Goal: Task Accomplishment & Management: Manage account settings

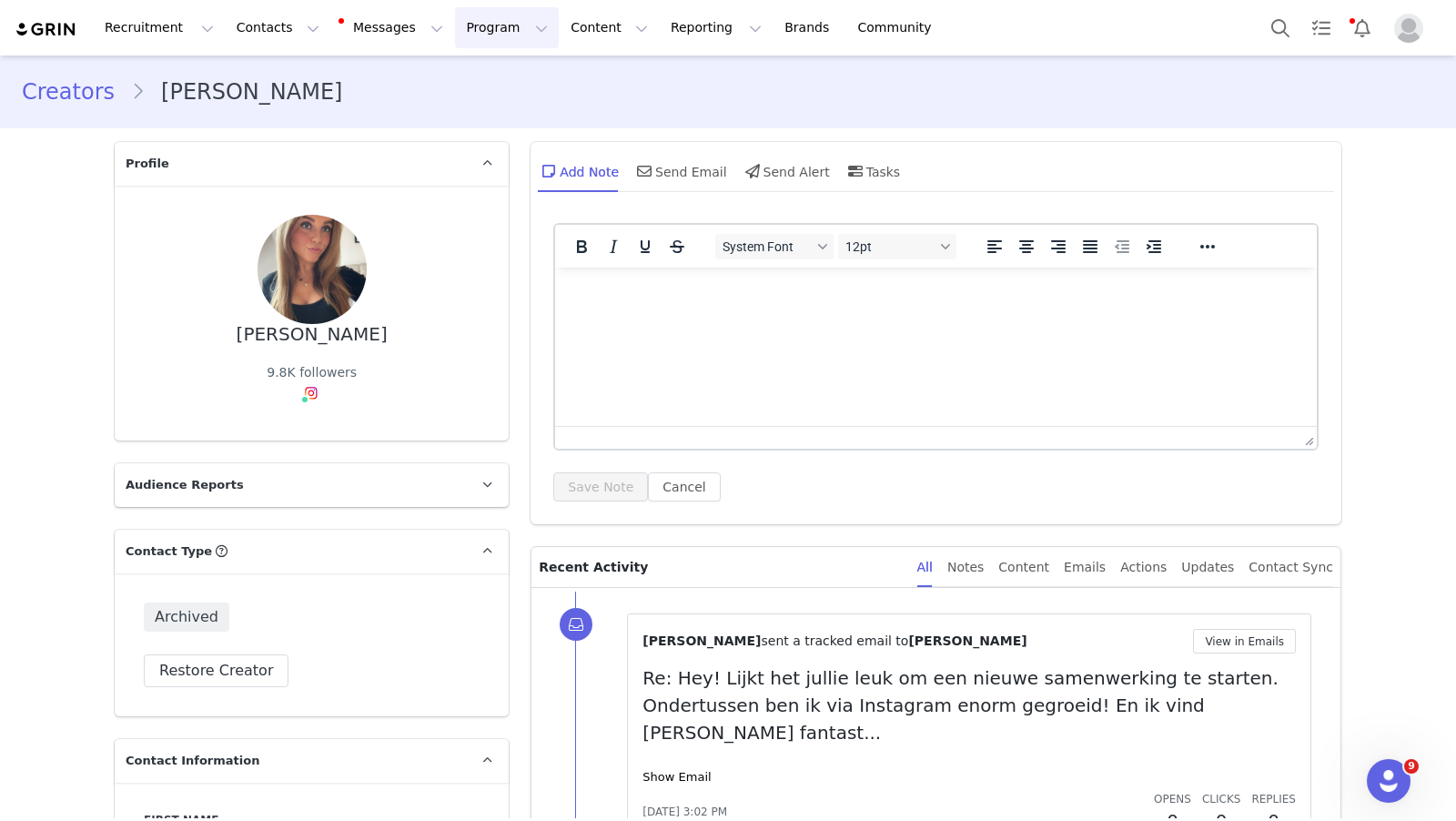
drag, startPoint x: 447, startPoint y: 32, endPoint x: 474, endPoint y: 55, distance: 35.5
click at [455, 34] on button "Program Program" at bounding box center [506, 28] width 103 height 41
click at [501, 81] on p "Activations" at bounding box center [476, 80] width 70 height 20
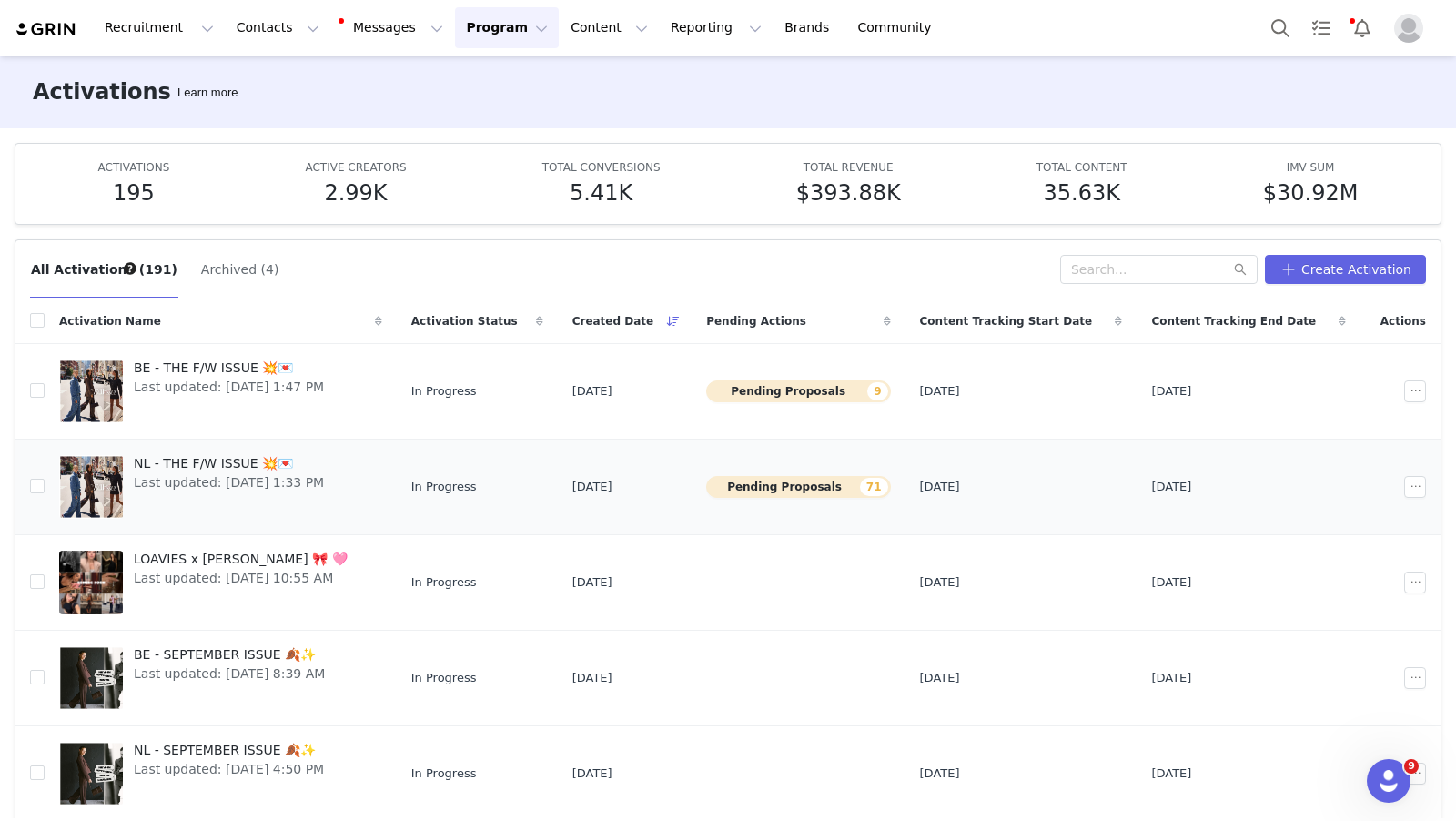
click at [219, 459] on span "NL - THE F/W ISSUE 💥💌" at bounding box center [229, 464] width 190 height 20
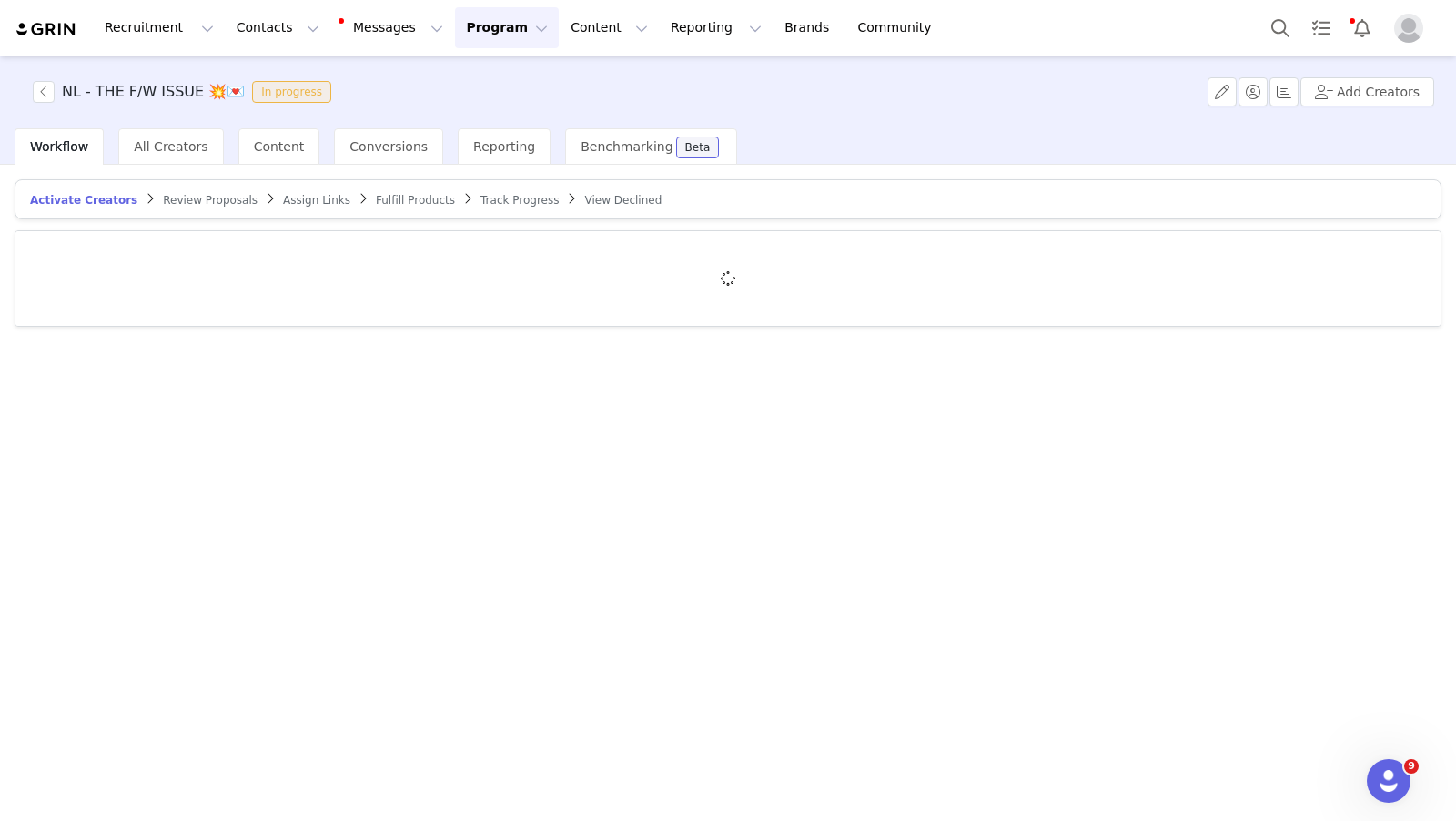
click at [193, 197] on span "Review Proposals" at bounding box center [210, 200] width 95 height 13
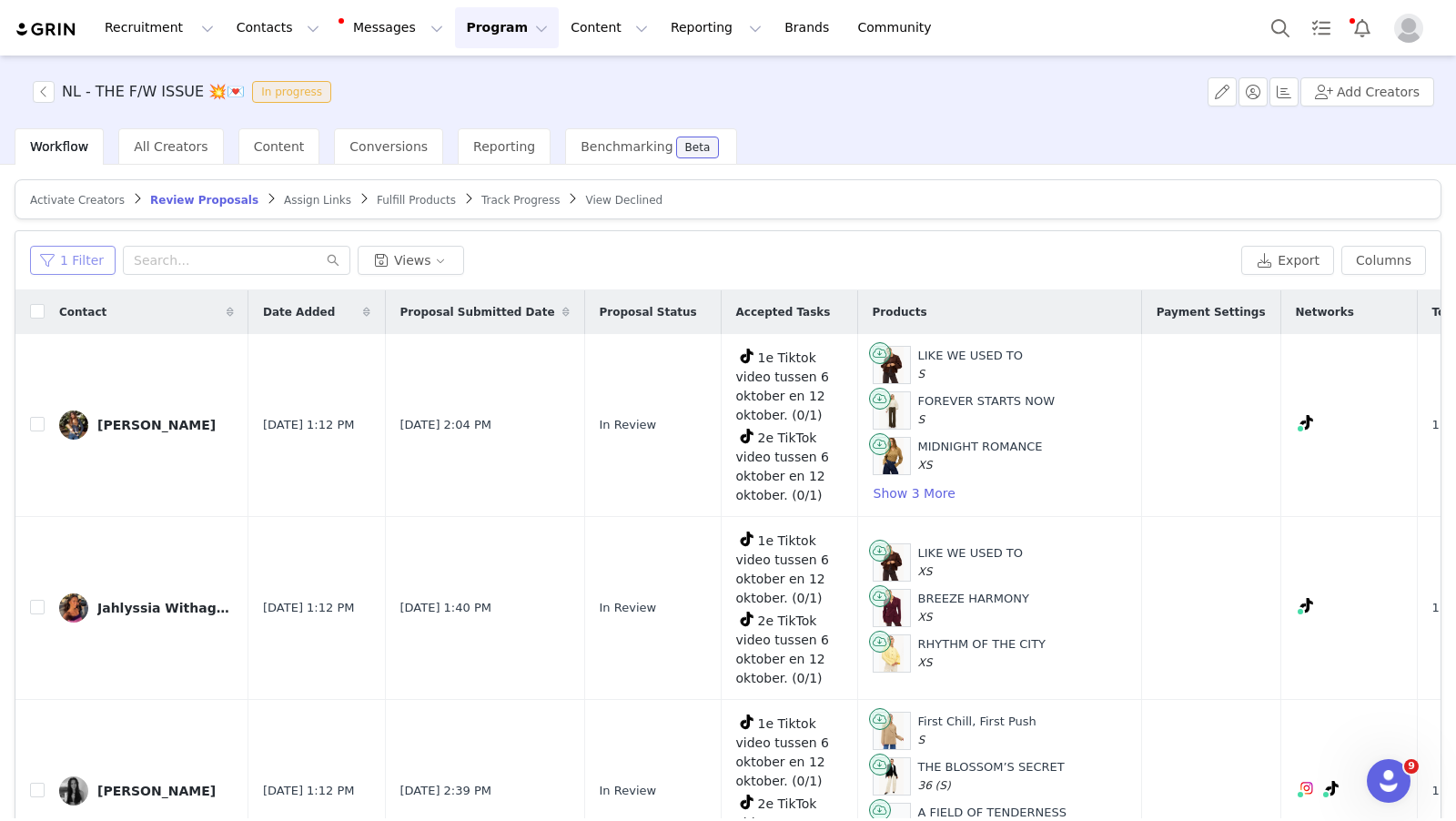
drag, startPoint x: 60, startPoint y: 249, endPoint x: 96, endPoint y: 325, distance: 84.1
click at [60, 250] on button "1 Filter" at bounding box center [73, 260] width 86 height 29
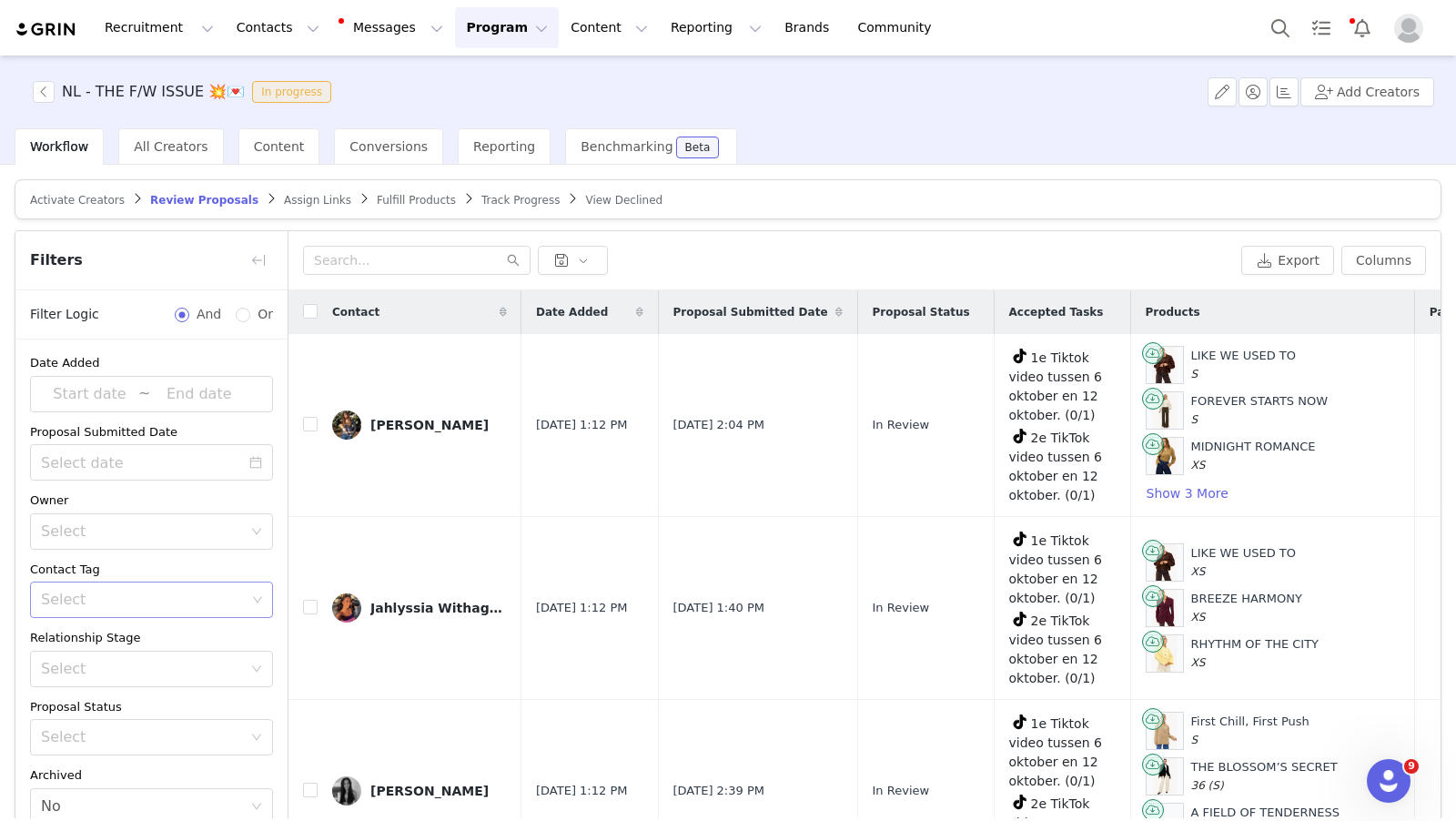
click at [142, 583] on div "Select" at bounding box center [144, 599] width 219 height 34
type input "40"
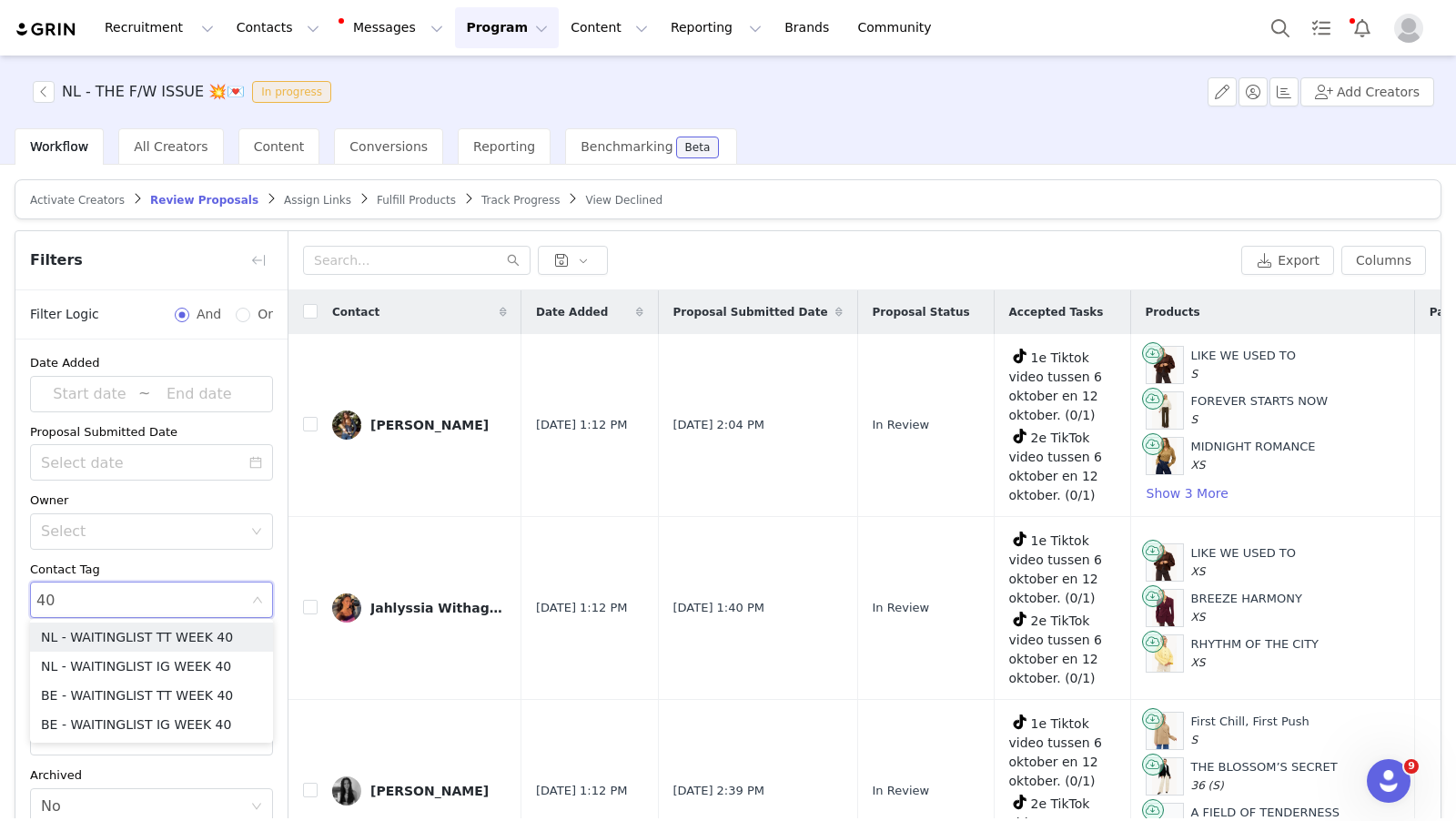
drag, startPoint x: 155, startPoint y: 630, endPoint x: 244, endPoint y: 576, distance: 104.1
click at [155, 630] on li "NL - WAITINGLIST TT WEEK 40" at bounding box center [151, 637] width 243 height 29
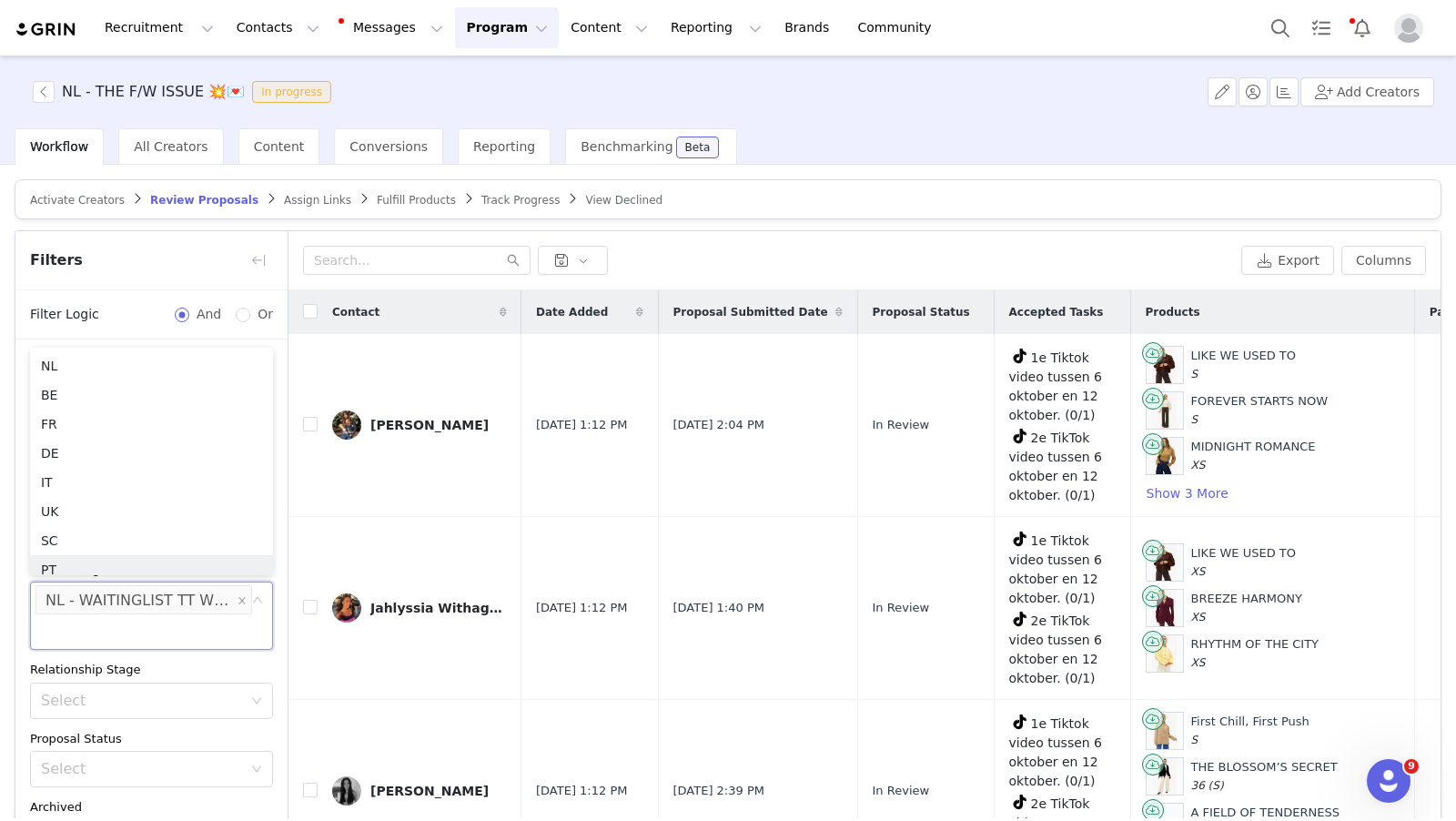
scroll to position [9, 0]
click at [282, 465] on div "Date Added ~ Proposal Submitted Date Owner Select Contact Tag Select NL - WAITI…" at bounding box center [152, 605] width 272 height 532
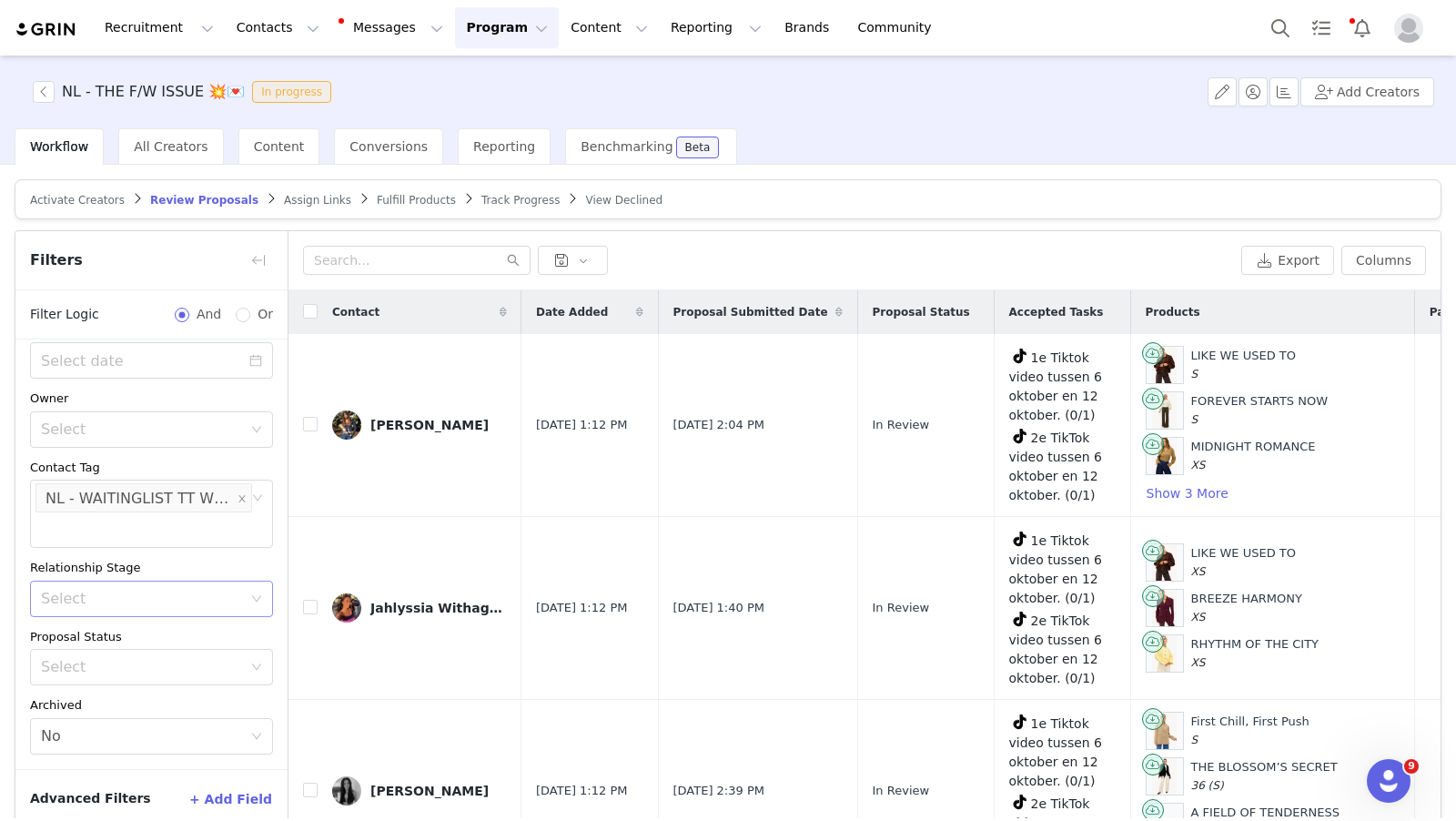
scroll to position [85, 0]
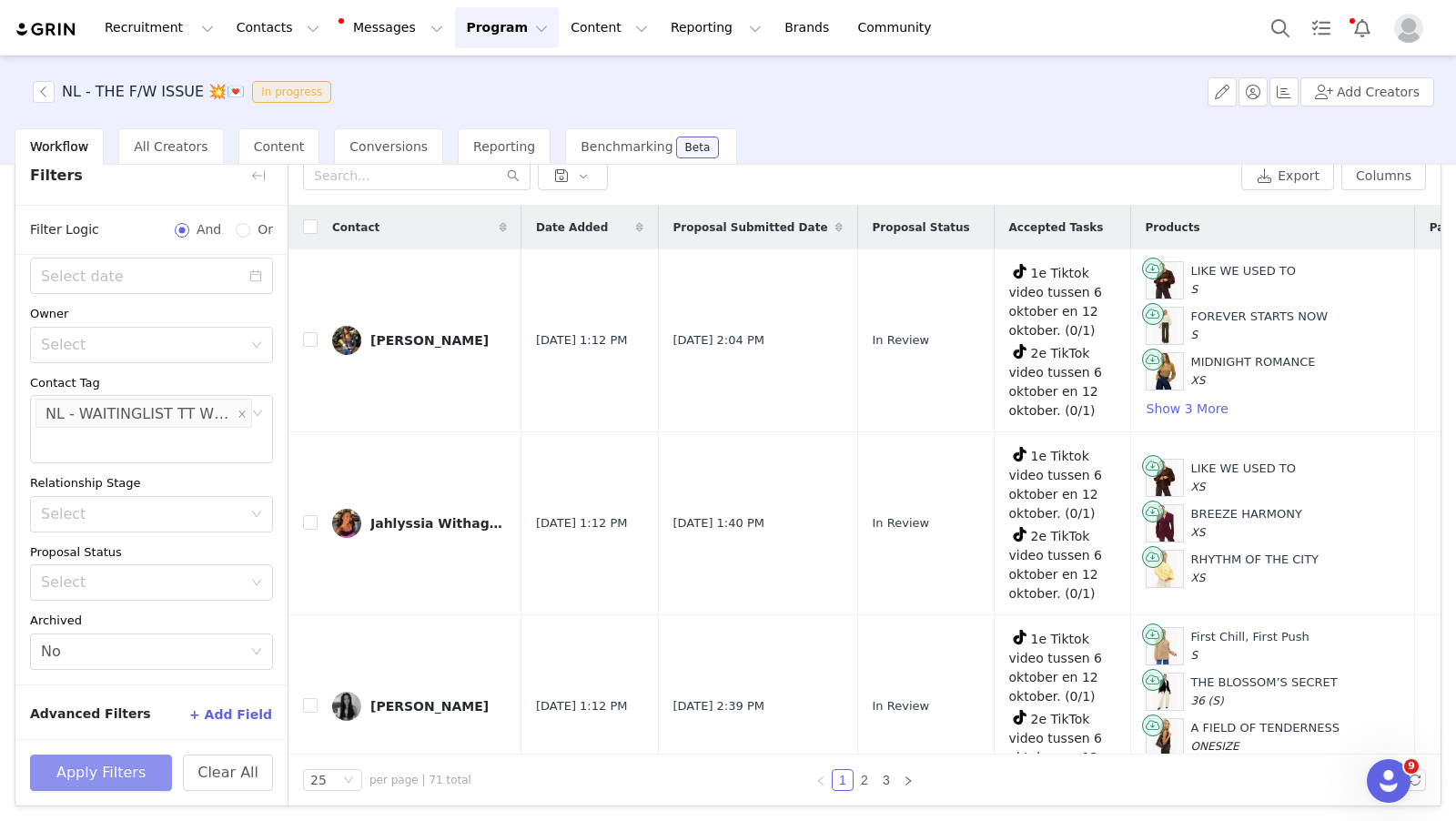
click at [119, 763] on button "Apply Filters" at bounding box center [101, 773] width 142 height 36
drag, startPoint x: 254, startPoint y: 406, endPoint x: 133, endPoint y: 410, distance: 121.1
click at [252, 408] on icon "icon: close-circle" at bounding box center [258, 413] width 11 height 11
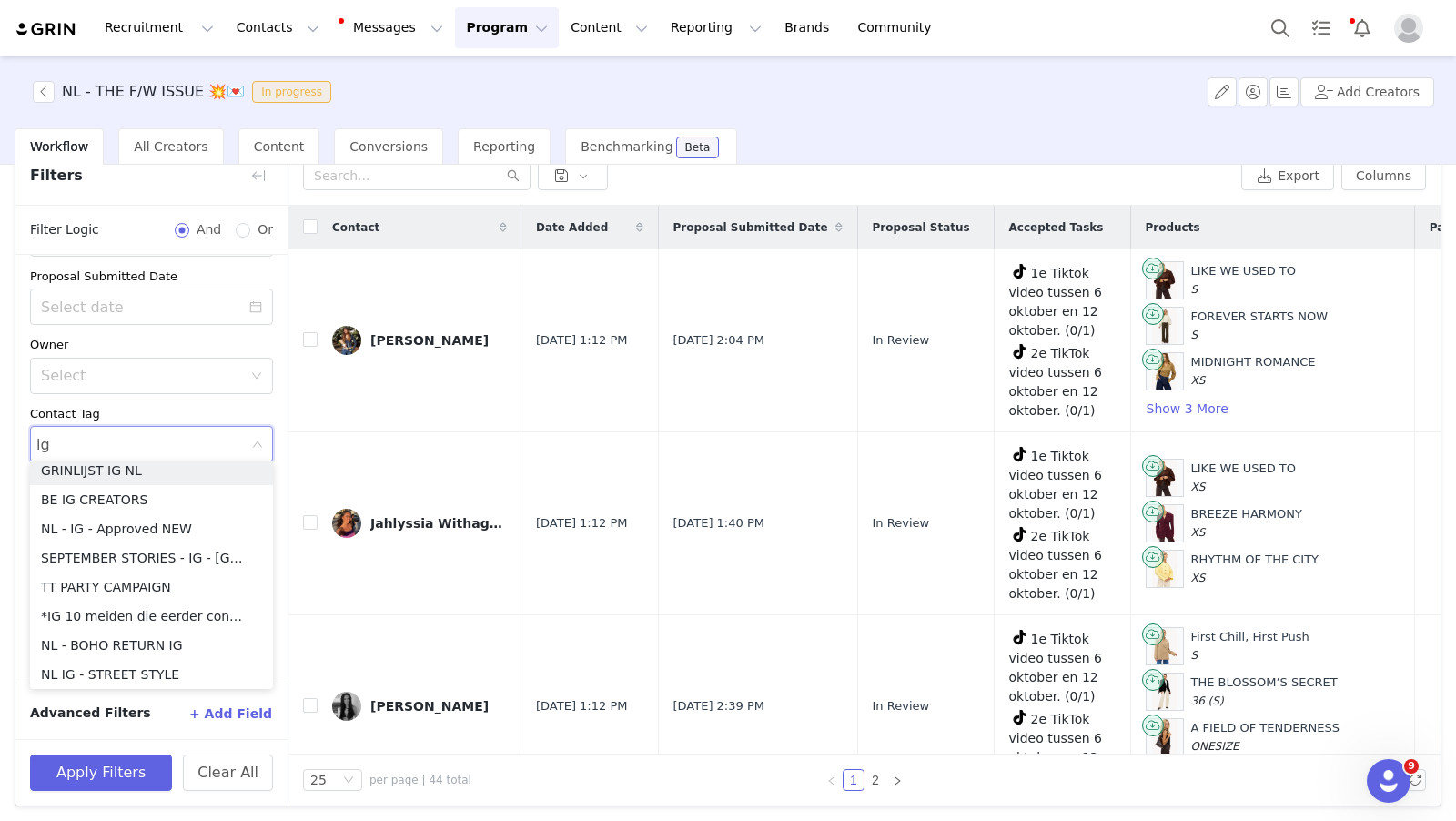
scroll to position [3, 0]
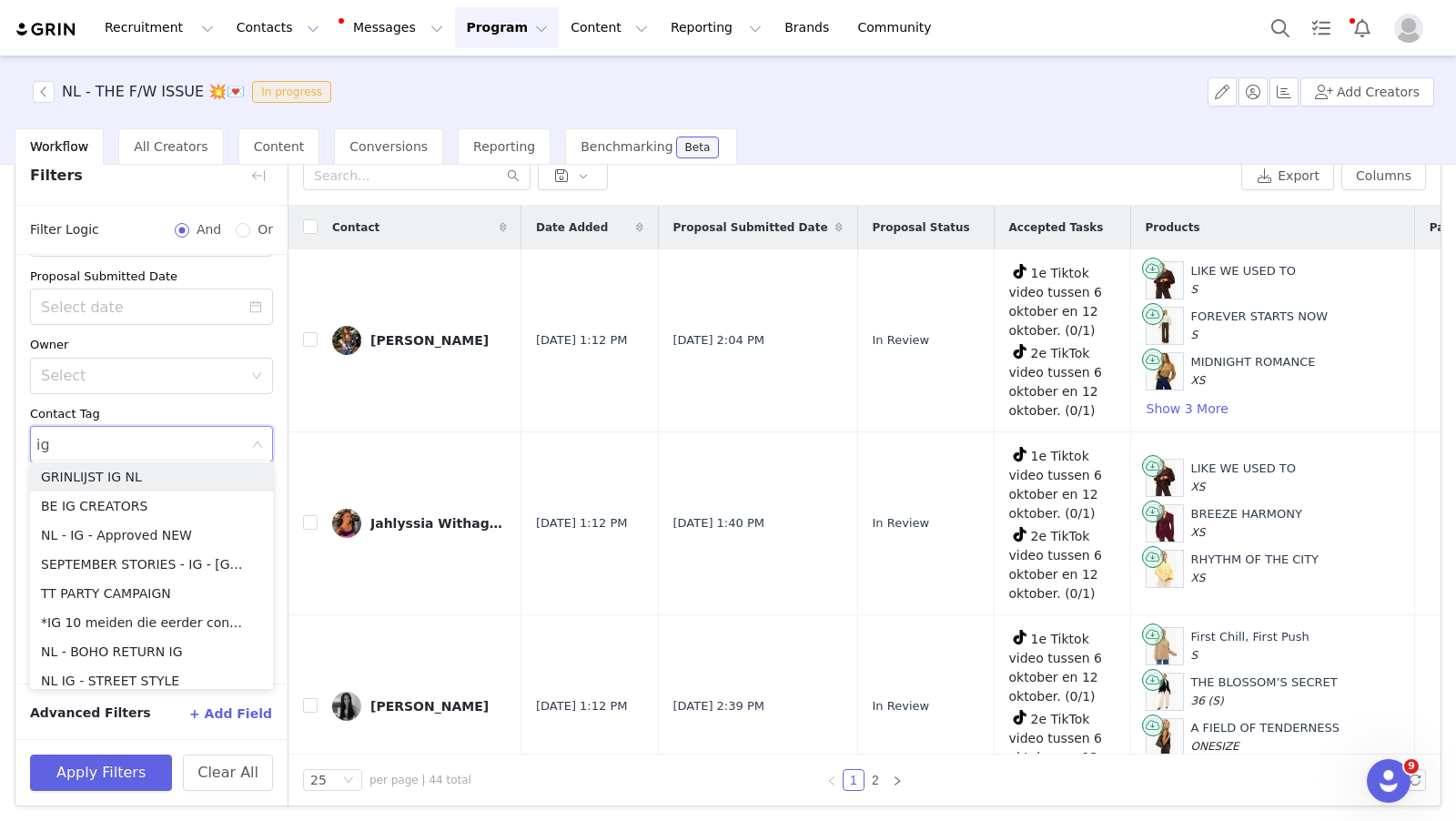
type input "i"
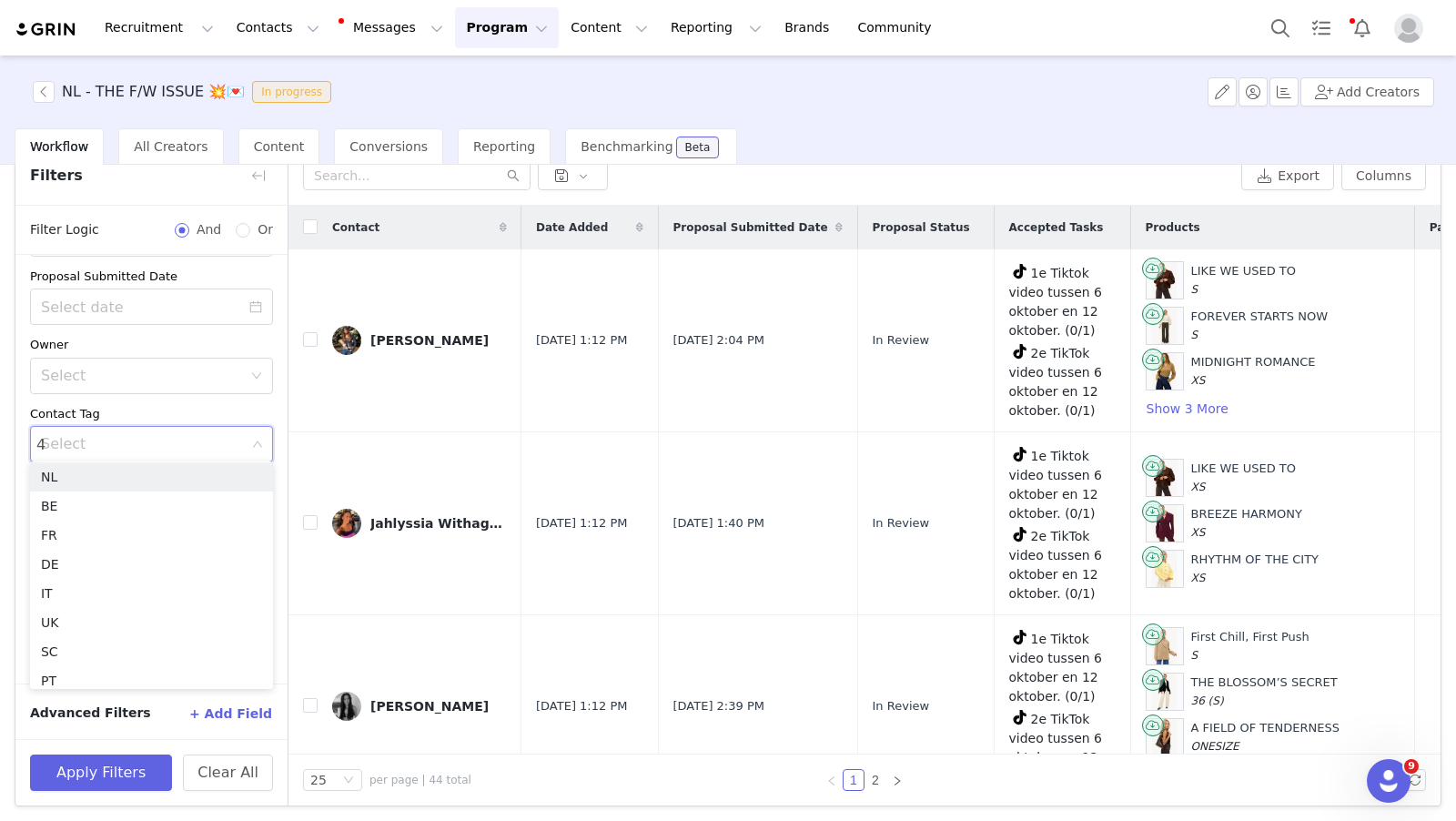
type input "40"
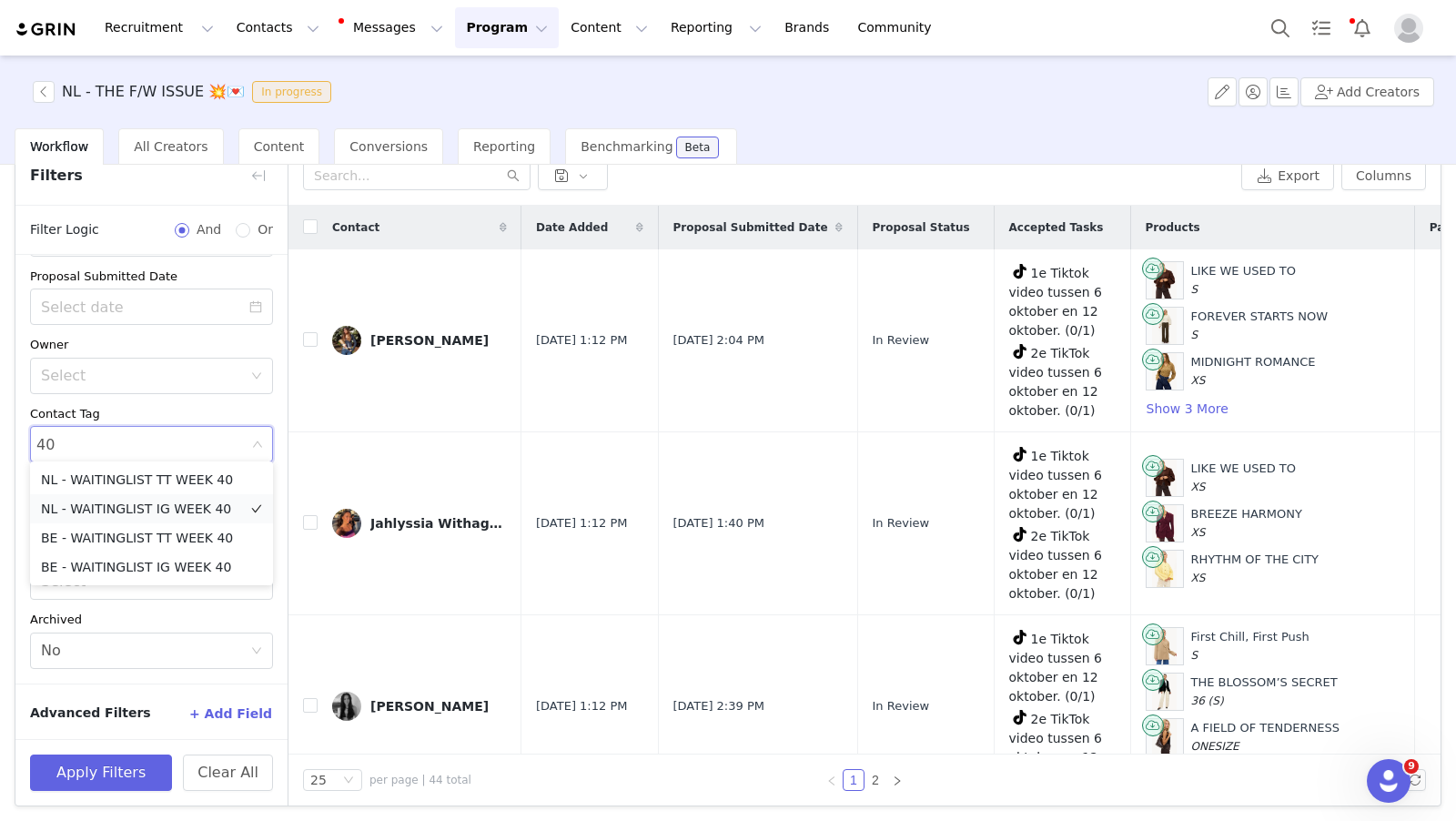
drag, startPoint x: 166, startPoint y: 510, endPoint x: 266, endPoint y: 448, distance: 117.7
click at [166, 510] on li "NL - WAITINGLIST IG WEEK 40" at bounding box center [151, 508] width 243 height 29
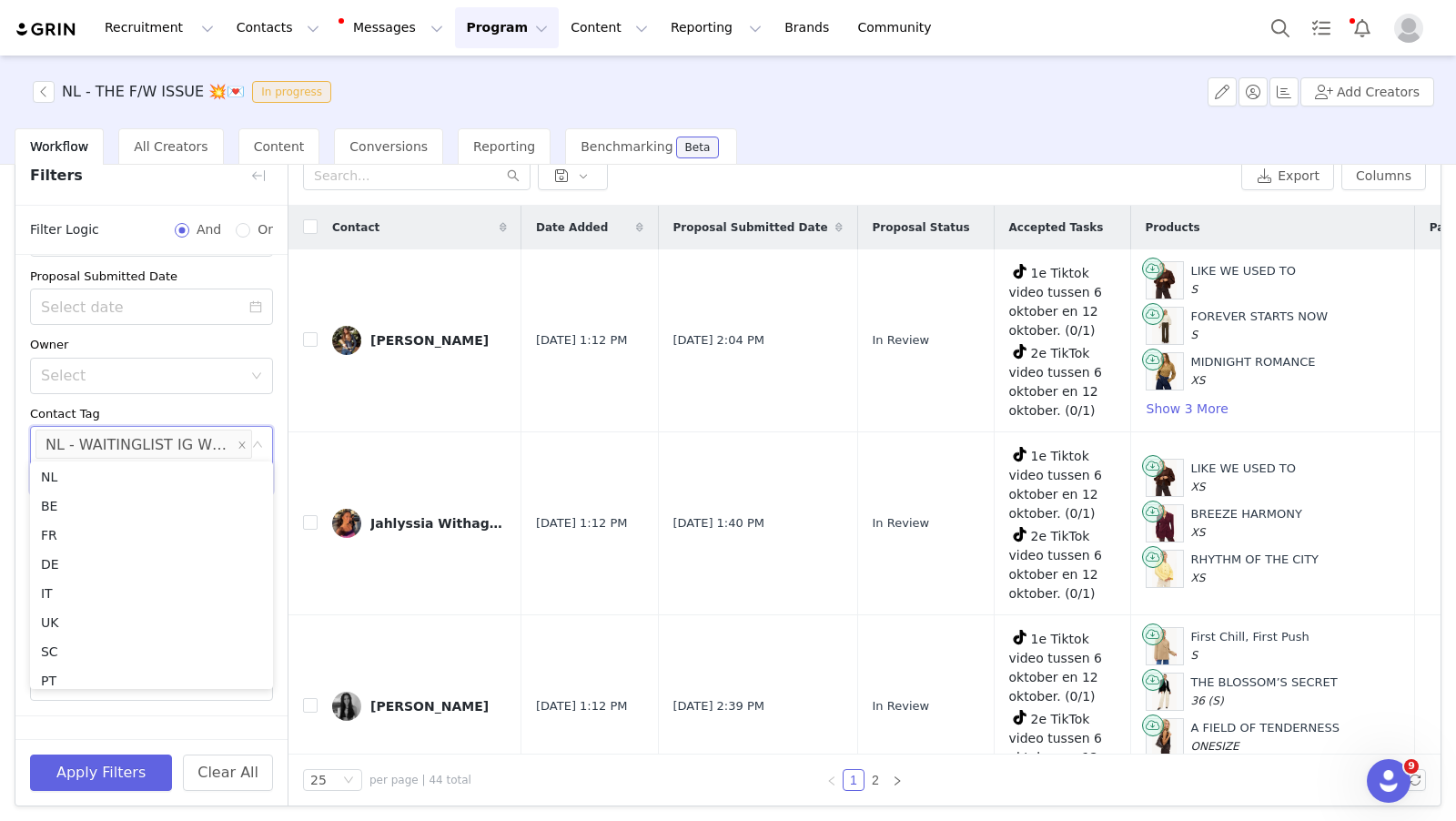
scroll to position [102, 0]
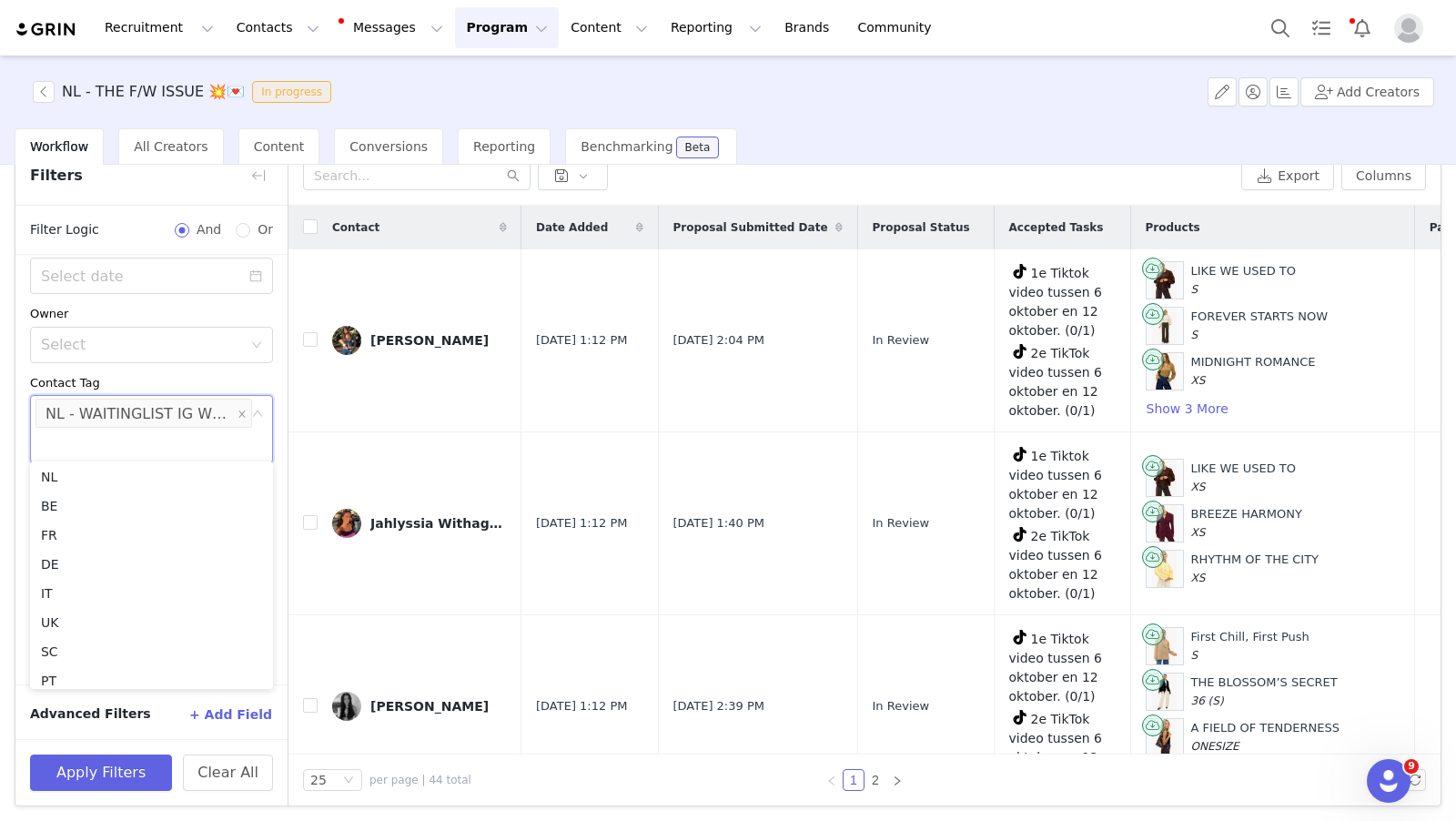
click at [283, 403] on div "Date Added ~ Proposal Submitted Date Owner Select Contact Tag Select NL - WAITI…" at bounding box center [152, 418] width 272 height 532
click at [153, 767] on button "Apply Filters" at bounding box center [101, 773] width 142 height 36
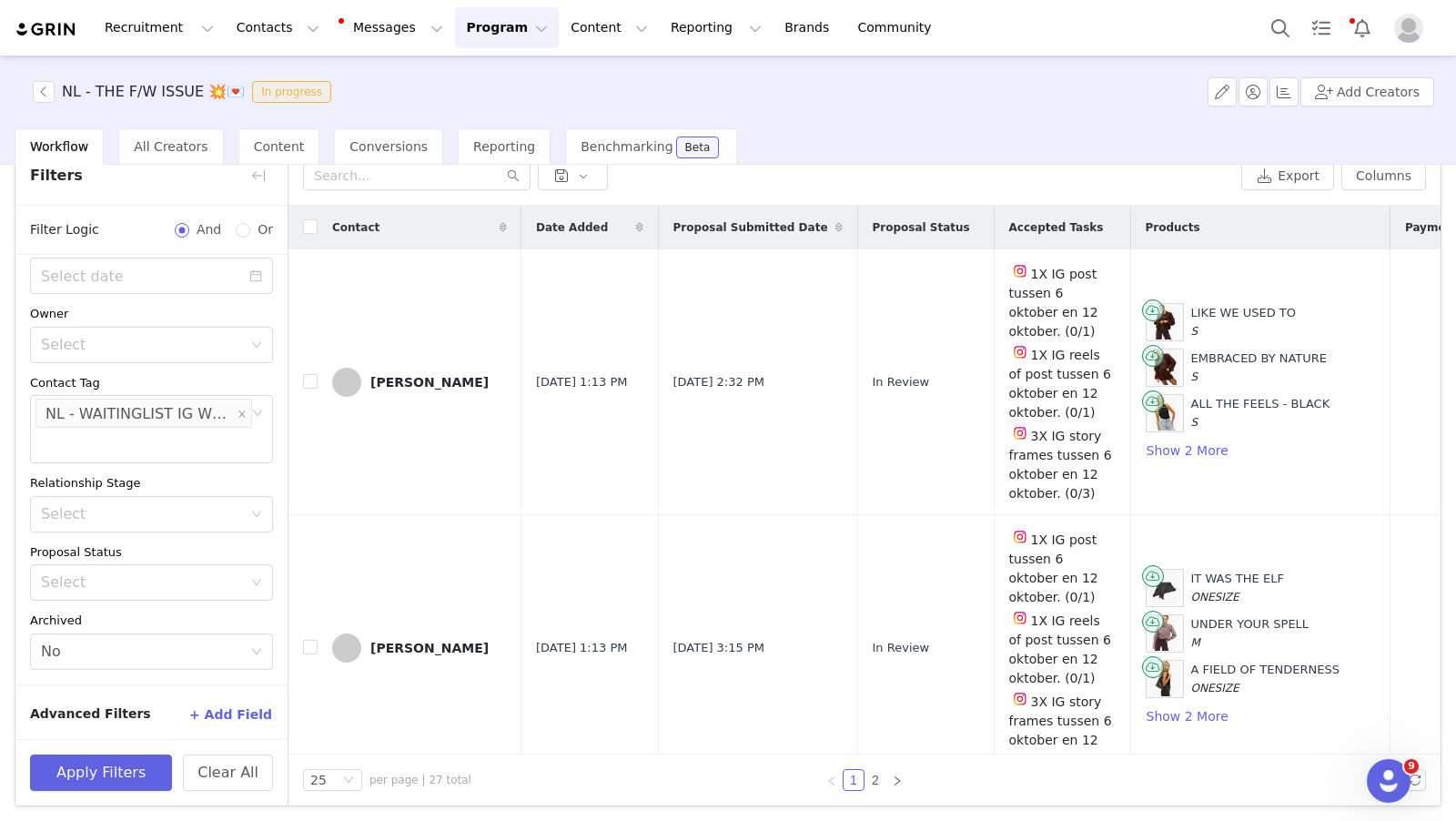
click at [465, 36] on button "Program Program" at bounding box center [506, 28] width 103 height 41
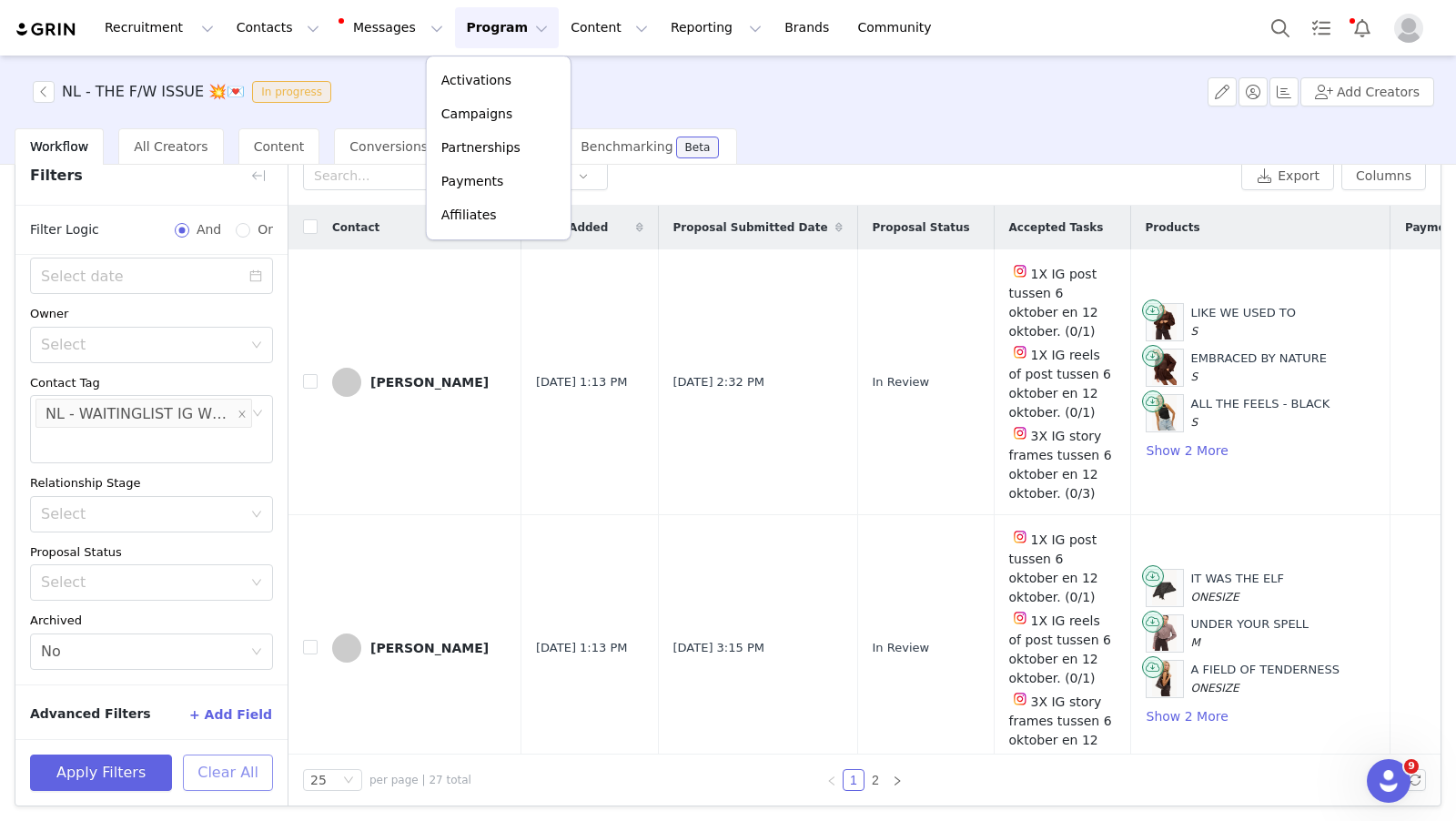
click at [219, 772] on button "Clear All" at bounding box center [228, 773] width 90 height 36
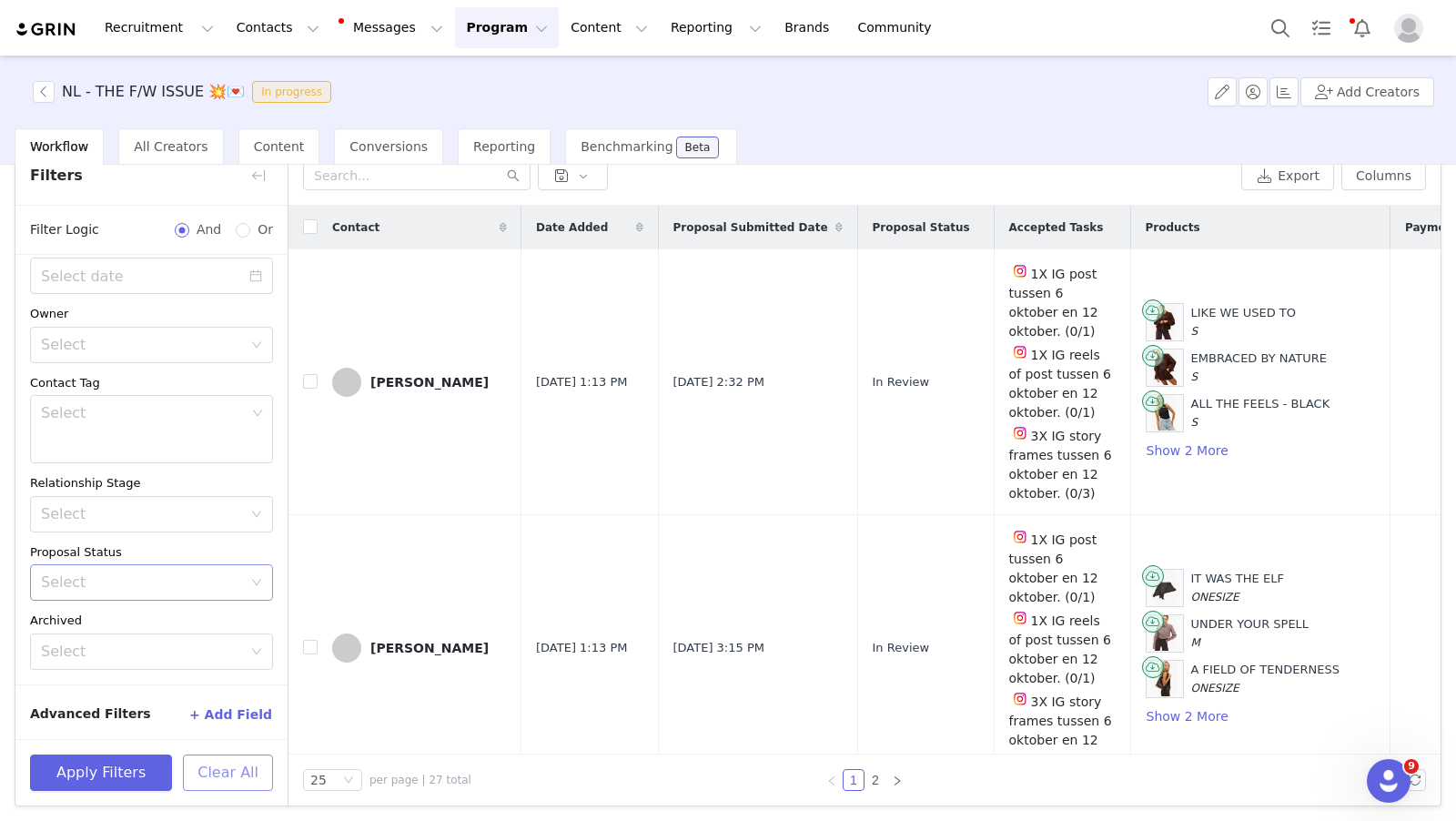
scroll to position [71, 0]
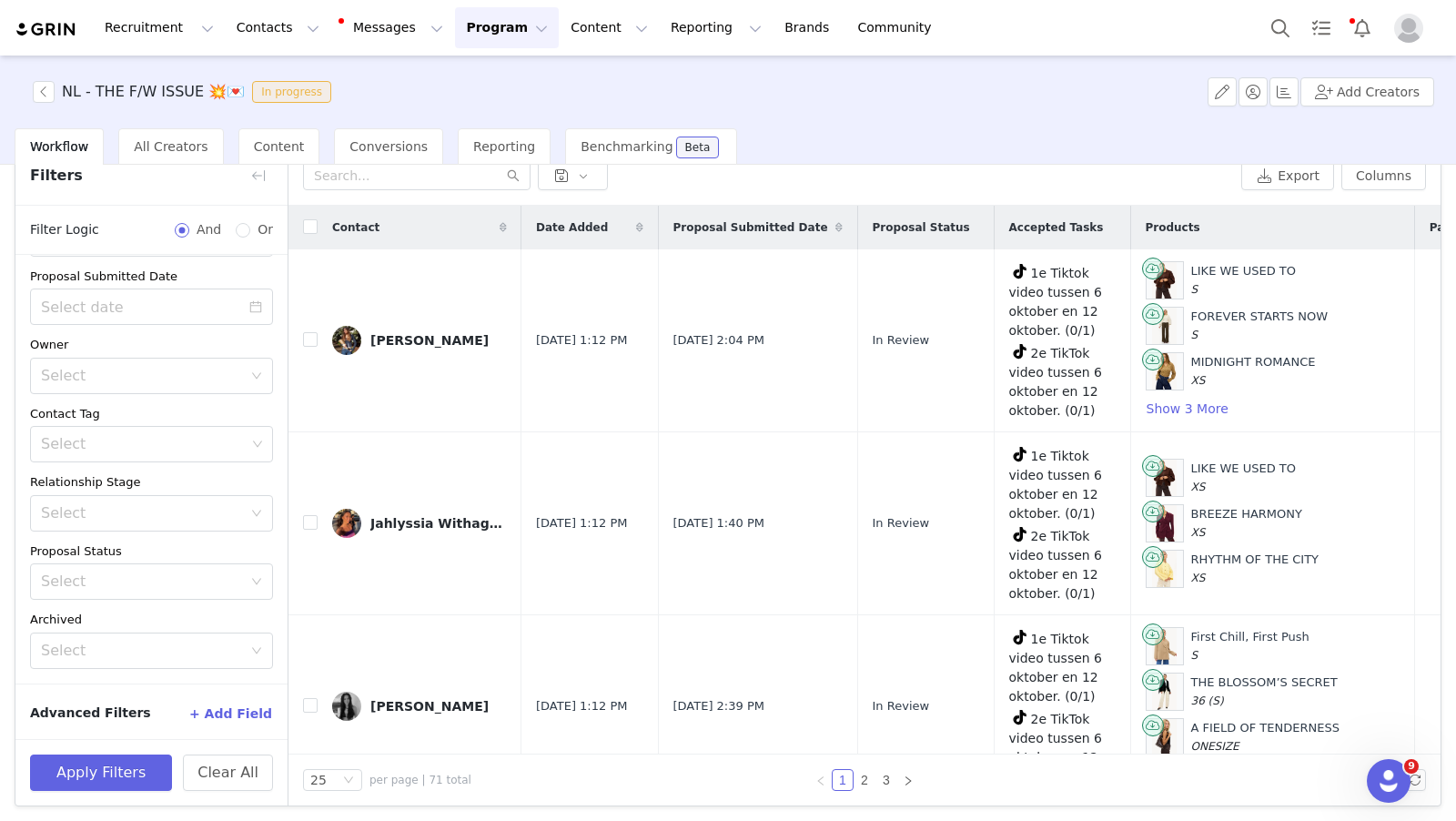
click at [465, 40] on button "Program Program" at bounding box center [506, 28] width 103 height 41
click at [486, 74] on p "Activations" at bounding box center [476, 80] width 70 height 20
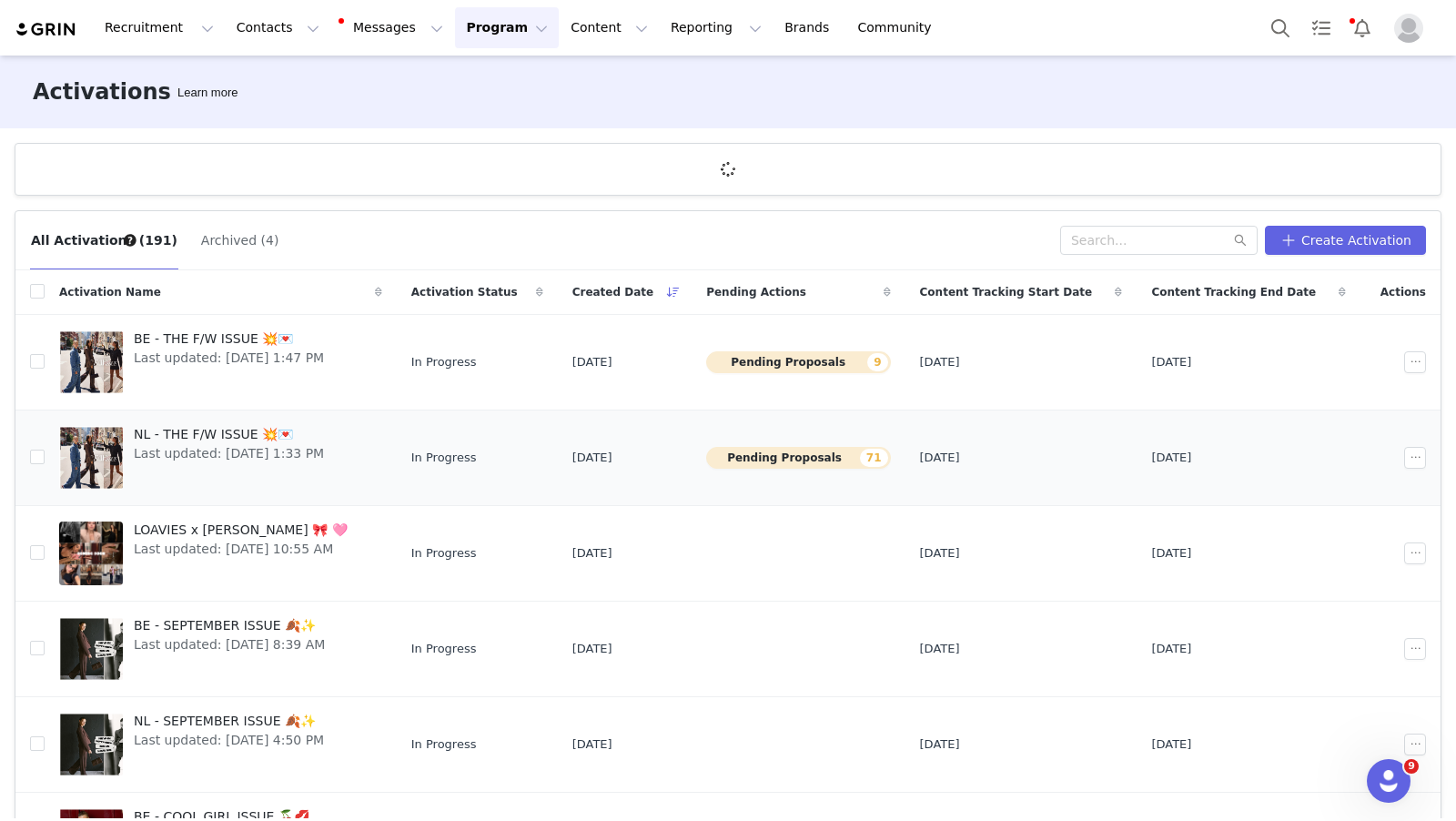
click at [247, 427] on span "NL - THE F/W ISSUE 💥💌" at bounding box center [229, 435] width 190 height 20
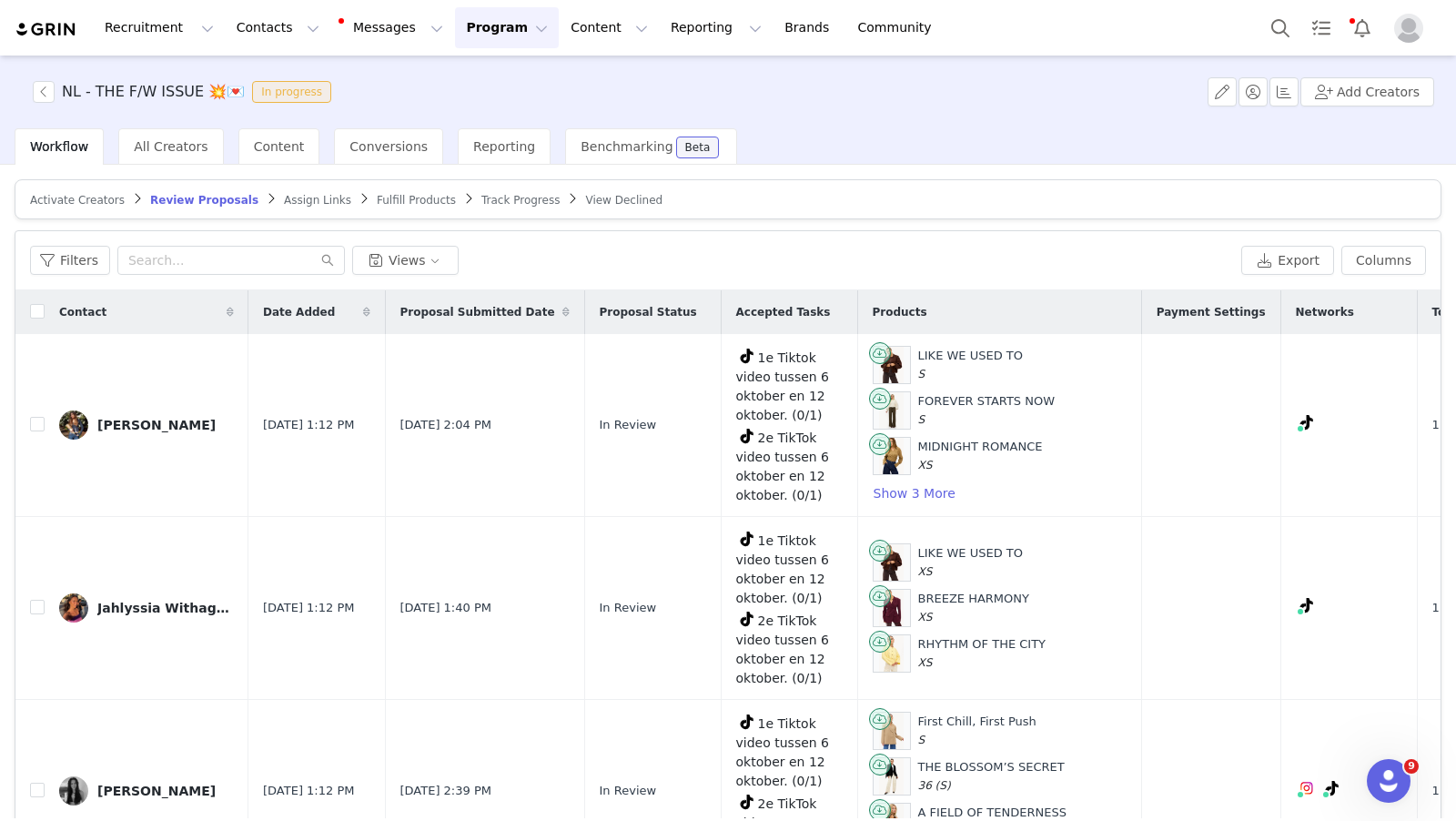
click at [45, 302] on div "Contact" at bounding box center [146, 312] width 204 height 44
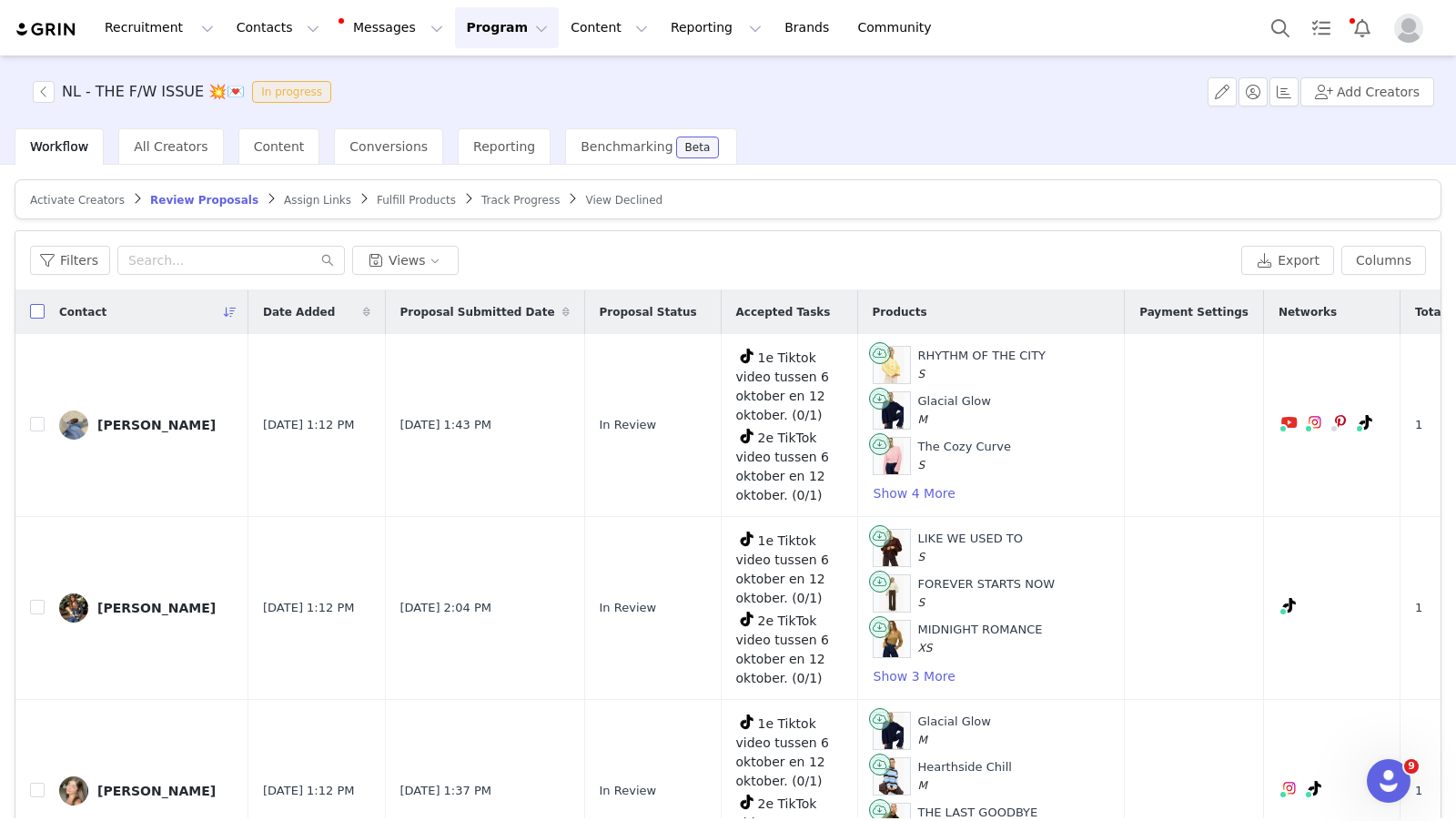
click at [36, 305] on input "checkbox" at bounding box center [37, 312] width 15 height 15
checkbox input "true"
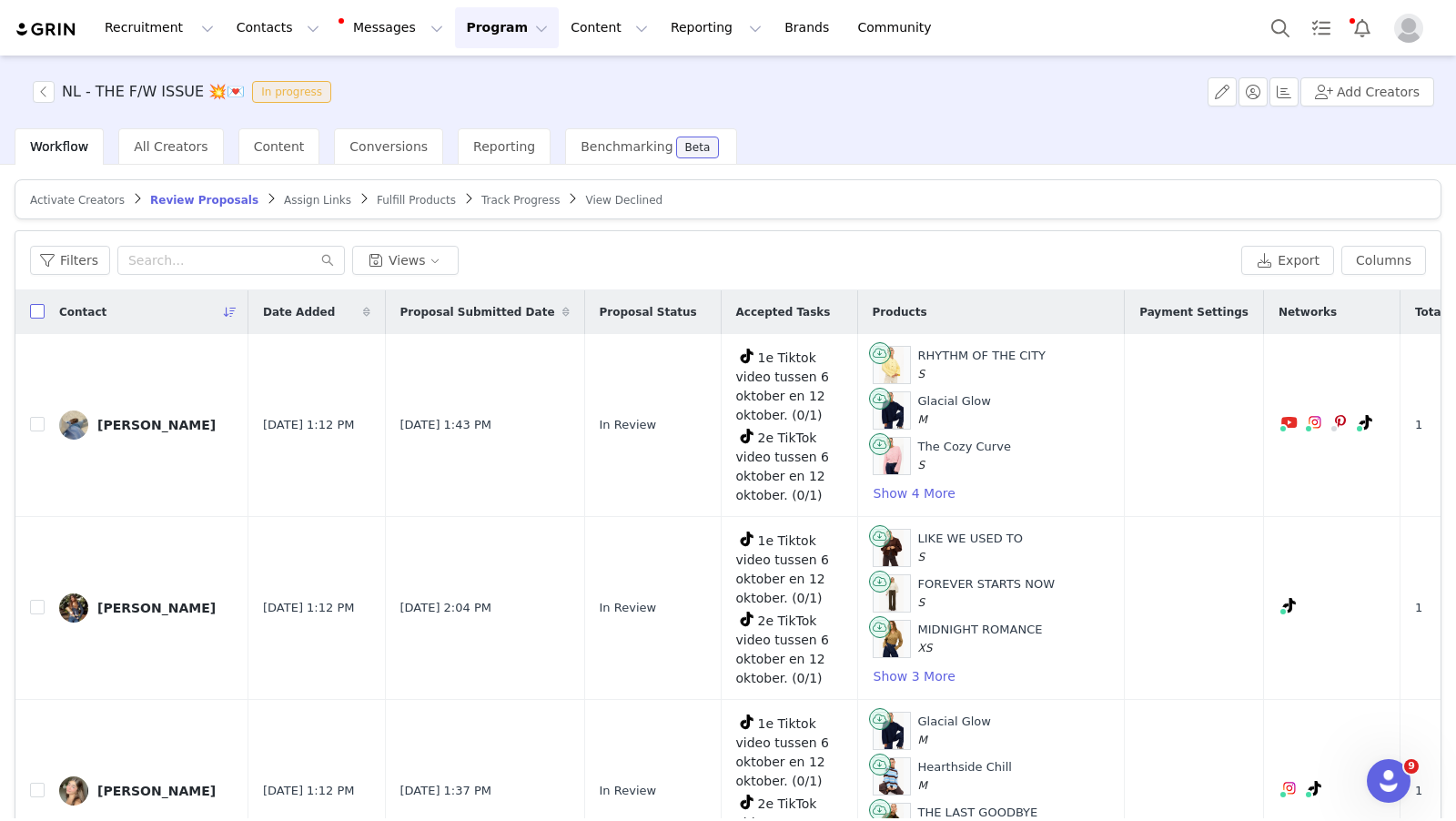
checkbox input "true"
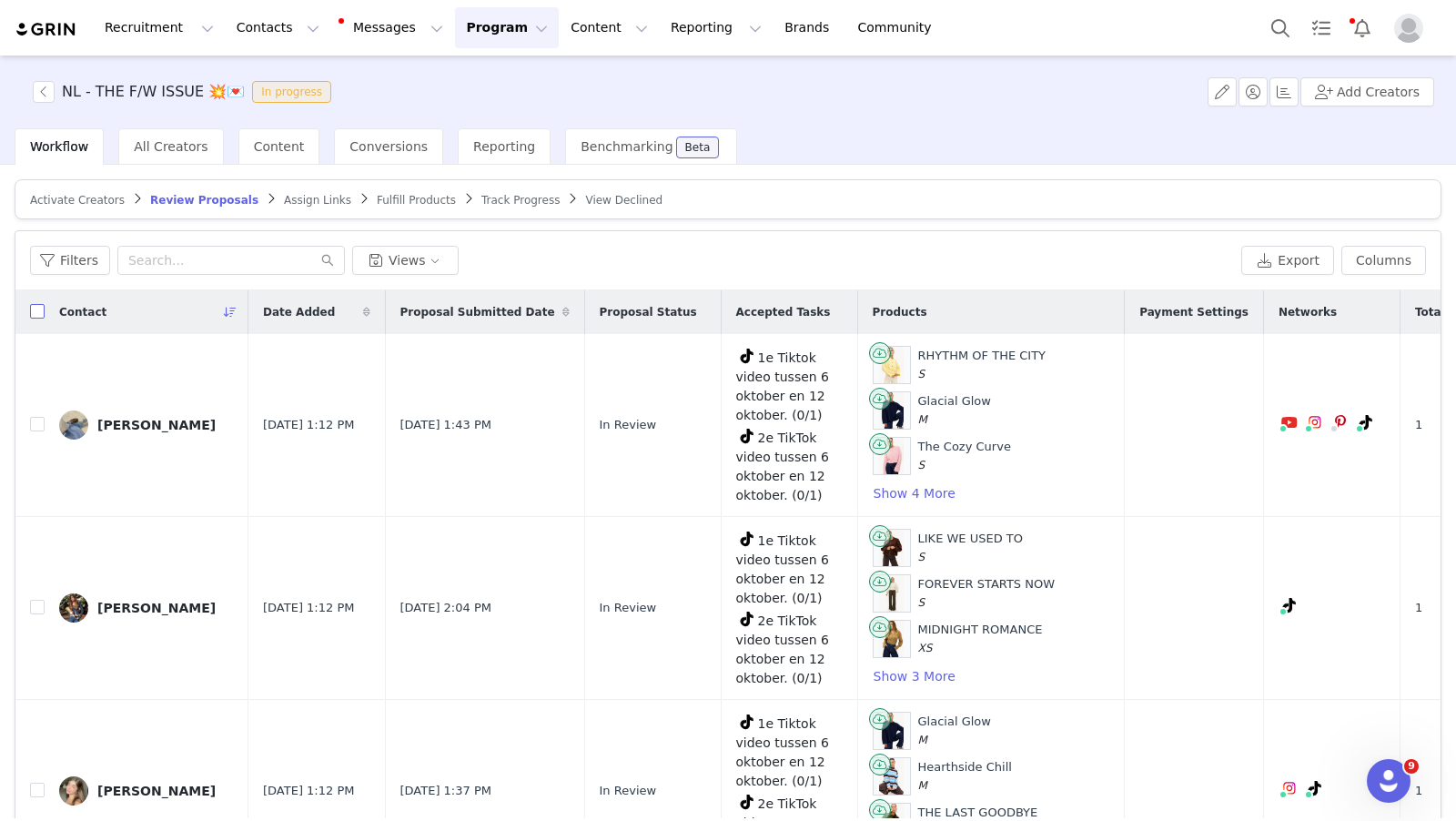
checkbox input "true"
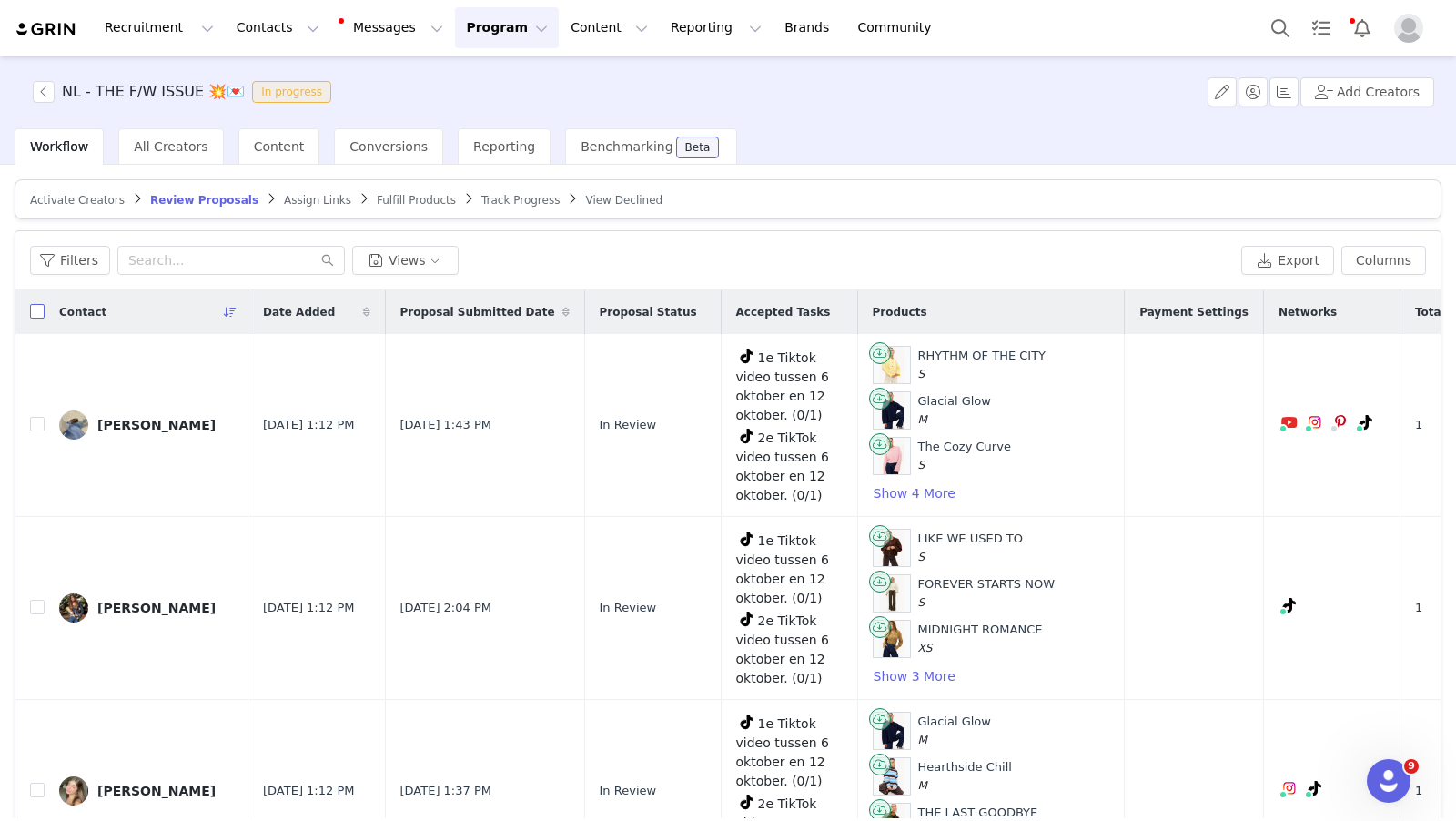
checkbox input "true"
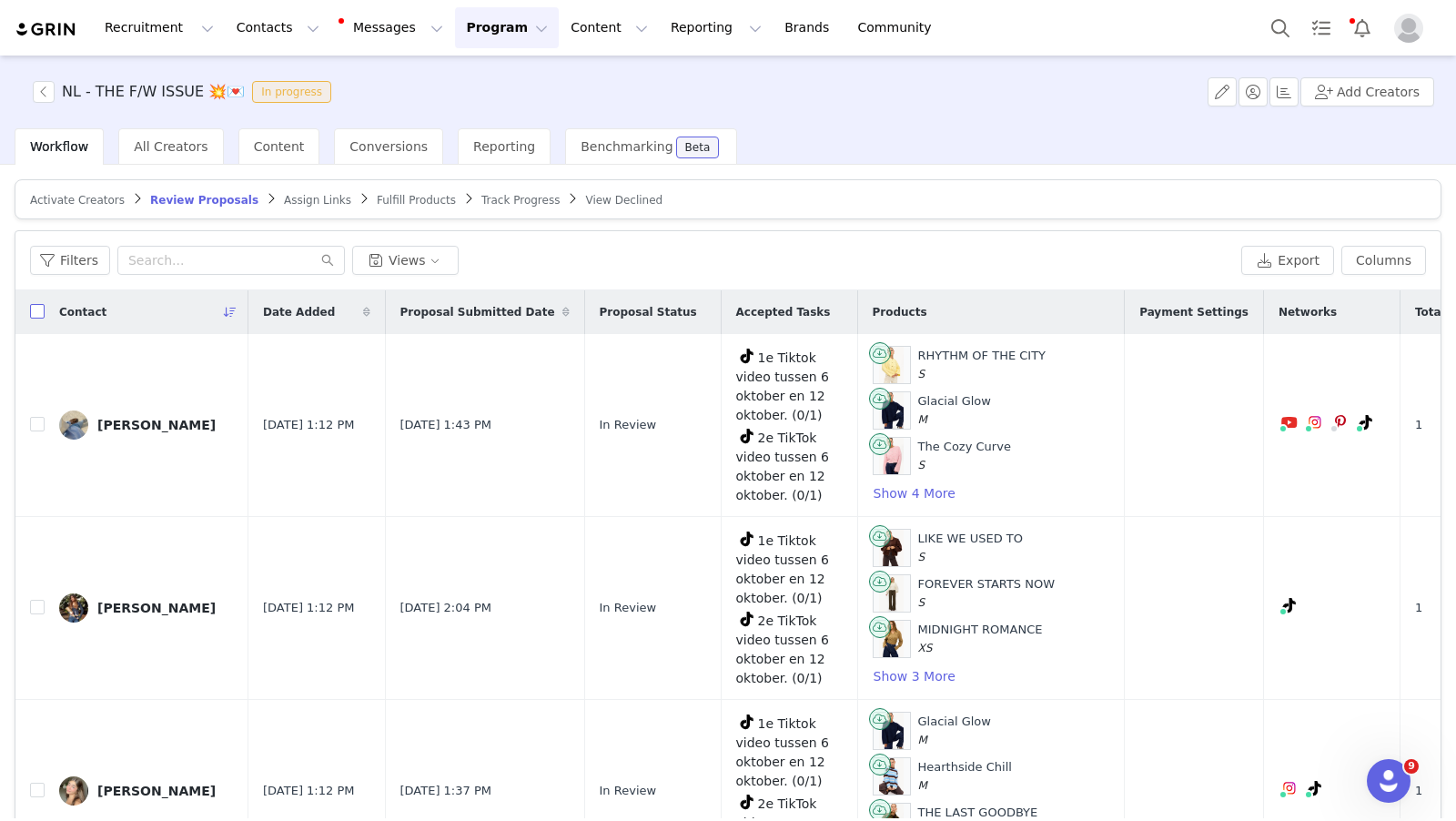
checkbox input "true"
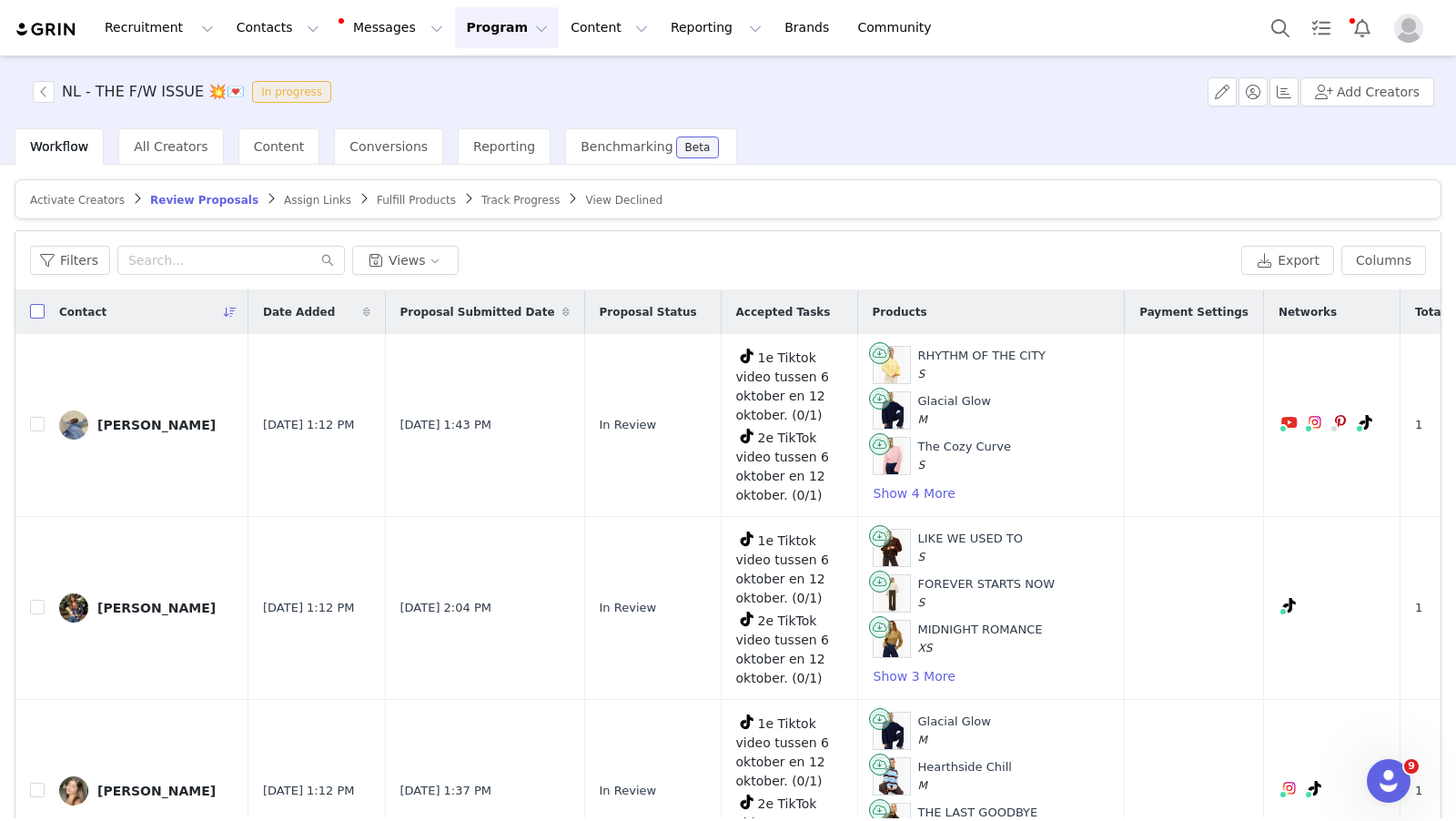
checkbox input "true"
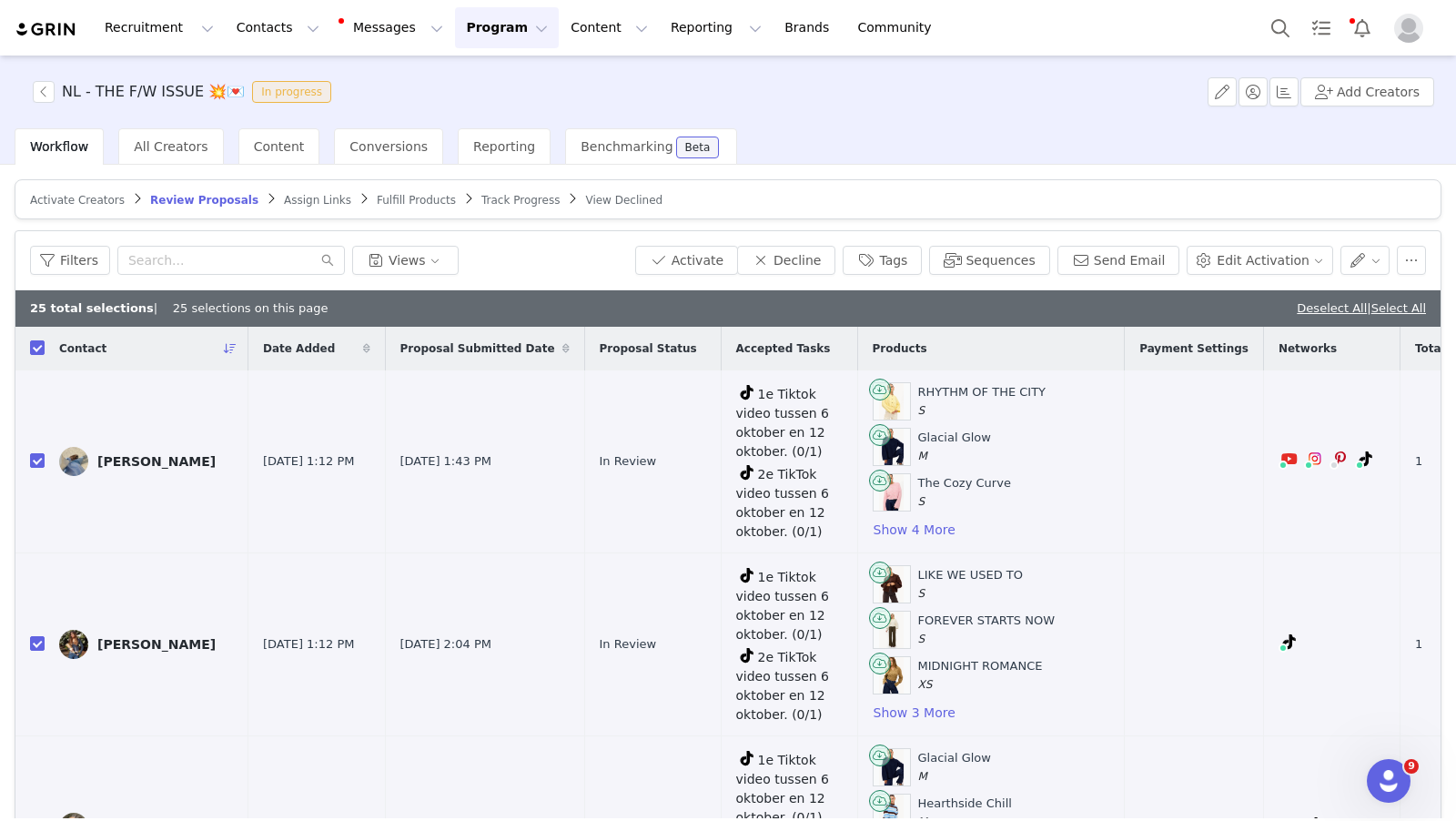
click at [1393, 306] on link "Select All" at bounding box center [1398, 308] width 55 height 14
click at [719, 253] on button "Activate" at bounding box center [686, 260] width 102 height 29
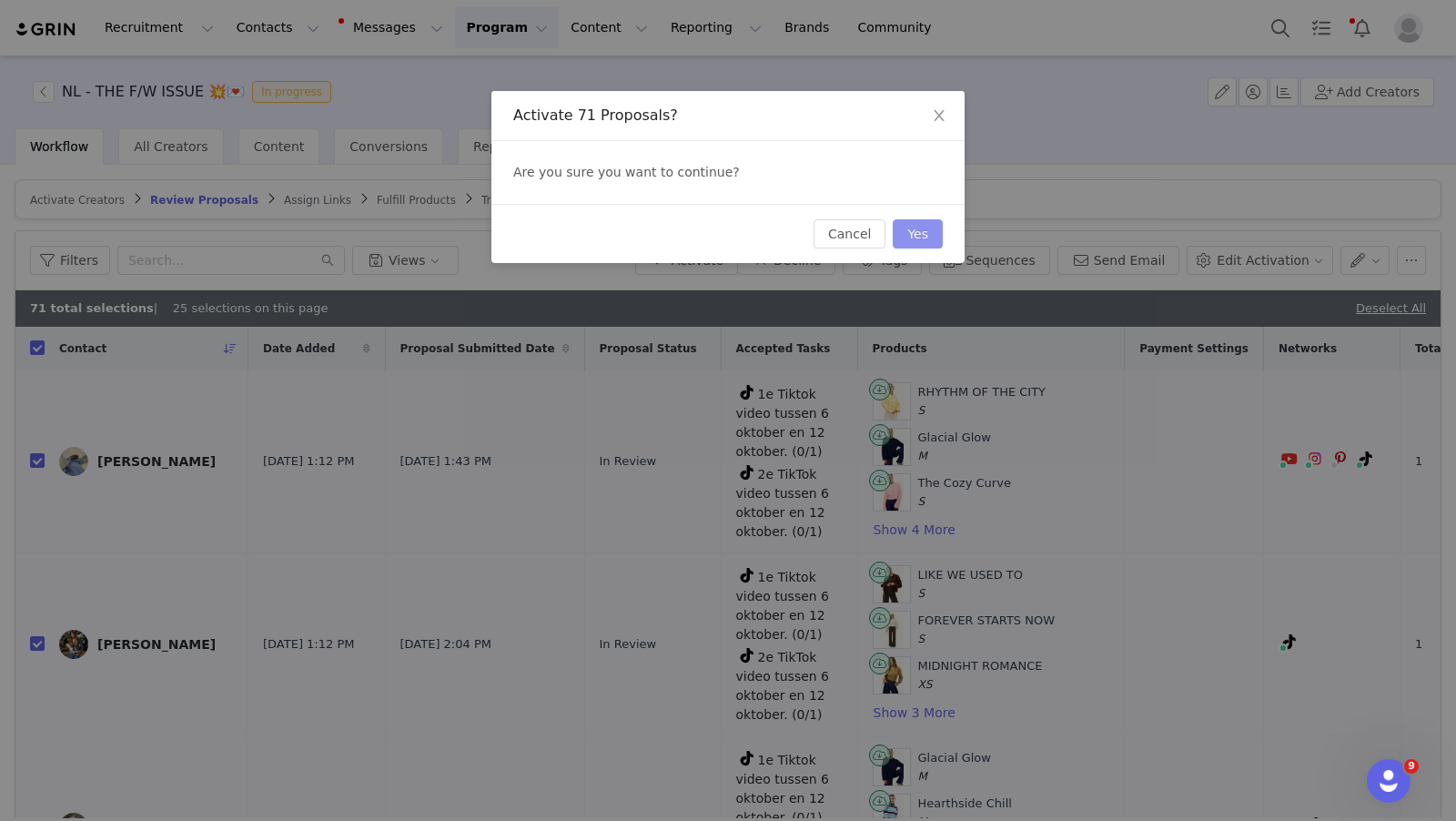
drag, startPoint x: 918, startPoint y: 228, endPoint x: 906, endPoint y: 237, distance: 15.0
click at [918, 228] on button "Yes" at bounding box center [918, 234] width 50 height 29
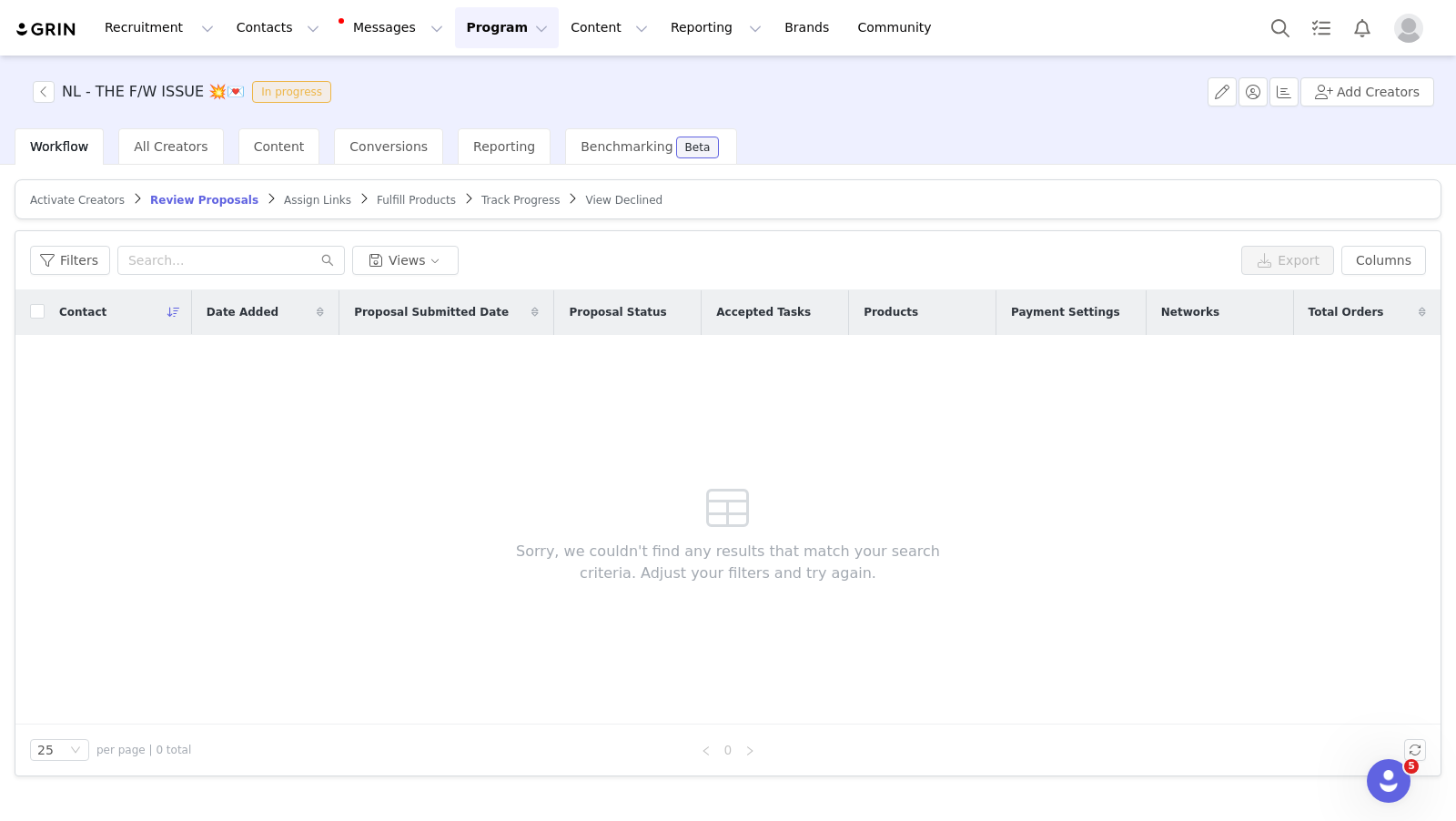
drag, startPoint x: 292, startPoint y: 191, endPoint x: 306, endPoint y: 239, distance: 50.0
click at [292, 194] on span "Assign Links" at bounding box center [317, 200] width 67 height 13
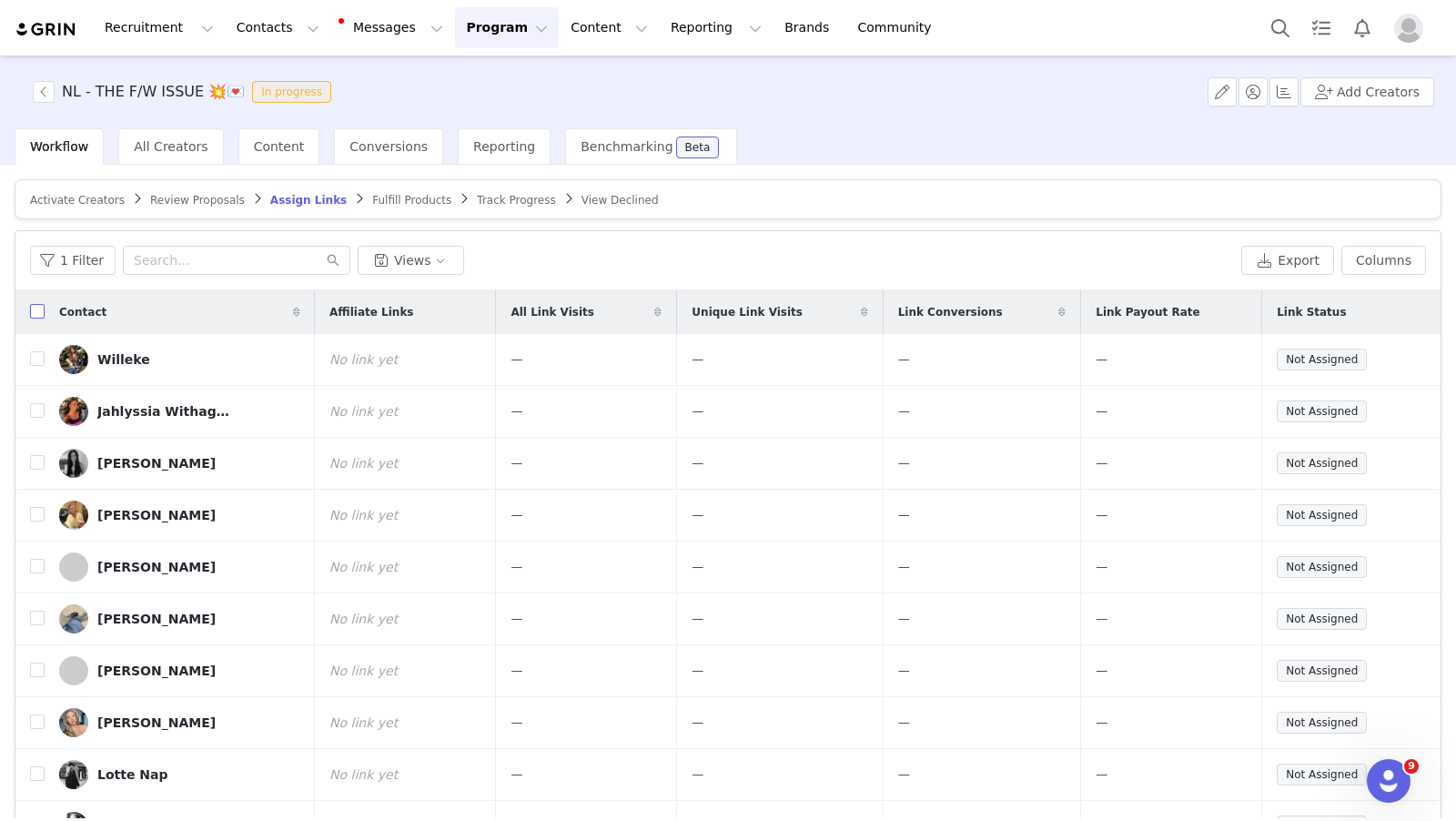
drag, startPoint x: 33, startPoint y: 307, endPoint x: 102, endPoint y: 327, distance: 71.8
click at [33, 307] on input "checkbox" at bounding box center [37, 312] width 15 height 15
checkbox input "true"
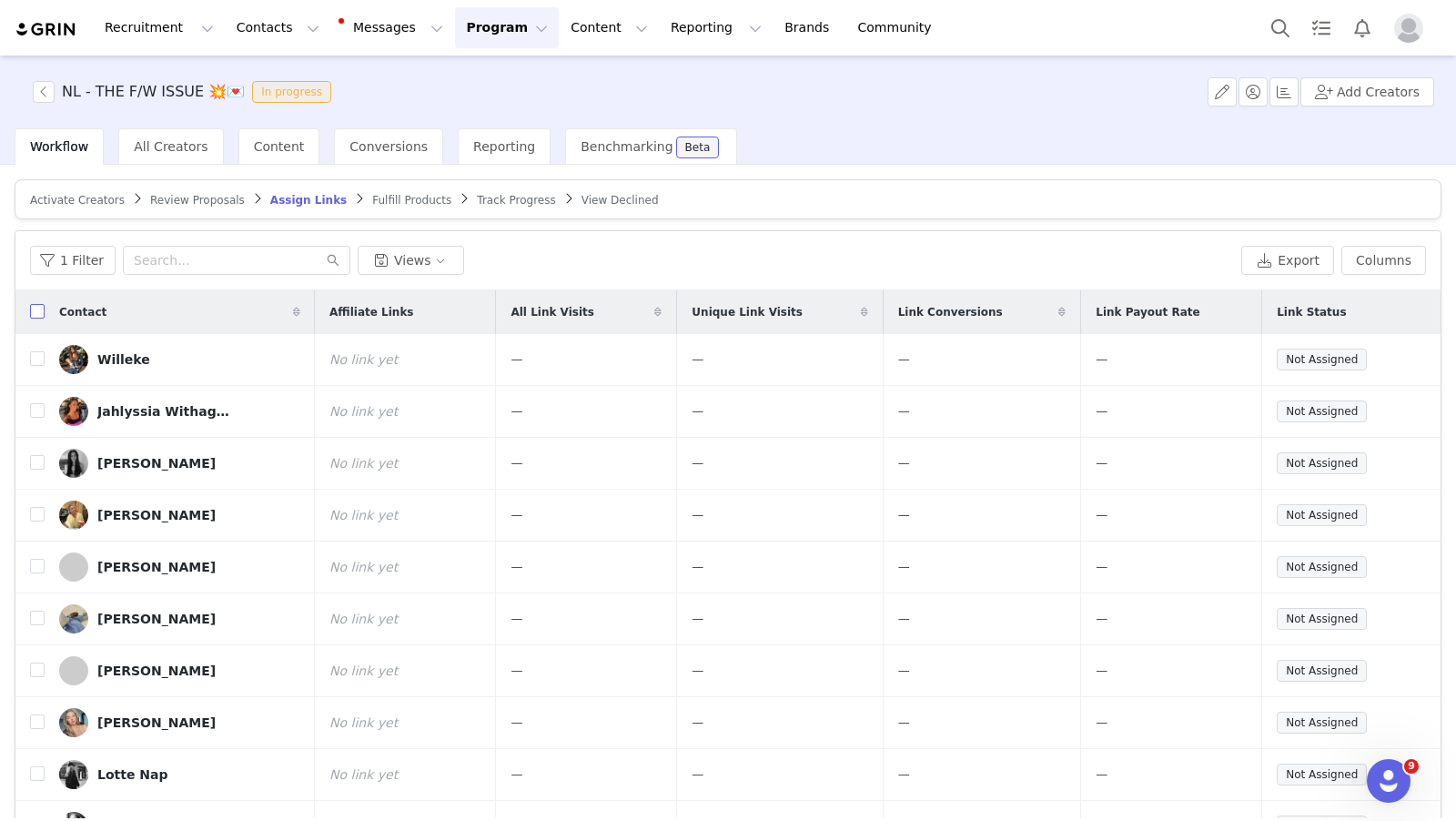
checkbox input "true"
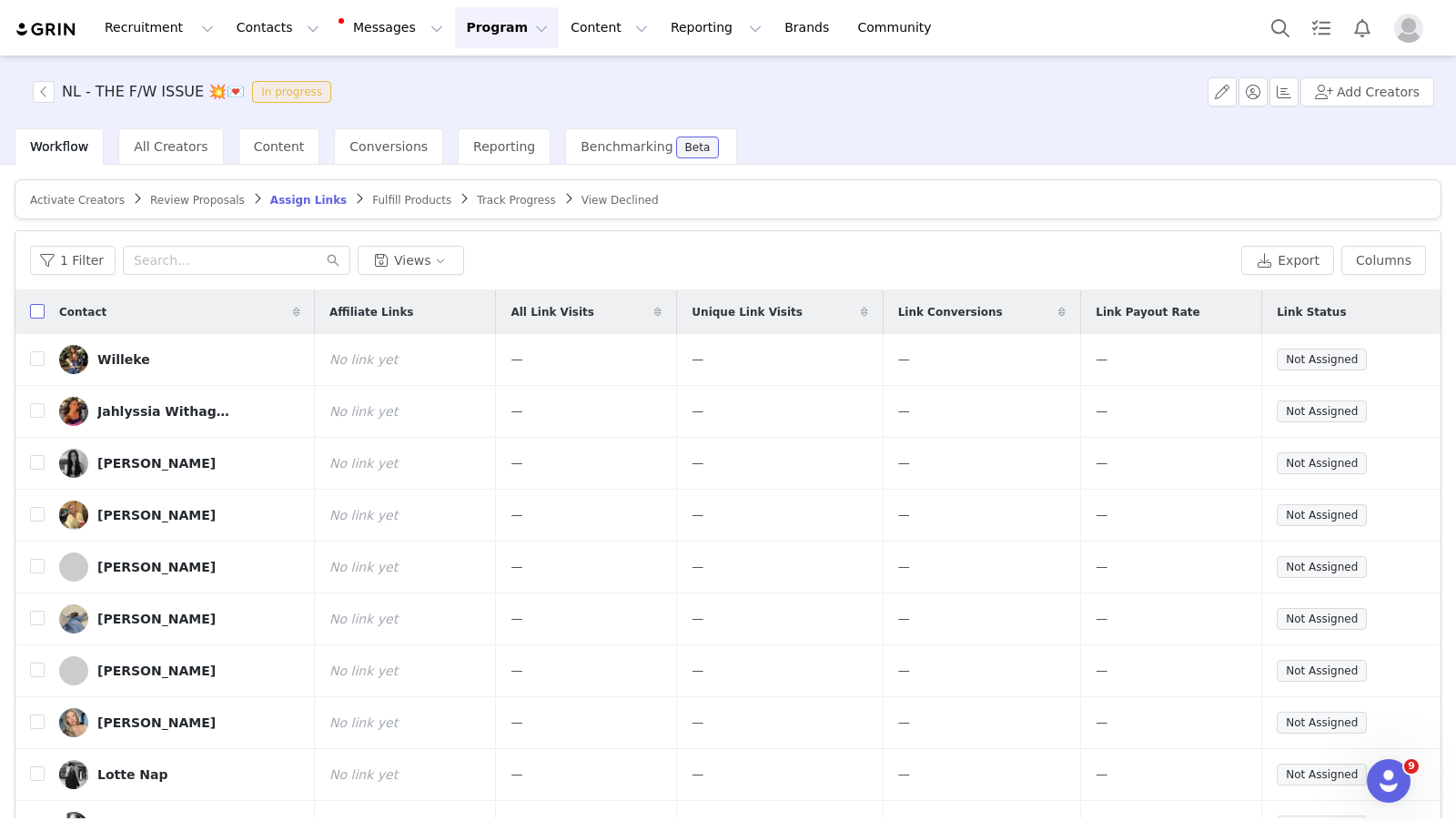
checkbox input "true"
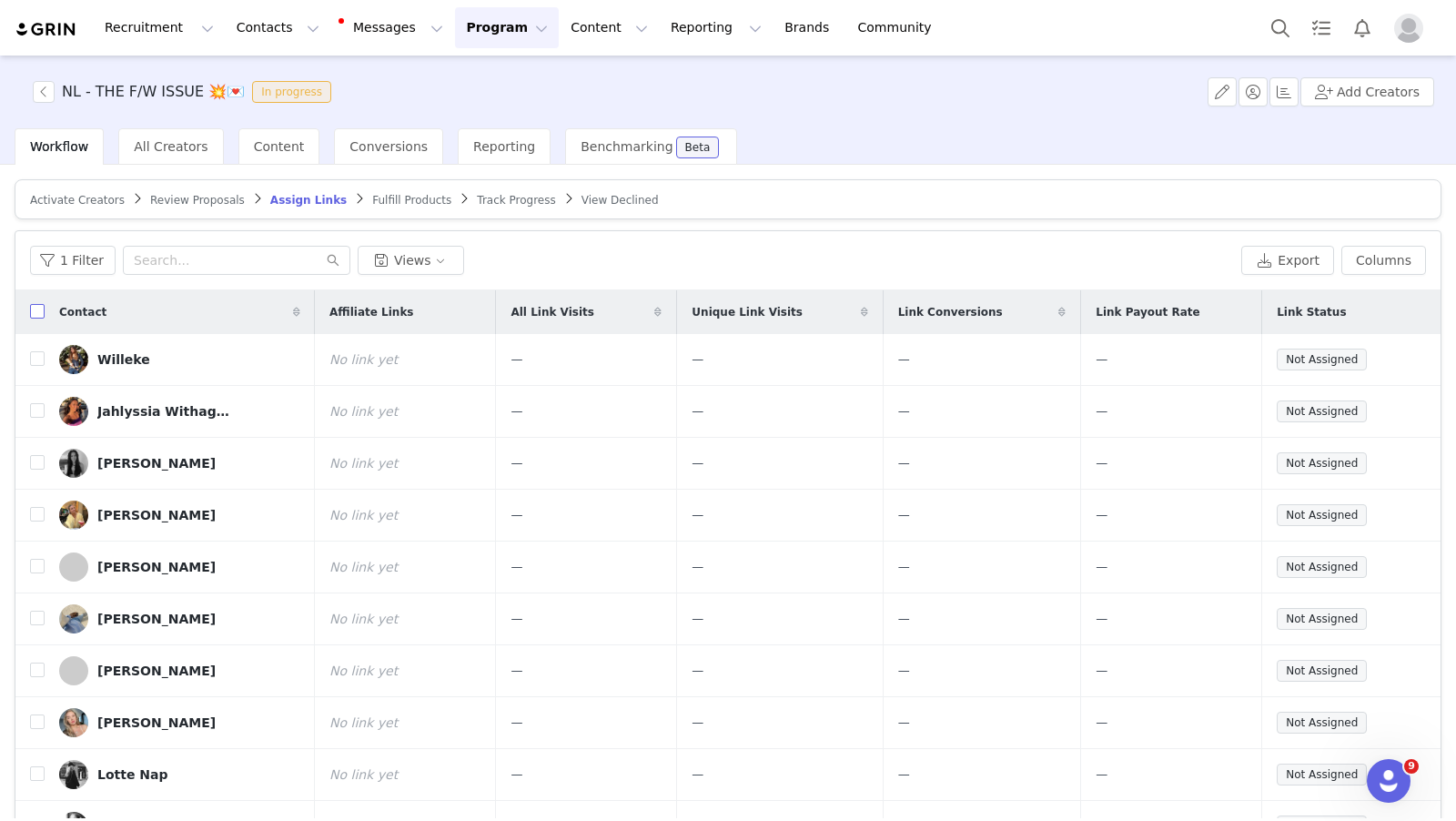
checkbox input "true"
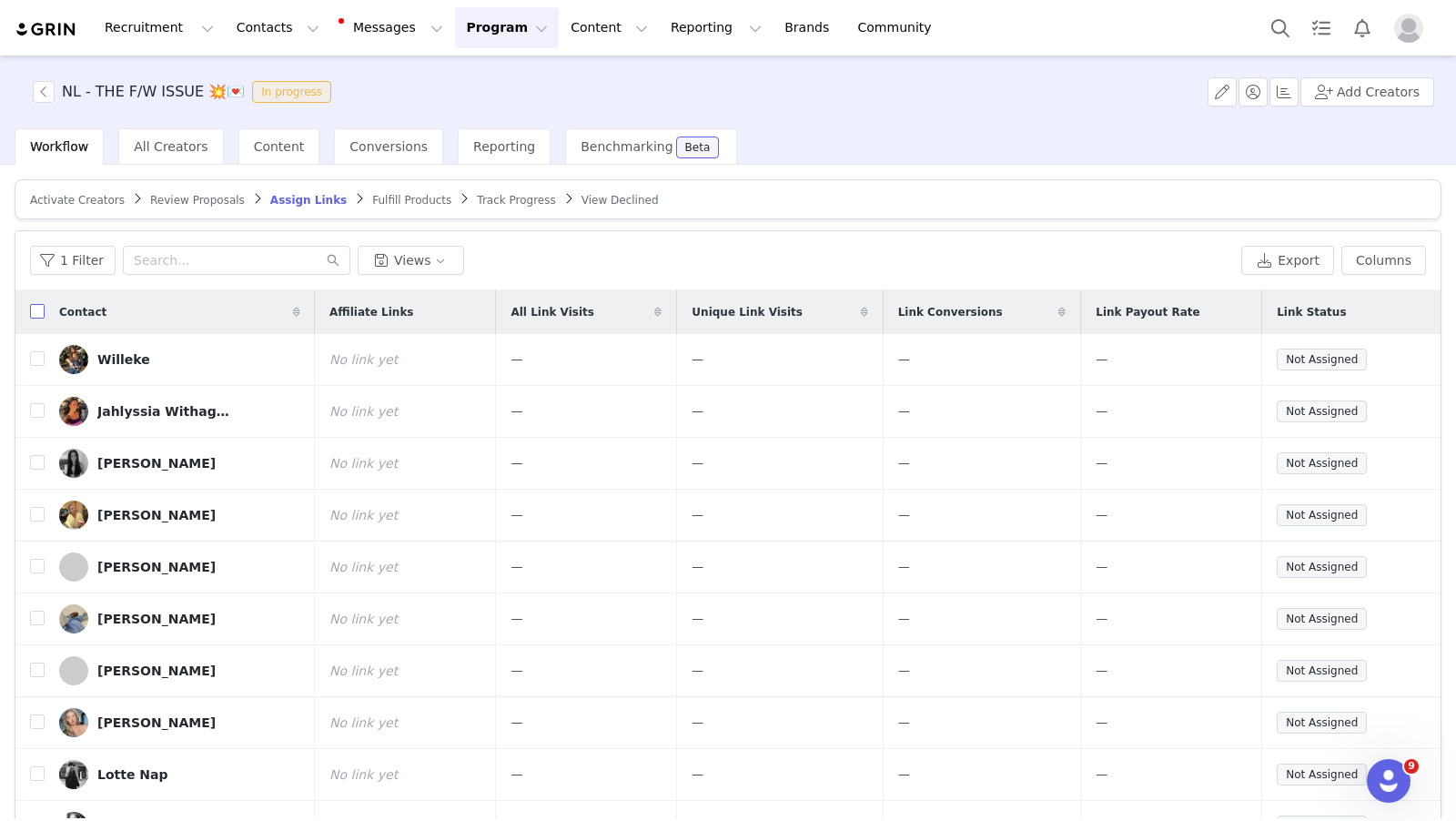
checkbox input "true"
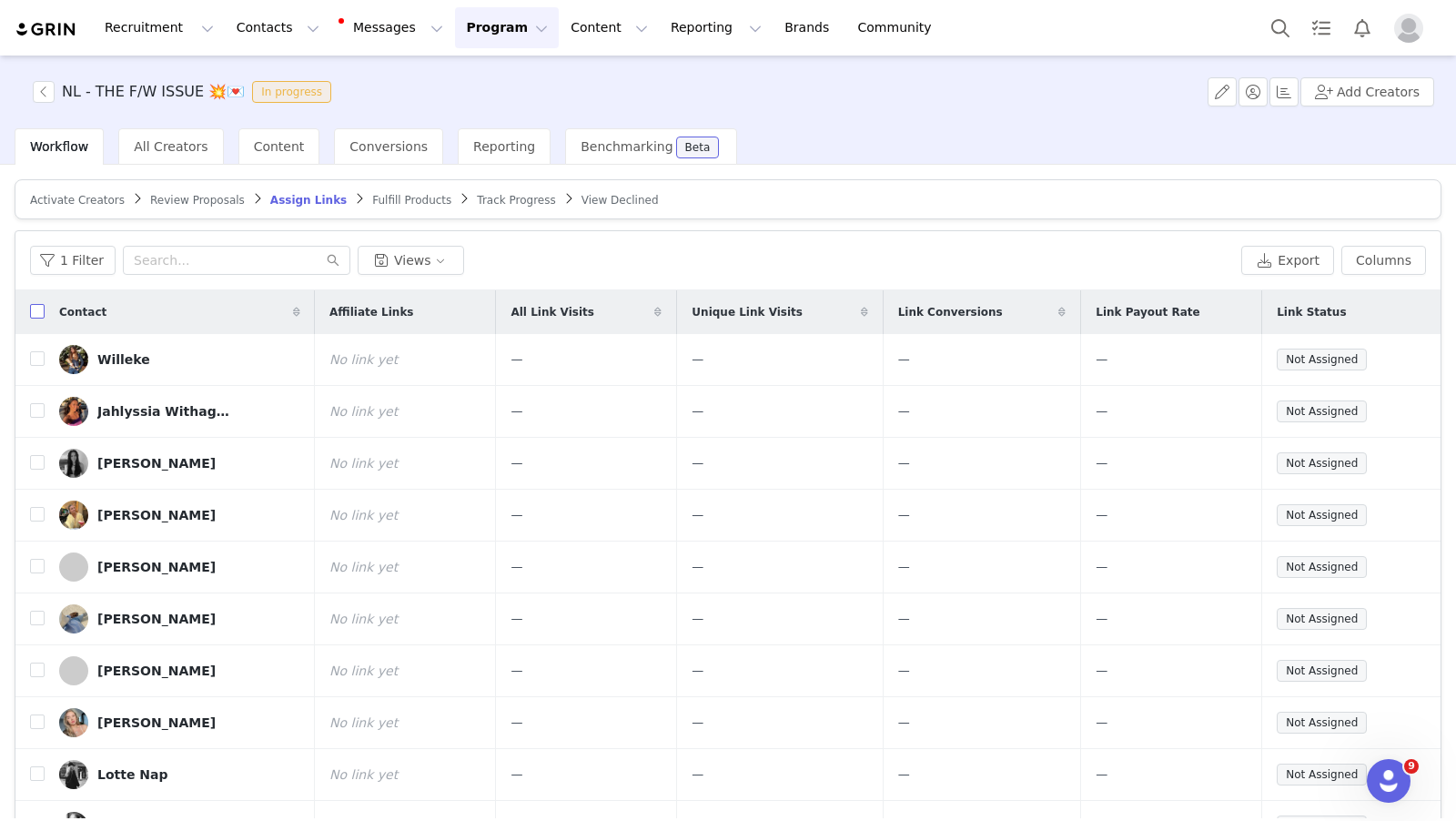
checkbox input "true"
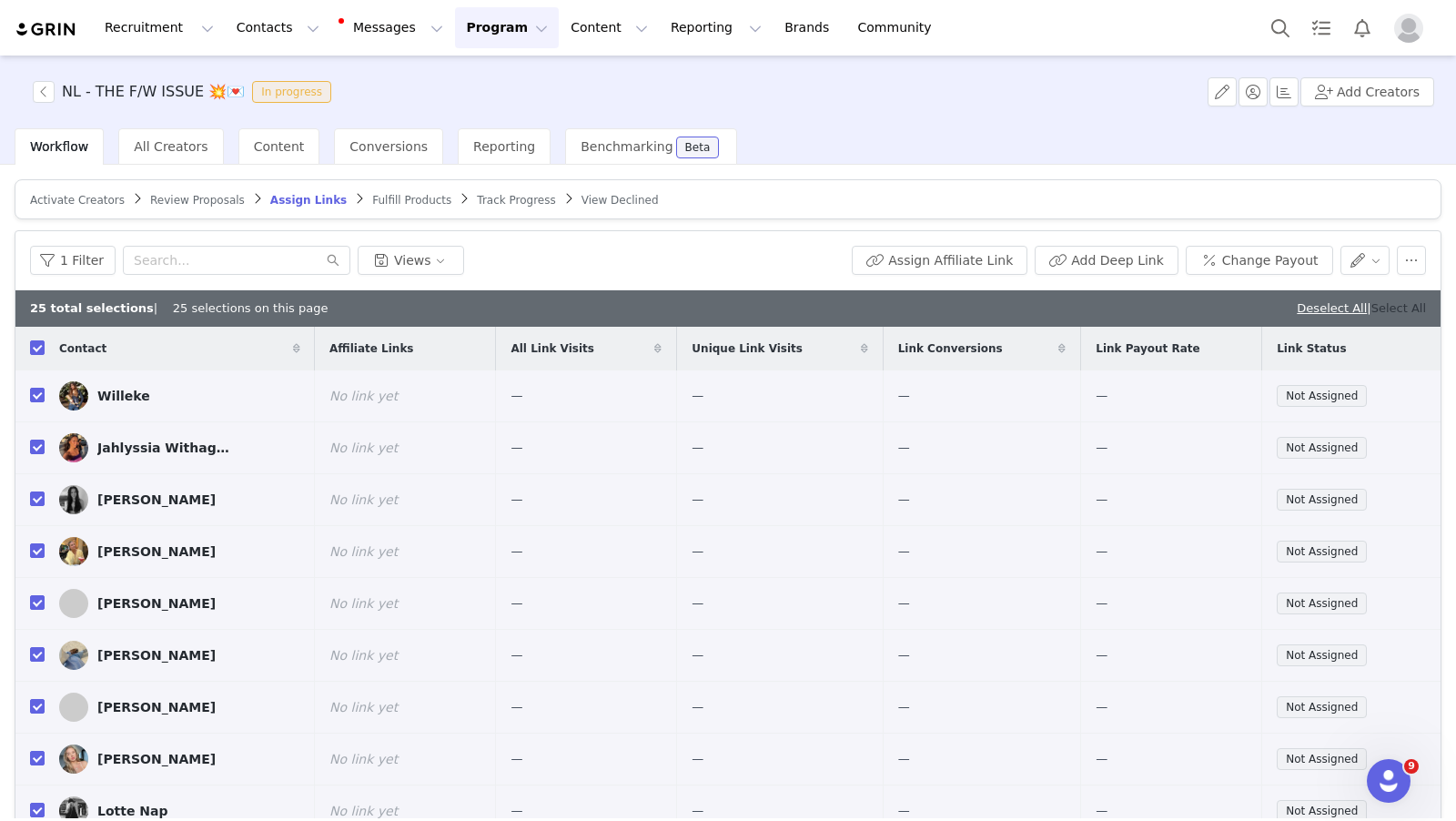
click at [1380, 306] on link "Select All" at bounding box center [1398, 308] width 55 height 14
click at [959, 251] on button "Assign Affiliate Link" at bounding box center [939, 260] width 176 height 29
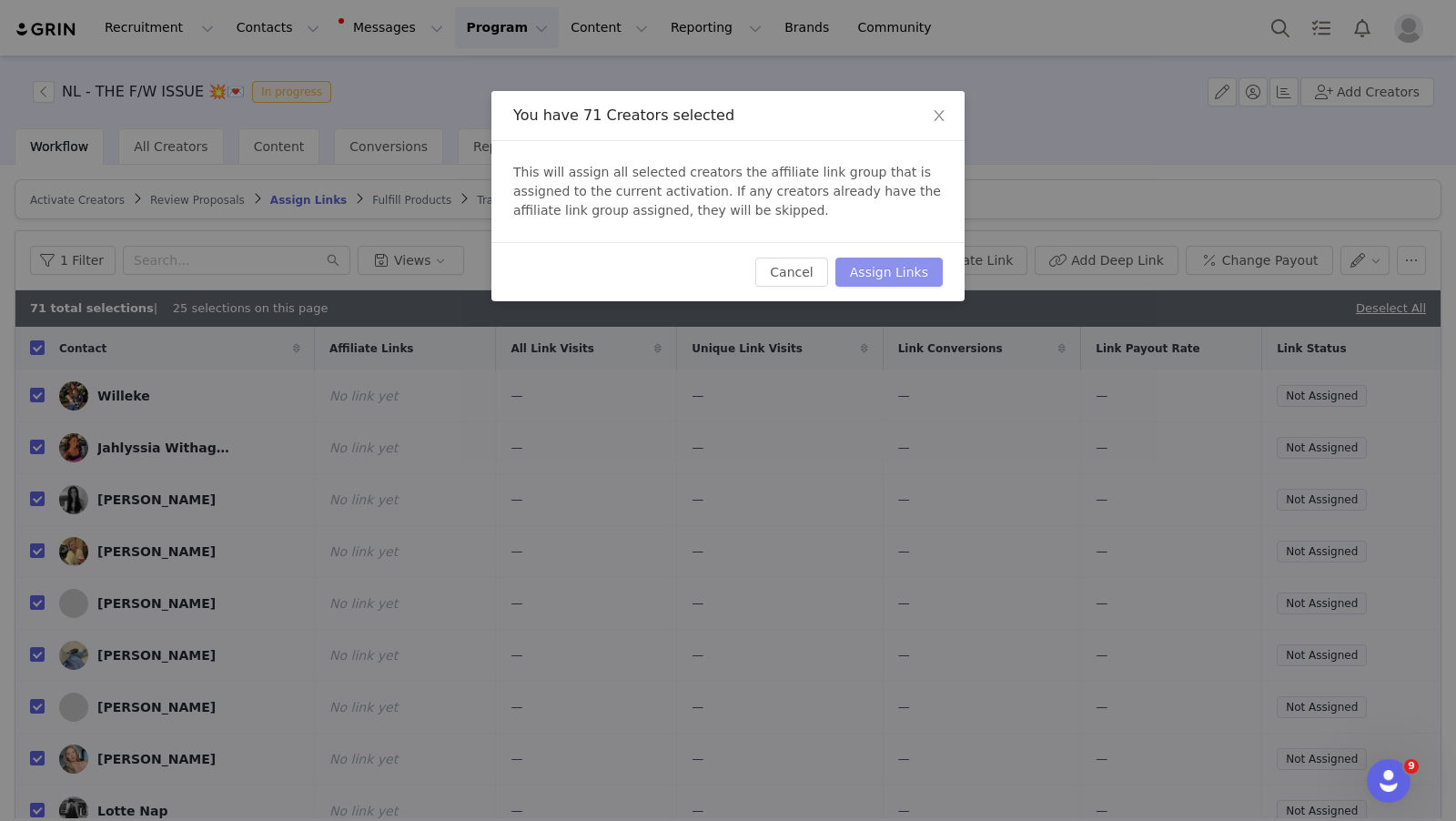
drag, startPoint x: 897, startPoint y: 268, endPoint x: 853, endPoint y: 312, distance: 62.2
click at [897, 269] on button "Assign Links" at bounding box center [889, 272] width 107 height 29
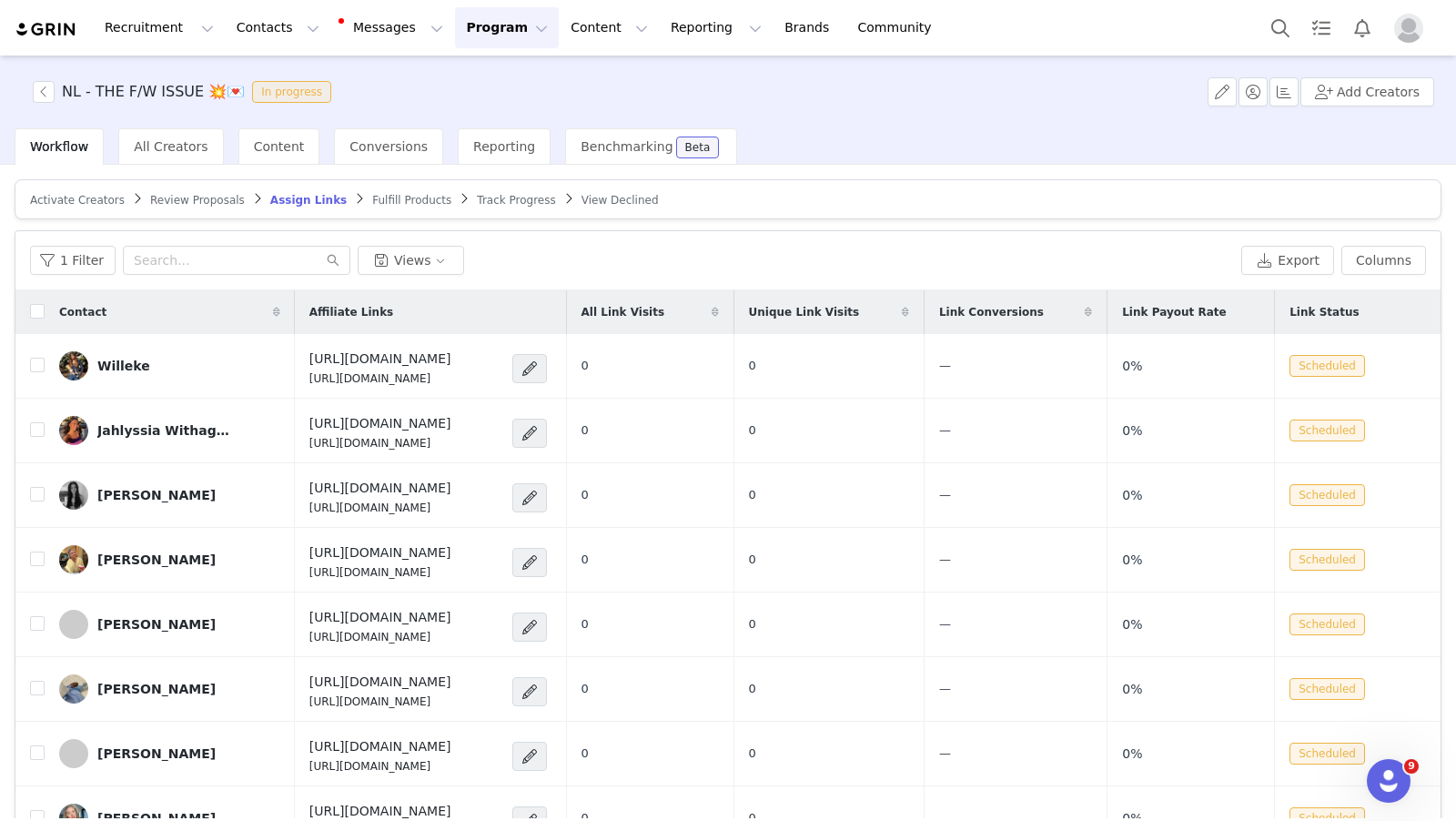
drag, startPoint x: 378, startPoint y: 194, endPoint x: 427, endPoint y: 262, distance: 83.8
click at [379, 195] on span "Fulfill Products" at bounding box center [411, 200] width 79 height 13
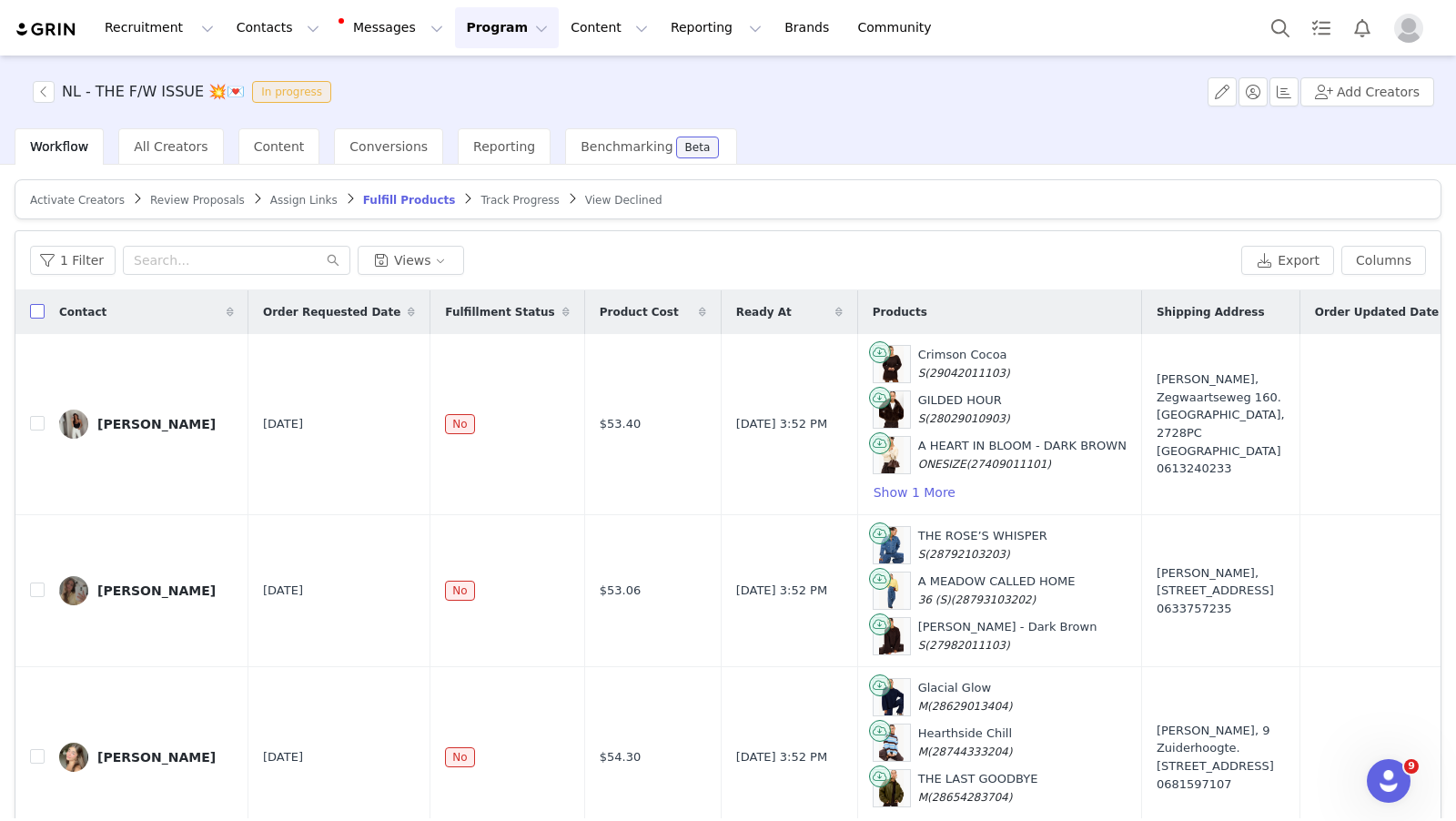
click at [41, 307] on input "checkbox" at bounding box center [37, 312] width 15 height 15
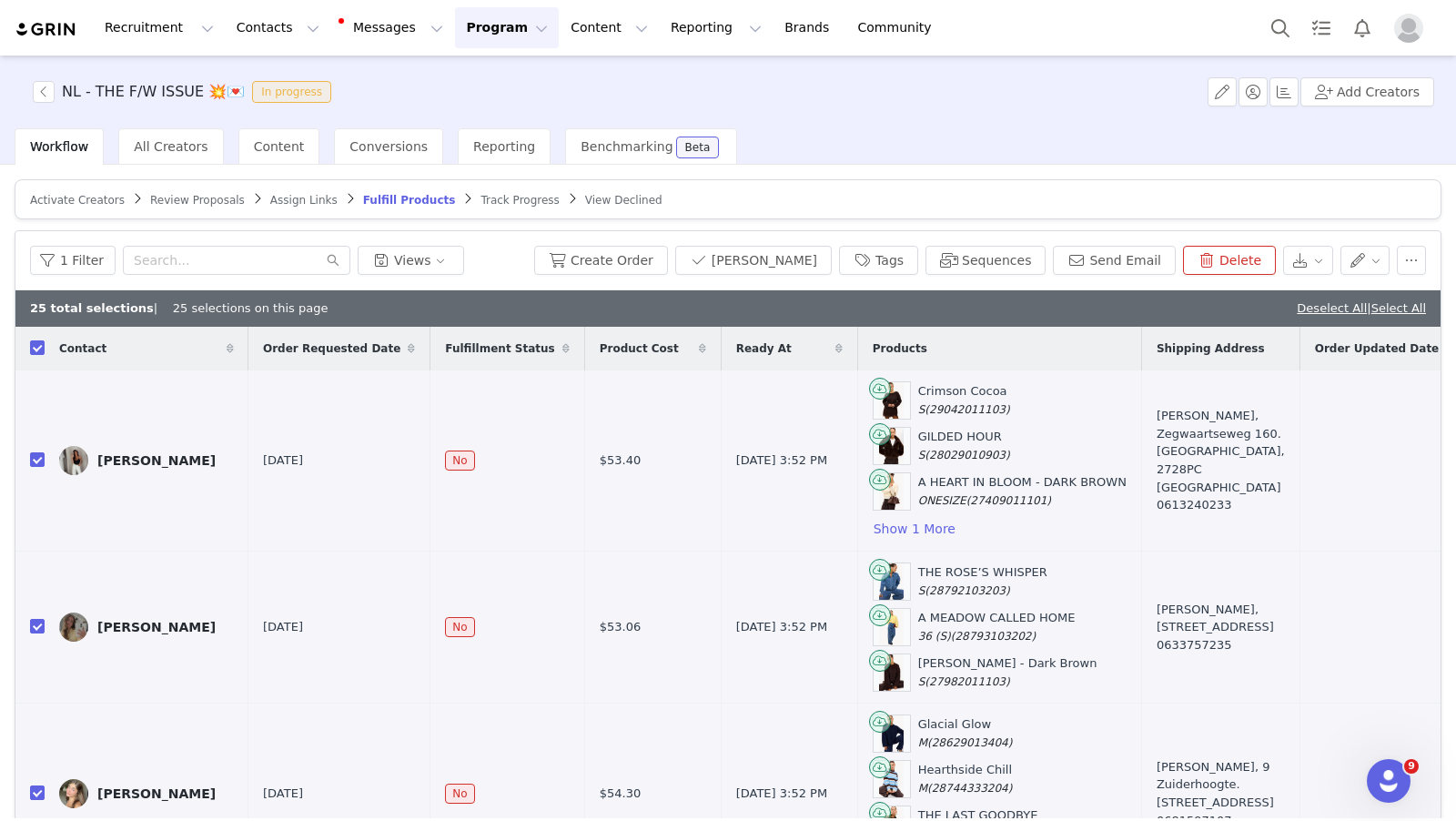
checkbox input "true"
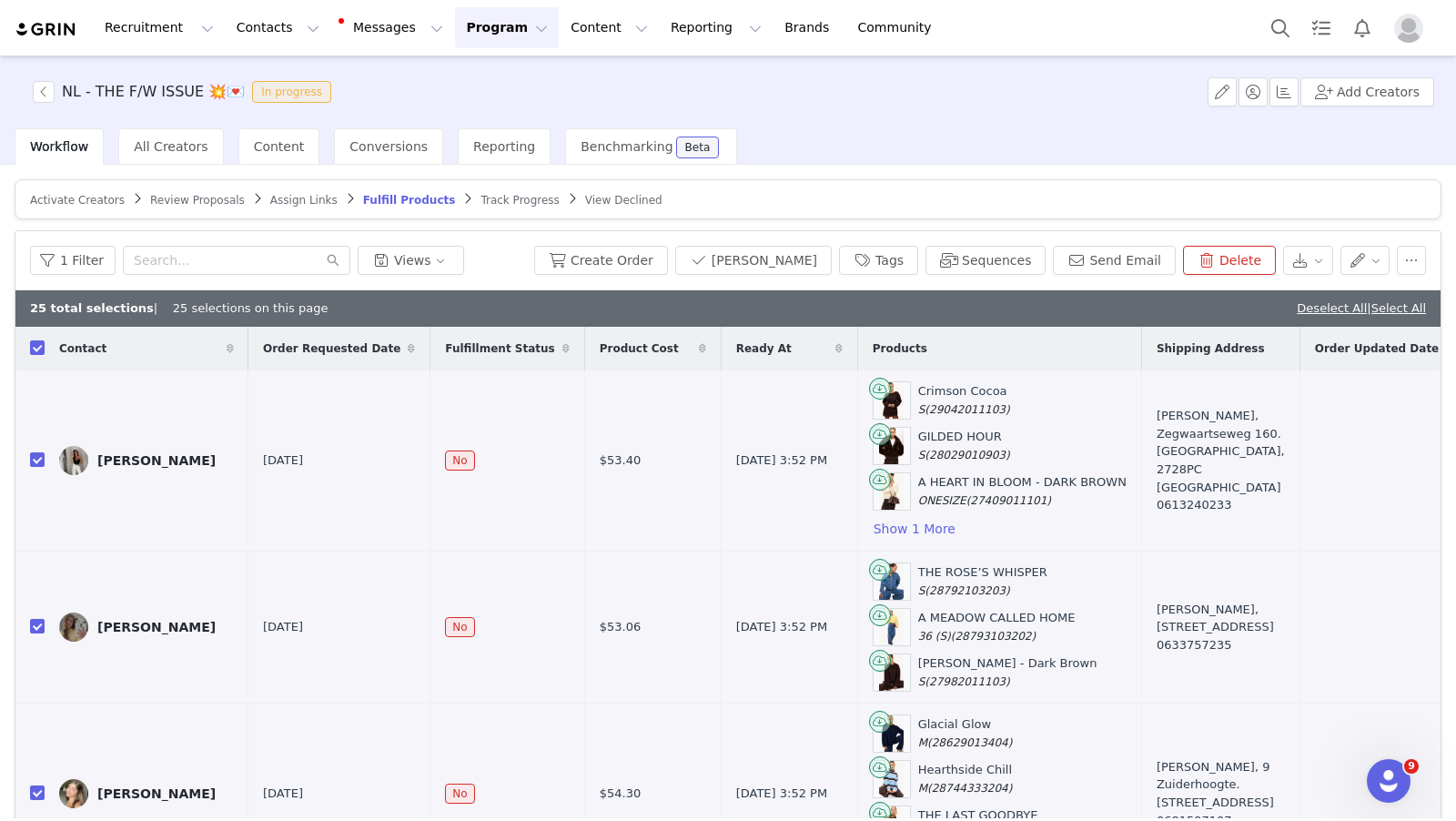
checkbox input "true"
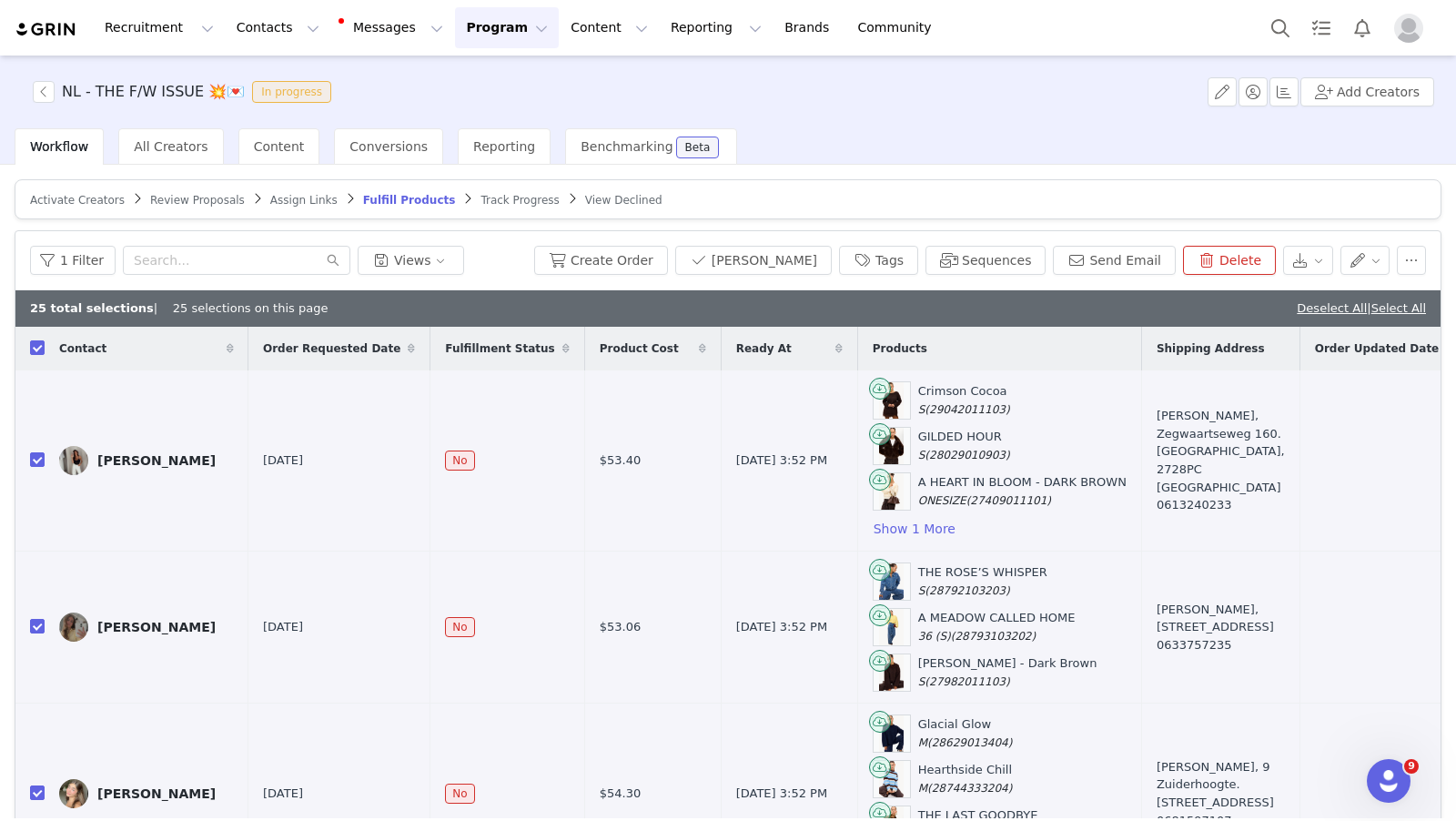
checkbox input "true"
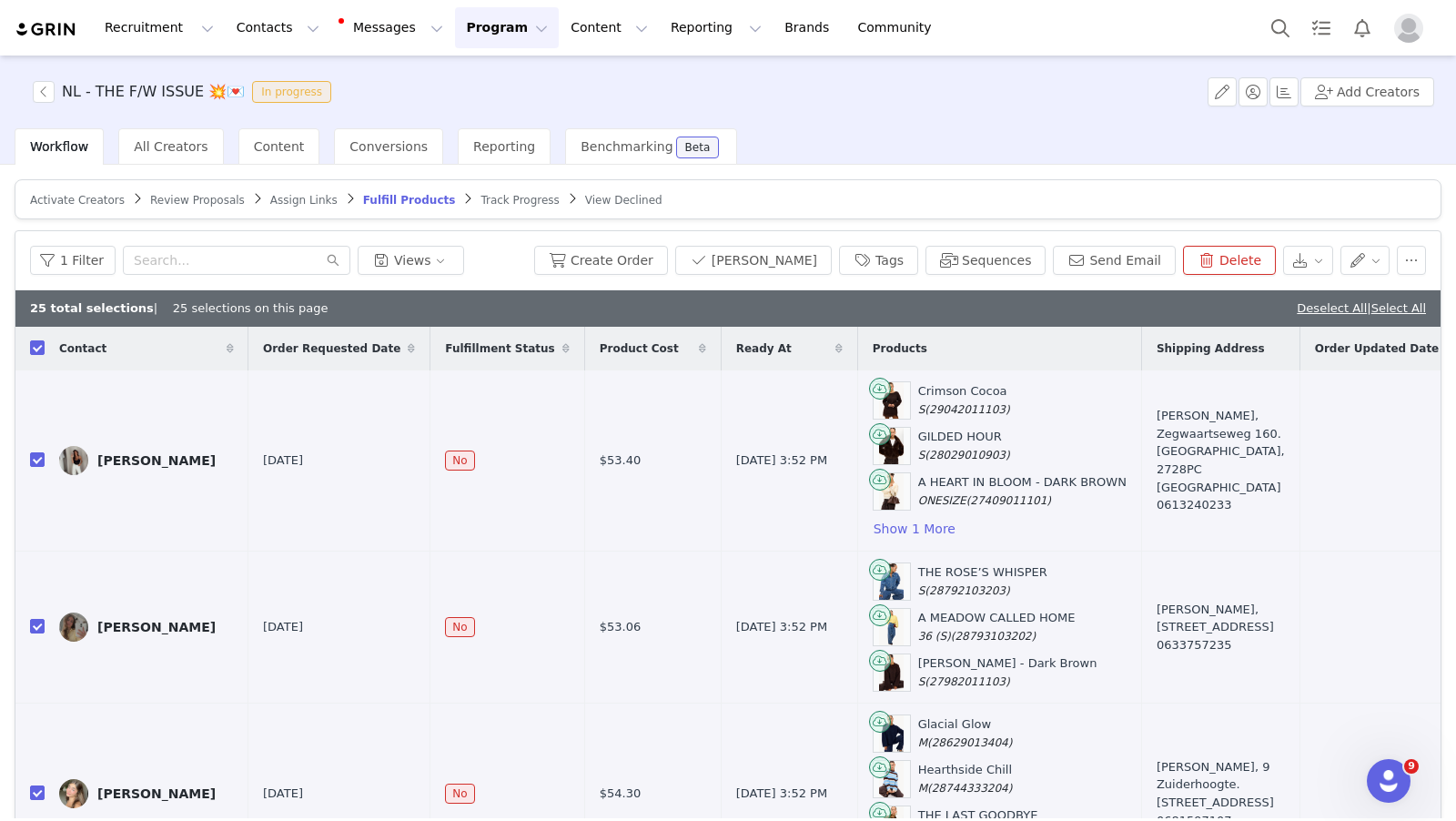
checkbox input "true"
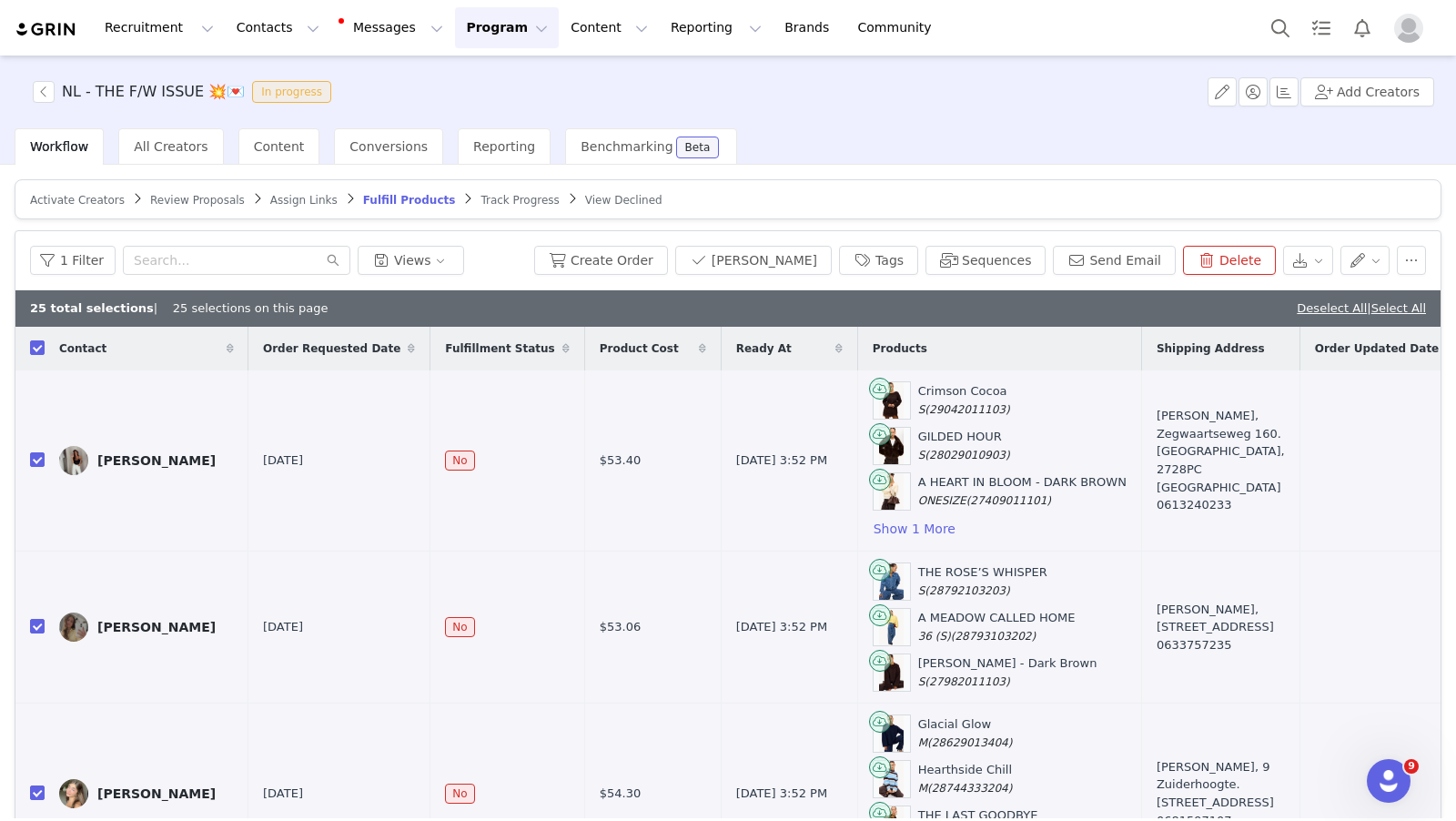
checkbox input "true"
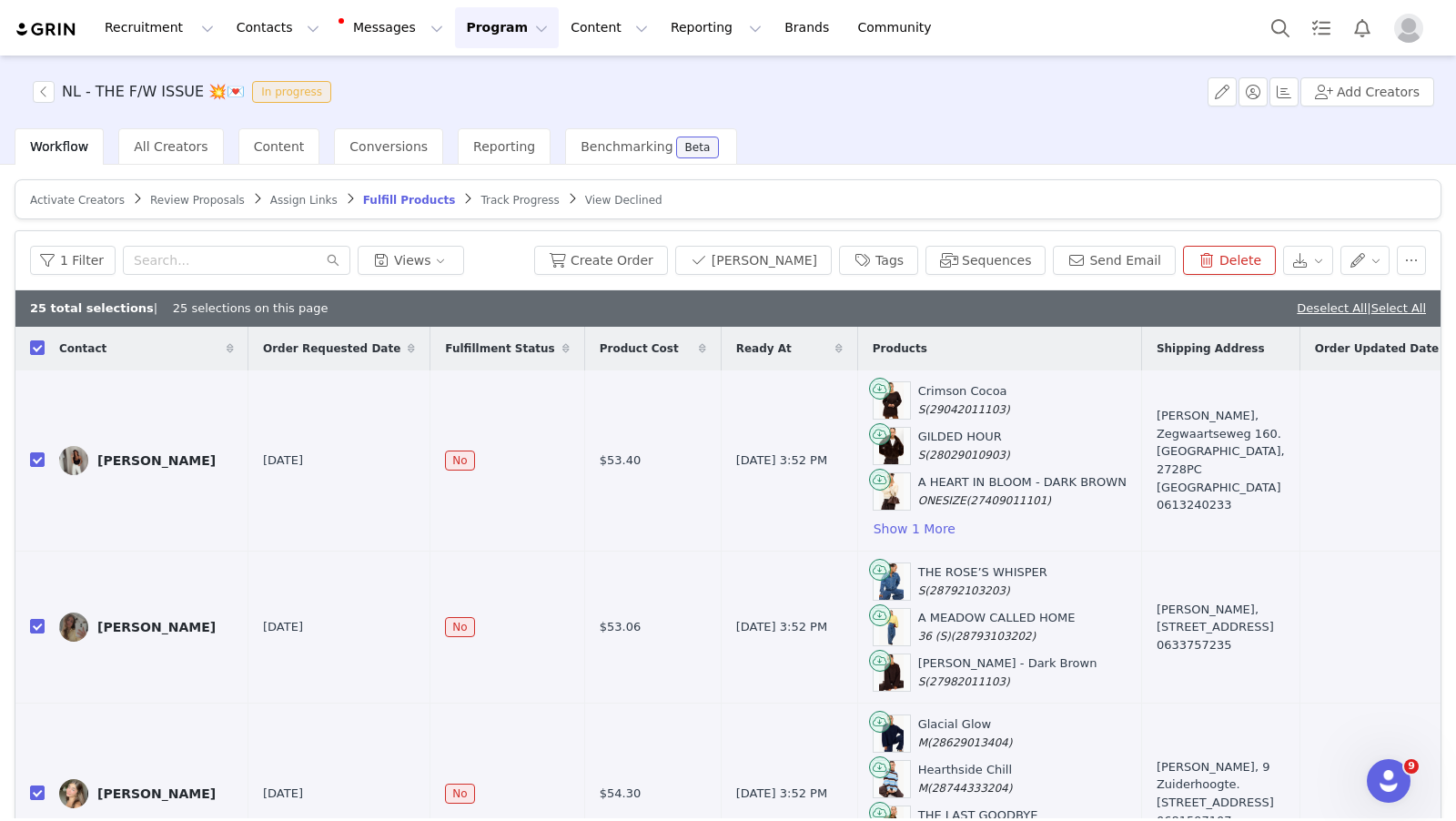
checkbox input "true"
click at [1378, 309] on link "Select All" at bounding box center [1398, 308] width 55 height 14
click at [661, 256] on button "Create Order" at bounding box center [601, 260] width 134 height 29
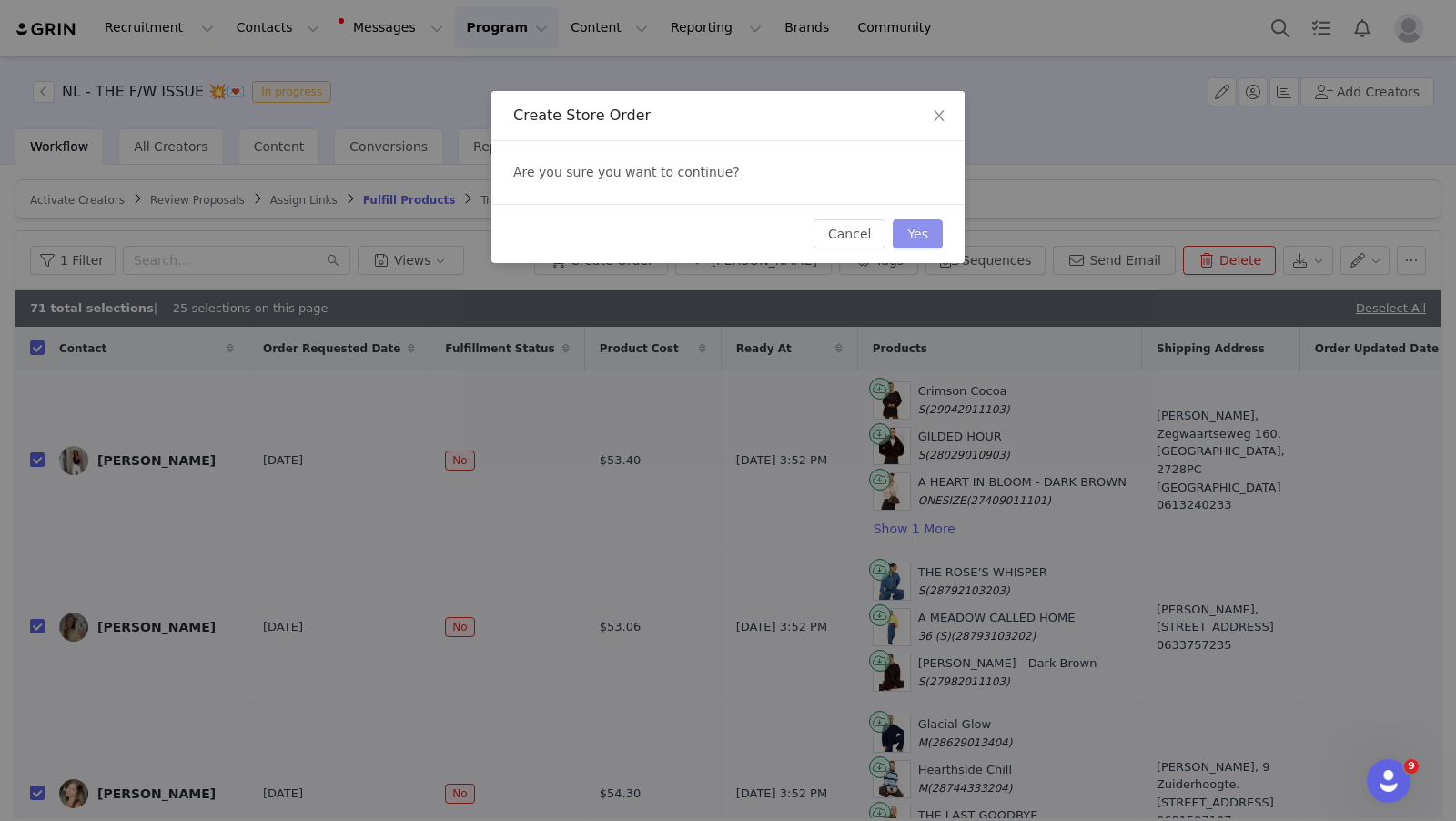
click at [907, 236] on button "Yes" at bounding box center [918, 234] width 50 height 29
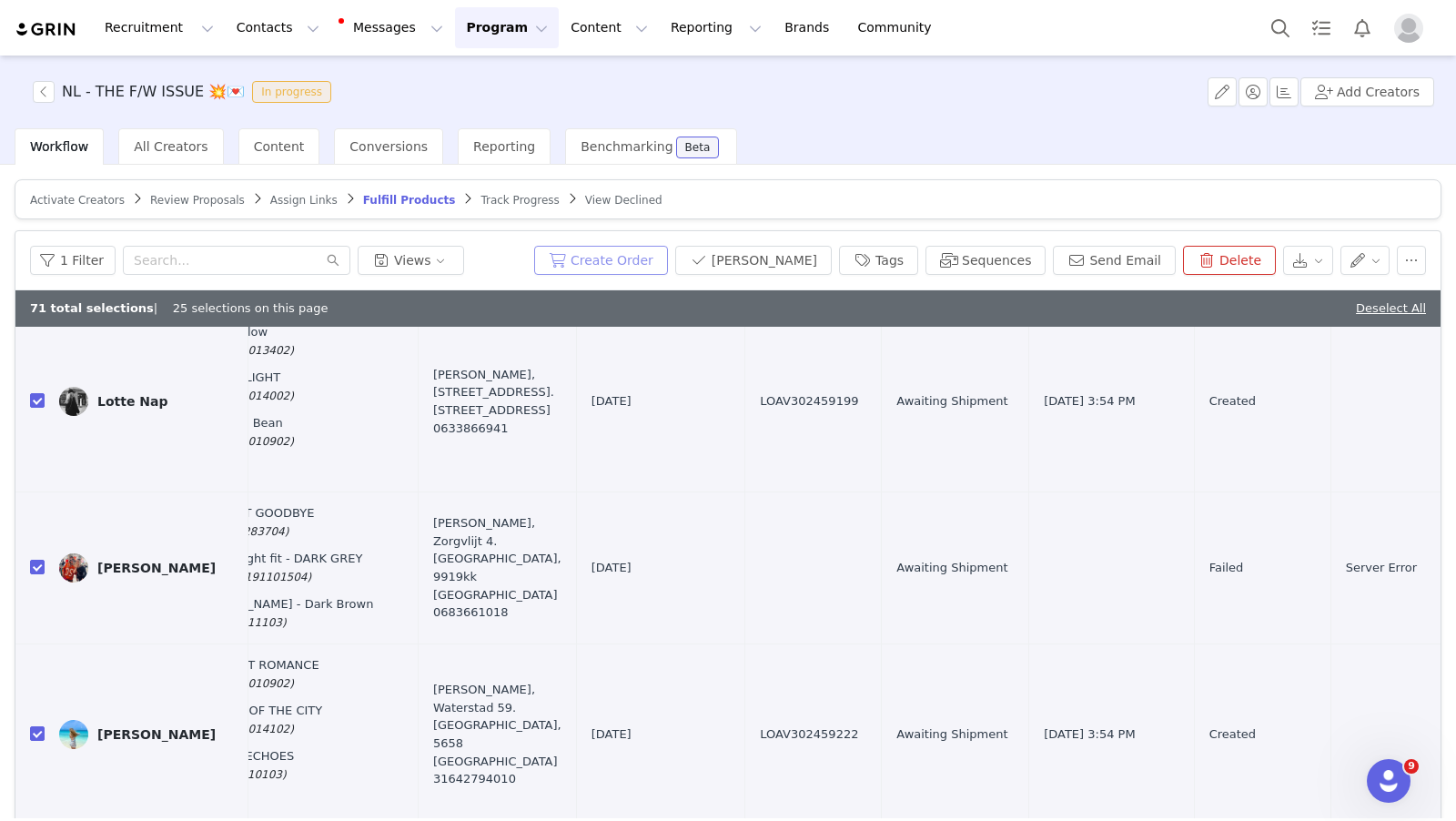
scroll to position [3371, 723]
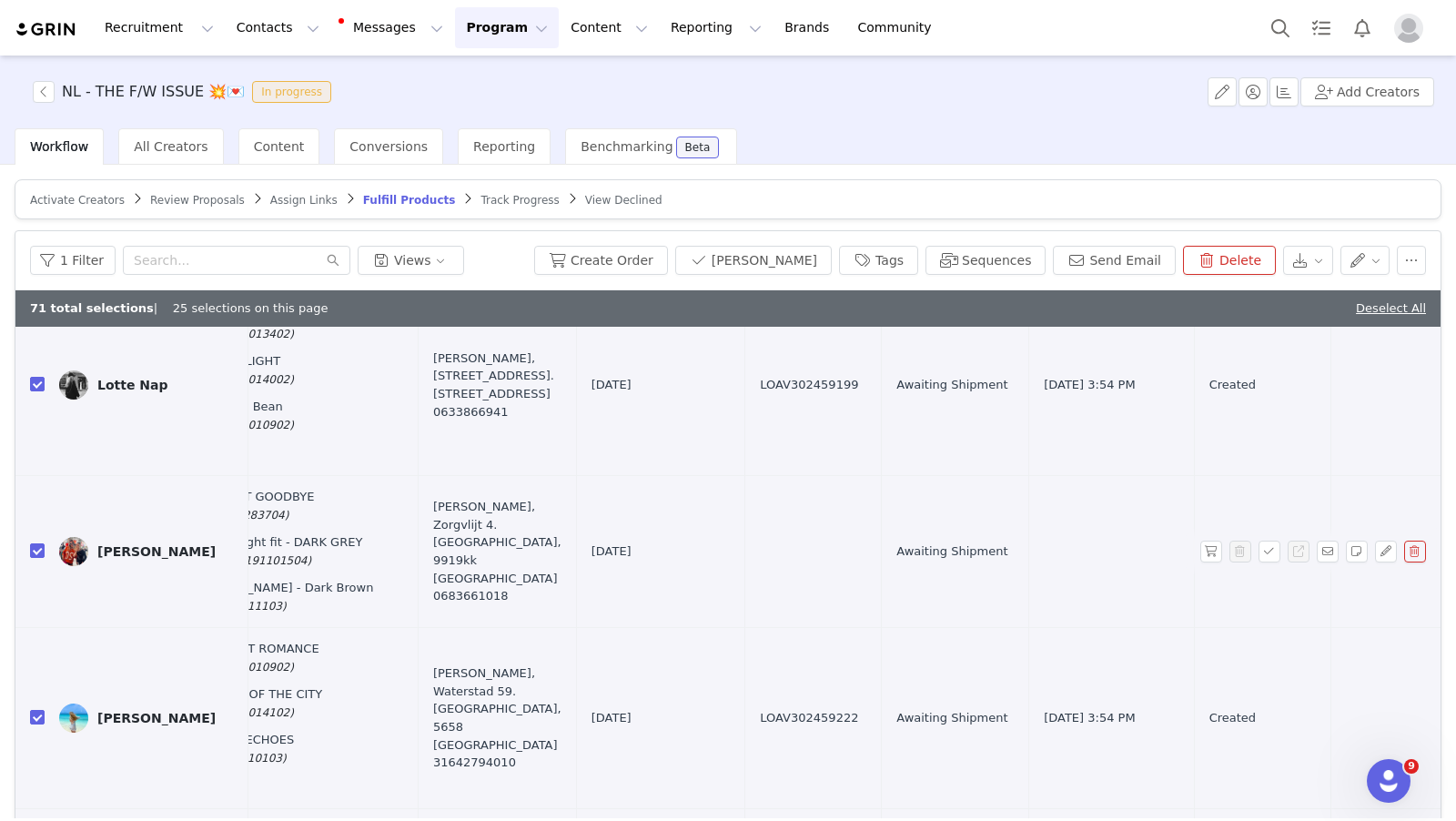
drag, startPoint x: 32, startPoint y: 487, endPoint x: 435, endPoint y: 517, distance: 404.1
click at [32, 544] on input "checkbox" at bounding box center [37, 551] width 15 height 15
checkbox input "false"
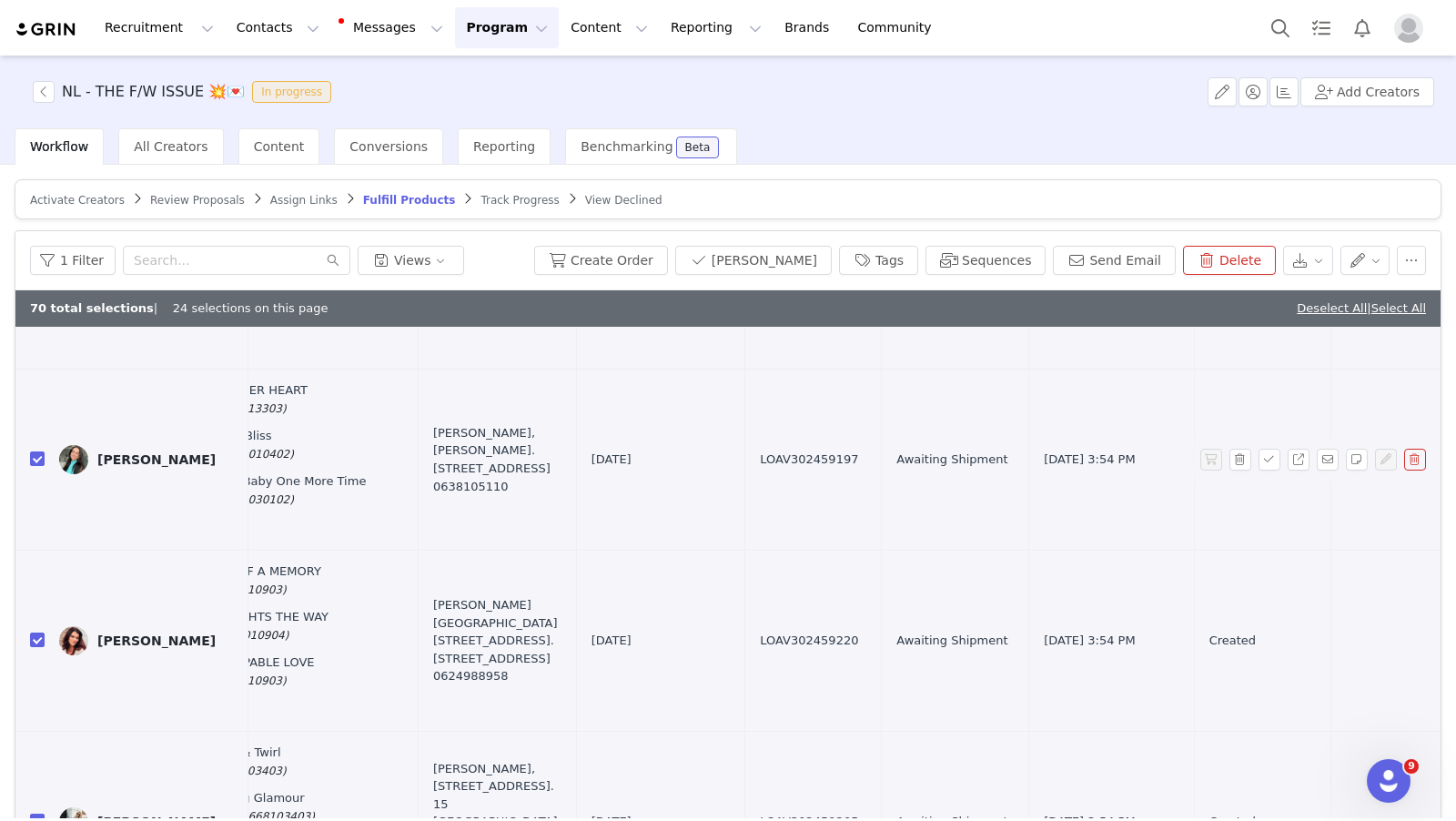
scroll to position [85, 0]
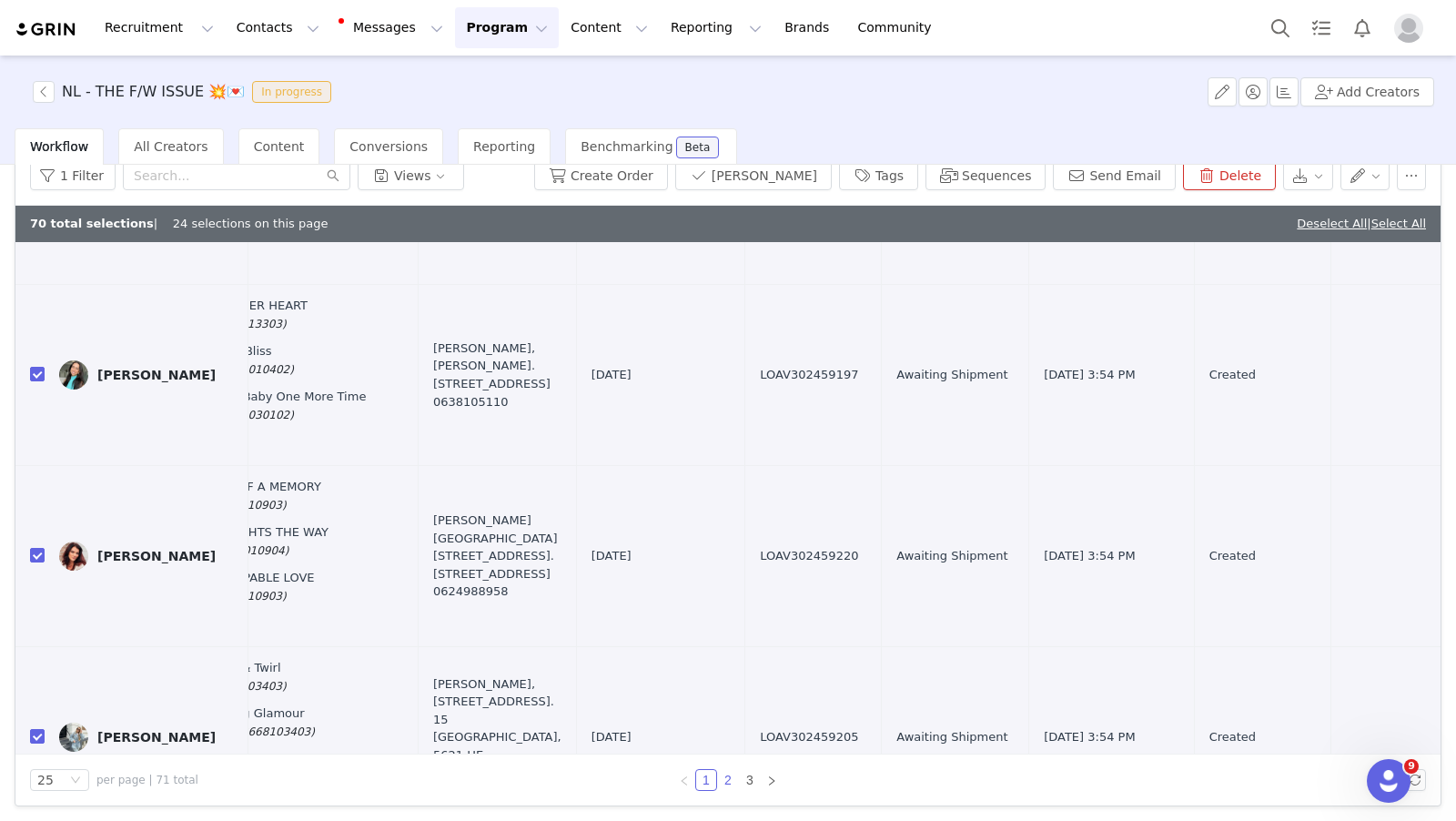
drag, startPoint x: 727, startPoint y: 776, endPoint x: 755, endPoint y: 762, distance: 31.3
click at [729, 775] on link "2" at bounding box center [728, 780] width 20 height 20
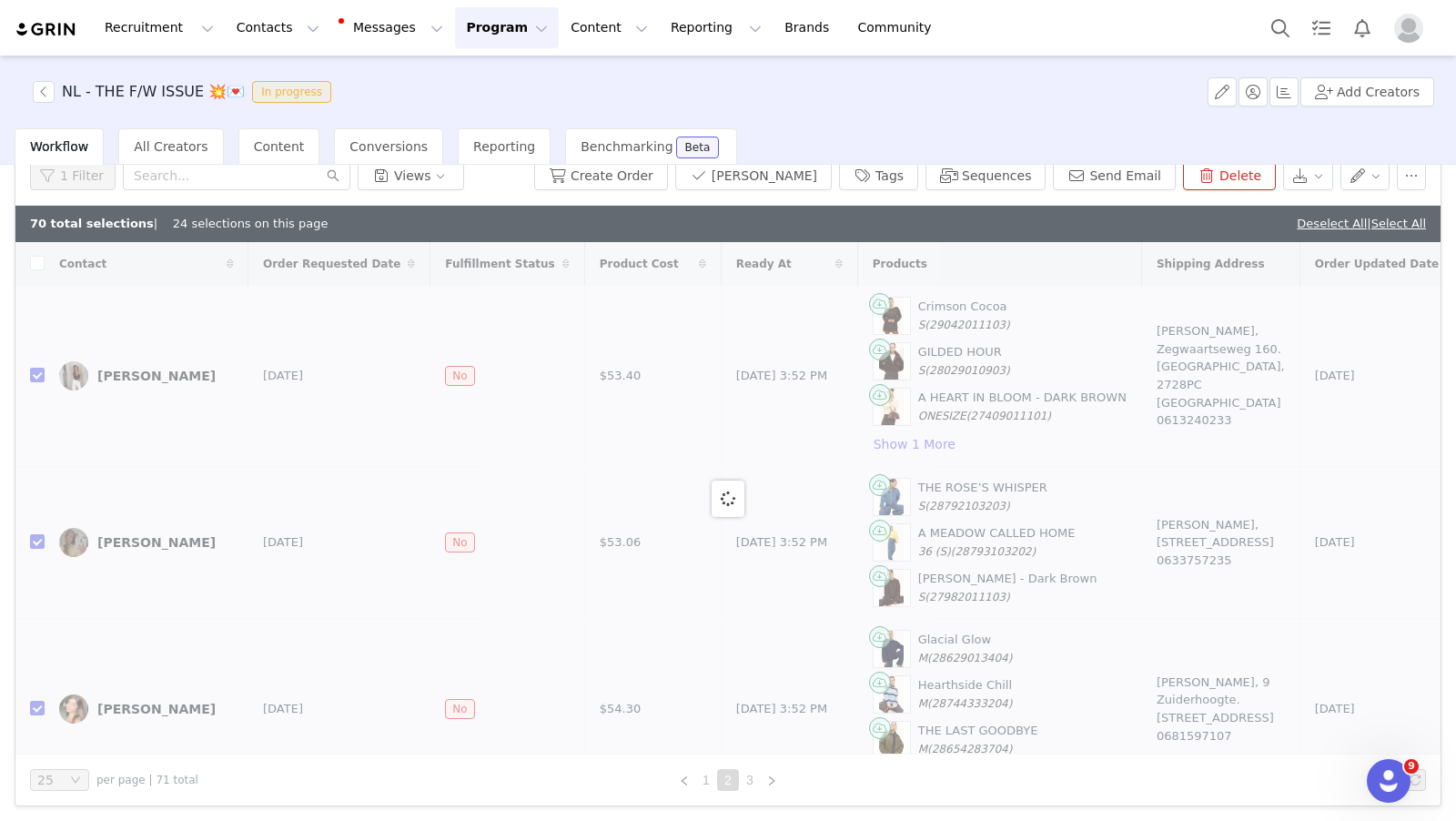
checkbox input "true"
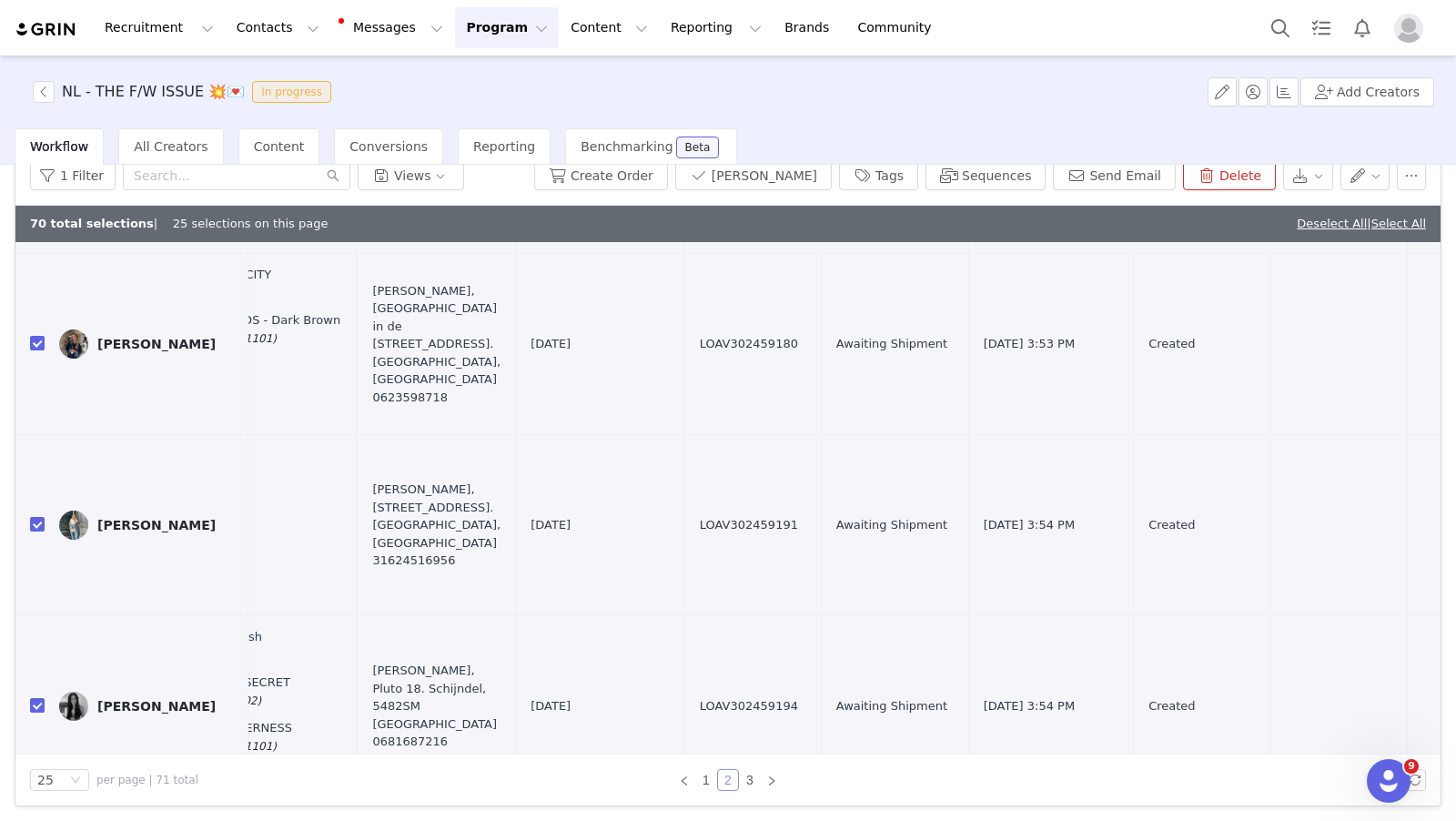
scroll to position [3986, 775]
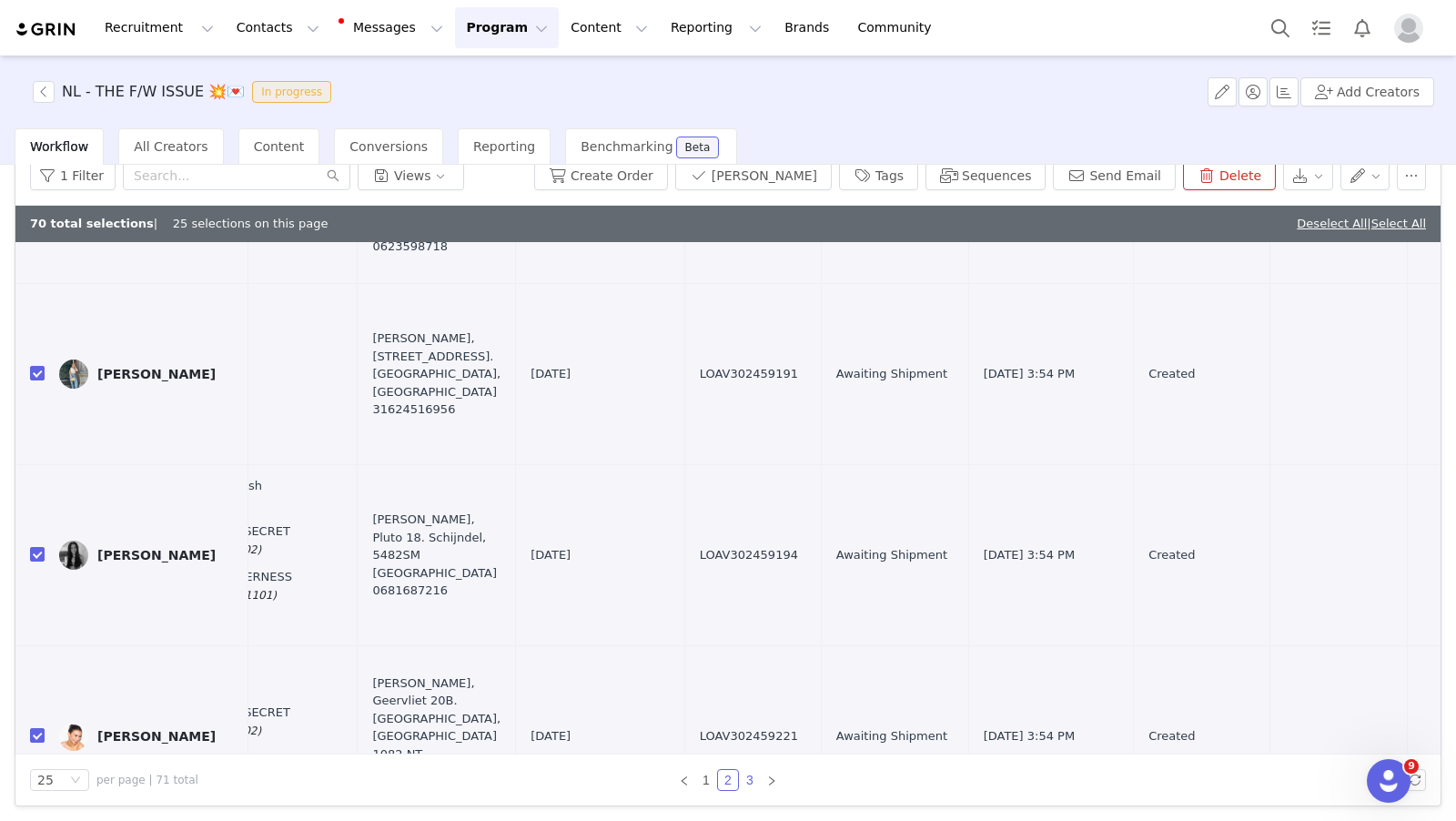
click at [750, 779] on link "3" at bounding box center [750, 780] width 20 height 20
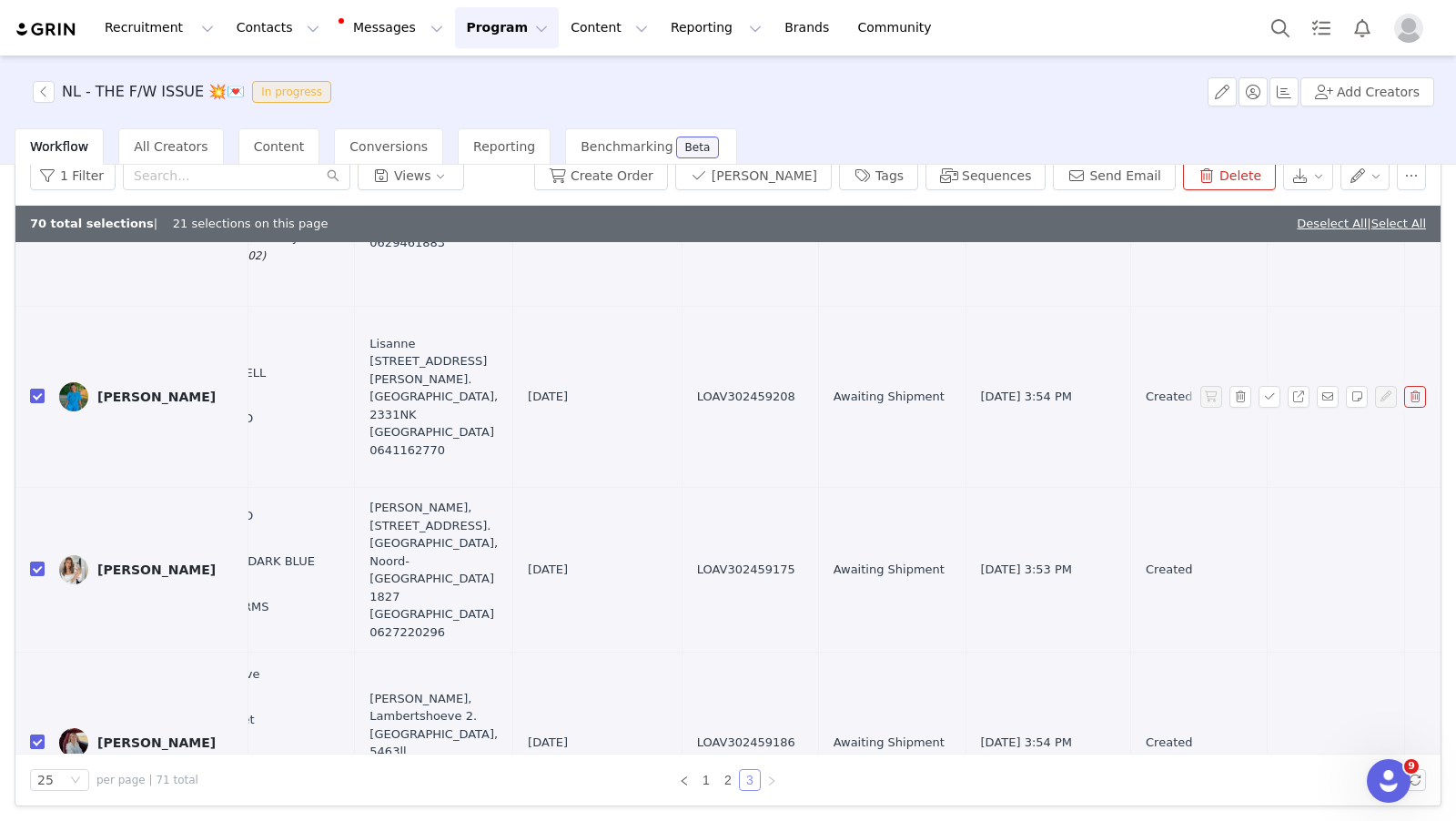
scroll to position [3163, 770]
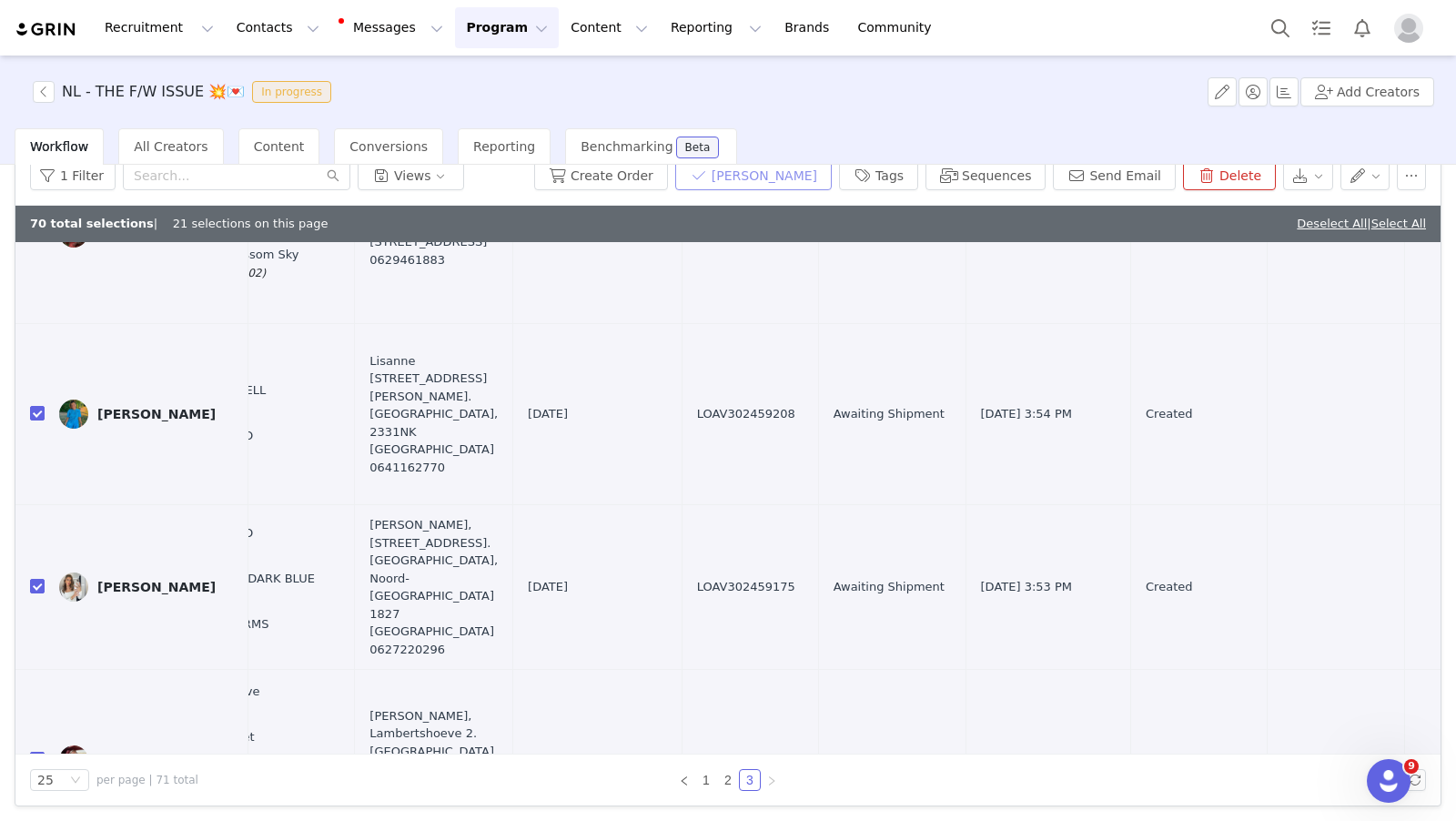
click at [812, 183] on button "Mark Fulfilled" at bounding box center [753, 175] width 156 height 29
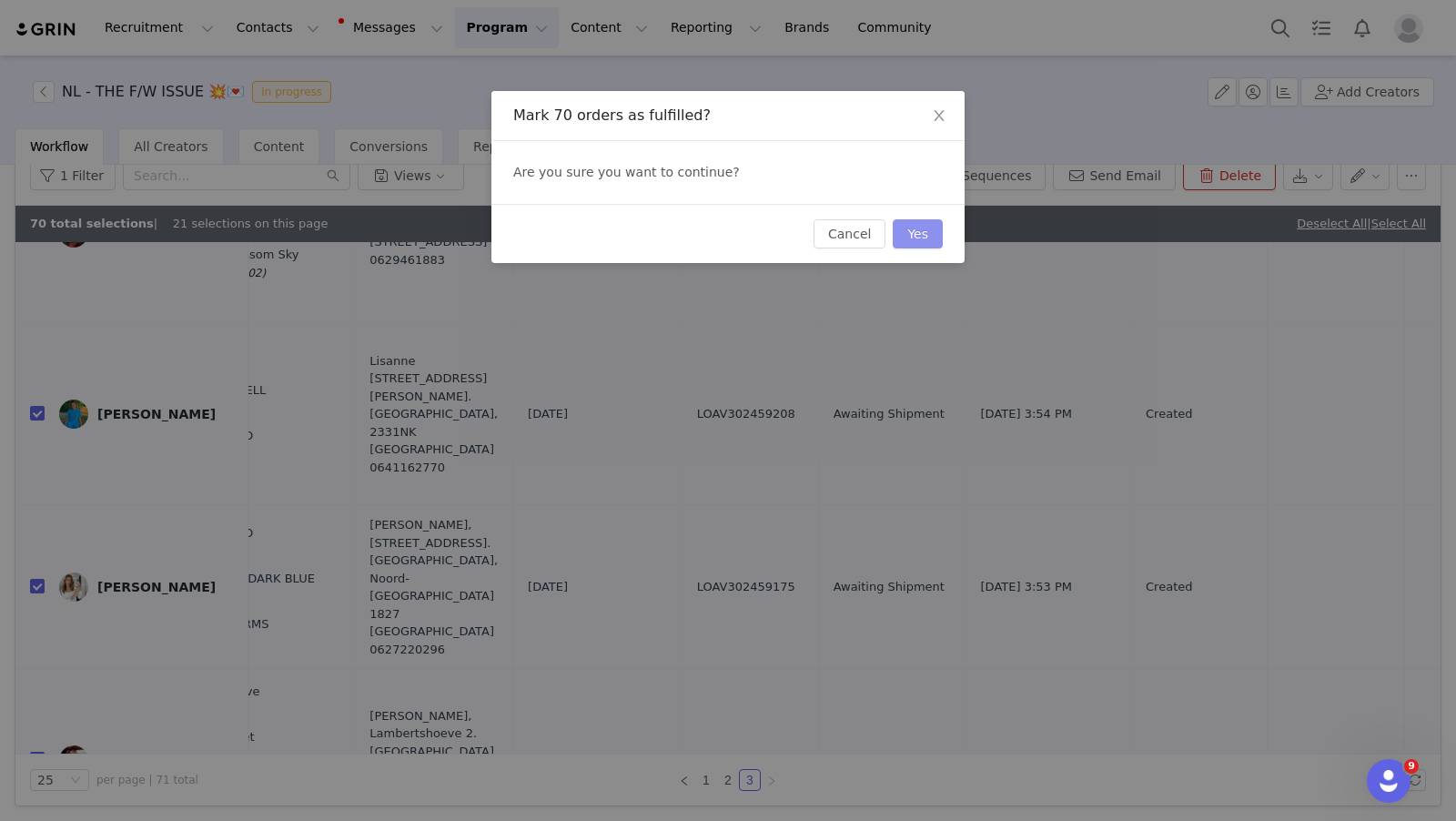
click at [928, 233] on button "Yes" at bounding box center [918, 234] width 50 height 29
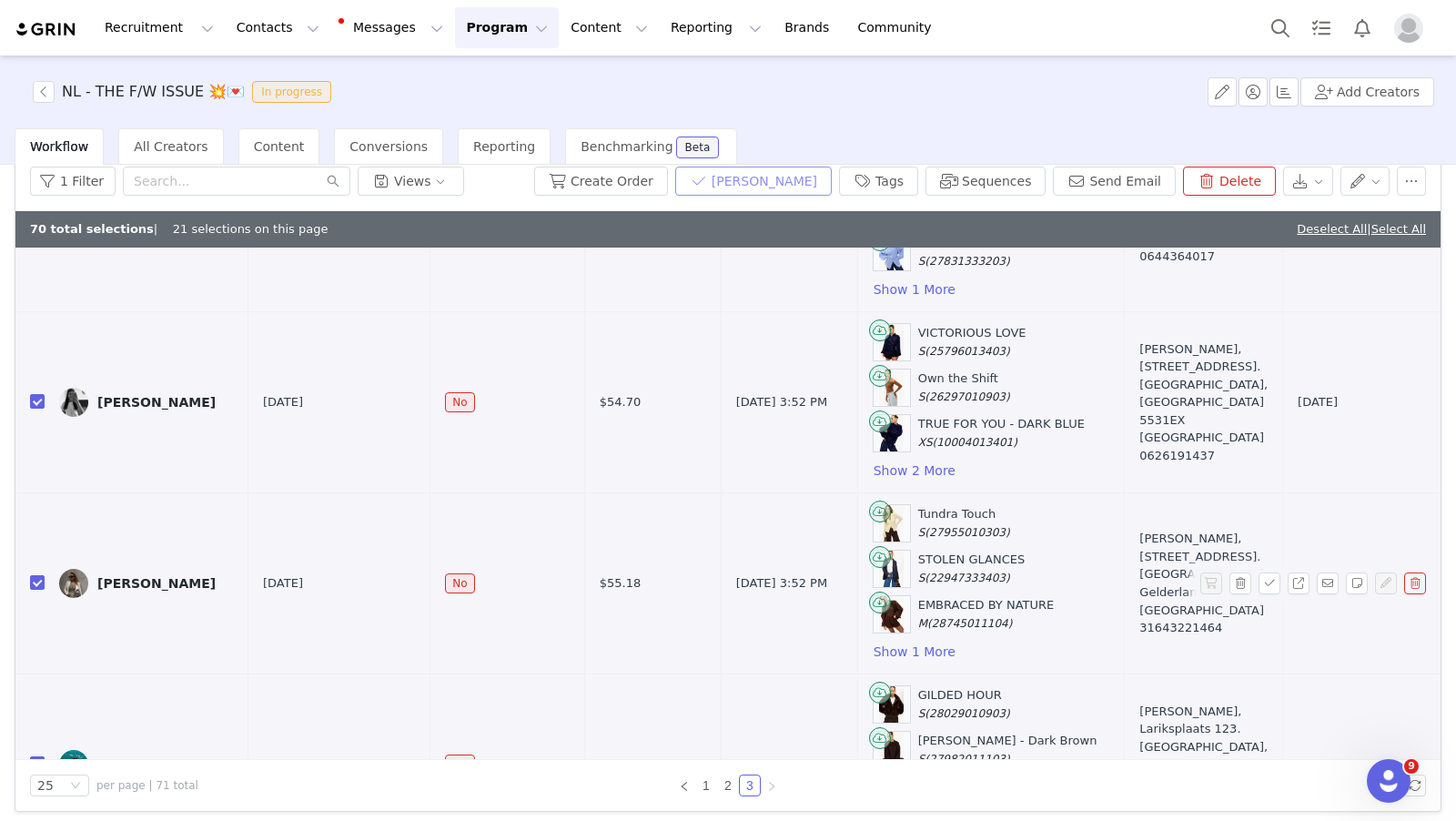
scroll to position [0, 0]
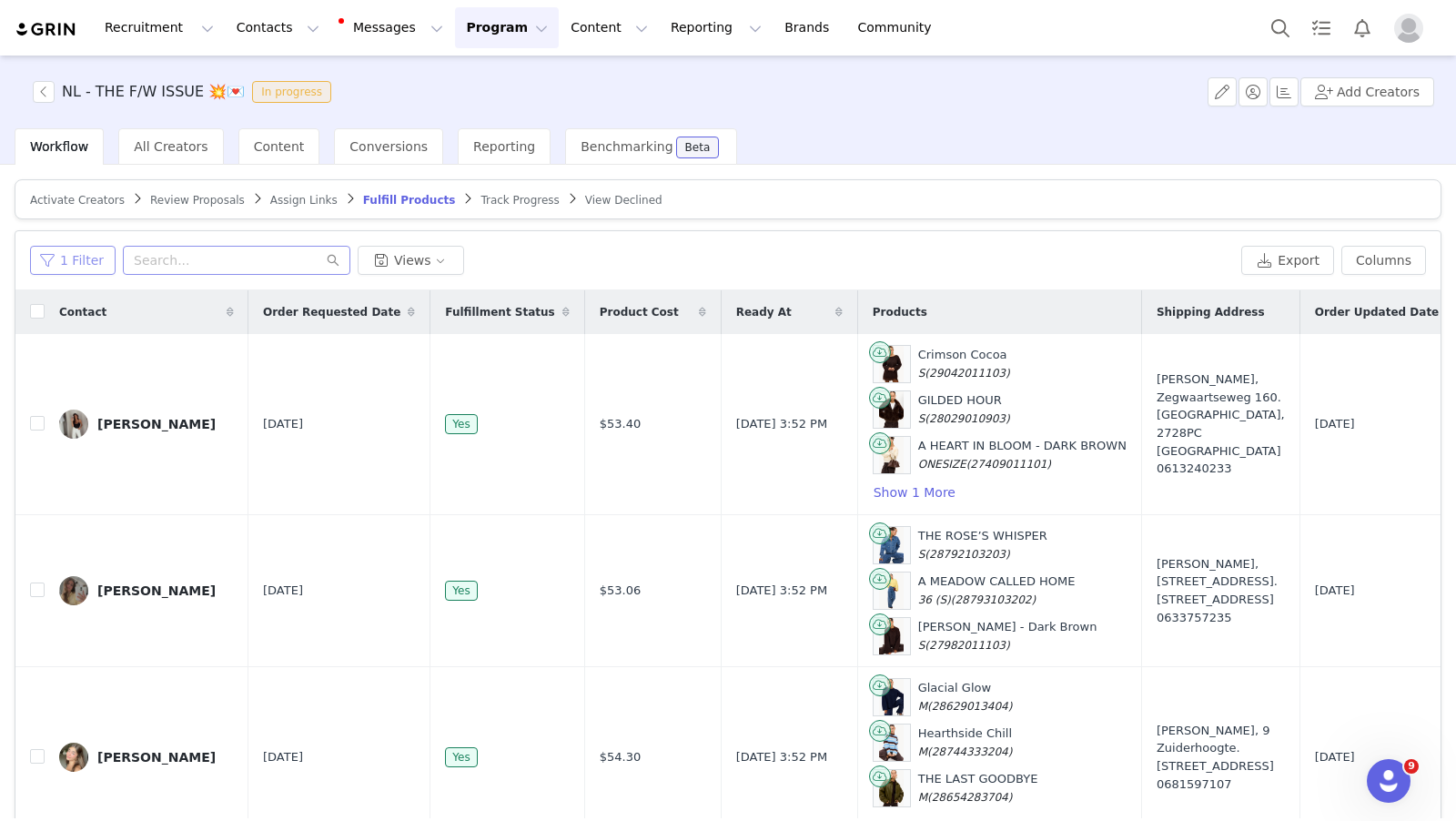
click at [63, 257] on button "1 Filter" at bounding box center [73, 260] width 86 height 29
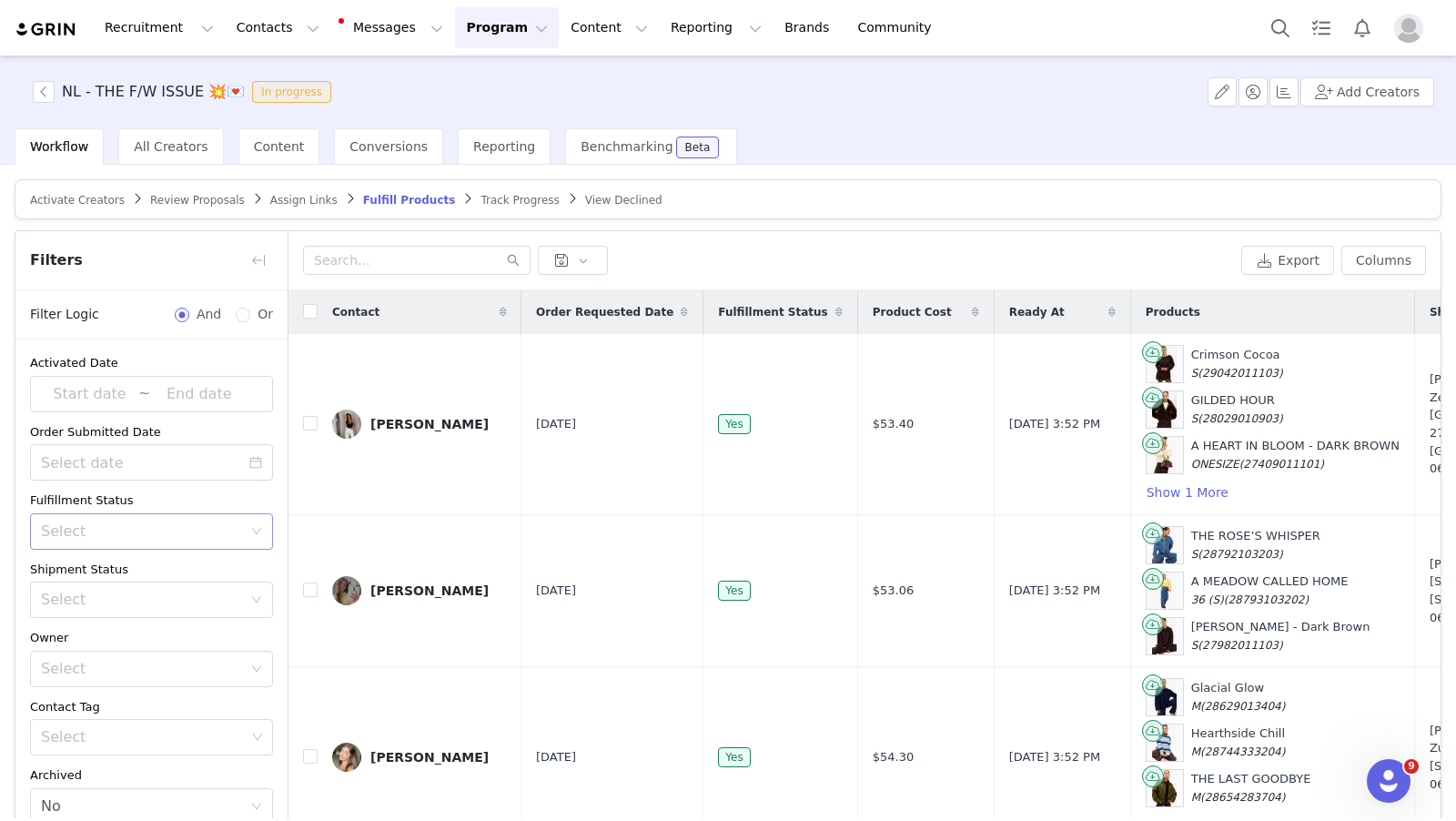
drag, startPoint x: 142, startPoint y: 529, endPoint x: 142, endPoint y: 543, distance: 14.0
click at [142, 529] on div "Select" at bounding box center [142, 532] width 201 height 19
click at [158, 587] on li "Unfulfilled" at bounding box center [151, 597] width 243 height 29
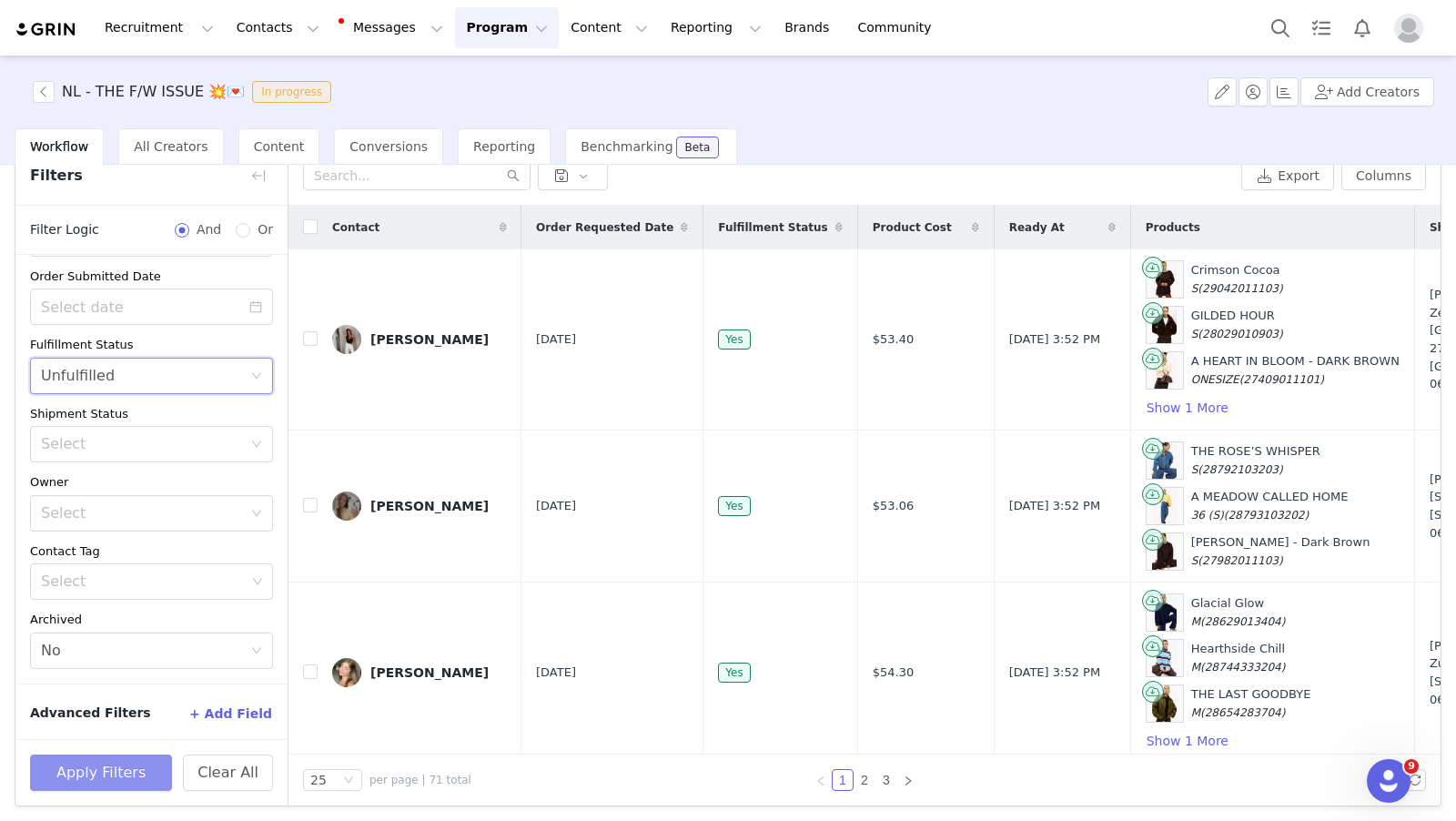
click at [131, 758] on button "Apply Filters" at bounding box center [101, 773] width 142 height 36
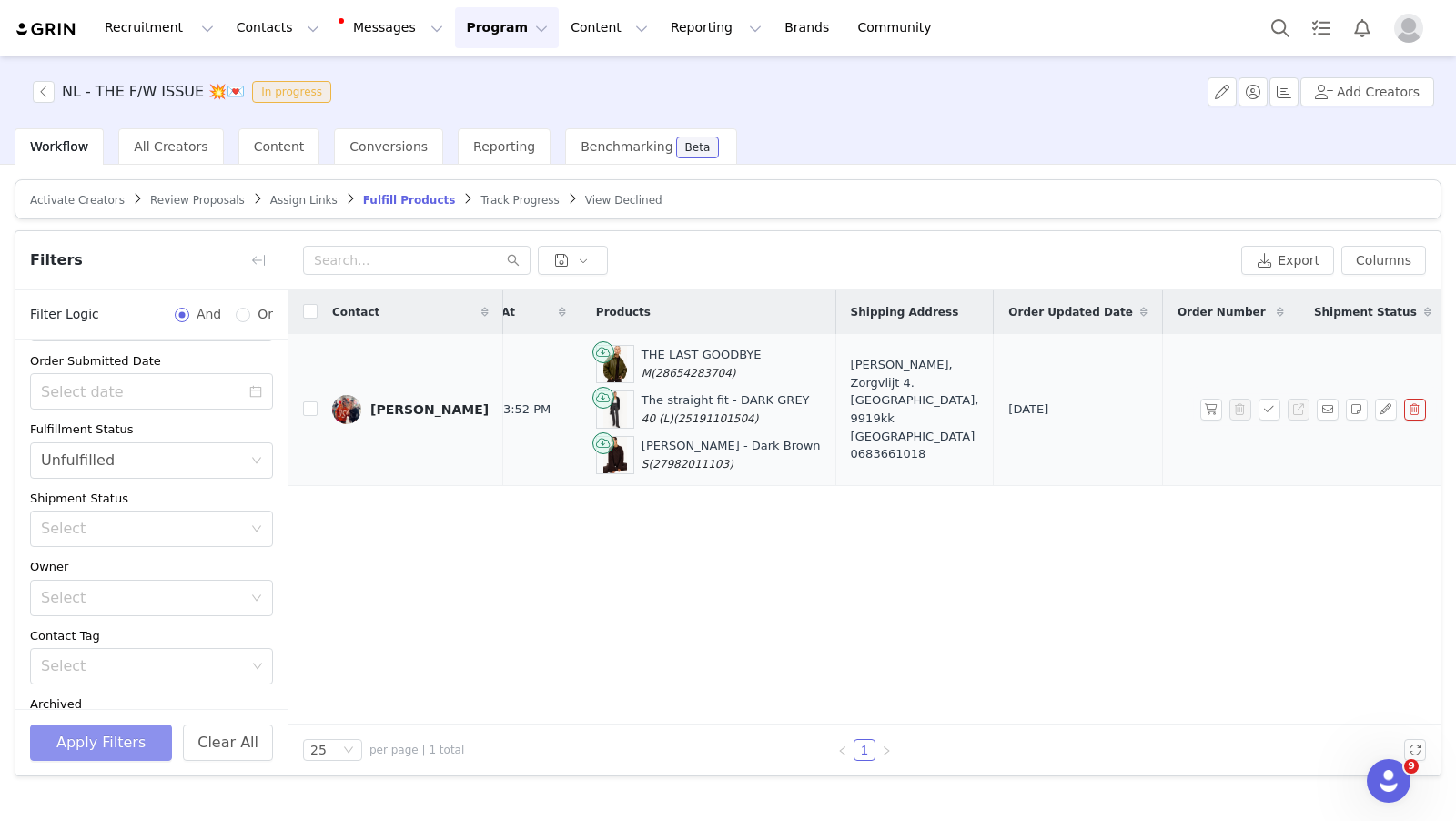
scroll to position [0, 525]
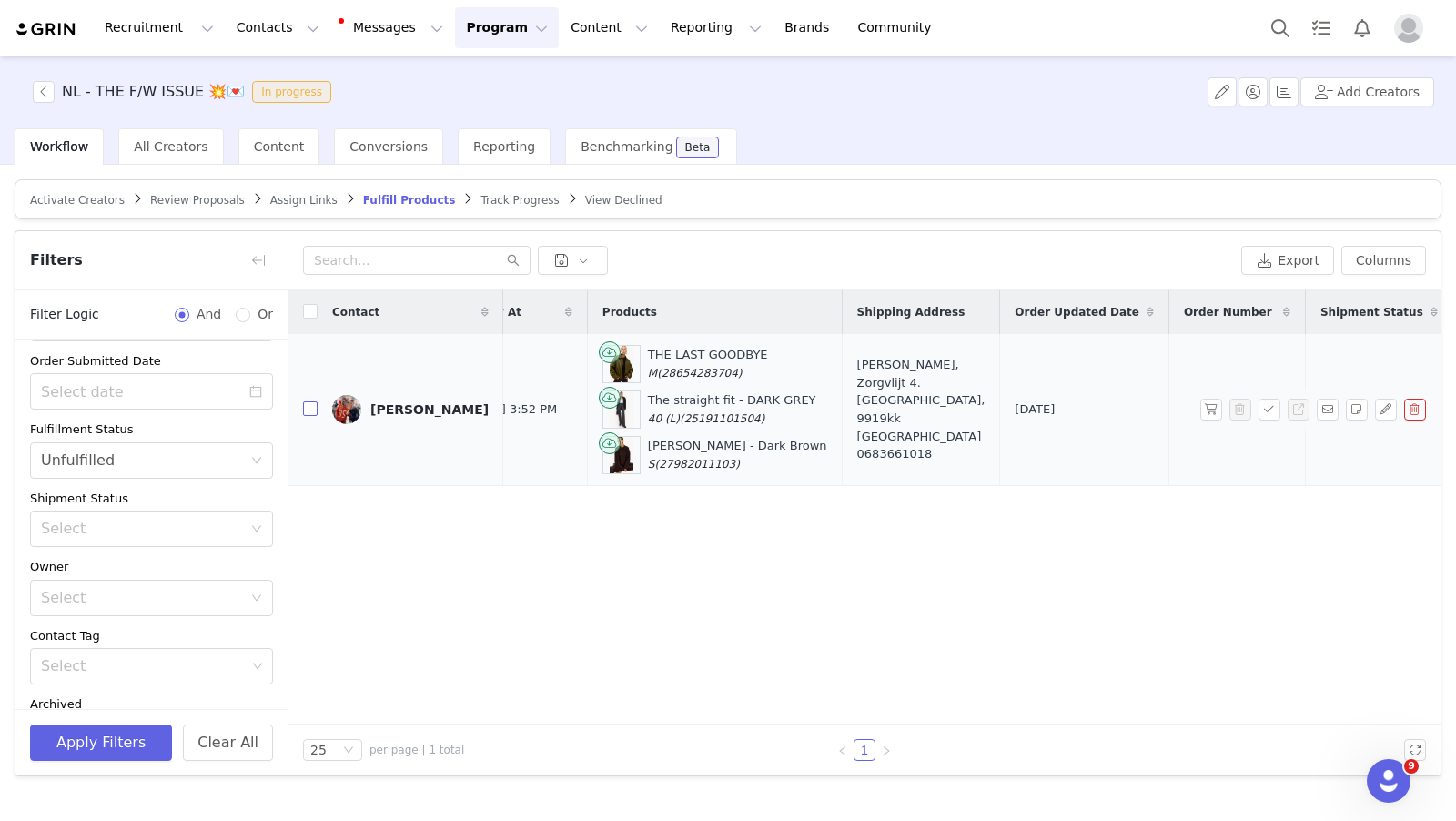
click at [309, 408] on input "checkbox" at bounding box center [311, 409] width 15 height 15
checkbox input "true"
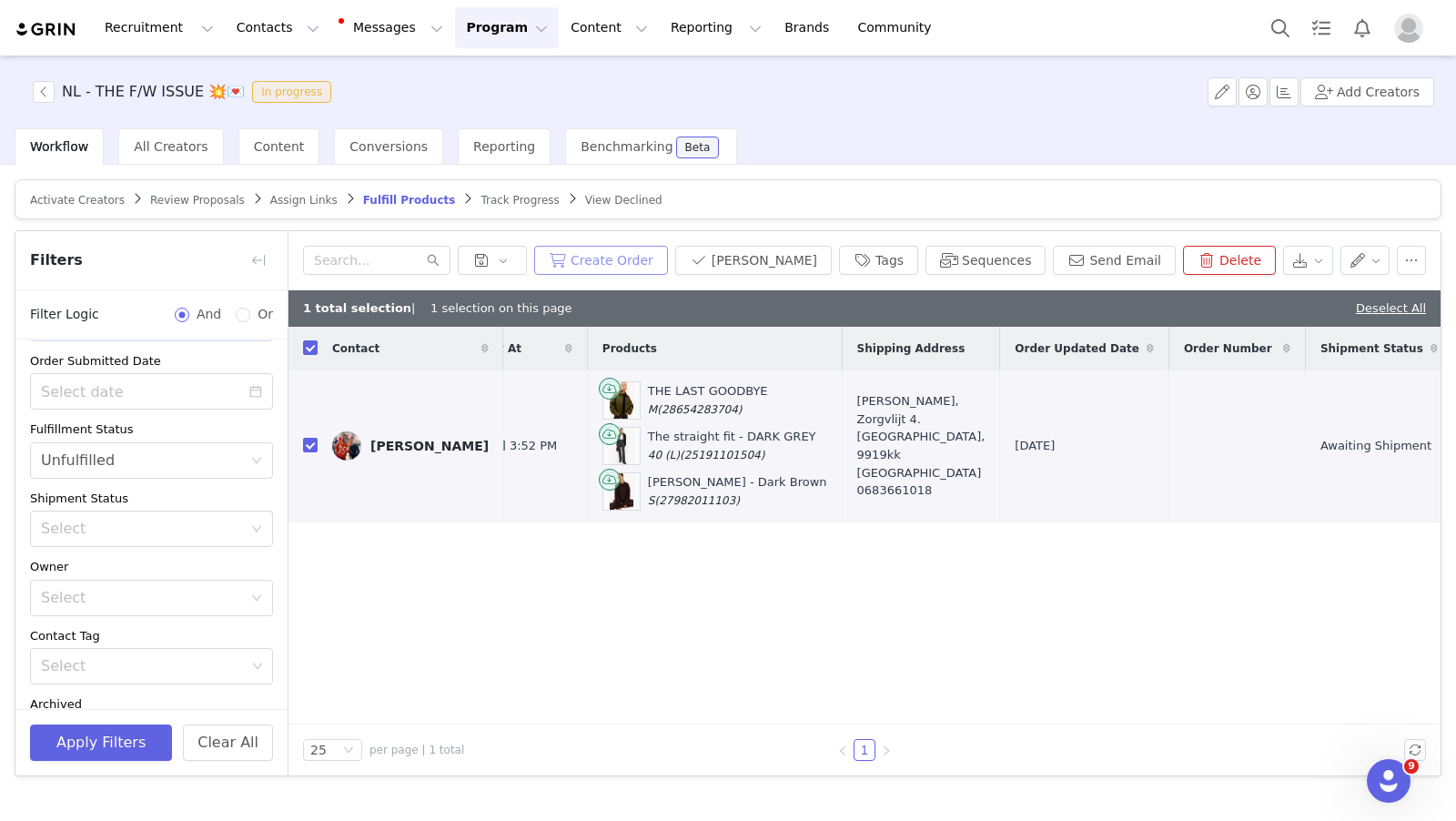
click at [668, 264] on button "Create Order" at bounding box center [601, 260] width 134 height 29
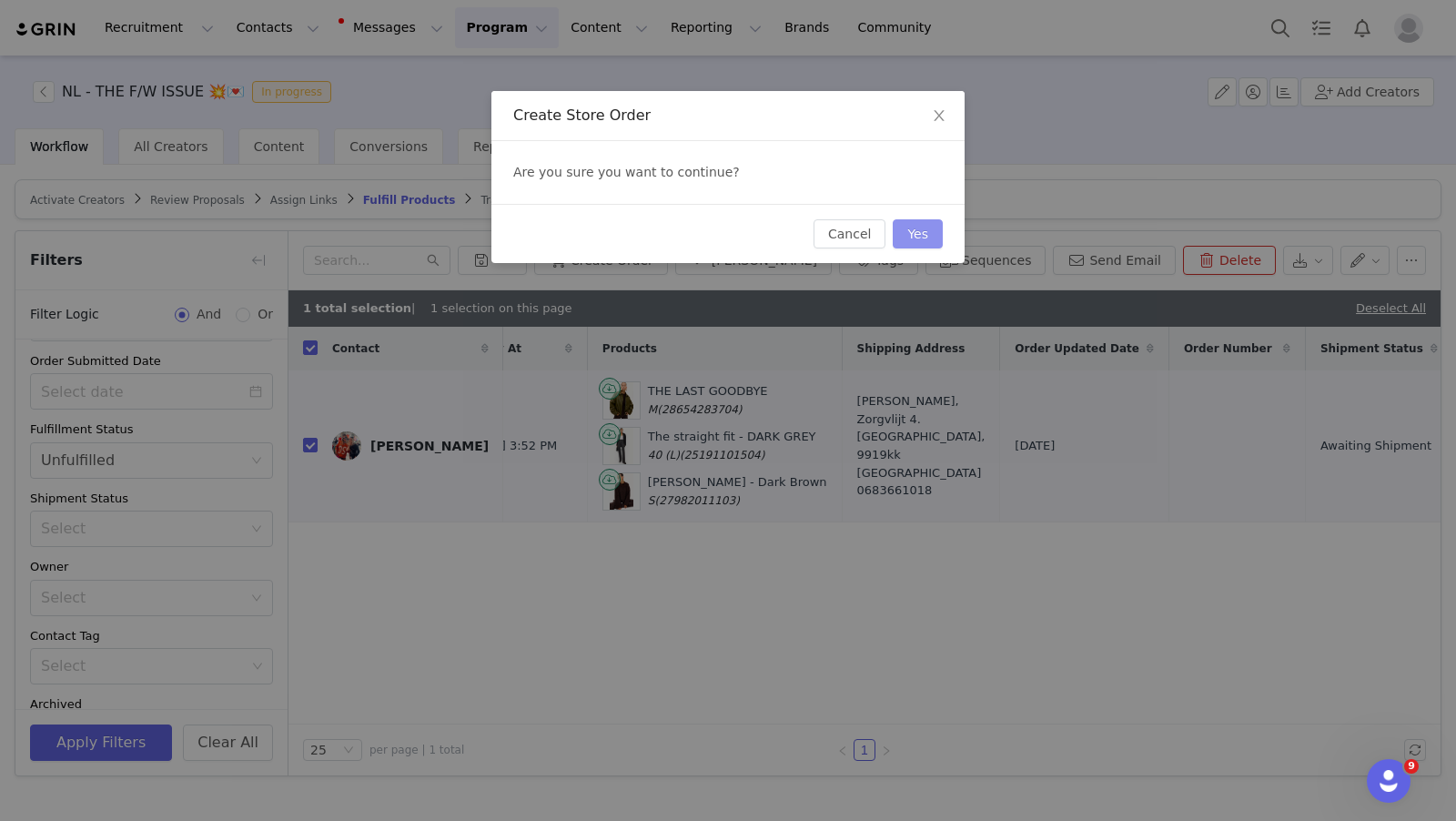
drag, startPoint x: 911, startPoint y: 238, endPoint x: 913, endPoint y: 286, distance: 48.0
click at [911, 238] on button "Yes" at bounding box center [918, 234] width 50 height 29
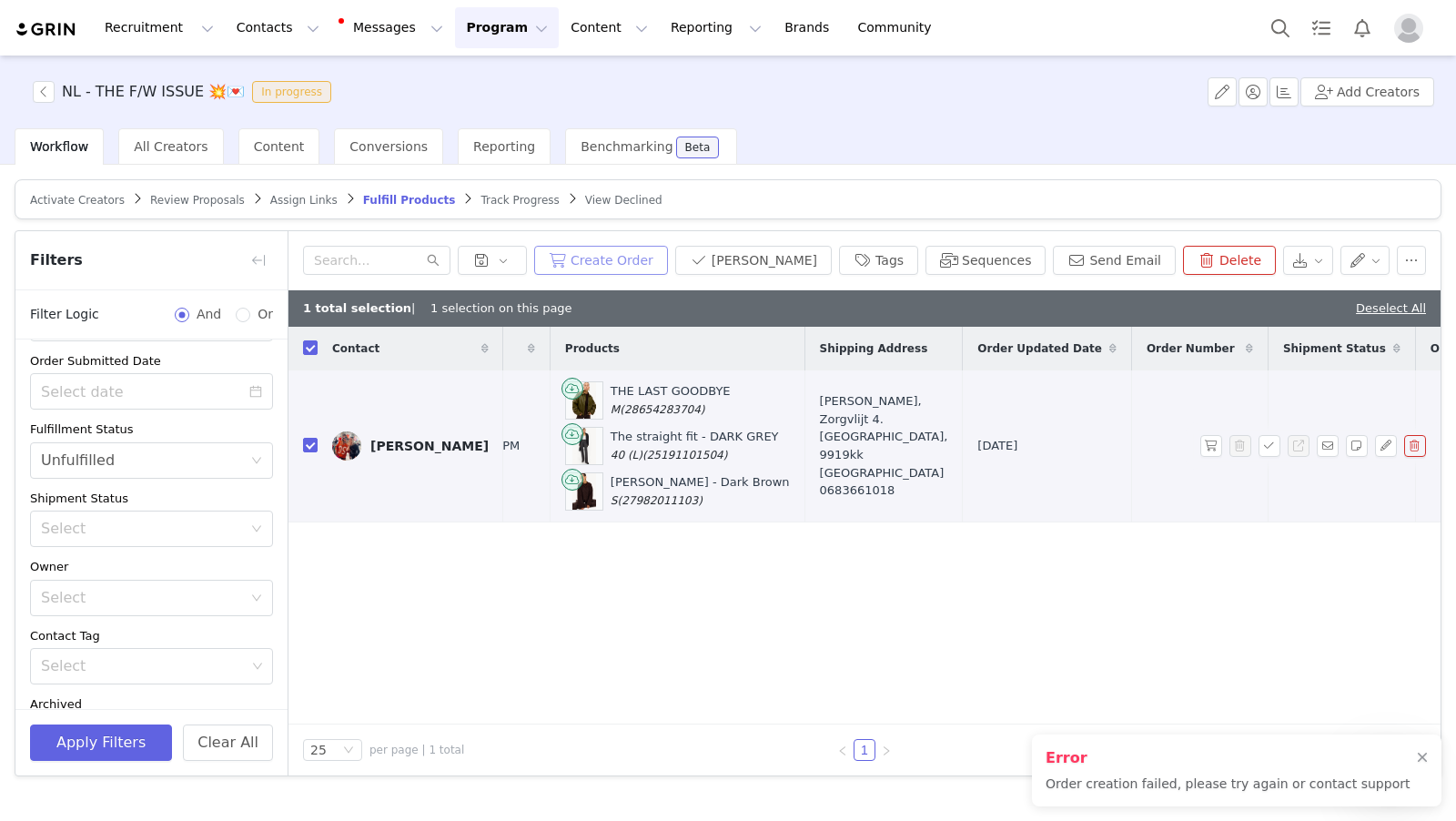
scroll to position [0, 565]
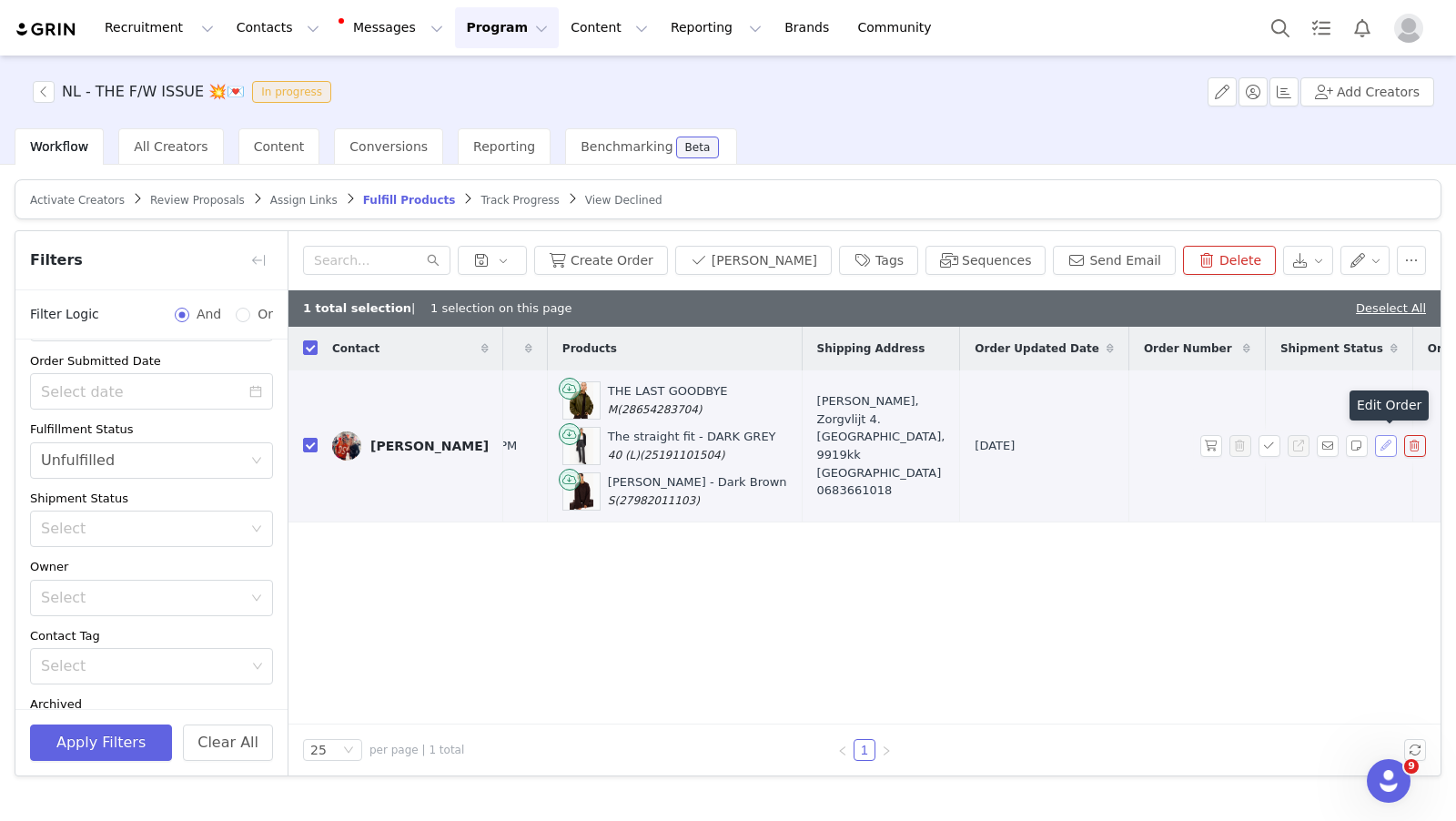
click at [1390, 444] on button "button" at bounding box center [1385, 445] width 21 height 21
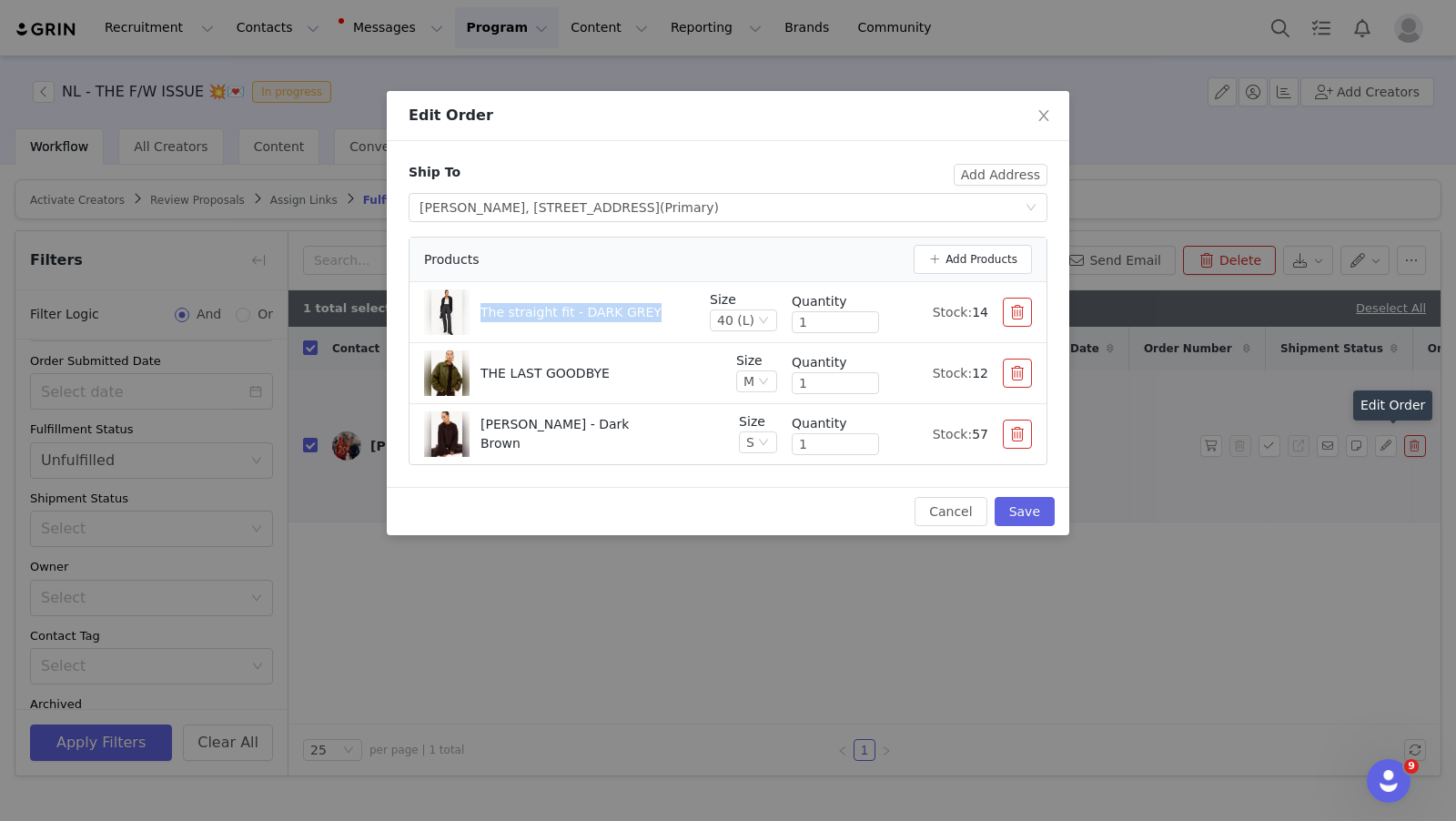
drag, startPoint x: 577, startPoint y: 311, endPoint x: 482, endPoint y: 310, distance: 95.0
click at [482, 310] on div "The straight fit - DARK GREY" at bounding box center [559, 312] width 271 height 46
copy p "The straight fit - DARK GREY"
drag, startPoint x: 550, startPoint y: 372, endPoint x: 483, endPoint y: 374, distance: 67.0
click at [483, 374] on div "THE LAST GOODBYE" at bounding box center [573, 372] width 298 height 46
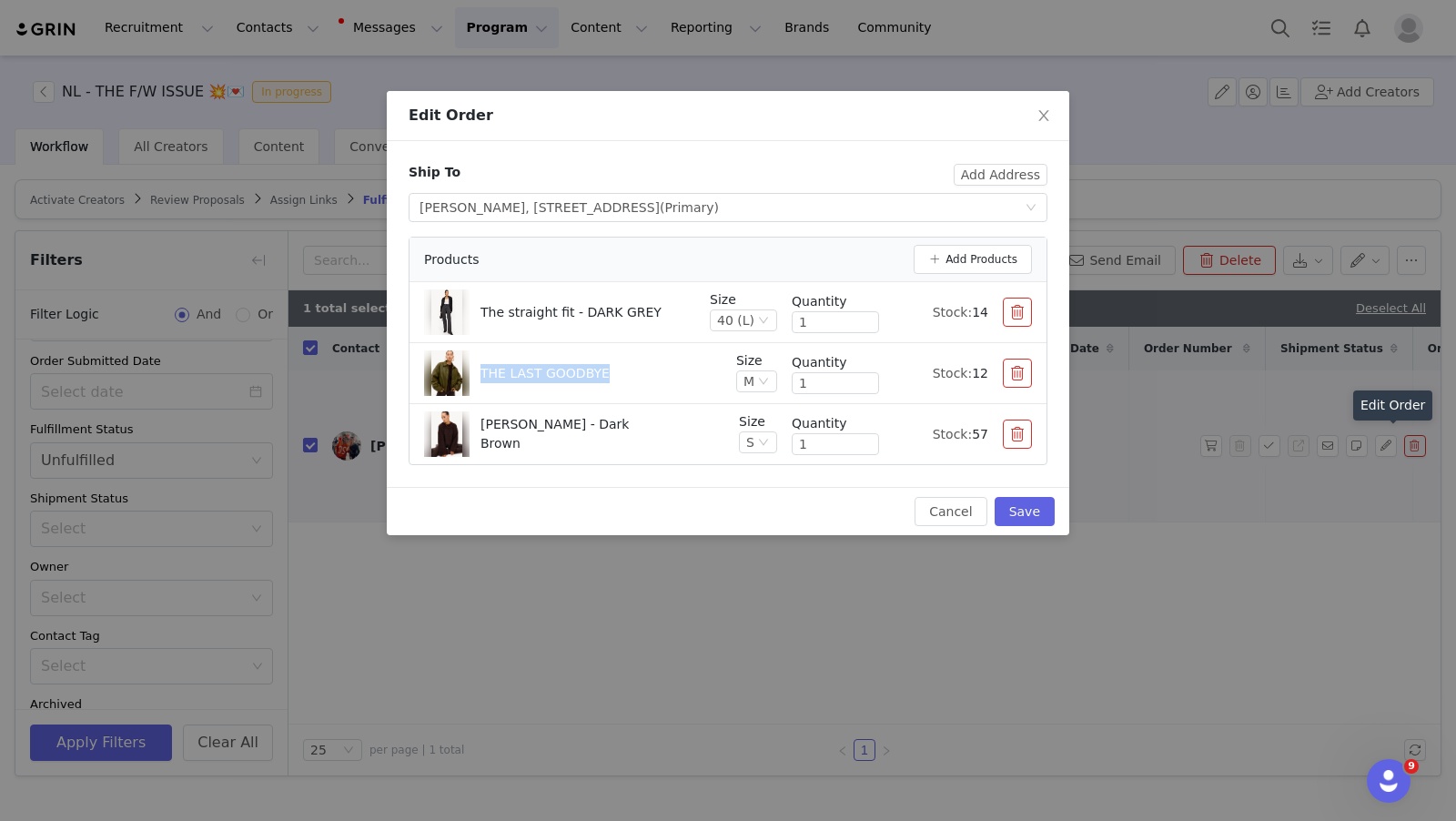
copy p "THE LAST GOODBYE"
drag, startPoint x: 651, startPoint y: 437, endPoint x: 480, endPoint y: 432, distance: 171.1
click at [480, 432] on div "Fuzzy Wuzzy - Dark Brown" at bounding box center [574, 434] width 301 height 46
copy p "Fuzzy Wuzzy - Dark Brown"
click at [1041, 120] on icon "icon: close" at bounding box center [1045, 115] width 15 height 15
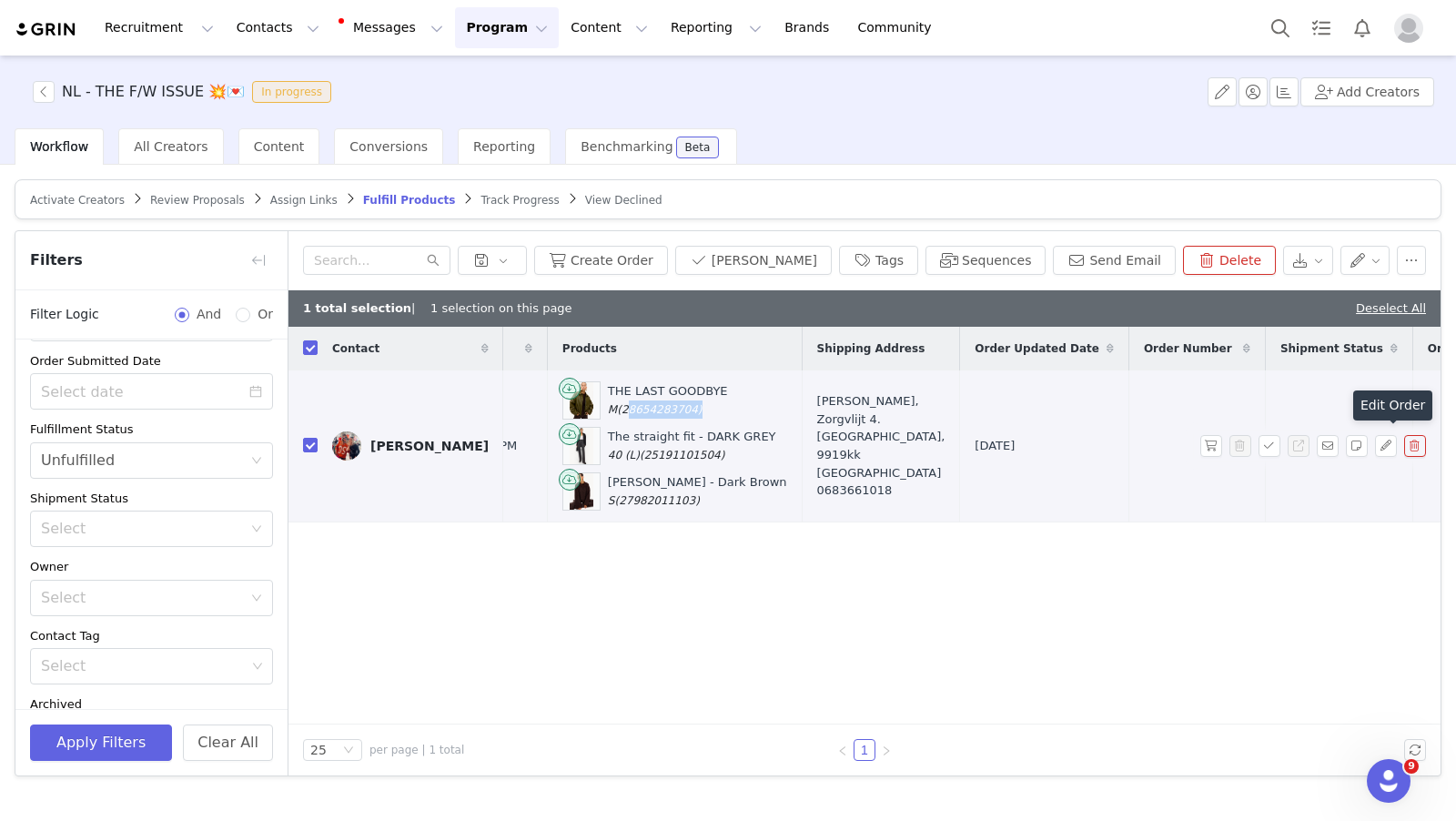
drag, startPoint x: 632, startPoint y: 405, endPoint x: 579, endPoint y: 413, distance: 53.6
click at [617, 408] on span "(28654283704)" at bounding box center [659, 410] width 85 height 13
copy span "28654283704"
click at [640, 449] on span "(25191101504)" at bounding box center [681, 455] width 85 height 13
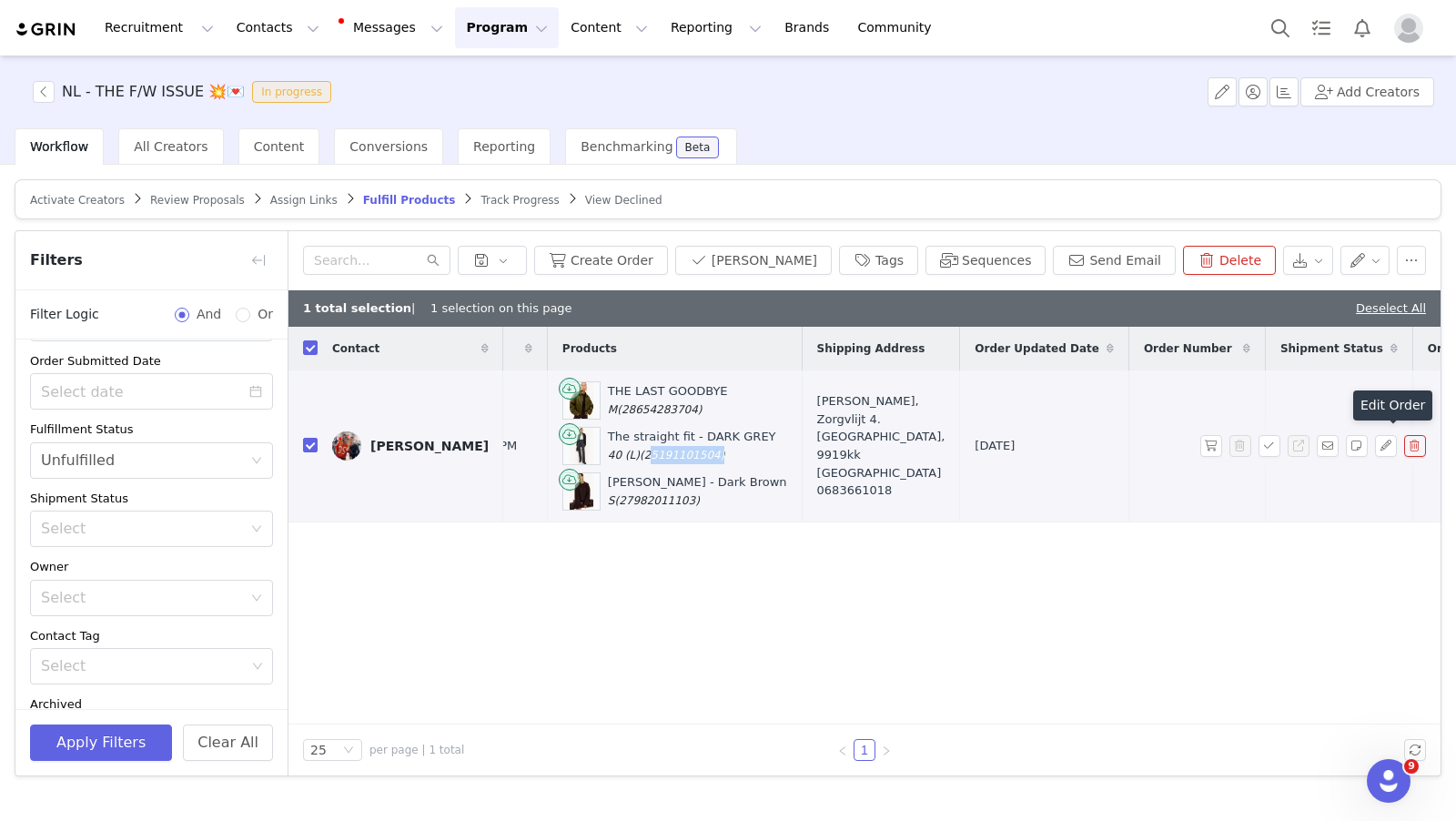
copy span "25191101504"
click at [1382, 444] on button "button" at bounding box center [1385, 445] width 21 height 21
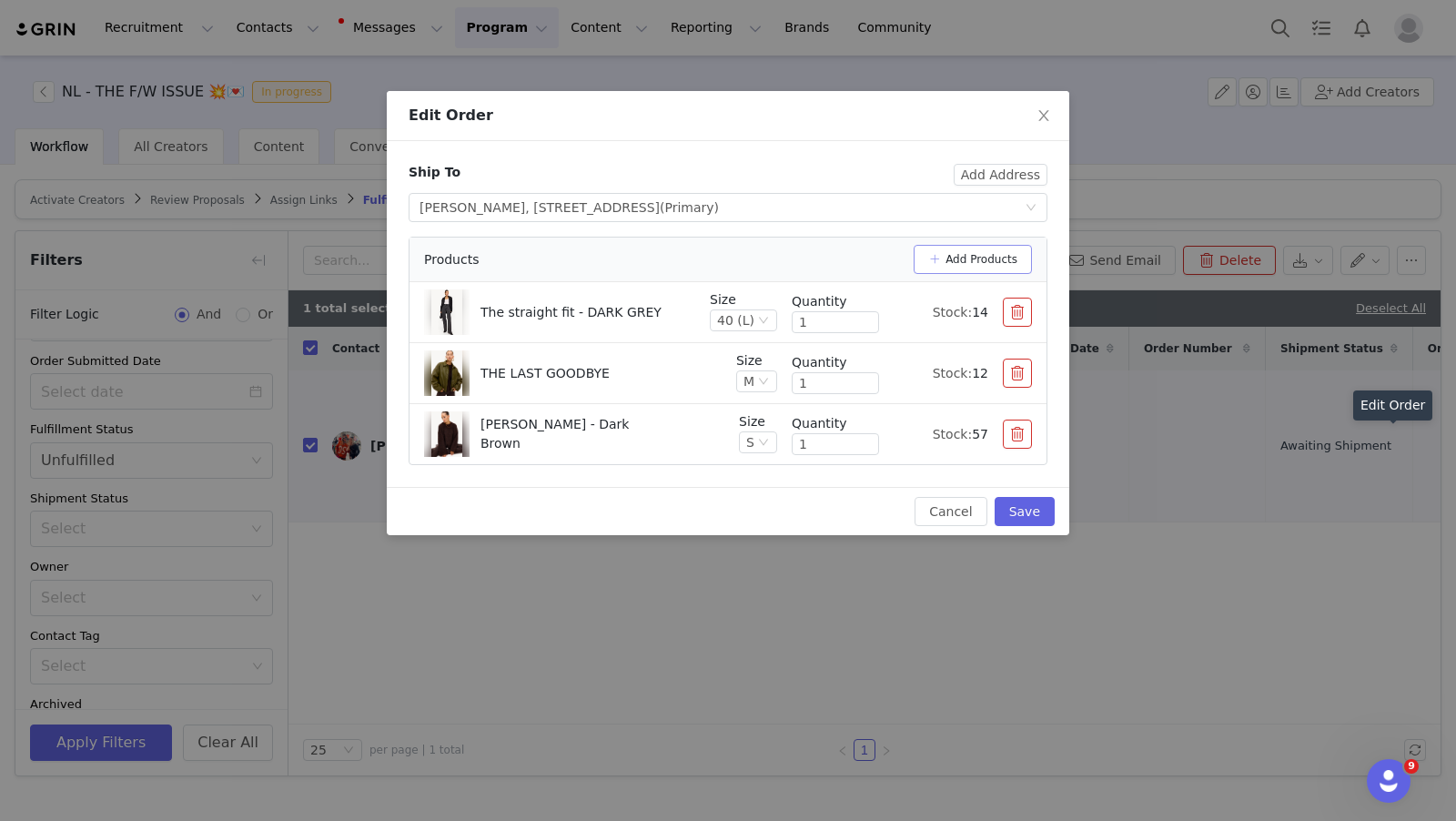
click at [994, 265] on button "Add Products" at bounding box center [973, 259] width 118 height 29
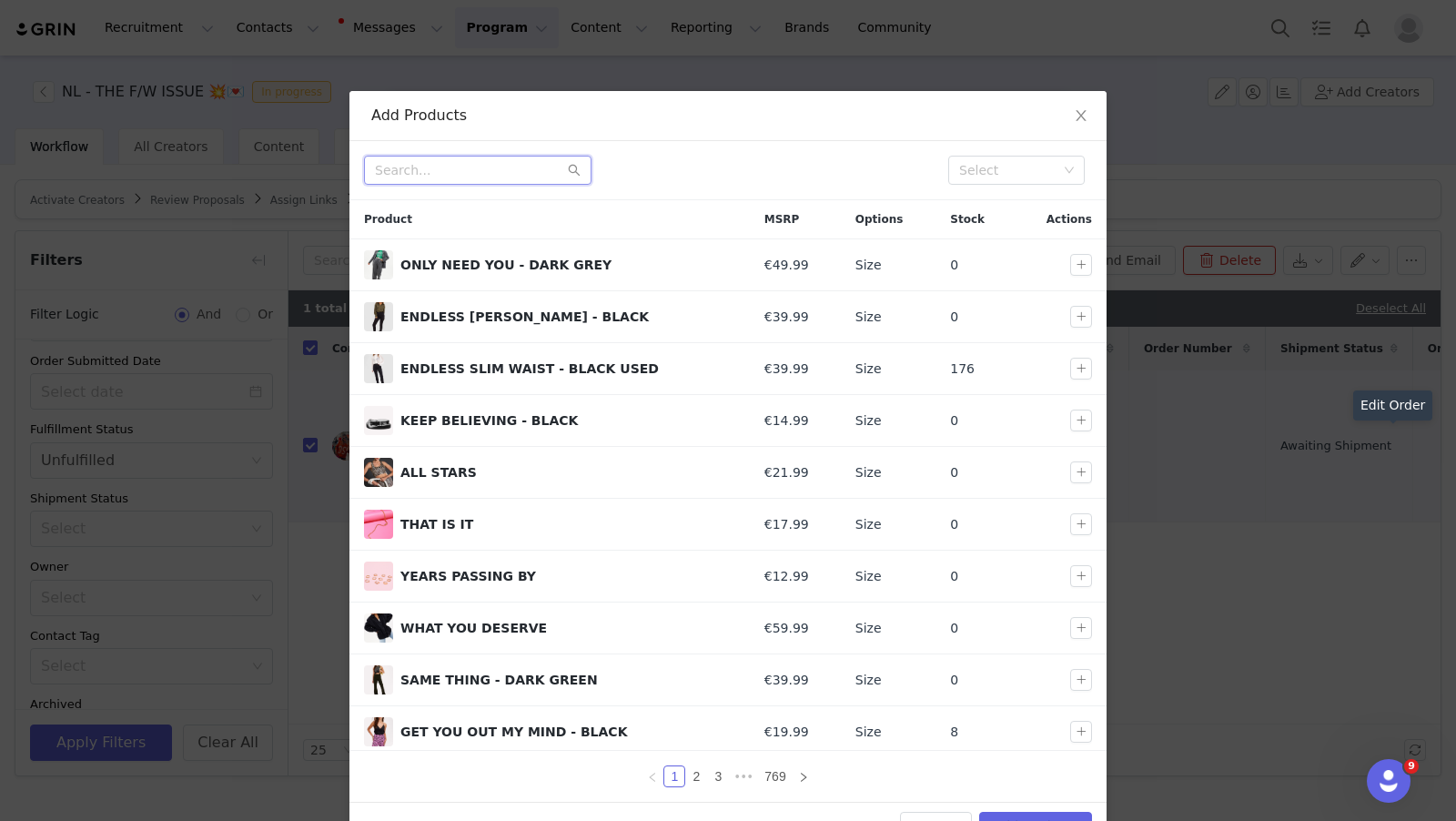
click at [479, 171] on input "text" at bounding box center [478, 169] width 227 height 29
paste input "The straight fit"
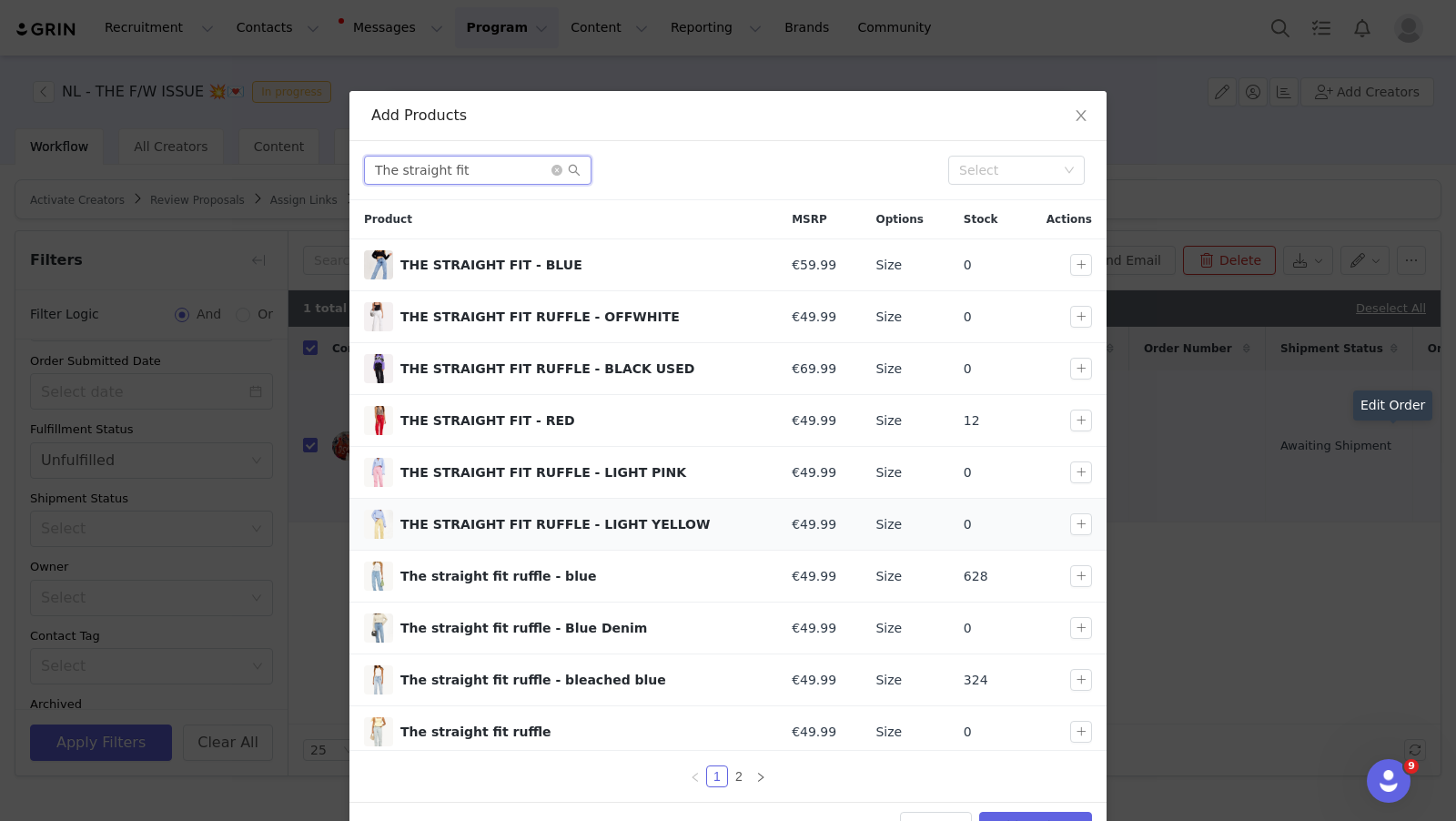
scroll to position [2, 0]
click at [740, 773] on link "2" at bounding box center [739, 776] width 20 height 20
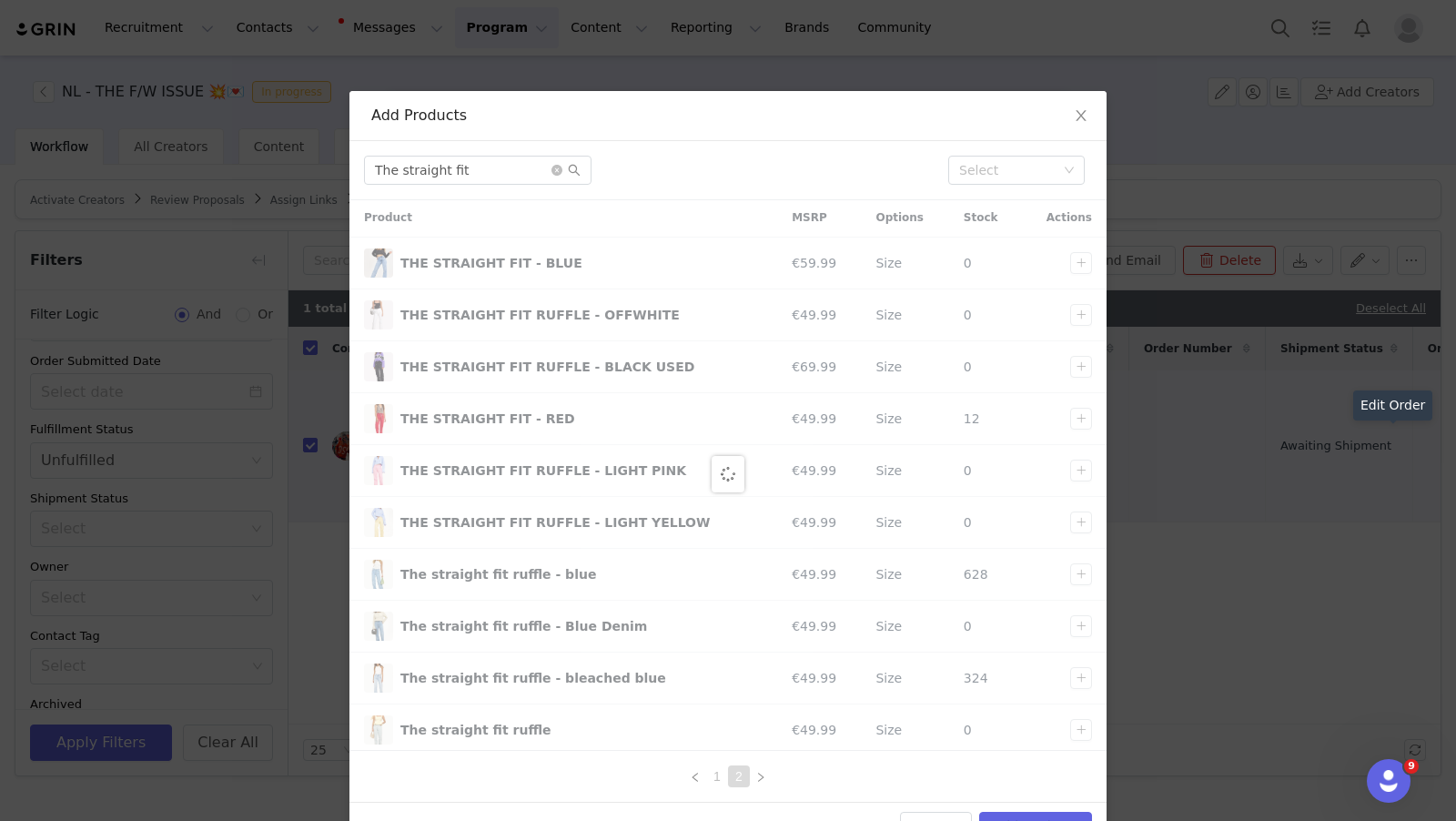
scroll to position [0, 0]
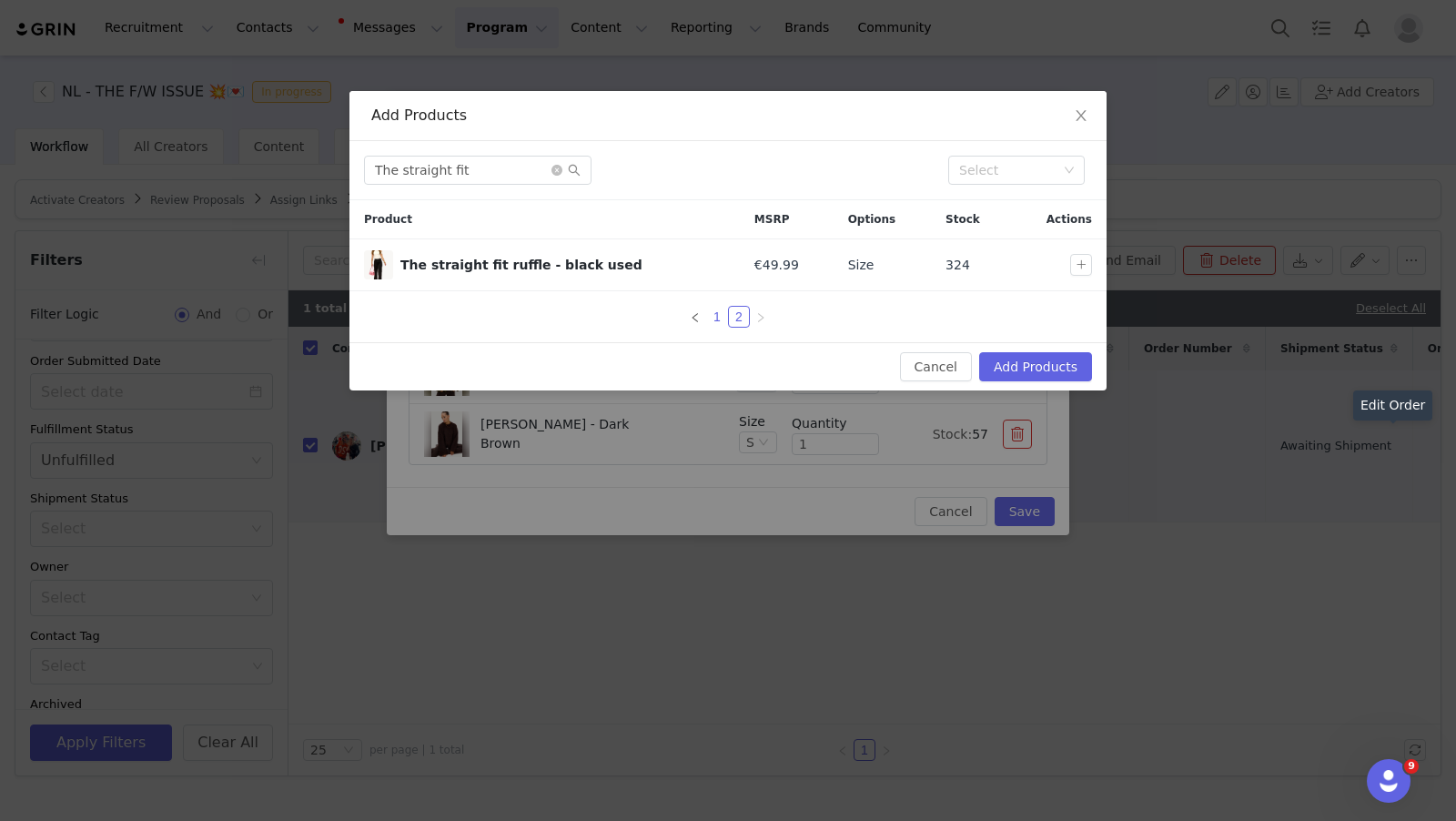
click at [714, 314] on link "1" at bounding box center [718, 316] width 20 height 20
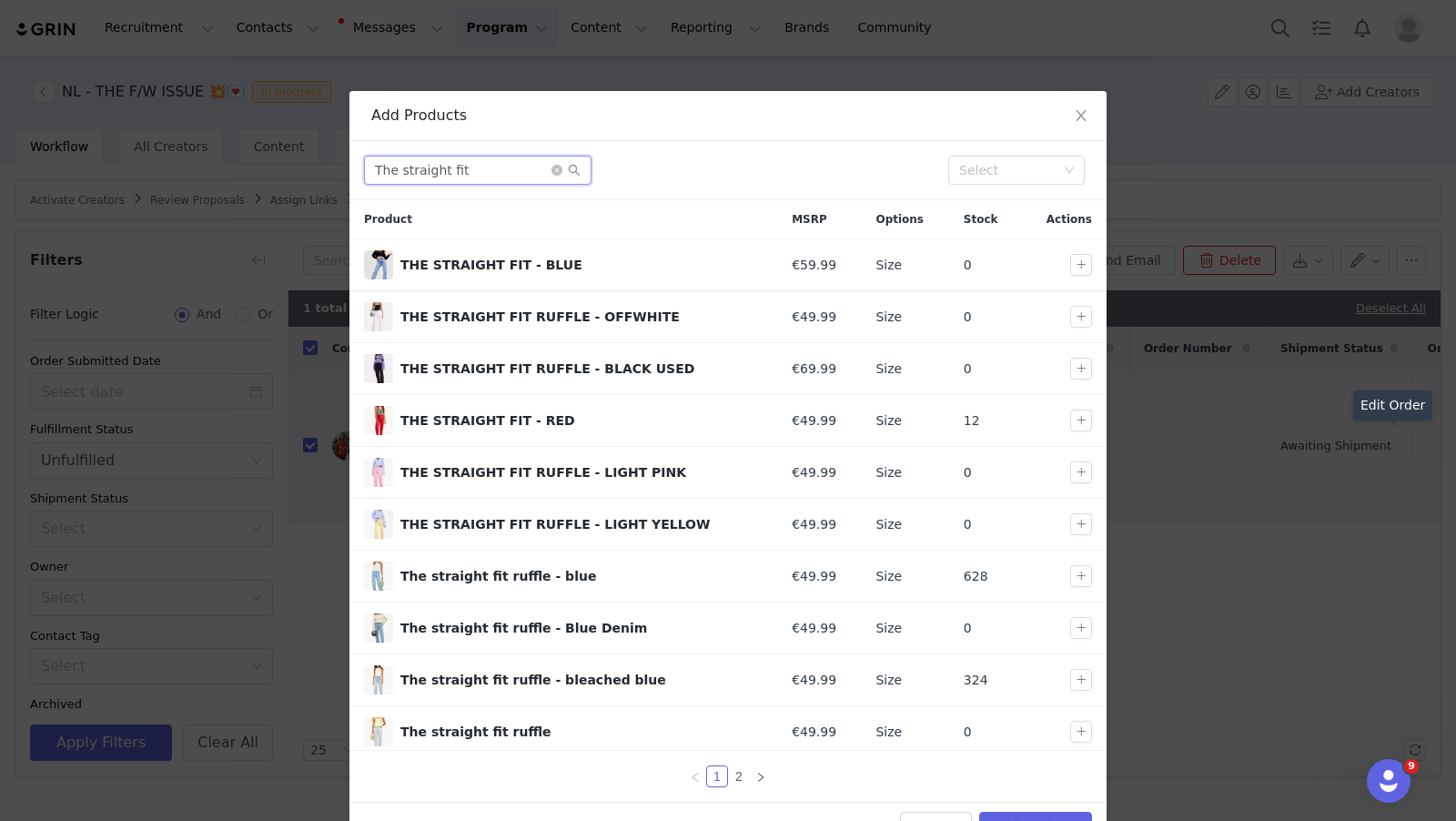
click at [454, 169] on input "The straight fit" at bounding box center [478, 169] width 227 height 29
paste input "25191011500"
type input "25191011500"
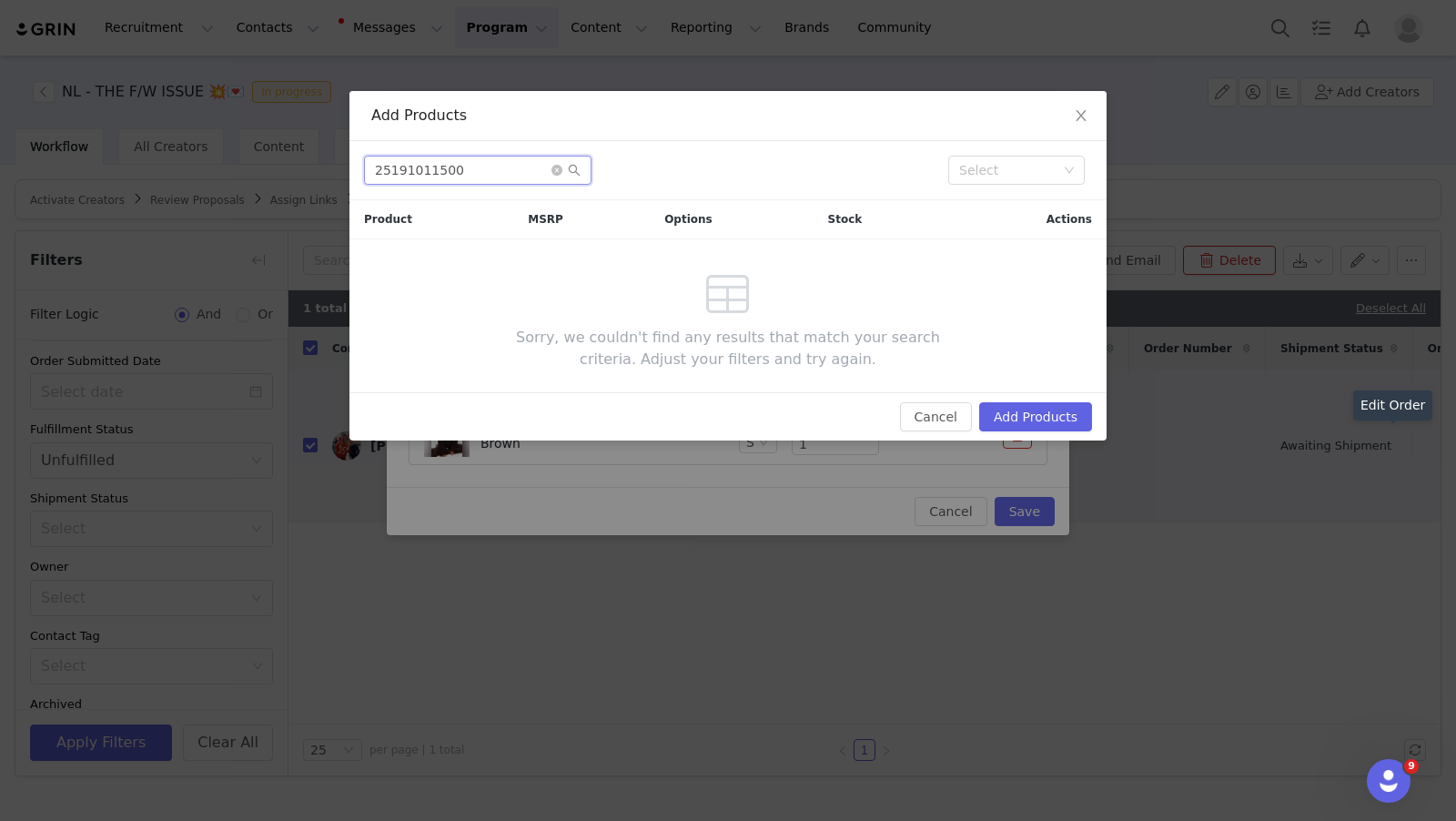
drag, startPoint x: 489, startPoint y: 168, endPoint x: 377, endPoint y: 166, distance: 112.0
click at [378, 166] on input "25191011500" at bounding box center [478, 169] width 227 height 29
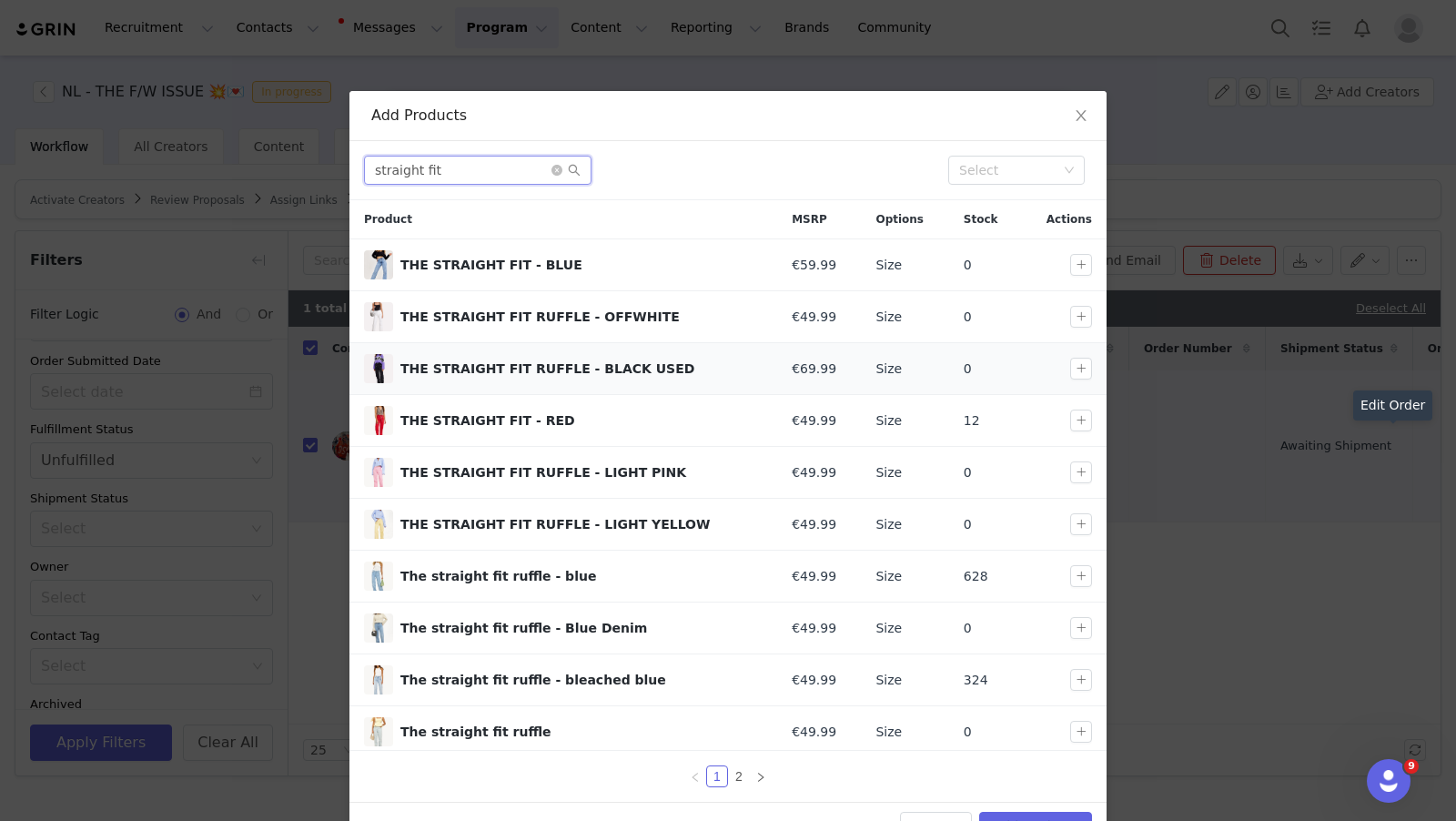
scroll to position [2, 0]
type input "straight fit"
click at [738, 777] on link "2" at bounding box center [739, 776] width 20 height 20
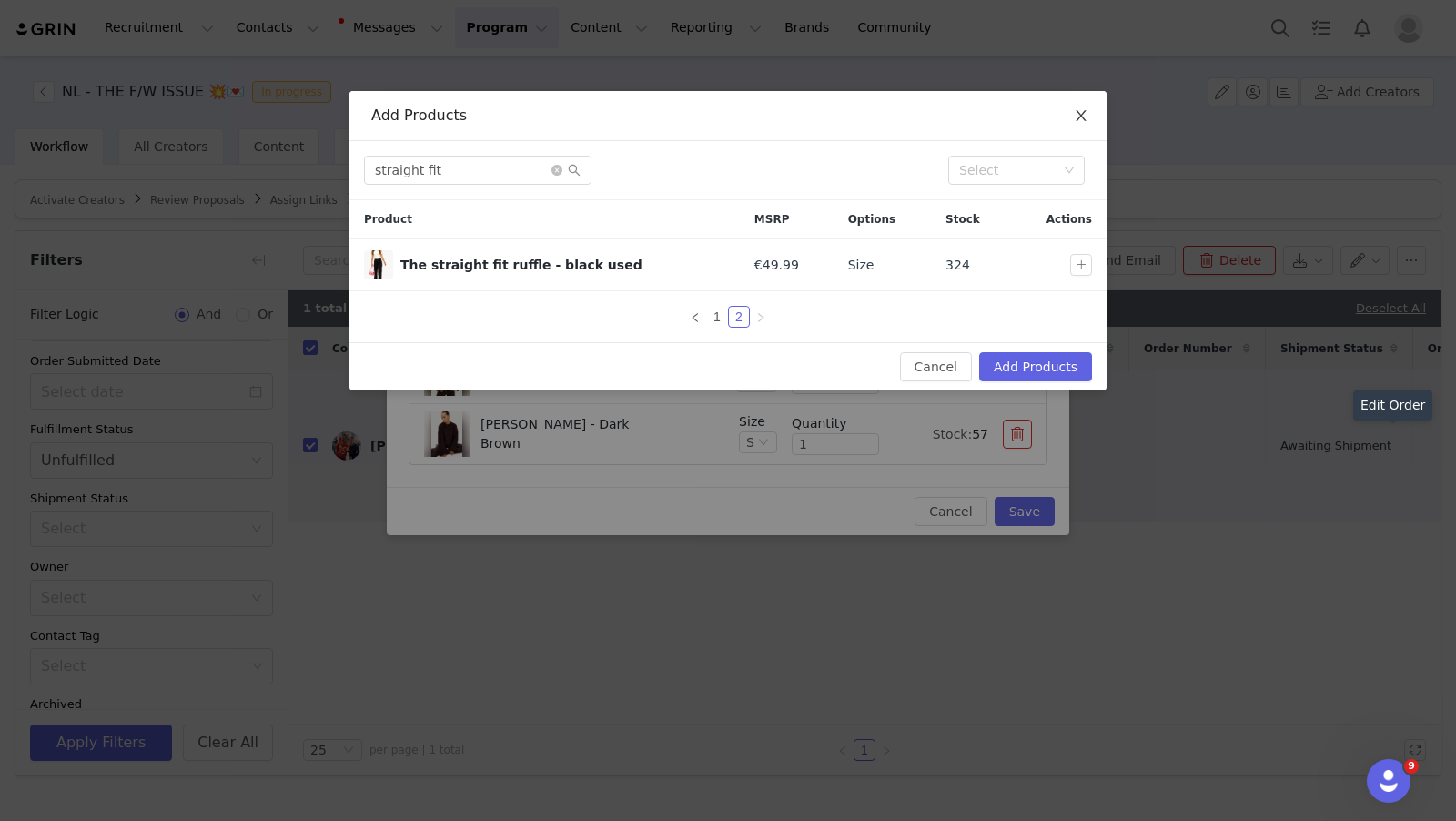
click at [1074, 117] on icon "icon: close" at bounding box center [1082, 115] width 15 height 15
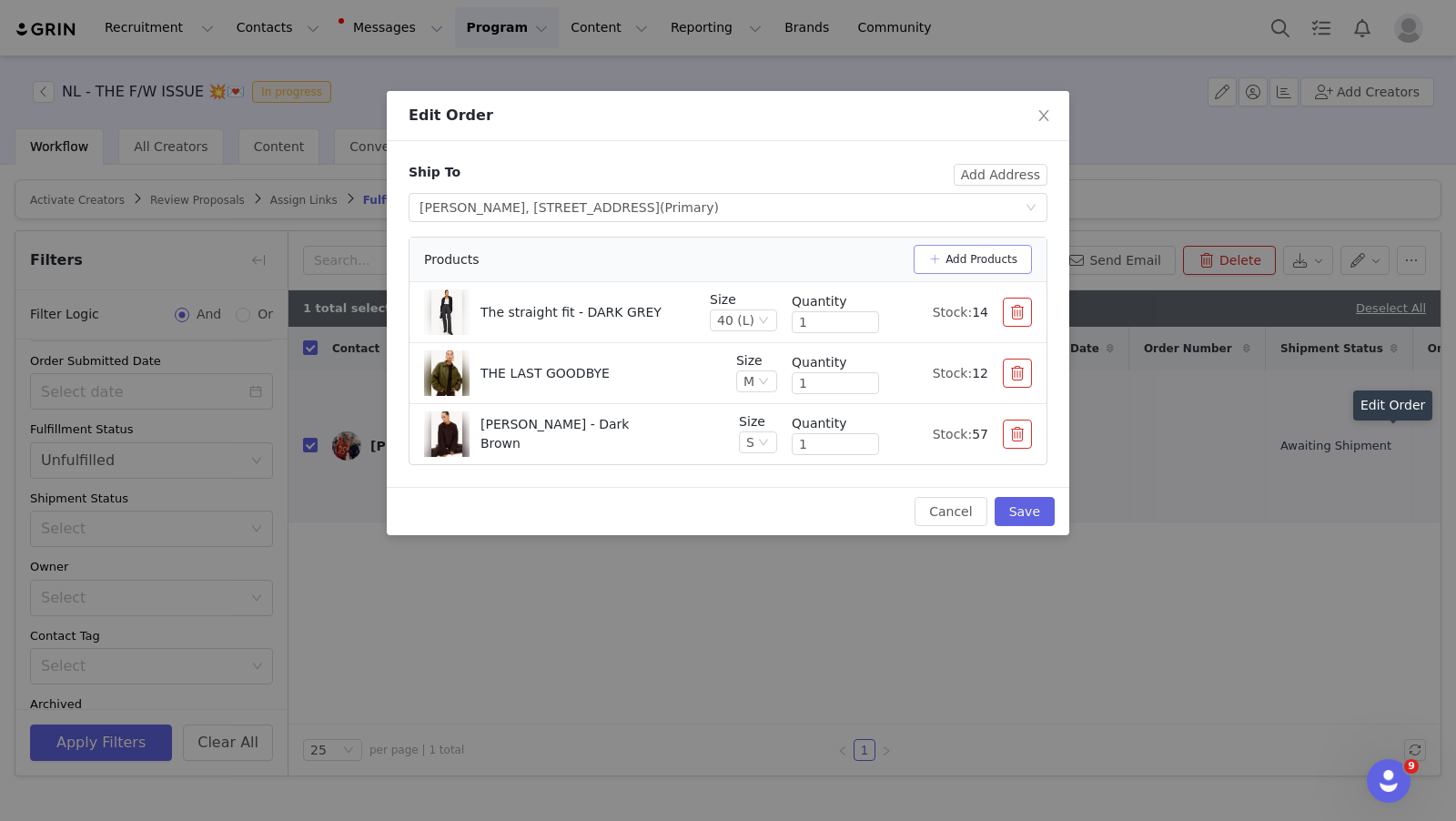
click at [971, 252] on button "Add Products" at bounding box center [973, 259] width 118 height 29
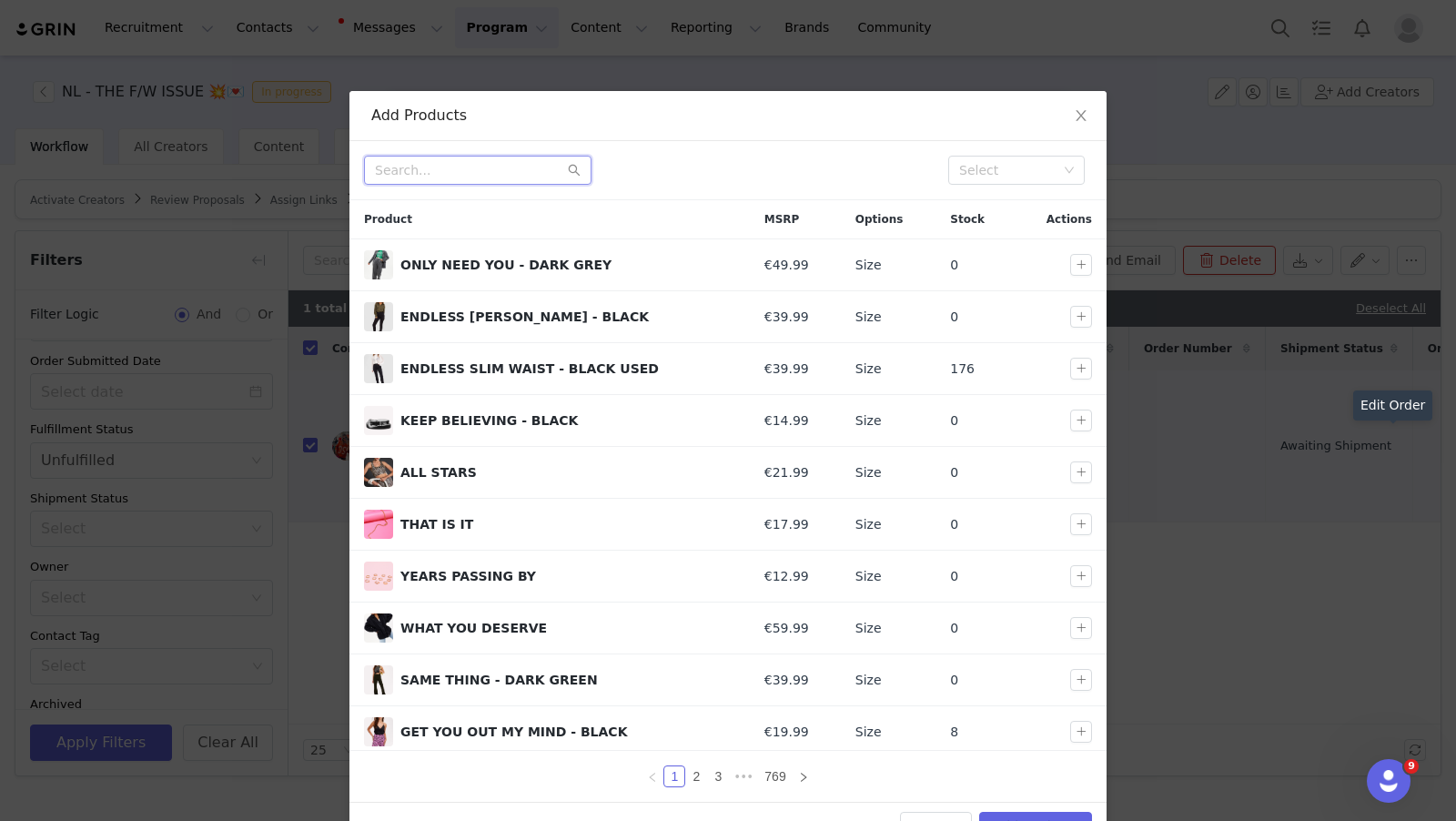
click at [463, 167] on input "text" at bounding box center [478, 169] width 227 height 29
paste input "The straight fit"
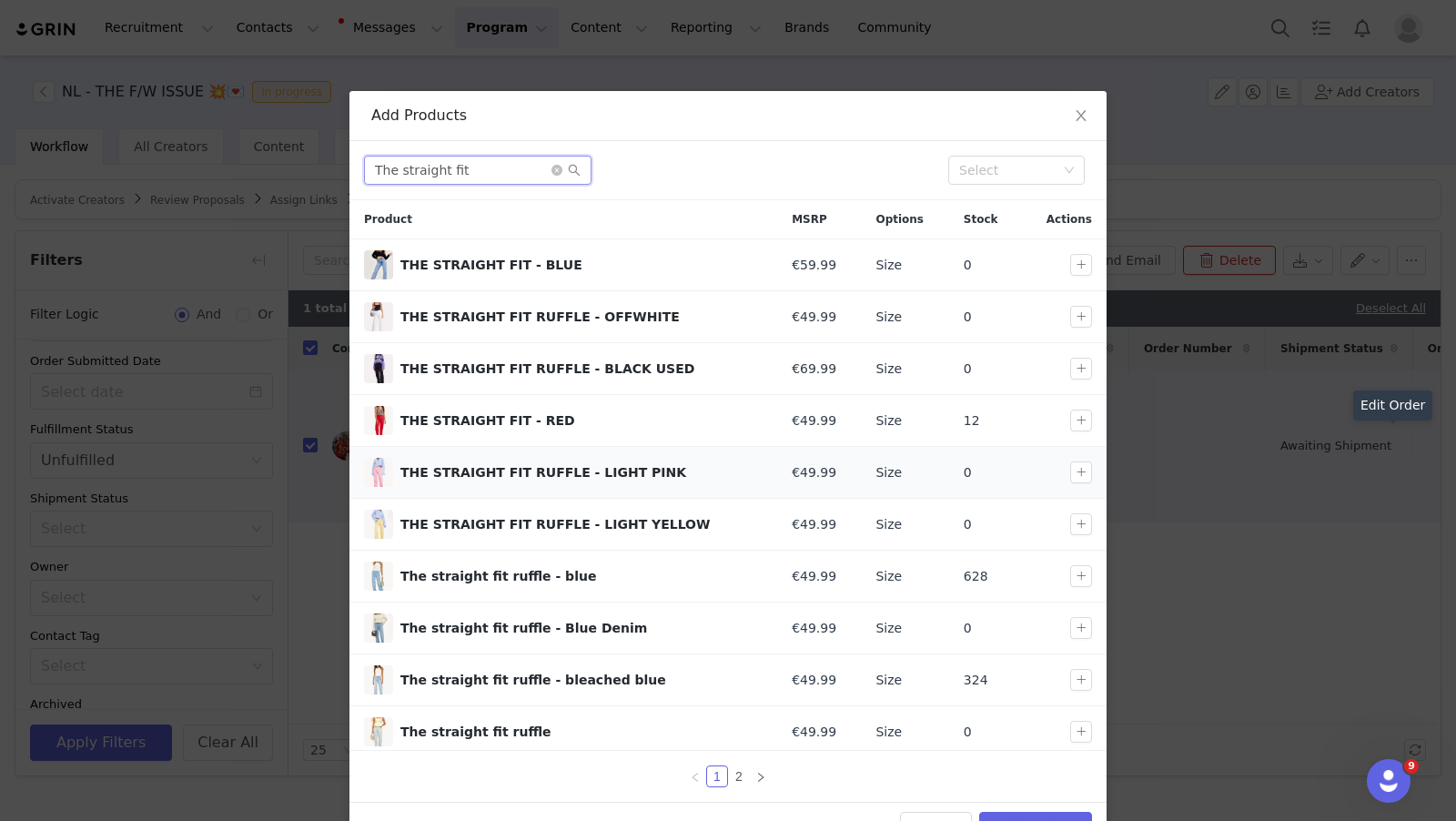
scroll to position [2, 0]
type input "The straight fit"
drag, startPoint x: 735, startPoint y: 770, endPoint x: 712, endPoint y: 746, distance: 33.2
click at [735, 770] on link "2" at bounding box center [739, 776] width 20 height 20
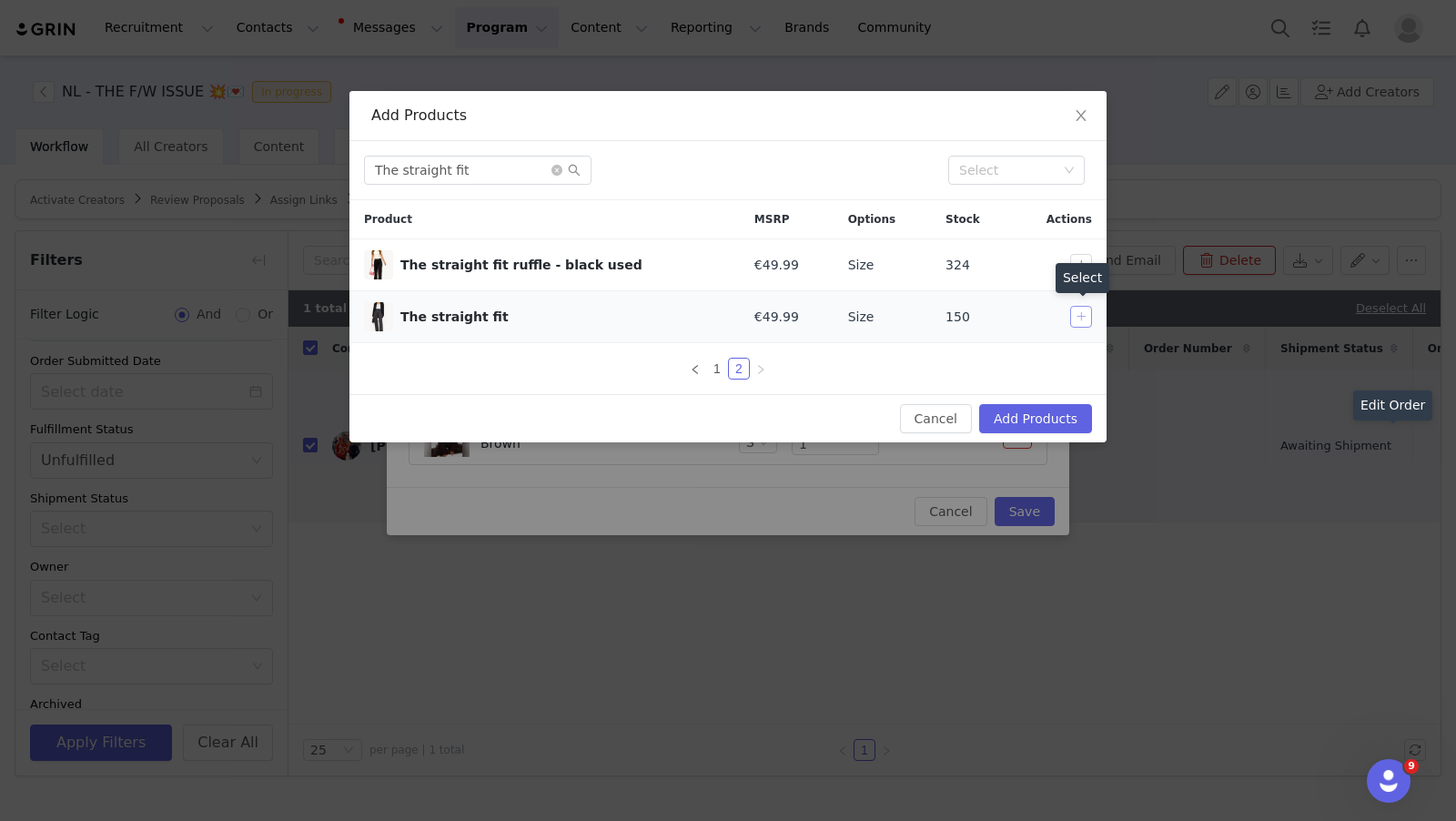
click at [1085, 317] on button "button" at bounding box center [1081, 316] width 21 height 21
drag, startPoint x: 1021, startPoint y: 411, endPoint x: 978, endPoint y: 415, distance: 43.2
click at [1020, 411] on button "Add Products" at bounding box center [1035, 418] width 113 height 29
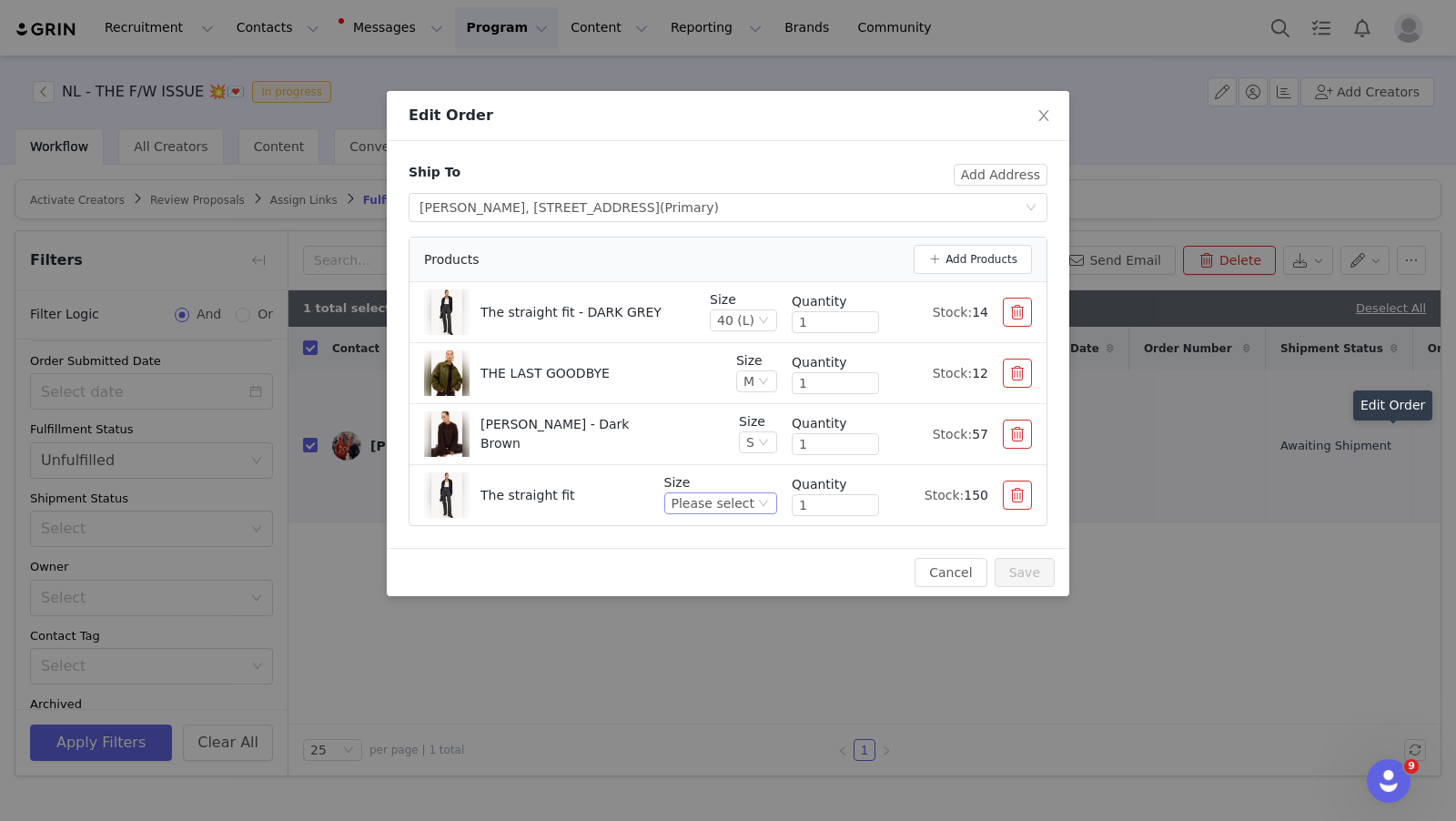
click at [732, 503] on div "Please select" at bounding box center [713, 504] width 83 height 20
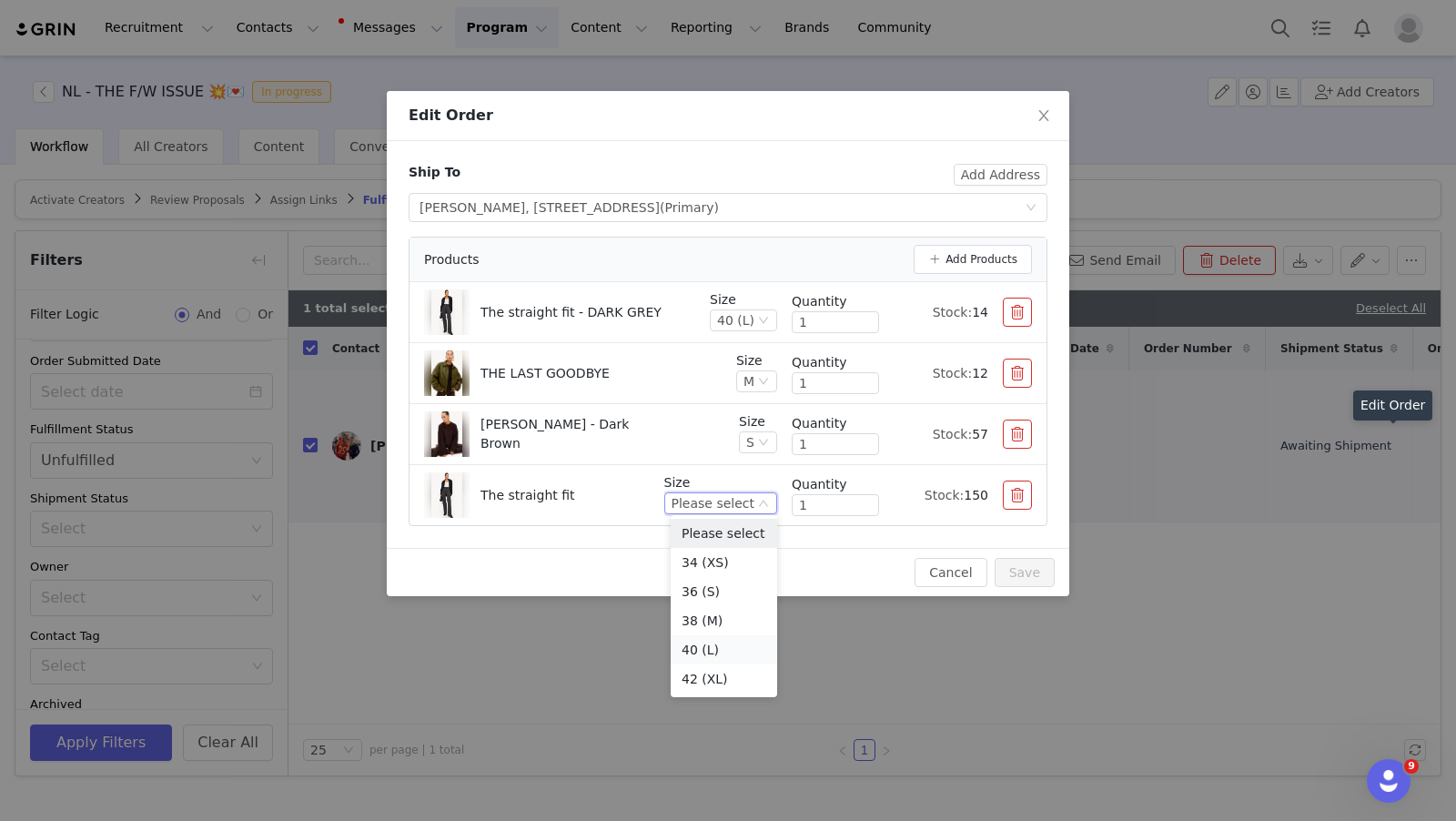
click at [727, 650] on li "40 (L)" at bounding box center [724, 649] width 106 height 29
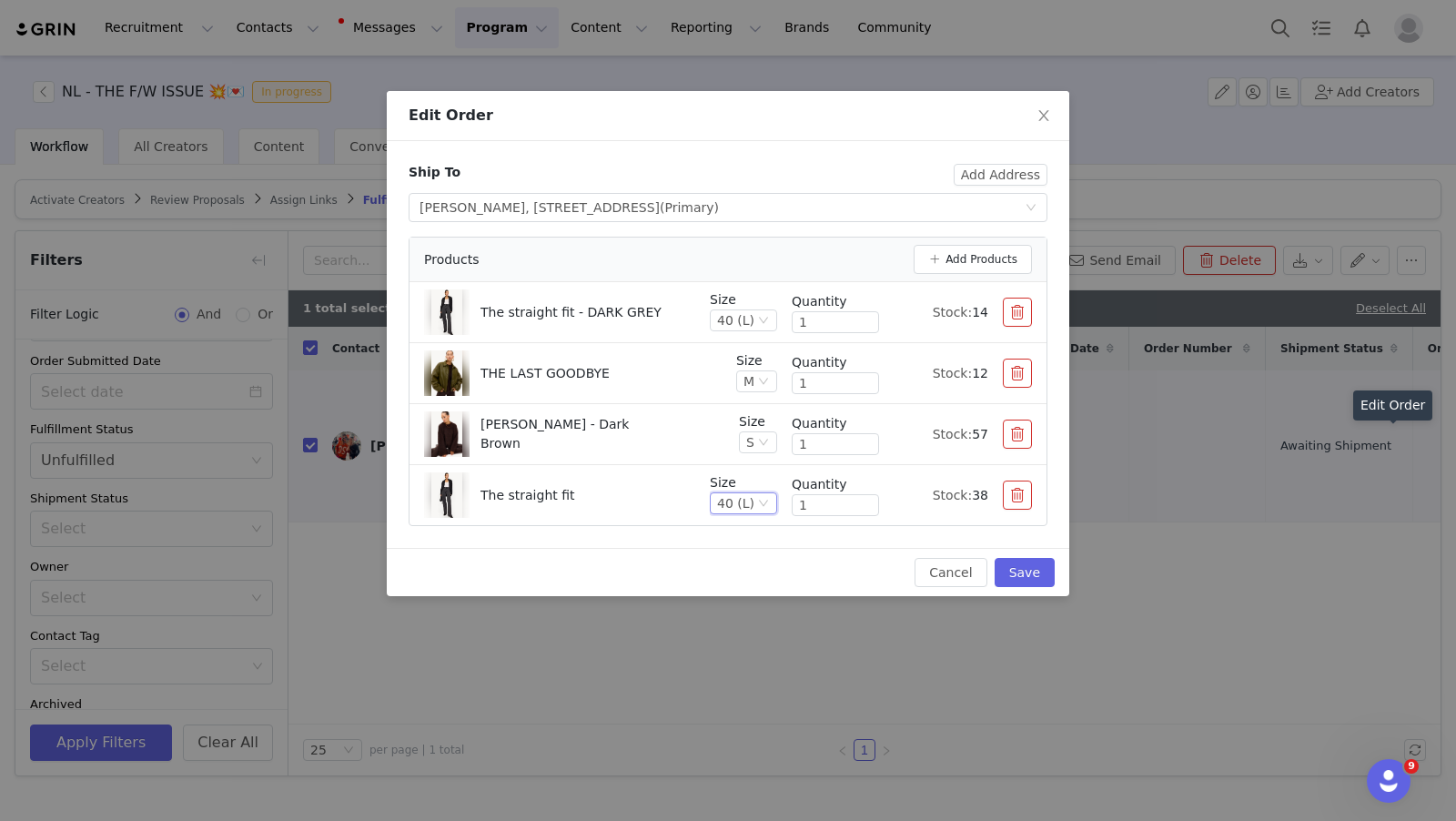
click at [1020, 311] on button "button" at bounding box center [1017, 312] width 29 height 29
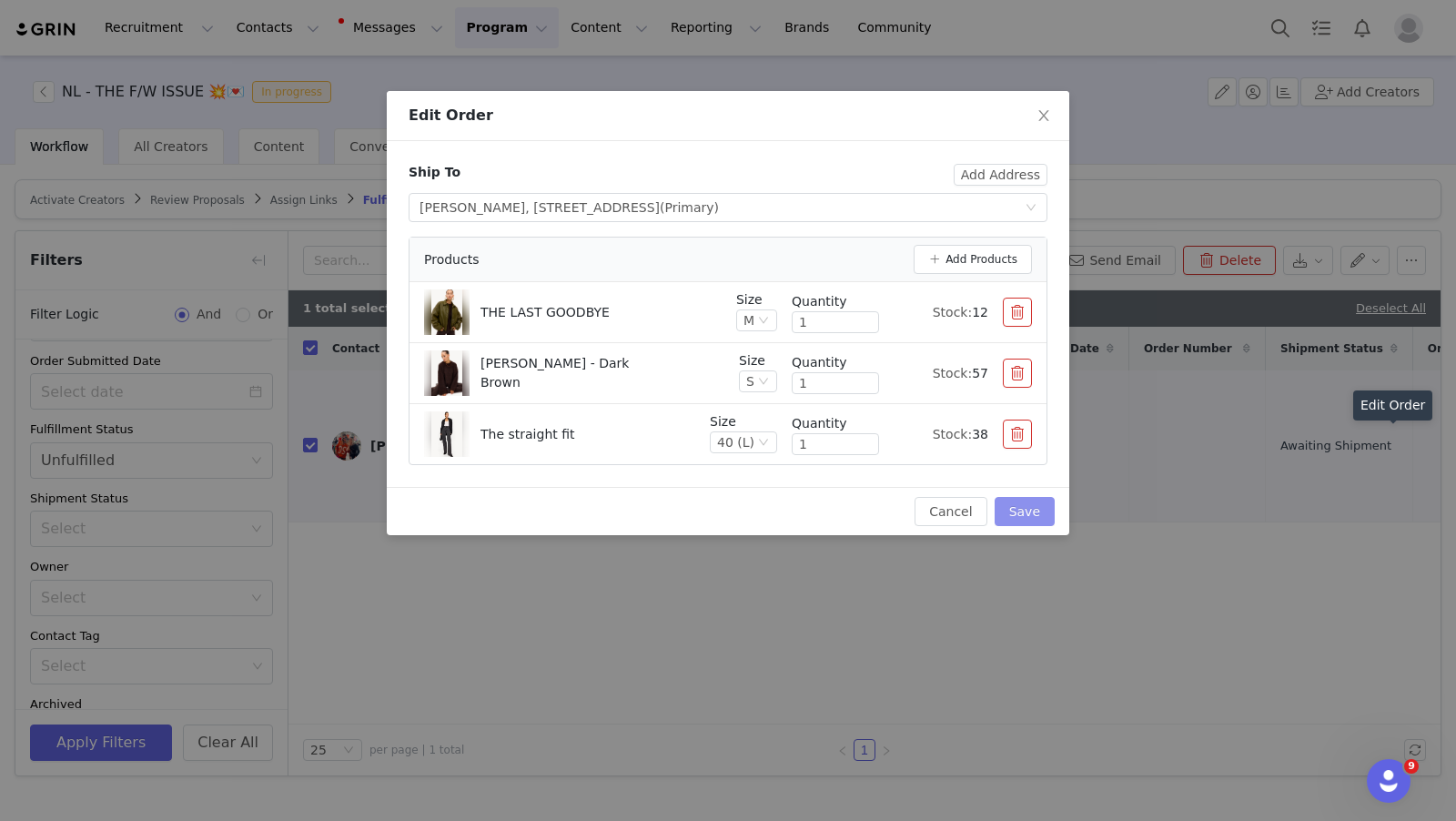
drag, startPoint x: 1030, startPoint y: 507, endPoint x: 961, endPoint y: 617, distance: 129.8
click at [1030, 507] on button "Save" at bounding box center [1025, 511] width 61 height 29
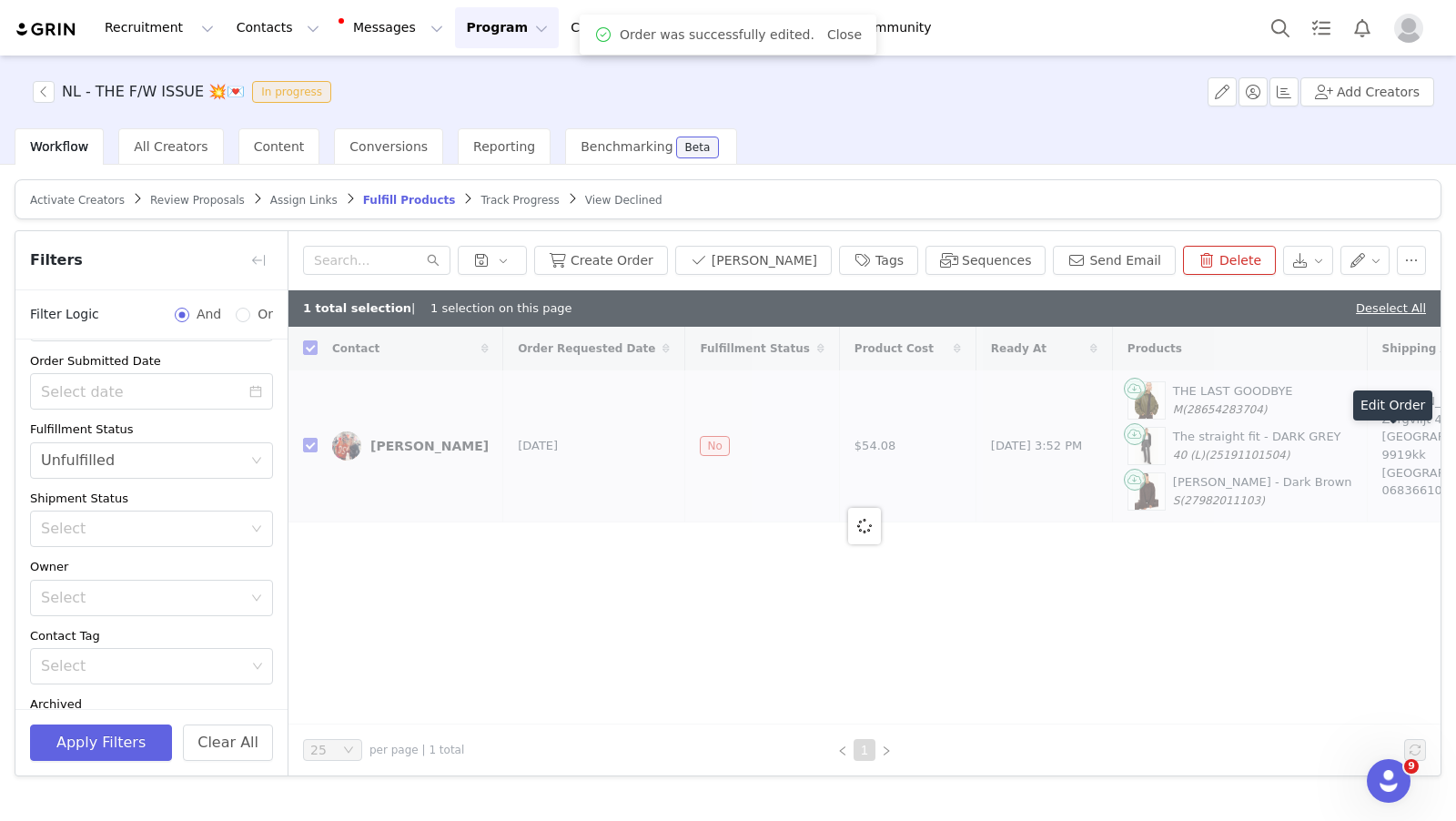
checkbox input "false"
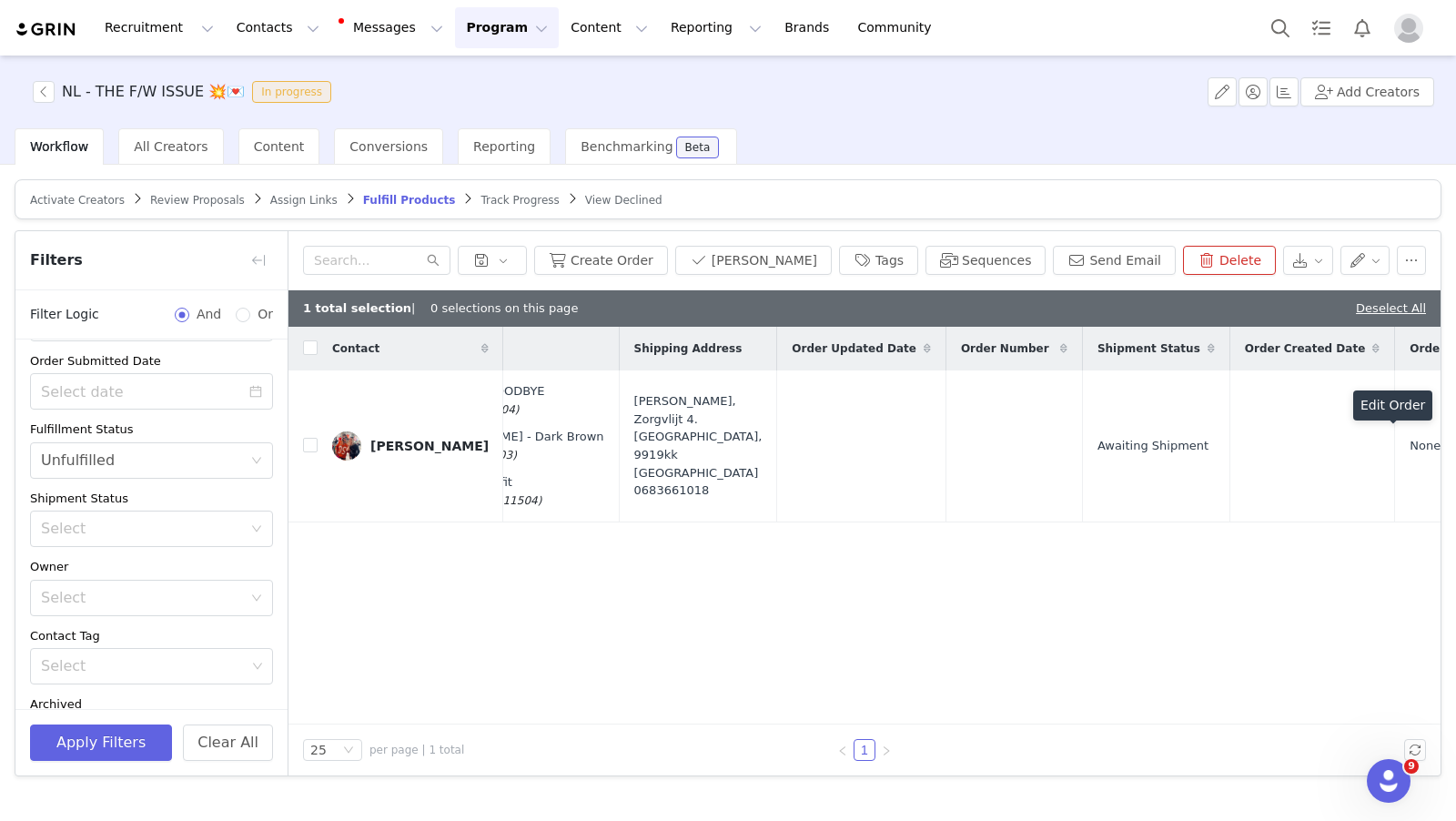
scroll to position [0, 740]
click at [668, 265] on button "Create Order" at bounding box center [601, 260] width 134 height 29
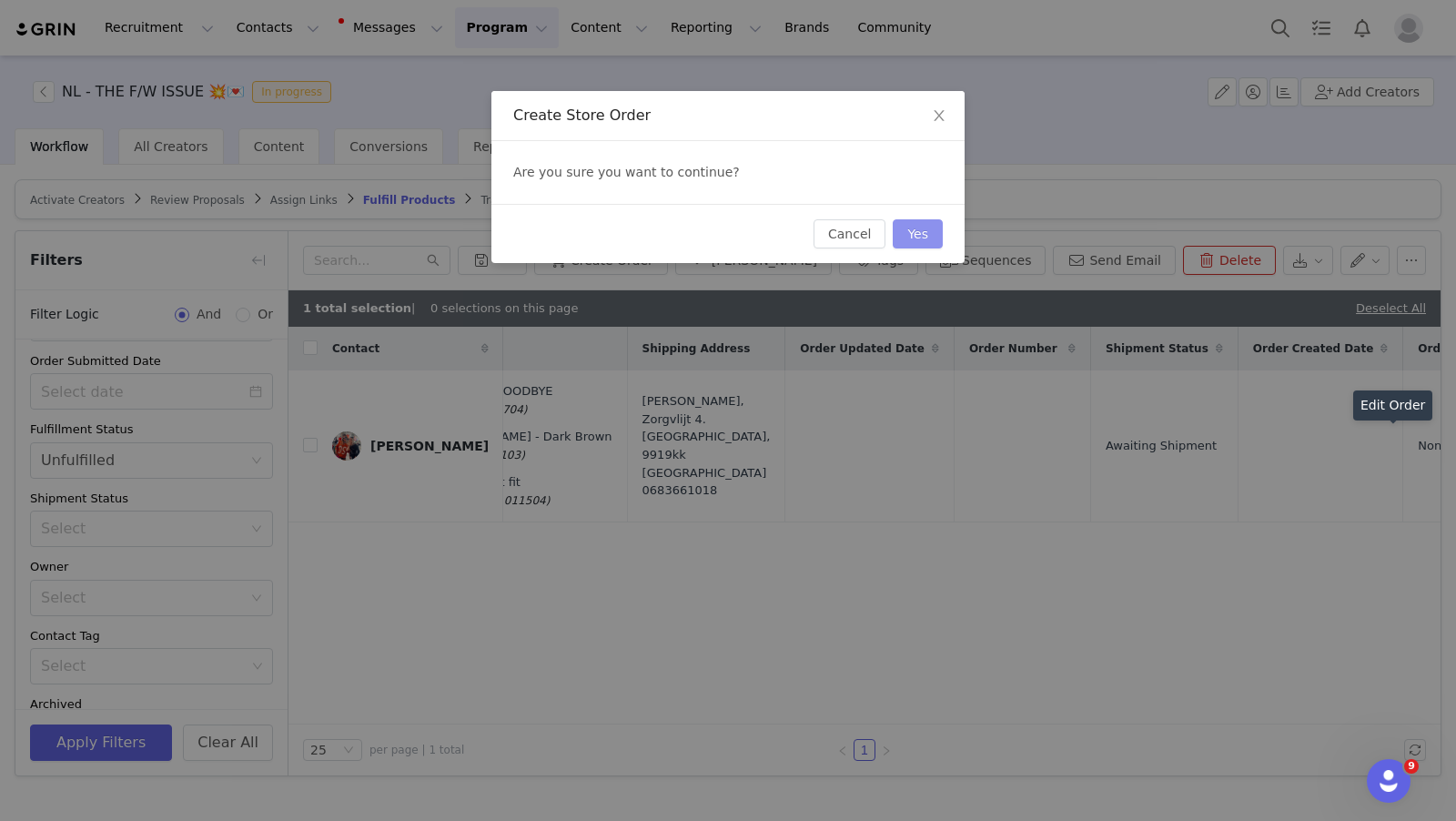
drag, startPoint x: 910, startPoint y: 236, endPoint x: 910, endPoint y: 247, distance: 11.0
click at [910, 236] on button "Yes" at bounding box center [918, 234] width 50 height 29
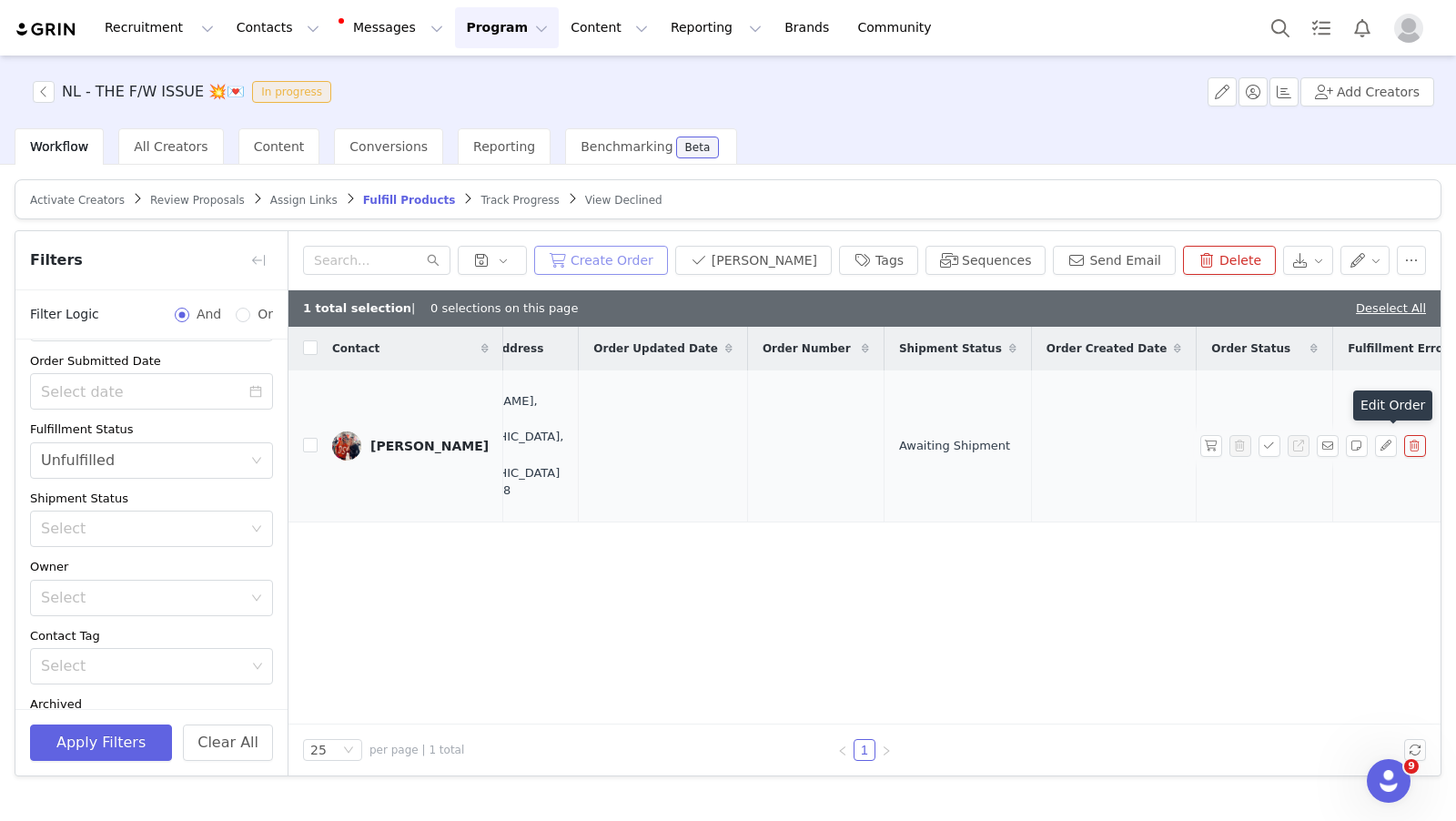
scroll to position [0, 0]
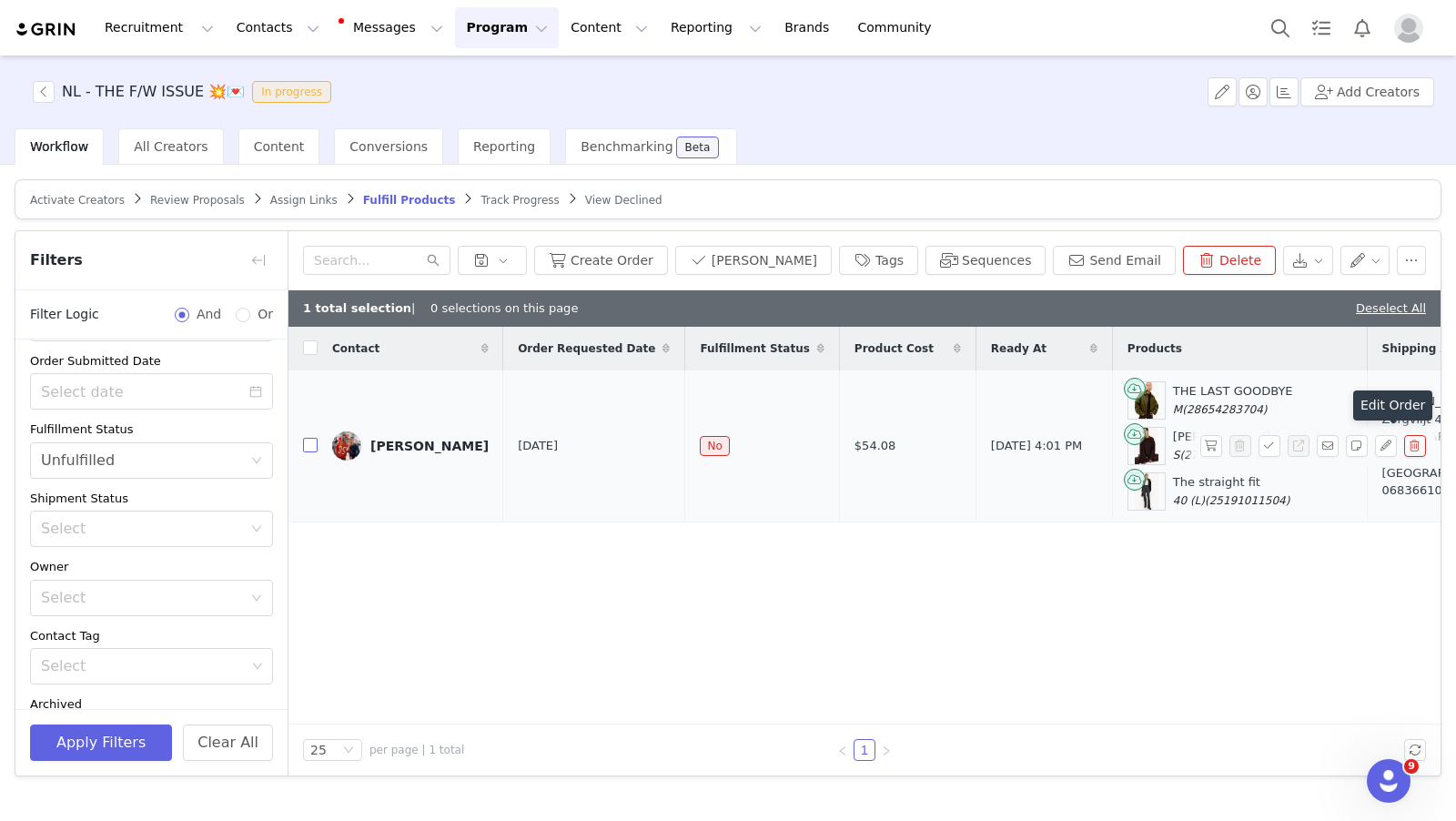
click at [309, 441] on input "checkbox" at bounding box center [311, 445] width 15 height 15
checkbox input "true"
click at [668, 258] on button "Create Order" at bounding box center [601, 260] width 134 height 29
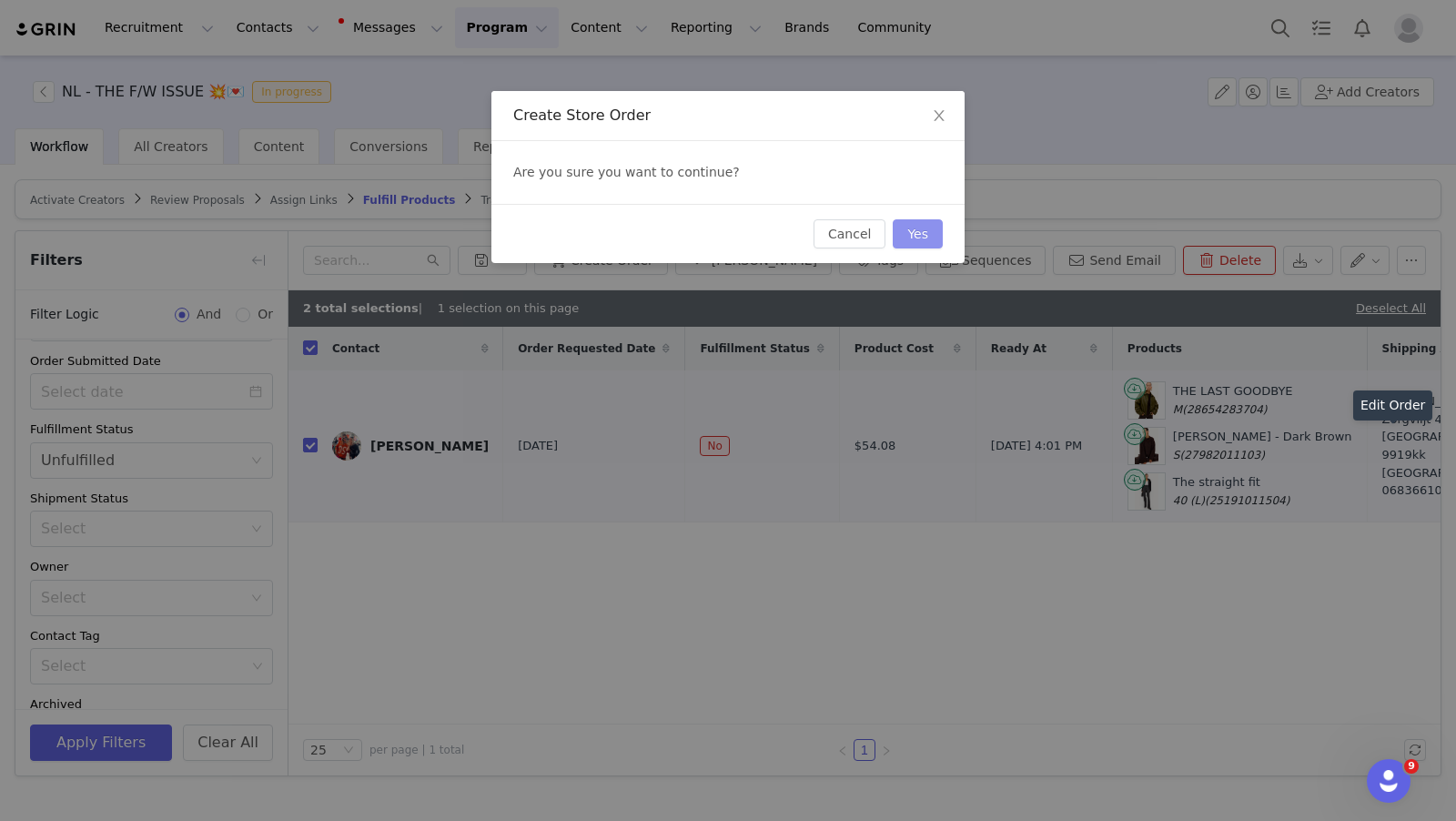
click at [907, 234] on button "Yes" at bounding box center [918, 234] width 50 height 29
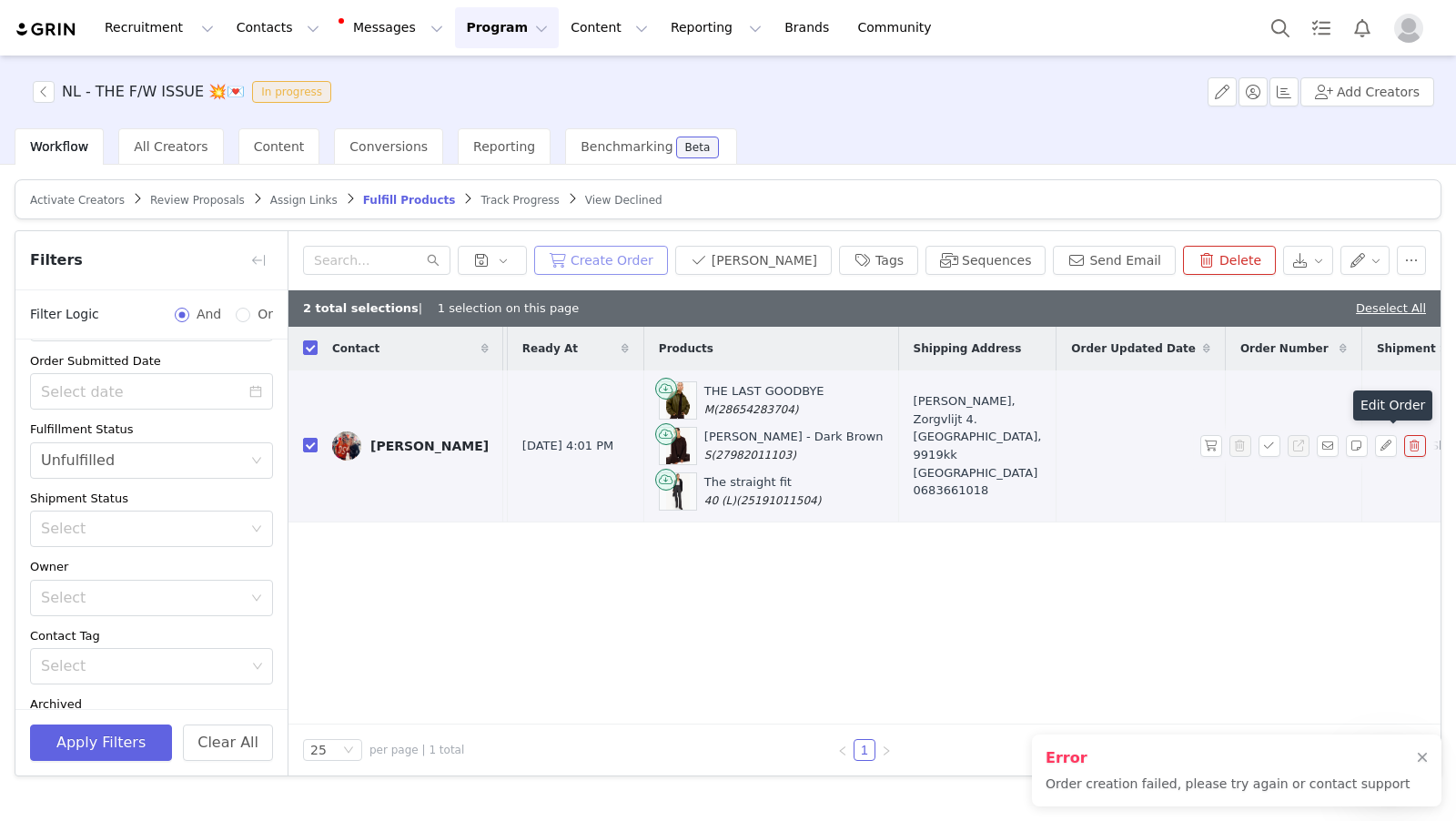
scroll to position [0, 466]
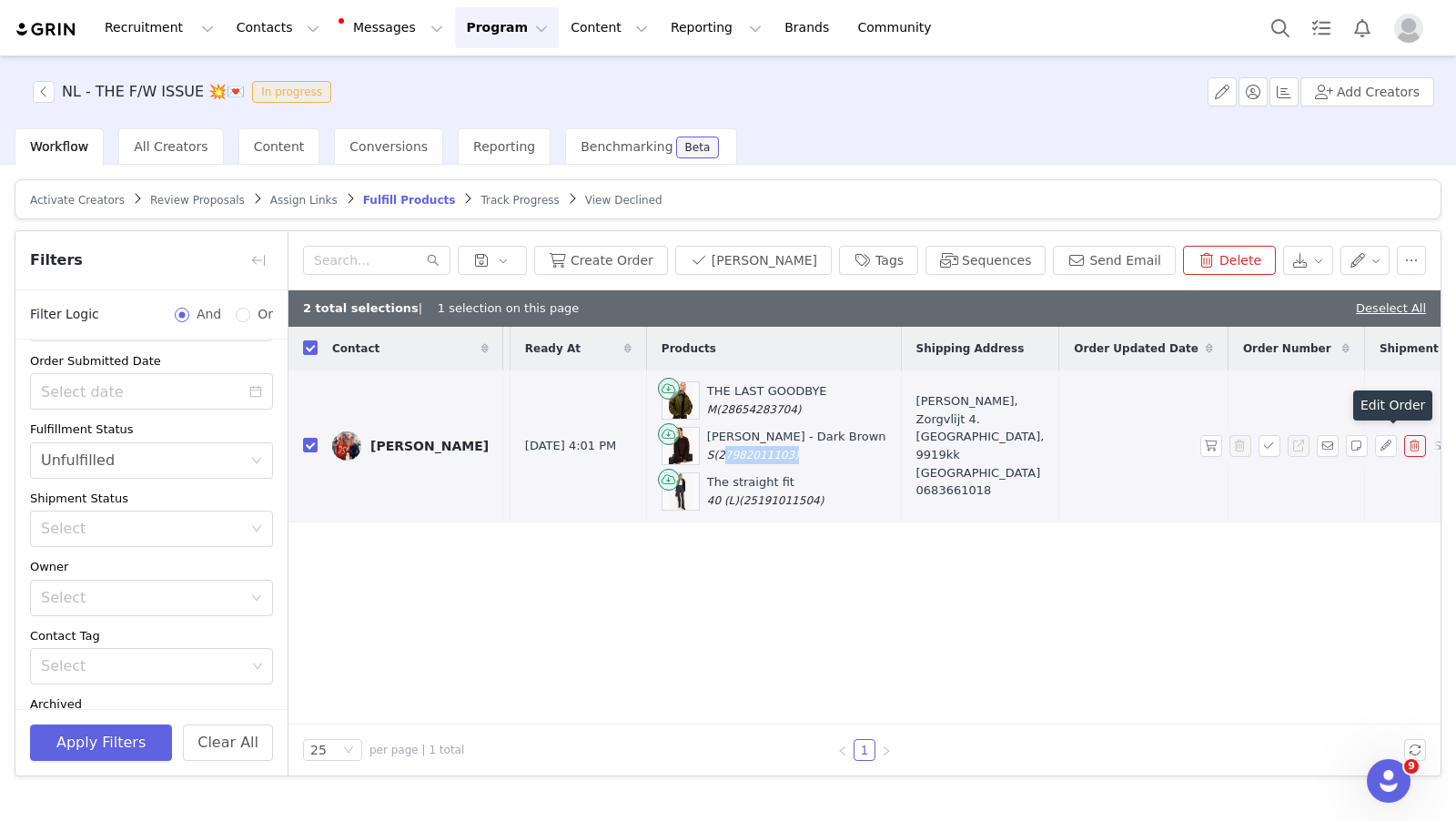
drag, startPoint x: 726, startPoint y: 451, endPoint x: 651, endPoint y: 454, distance: 75.1
click at [714, 454] on span "(27982011103)" at bounding box center [756, 455] width 85 height 13
copy span "27982011103"
drag, startPoint x: 728, startPoint y: 406, endPoint x: 653, endPoint y: 409, distance: 75.1
click at [716, 409] on span "(28654283704)" at bounding box center [758, 410] width 85 height 13
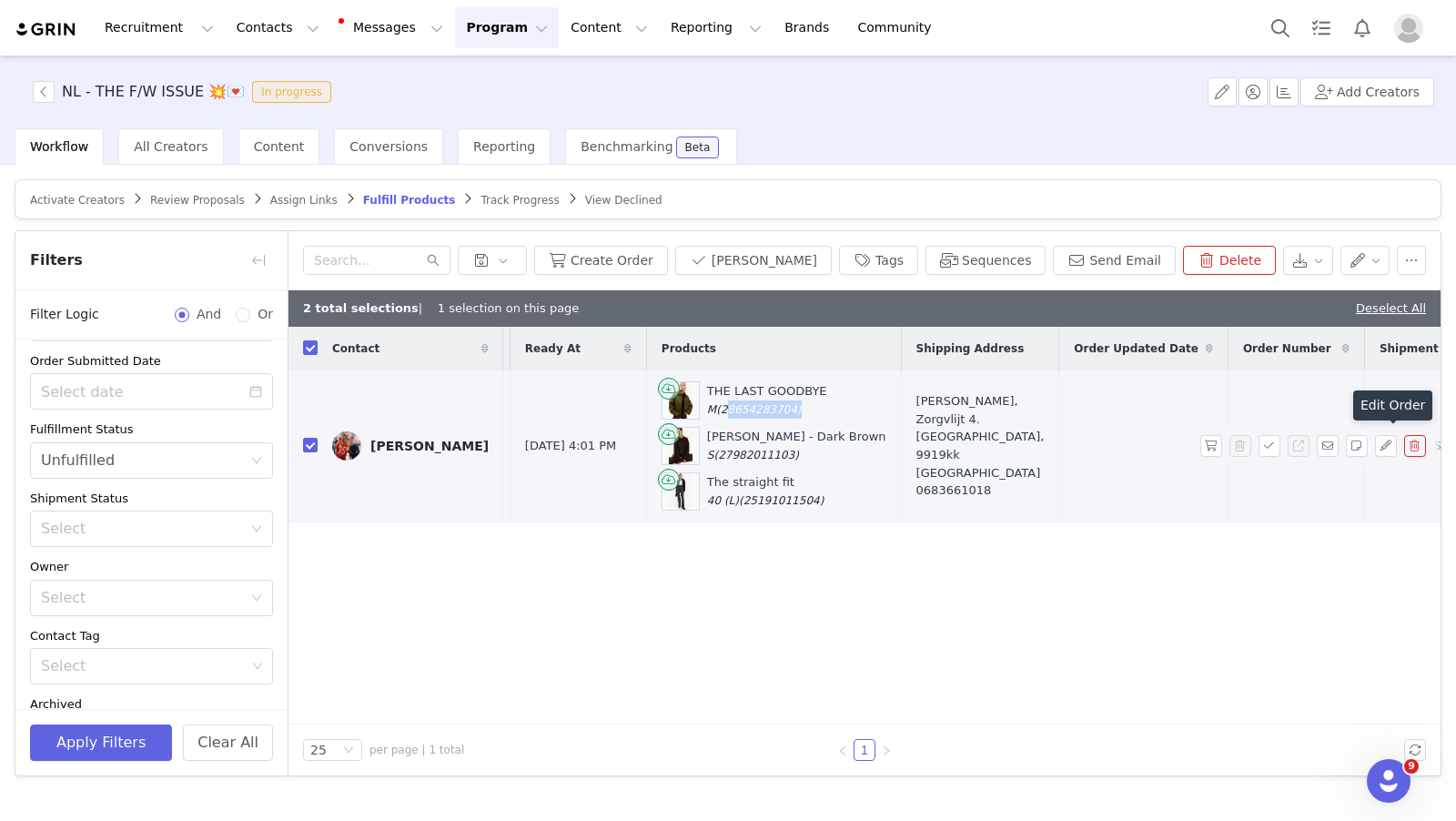
copy span "28654283704"
click at [953, 605] on div "Contact Order Requested Date Fulfillment Status Product Cost Ready At Products …" at bounding box center [865, 525] width 1153 height 397
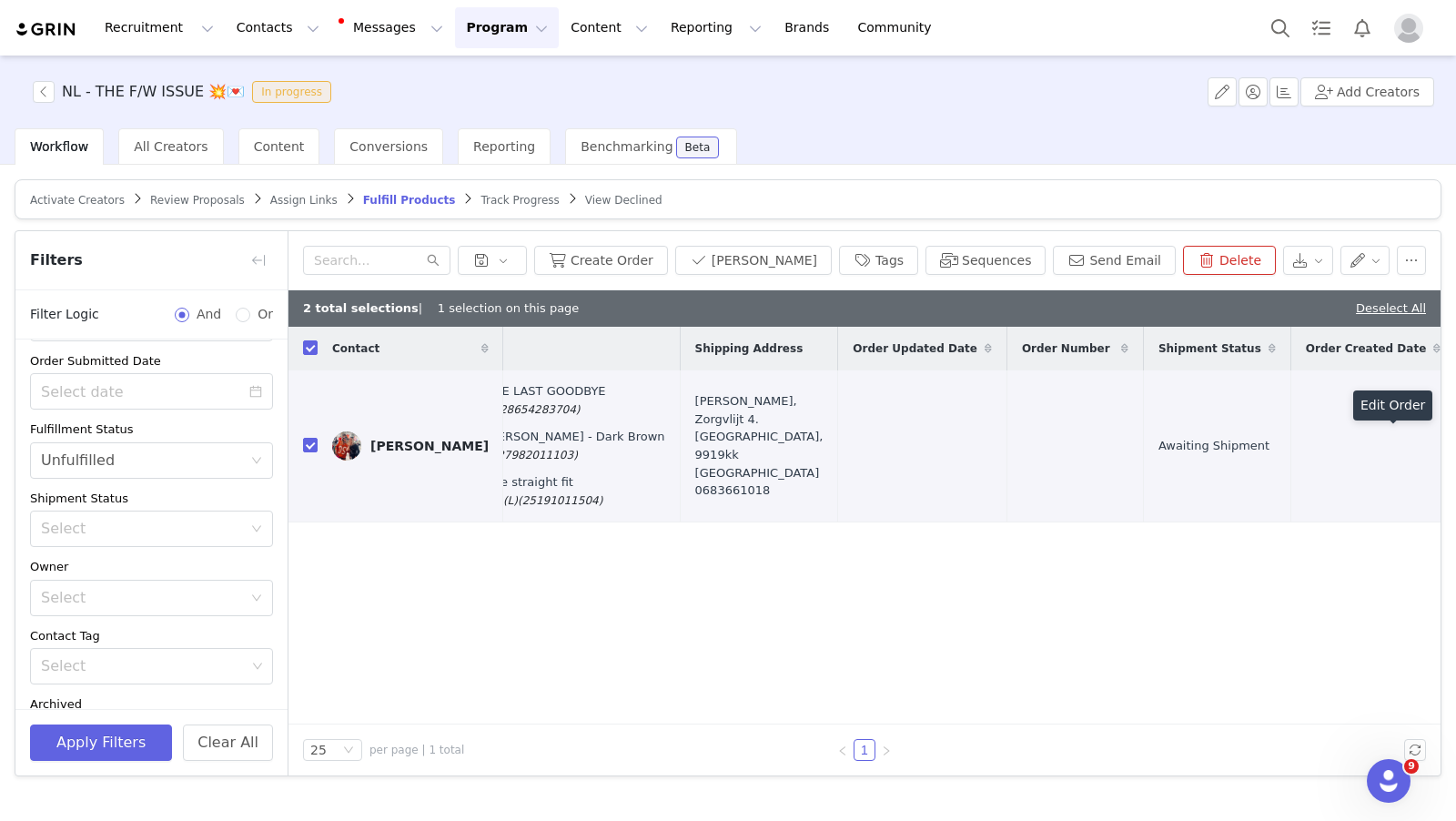
scroll to position [0, 947]
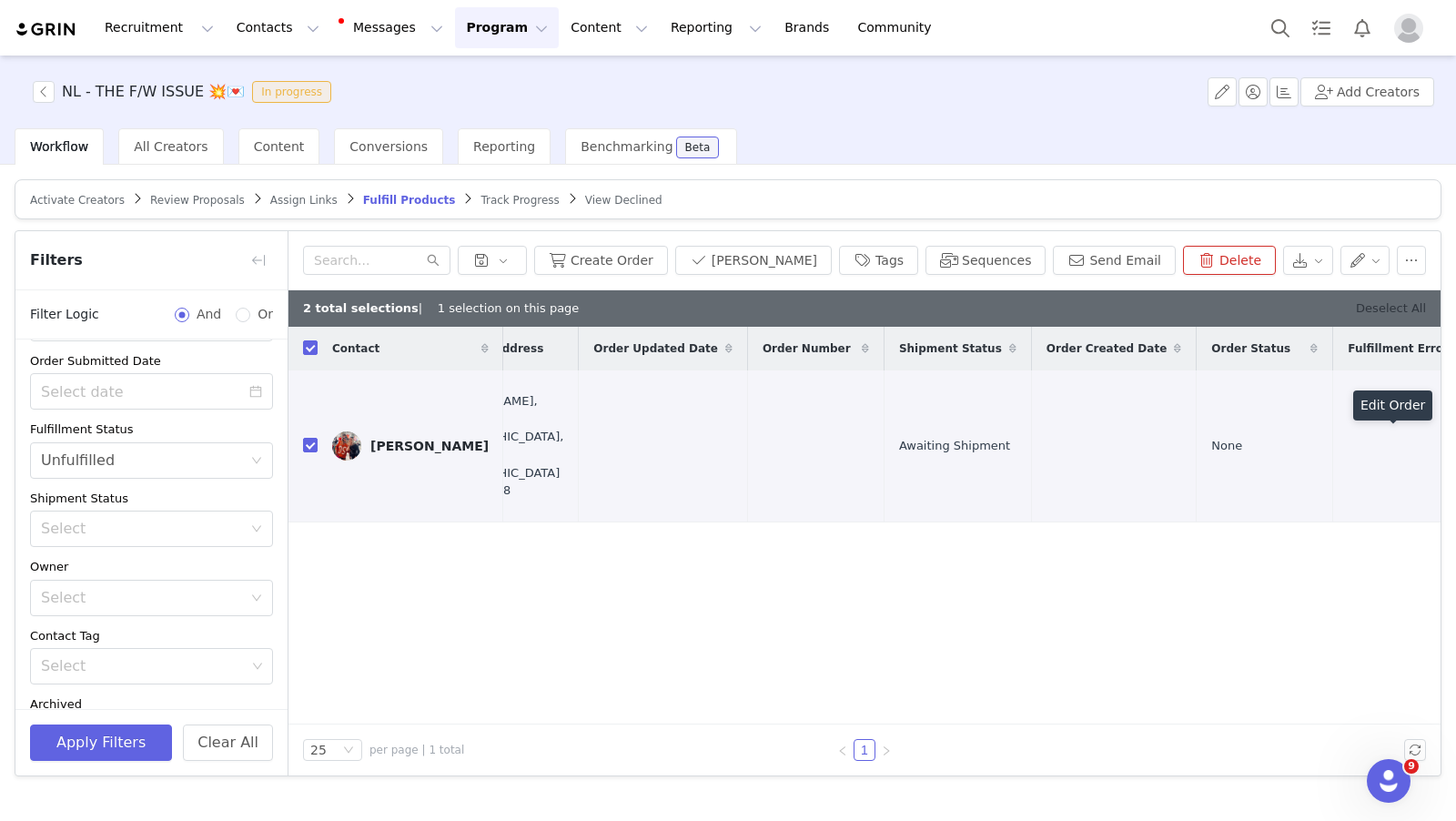
click at [1378, 312] on link "Deselect All" at bounding box center [1391, 308] width 70 height 14
checkbox input "false"
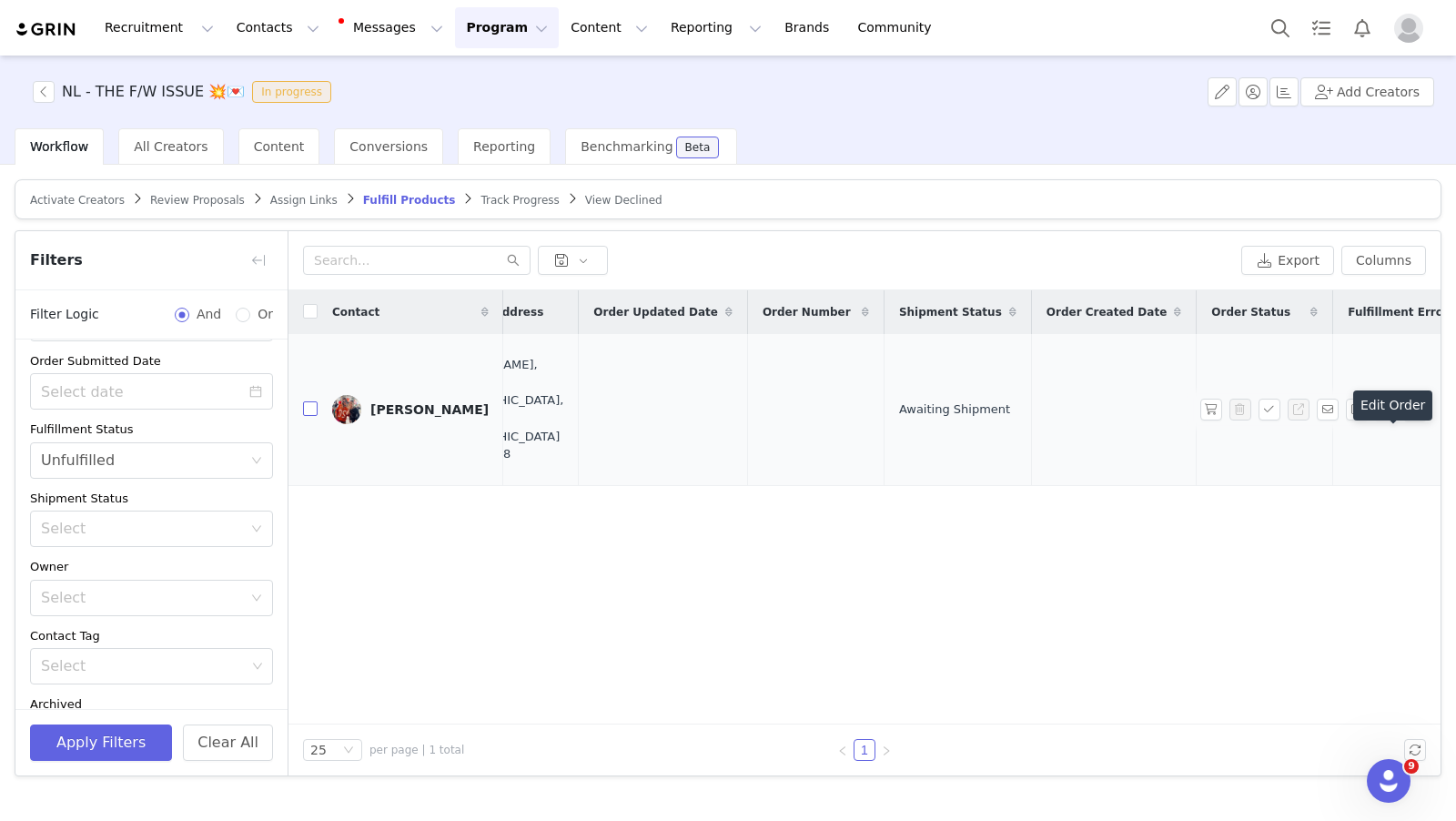
click at [312, 403] on input "checkbox" at bounding box center [311, 409] width 15 height 15
checkbox input "true"
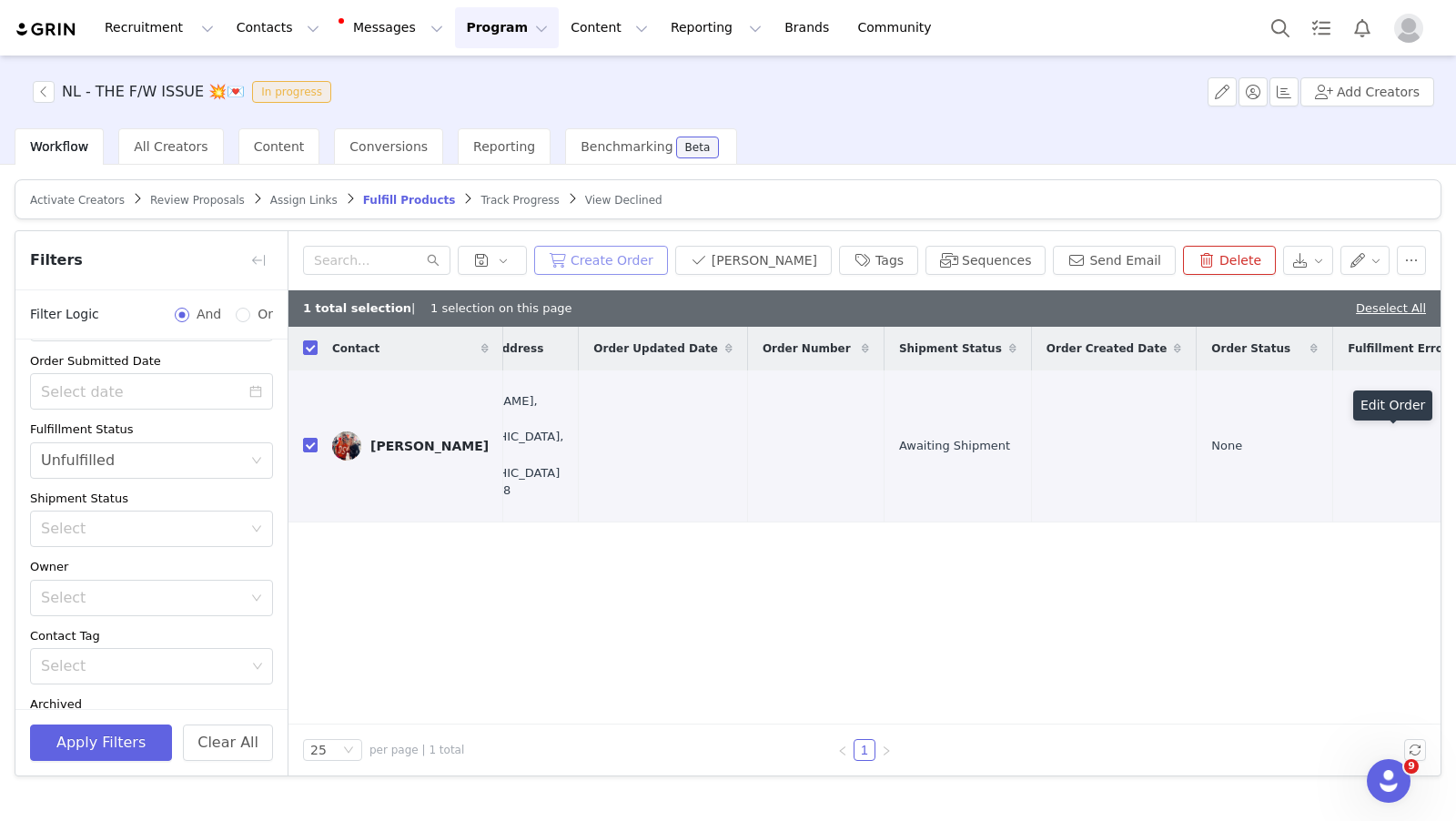
click at [668, 256] on button "Create Order" at bounding box center [601, 260] width 134 height 29
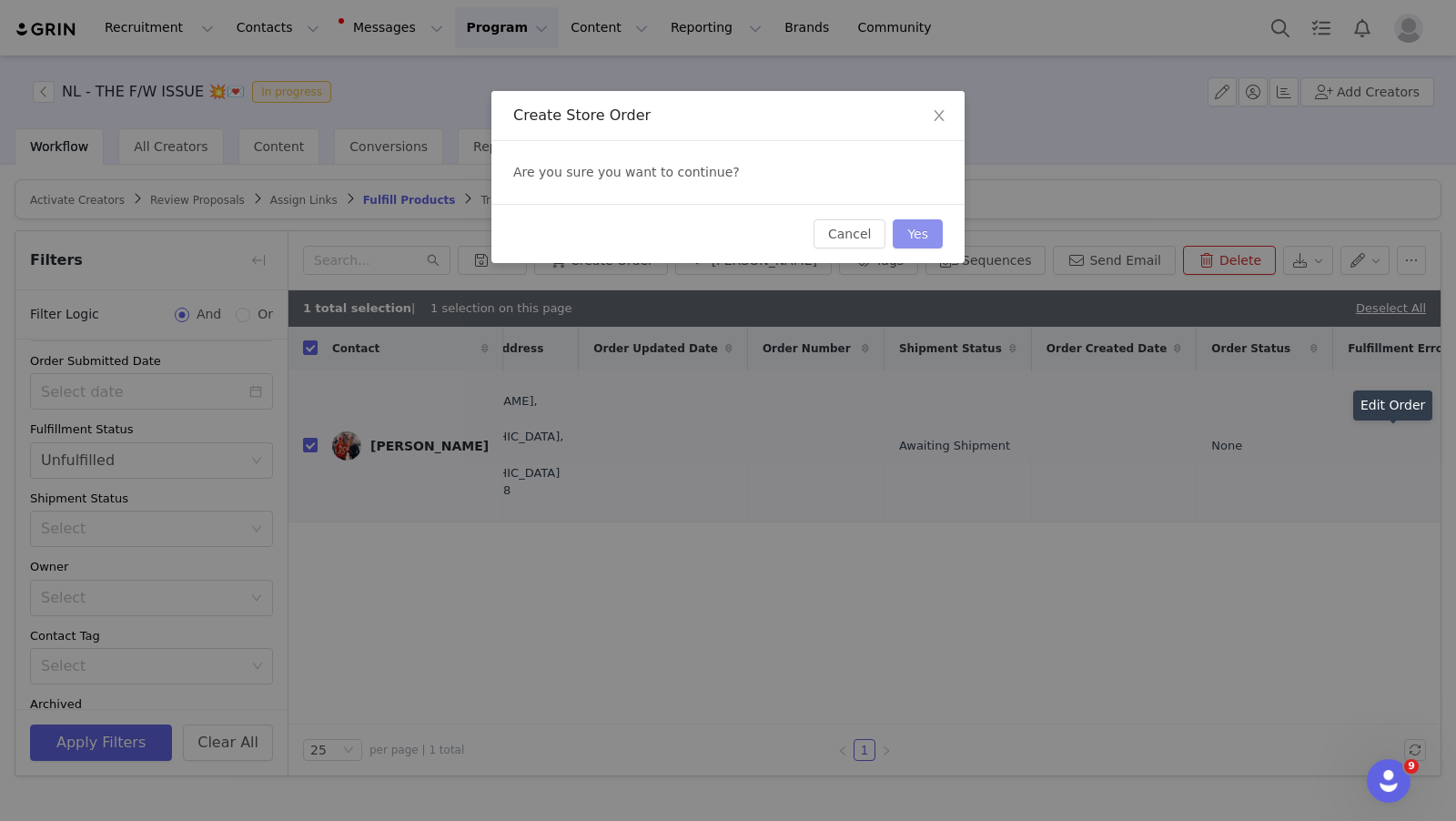
click at [920, 236] on button "Yes" at bounding box center [918, 234] width 50 height 29
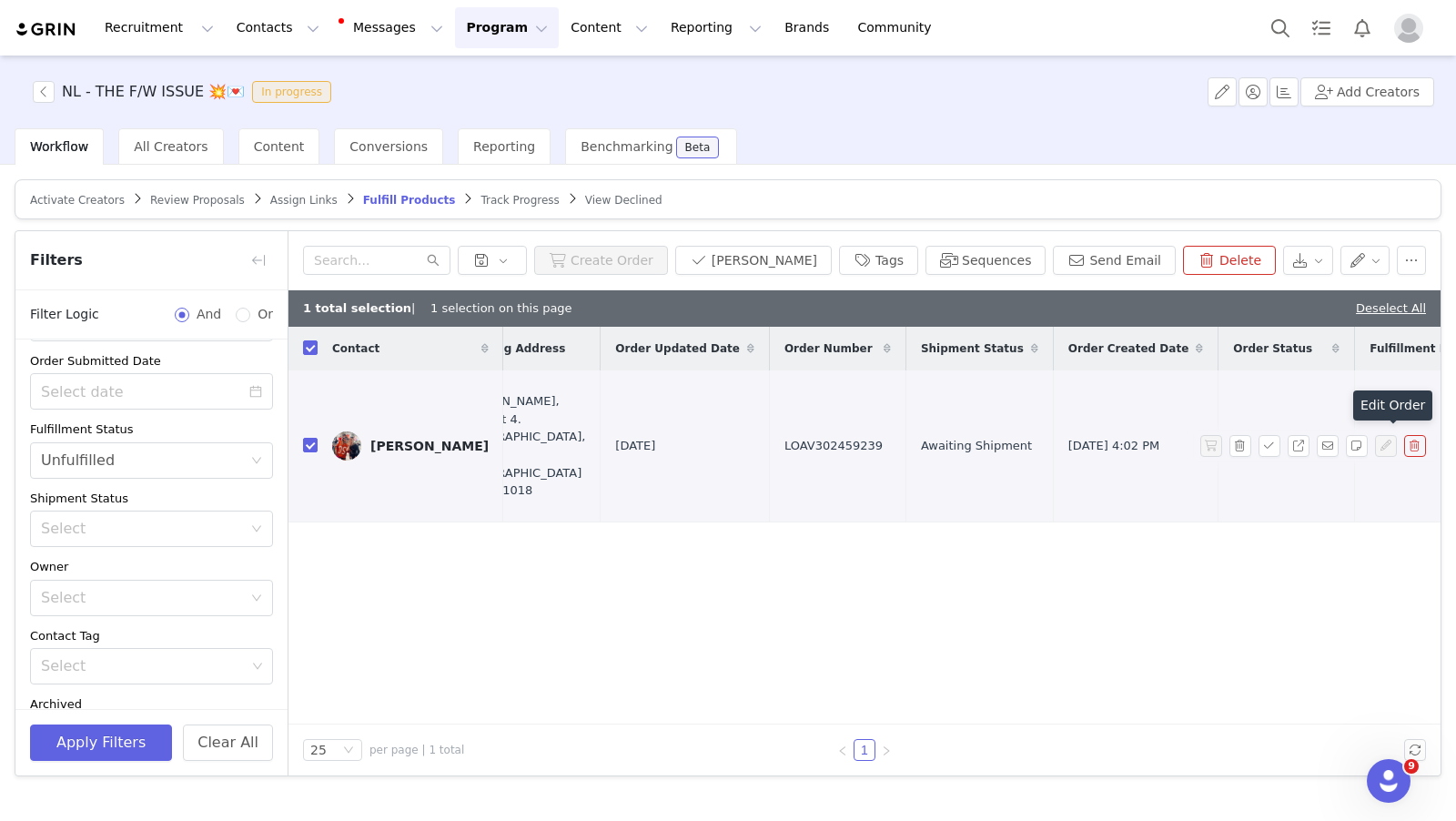
scroll to position [0, 913]
click at [803, 258] on button "[PERSON_NAME]" at bounding box center [753, 260] width 156 height 29
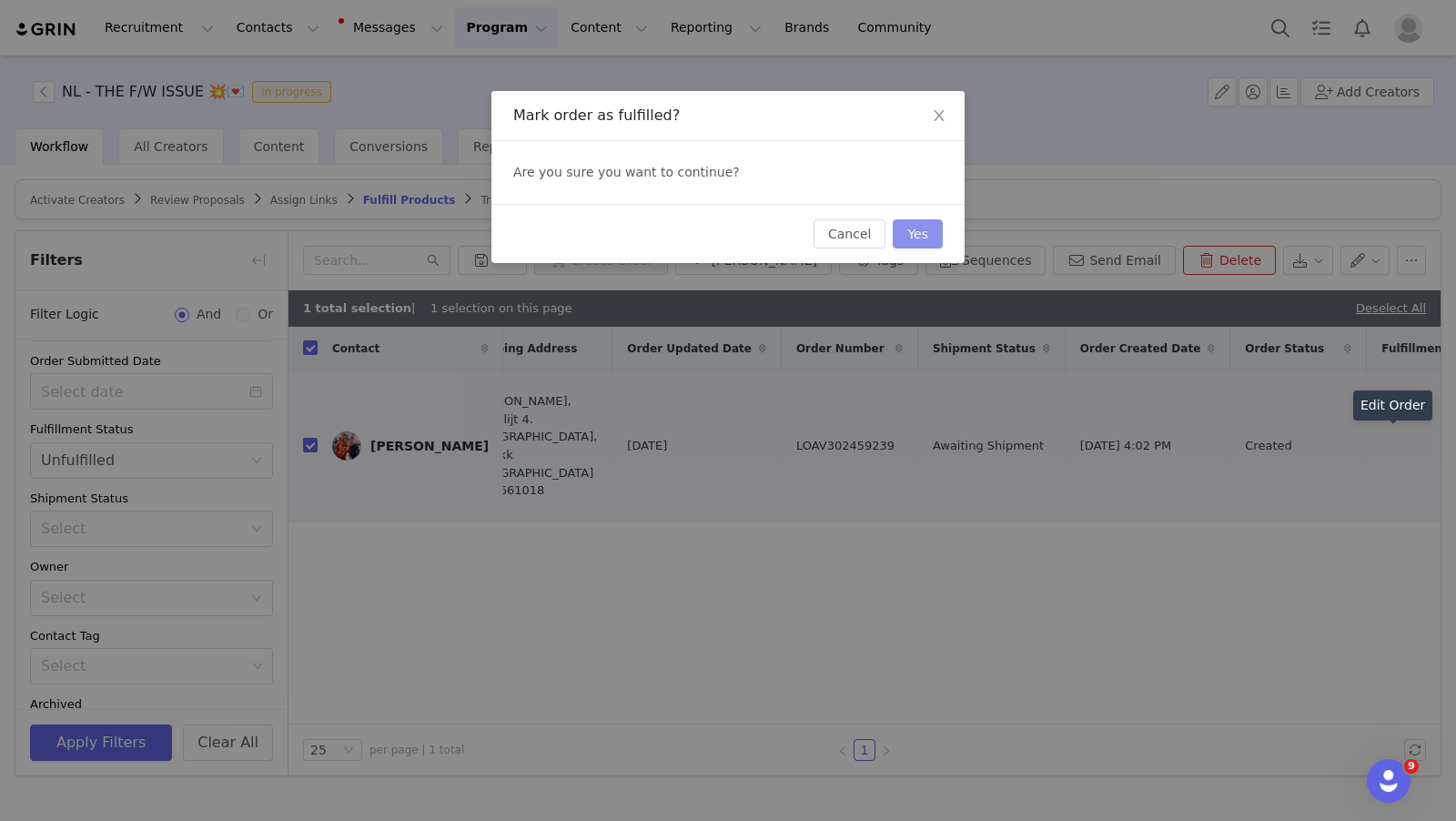
click at [909, 236] on button "Yes" at bounding box center [918, 234] width 50 height 29
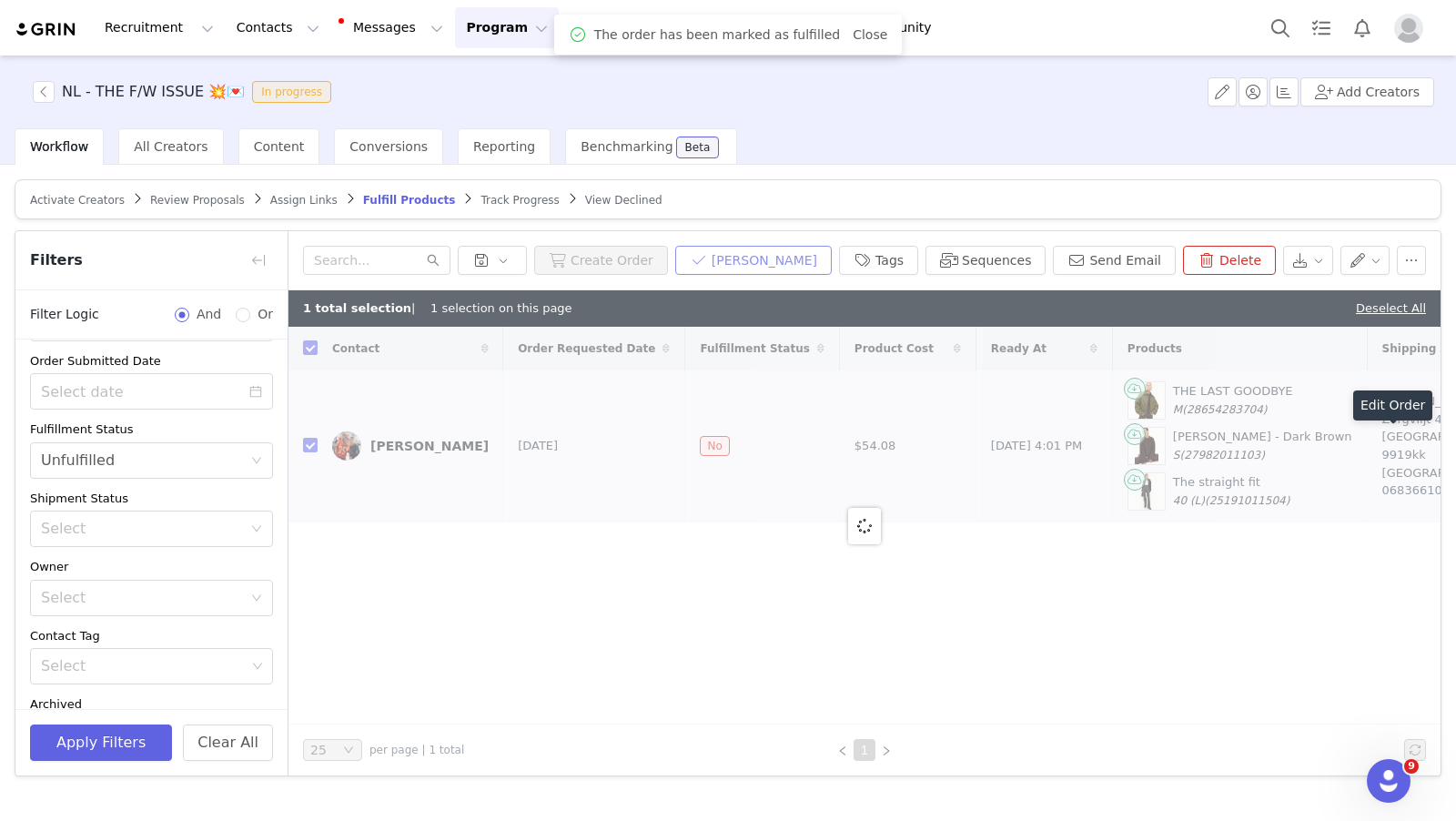
checkbox input "false"
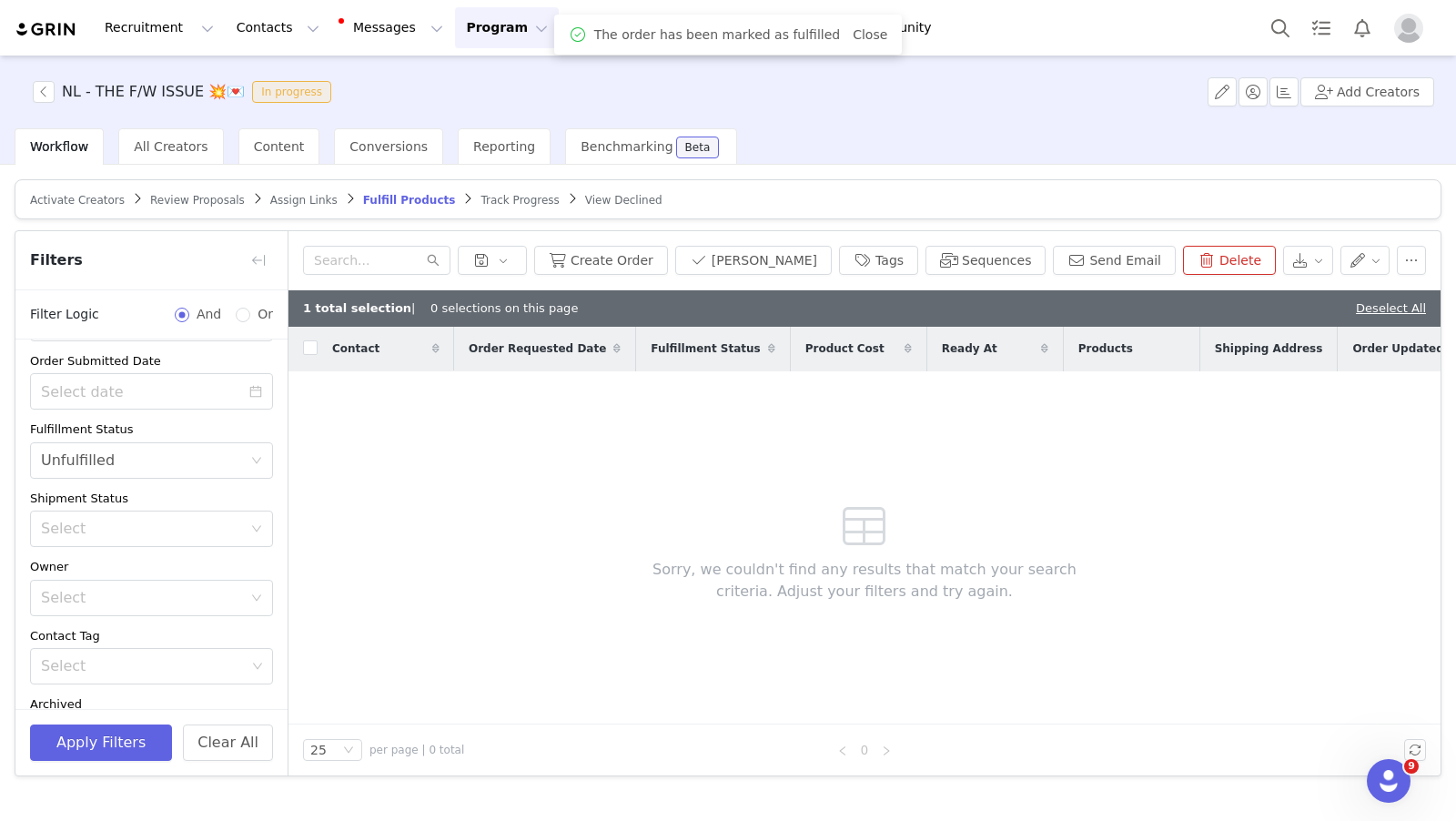
drag, startPoint x: 482, startPoint y: 30, endPoint x: 481, endPoint y: 47, distance: 17.0
click at [482, 31] on button "Program Program" at bounding box center [506, 28] width 103 height 41
click at [500, 81] on p "Activations" at bounding box center [476, 80] width 70 height 20
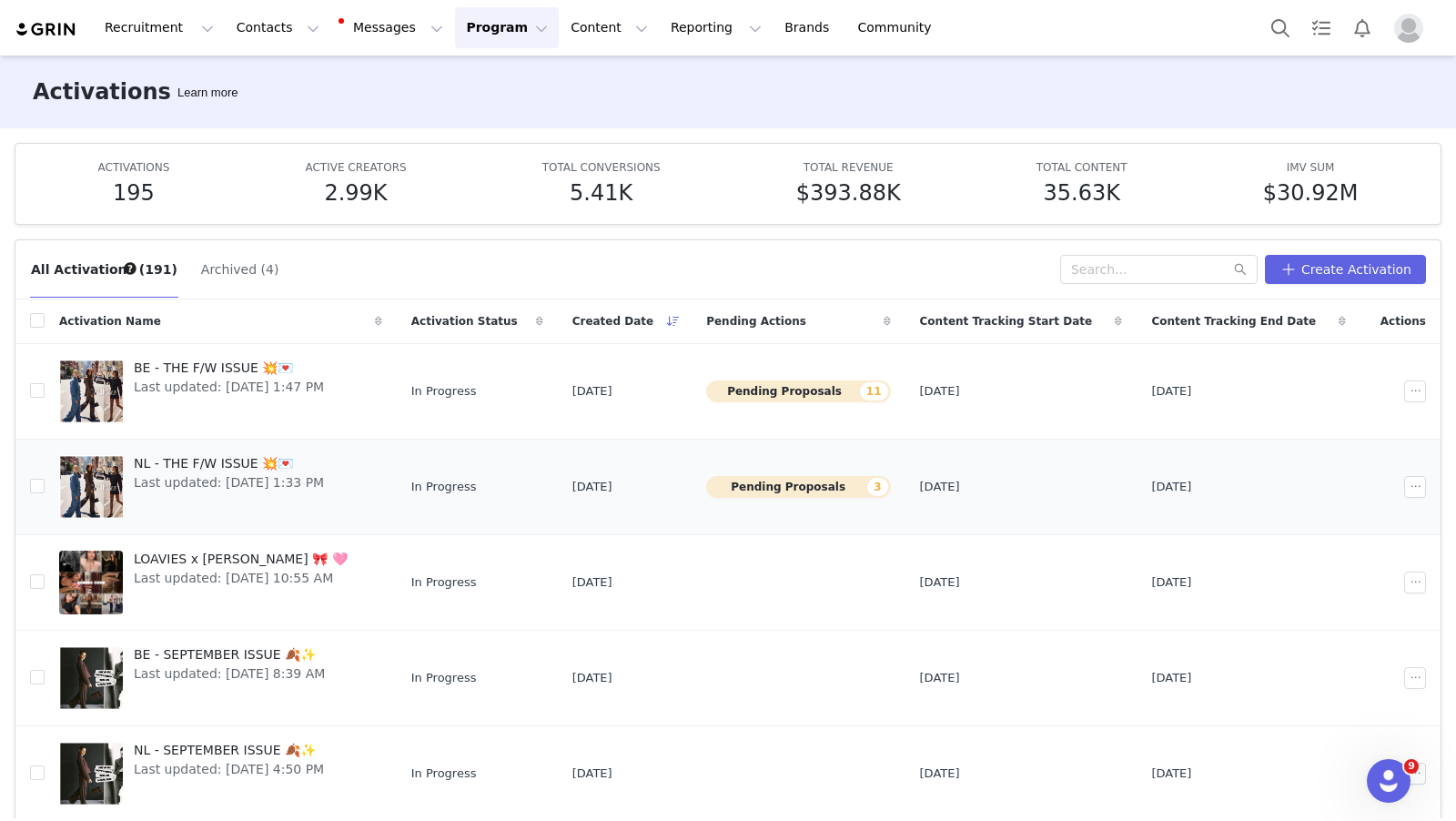
click at [182, 462] on span "NL - THE F/W ISSUE 💥💌" at bounding box center [229, 464] width 190 height 20
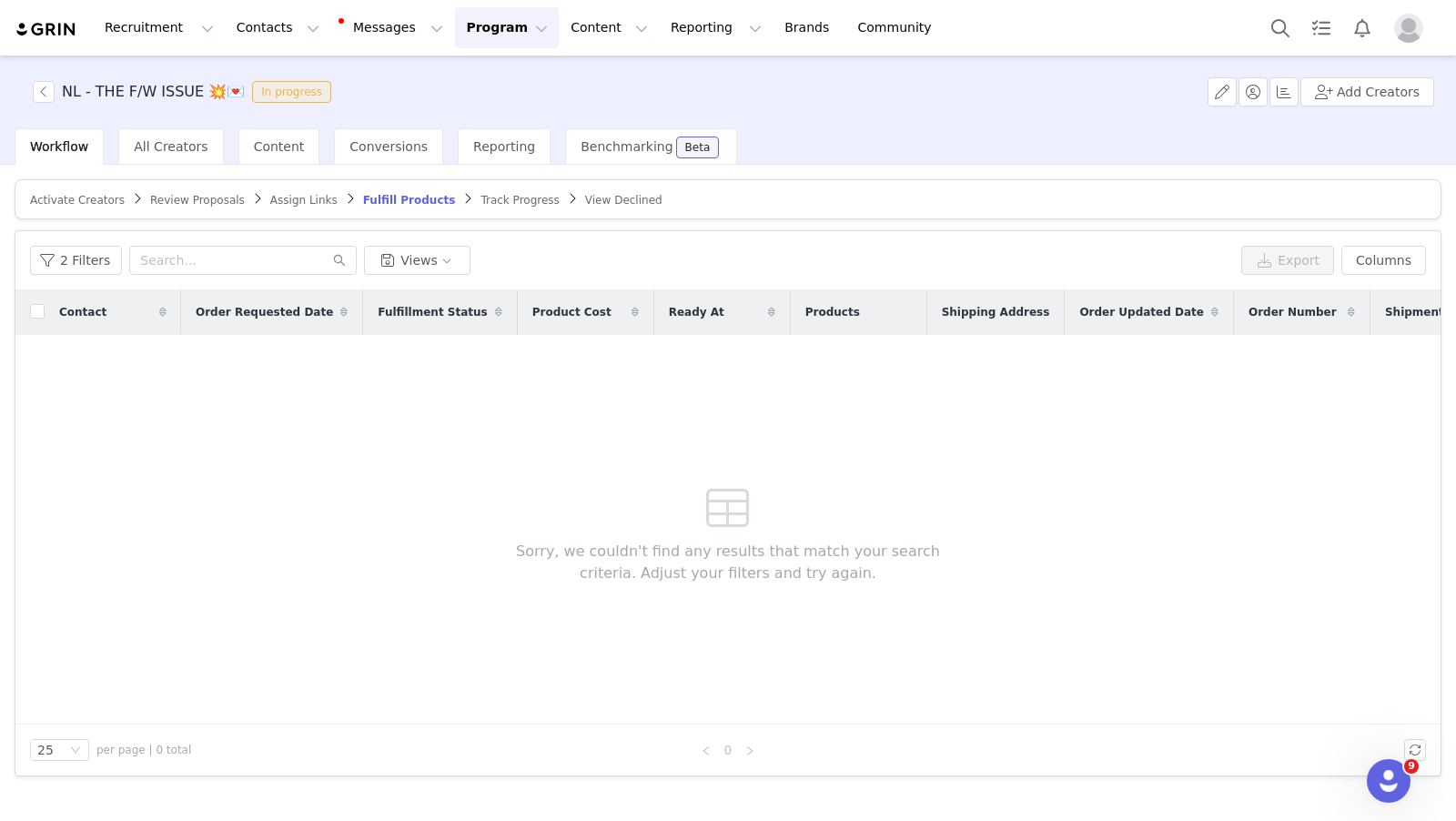
click at [170, 195] on span "Review Proposals" at bounding box center [197, 200] width 95 height 13
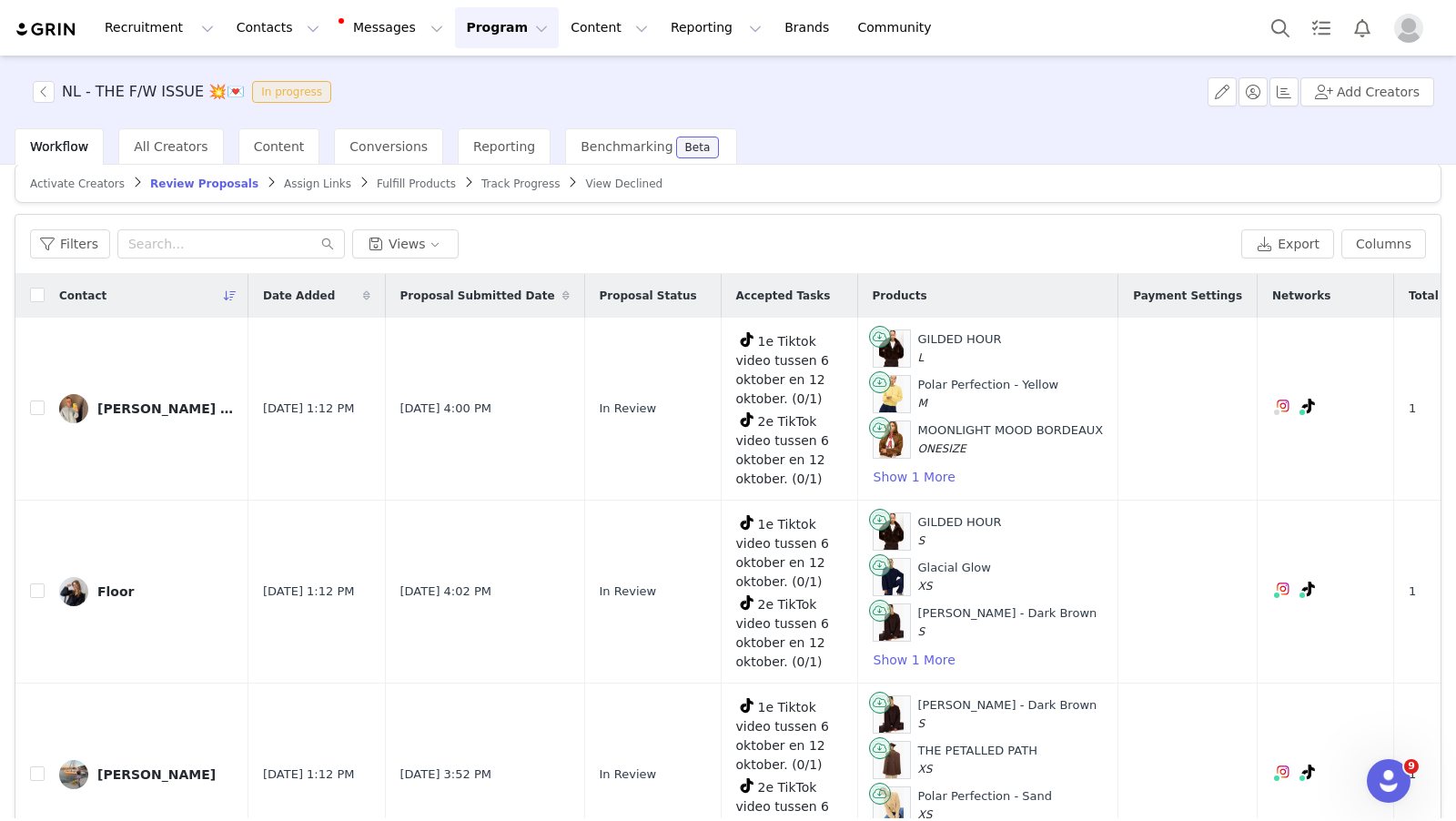
scroll to position [78, 0]
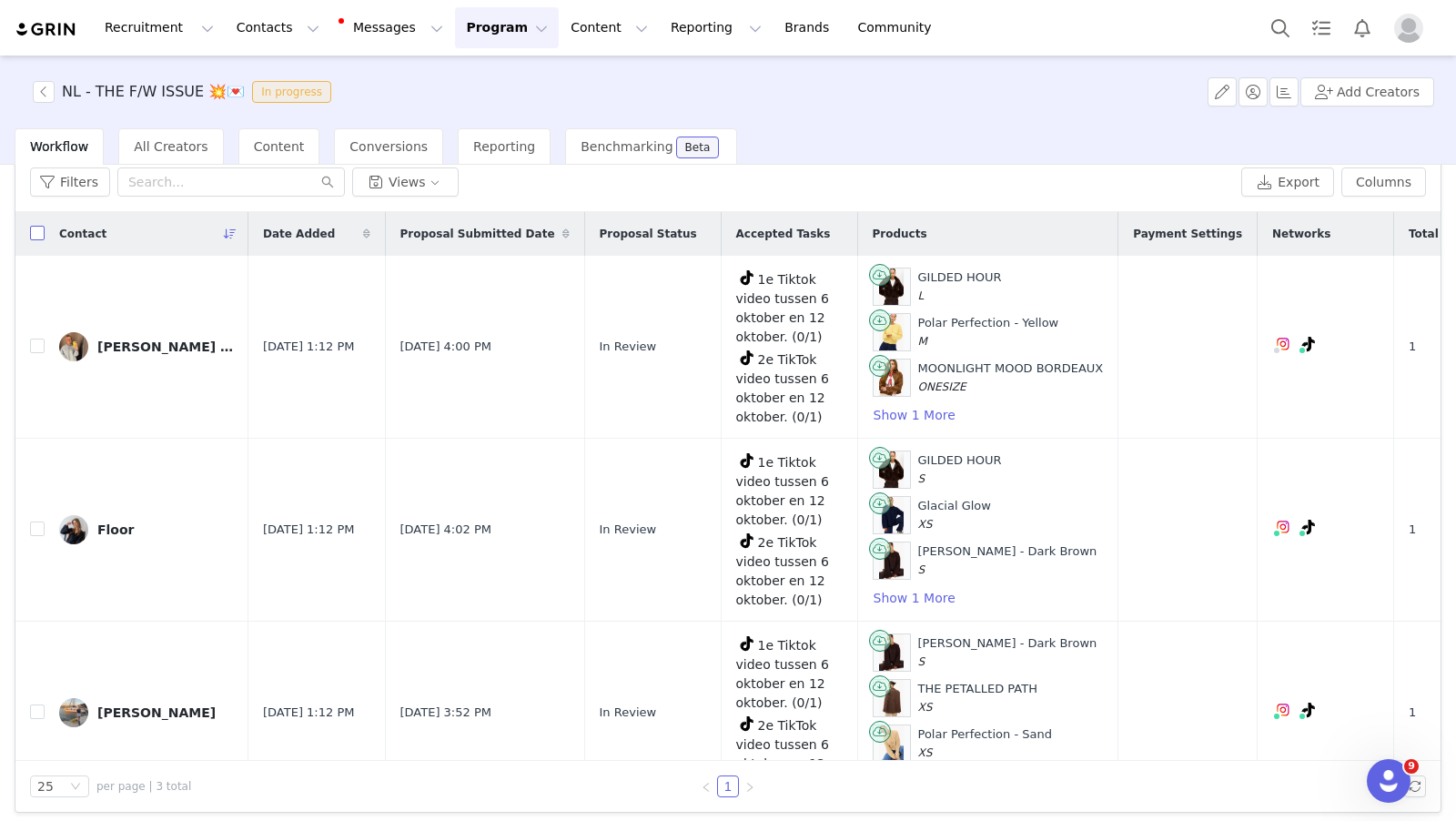
click at [42, 237] on input "checkbox" at bounding box center [37, 233] width 15 height 15
checkbox input "true"
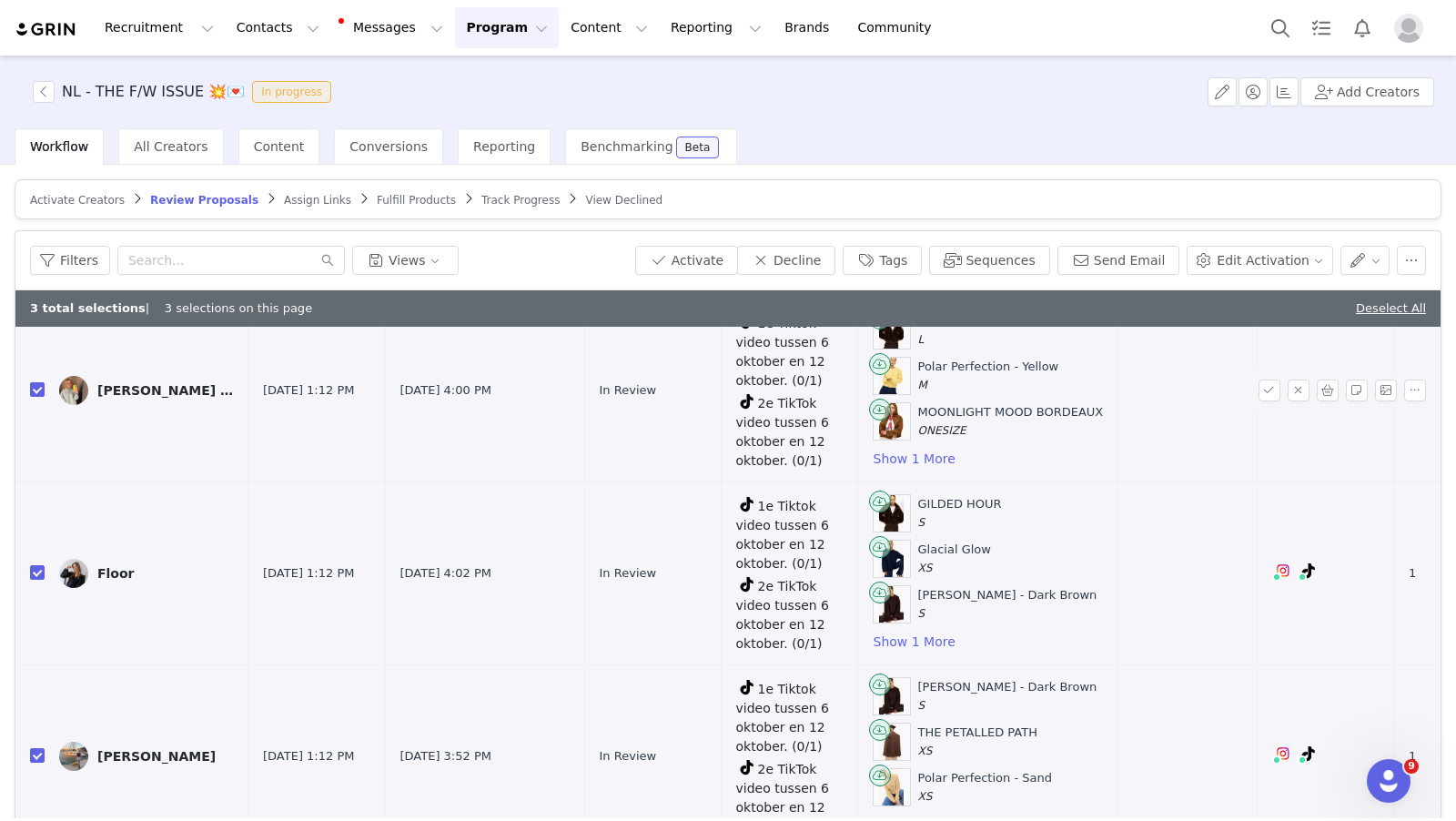
scroll to position [0, 0]
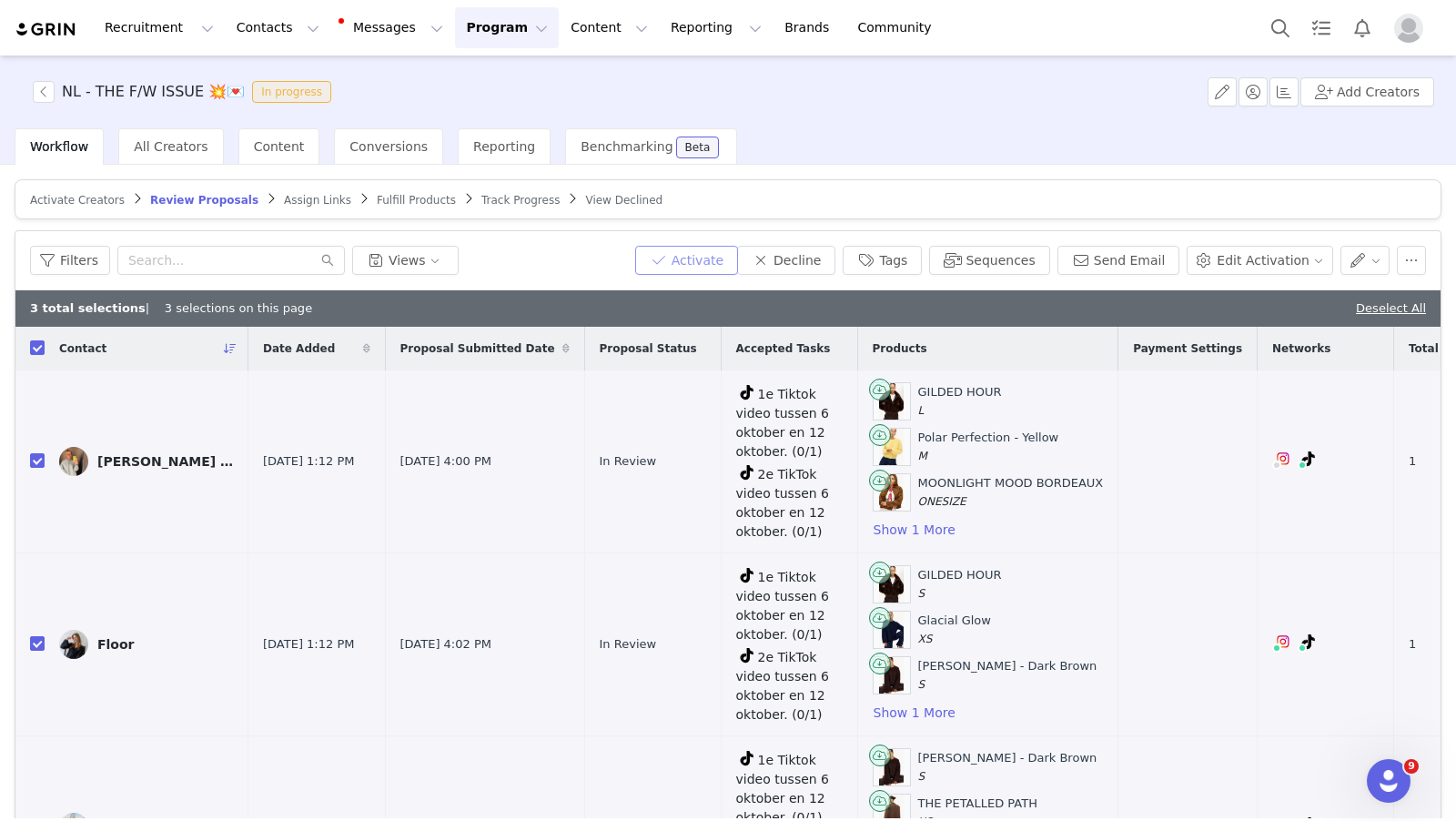
click at [715, 264] on button "Activate" at bounding box center [686, 260] width 102 height 29
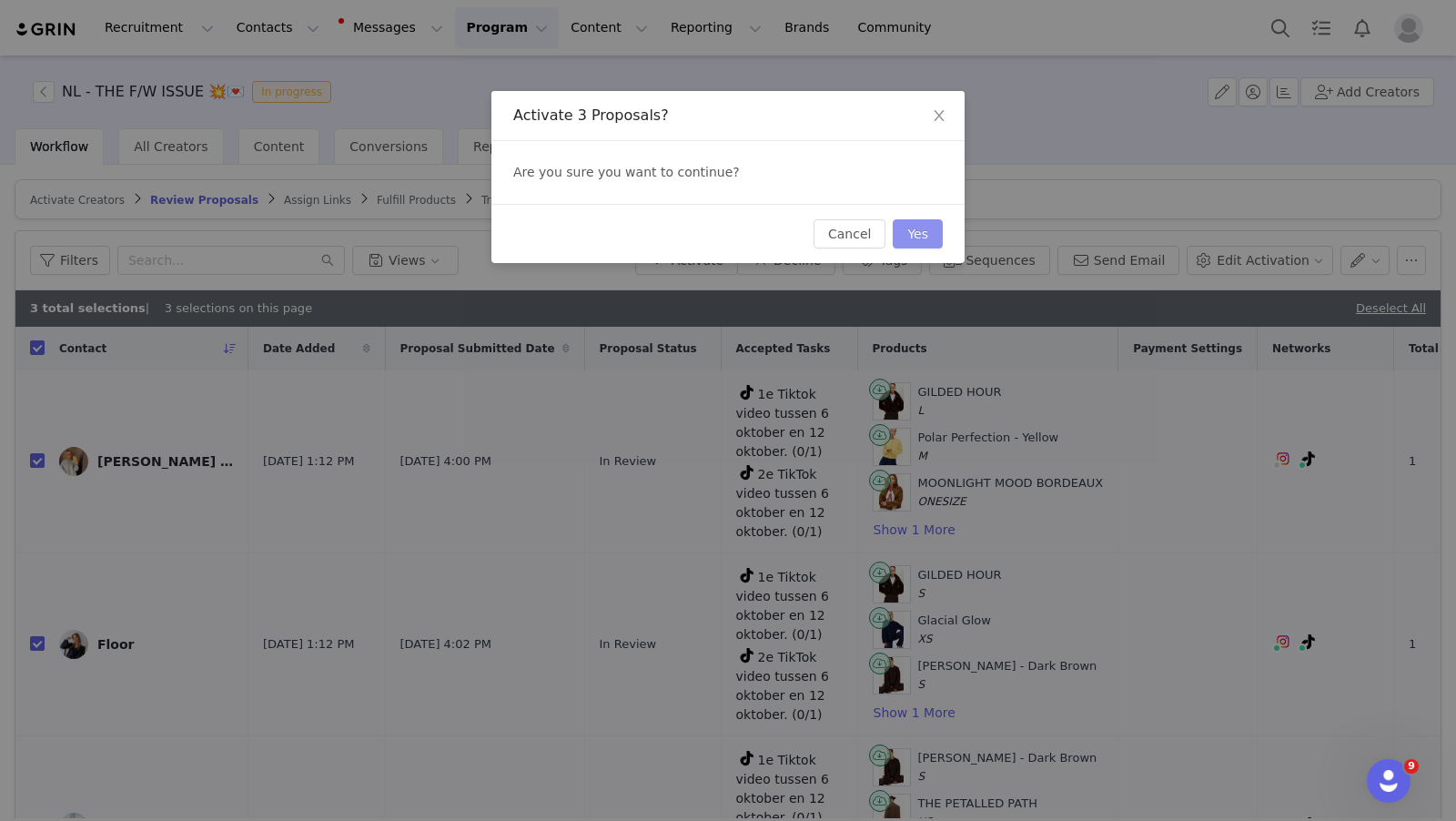
click at [915, 236] on button "Yes" at bounding box center [918, 234] width 50 height 29
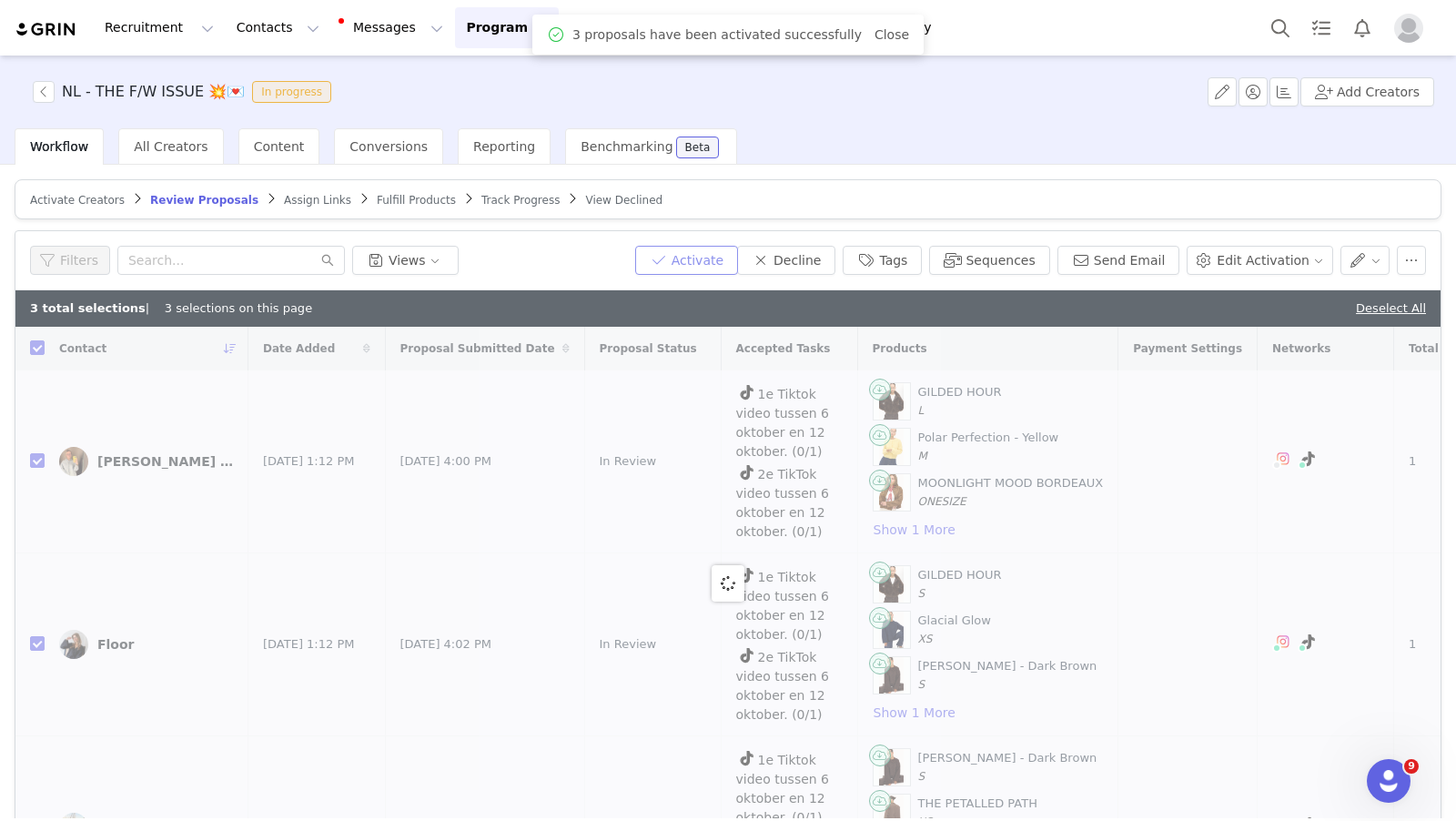
checkbox input "false"
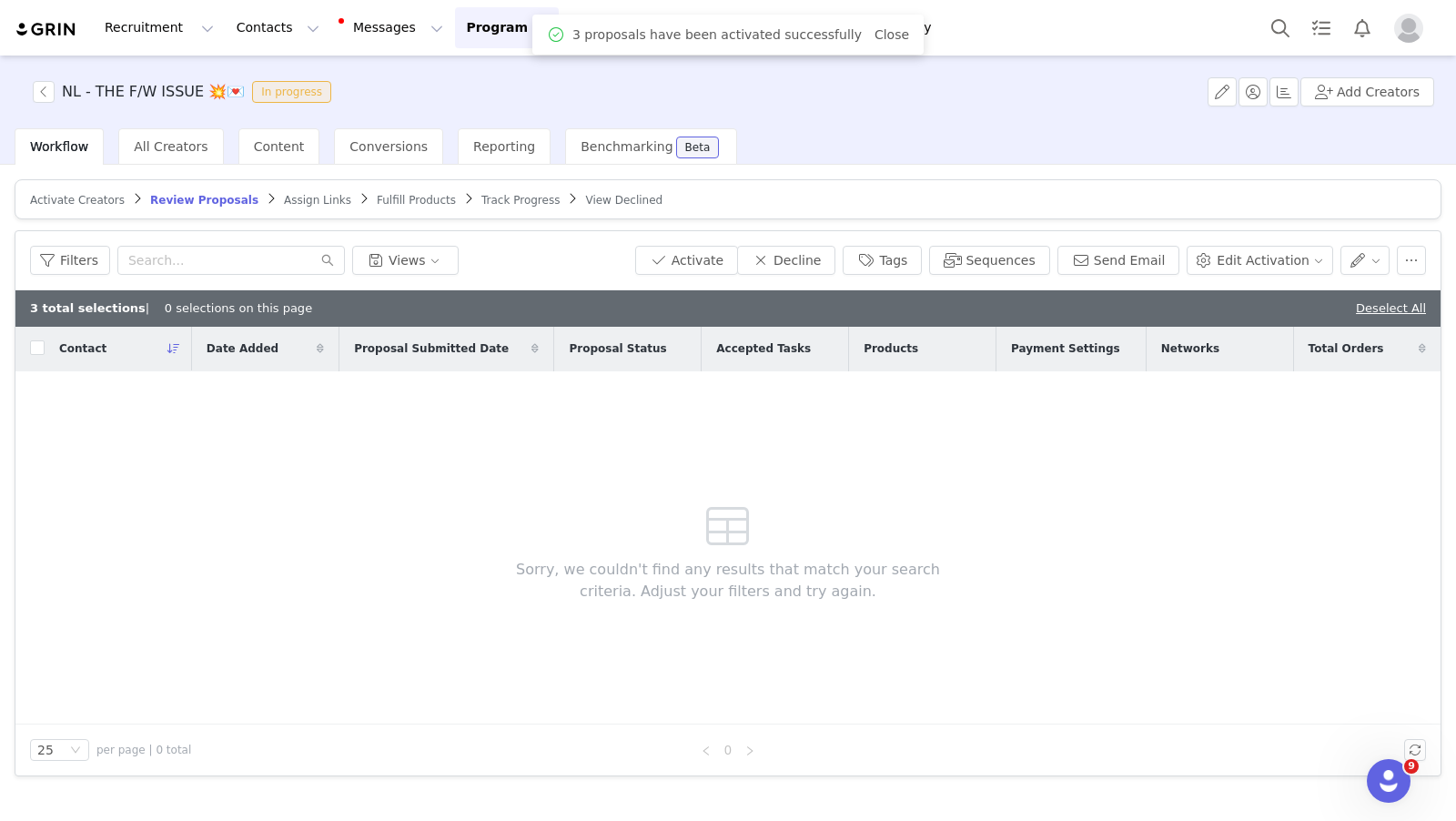
drag, startPoint x: 290, startPoint y: 200, endPoint x: 344, endPoint y: 331, distance: 141.7
click at [290, 200] on span "Assign Links" at bounding box center [317, 200] width 67 height 13
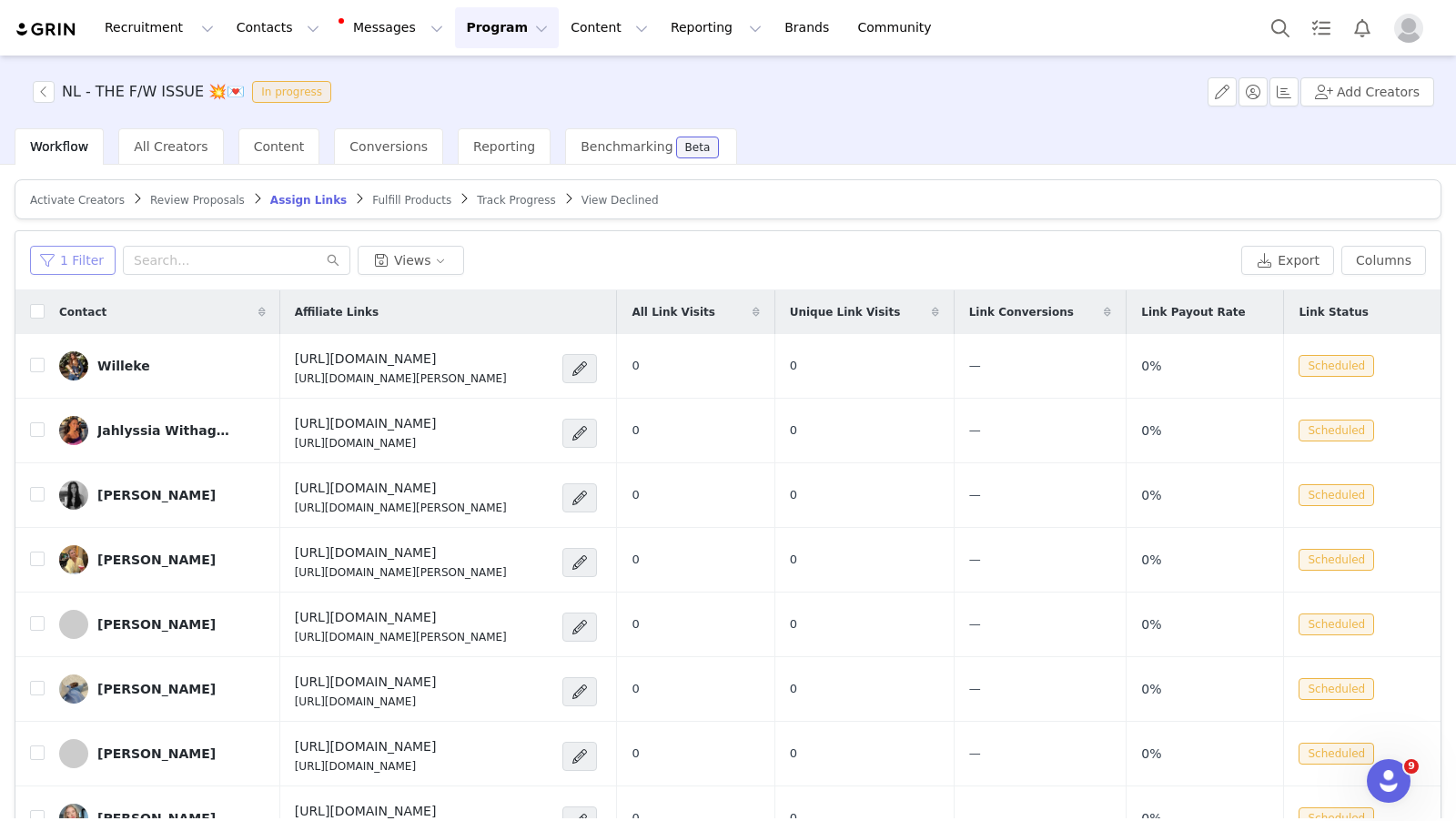
drag, startPoint x: 81, startPoint y: 256, endPoint x: 114, endPoint y: 277, distance: 39.1
click at [82, 256] on button "1 Filter" at bounding box center [73, 260] width 86 height 29
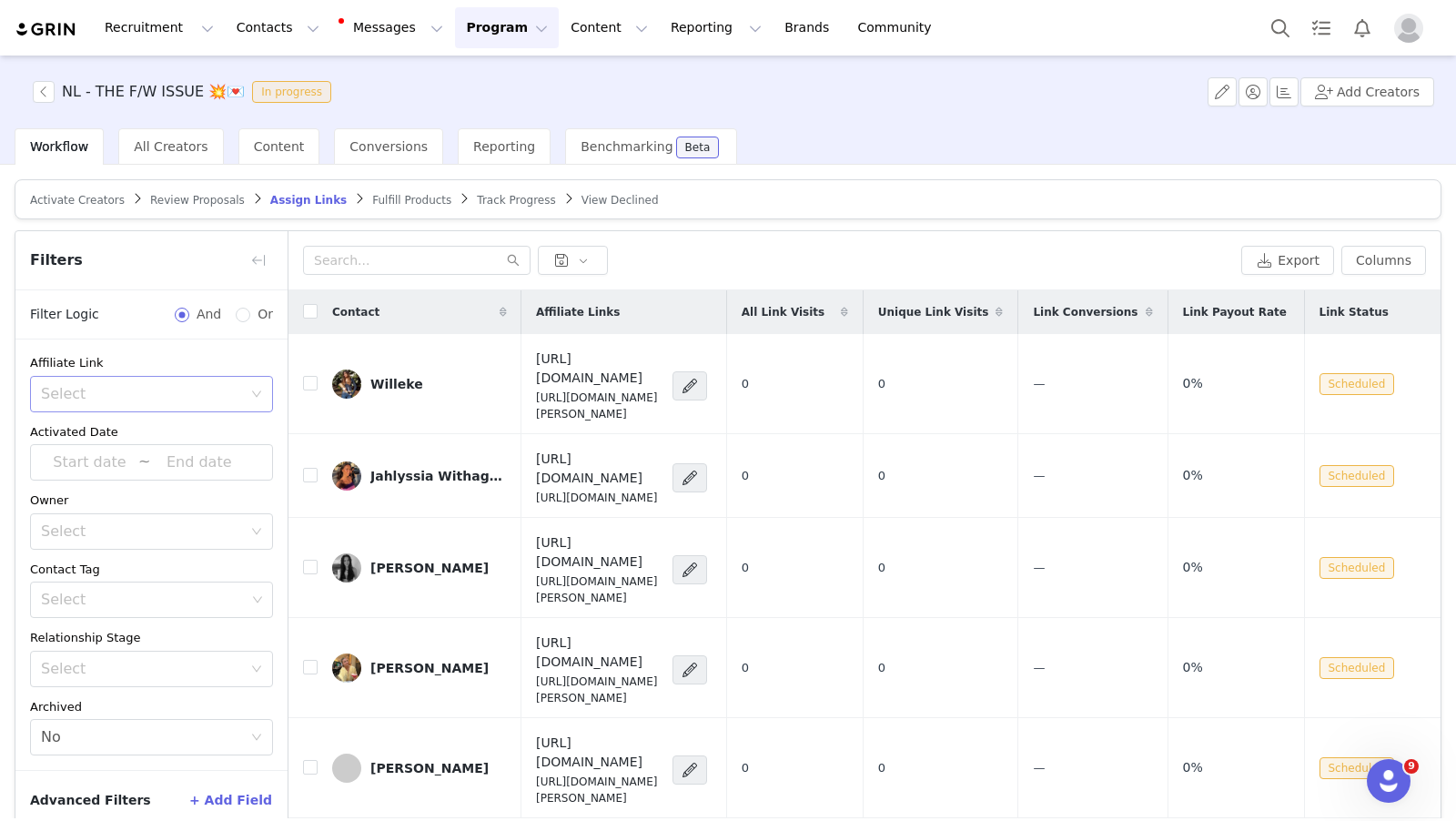
click at [168, 387] on div "Select" at bounding box center [142, 395] width 201 height 19
drag, startPoint x: 148, startPoint y: 452, endPoint x: 175, endPoint y: 470, distance: 32.4
click at [149, 452] on li "Has no affiliate links" at bounding box center [151, 459] width 243 height 29
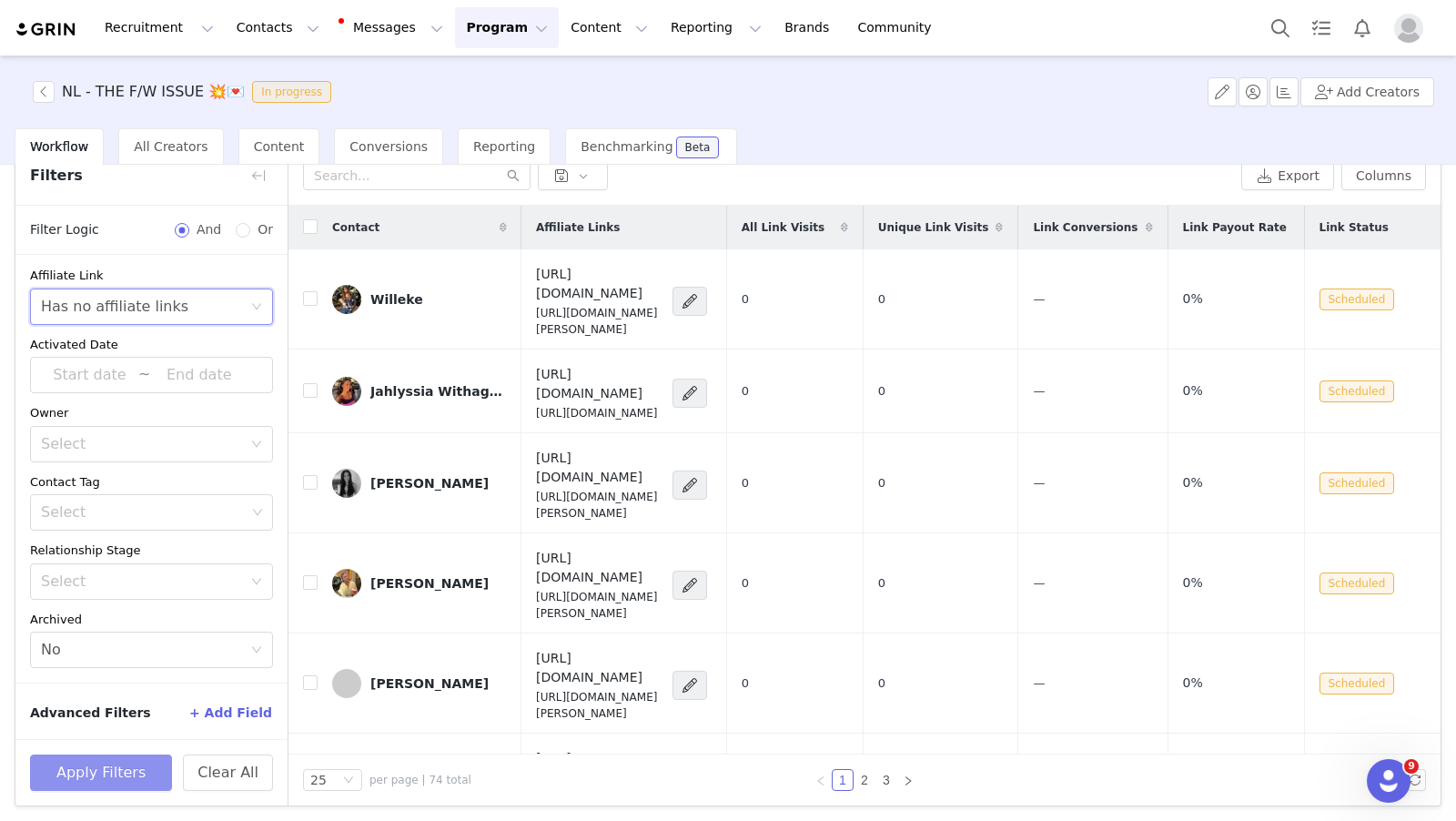
click at [125, 763] on button "Apply Filters" at bounding box center [101, 773] width 142 height 36
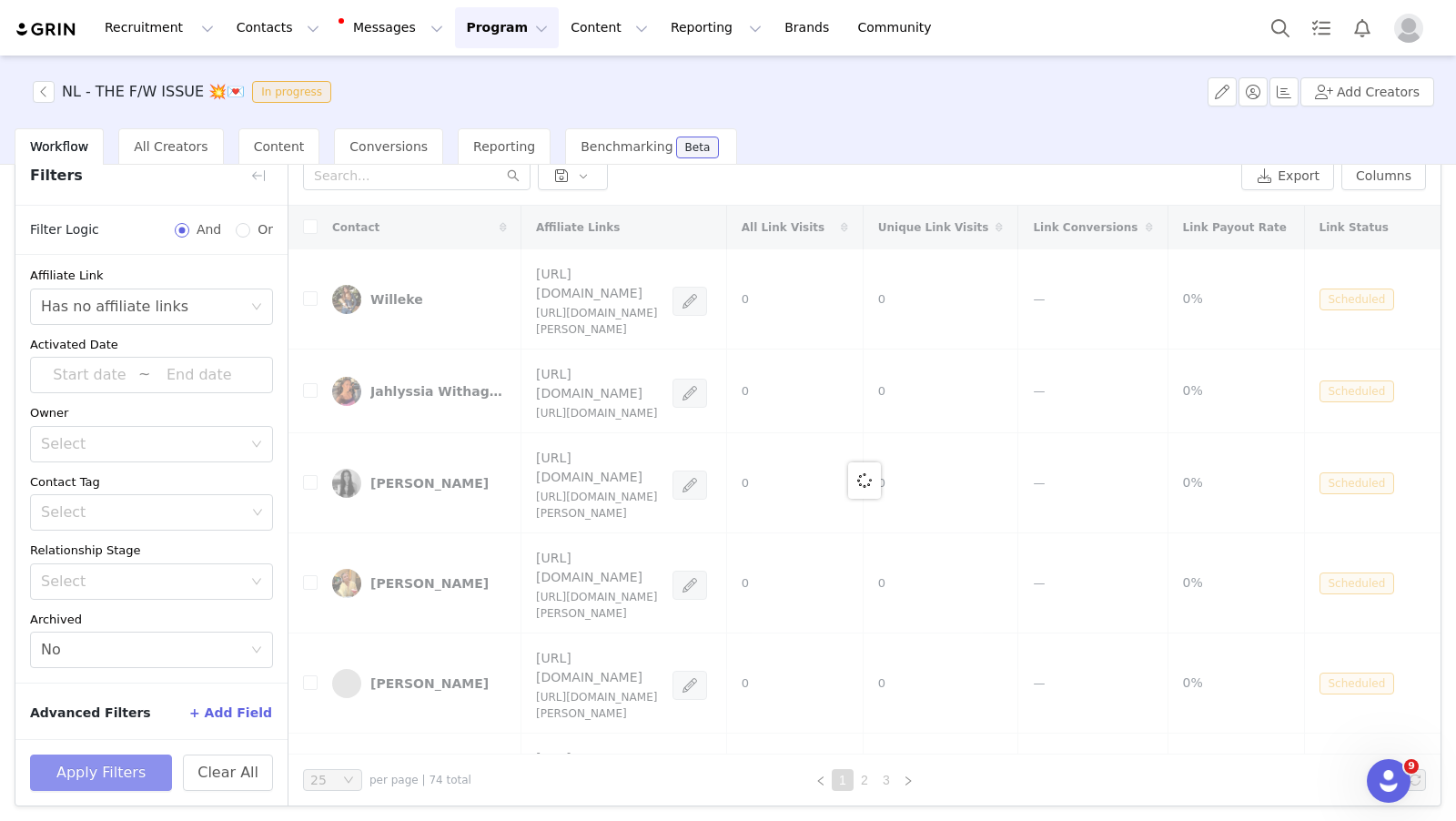
scroll to position [0, 0]
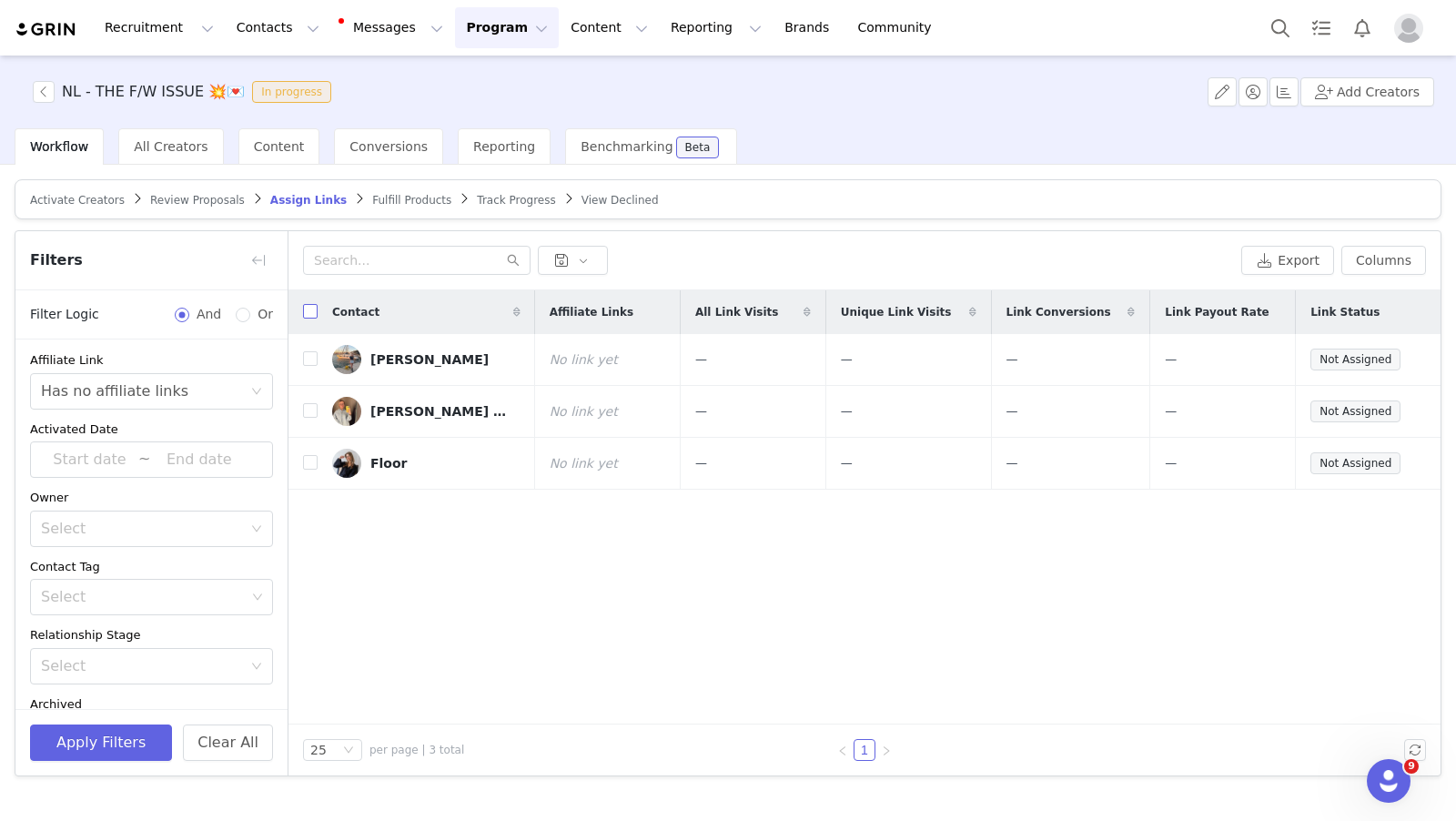
click at [308, 306] on input "checkbox" at bounding box center [311, 312] width 15 height 15
checkbox input "true"
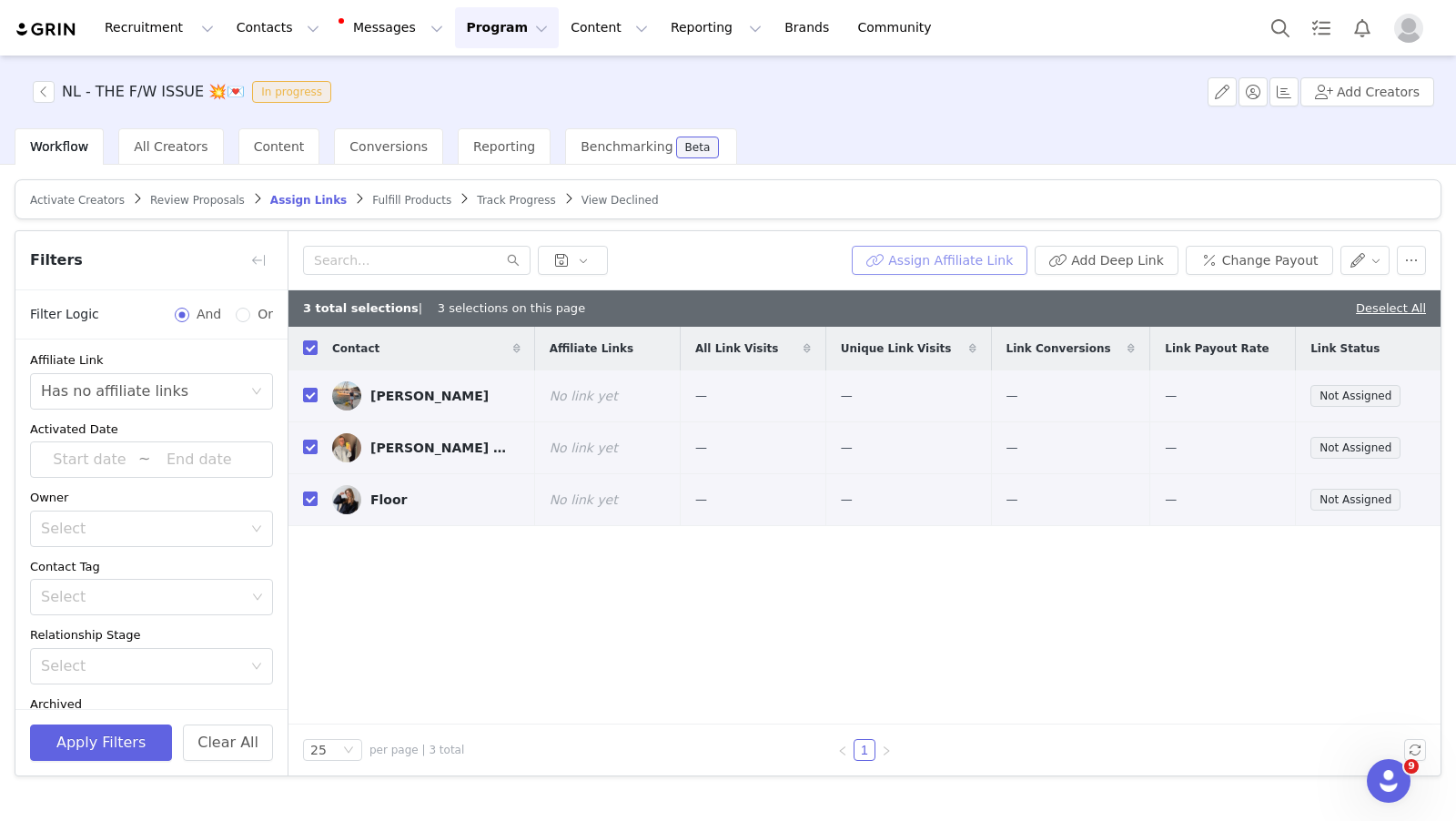
click at [972, 254] on button "Assign Affiliate Link" at bounding box center [939, 260] width 176 height 29
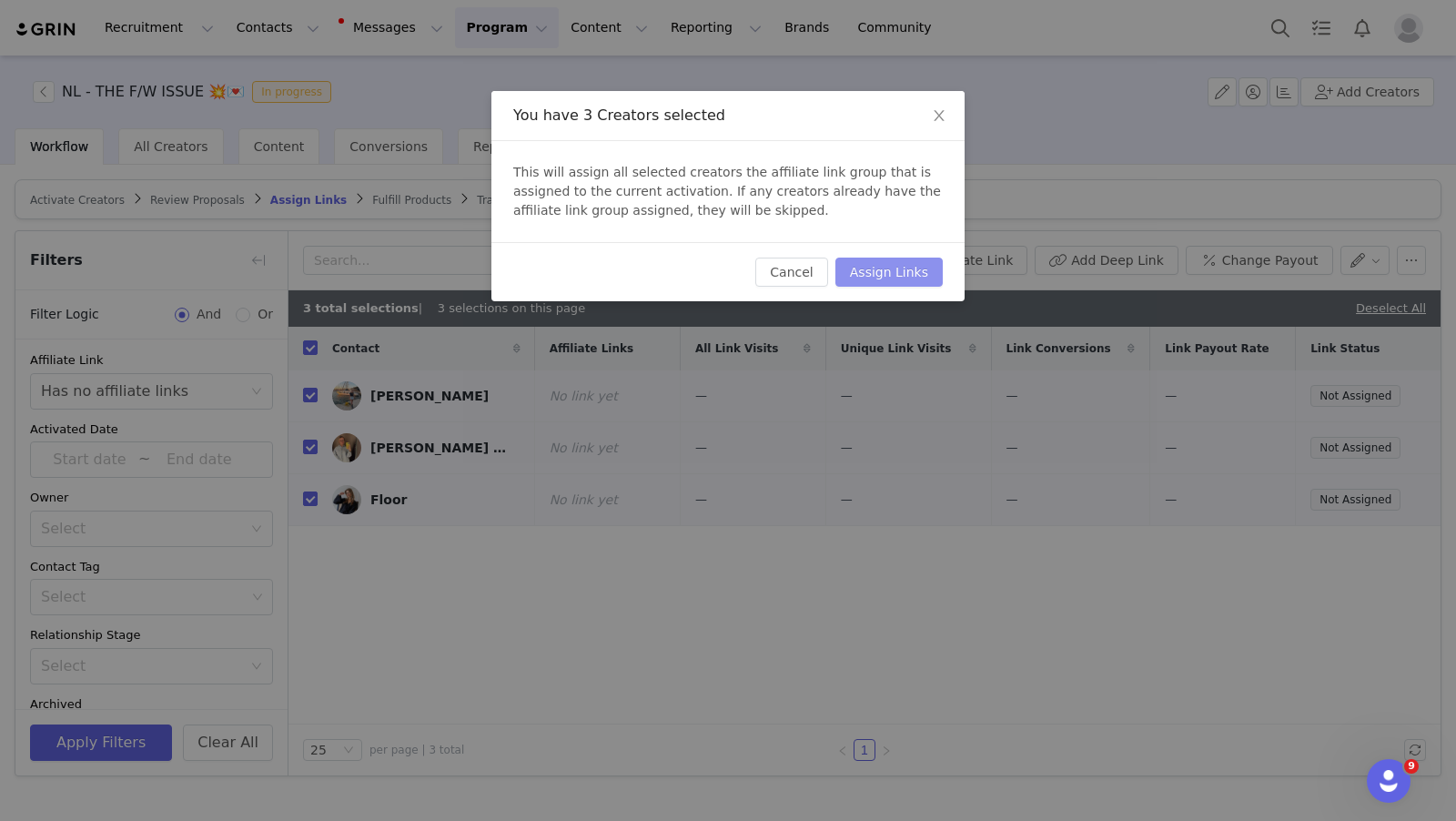
click at [919, 264] on button "Assign Links" at bounding box center [889, 272] width 107 height 29
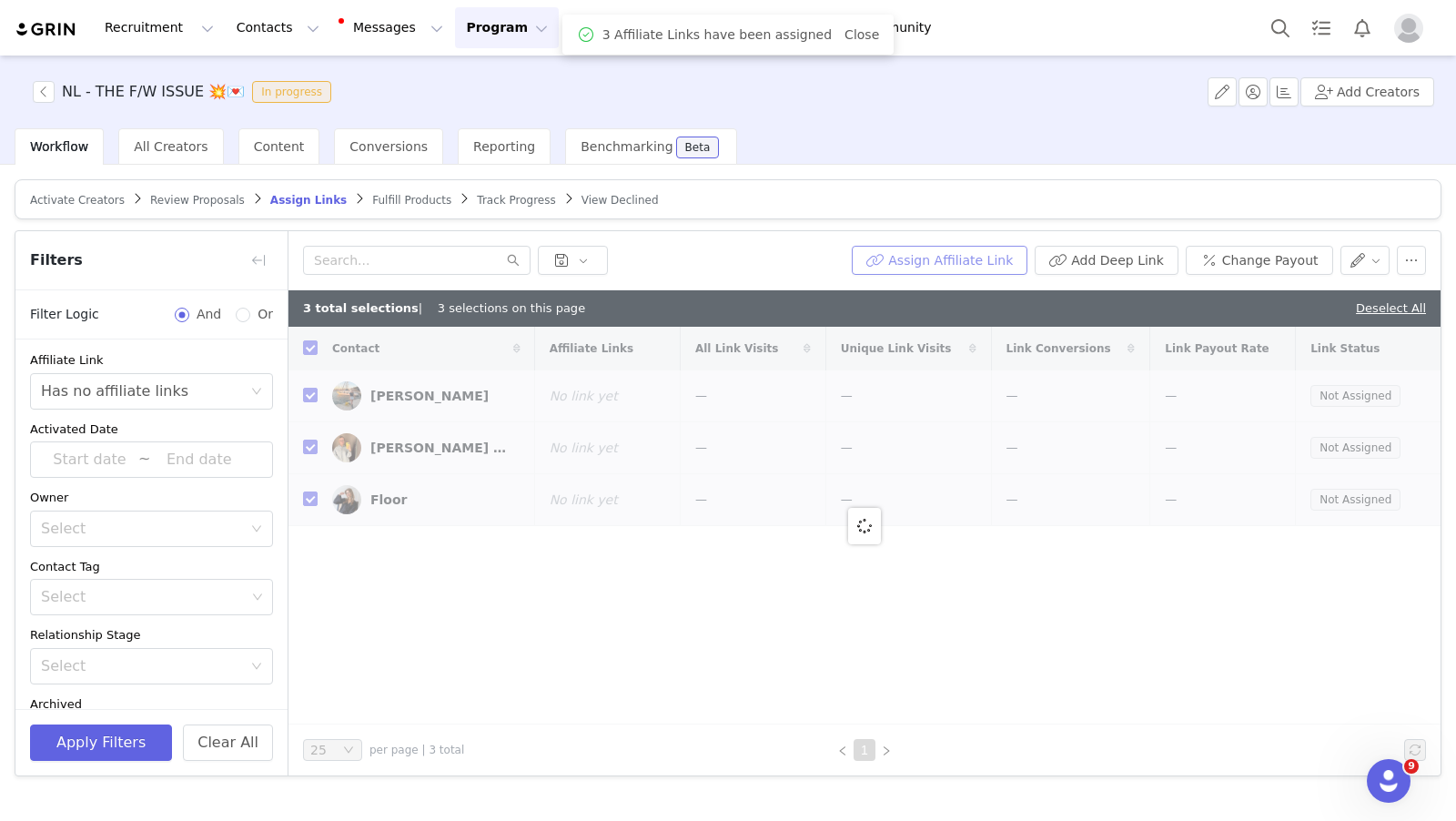
checkbox input "false"
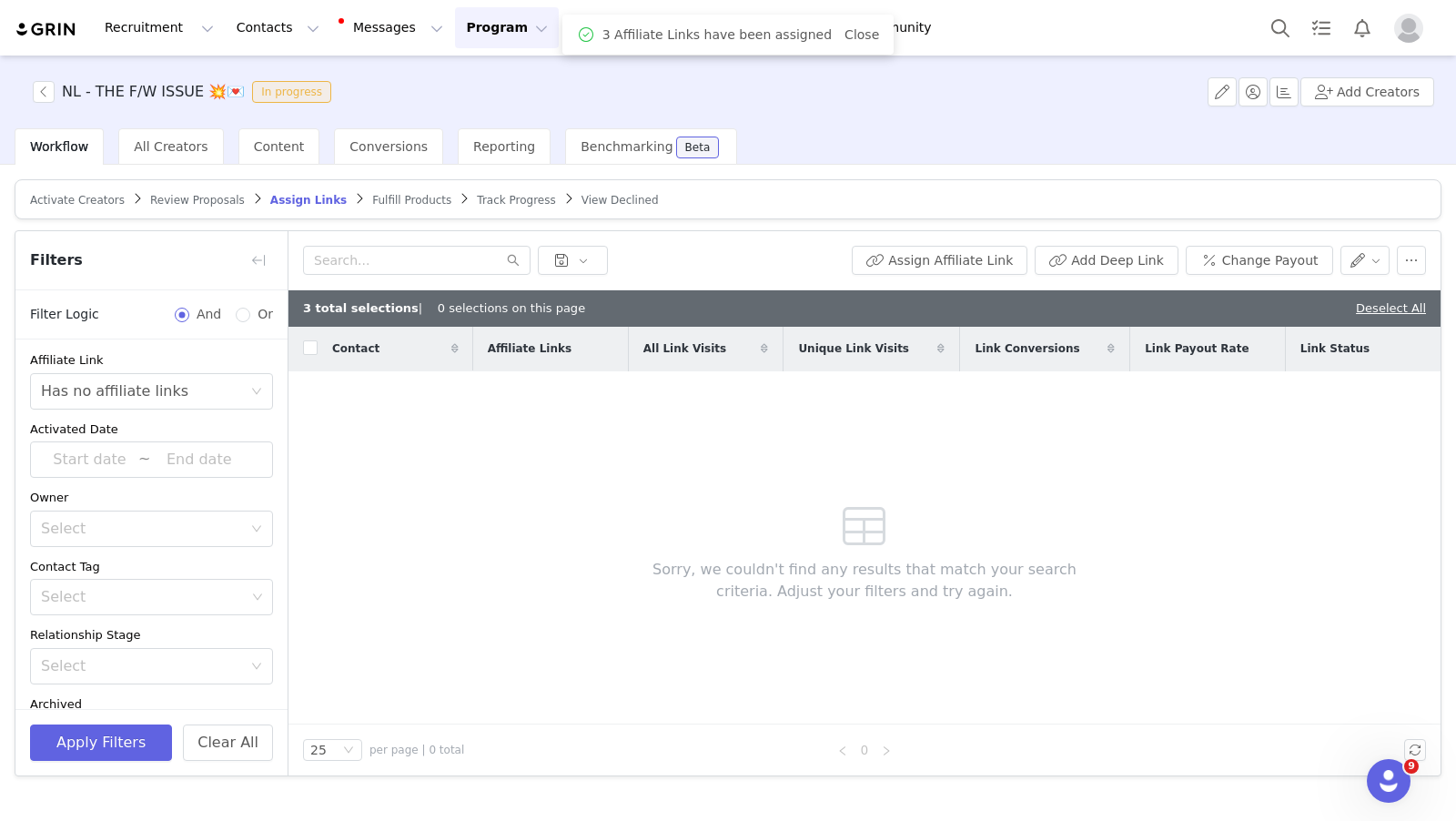
drag, startPoint x: 380, startPoint y: 195, endPoint x: 398, endPoint y: 210, distance: 23.4
click at [380, 195] on span "Fulfill Products" at bounding box center [411, 200] width 79 height 13
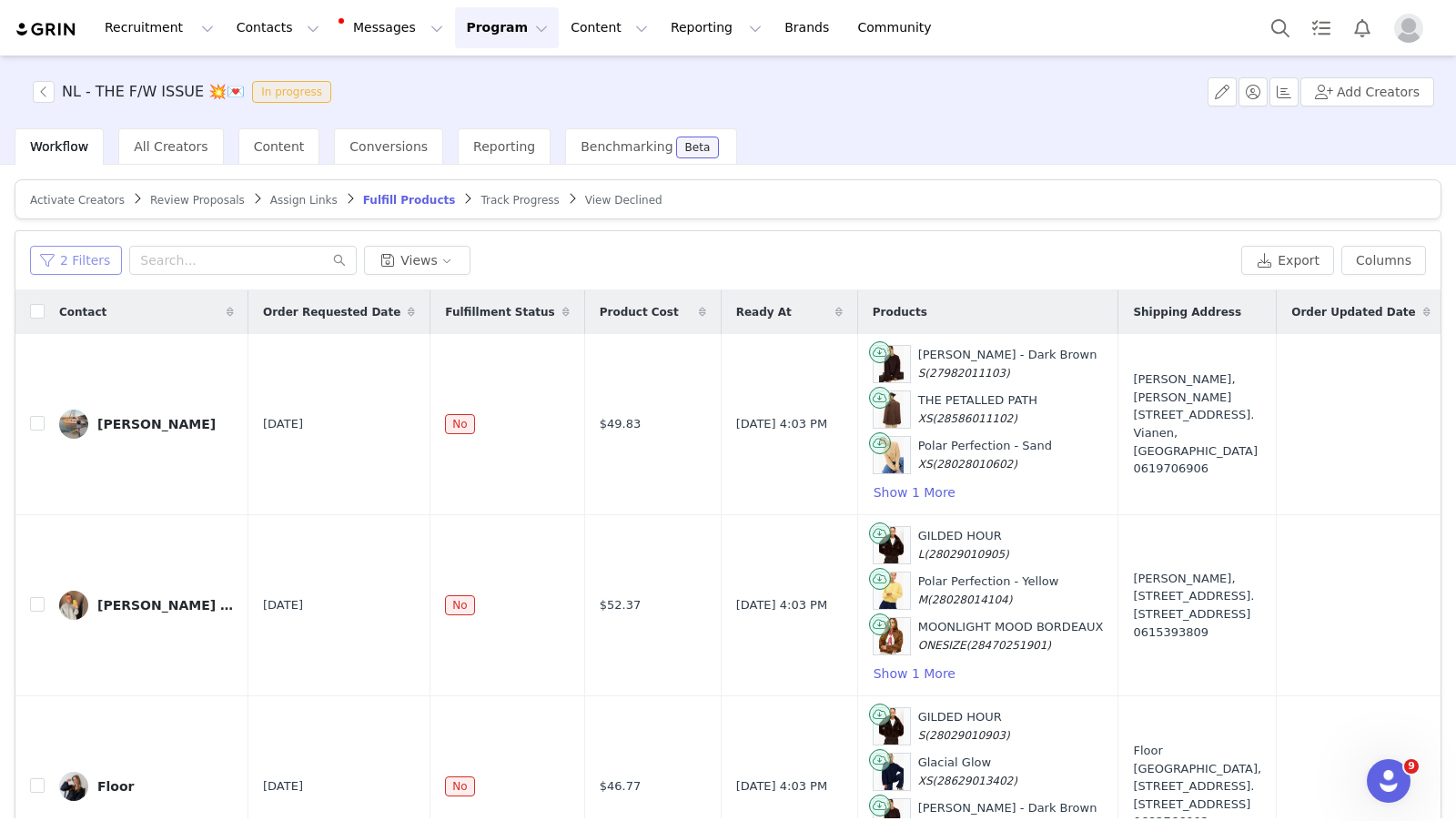
click at [64, 264] on button "2 Filters" at bounding box center [75, 260] width 92 height 29
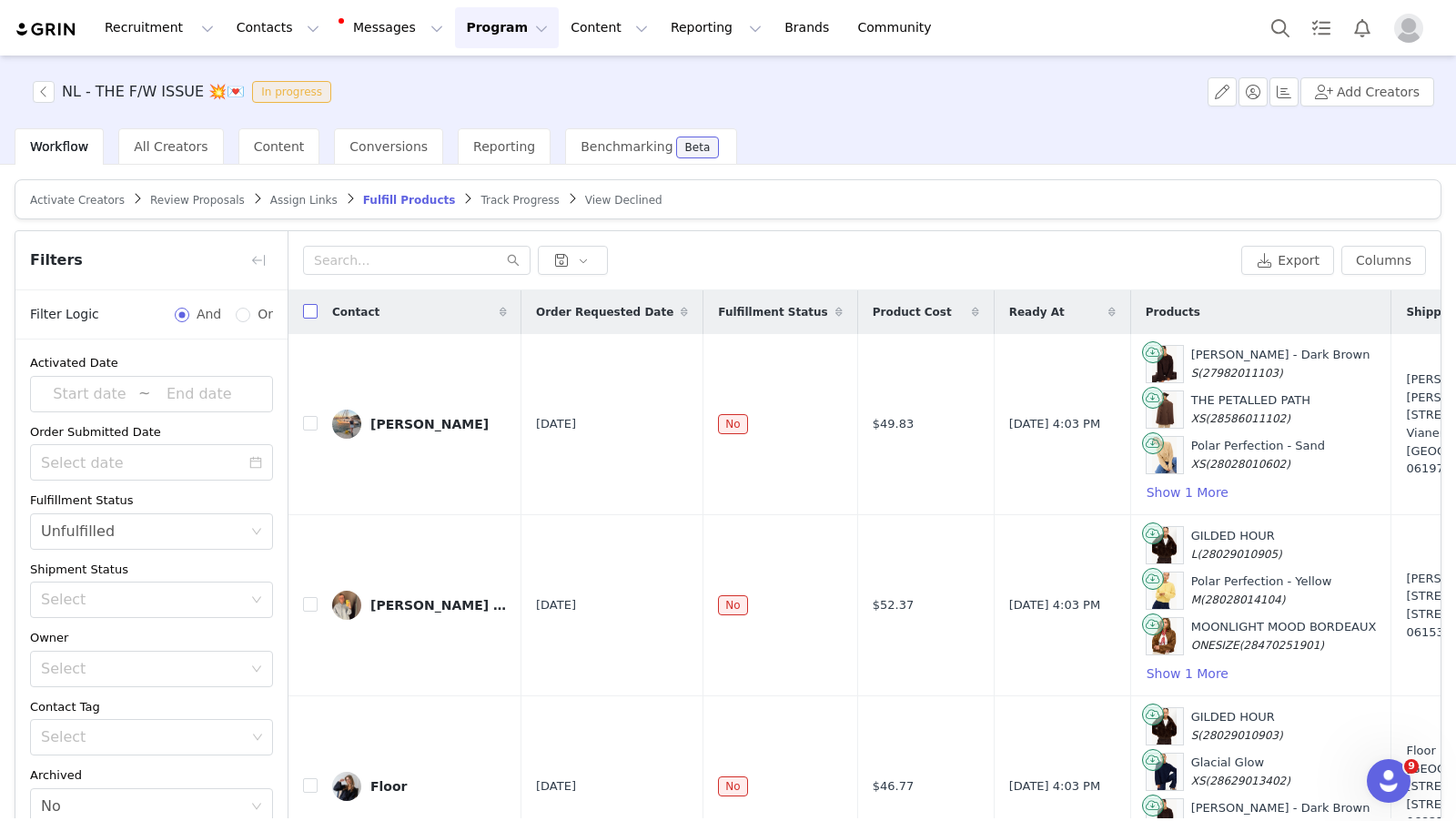
drag, startPoint x: 309, startPoint y: 312, endPoint x: 334, endPoint y: 331, distance: 31.4
click at [309, 313] on input "checkbox" at bounding box center [311, 312] width 15 height 15
checkbox input "true"
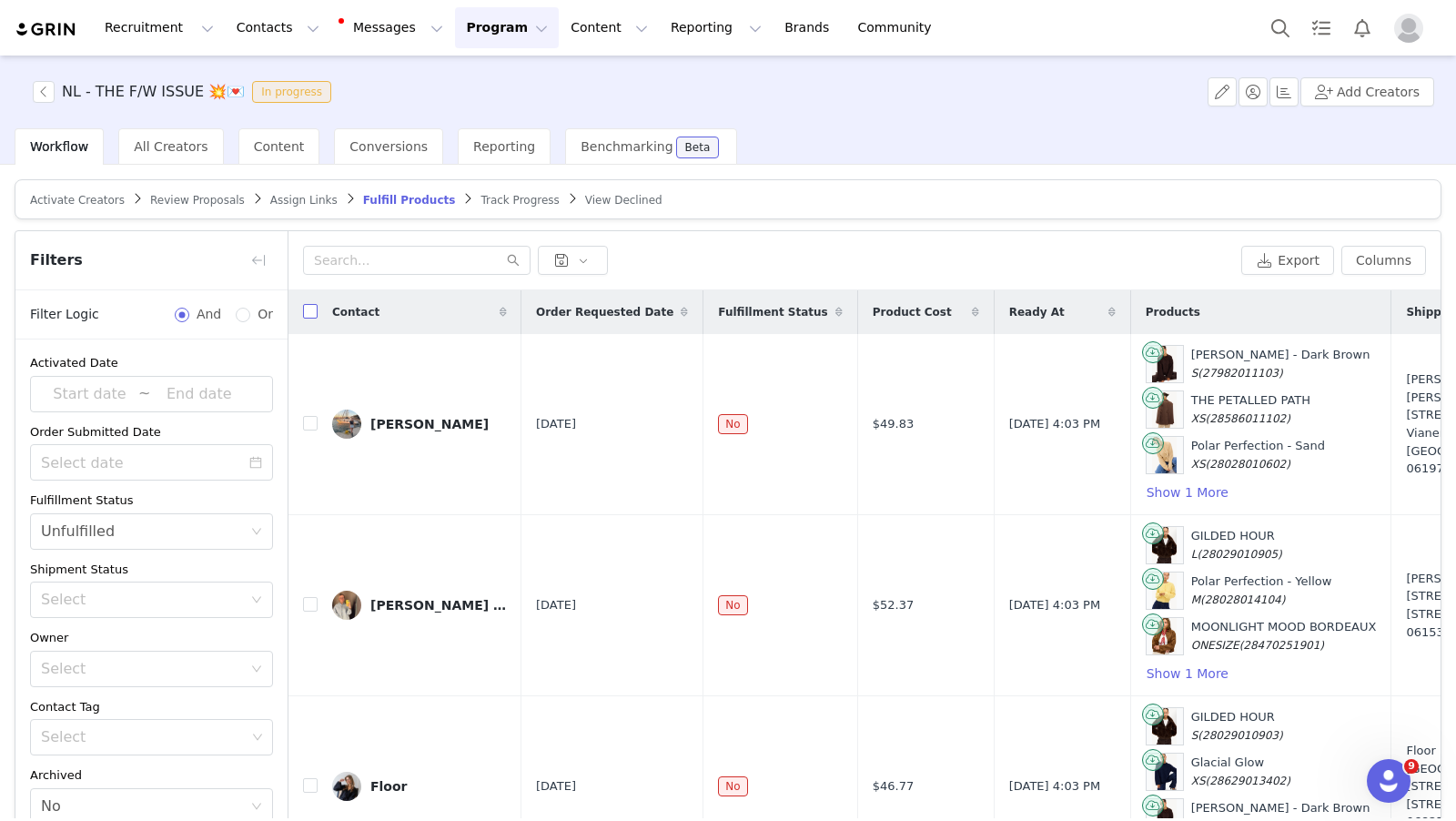
checkbox input "true"
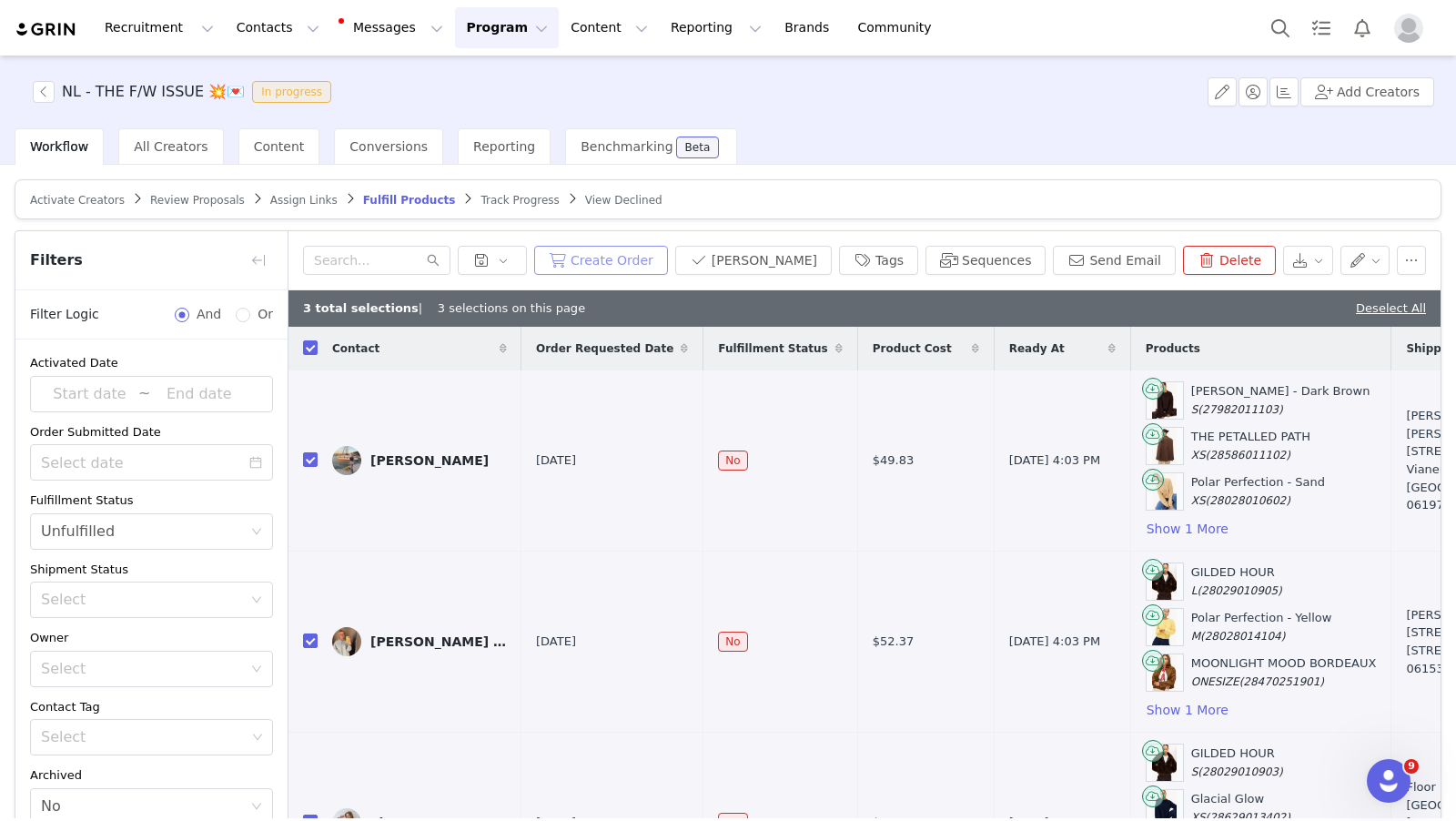
click at [668, 255] on button "Create Order" at bounding box center [601, 260] width 134 height 29
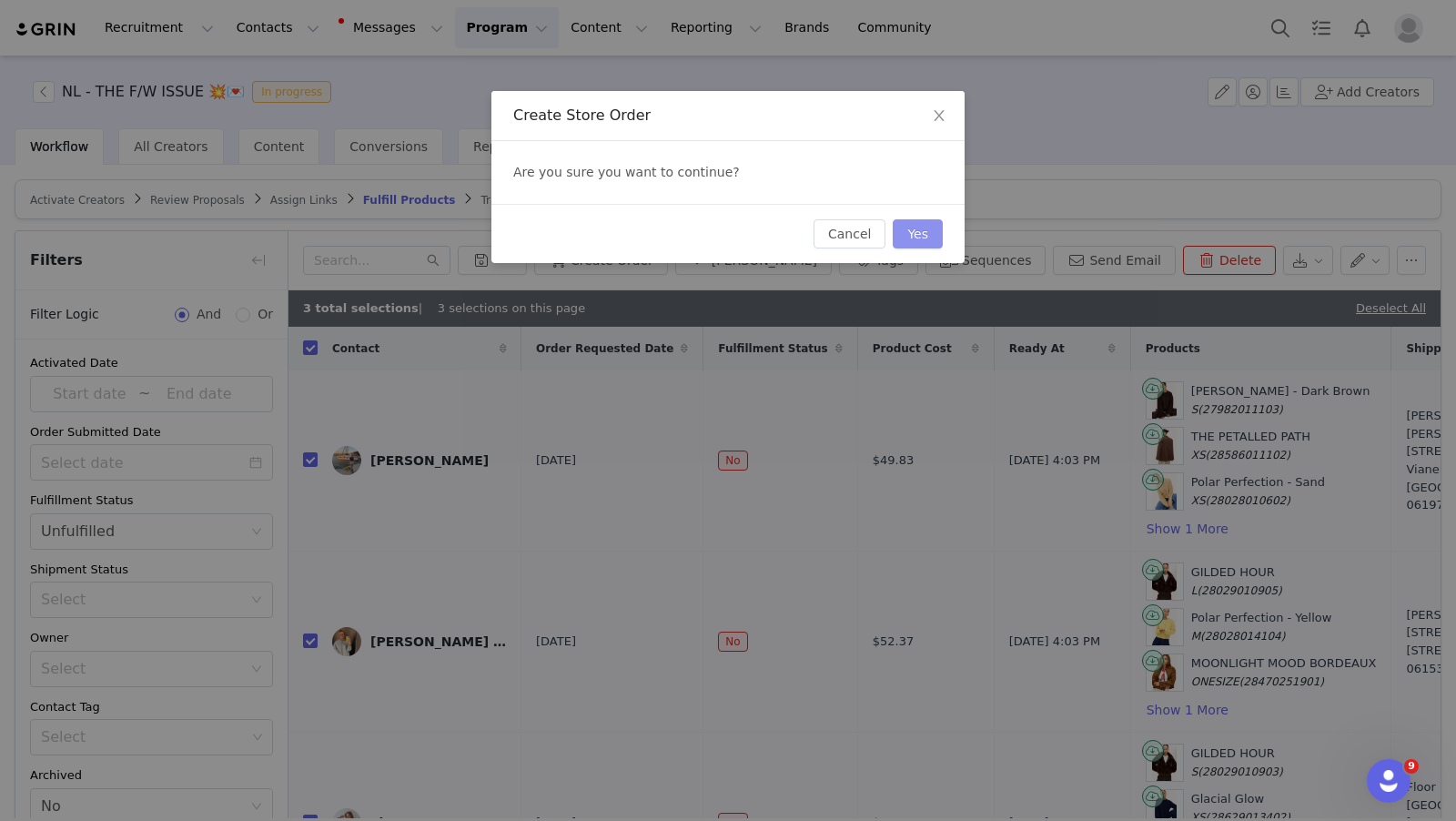
drag, startPoint x: 920, startPoint y: 230, endPoint x: 932, endPoint y: 328, distance: 98.7
click at [920, 230] on button "Yes" at bounding box center [918, 234] width 50 height 29
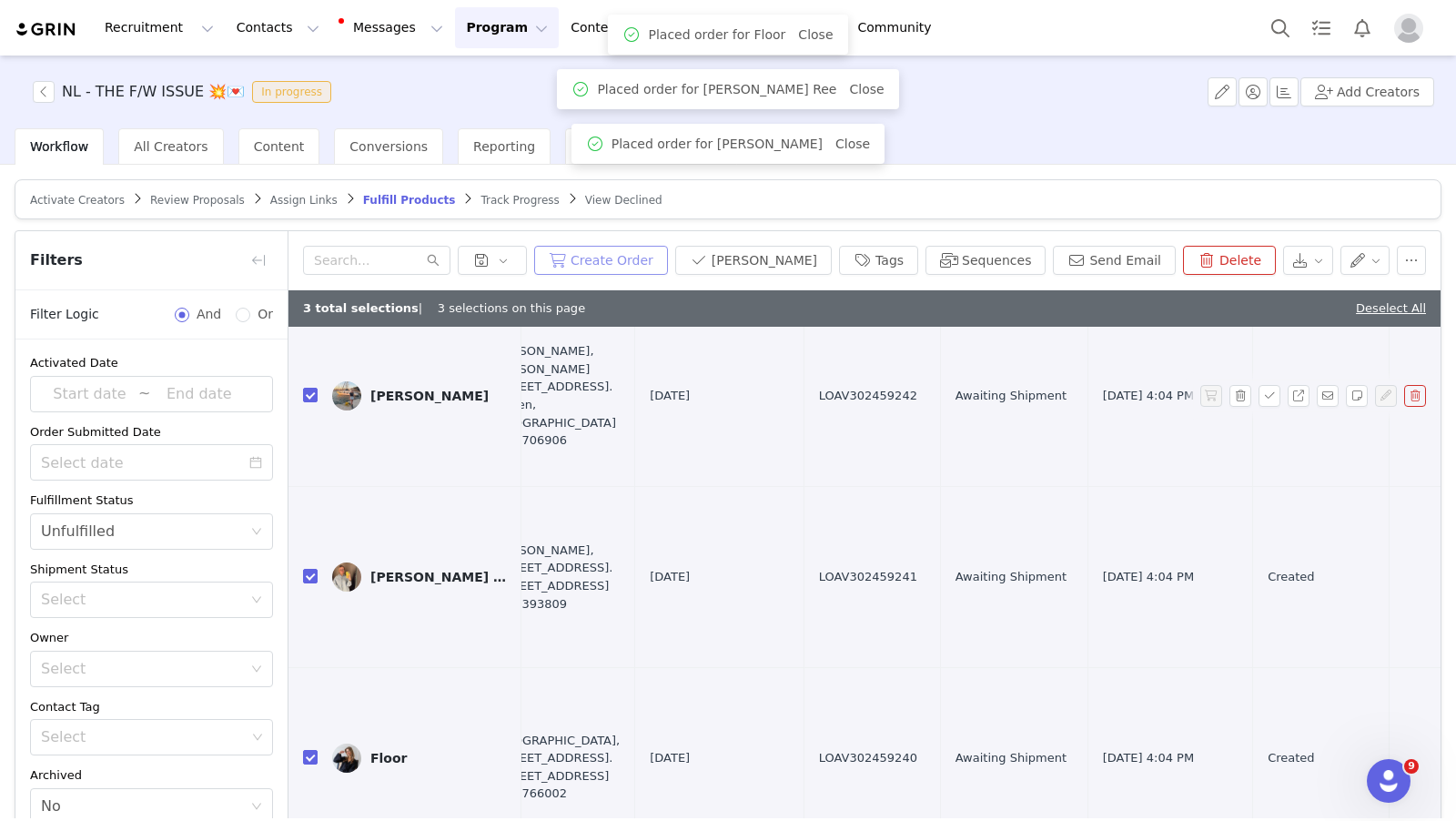
scroll to position [0, 915]
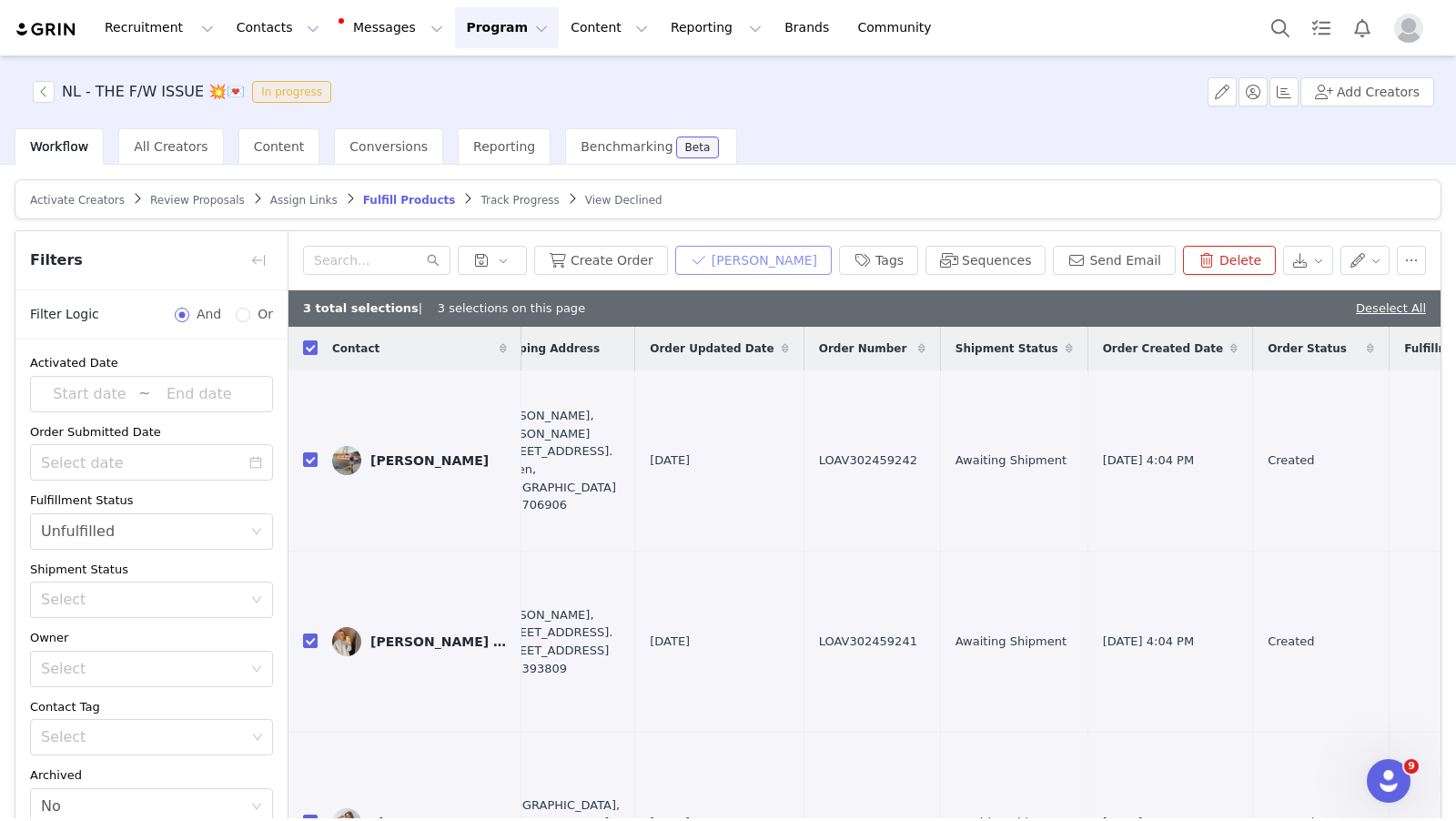
click at [799, 266] on button "[PERSON_NAME]" at bounding box center [753, 260] width 156 height 29
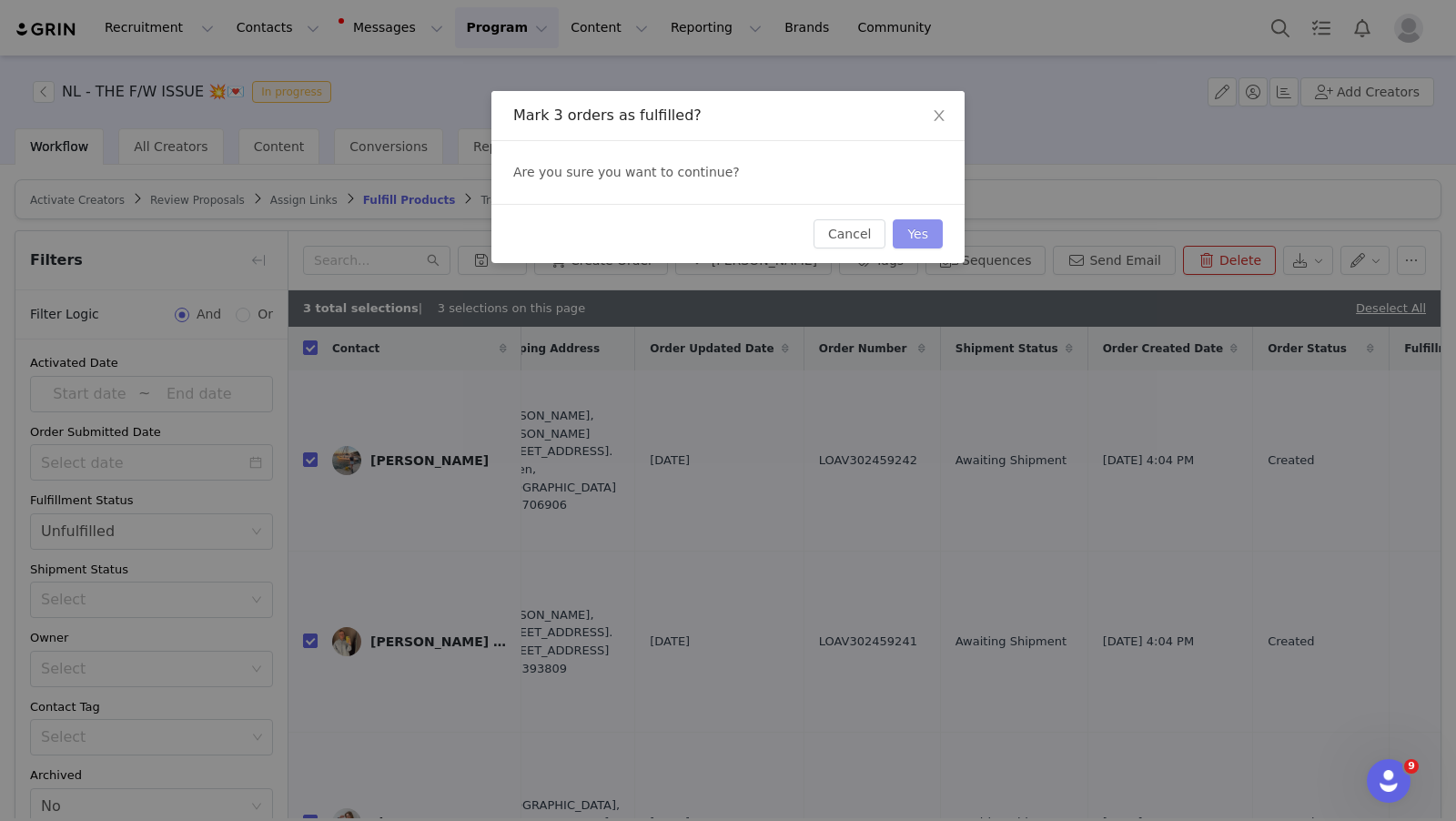
click at [922, 236] on button "Yes" at bounding box center [918, 234] width 50 height 29
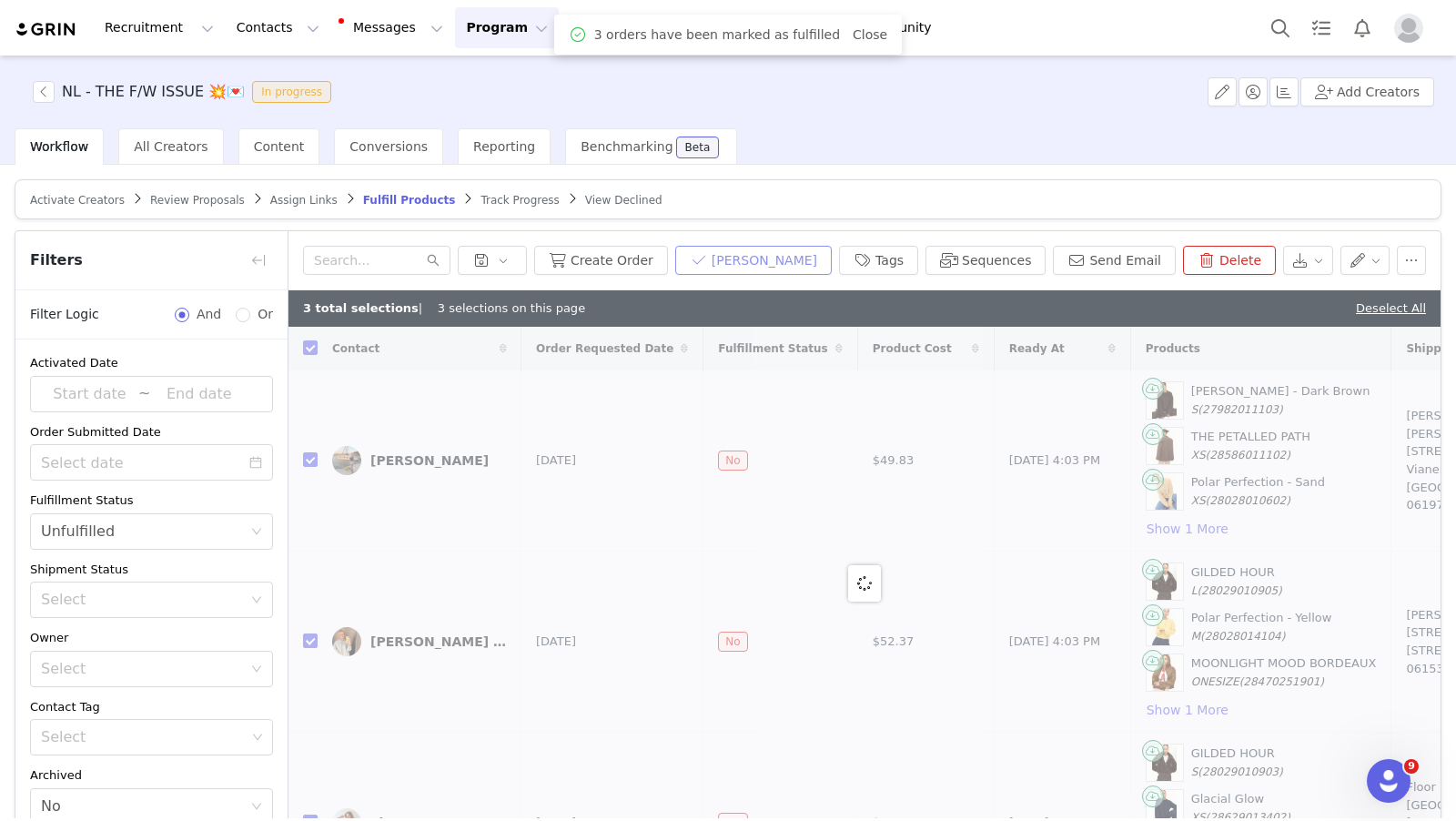
checkbox input "false"
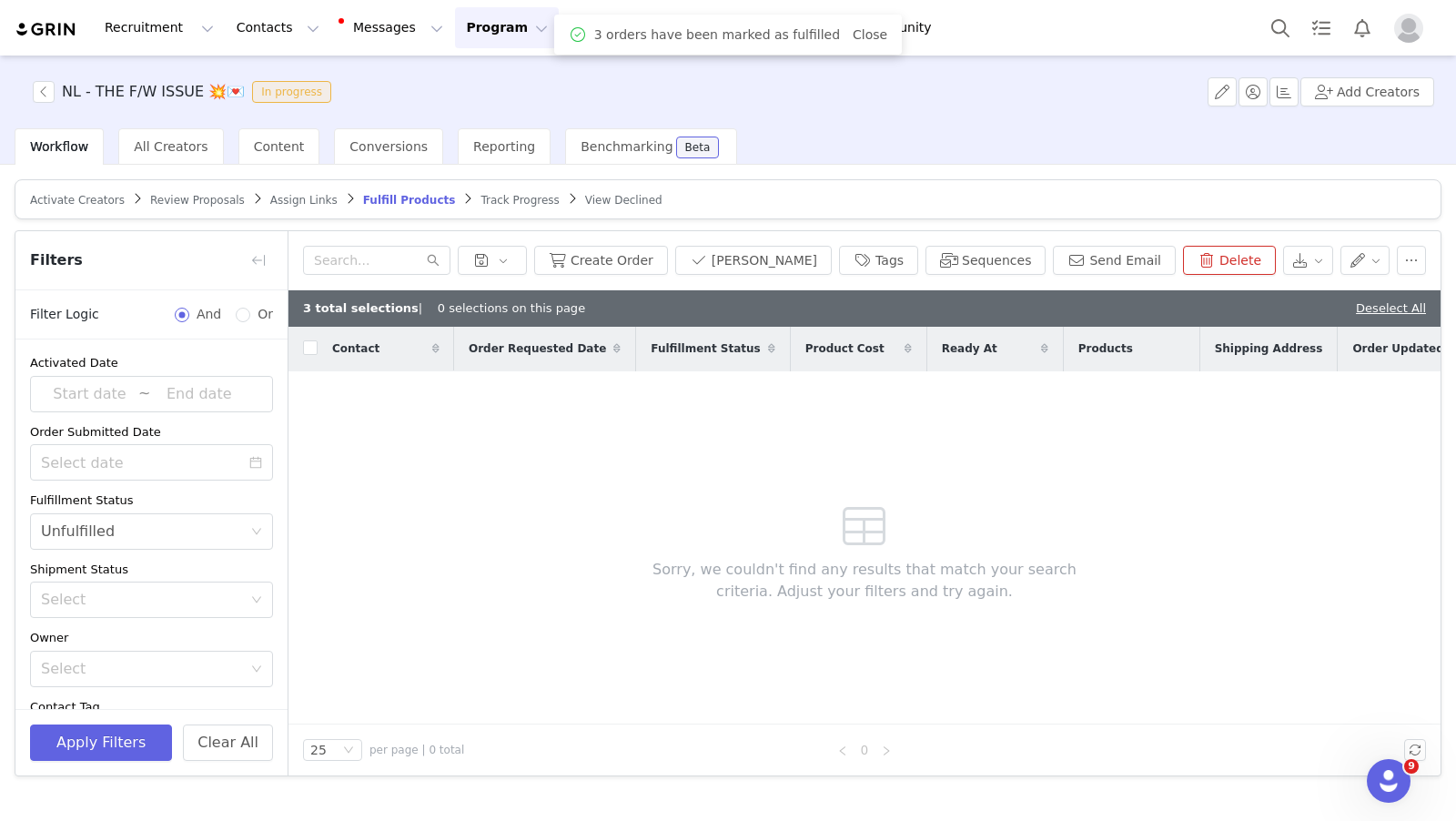
click at [467, 33] on button "Program Program" at bounding box center [506, 28] width 103 height 41
click at [510, 78] on div "Activations" at bounding box center [498, 80] width 122 height 20
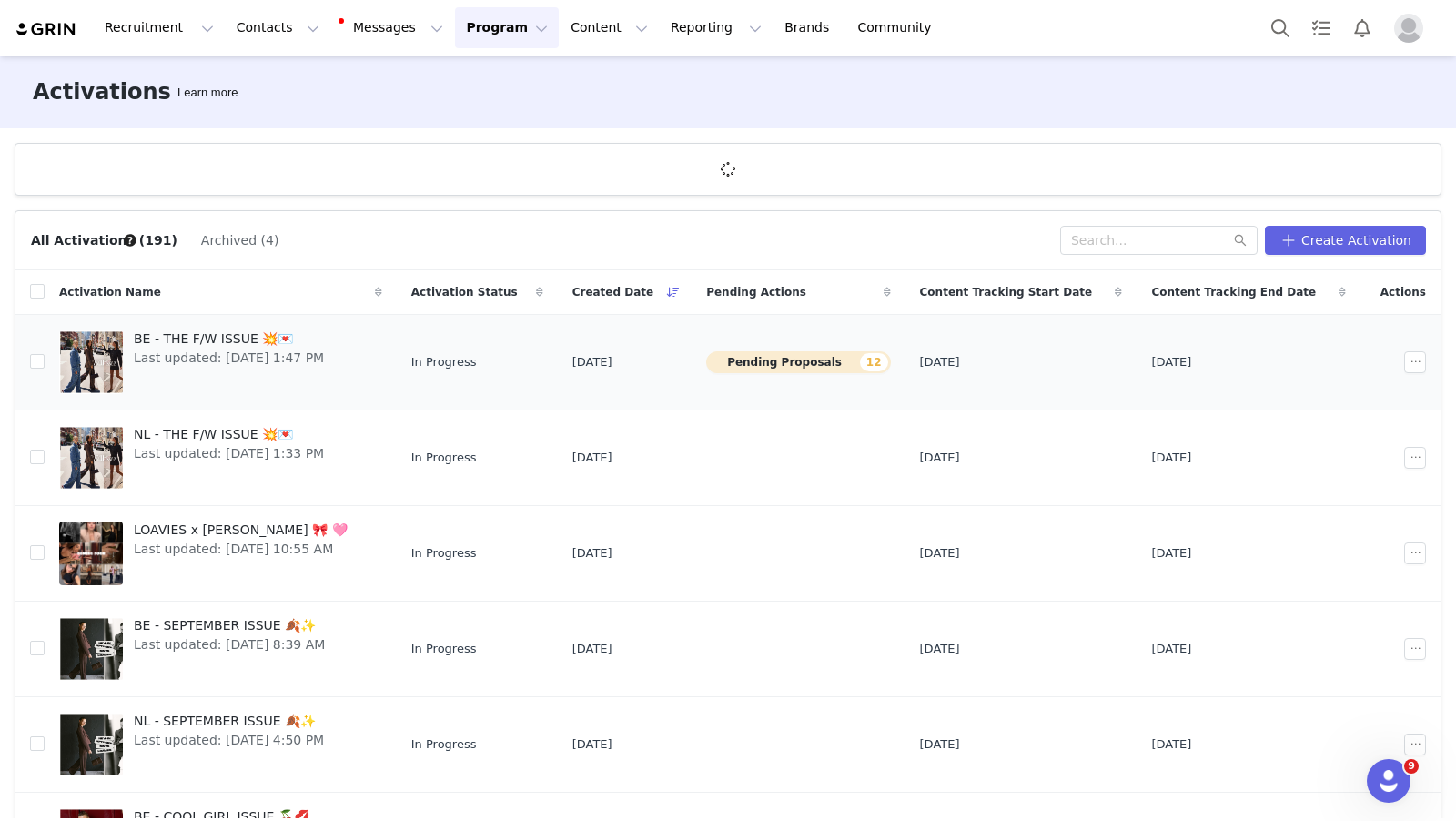
click at [200, 333] on span "BE - THE F/W ISSUE 💥💌" at bounding box center [229, 339] width 190 height 20
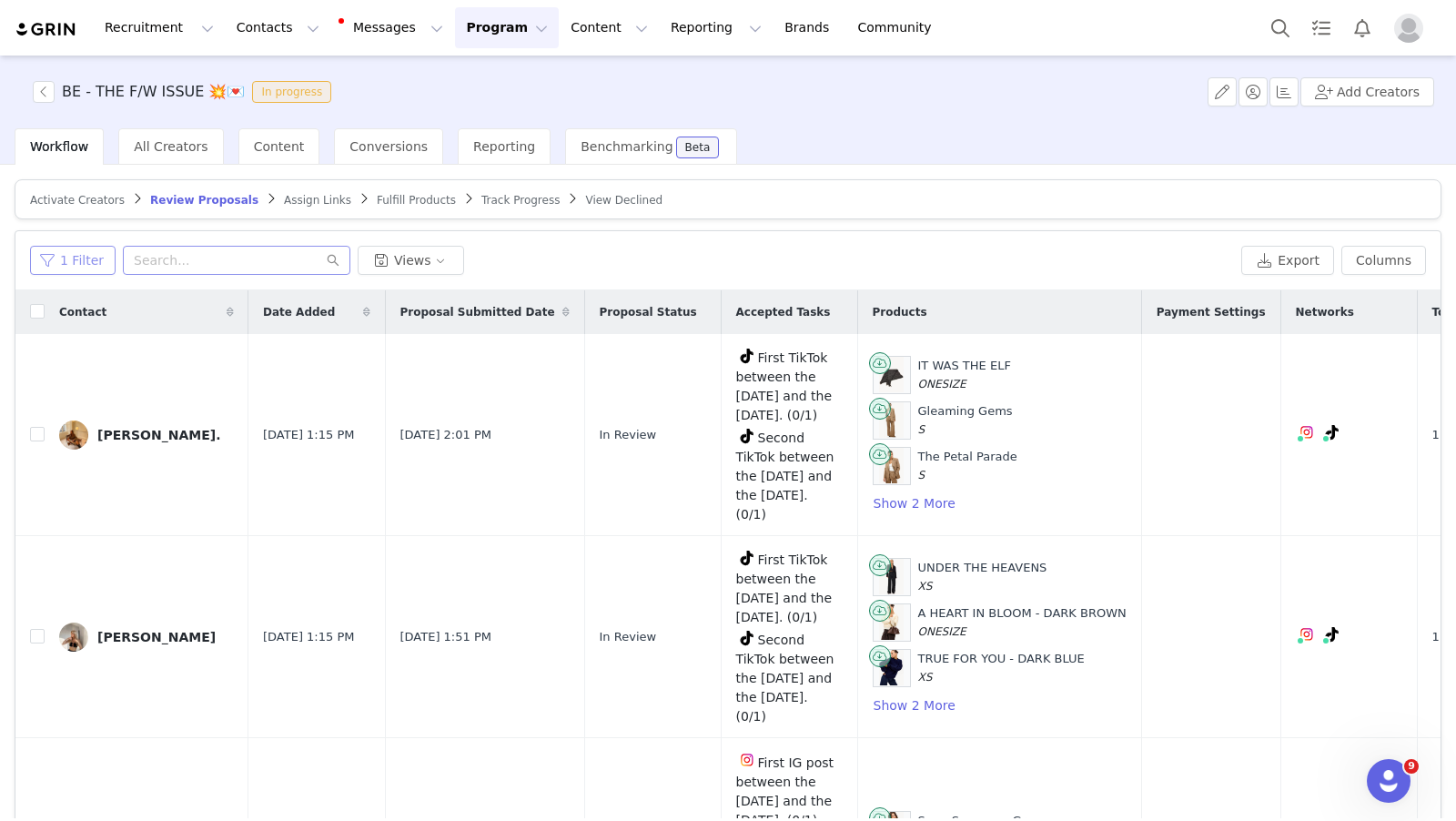
click at [87, 259] on button "1 Filter" at bounding box center [73, 260] width 86 height 29
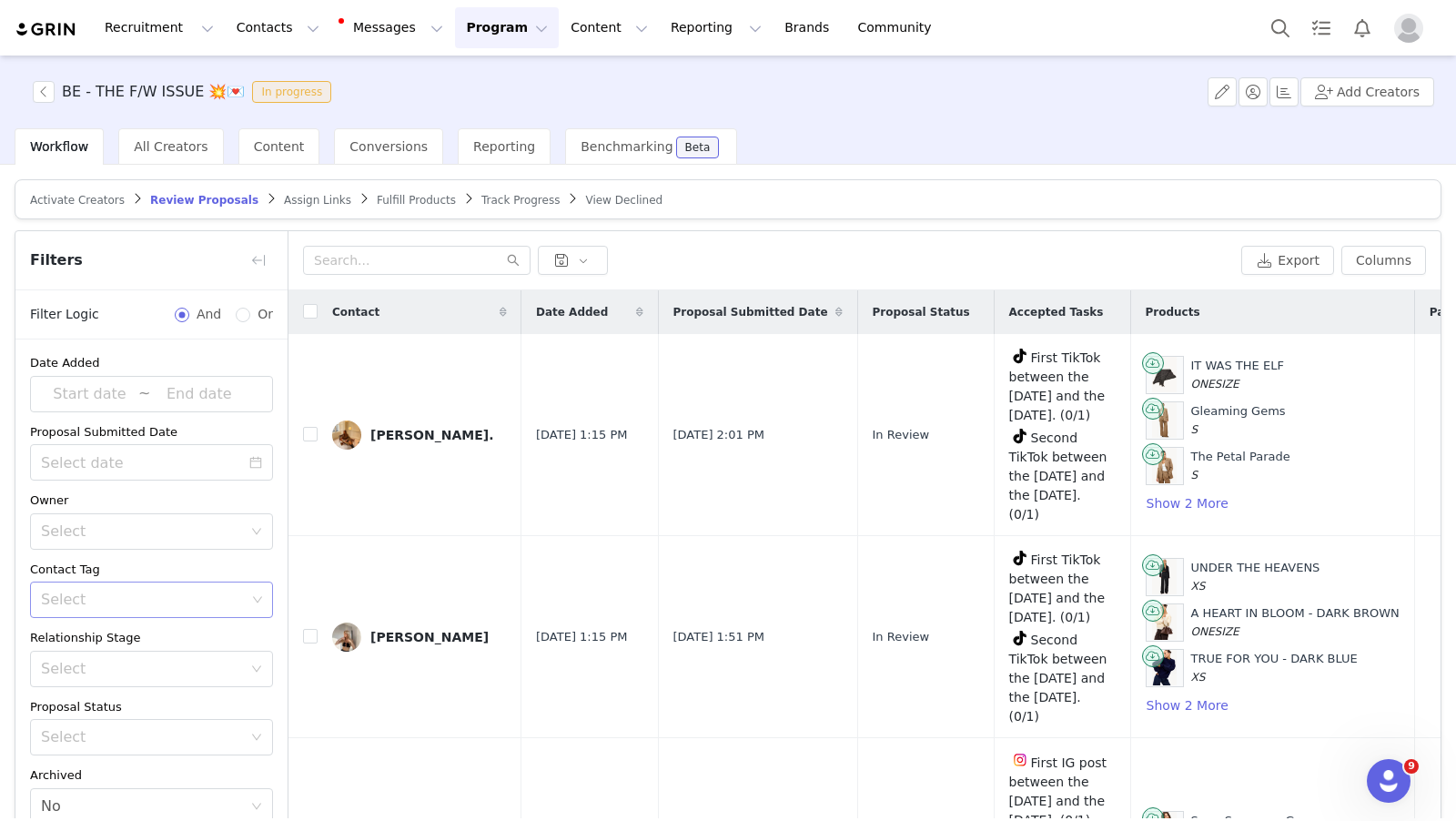
click at [143, 591] on div "Select" at bounding box center [143, 600] width 205 height 19
type input "40"
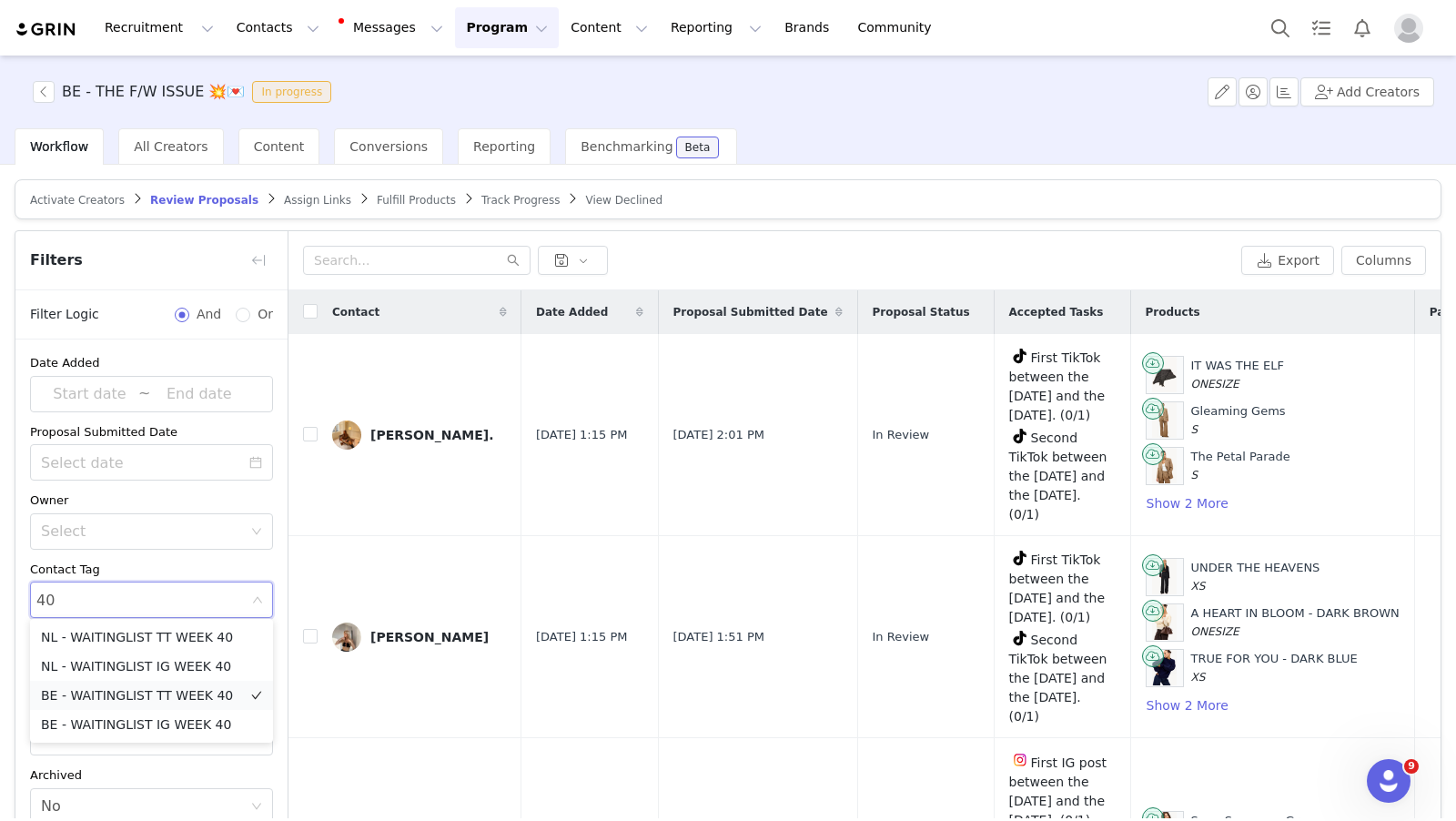
click at [181, 694] on li "BE - WAITINGLIST TT WEEK 40" at bounding box center [151, 694] width 243 height 29
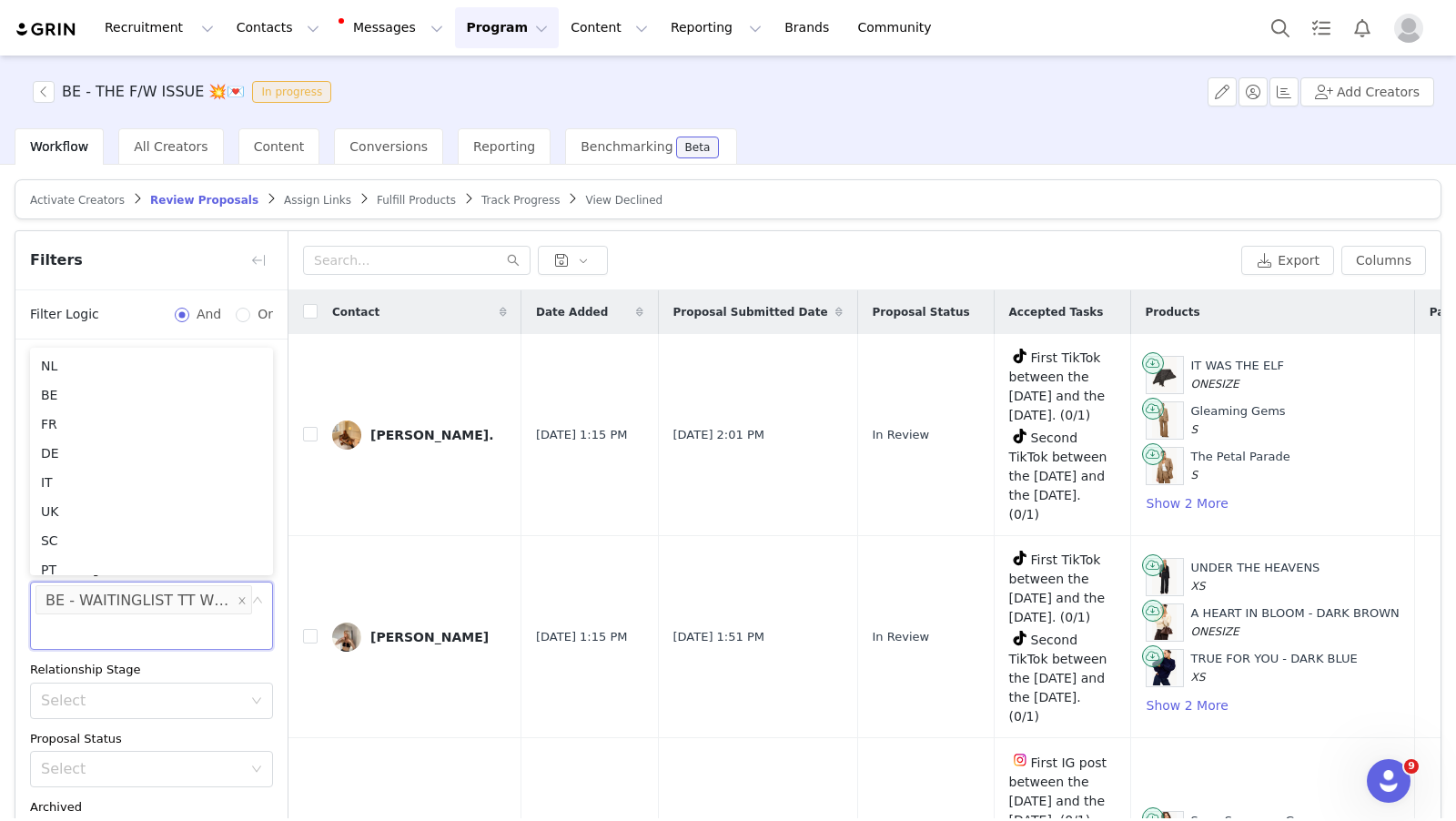
click at [282, 487] on div "Date Added ~ Proposal Submitted Date Owner Select Contact Tag Select BE - WAITI…" at bounding box center [152, 605] width 272 height 532
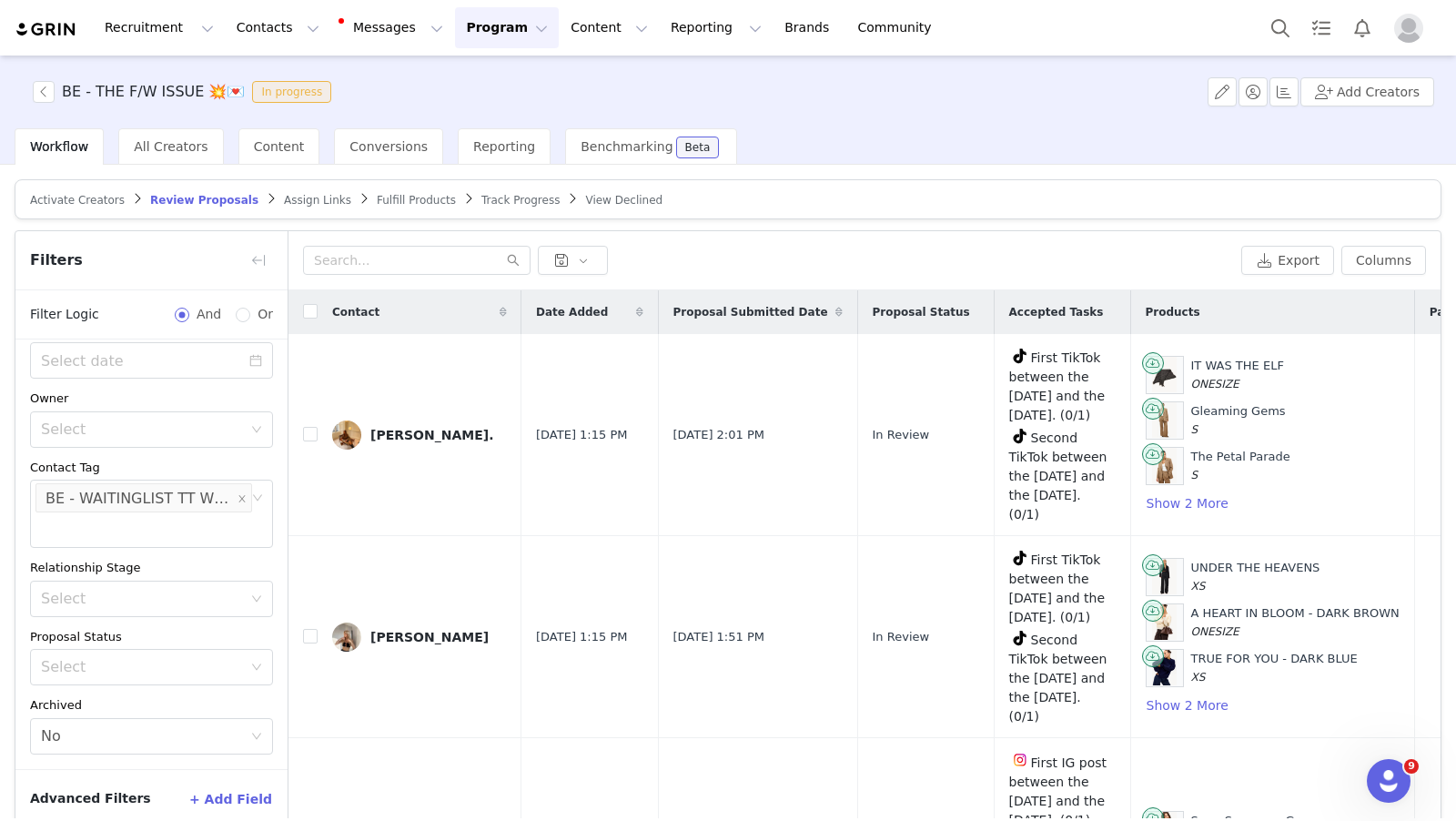
scroll to position [85, 0]
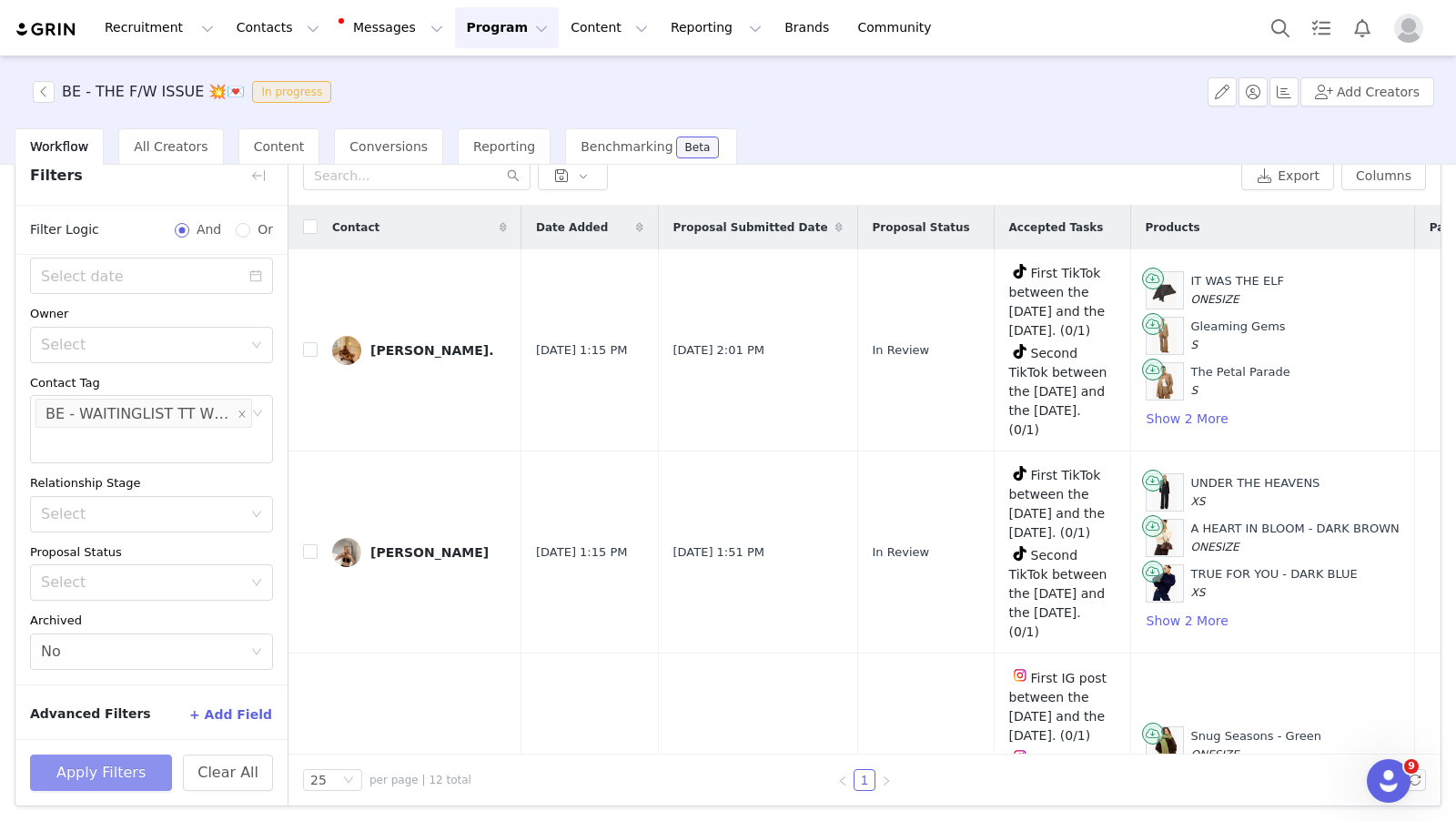
click at [143, 760] on button "Apply Filters" at bounding box center [101, 773] width 142 height 36
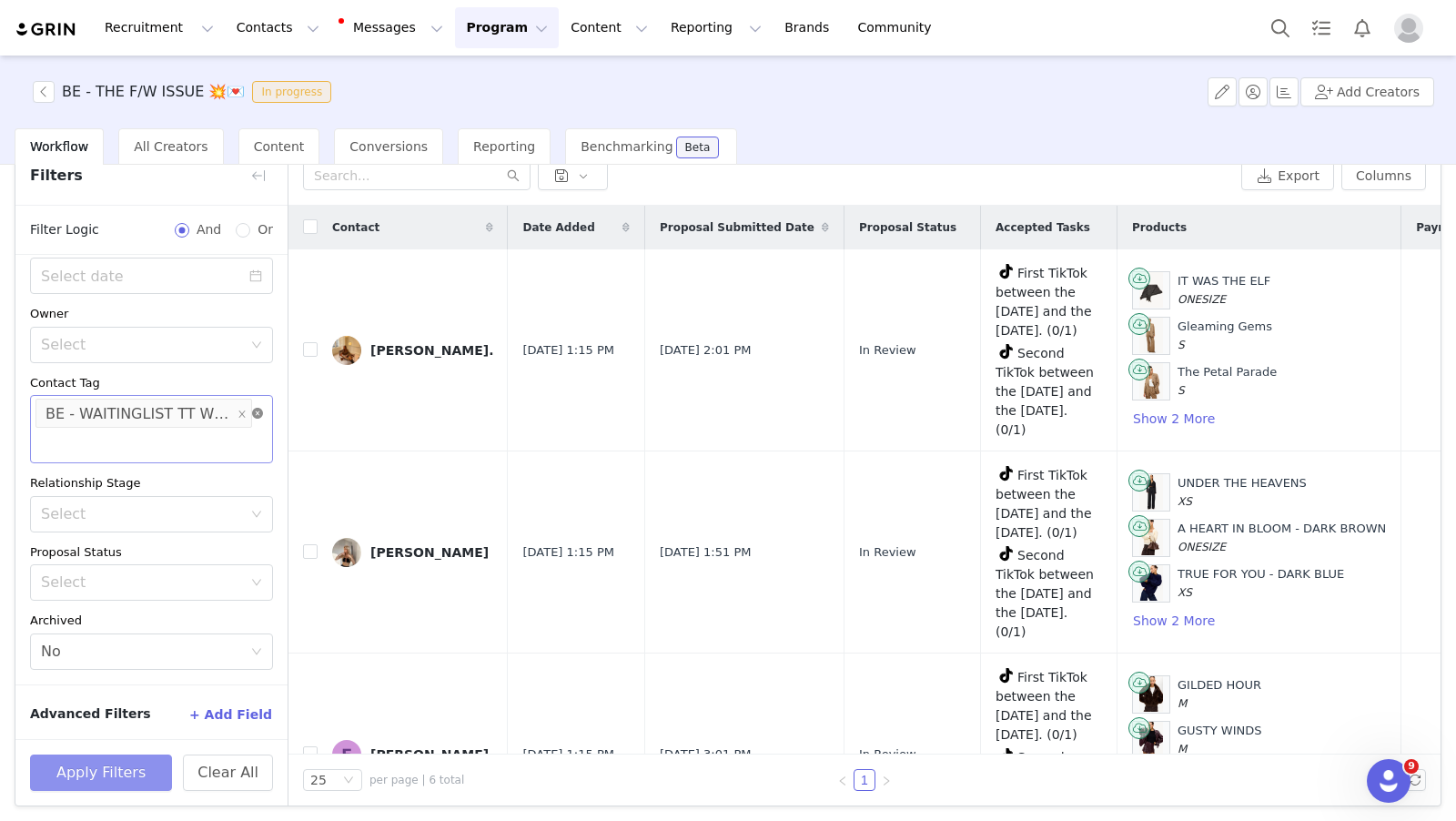
click at [260, 412] on icon "icon: close-circle" at bounding box center [258, 413] width 11 height 11
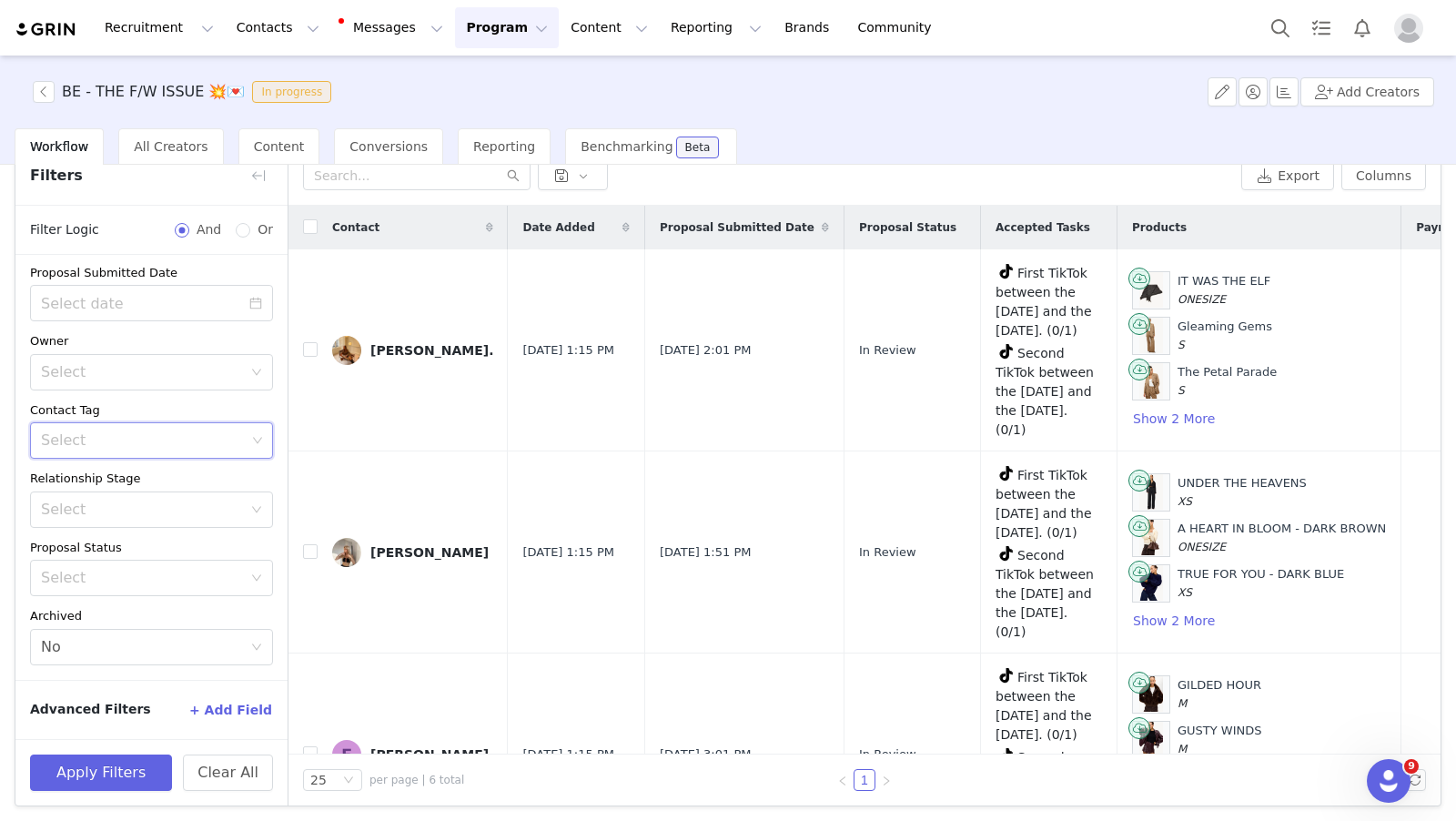
scroll to position [71, 0]
type input "40"
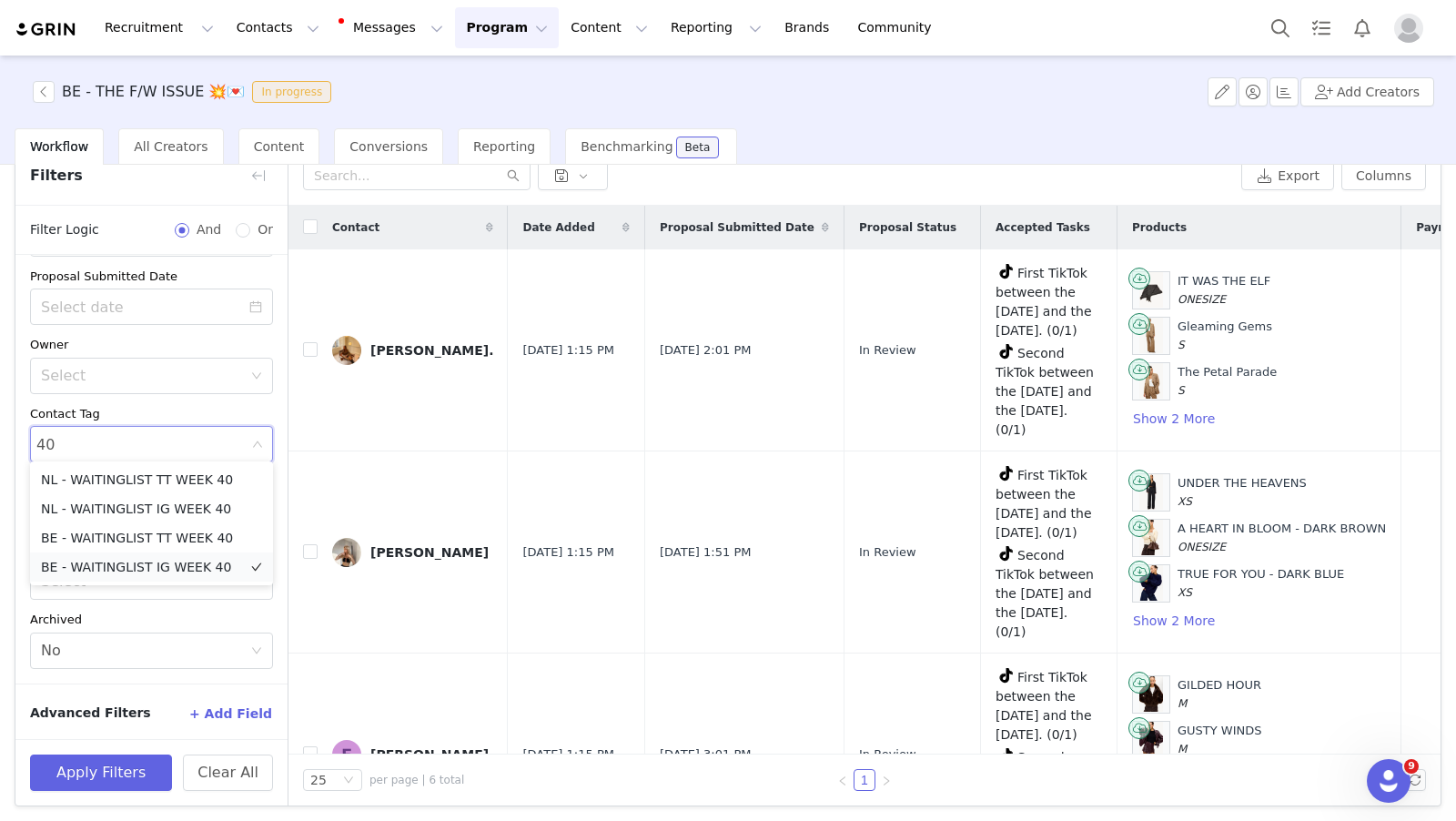
click at [200, 567] on li "BE - WAITINGLIST IG WEEK 40" at bounding box center [151, 566] width 243 height 29
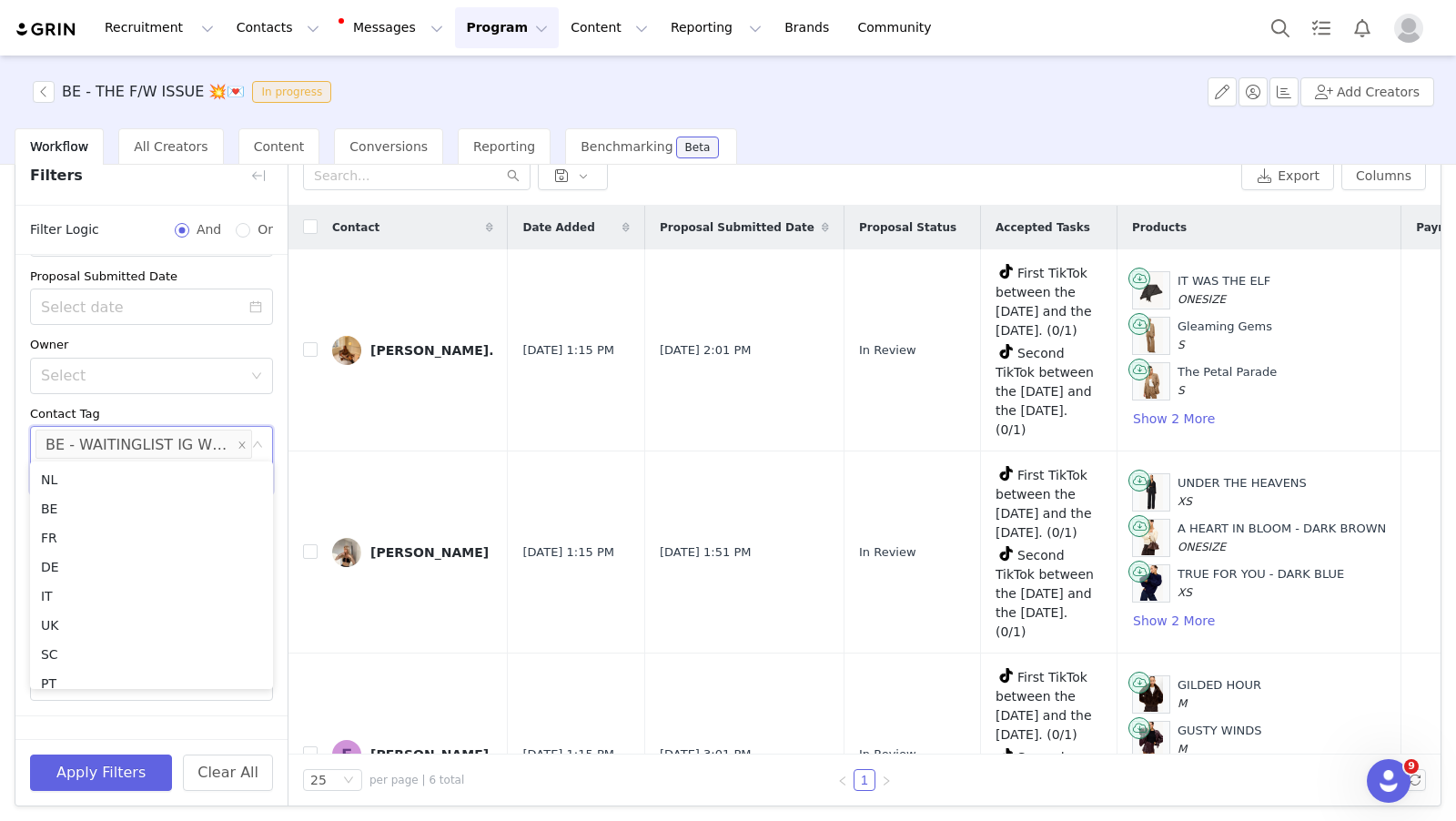
scroll to position [102, 0]
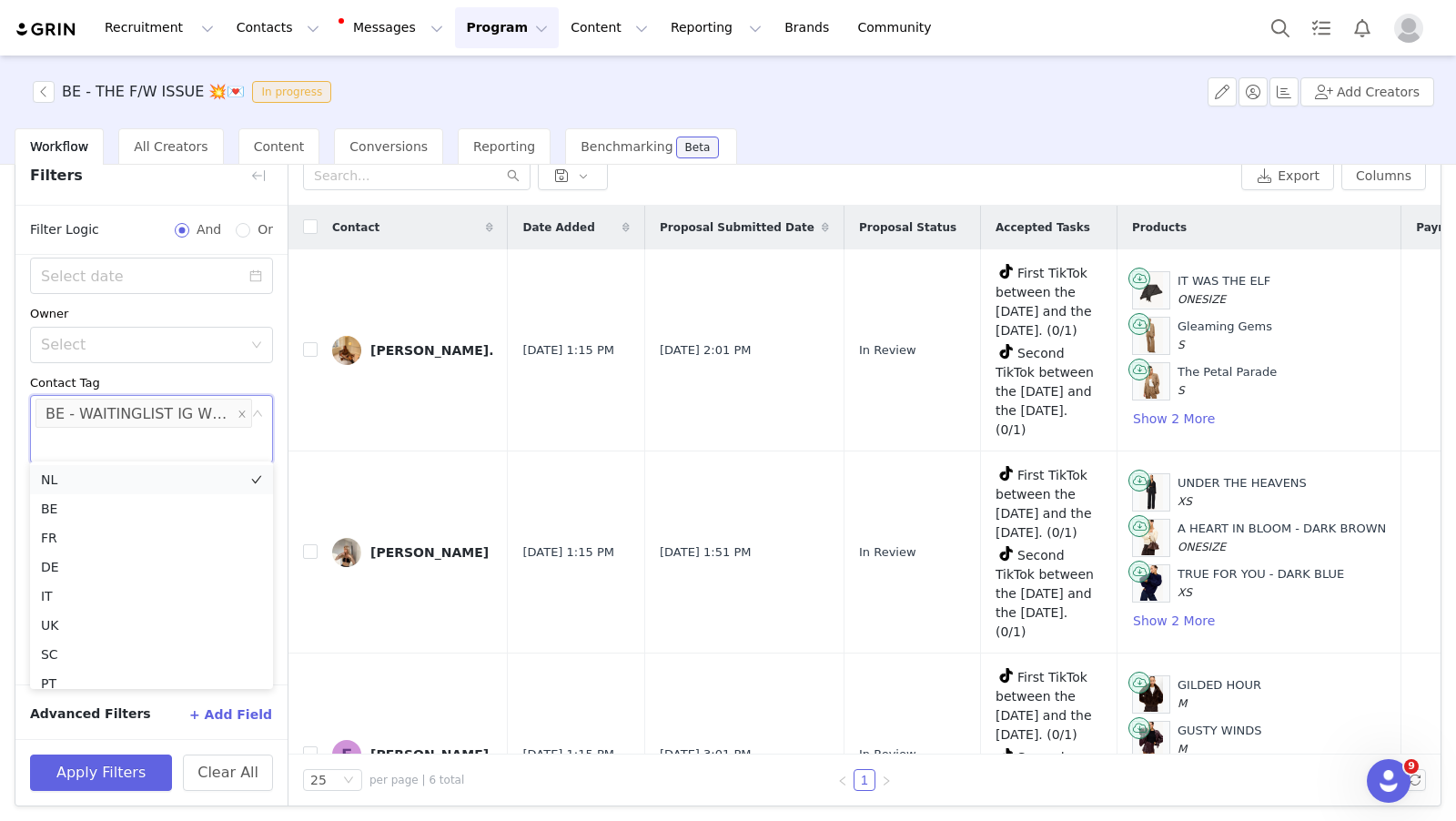
drag, startPoint x: 278, startPoint y: 377, endPoint x: 252, endPoint y: 478, distance: 104.3
click at [278, 377] on div "Date Added ~ Proposal Submitted Date Owner Select Contact Tag Select BE - WAITI…" at bounding box center [152, 418] width 272 height 532
click at [124, 769] on button "Apply Filters" at bounding box center [101, 773] width 142 height 36
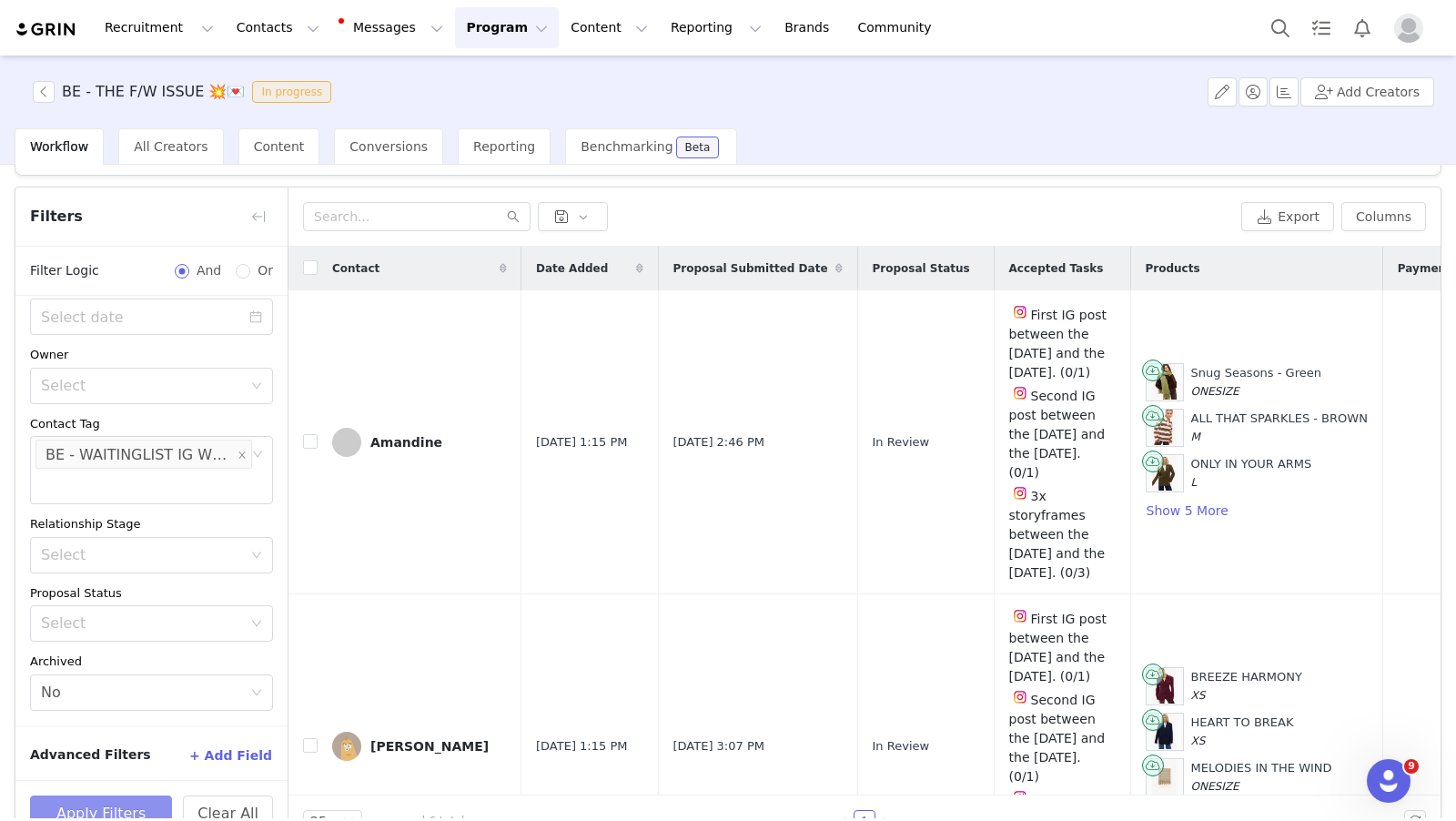
scroll to position [34, 0]
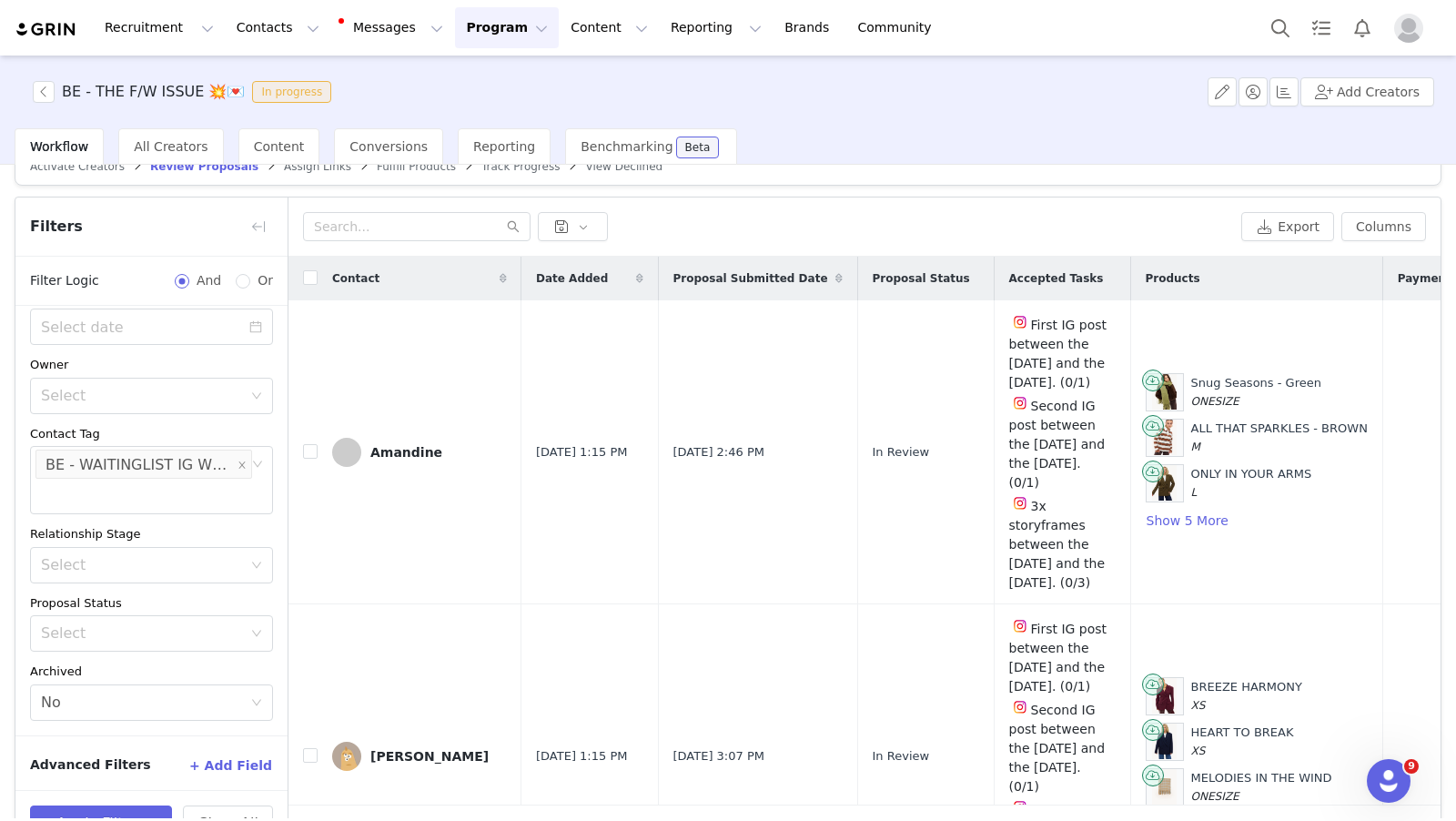
click at [480, 34] on button "Program Program" at bounding box center [506, 28] width 103 height 41
click at [521, 78] on div "Activations" at bounding box center [498, 80] width 122 height 20
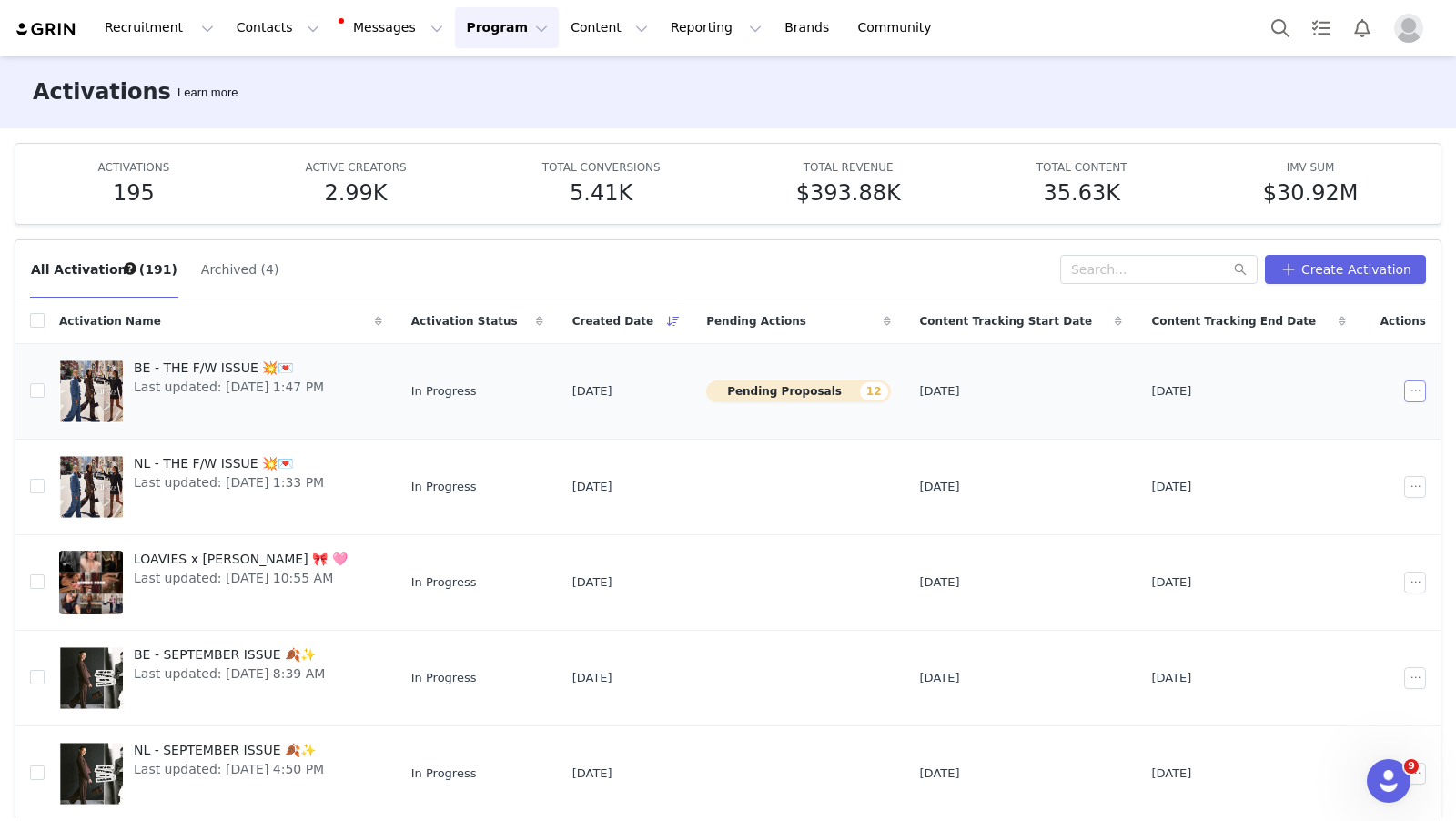
click at [1413, 391] on button "button" at bounding box center [1415, 391] width 21 height 21
click at [1297, 413] on span "Edit" at bounding box center [1301, 422] width 24 height 20
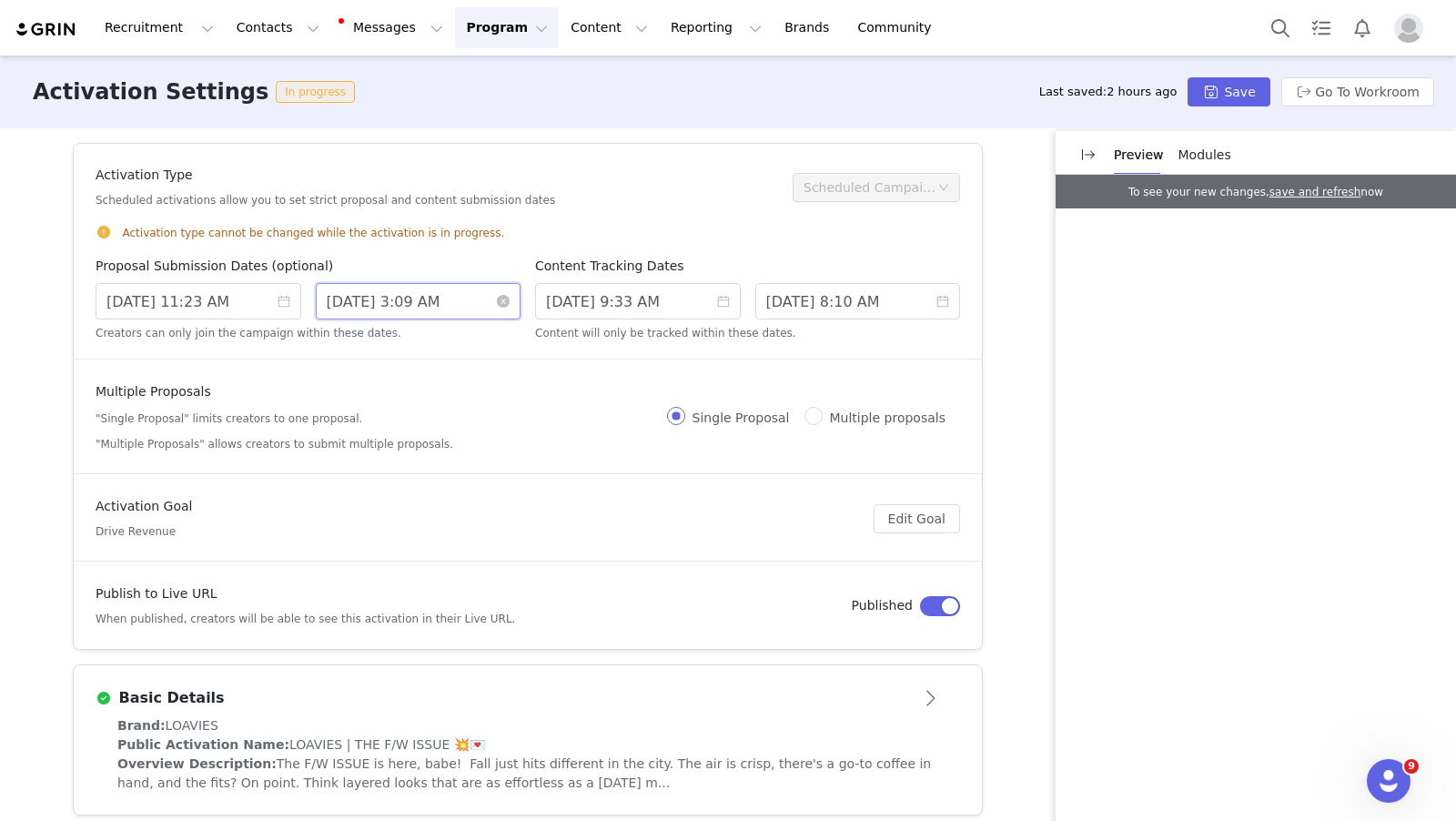
click at [395, 305] on input "10/06/2025 3:09 AM" at bounding box center [418, 301] width 206 height 36
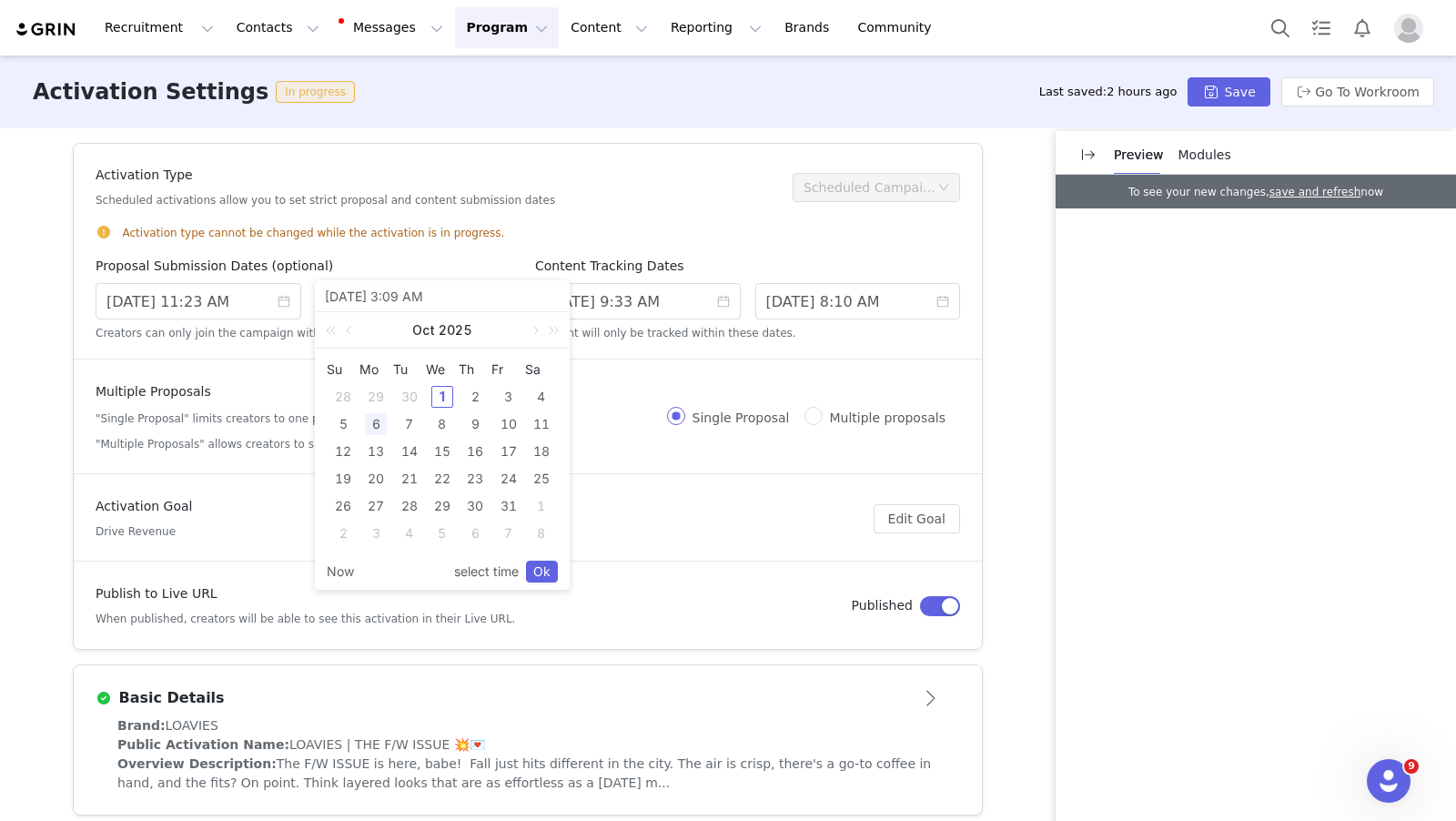
click at [412, 392] on div "30" at bounding box center [409, 397] width 21 height 21
type input "9/30/2025 3:09 AM"
click at [639, 195] on div "Activation Type Scheduled activations allow you to set strict proposal and cont…" at bounding box center [437, 187] width 682 height 43
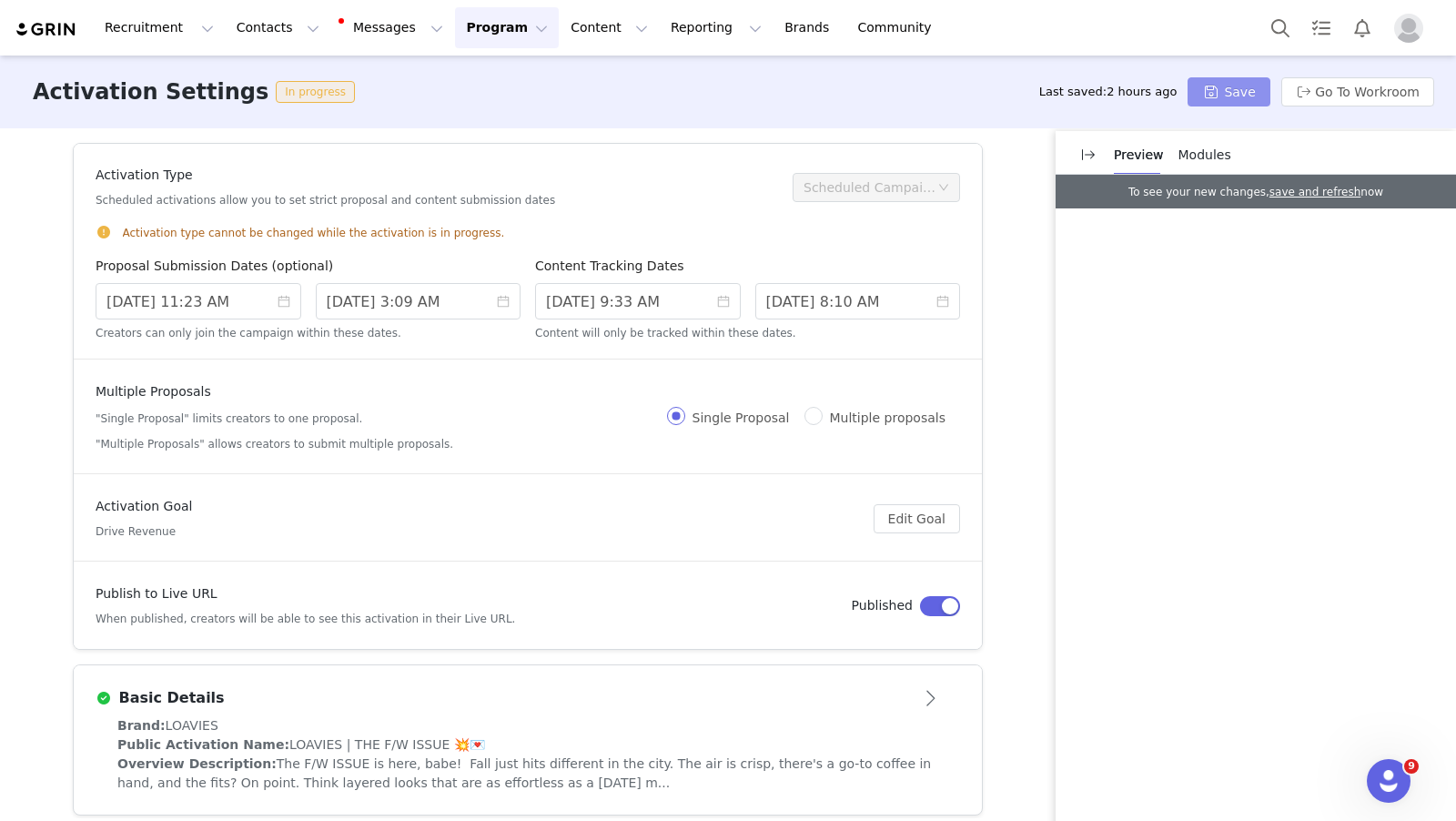
click at [1235, 84] on button "Save" at bounding box center [1229, 91] width 82 height 29
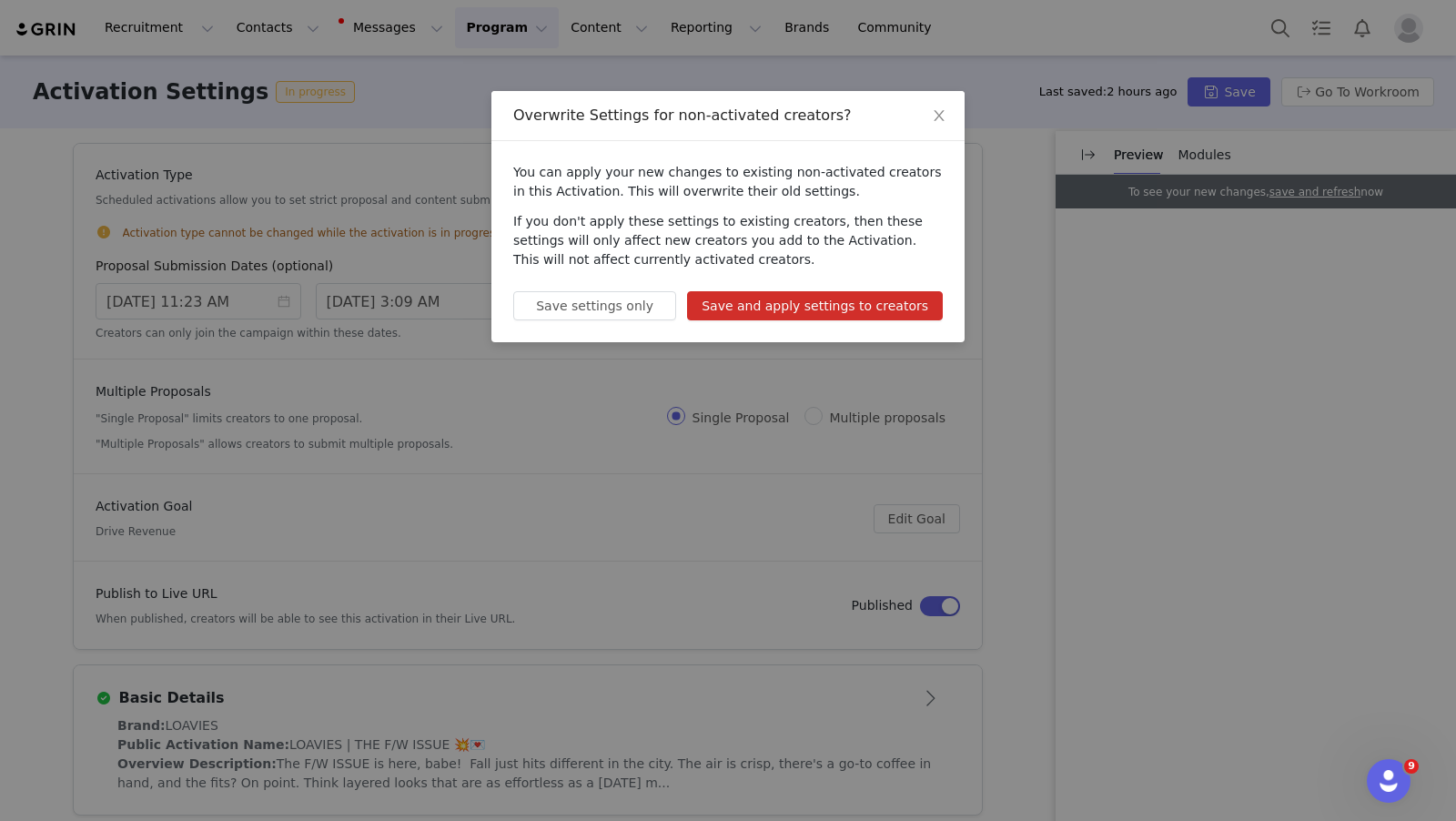
click at [870, 304] on button "Save and apply settings to creators" at bounding box center [815, 305] width 256 height 29
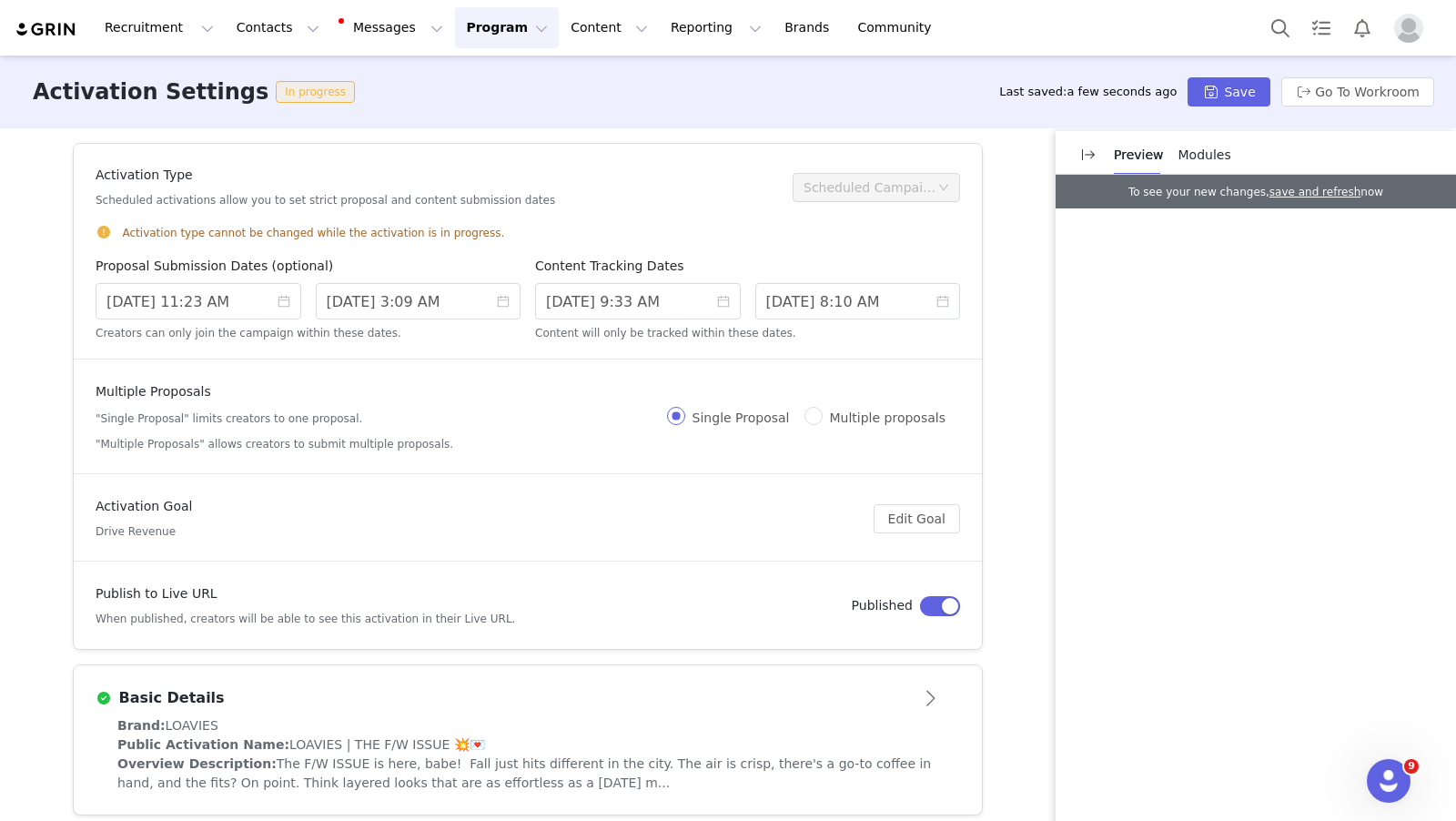
drag, startPoint x: 460, startPoint y: 30, endPoint x: 470, endPoint y: 53, distance: 25.1
click at [460, 30] on button "Program Program" at bounding box center [506, 28] width 103 height 41
click at [479, 78] on p "Activations" at bounding box center [476, 80] width 70 height 20
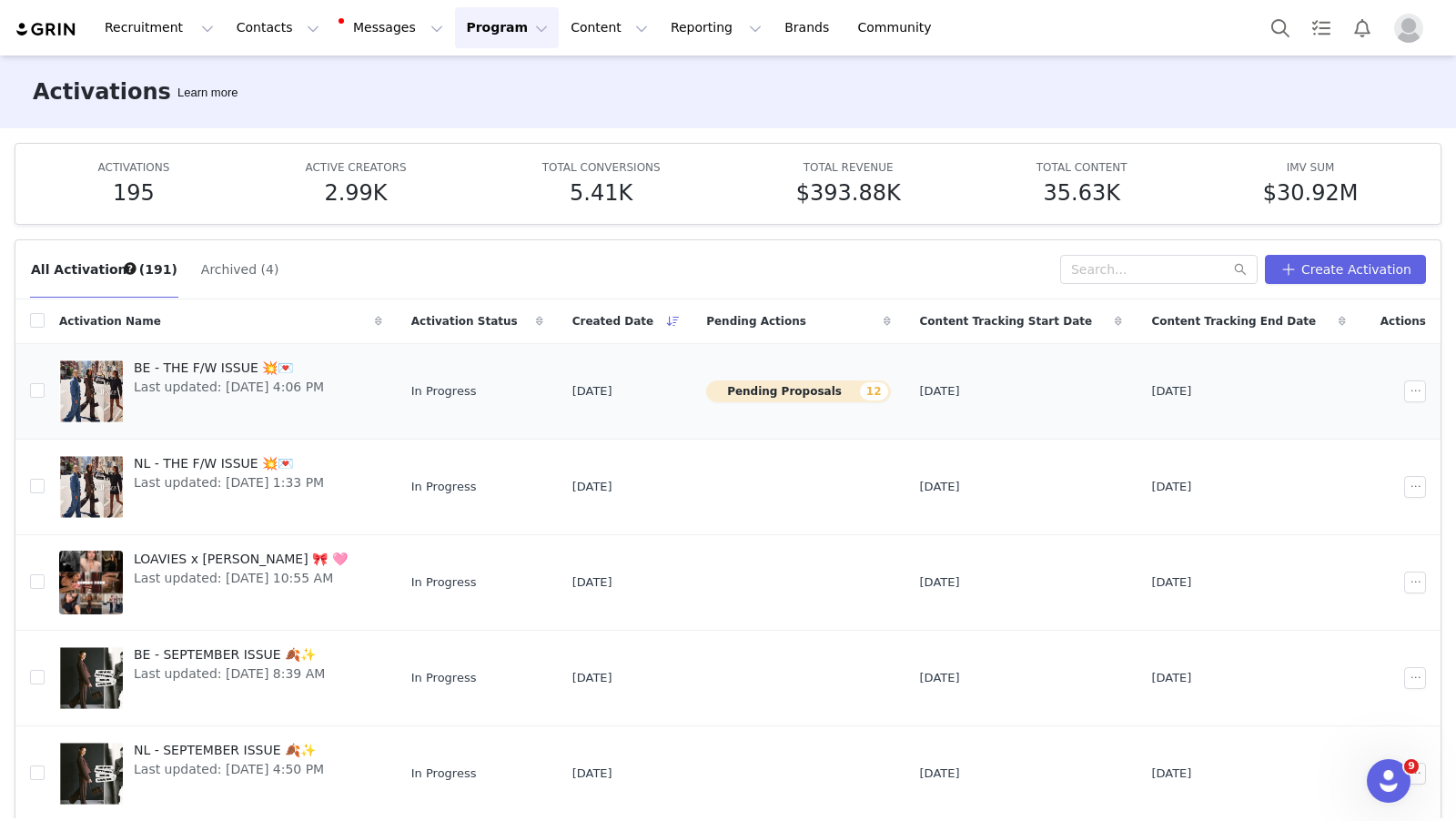
click at [217, 360] on span "BE - THE F/W ISSUE 💥💌" at bounding box center [229, 368] width 190 height 20
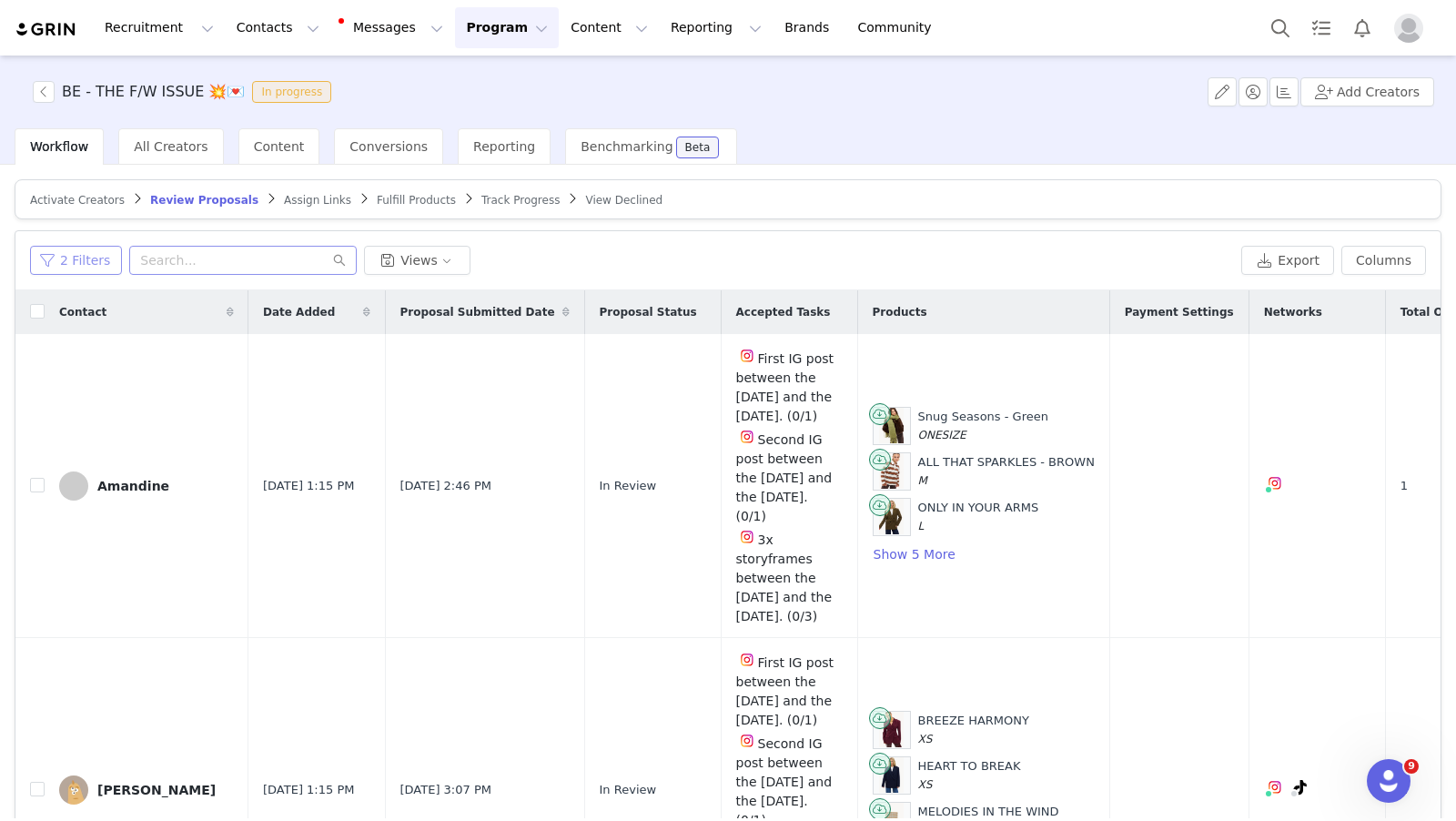
click at [87, 263] on button "2 Filters" at bounding box center [75, 260] width 92 height 29
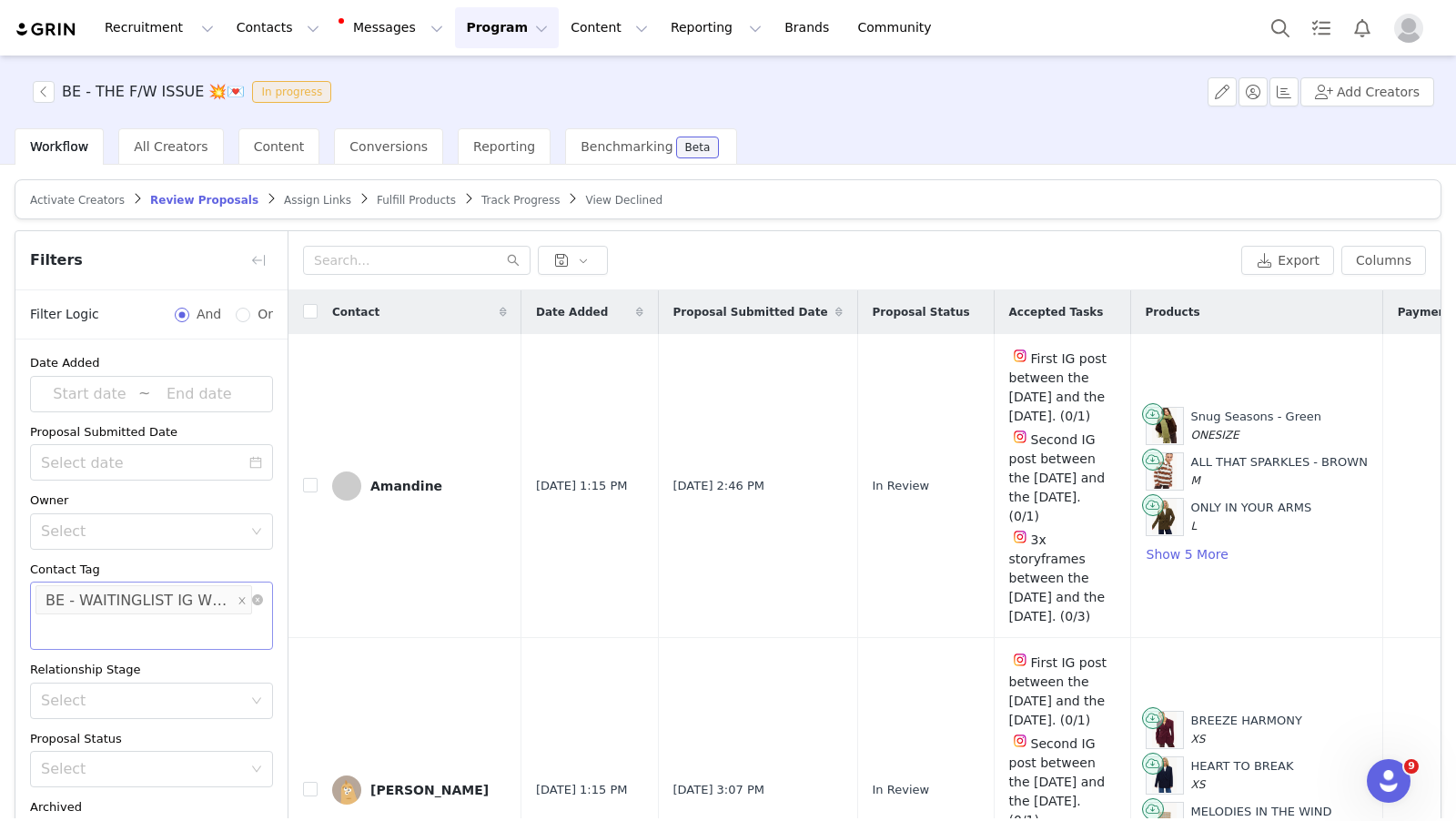
click at [257, 599] on icon "icon: close-circle" at bounding box center [258, 599] width 11 height 11
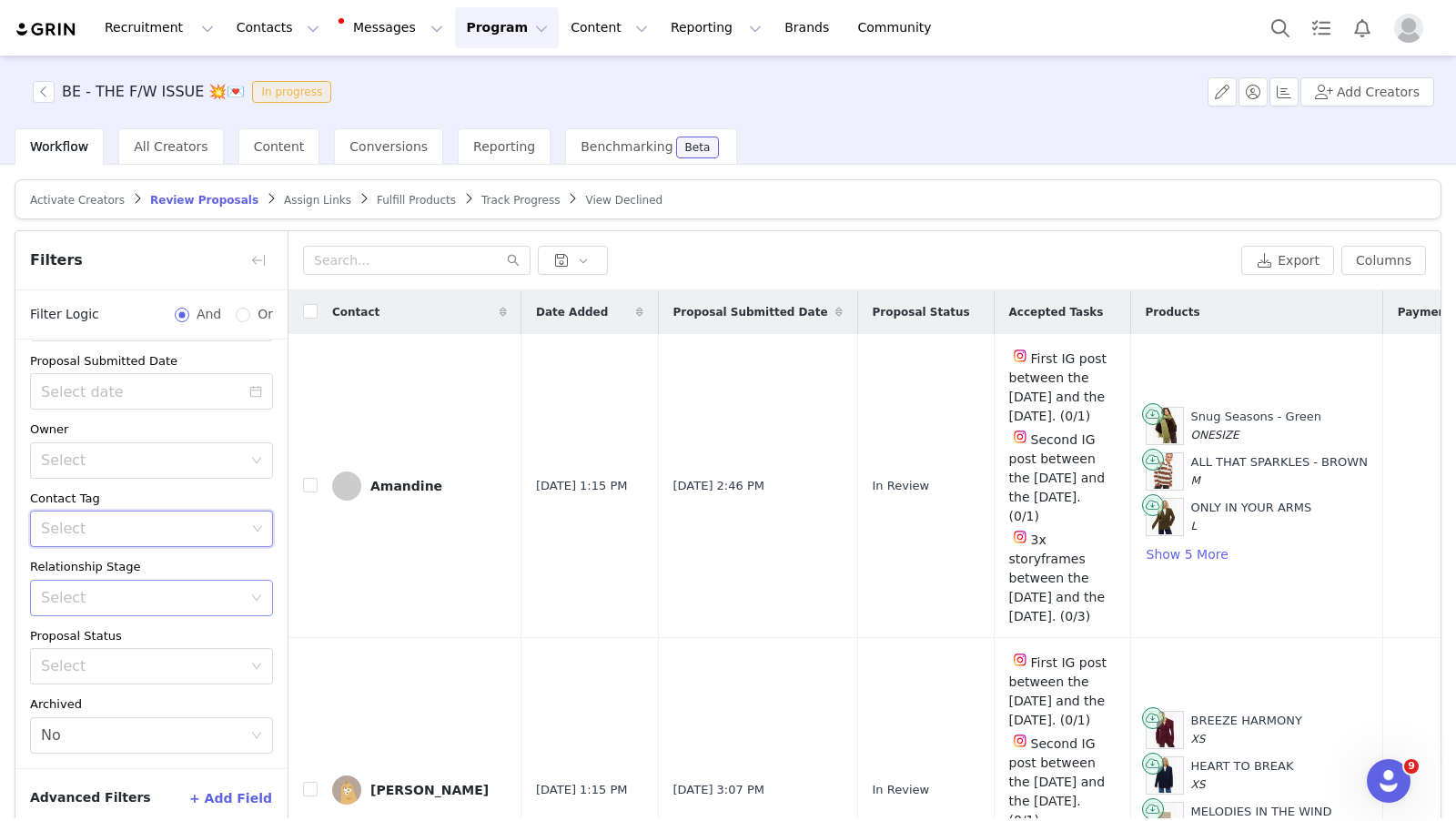
scroll to position [85, 0]
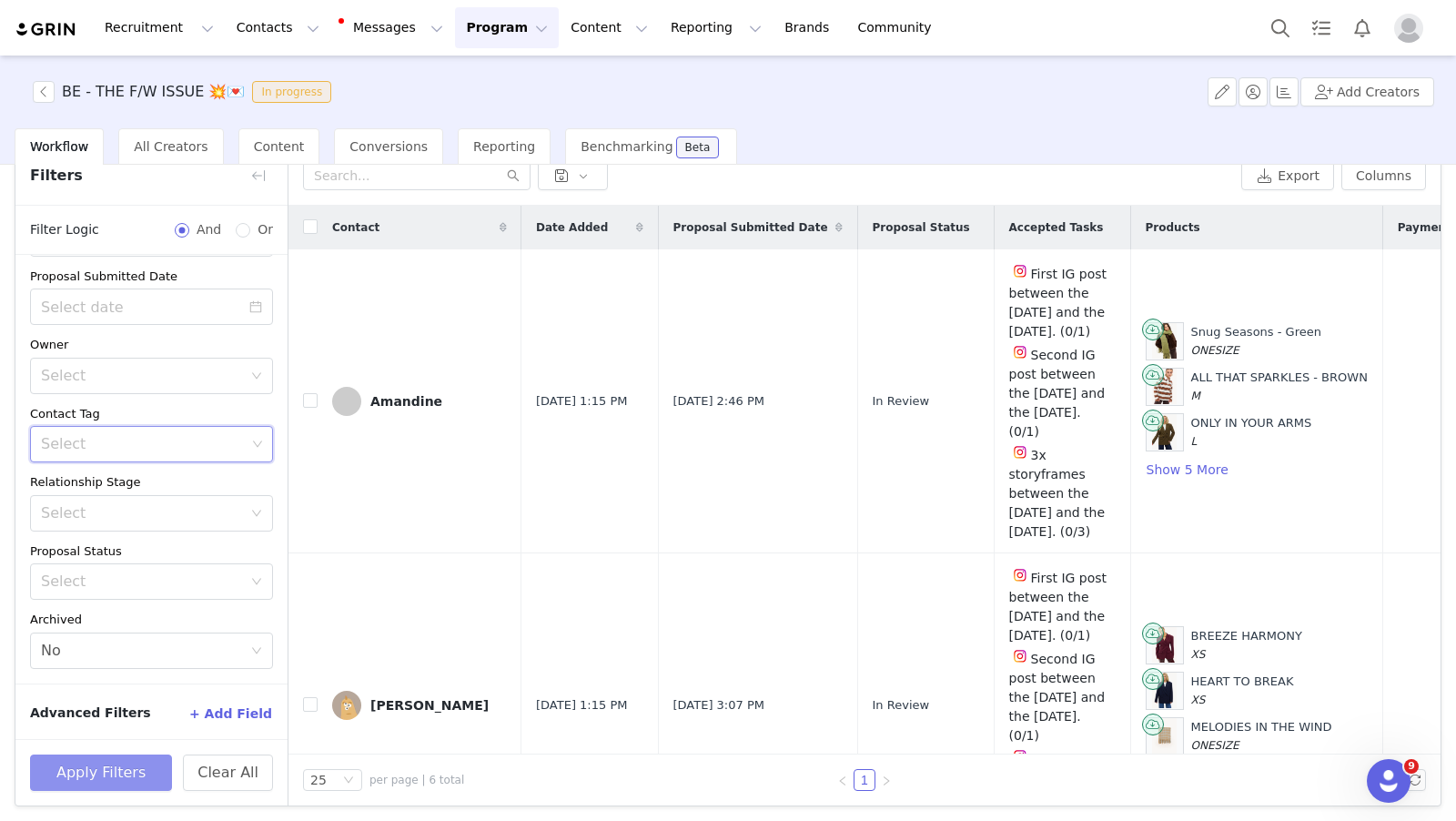
click at [124, 760] on button "Apply Filters" at bounding box center [101, 773] width 142 height 36
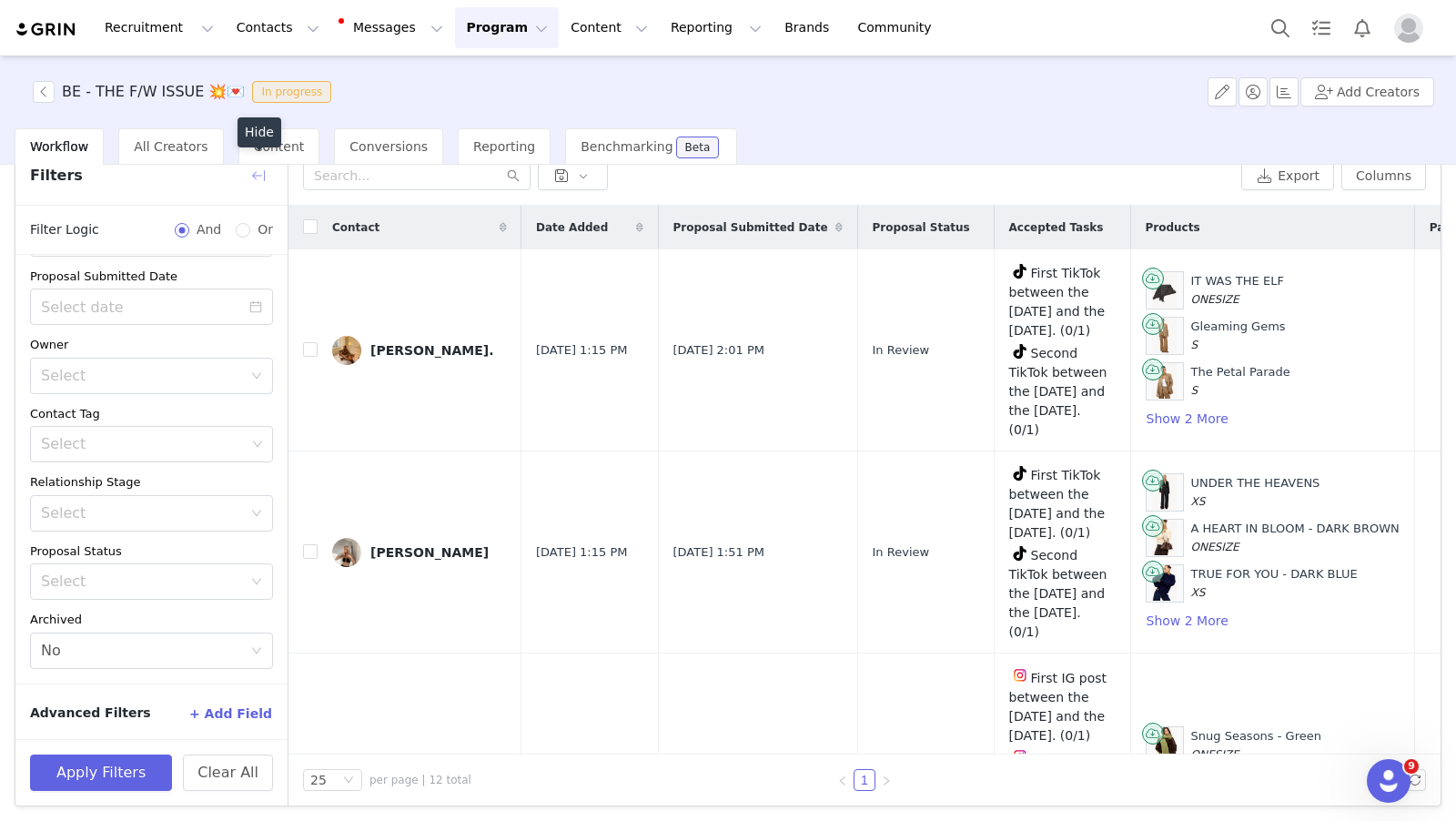
click at [259, 176] on button "button" at bounding box center [258, 175] width 29 height 29
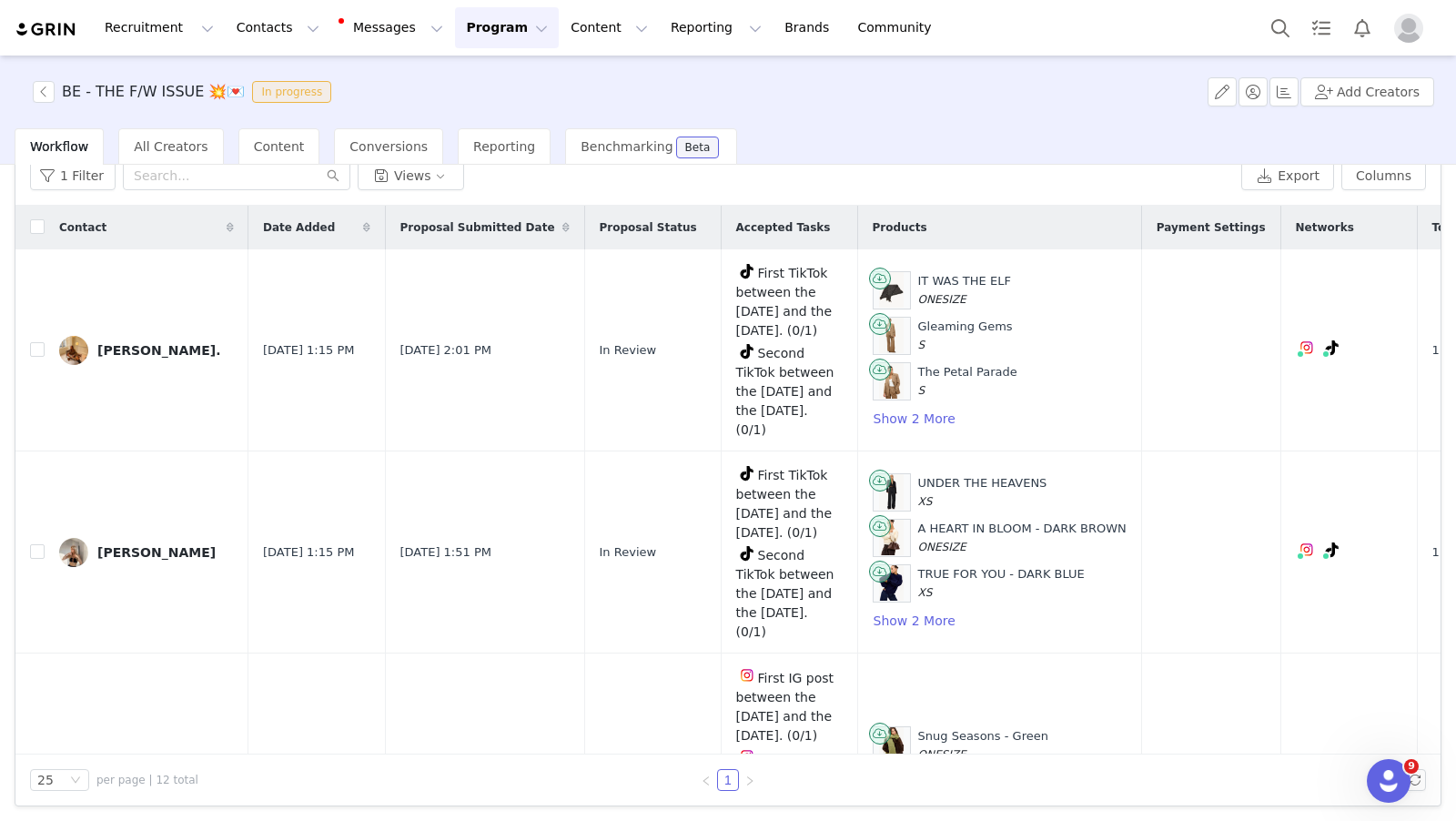
drag, startPoint x: 45, startPoint y: 224, endPoint x: 96, endPoint y: 236, distance: 52.4
click at [45, 224] on div "Contact" at bounding box center [146, 227] width 204 height 44
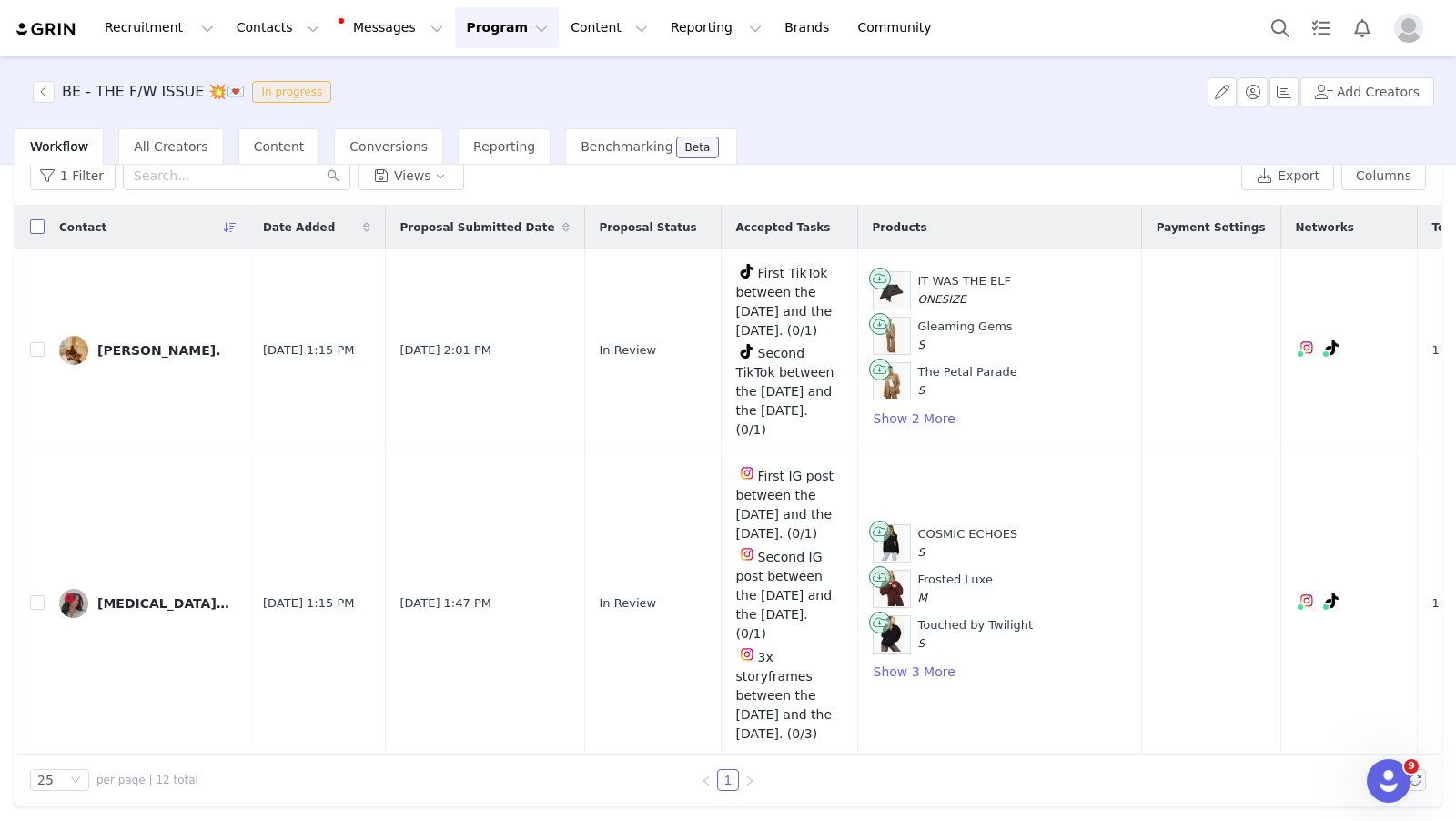
click at [32, 224] on input "checkbox" at bounding box center [37, 227] width 15 height 15
checkbox input "true"
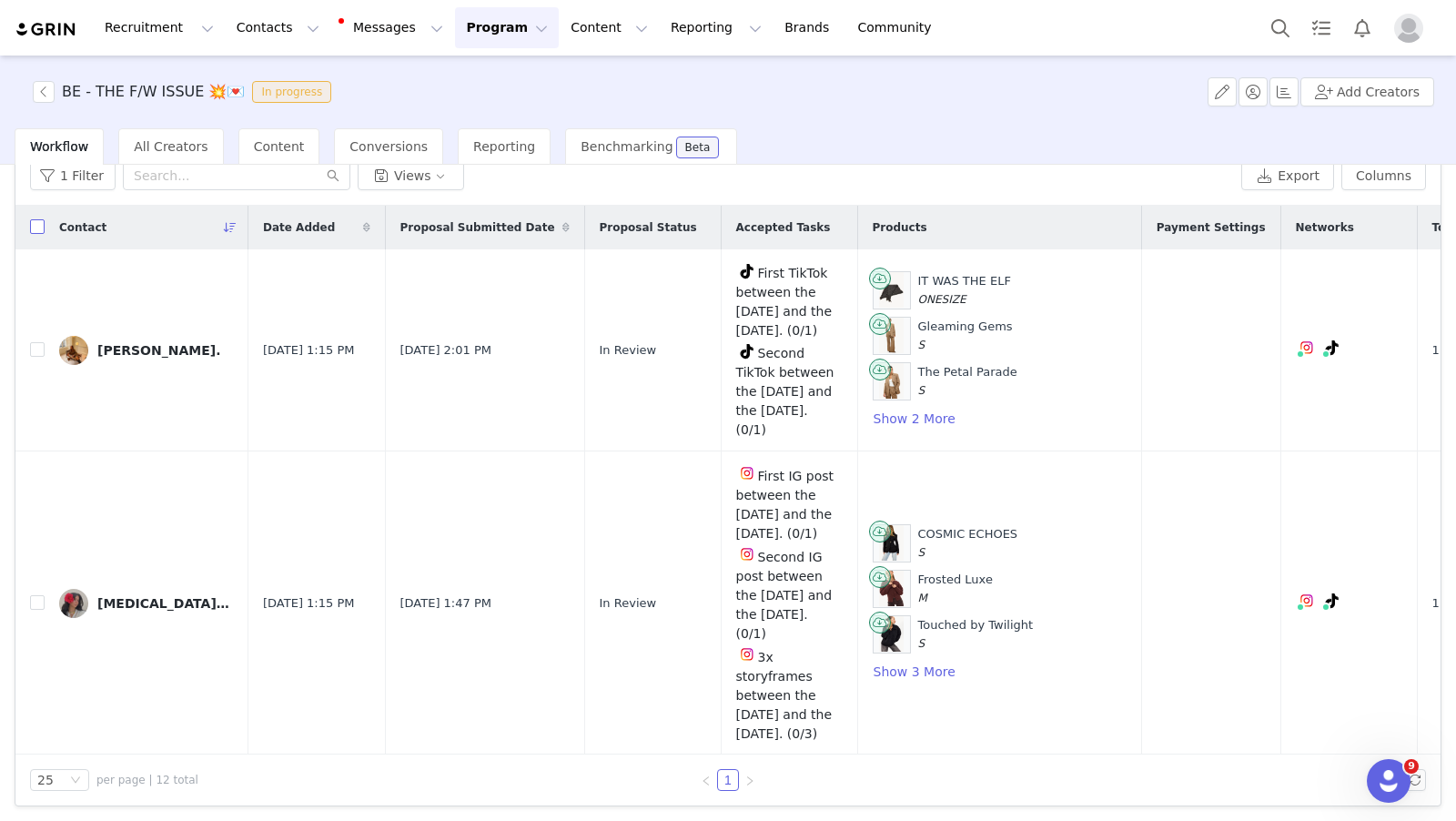
checkbox input "true"
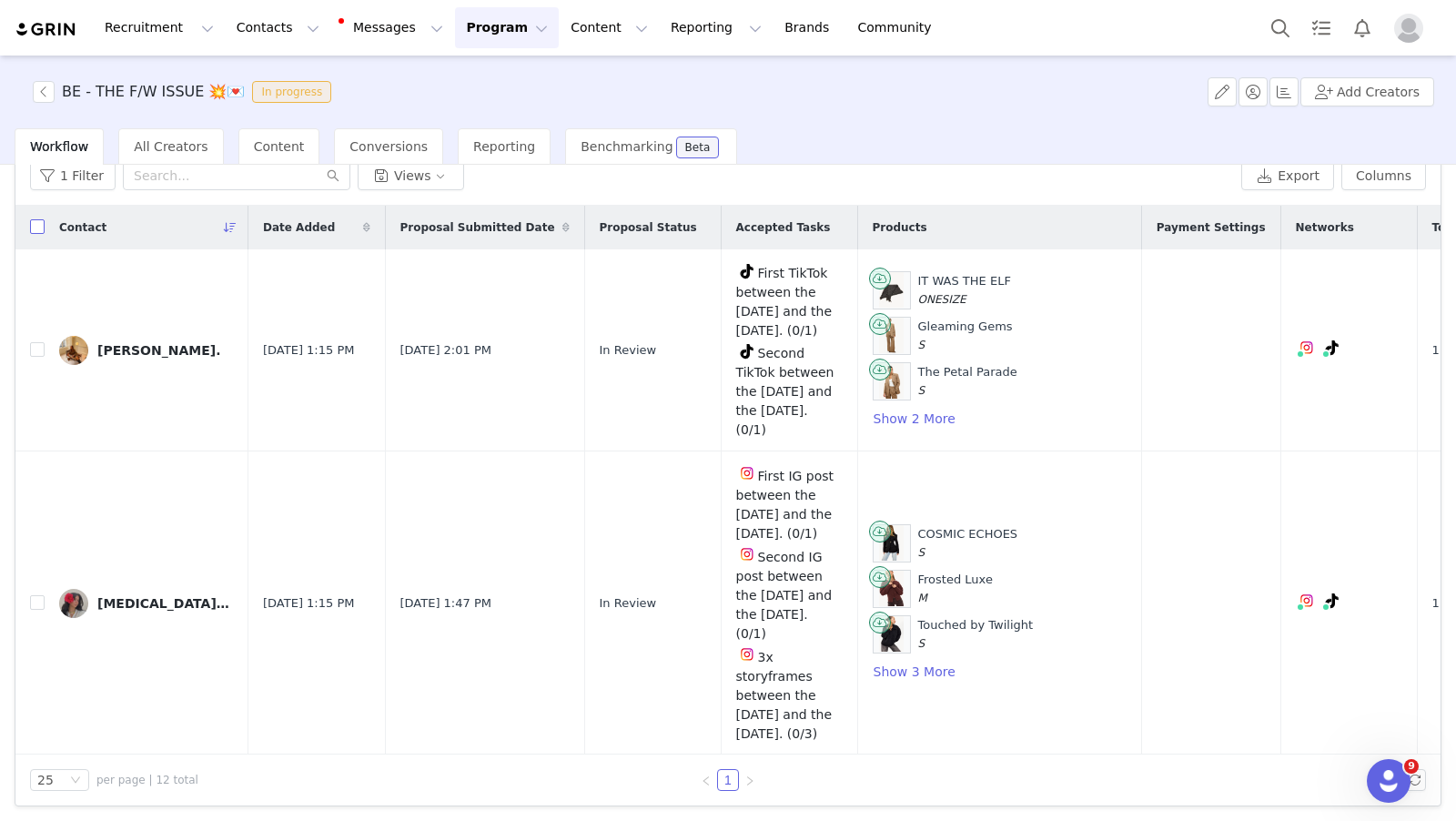
checkbox input "true"
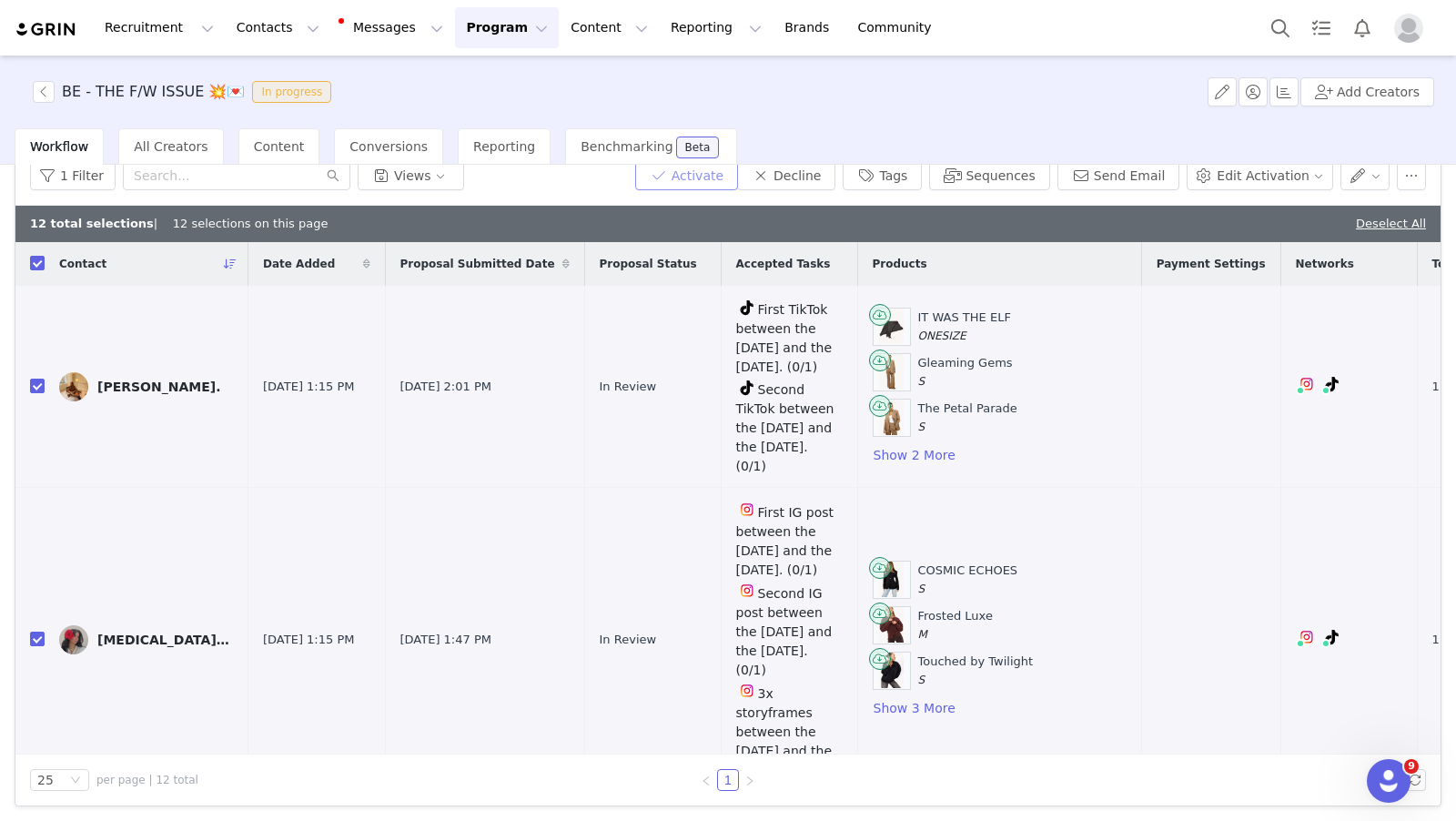
click at [734, 180] on button "Activate" at bounding box center [686, 175] width 102 height 29
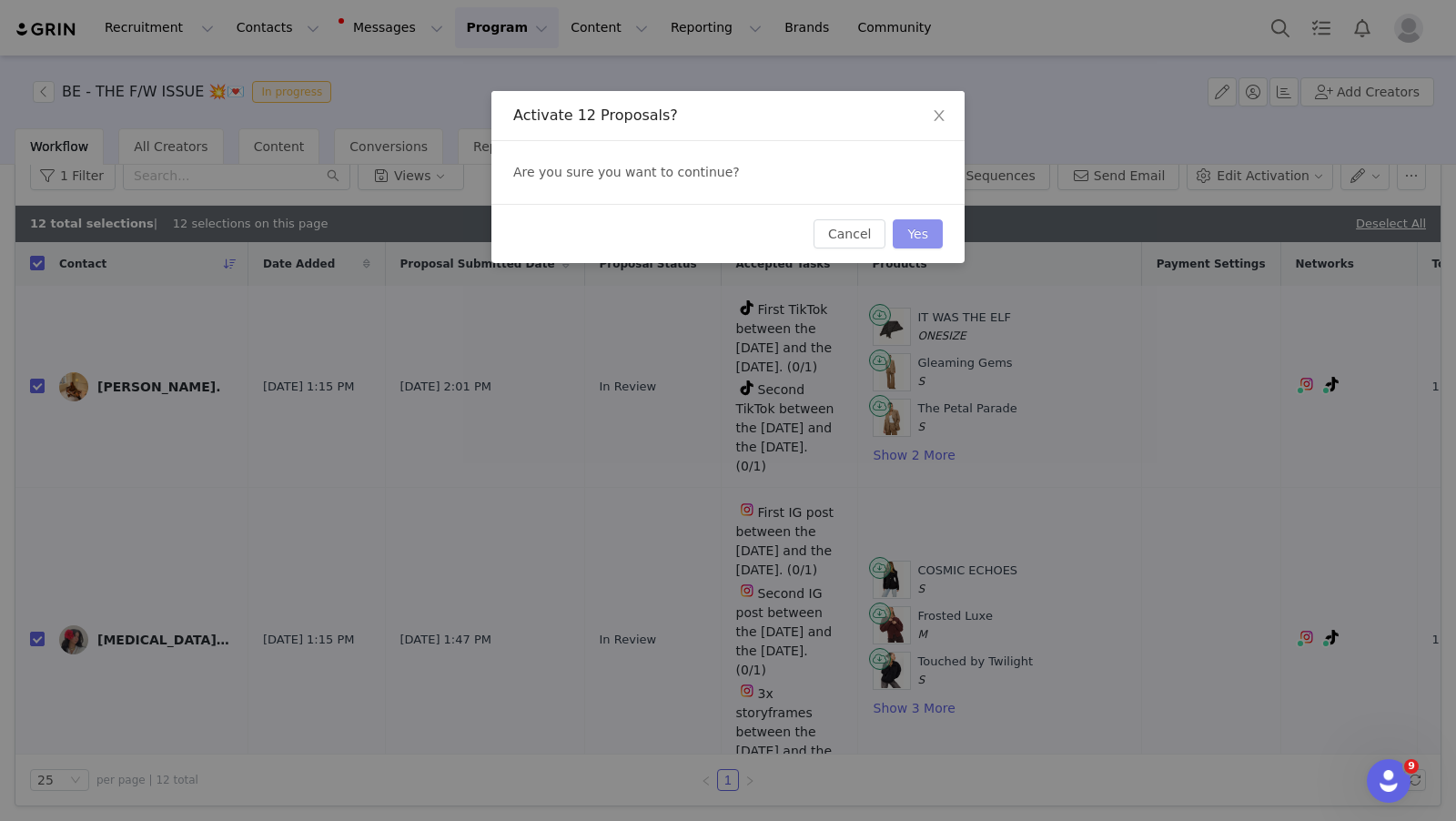
drag, startPoint x: 914, startPoint y: 227, endPoint x: 707, endPoint y: 314, distance: 224.5
click at [914, 228] on button "Yes" at bounding box center [918, 234] width 50 height 29
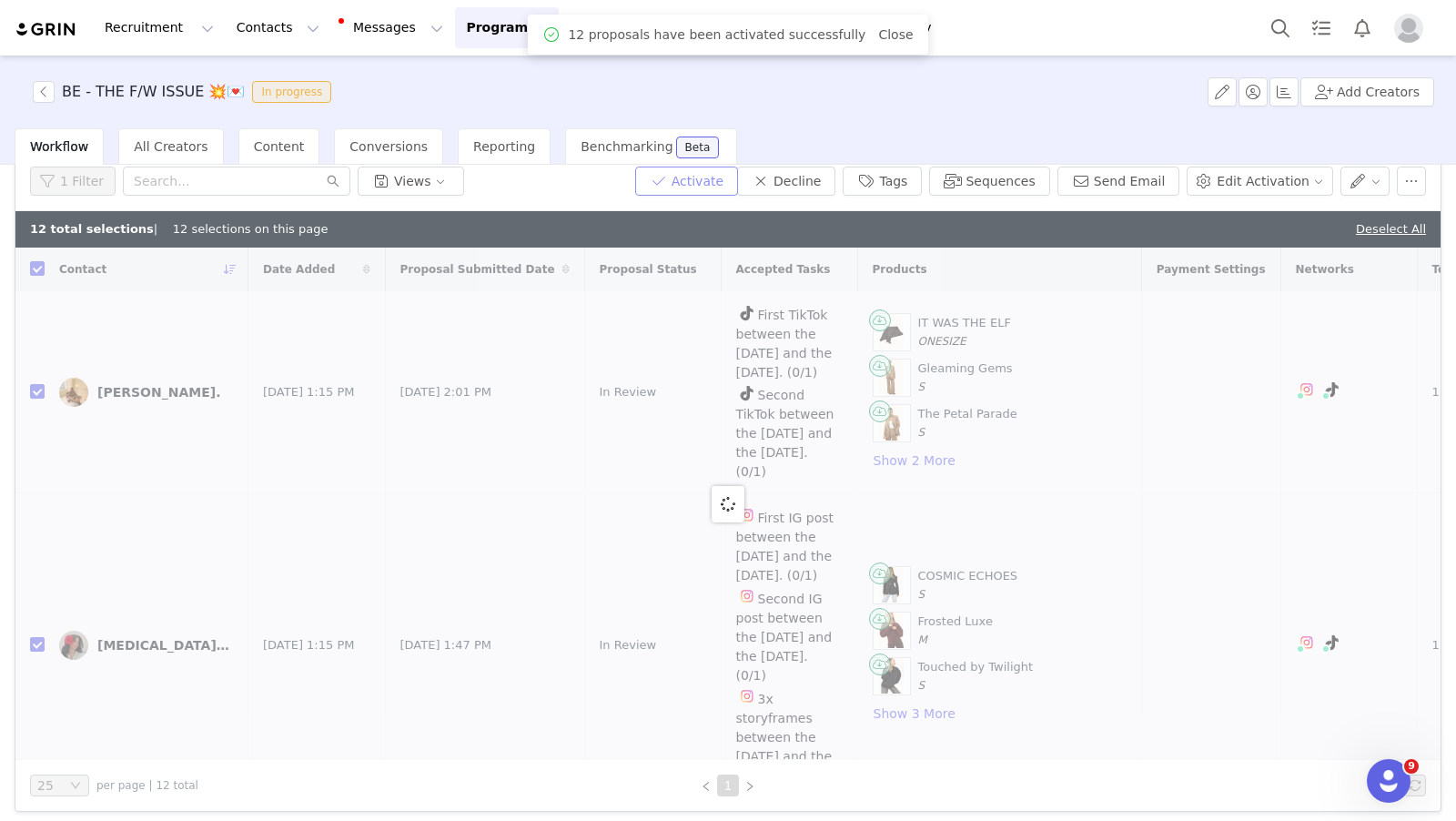
checkbox input "false"
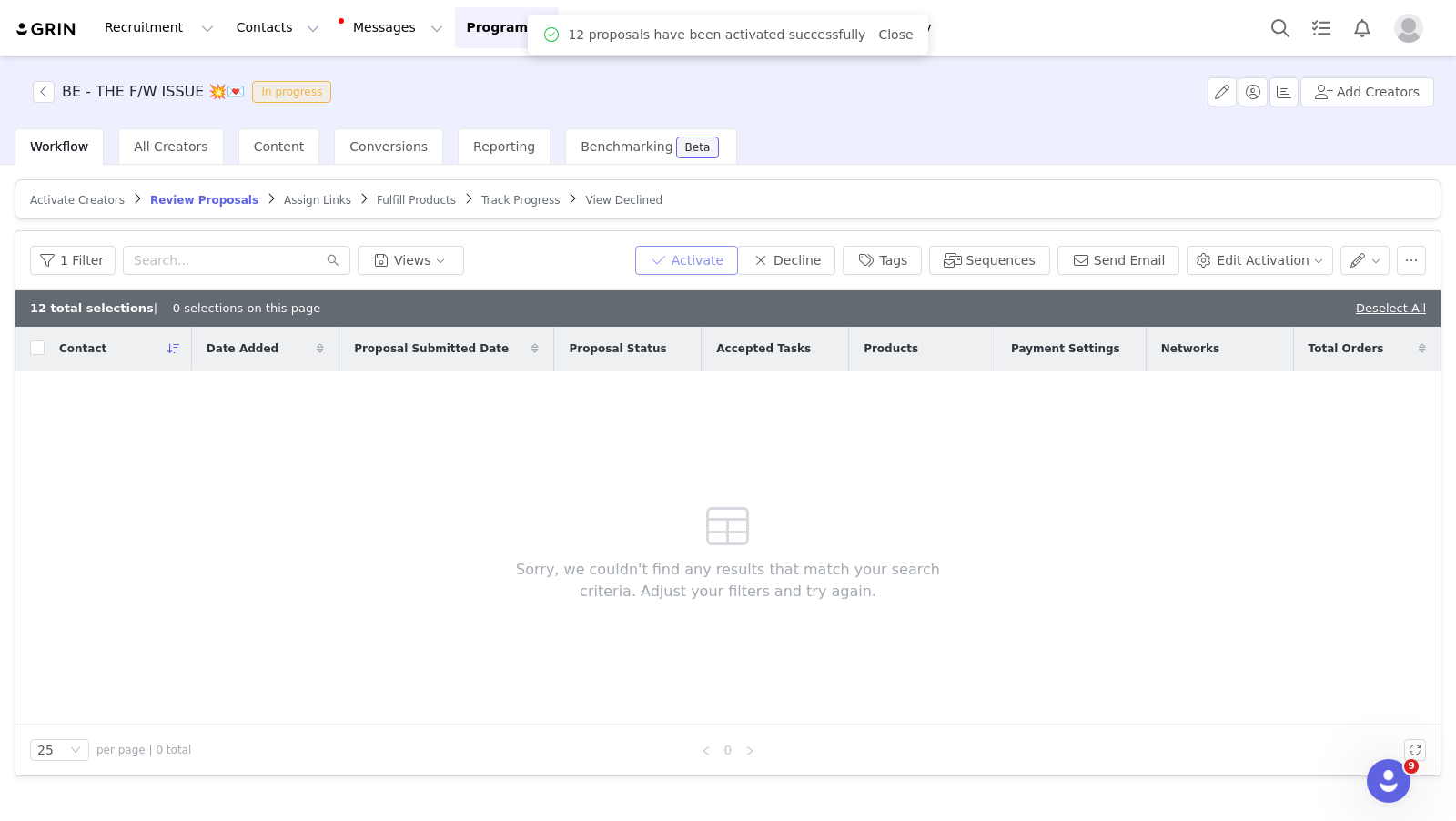
scroll to position [0, 0]
drag, startPoint x: 290, startPoint y: 194, endPoint x: 295, endPoint y: 220, distance: 26.5
click at [290, 194] on span "Assign Links" at bounding box center [317, 200] width 67 height 13
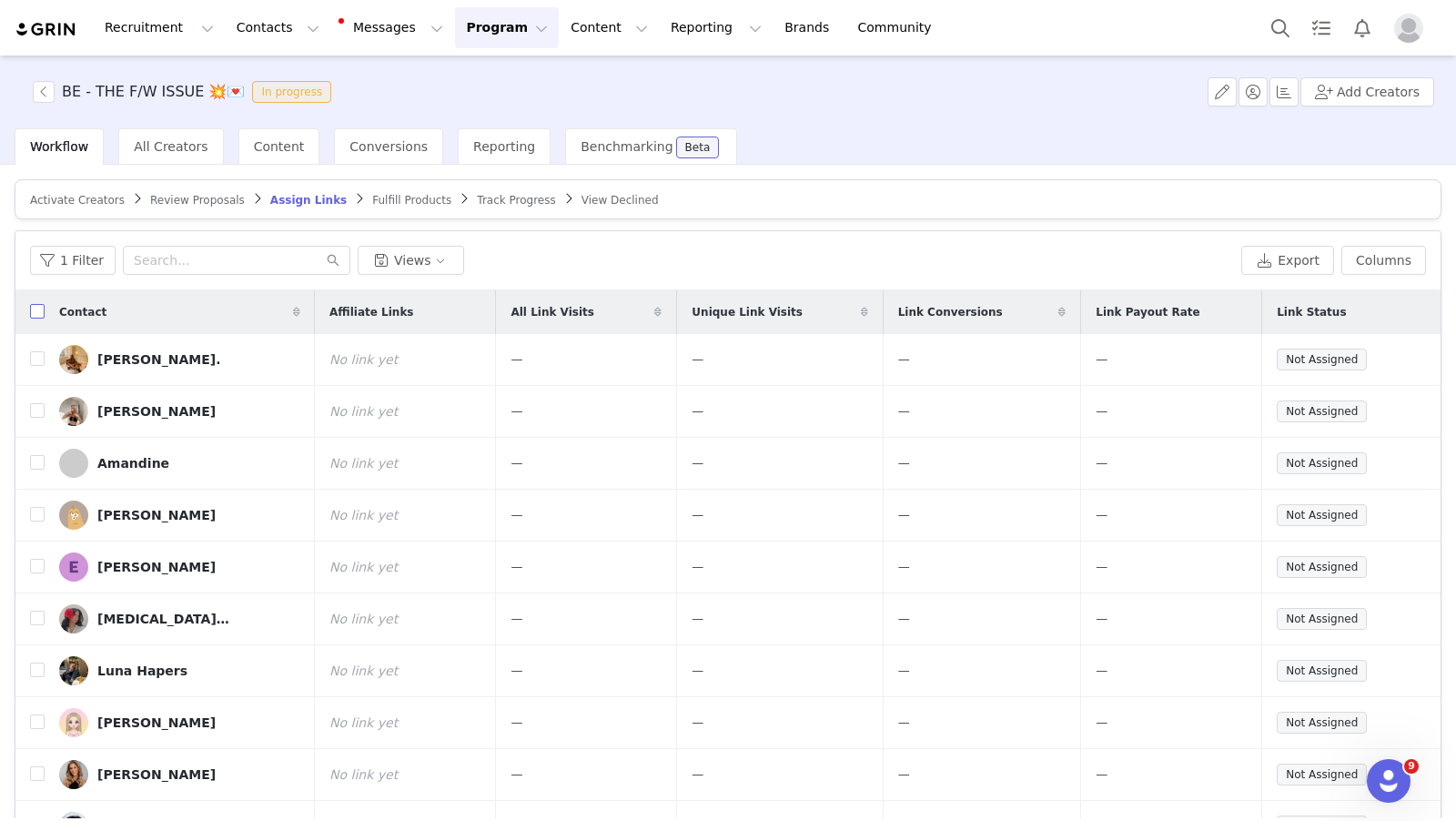
click at [41, 313] on input "checkbox" at bounding box center [37, 312] width 15 height 15
checkbox input "true"
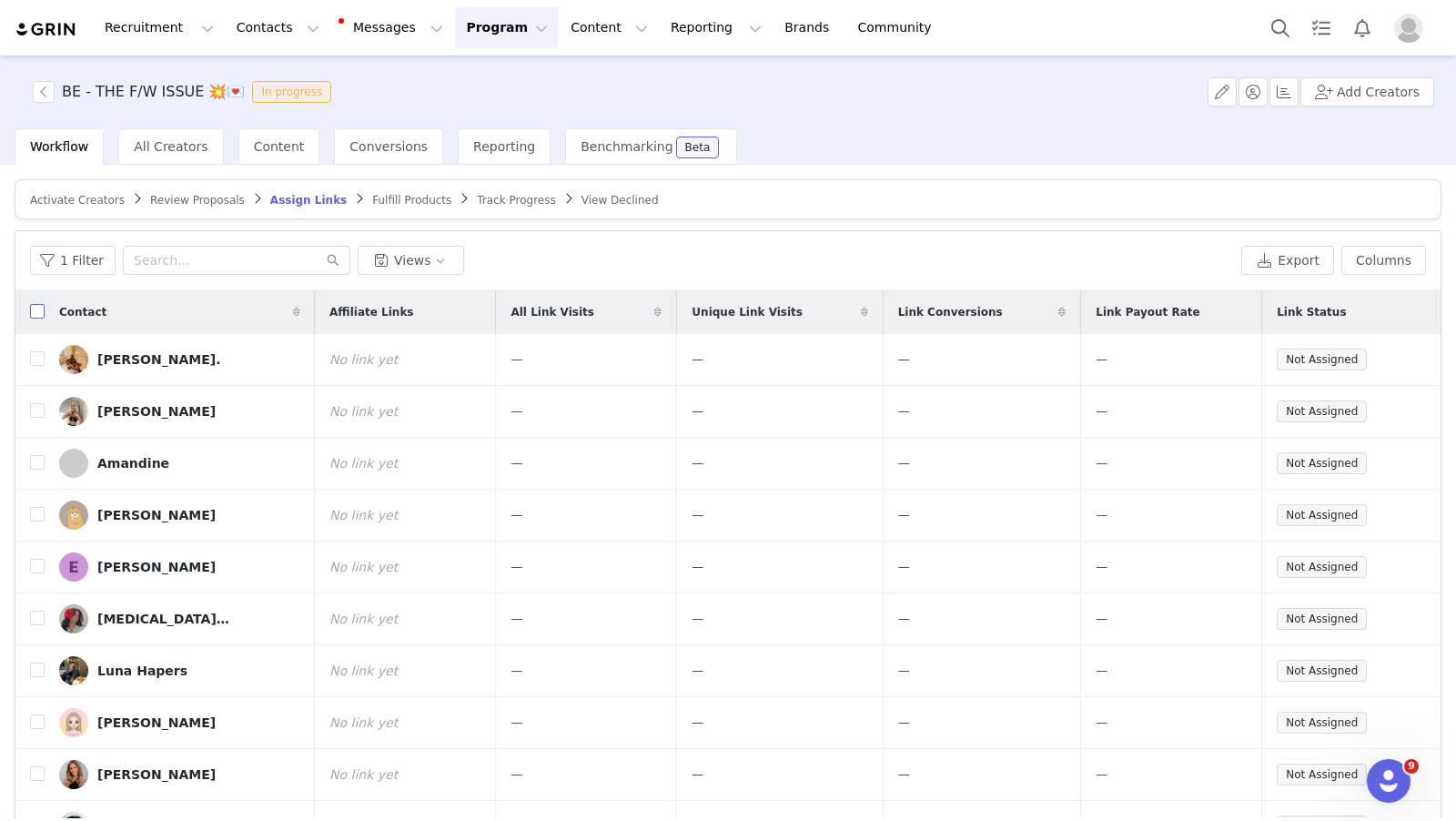
checkbox input "true"
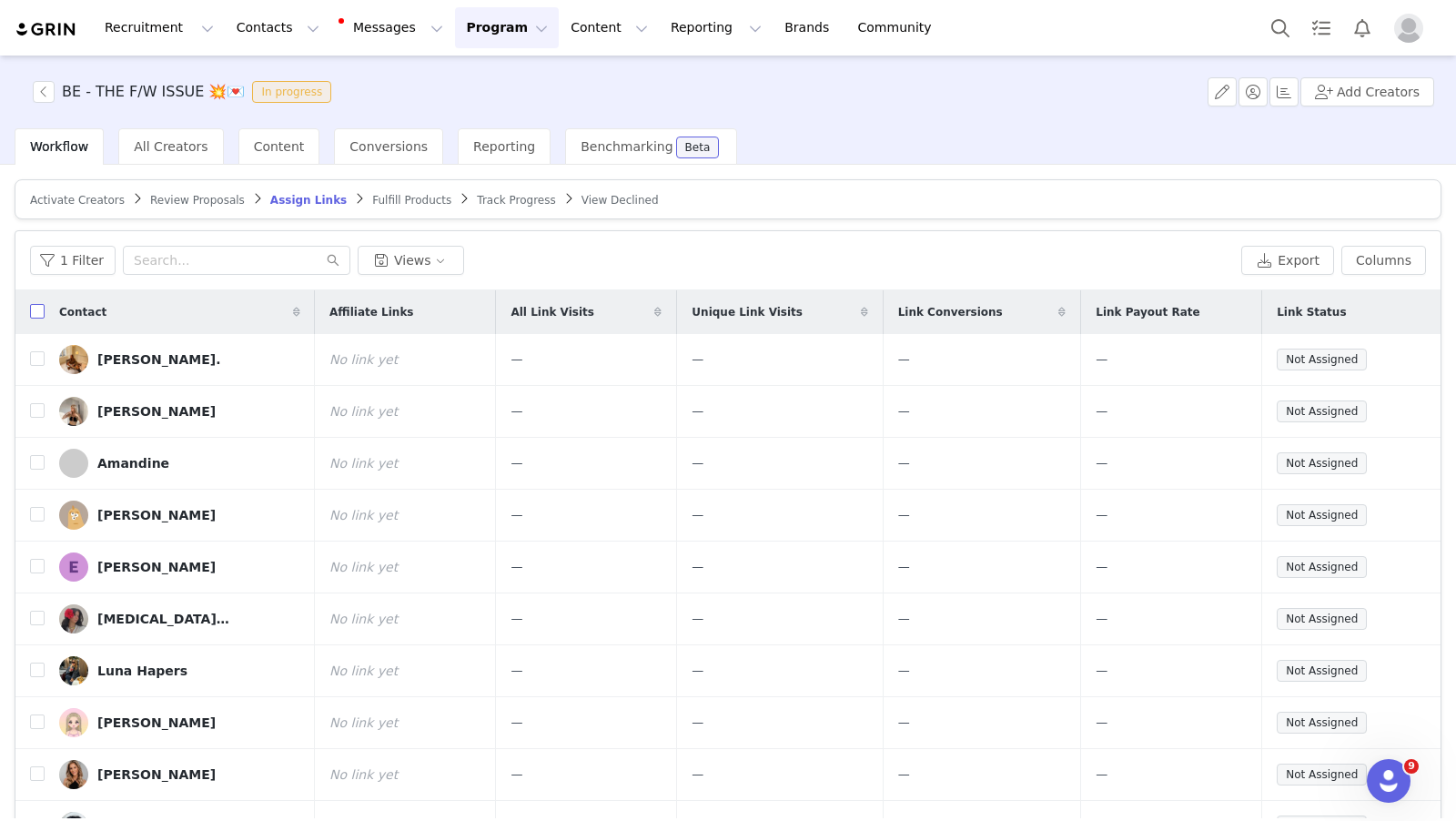
checkbox input "true"
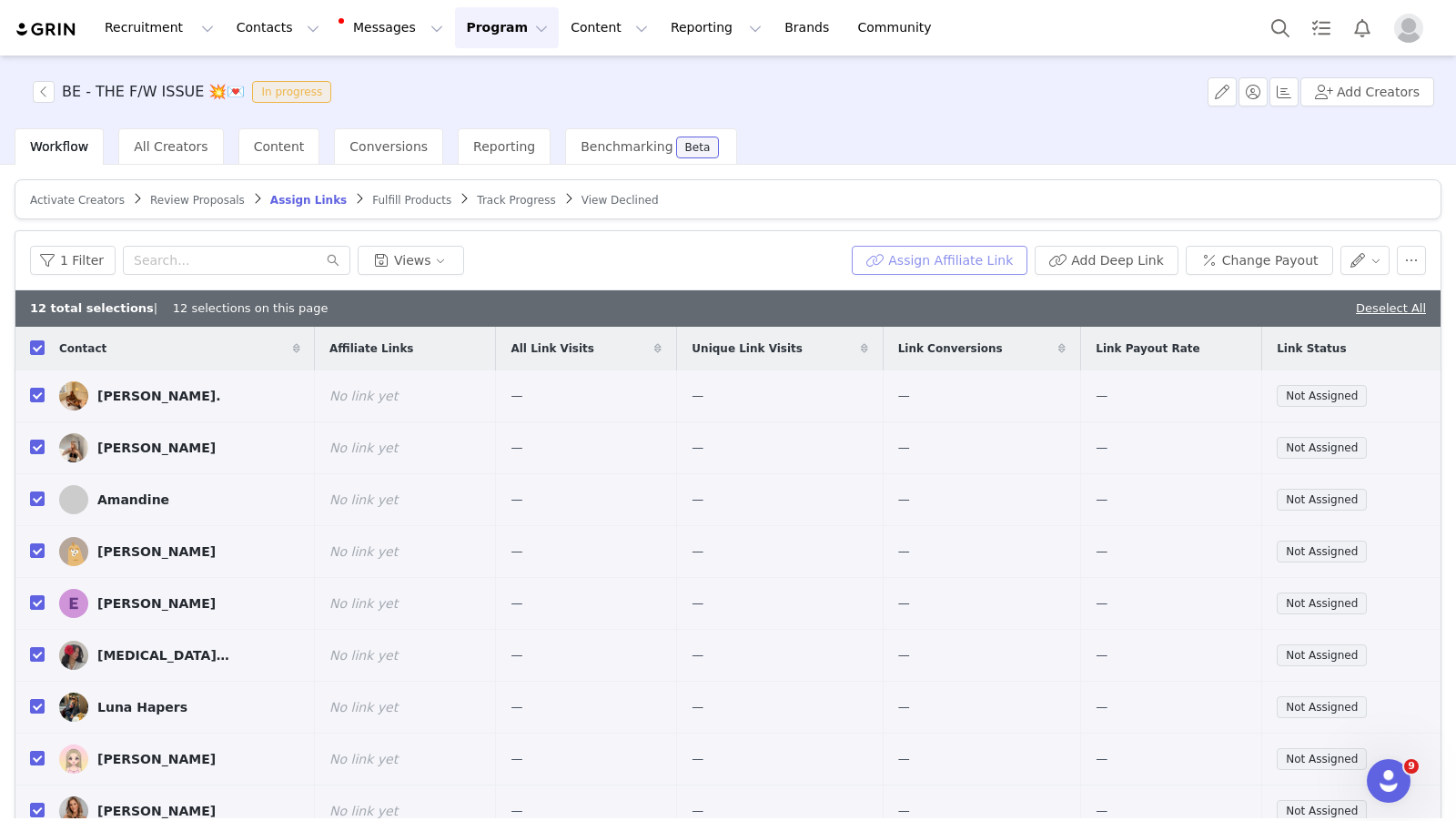
click at [959, 259] on button "Assign Affiliate Link" at bounding box center [939, 260] width 176 height 29
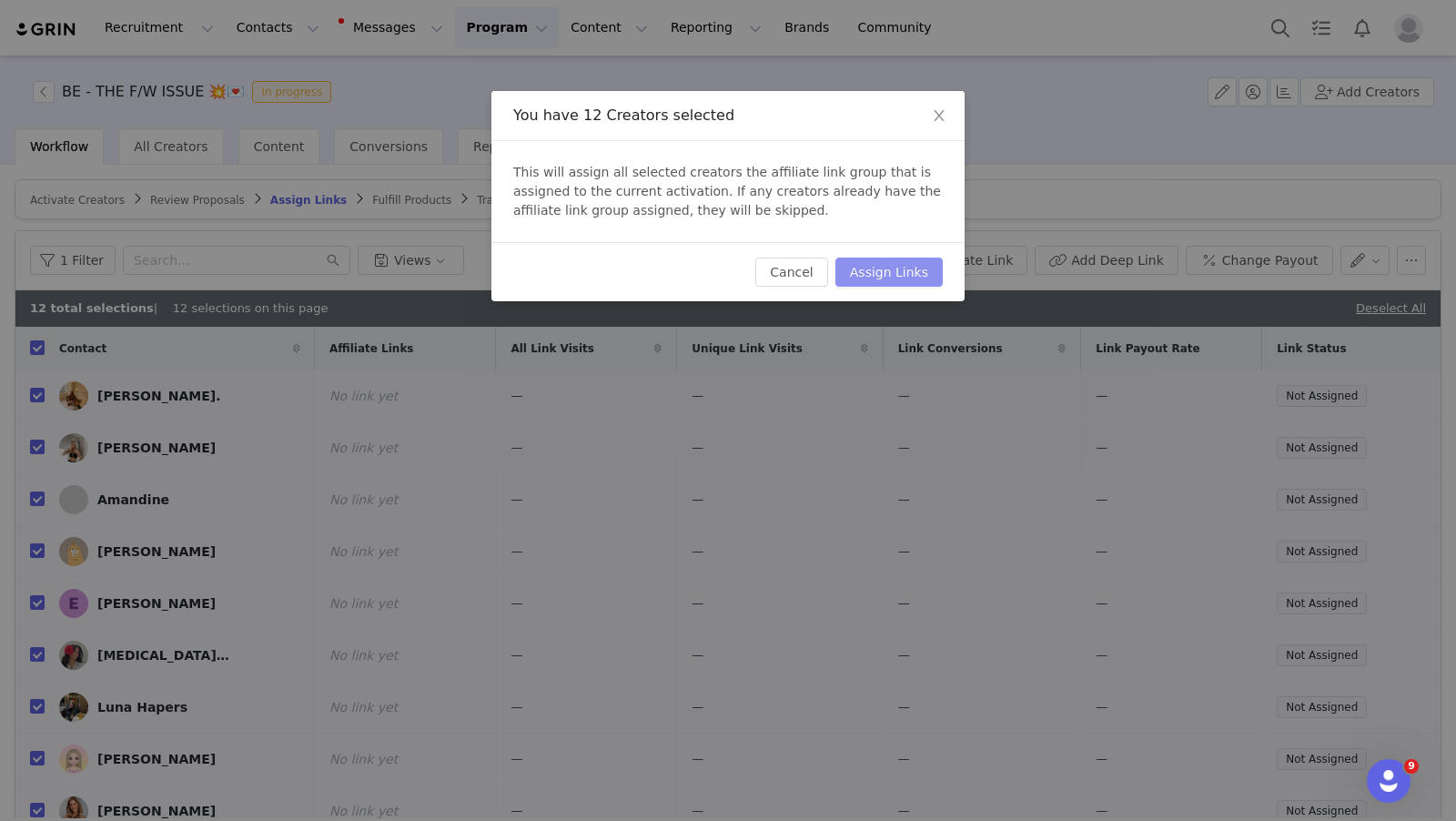
drag, startPoint x: 884, startPoint y: 266, endPoint x: 773, endPoint y: 377, distance: 157.0
click at [884, 267] on button "Assign Links" at bounding box center [889, 272] width 107 height 29
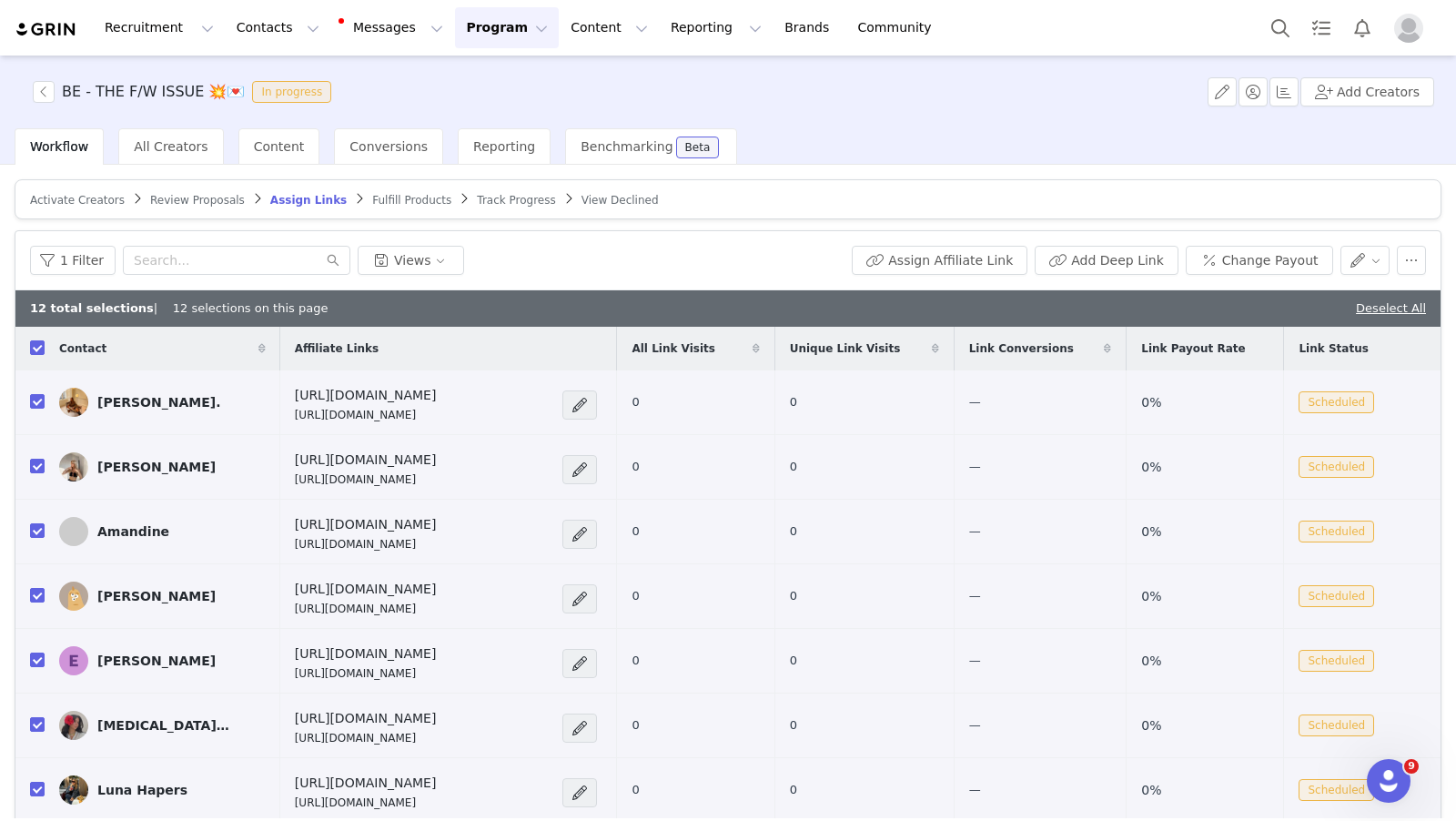
click at [383, 204] on span "Fulfill Products" at bounding box center [411, 200] width 79 height 13
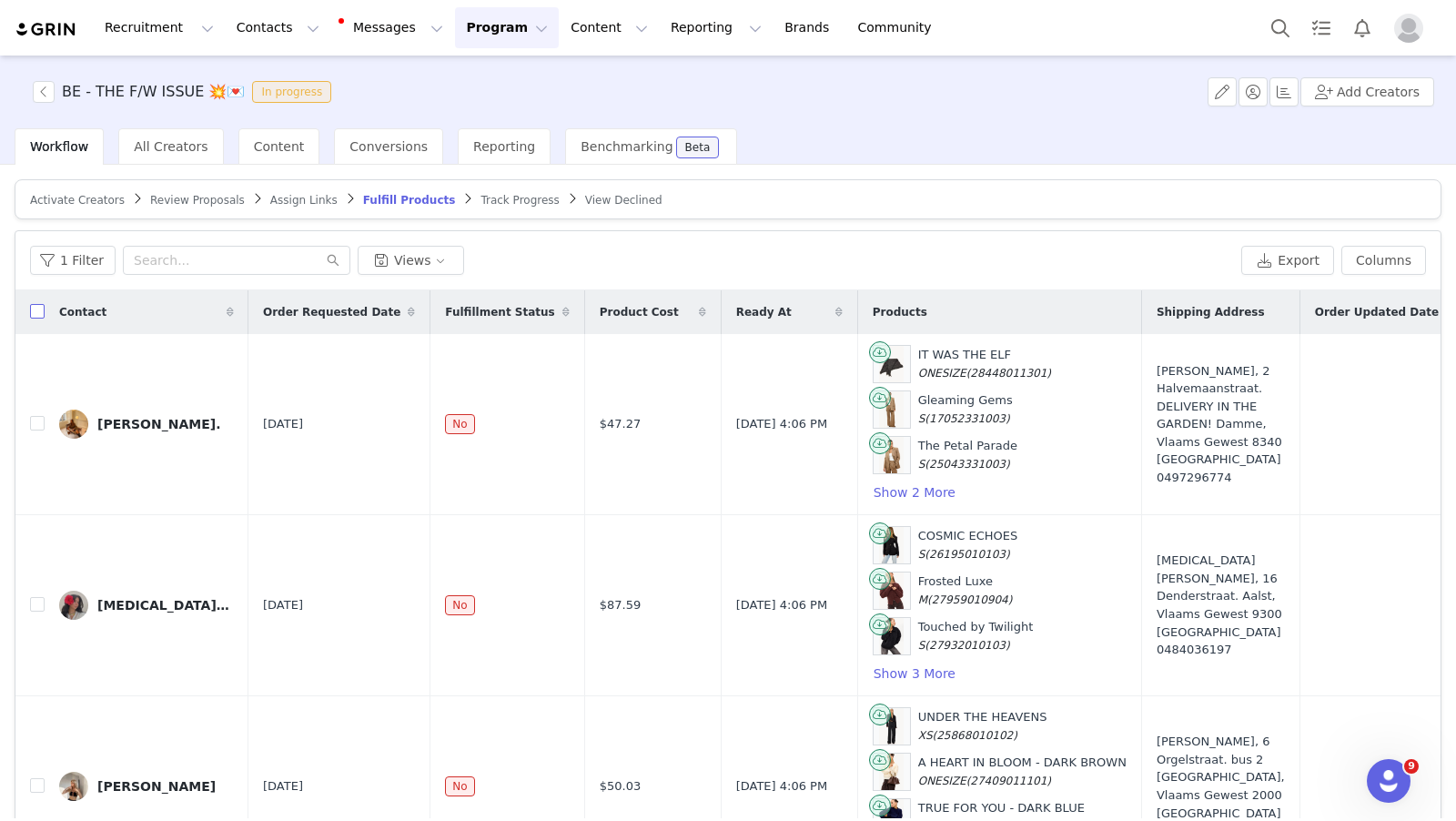
click at [36, 308] on input "checkbox" at bounding box center [37, 312] width 15 height 15
checkbox input "true"
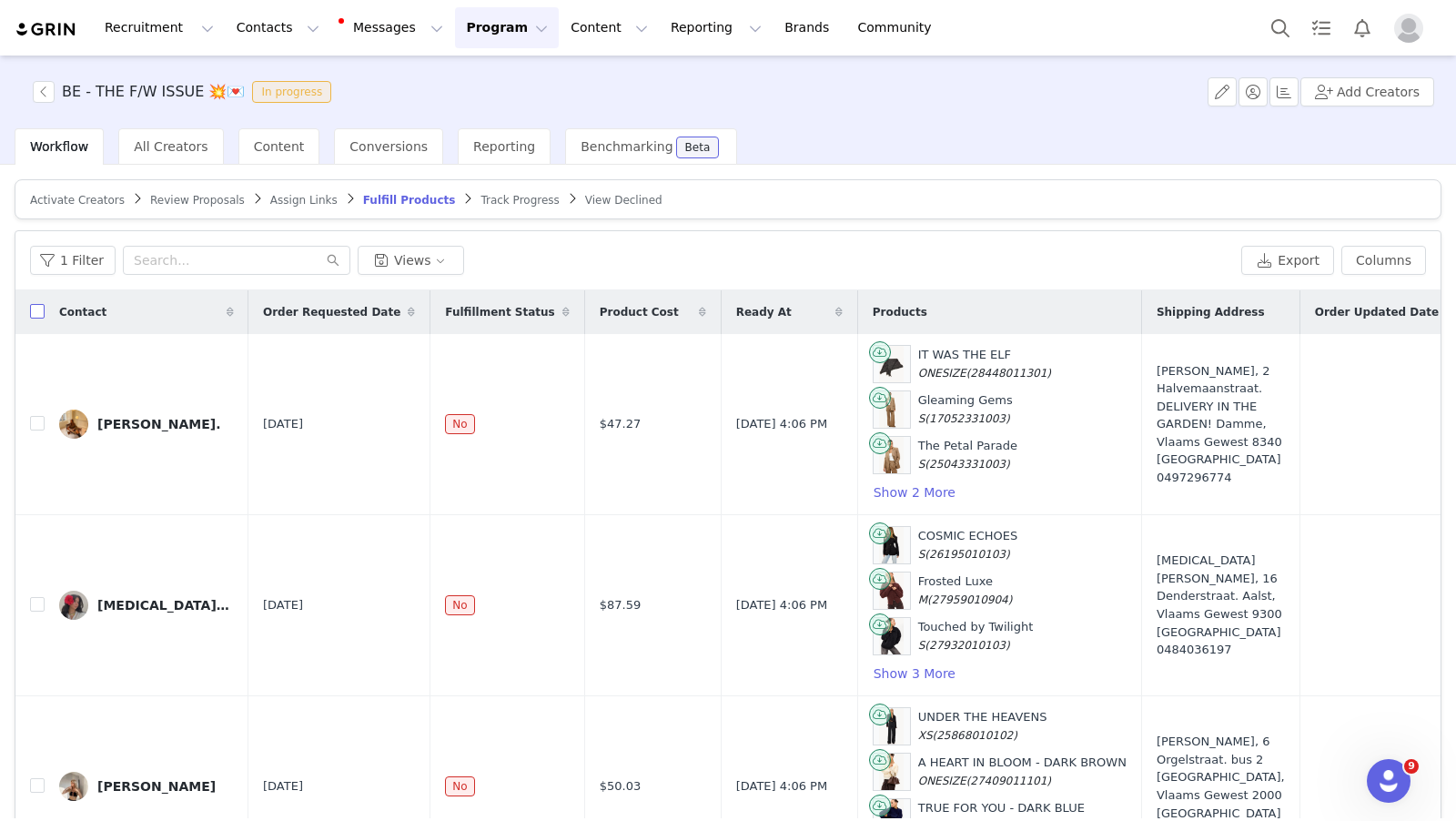
checkbox input "true"
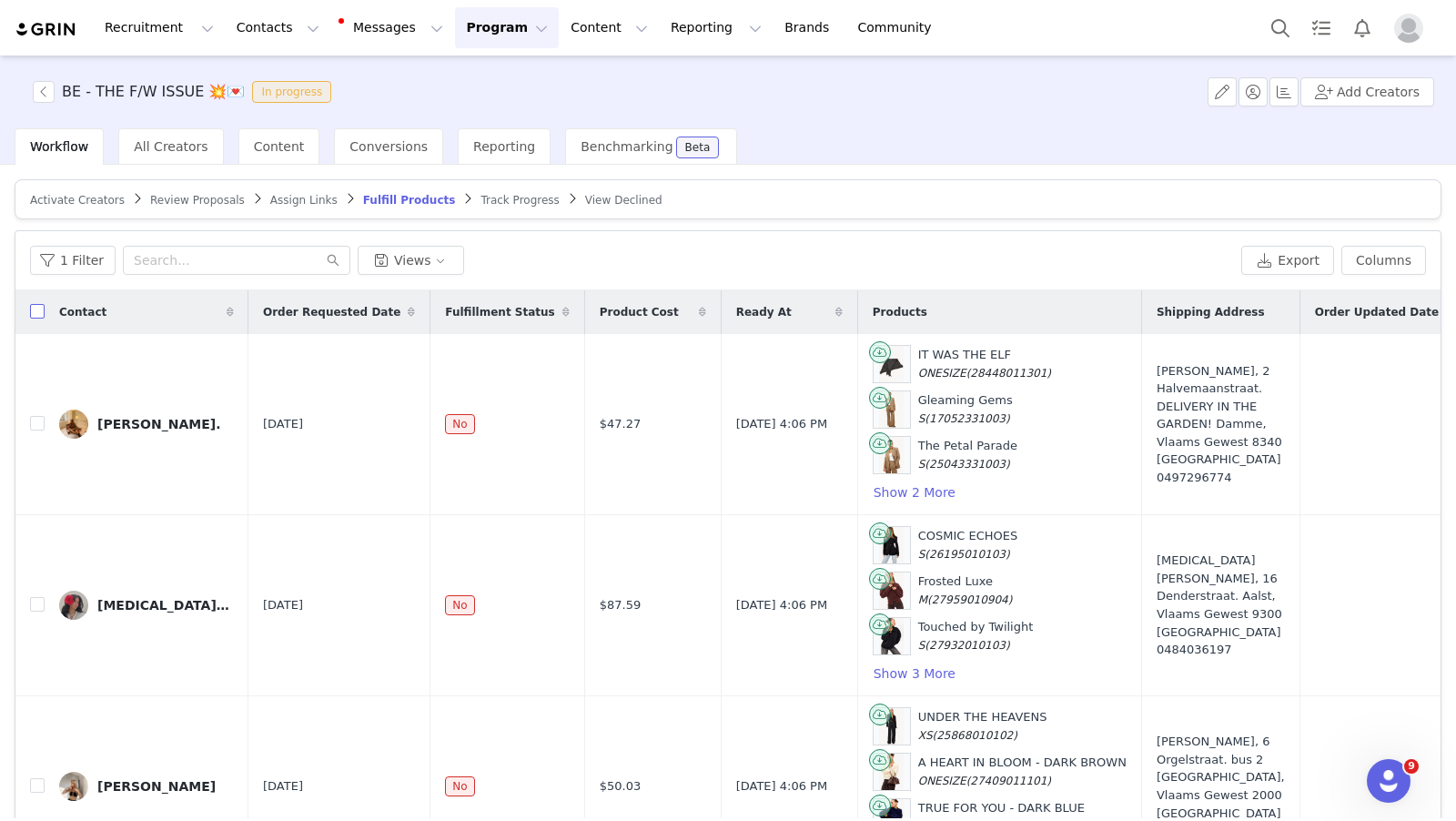
checkbox input "true"
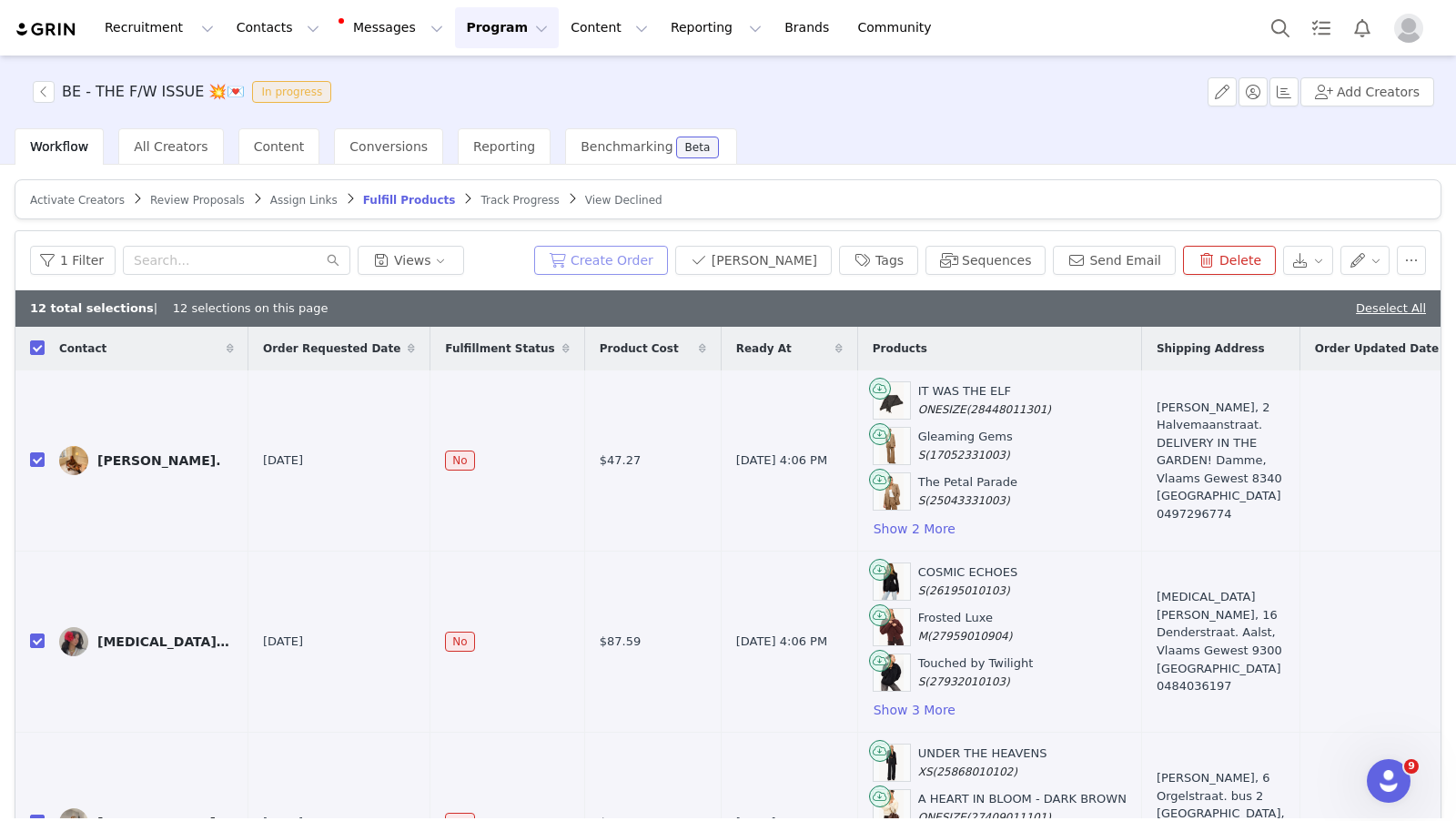
click at [668, 258] on button "Create Order" at bounding box center [601, 260] width 134 height 29
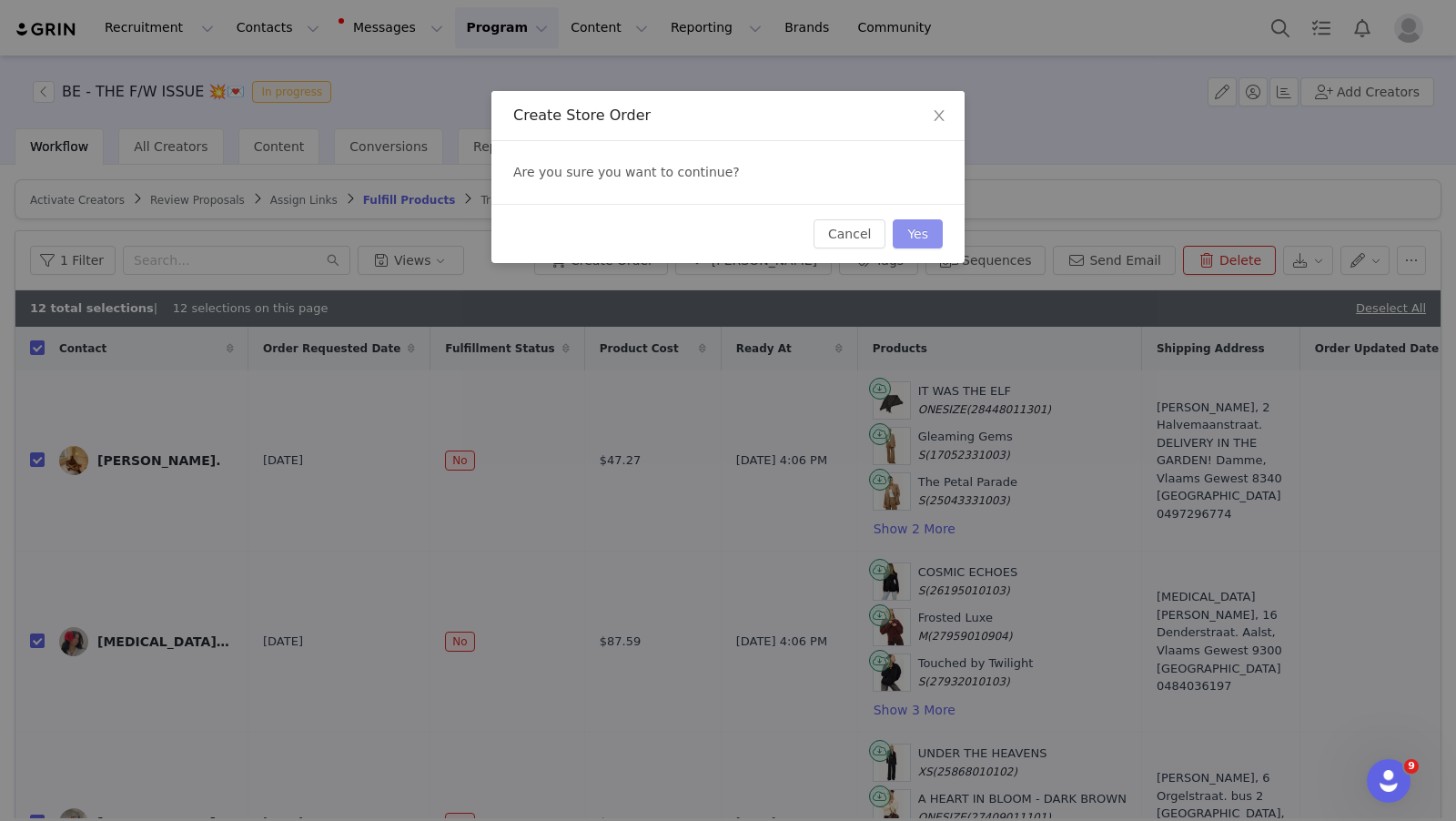
click at [913, 233] on button "Yes" at bounding box center [918, 234] width 50 height 29
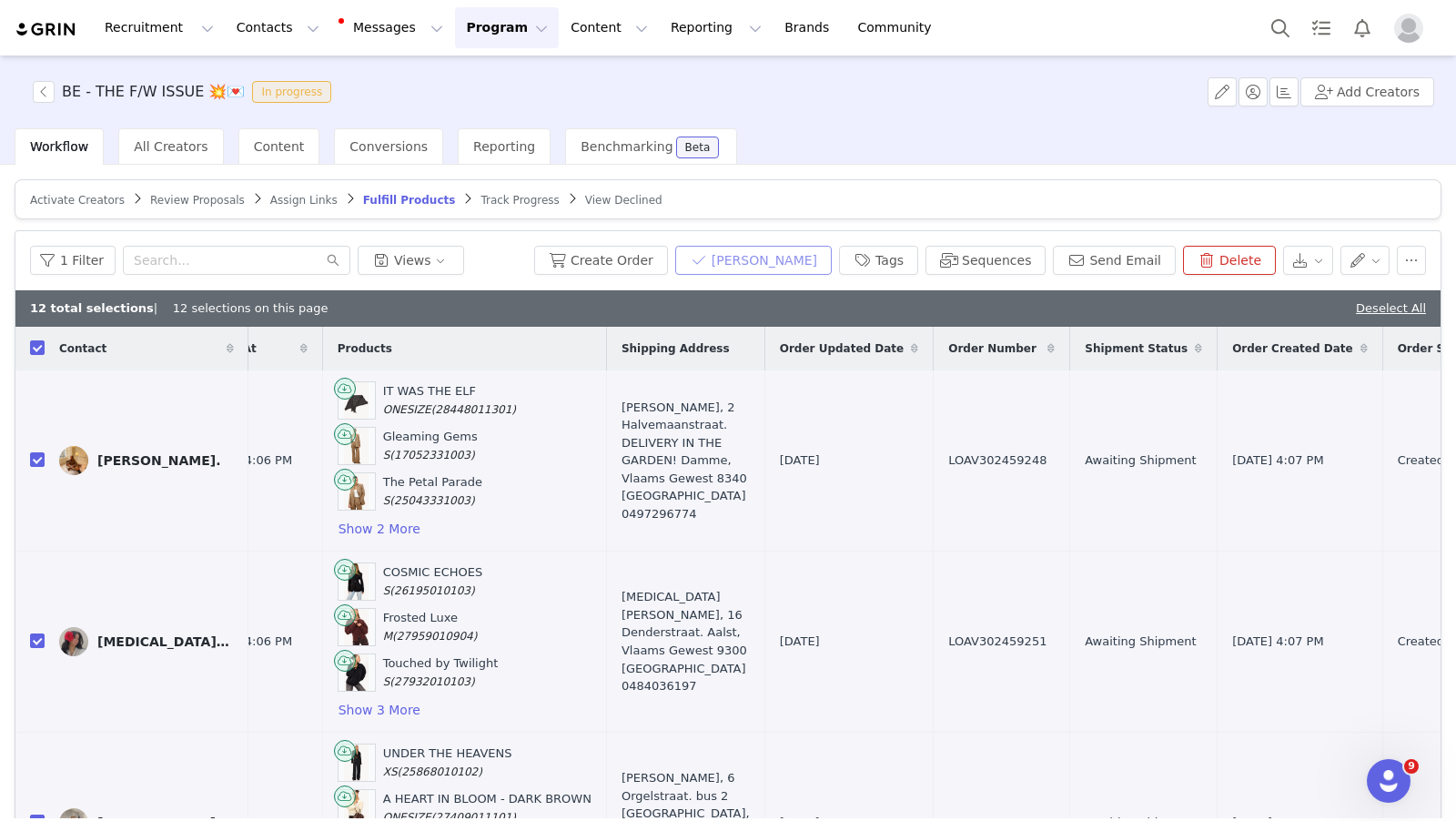
click at [807, 258] on button "[PERSON_NAME]" at bounding box center [753, 260] width 156 height 29
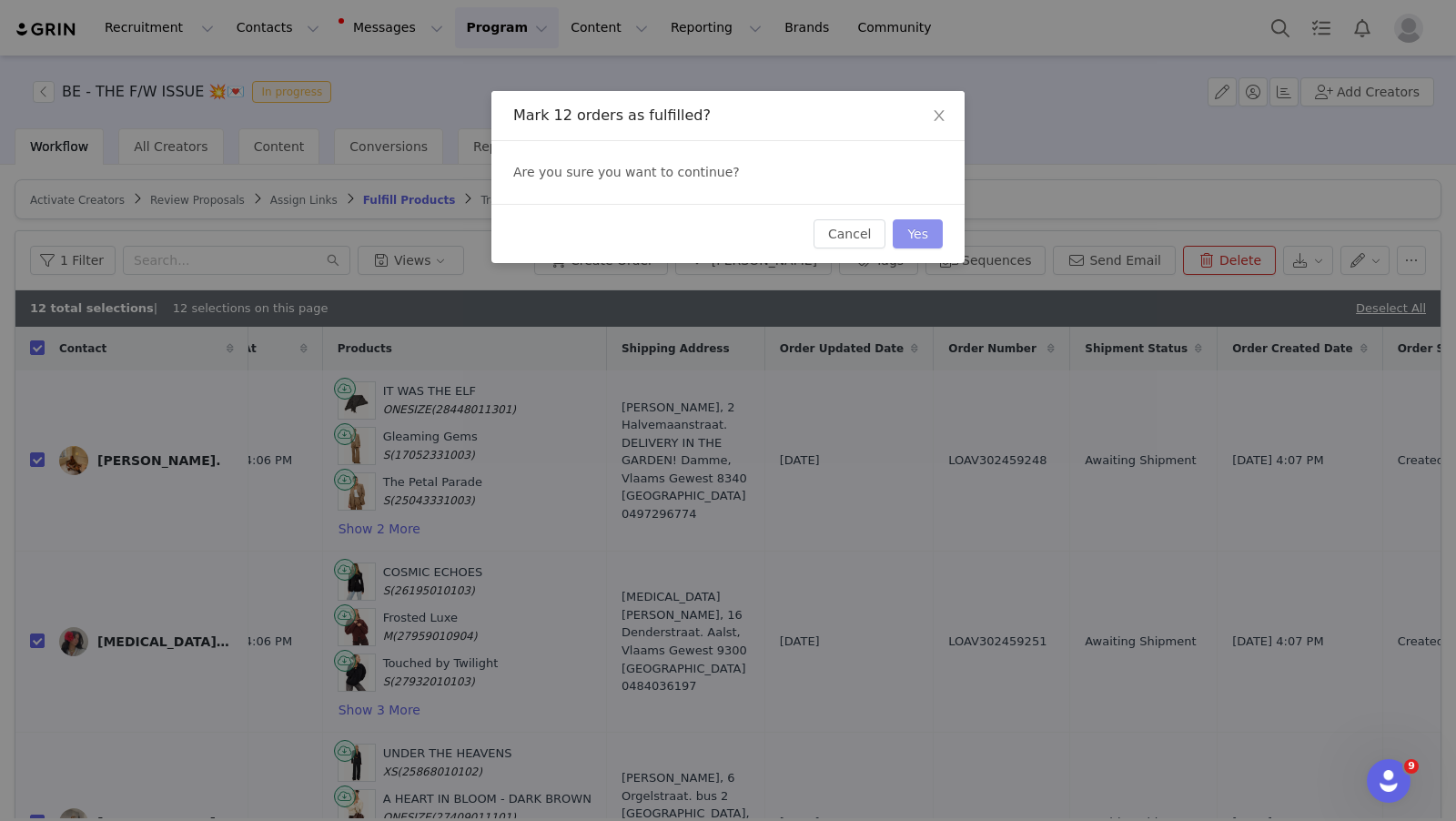
drag, startPoint x: 915, startPoint y: 231, endPoint x: 906, endPoint y: 284, distance: 53.8
click at [915, 231] on button "Yes" at bounding box center [918, 234] width 50 height 29
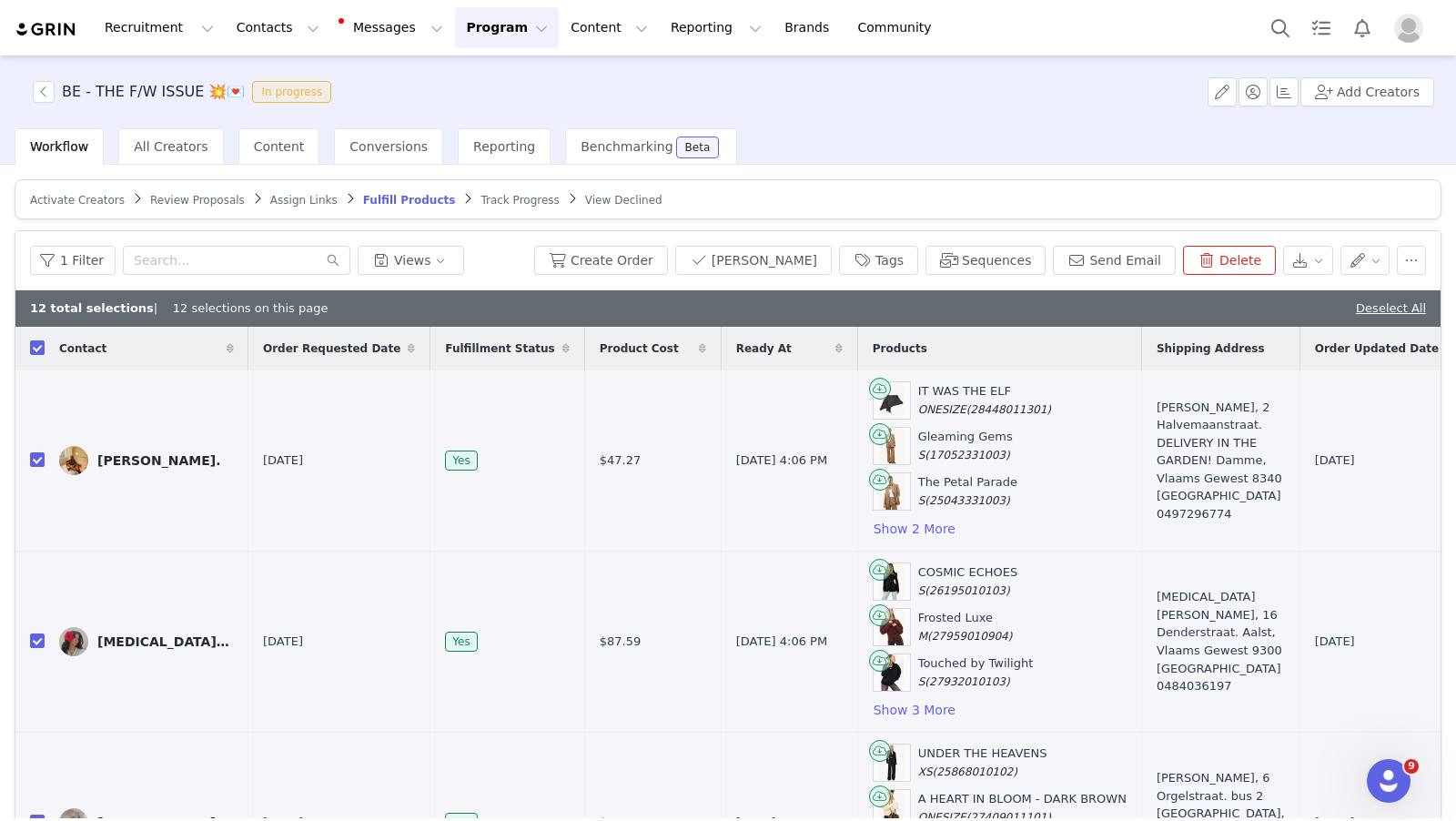
drag, startPoint x: 463, startPoint y: 7, endPoint x: 469, endPoint y: 25, distance: 19.0
click at [463, 8] on div "Recruitment Recruitment Creator Search Curated Lists Landing Pages Web Extensio…" at bounding box center [728, 28] width 1456 height 56
click at [475, 34] on button "Program Program" at bounding box center [506, 28] width 103 height 41
click at [523, 77] on div "Activations" at bounding box center [498, 80] width 122 height 20
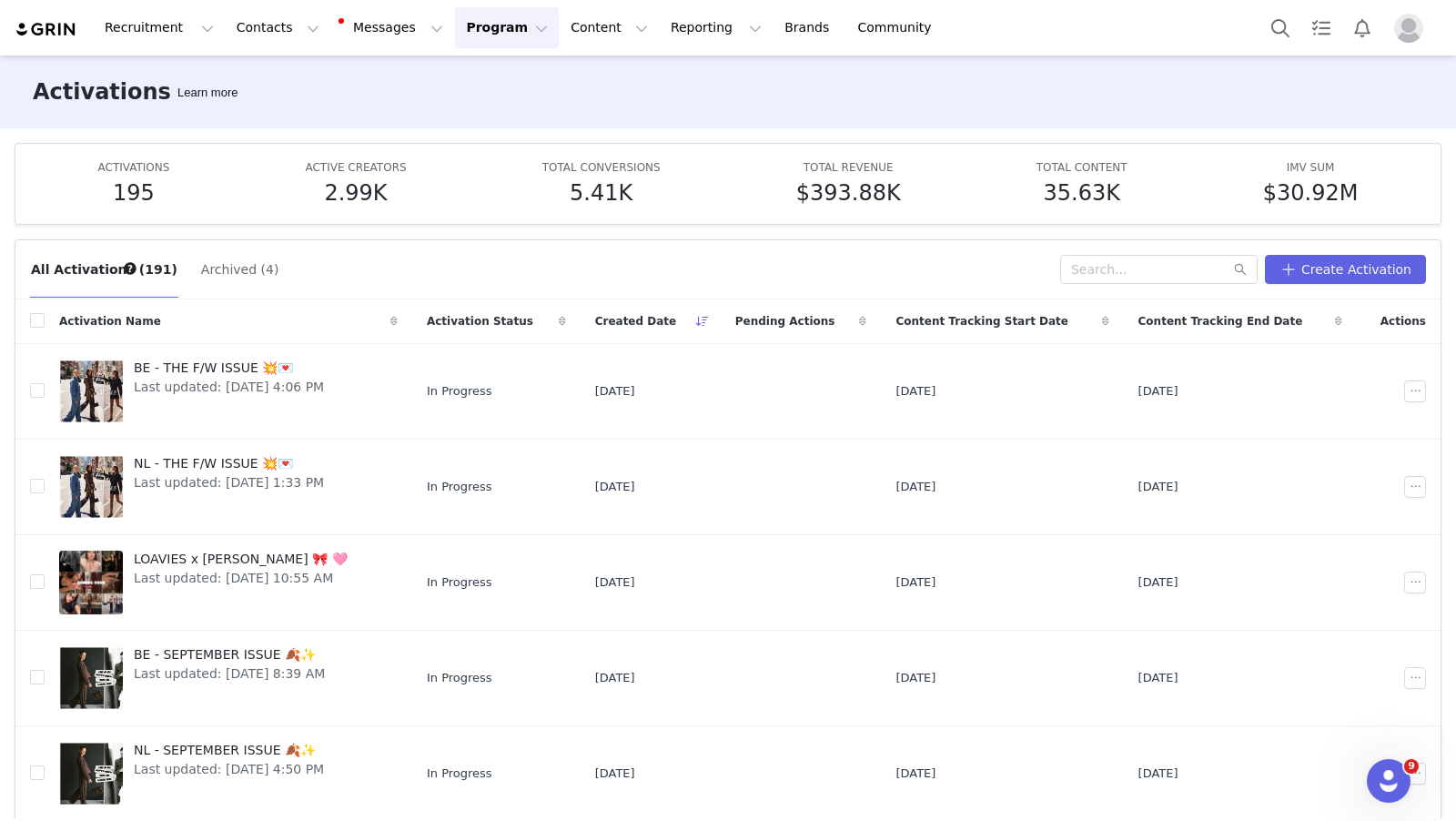
click at [452, 49] on div "Recruitment Recruitment Creator Search Curated Lists Landing Pages Web Extensio…" at bounding box center [728, 28] width 1456 height 56
drag, startPoint x: 470, startPoint y: 34, endPoint x: 479, endPoint y: 53, distance: 21.0
click at [470, 35] on button "Program Program" at bounding box center [506, 28] width 103 height 41
click at [509, 78] on div "Activations" at bounding box center [498, 80] width 122 height 20
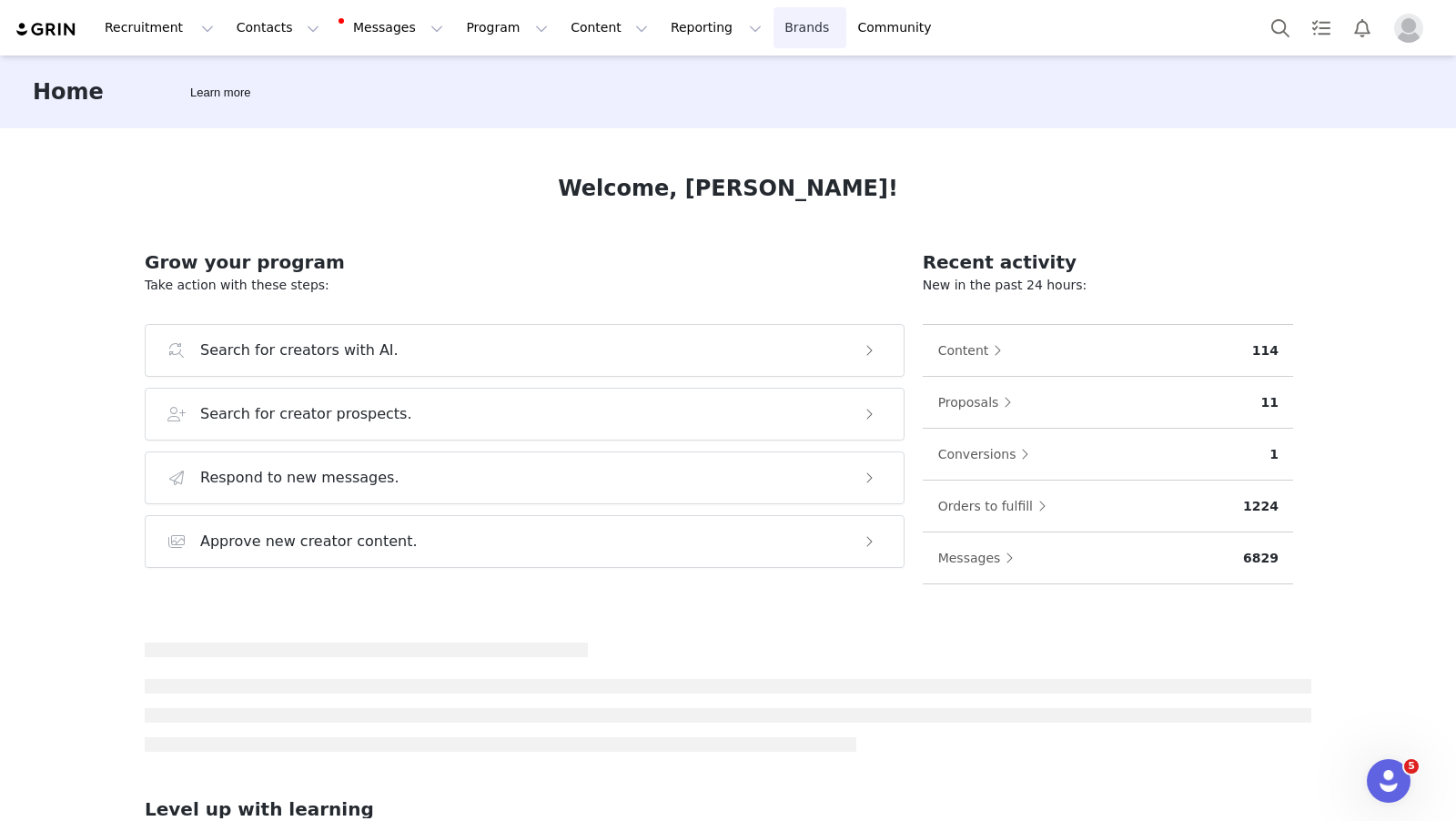
click at [774, 37] on link "Brands Brands" at bounding box center [809, 28] width 72 height 41
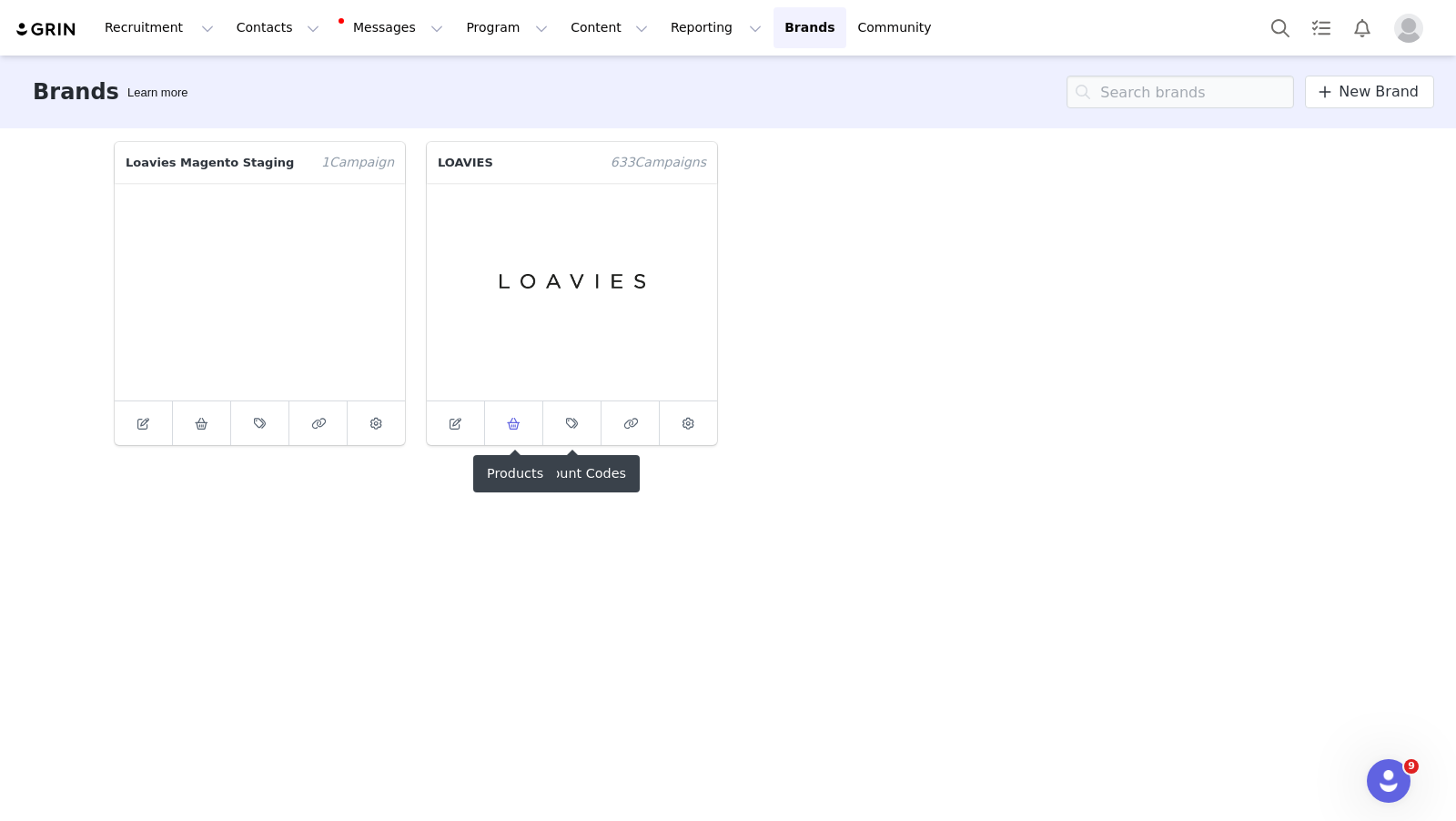
click at [504, 421] on span at bounding box center [514, 423] width 21 height 21
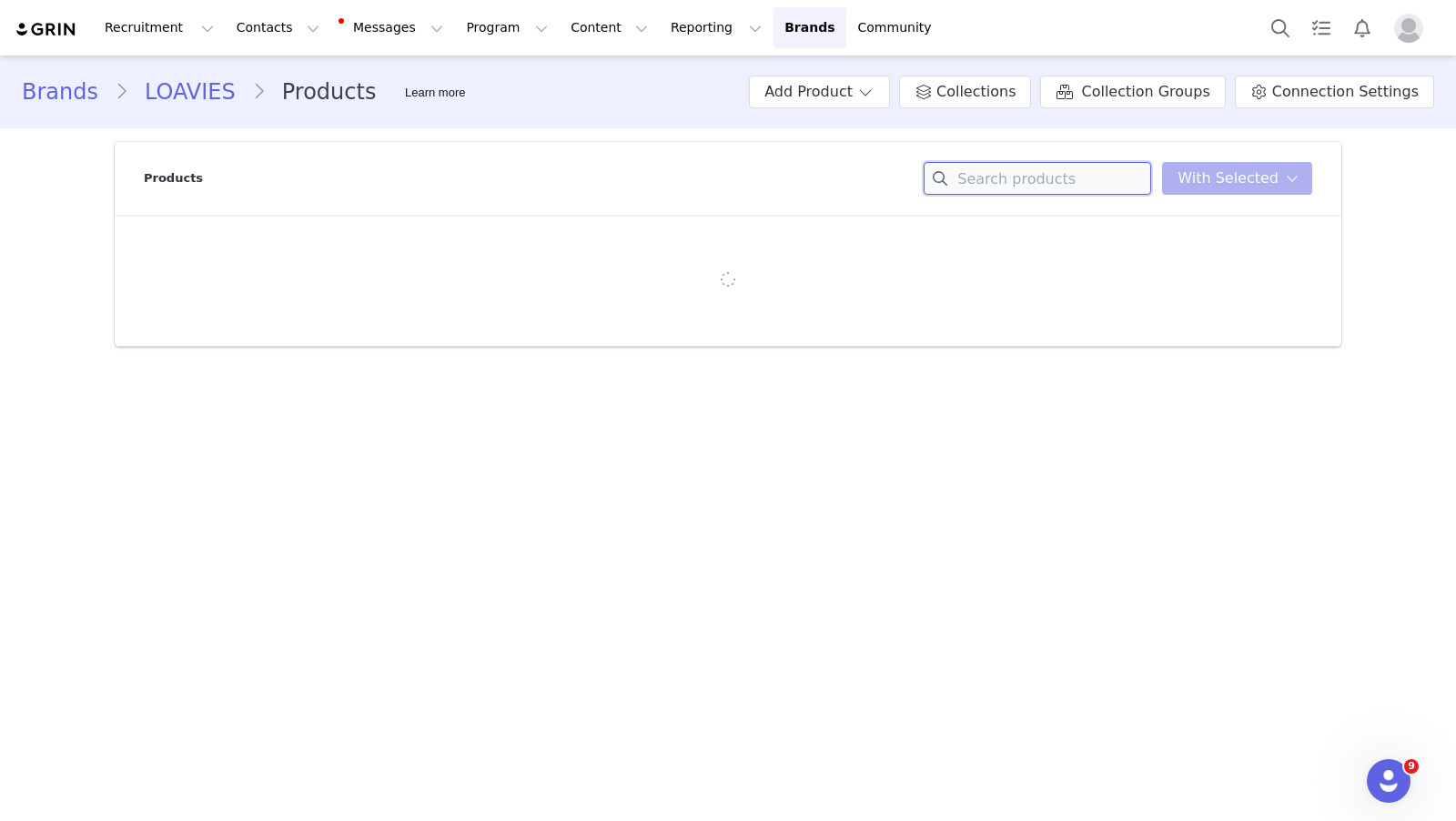
click at [1020, 182] on input at bounding box center [1037, 178] width 227 height 33
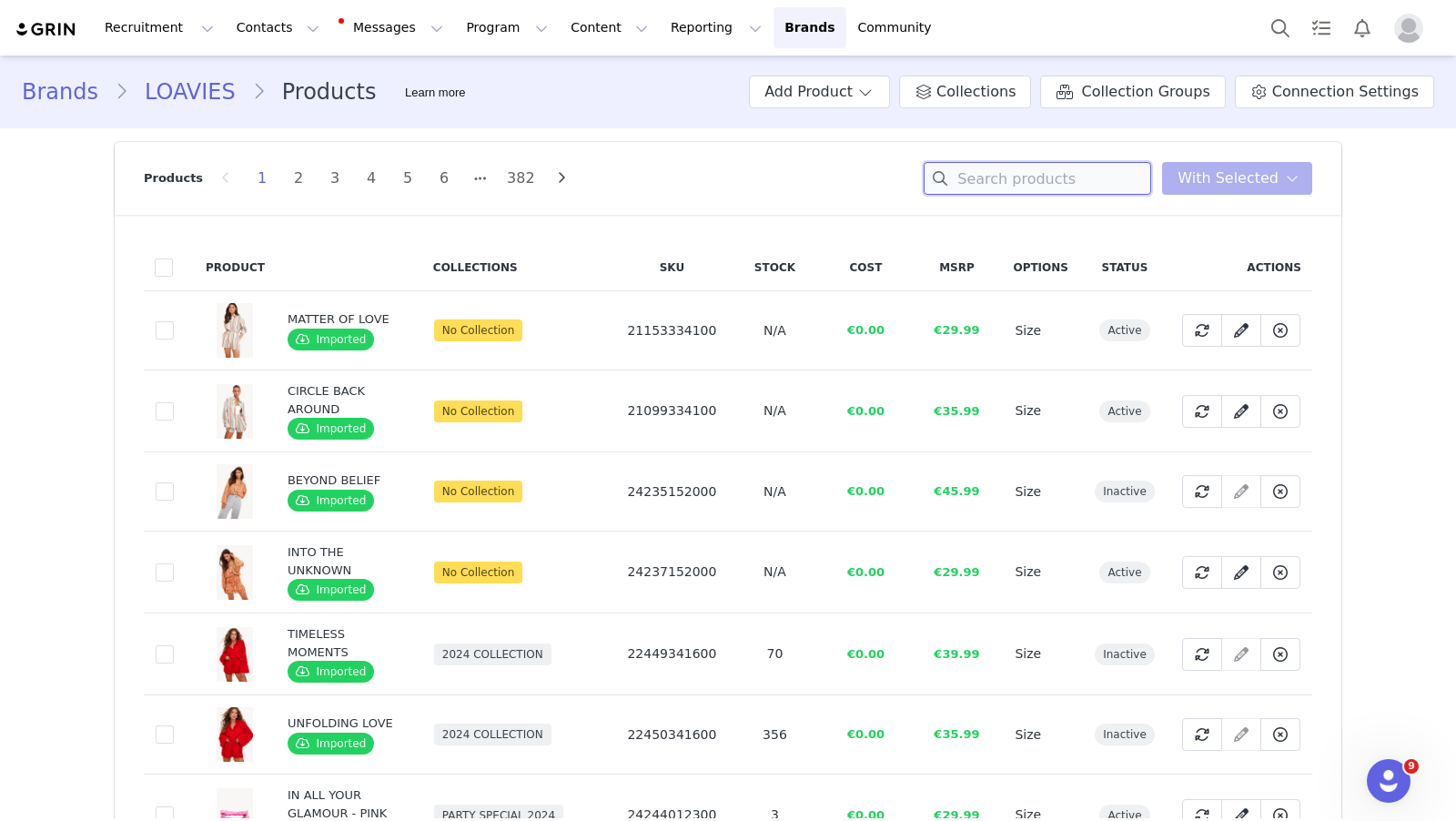
paste input "The straight fit"
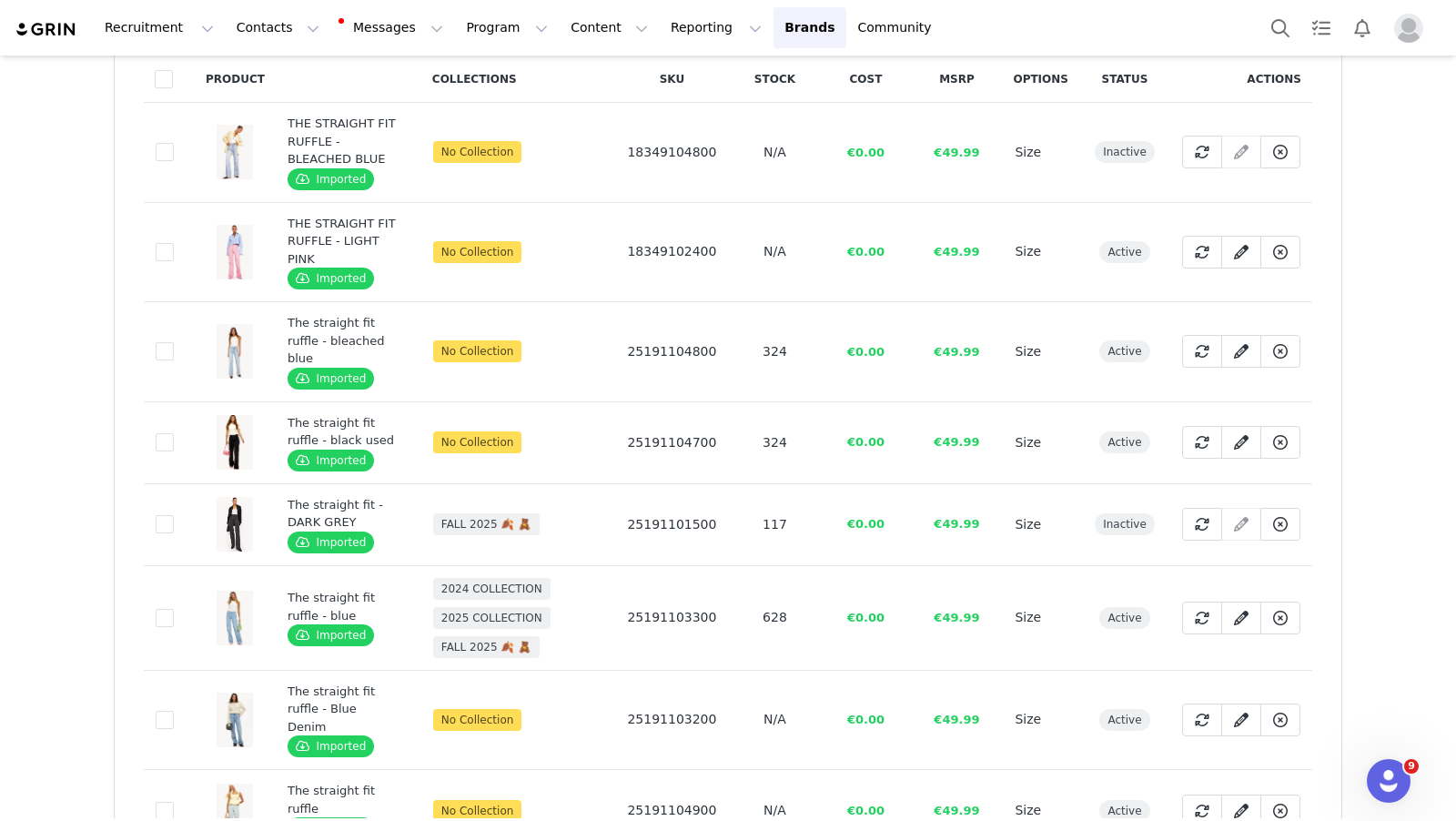
scroll to position [204, 0]
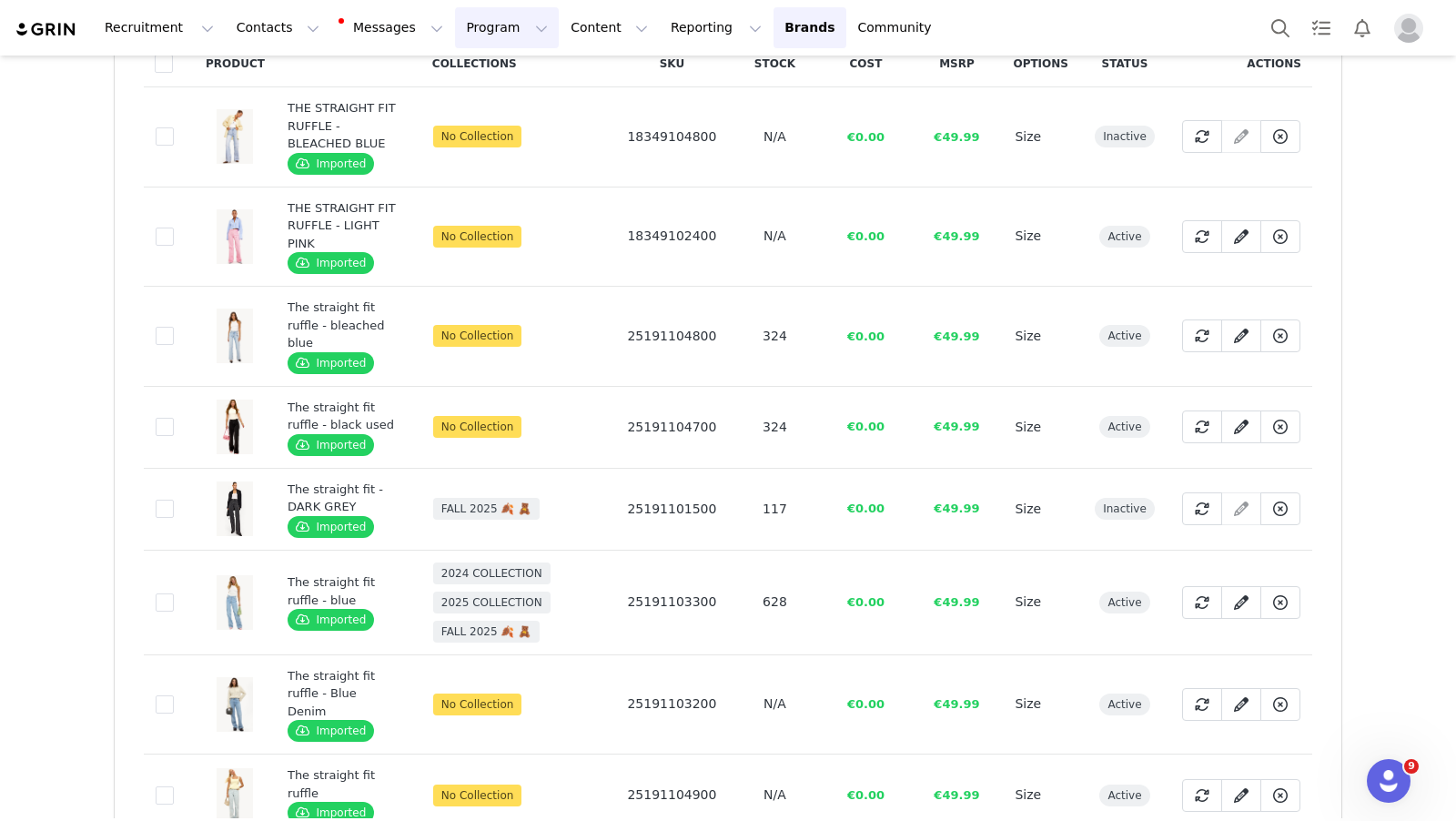
type input "The straight fit"
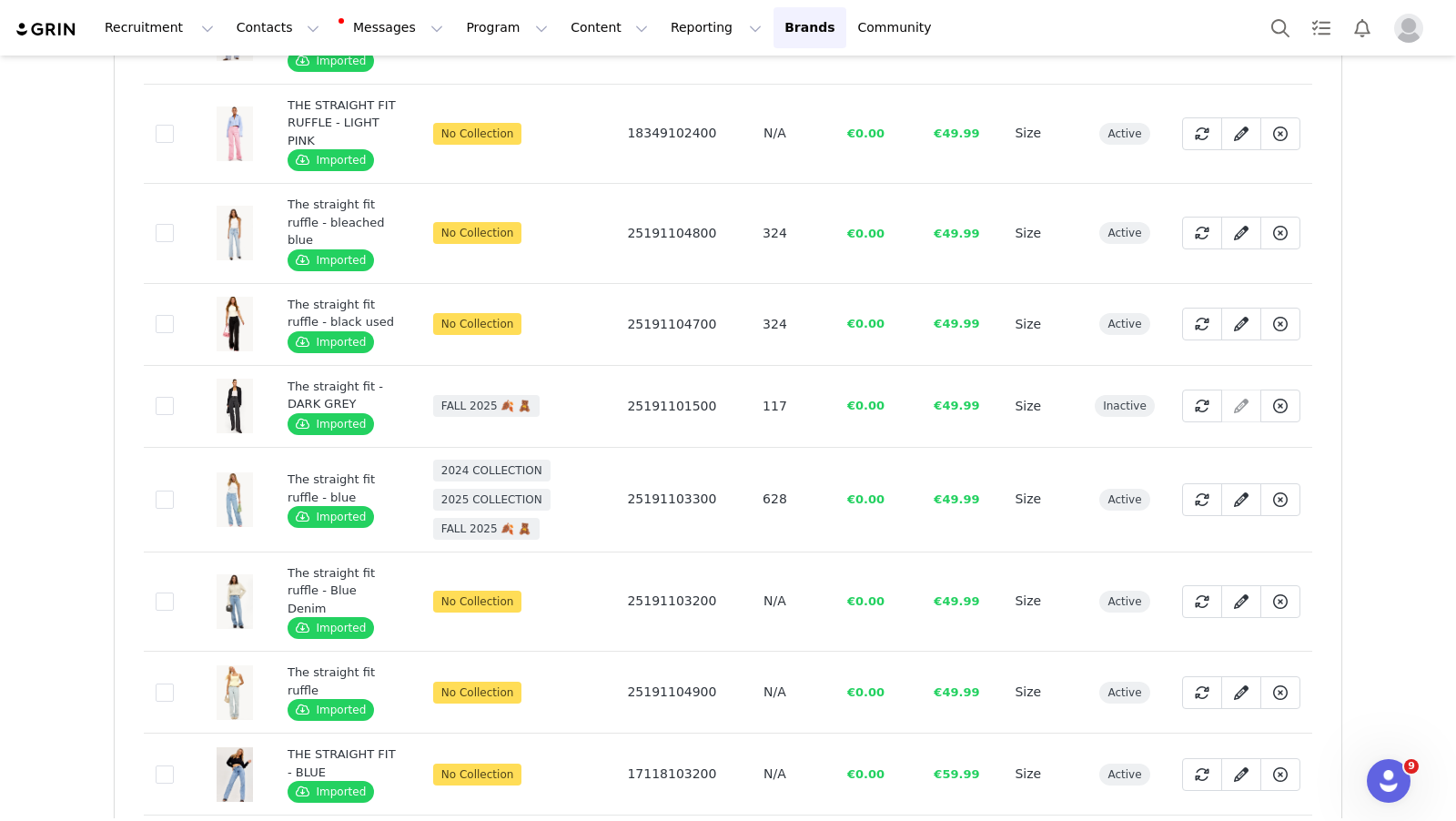
scroll to position [288, 0]
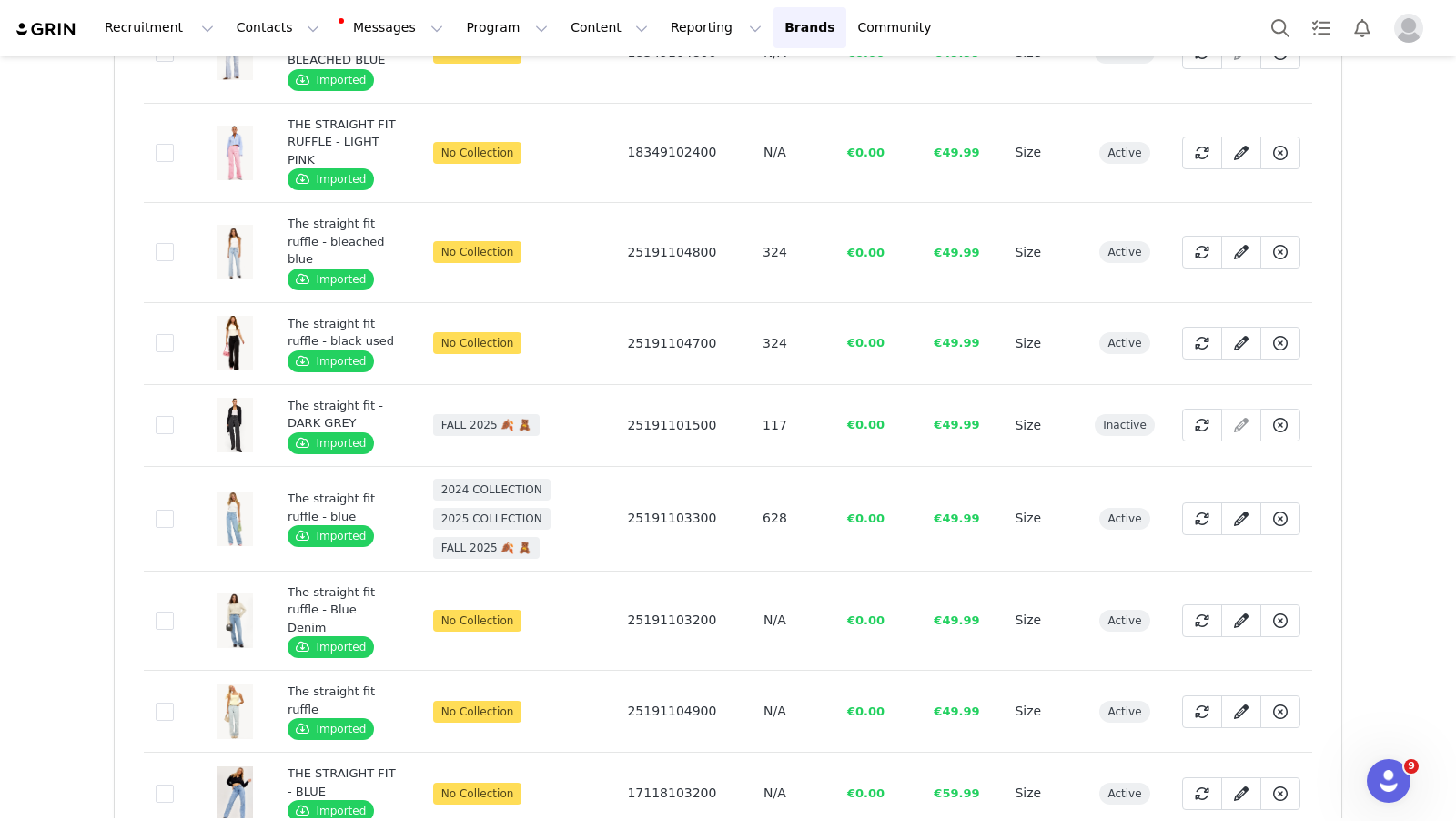
drag, startPoint x: 167, startPoint y: 416, endPoint x: 433, endPoint y: 410, distance: 266.1
click at [167, 416] on span at bounding box center [165, 425] width 19 height 19
click at [174, 416] on input "1e240e7a-b749-47ec-8446-c4bdcd7ca8eb" at bounding box center [174, 416] width 0 height 0
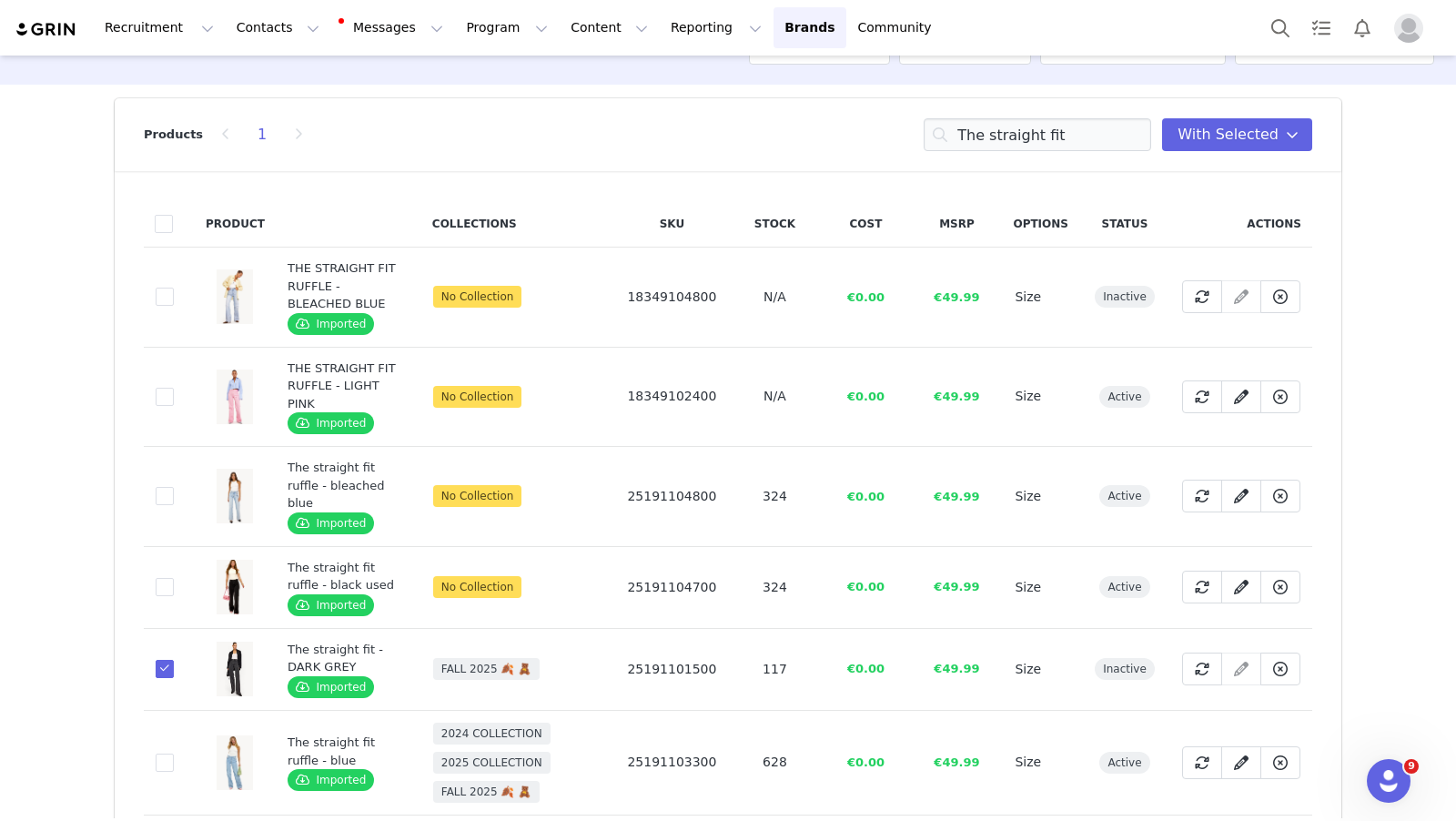
scroll to position [0, 0]
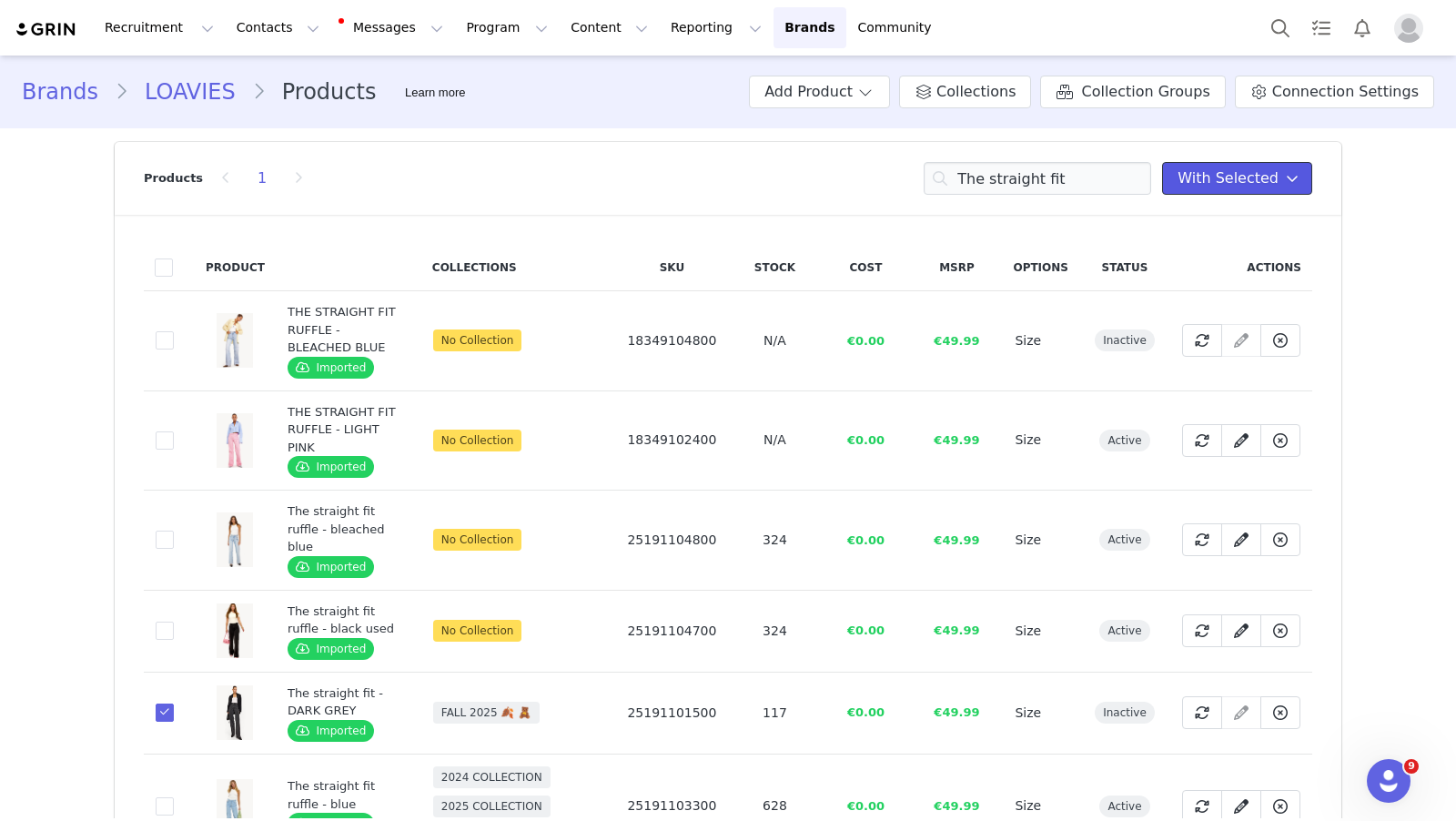
click at [1287, 174] on icon at bounding box center [1292, 179] width 13 height 15
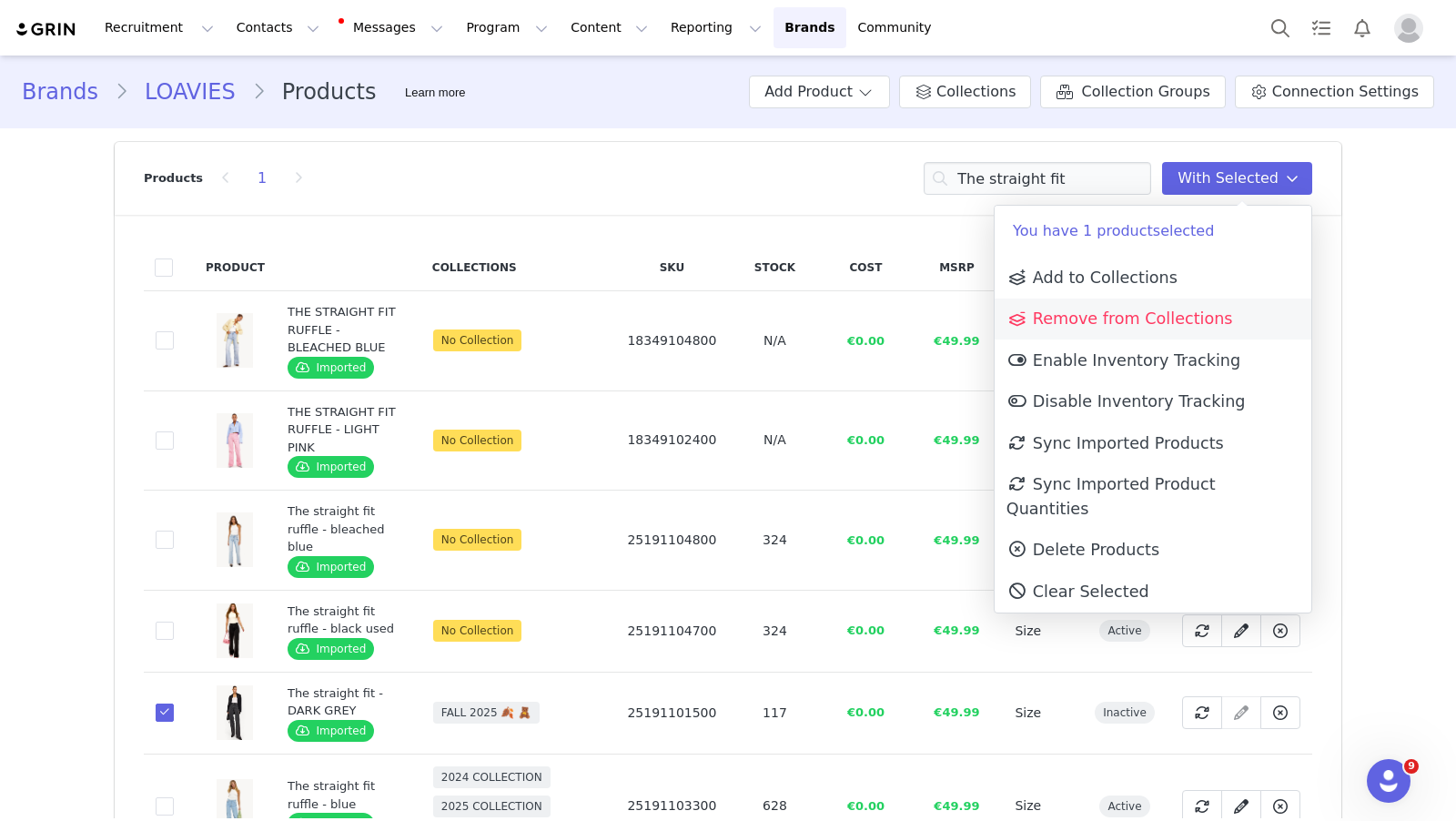
click at [1190, 318] on span "Remove from Collections" at bounding box center [1119, 318] width 226 height 19
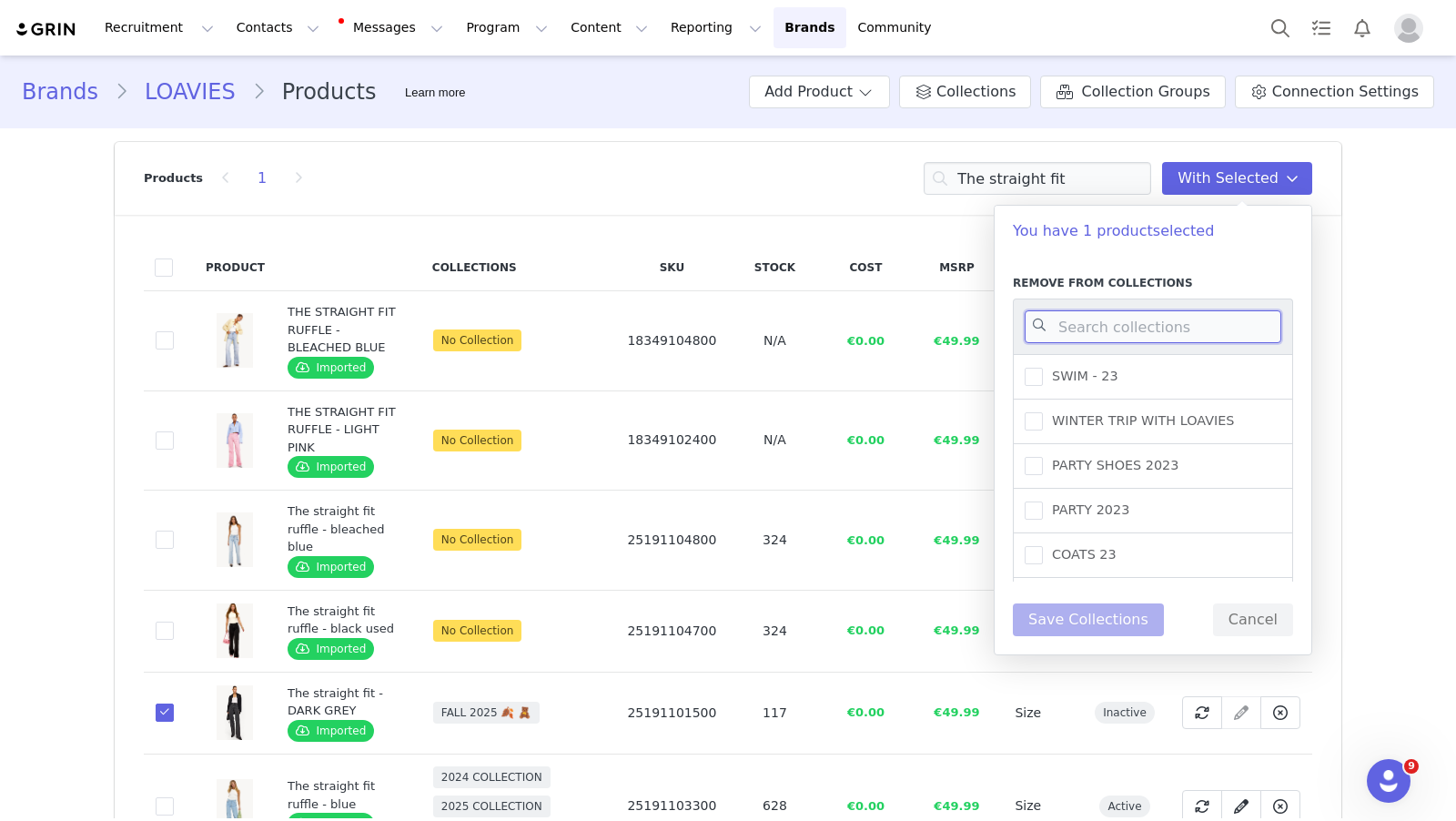
click at [1132, 312] on input at bounding box center [1153, 326] width 257 height 33
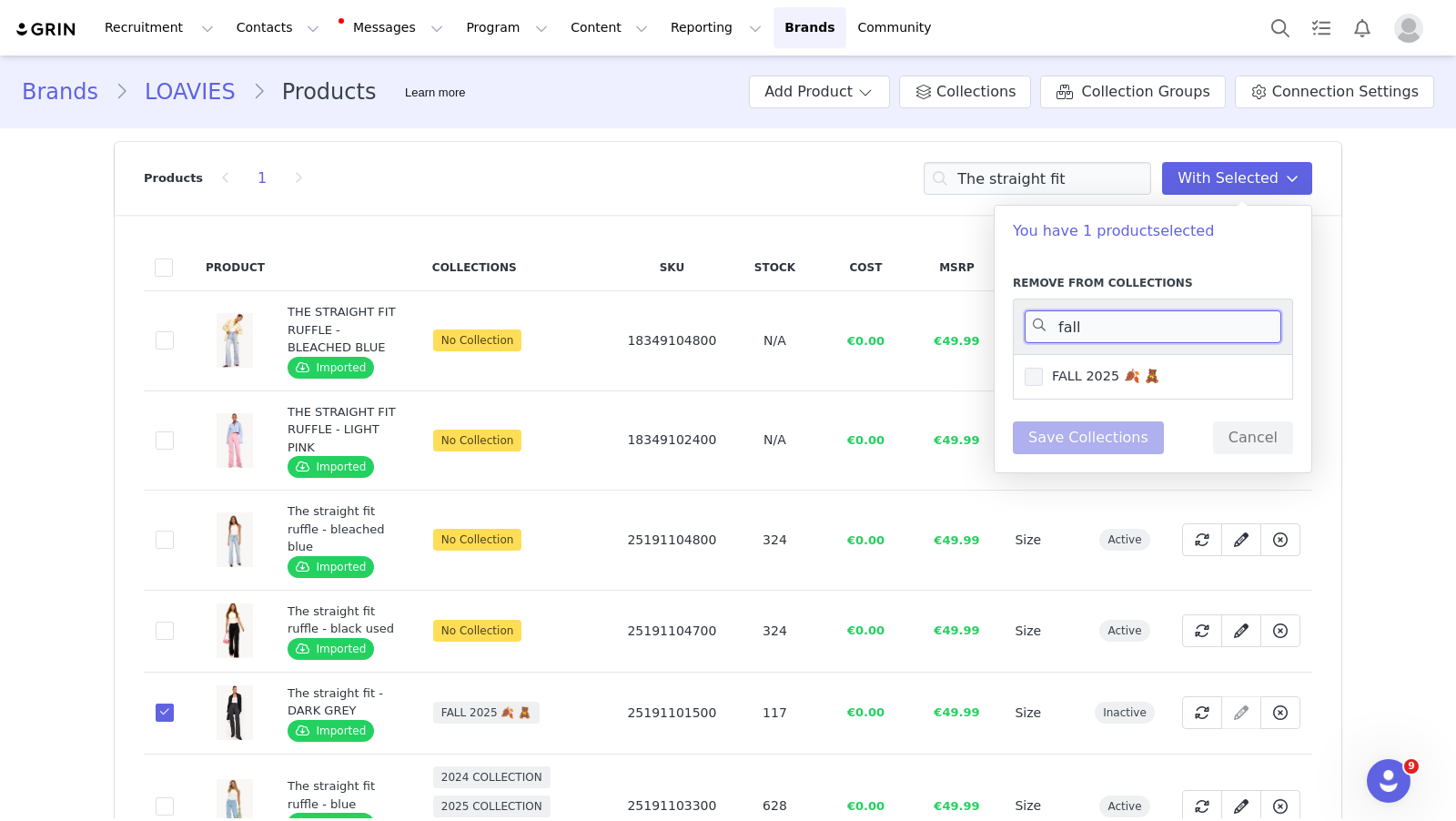
type input "fall"
click at [1109, 370] on span "FALL 2025 🍂 🧸" at bounding box center [1101, 376] width 117 height 18
click at [1043, 368] on input "FALL 2025 🍂 🧸" at bounding box center [1043, 368] width 0 height 0
drag, startPoint x: 1085, startPoint y: 422, endPoint x: 1120, endPoint y: 441, distance: 39.8
click at [1085, 422] on button "Save Collections" at bounding box center [1088, 437] width 151 height 33
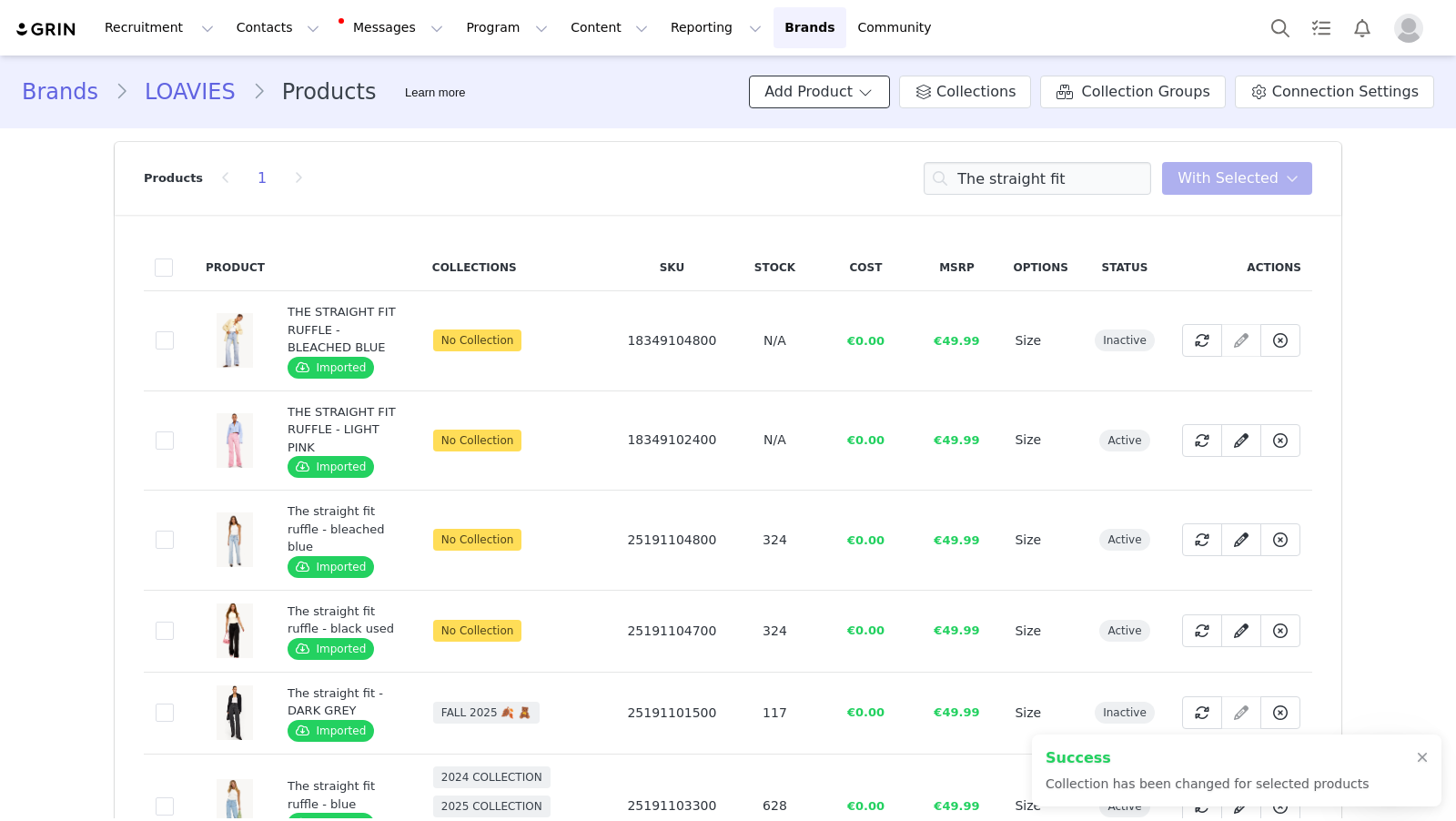
click at [881, 99] on button "Add Product" at bounding box center [820, 91] width 142 height 33
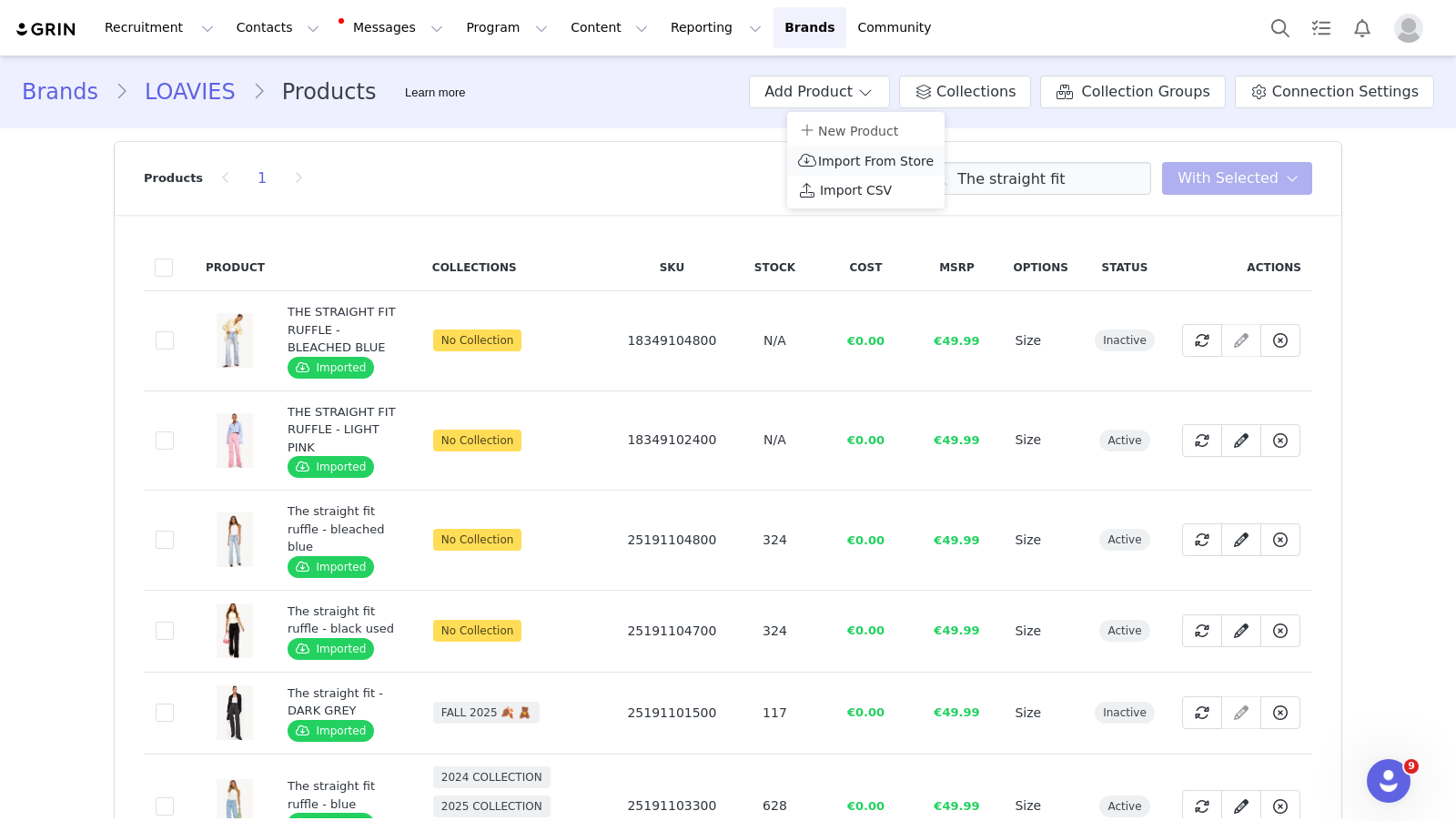
click at [898, 155] on span "Import From Store" at bounding box center [876, 161] width 115 height 15
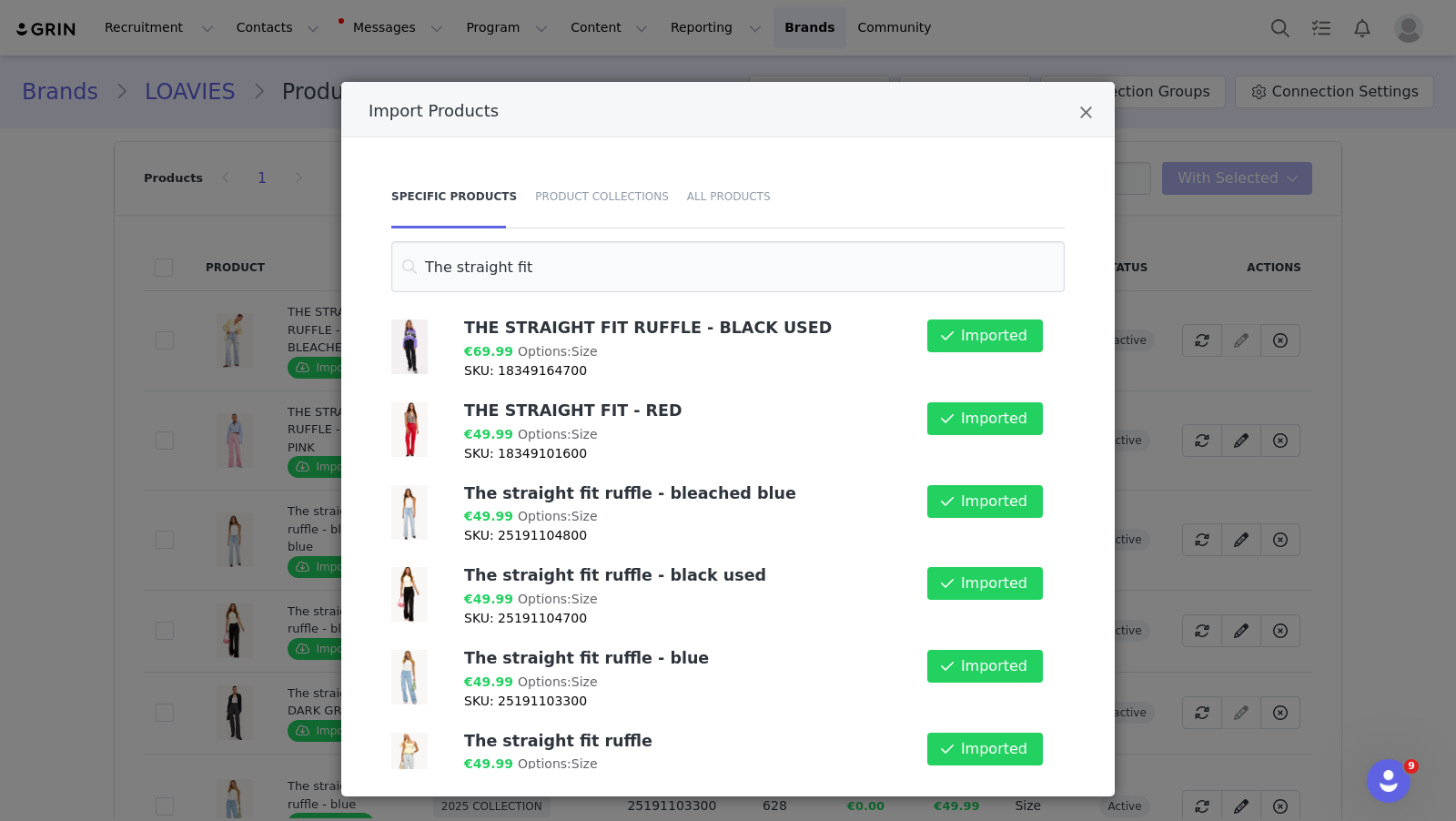
scroll to position [116, 0]
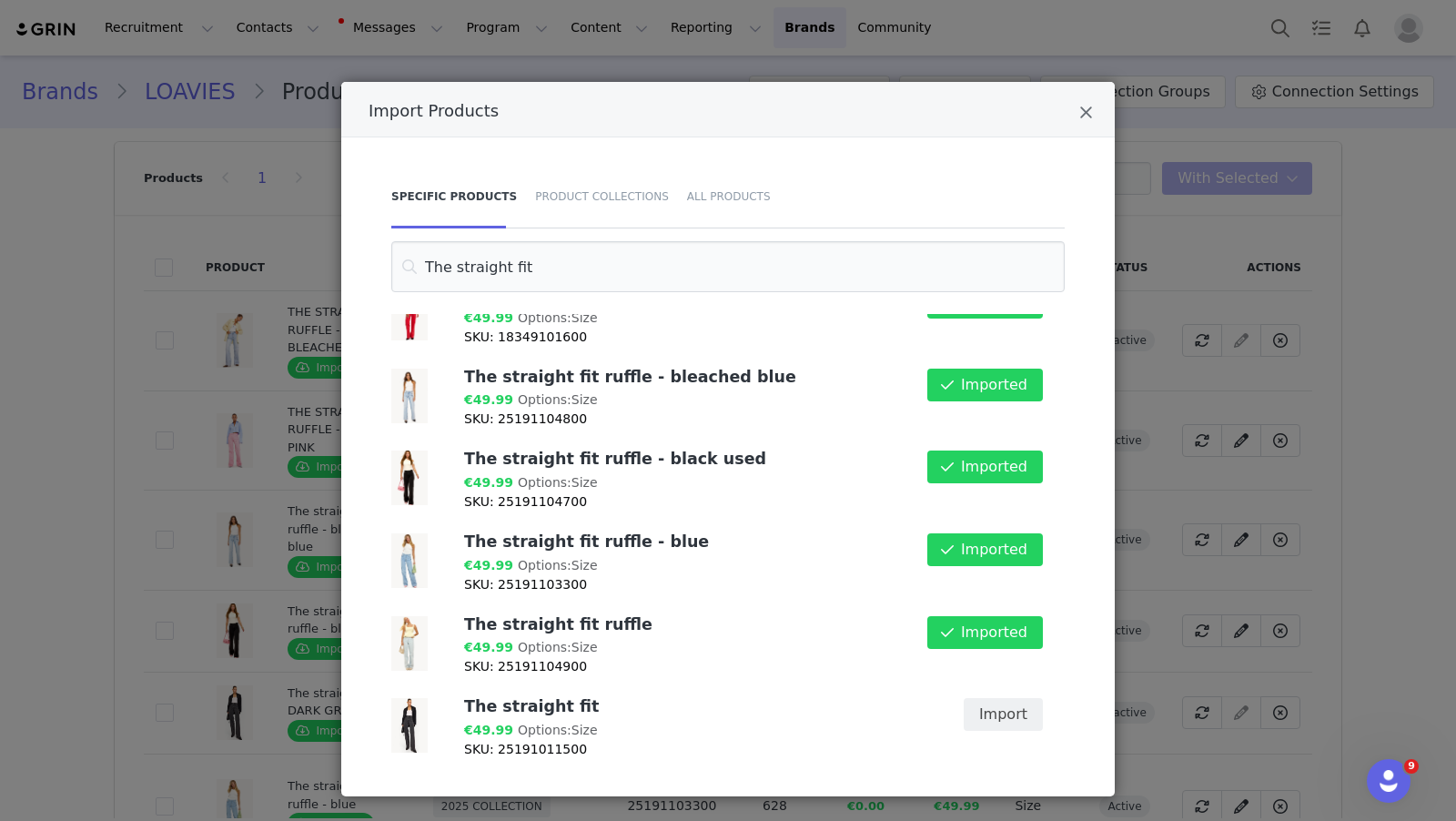
type input "The straight fit"
click at [1008, 707] on button "Import" at bounding box center [1003, 714] width 79 height 33
click at [1087, 116] on icon "Close" at bounding box center [1086, 113] width 14 height 19
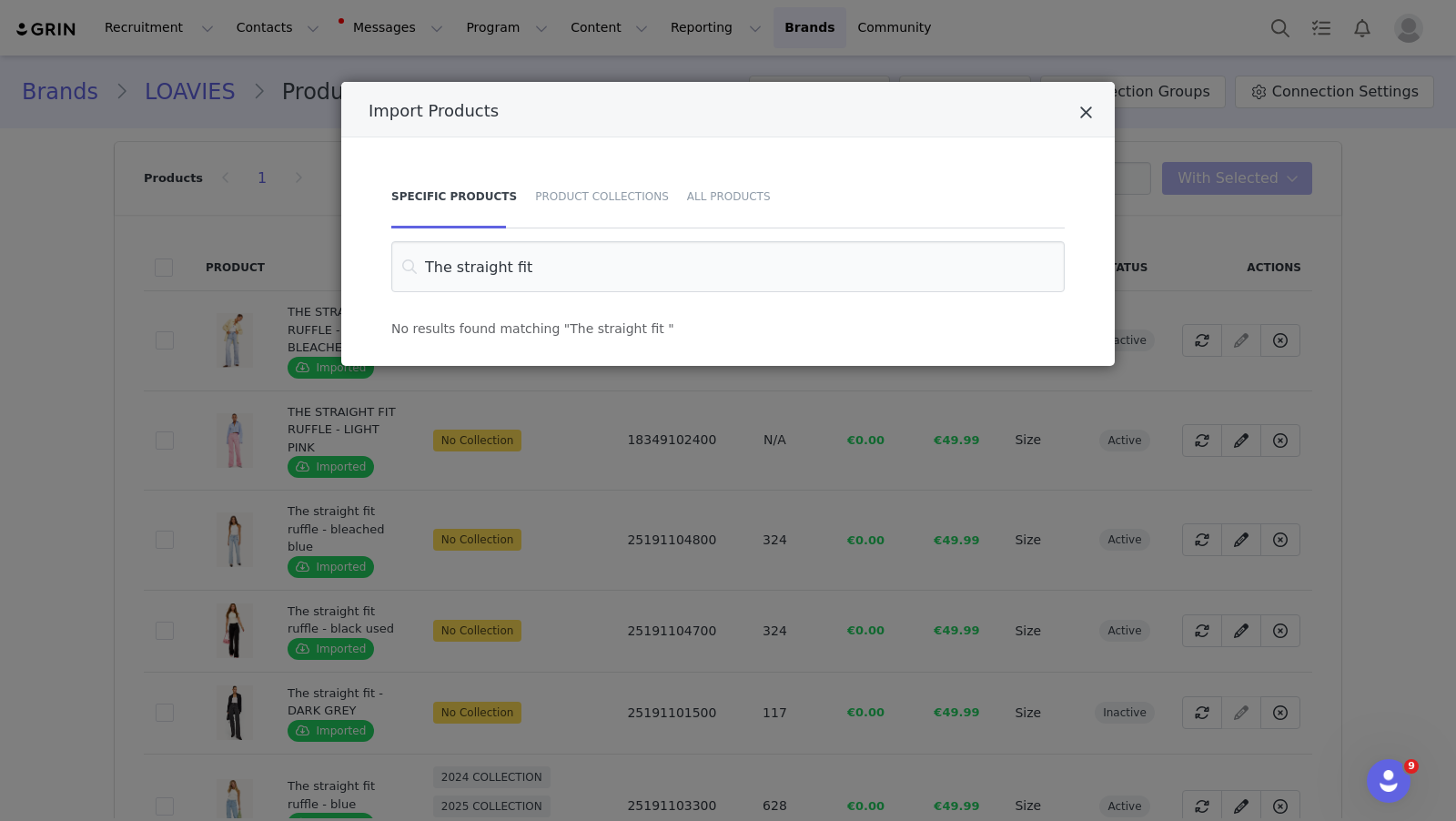
click at [1087, 121] on icon "Close" at bounding box center [1086, 113] width 14 height 19
drag, startPoint x: 1082, startPoint y: 115, endPoint x: 1020, endPoint y: 168, distance: 81.6
click at [1082, 115] on div "Import Products" at bounding box center [728, 110] width 774 height 56
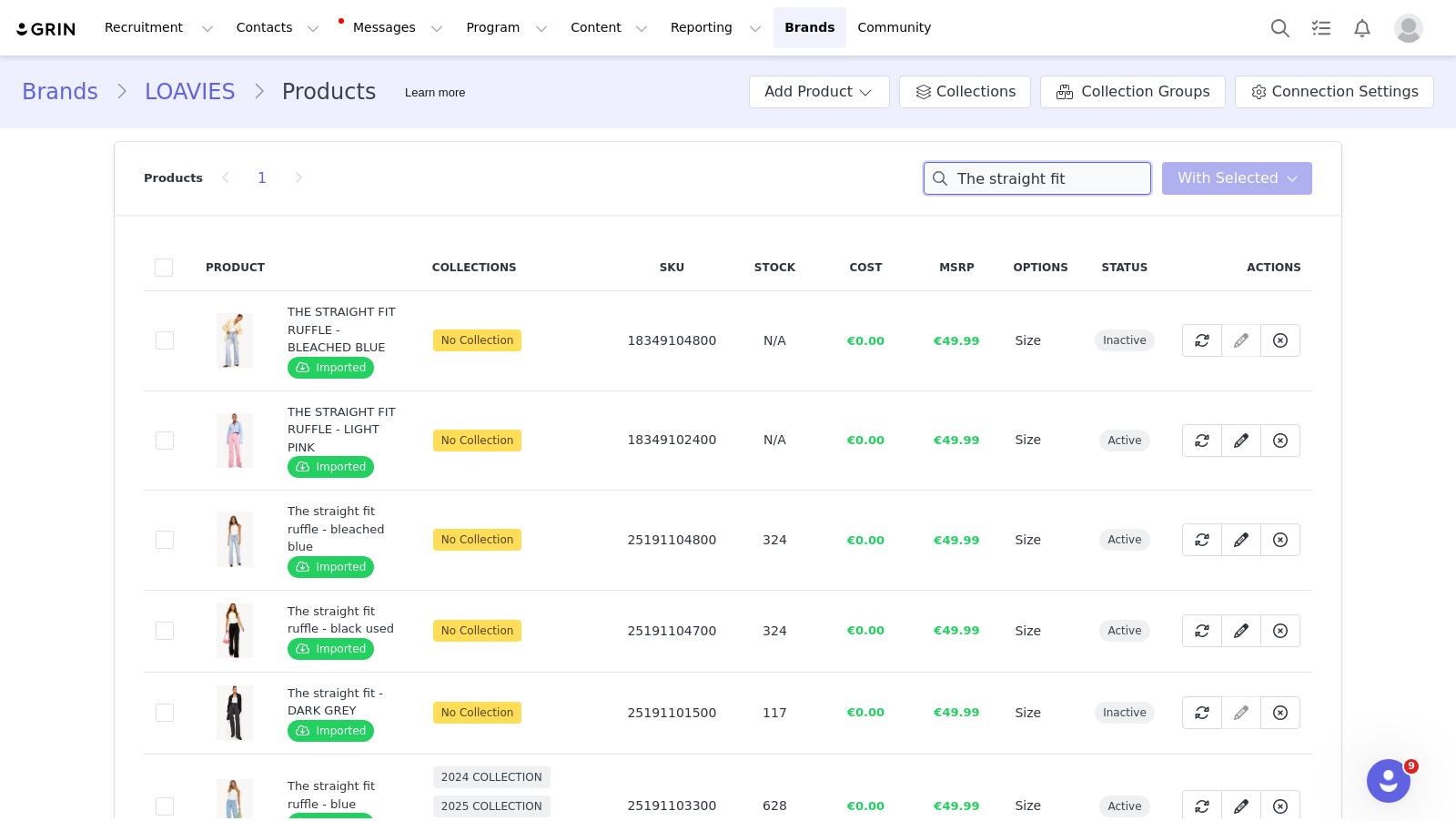
click at [1016, 177] on input "The straight fit" at bounding box center [1037, 178] width 227 height 33
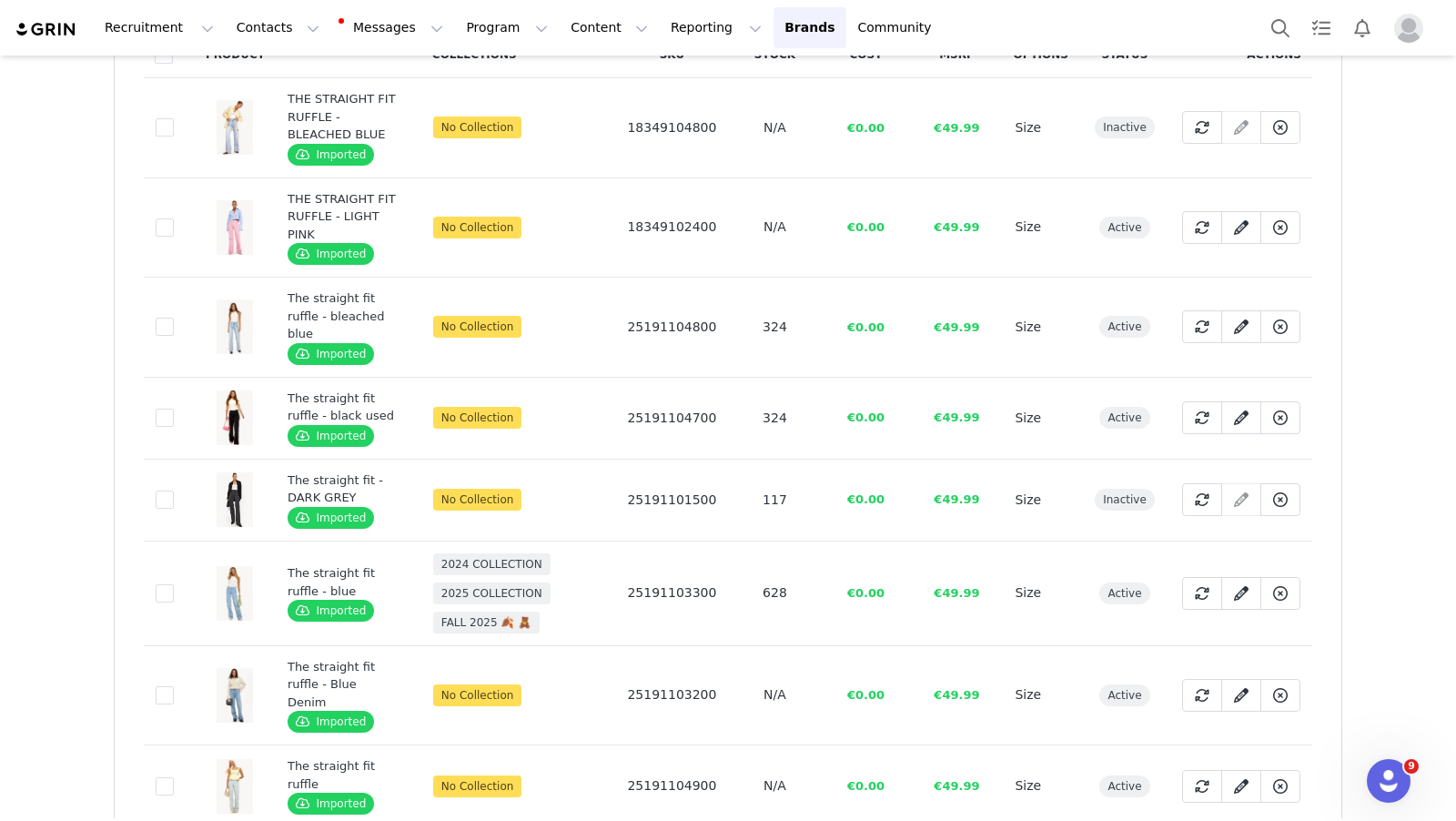
scroll to position [214, 0]
click at [164, 495] on span at bounding box center [165, 499] width 19 height 19
click at [174, 490] on input "1e240e7a-b749-47ec-8446-c4bdcd7ca8eb" at bounding box center [174, 490] width 0 height 0
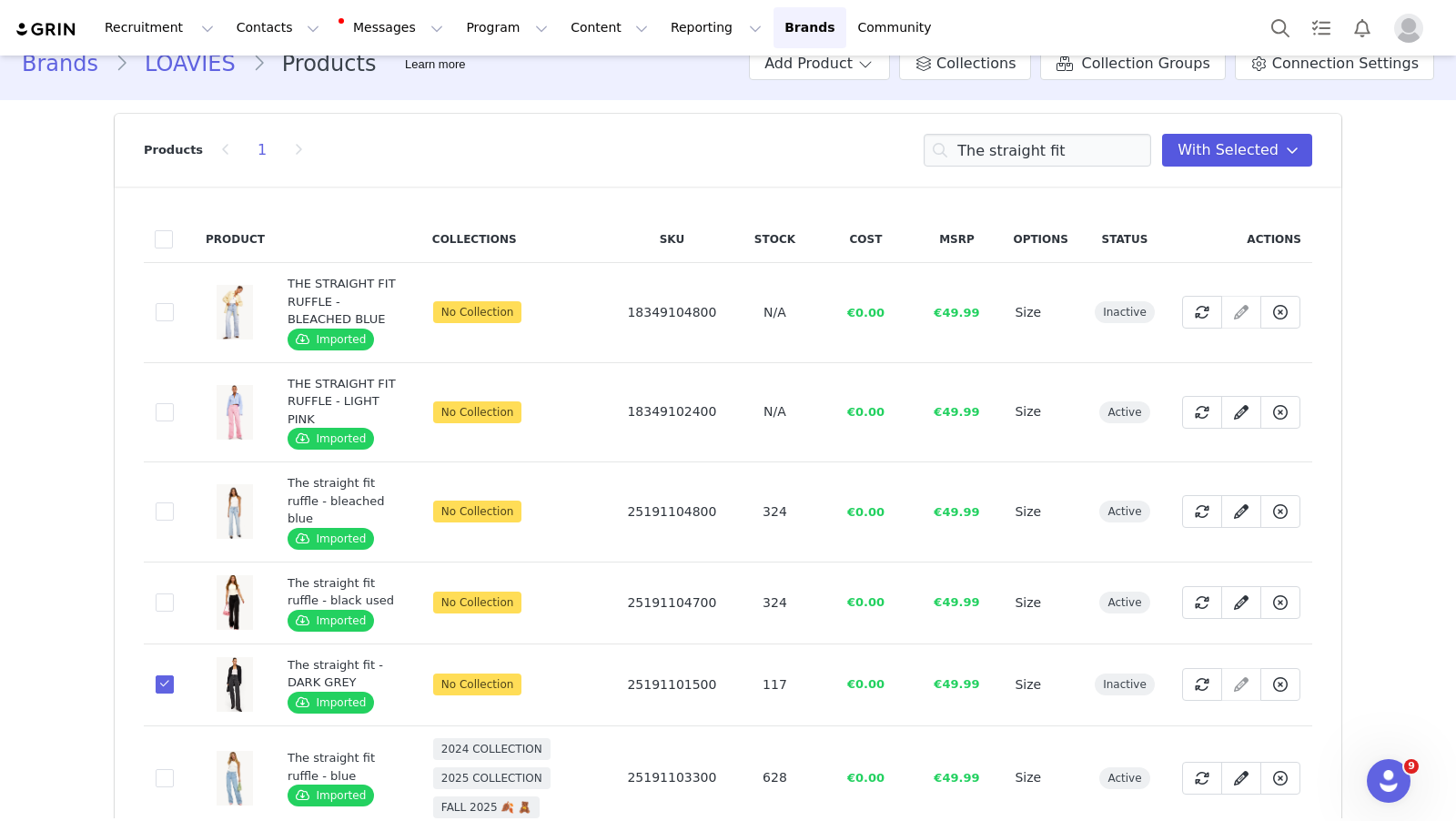
scroll to position [15, 0]
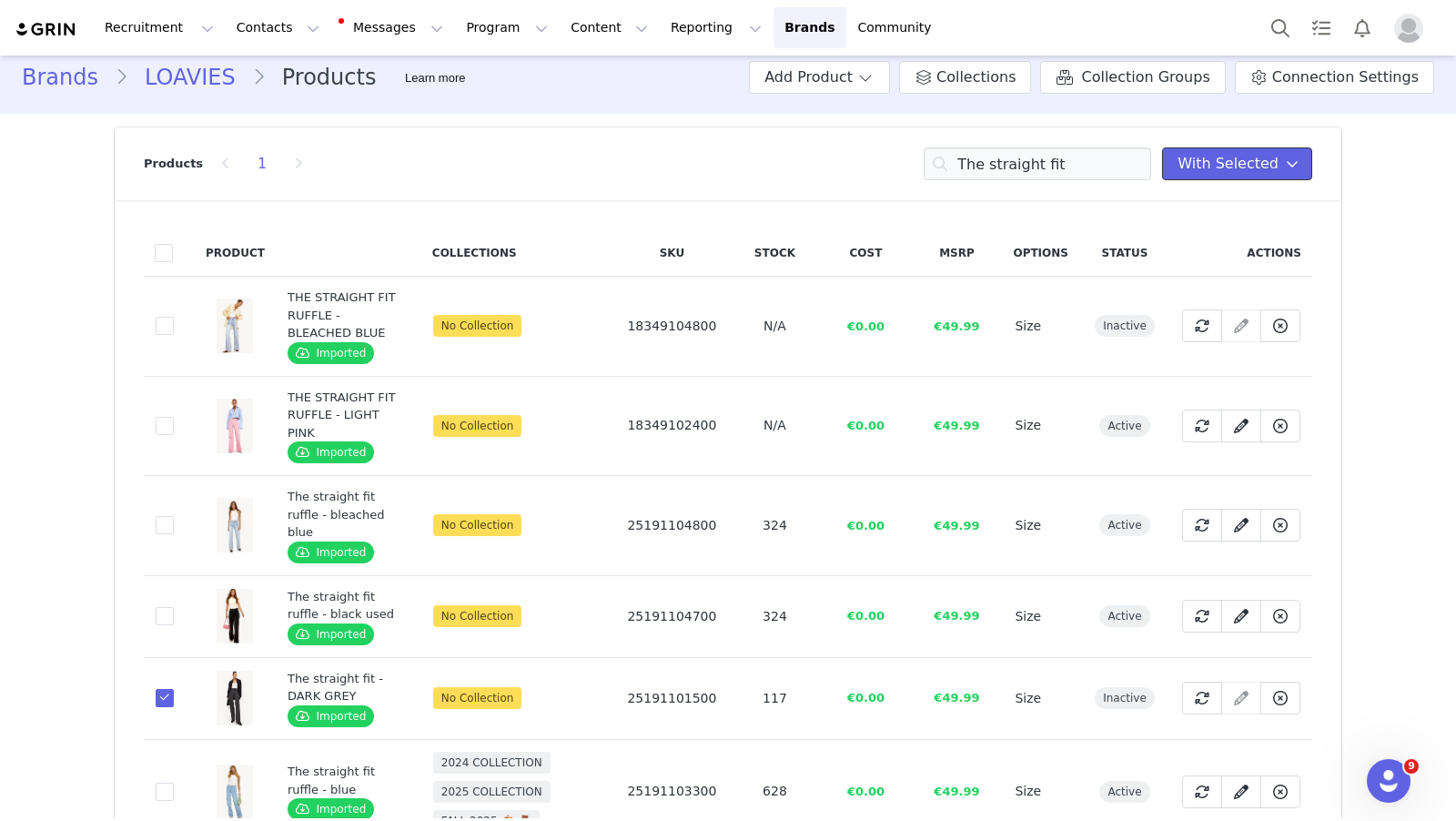
drag, startPoint x: 1196, startPoint y: 174, endPoint x: 1153, endPoint y: 200, distance: 50.2
click at [1195, 174] on button "With Selected" at bounding box center [1237, 163] width 150 height 33
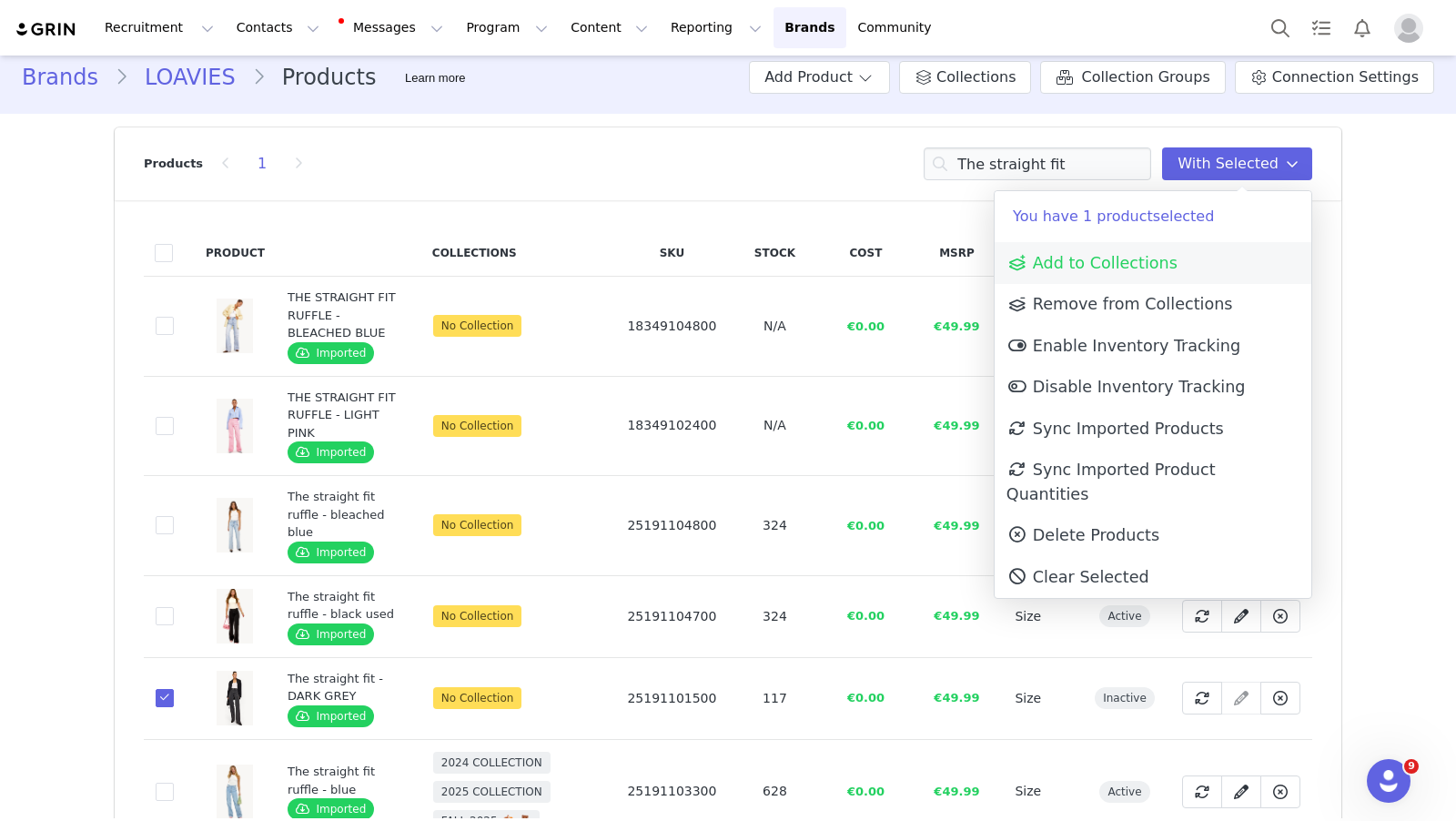
click at [1114, 254] on span "Add to Collections" at bounding box center [1092, 263] width 171 height 19
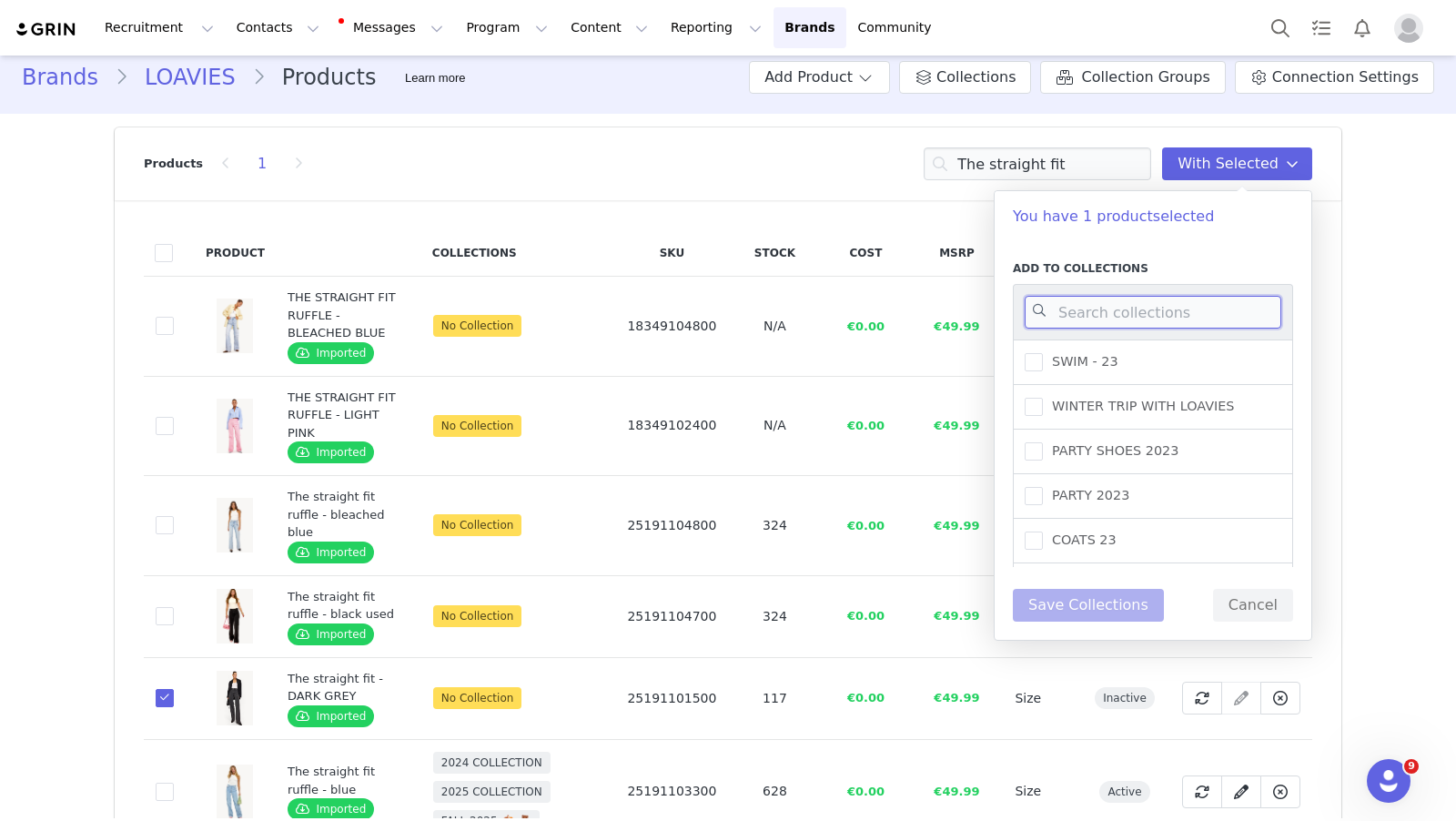
click at [1127, 311] on input at bounding box center [1153, 312] width 257 height 33
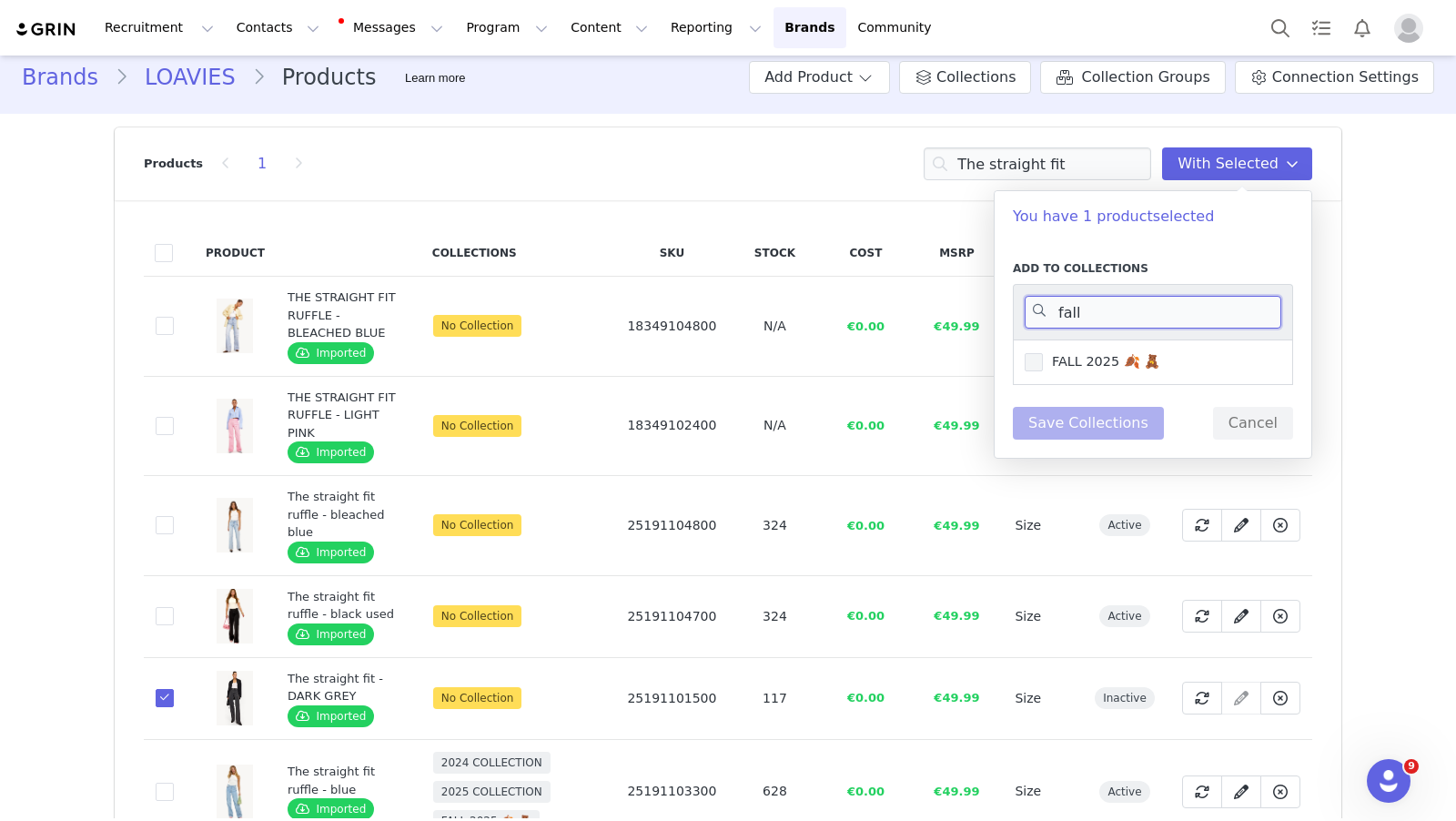
type input "fall"
drag, startPoint x: 1091, startPoint y: 356, endPoint x: 1090, endPoint y: 368, distance: 12.0
click at [1091, 357] on span "FALL 2025 🍂 🧸" at bounding box center [1101, 361] width 117 height 18
click at [1043, 353] on input "FALL 2025 🍂 🧸" at bounding box center [1043, 353] width 0 height 0
click at [1120, 413] on button "Save Collections" at bounding box center [1088, 423] width 151 height 33
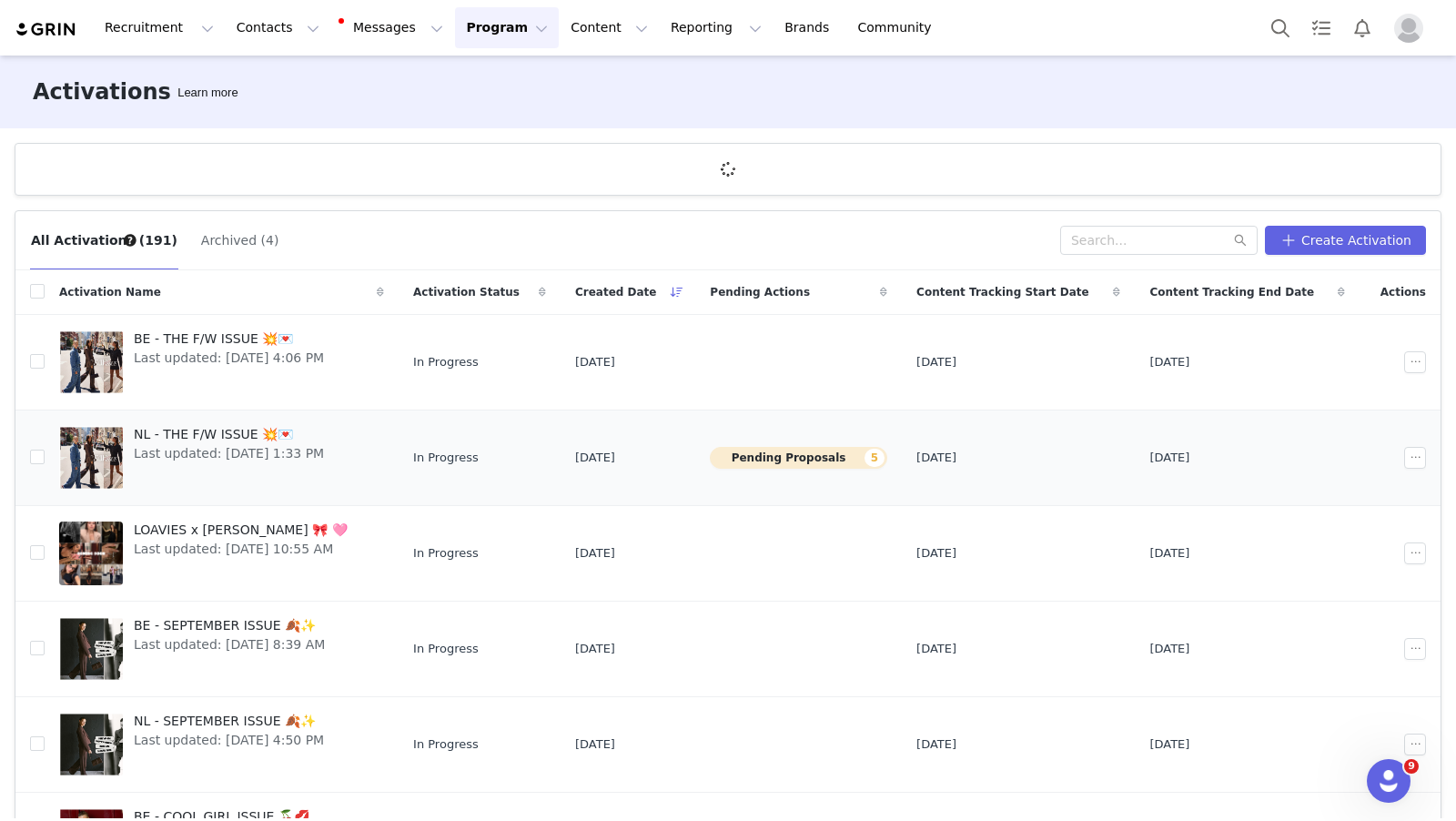
click at [245, 425] on span "NL - THE F/W ISSUE 💥💌" at bounding box center [229, 435] width 190 height 20
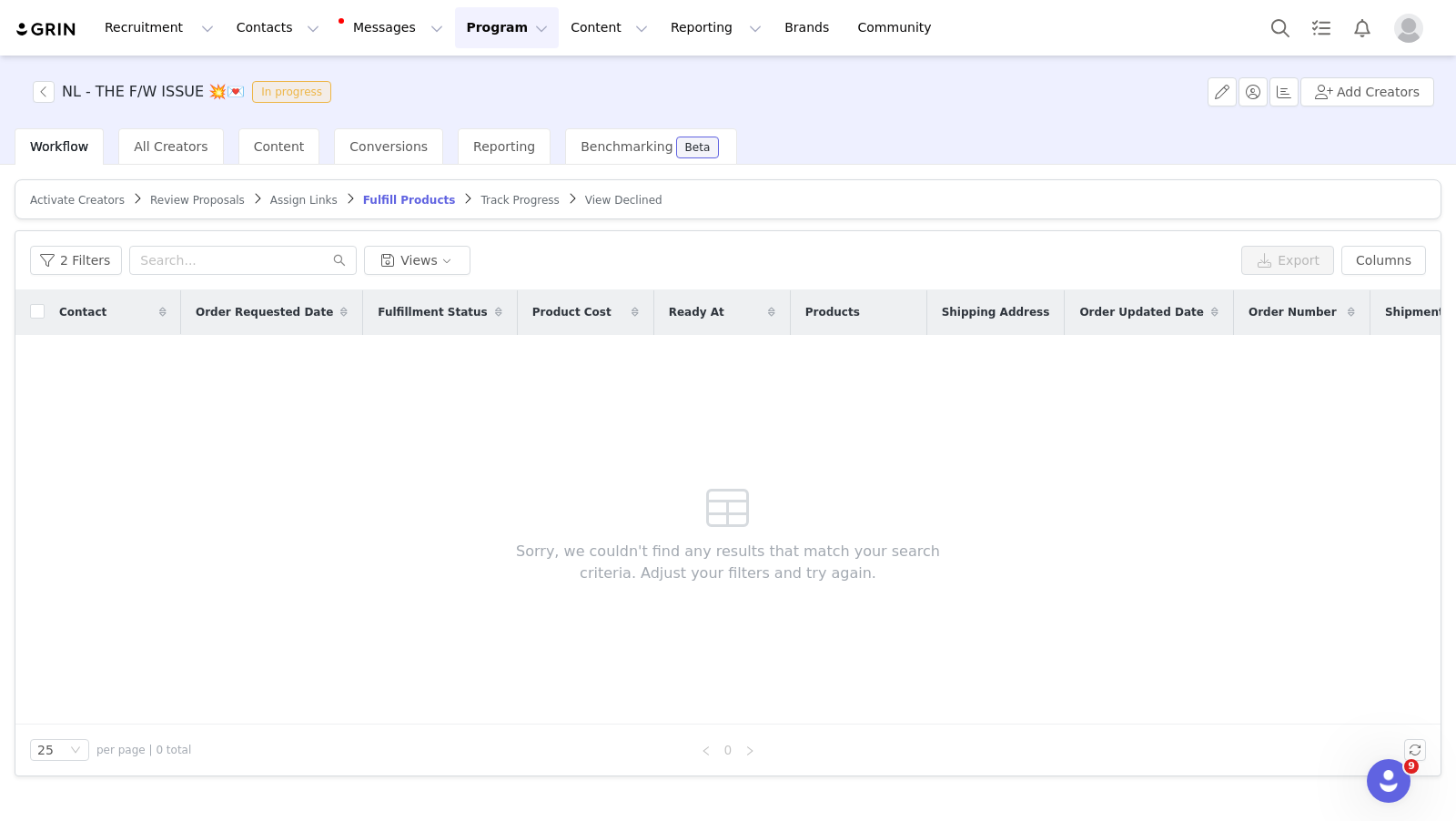
click at [182, 200] on span "Review Proposals" at bounding box center [197, 200] width 95 height 13
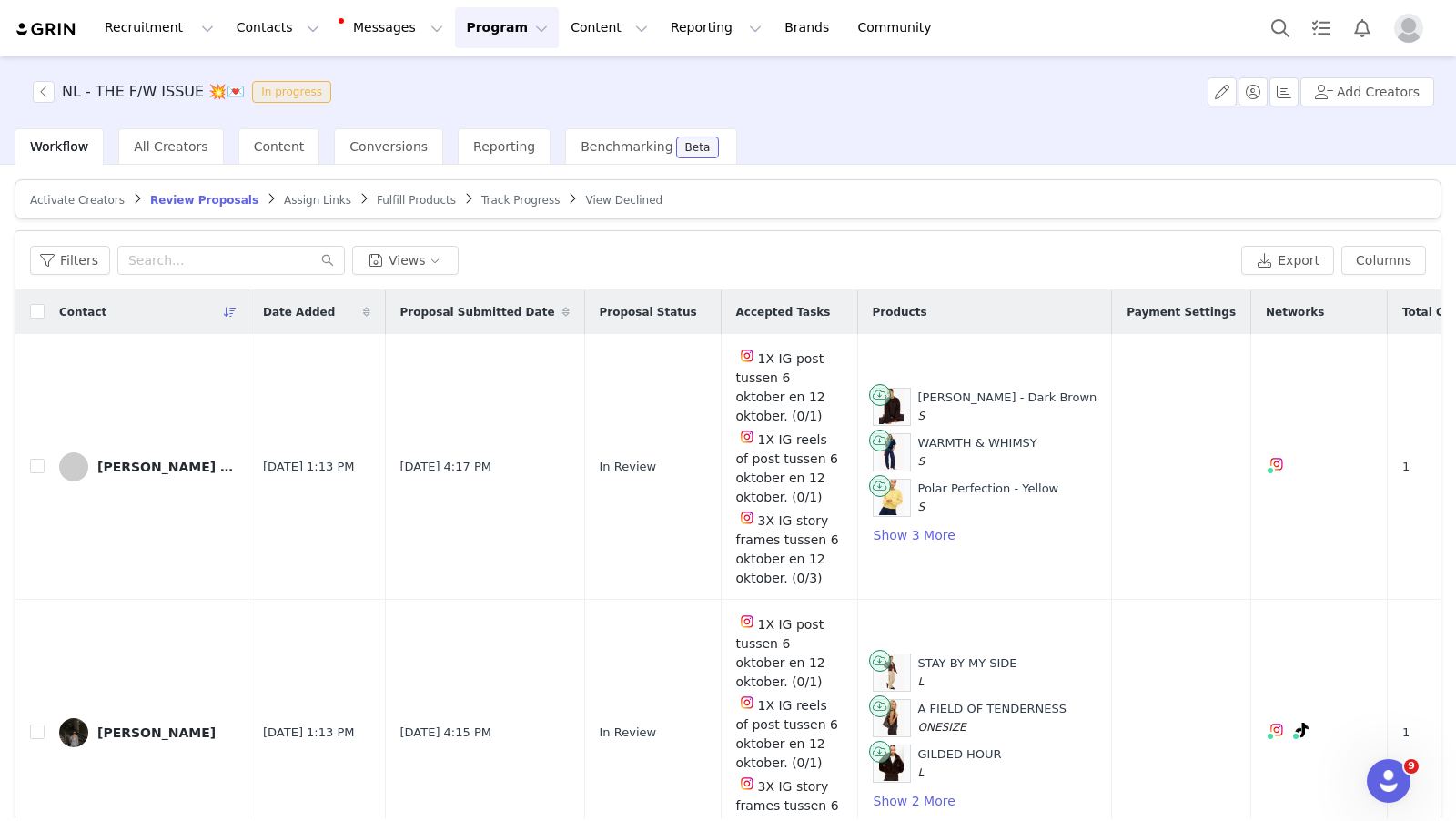
click at [72, 199] on span "Activate Creators" at bounding box center [77, 200] width 95 height 13
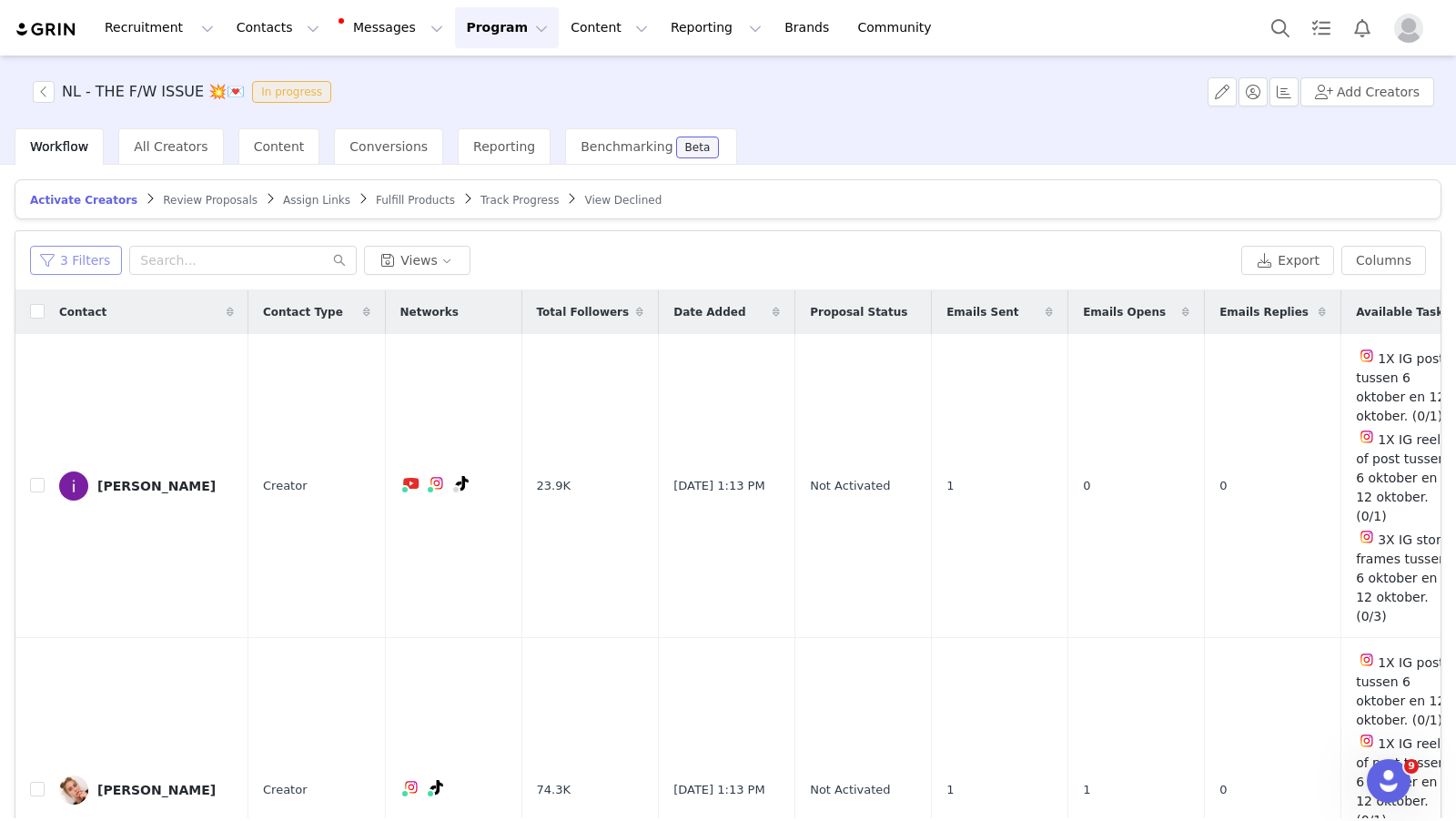
drag, startPoint x: 77, startPoint y: 263, endPoint x: 102, endPoint y: 314, distance: 56.8
click at [77, 263] on button "3 Filters" at bounding box center [75, 260] width 92 height 29
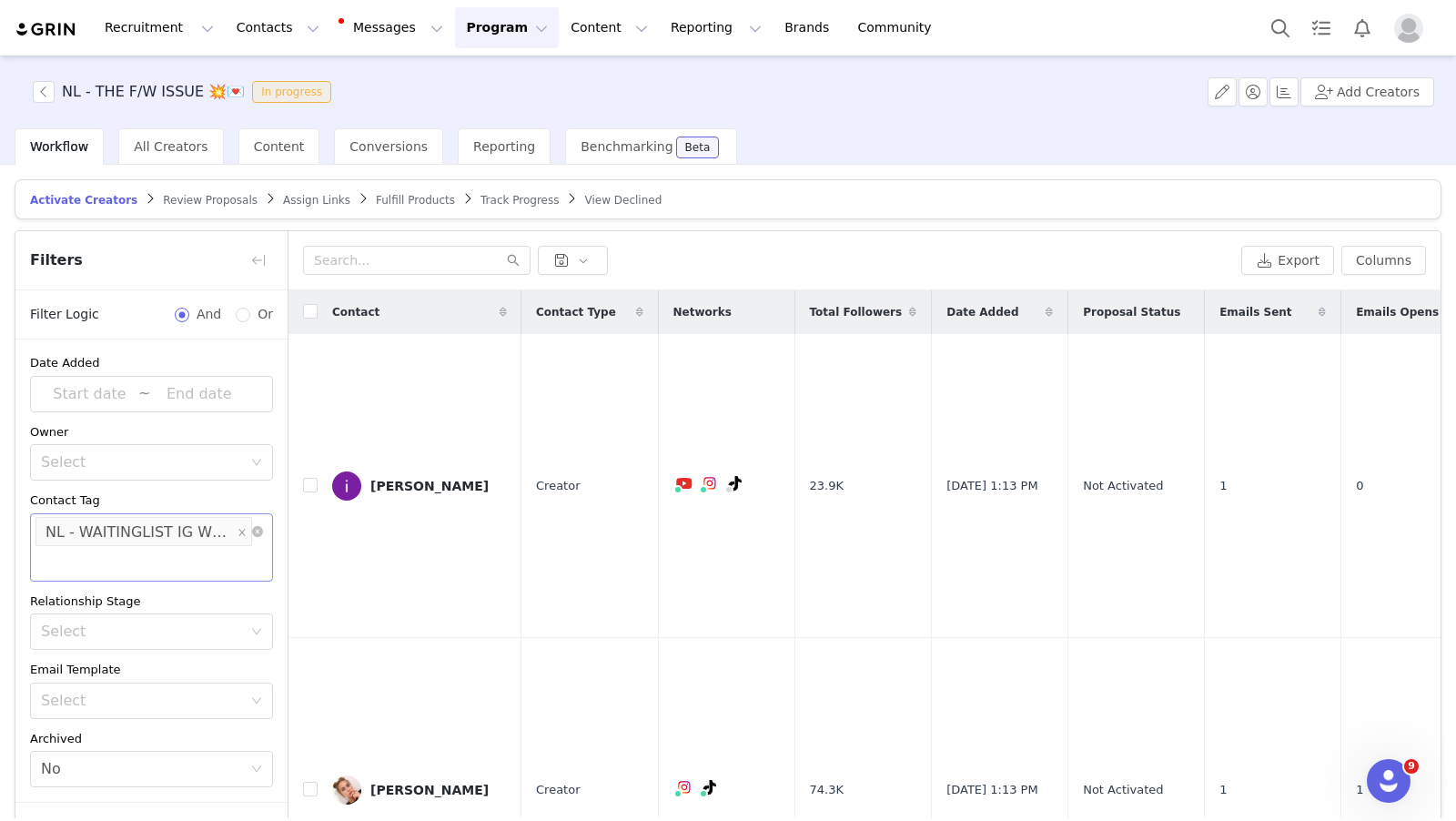
drag, startPoint x: 256, startPoint y: 528, endPoint x: 247, endPoint y: 535, distance: 11.4
click at [256, 528] on icon "icon: close-circle" at bounding box center [258, 532] width 11 height 11
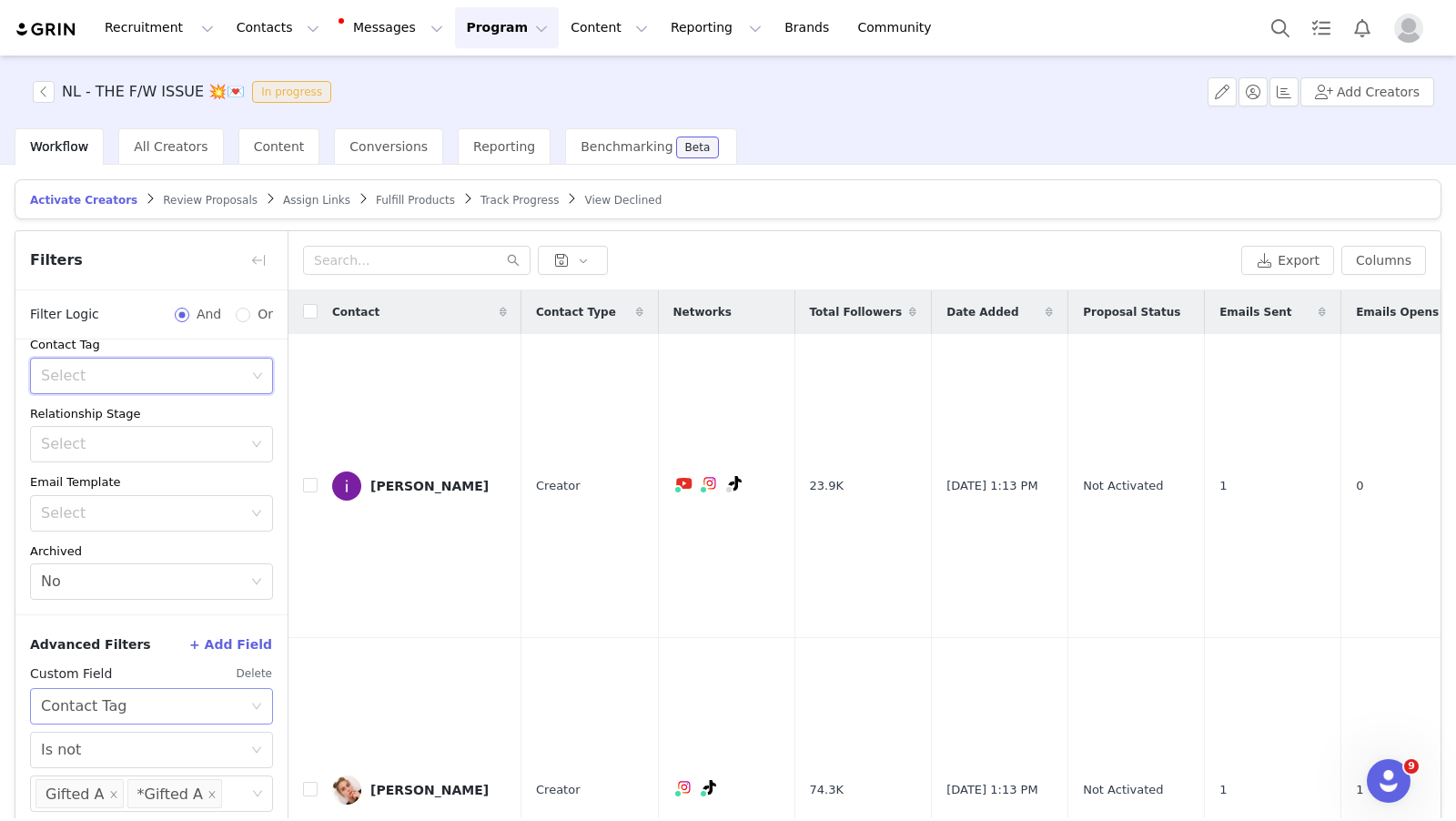
scroll to position [85, 0]
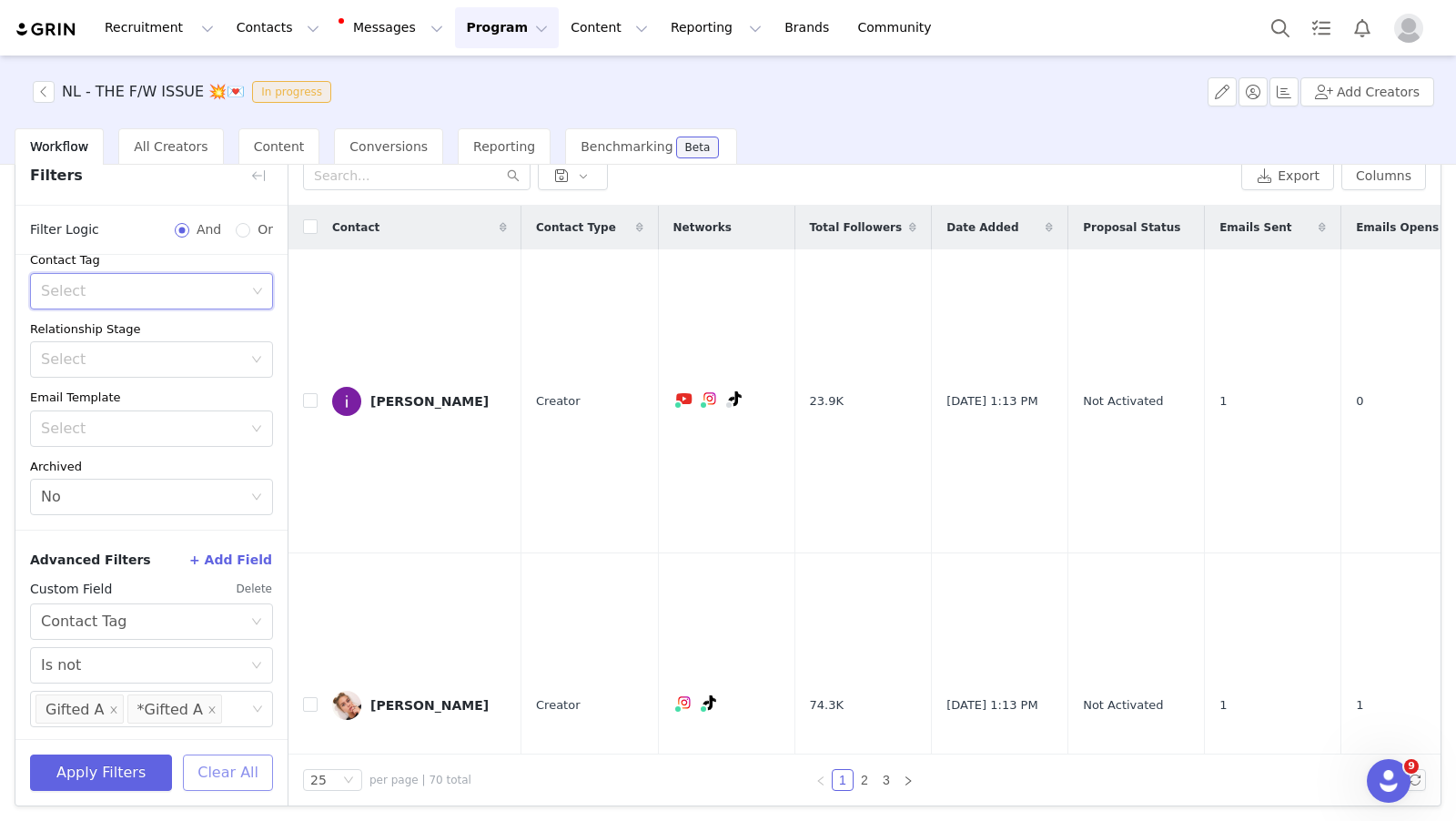
drag, startPoint x: 220, startPoint y: 760, endPoint x: 222, endPoint y: 752, distance: 8.2
click at [220, 760] on button "Clear All" at bounding box center [228, 773] width 90 height 36
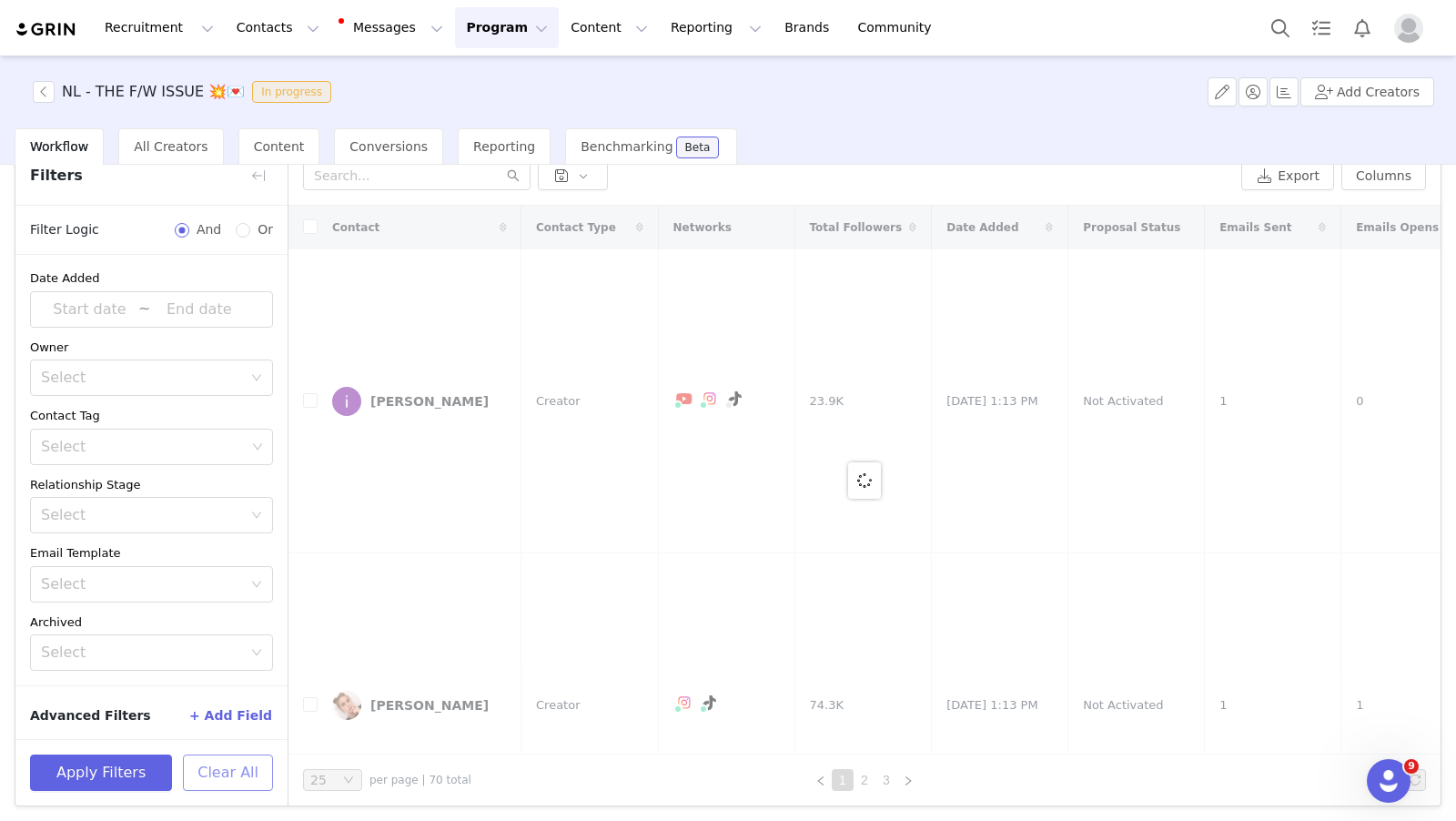
scroll to position [80, 0]
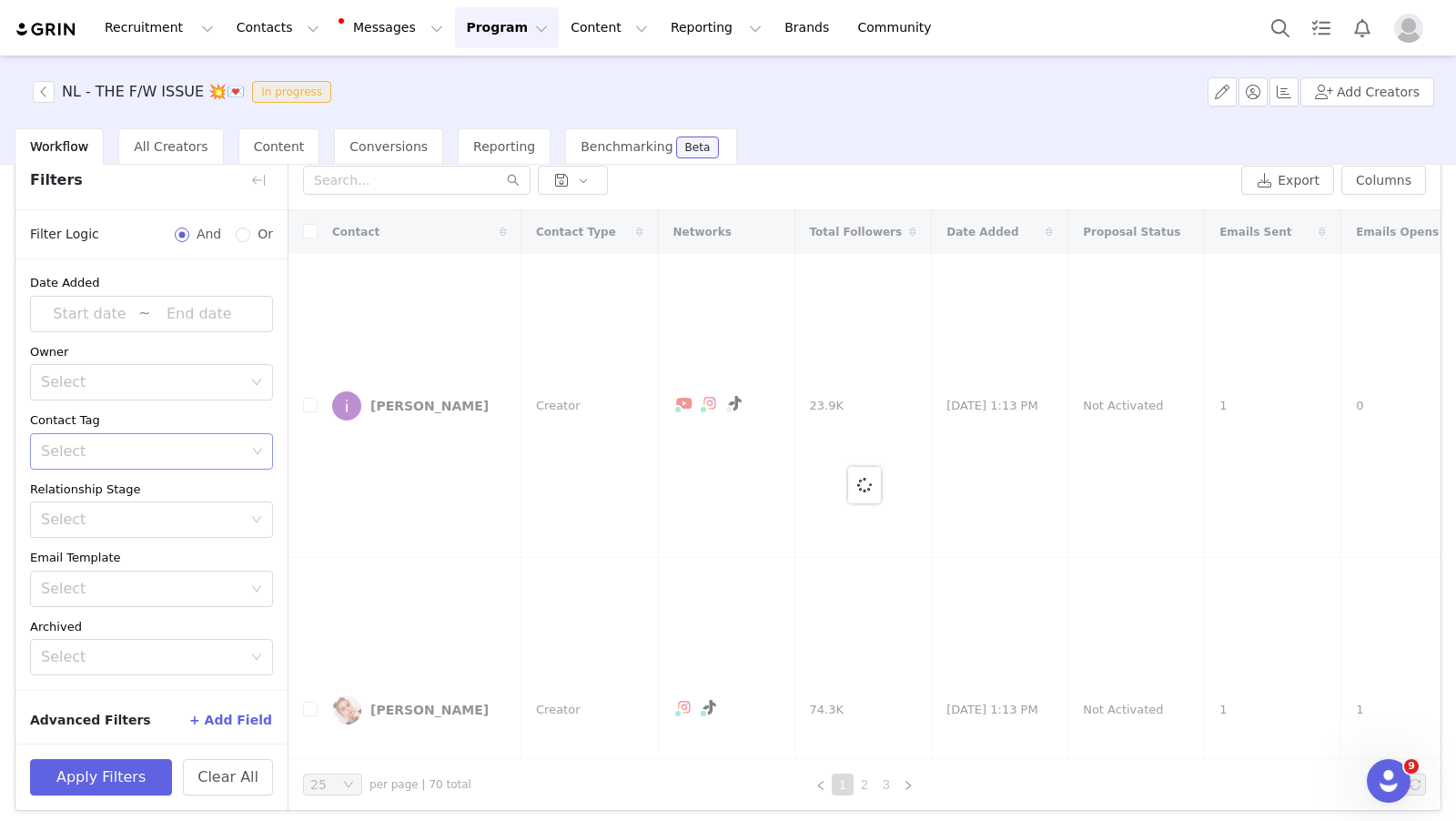
click at [130, 434] on div "Select" at bounding box center [144, 451] width 219 height 34
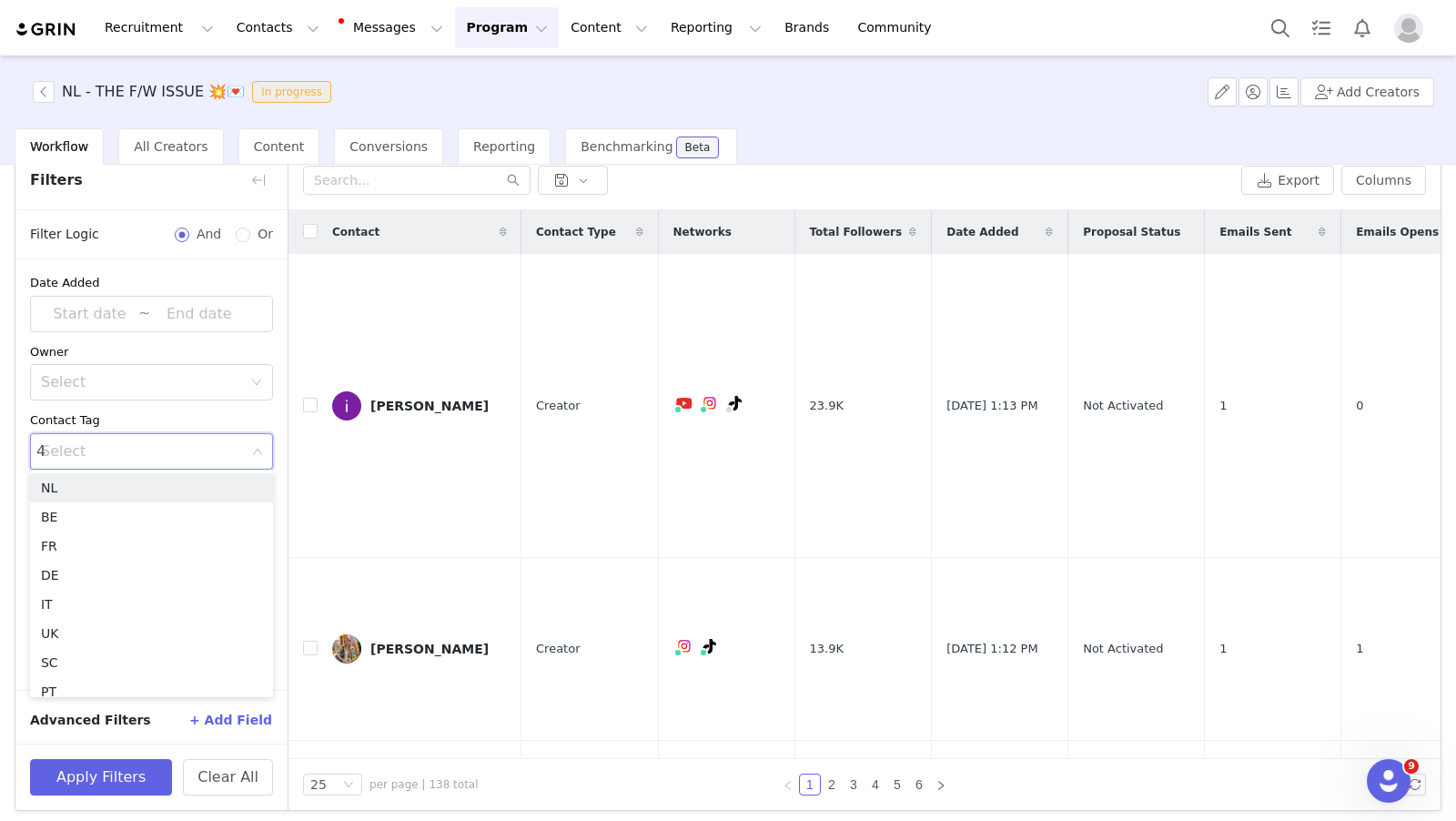
type input "40"
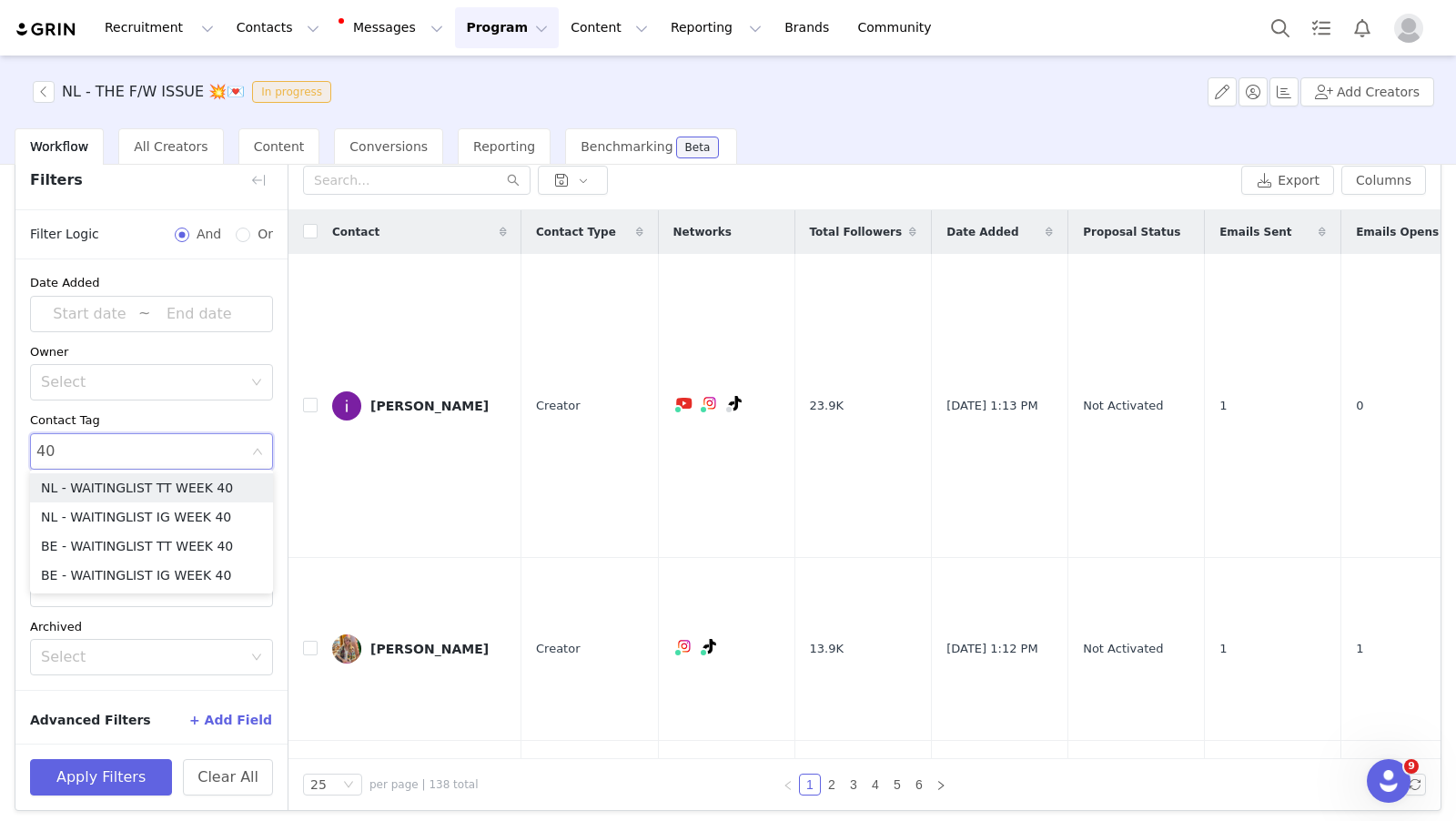
drag, startPoint x: 169, startPoint y: 489, endPoint x: 225, endPoint y: 425, distance: 85.0
click at [169, 489] on li "NL - WAITINGLIST TT WEEK 40" at bounding box center [151, 487] width 243 height 29
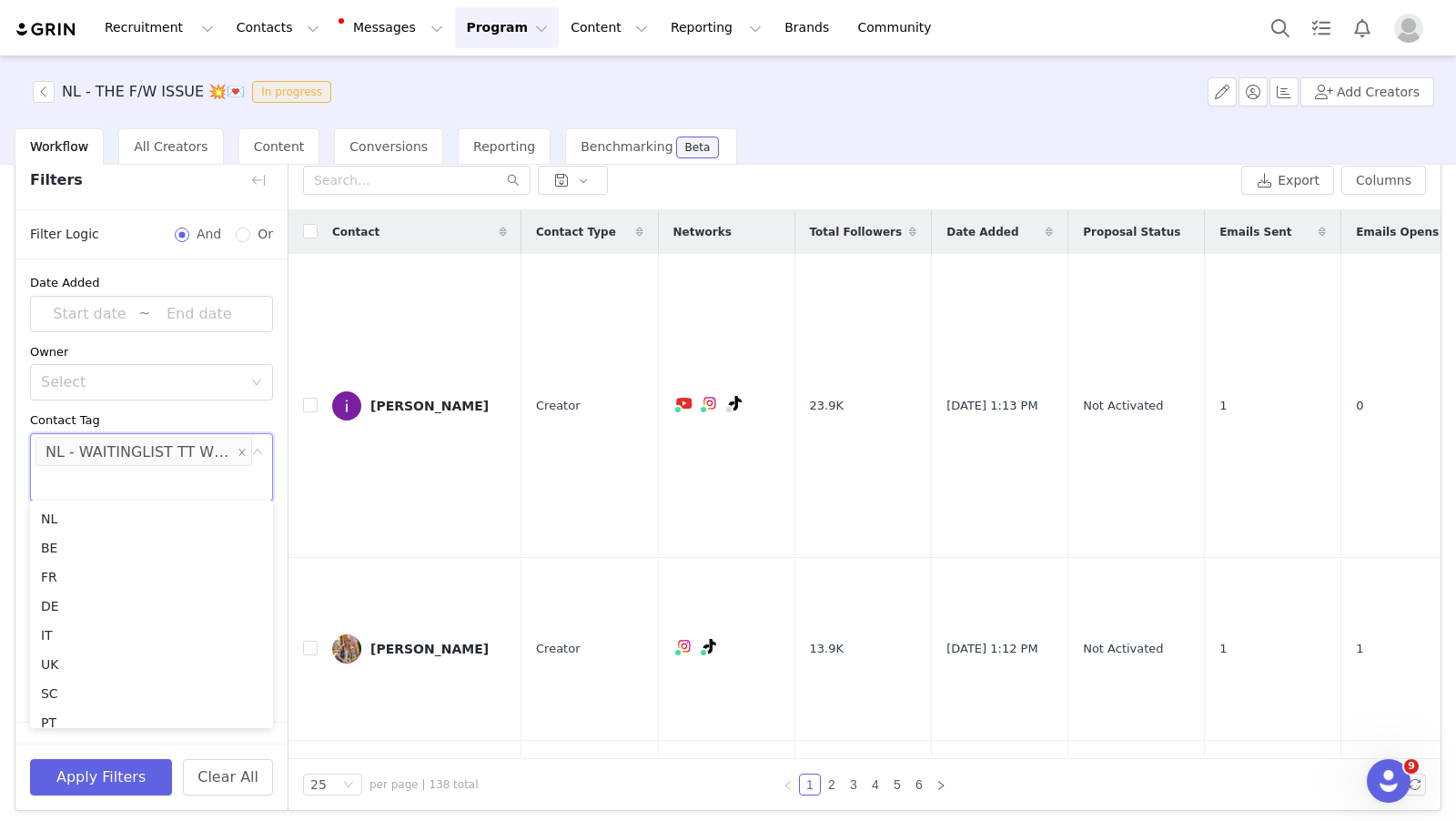
click at [274, 408] on div "Date Added ~ Owner Select Contact Tag Select NL - WAITINGLIST TT WEEK 40 Relati…" at bounding box center [152, 491] width 272 height 463
click at [127, 781] on button "Apply Filters" at bounding box center [101, 776] width 142 height 36
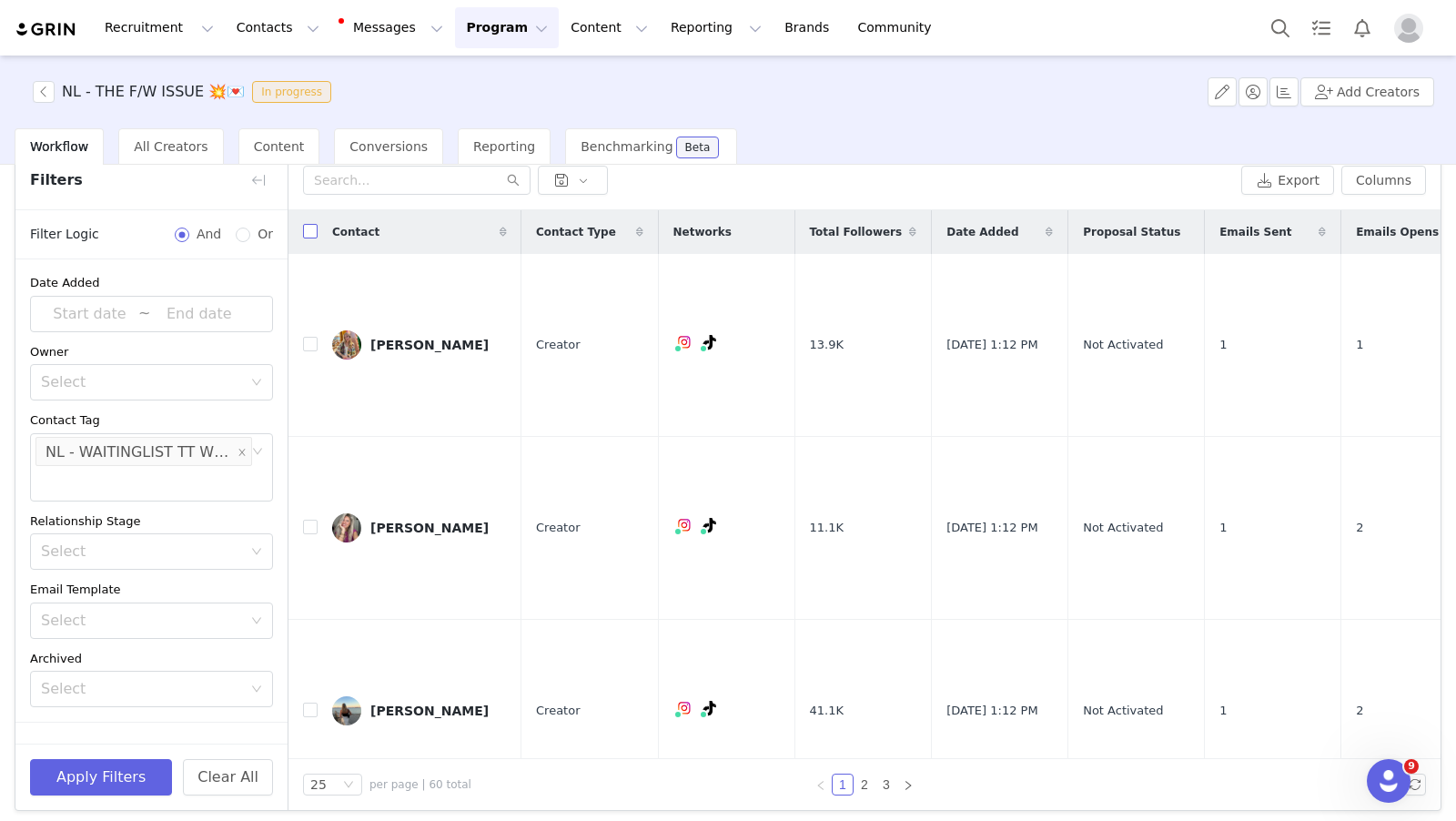
click at [308, 232] on input "checkbox" at bounding box center [311, 232] width 15 height 15
checkbox input "true"
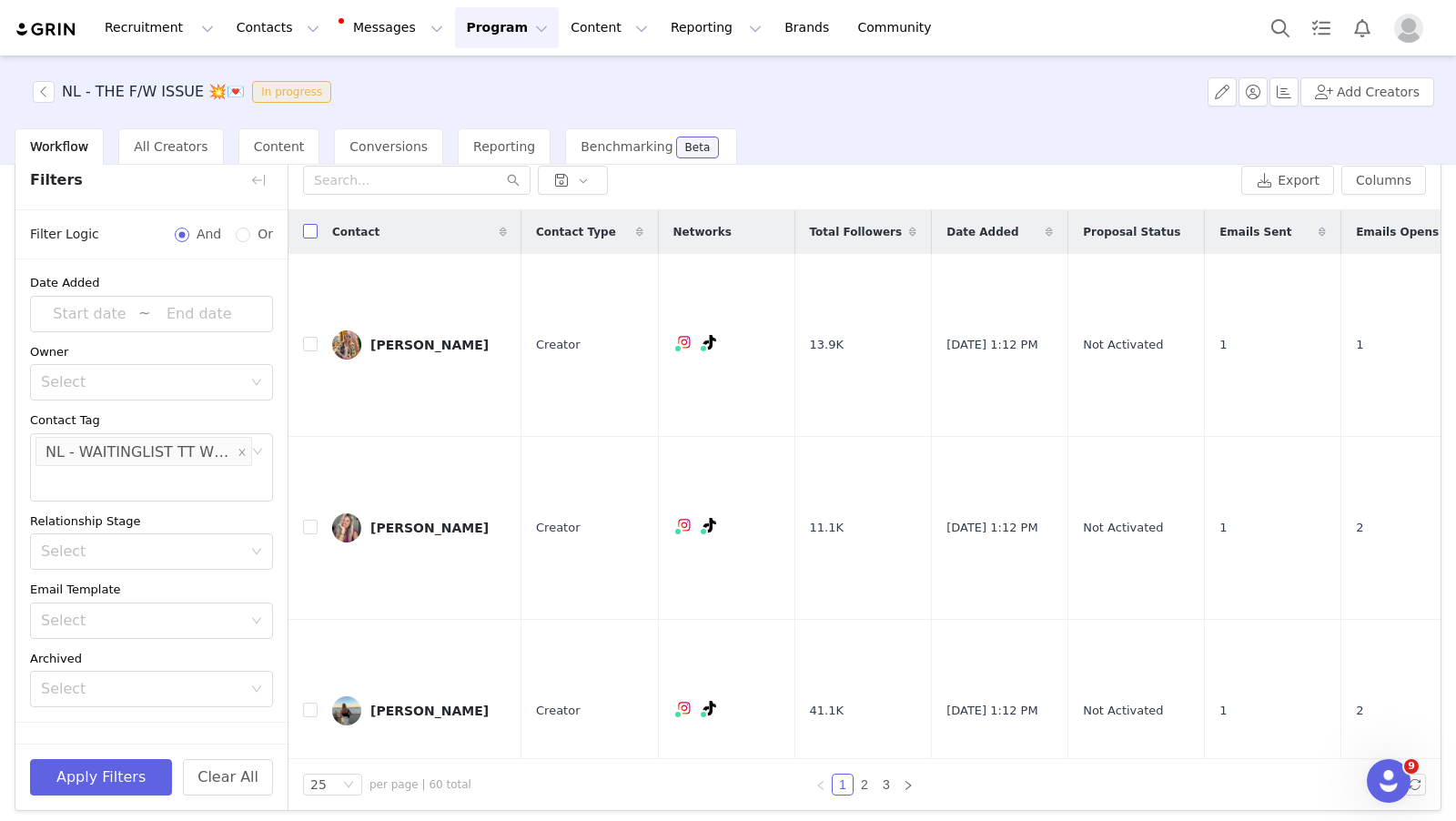
checkbox input "true"
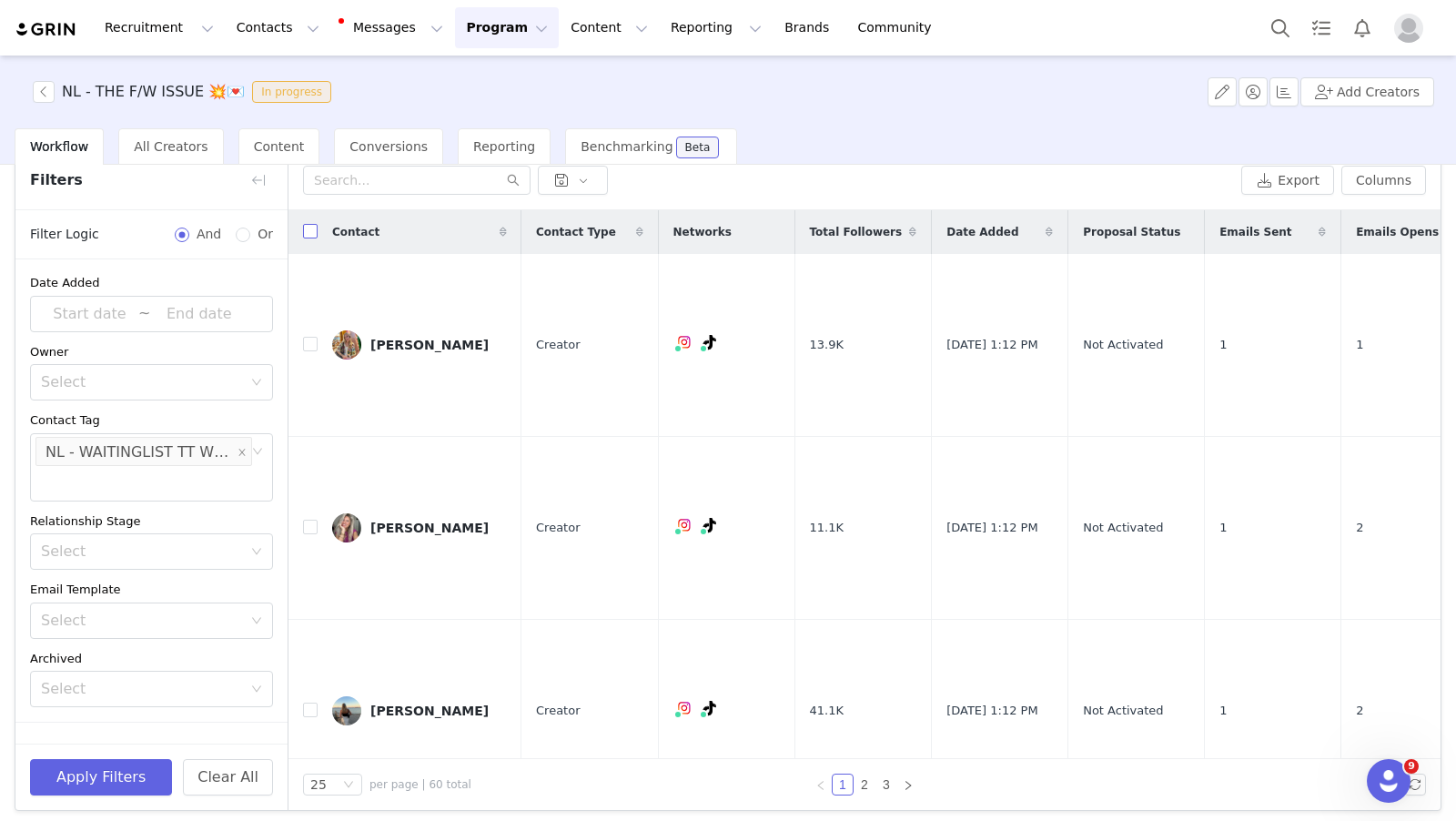
checkbox input "true"
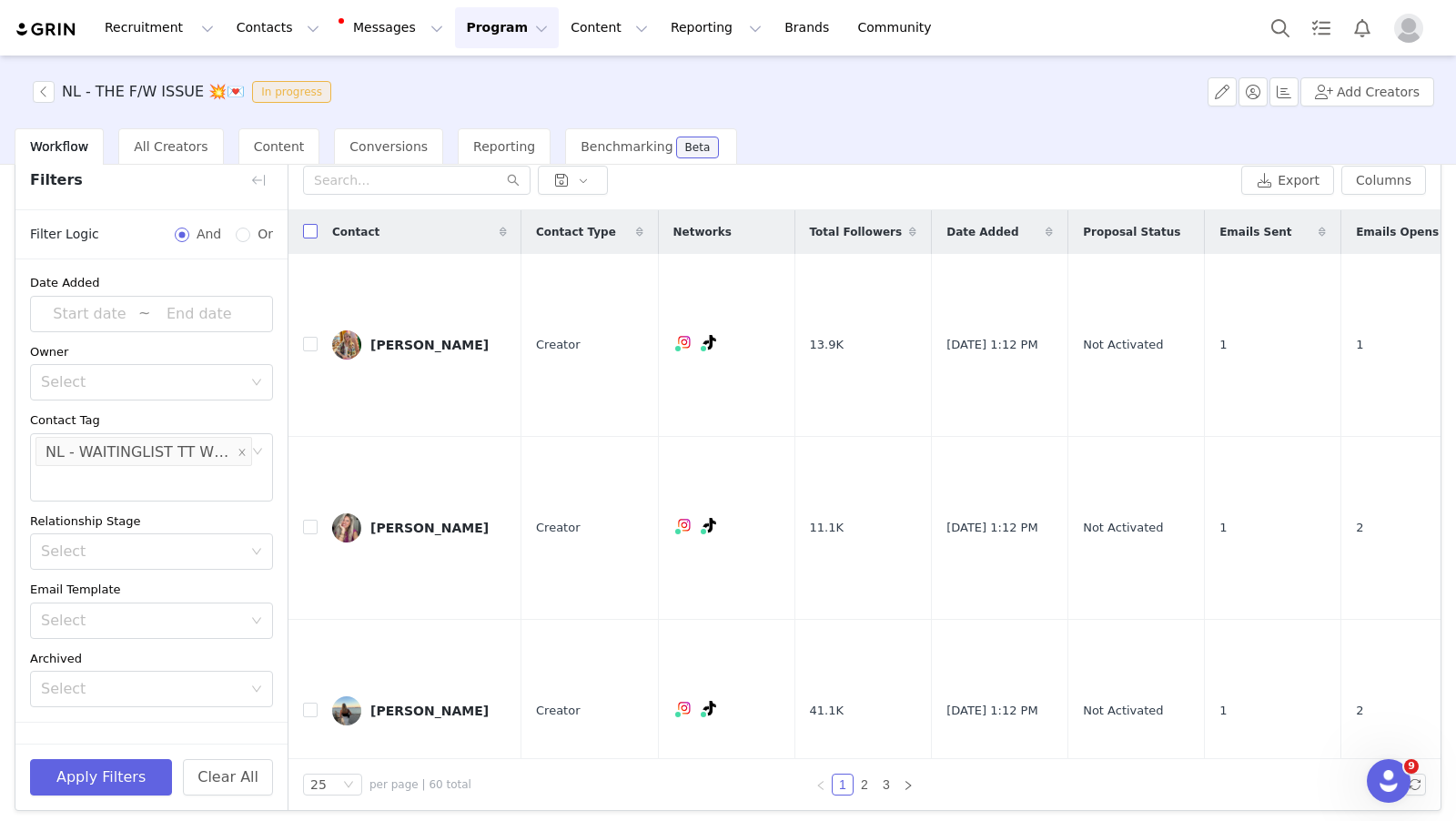
checkbox input "true"
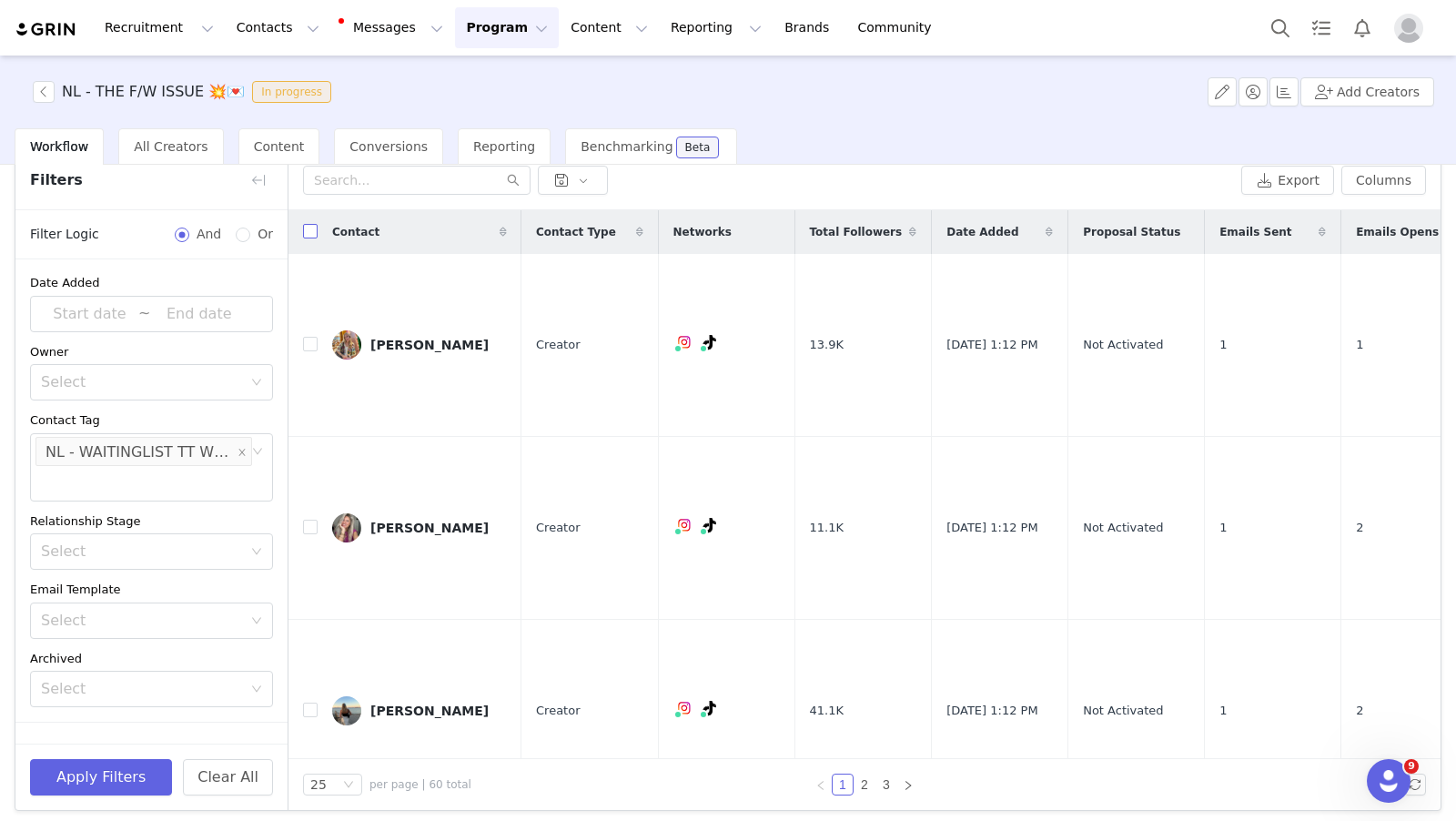
checkbox input "true"
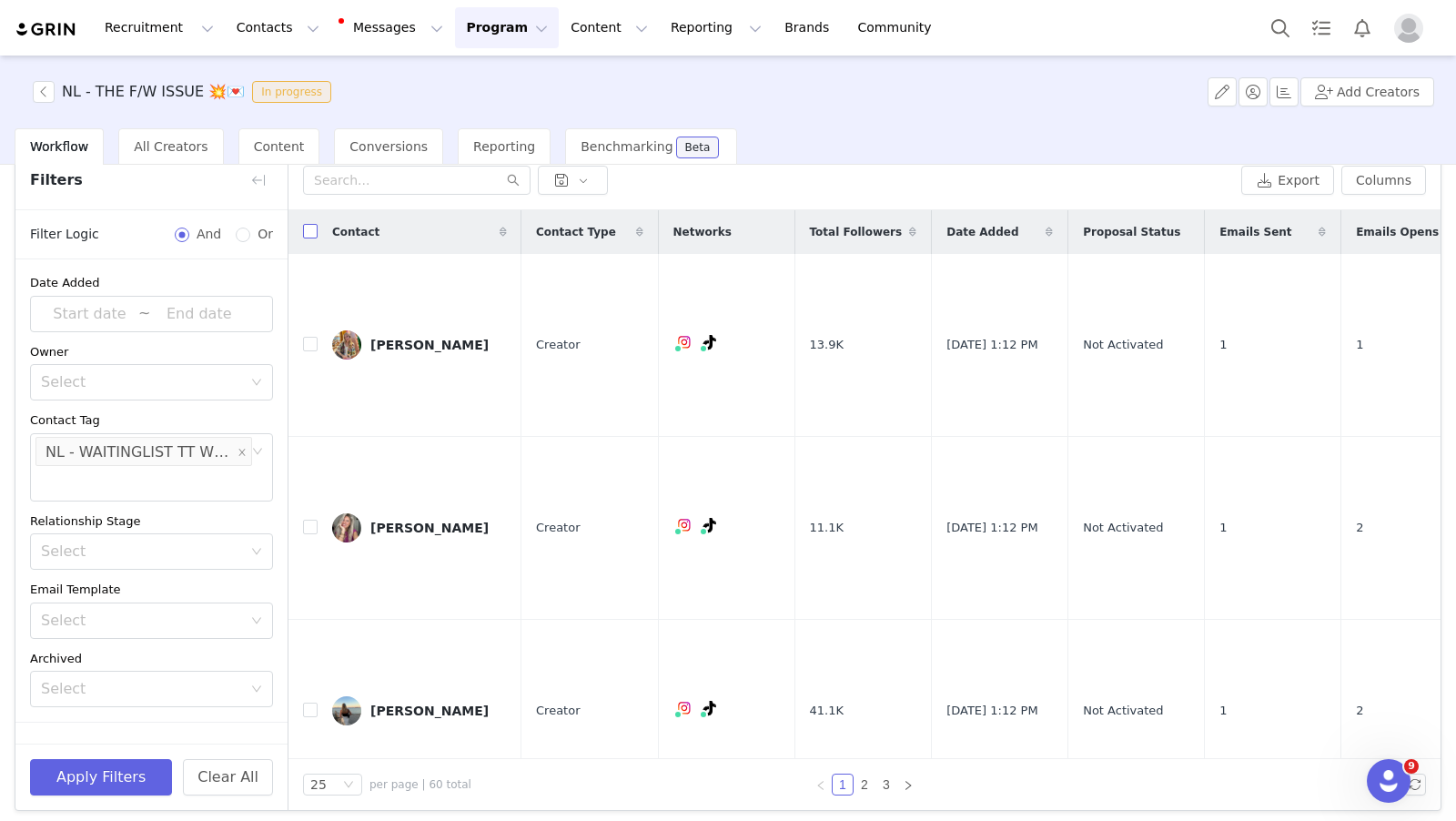
checkbox input "true"
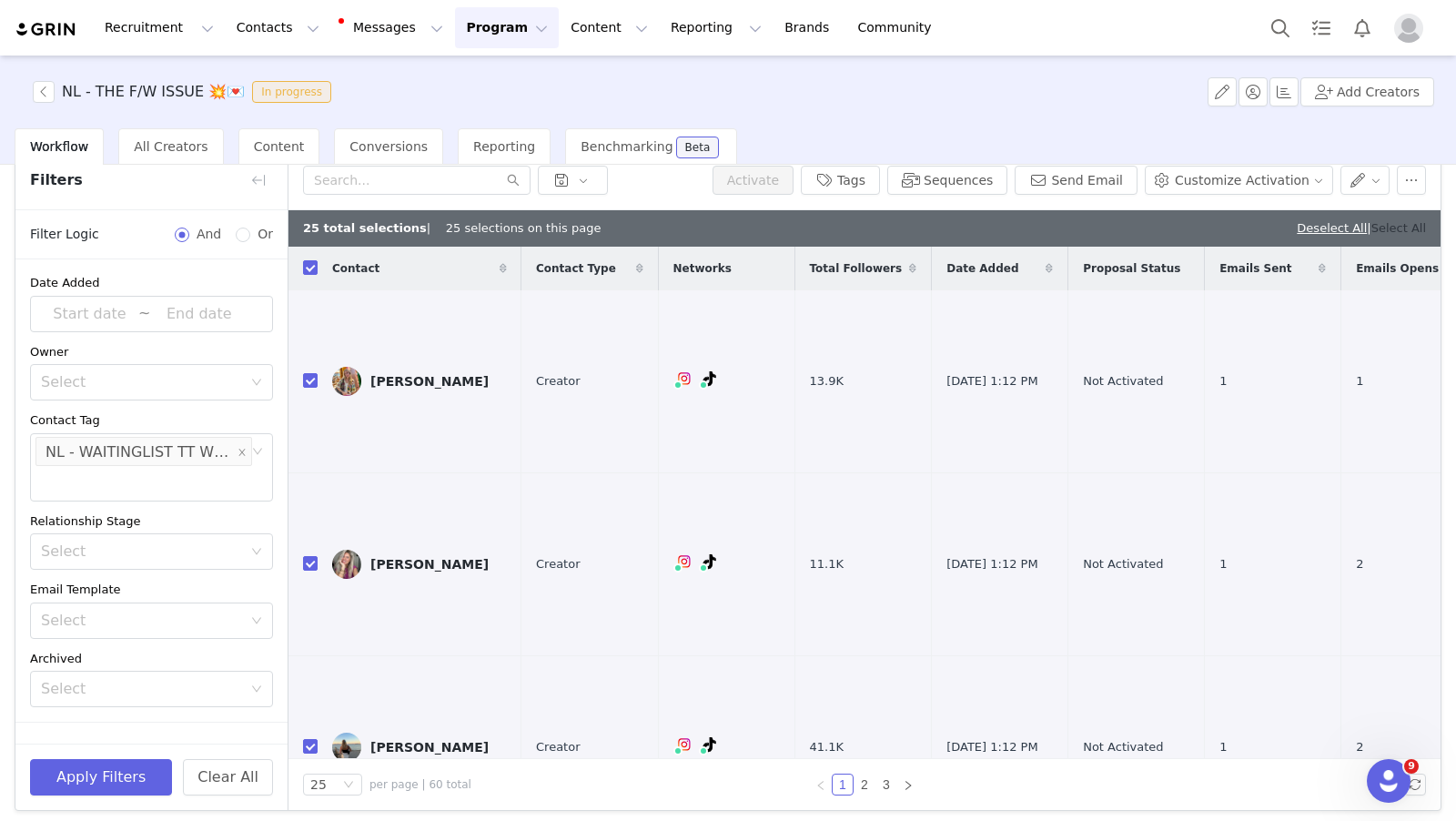
click at [1412, 228] on link "Select All" at bounding box center [1398, 228] width 55 height 14
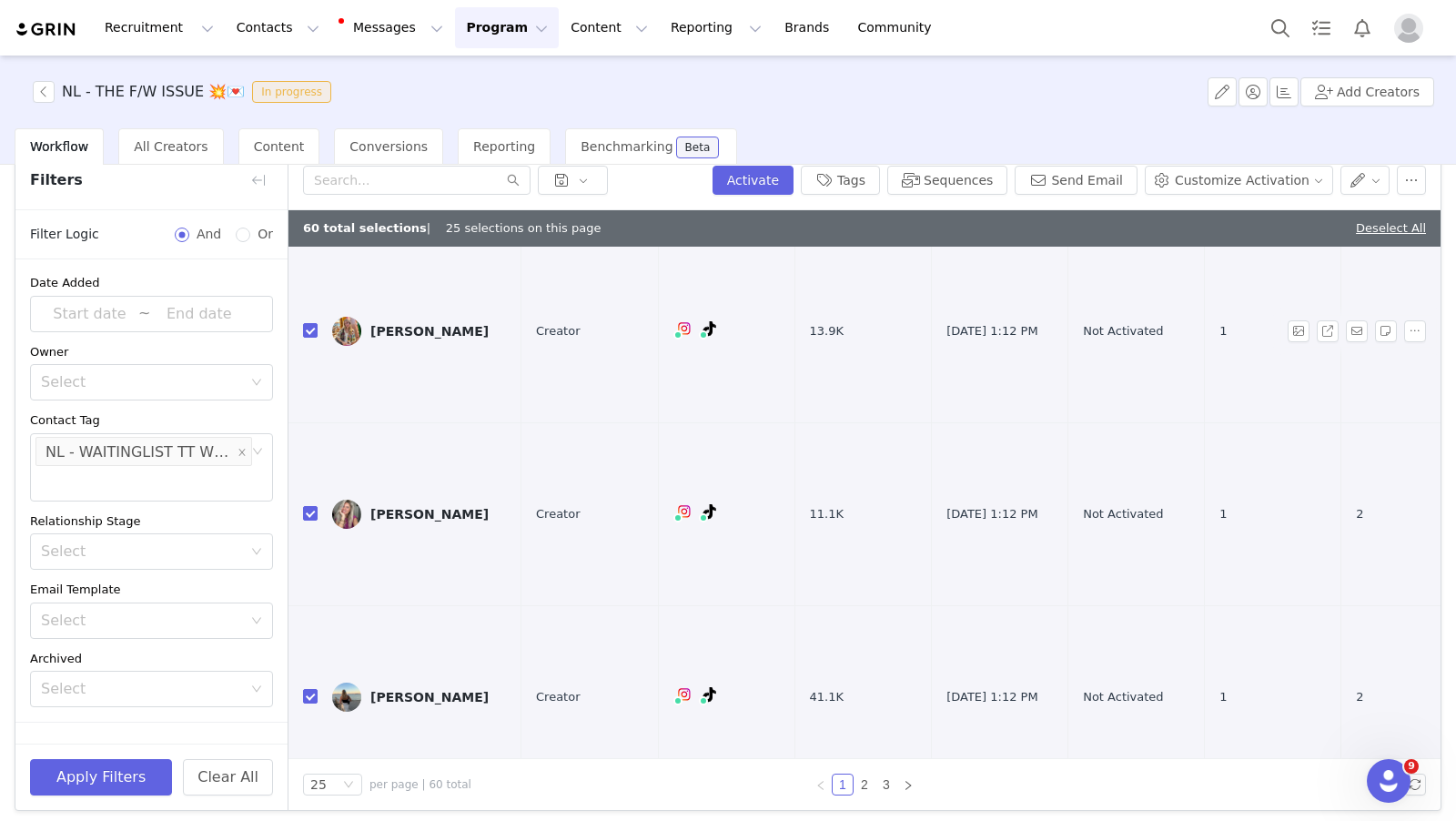
scroll to position [0, 0]
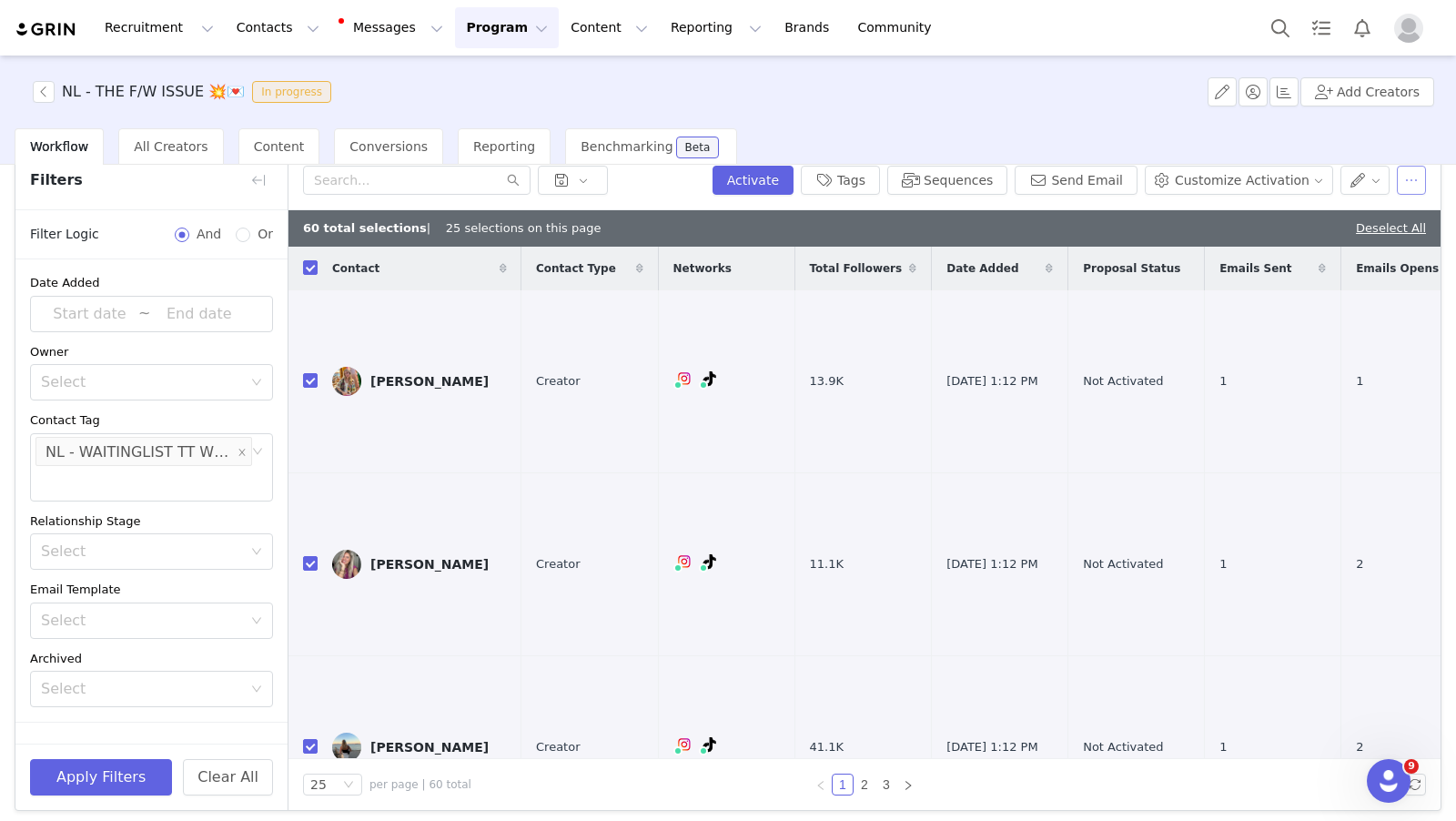
click at [1414, 179] on button "button" at bounding box center [1411, 180] width 29 height 29
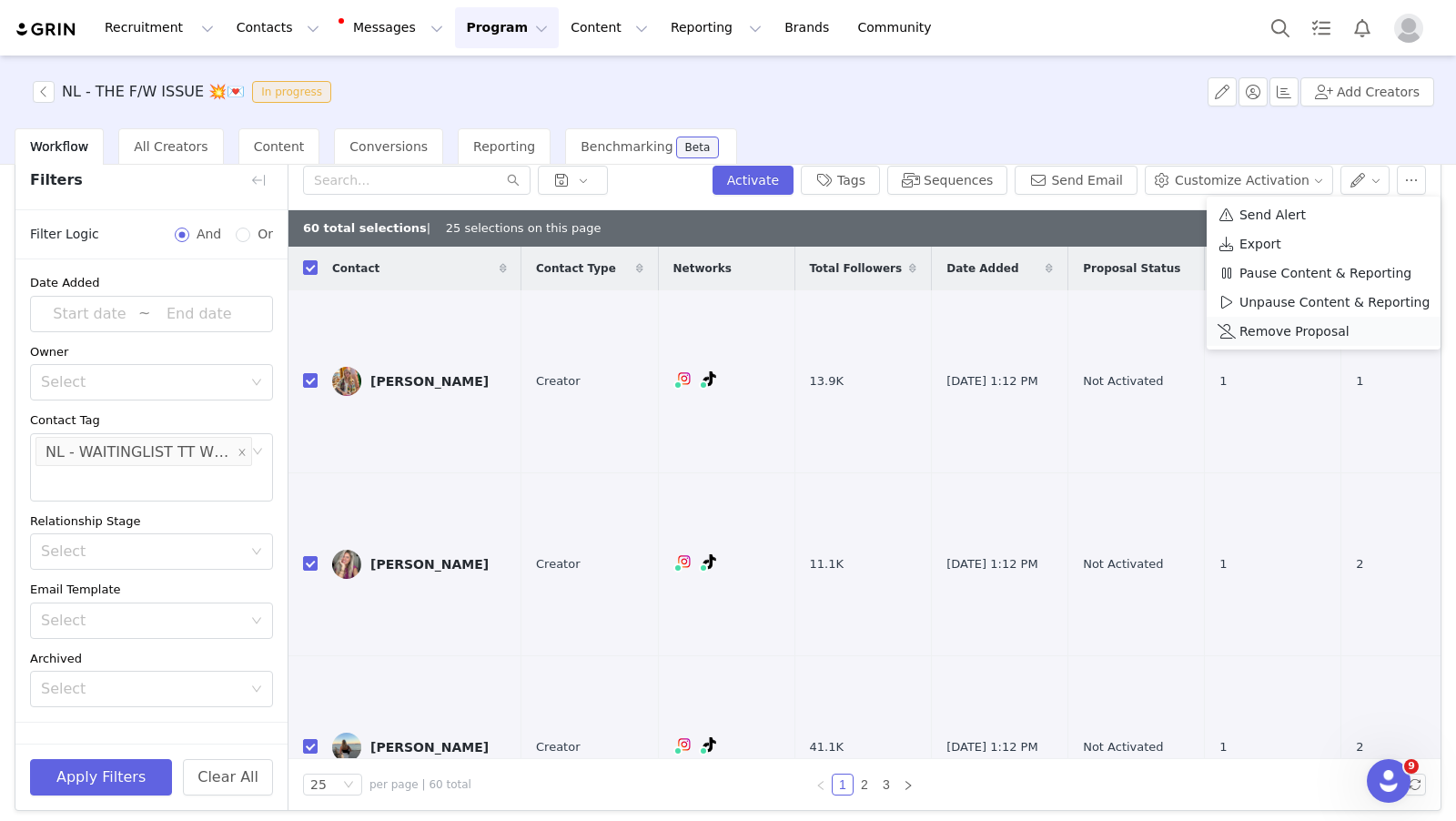
click at [1313, 330] on span "Remove Proposal" at bounding box center [1295, 331] width 110 height 20
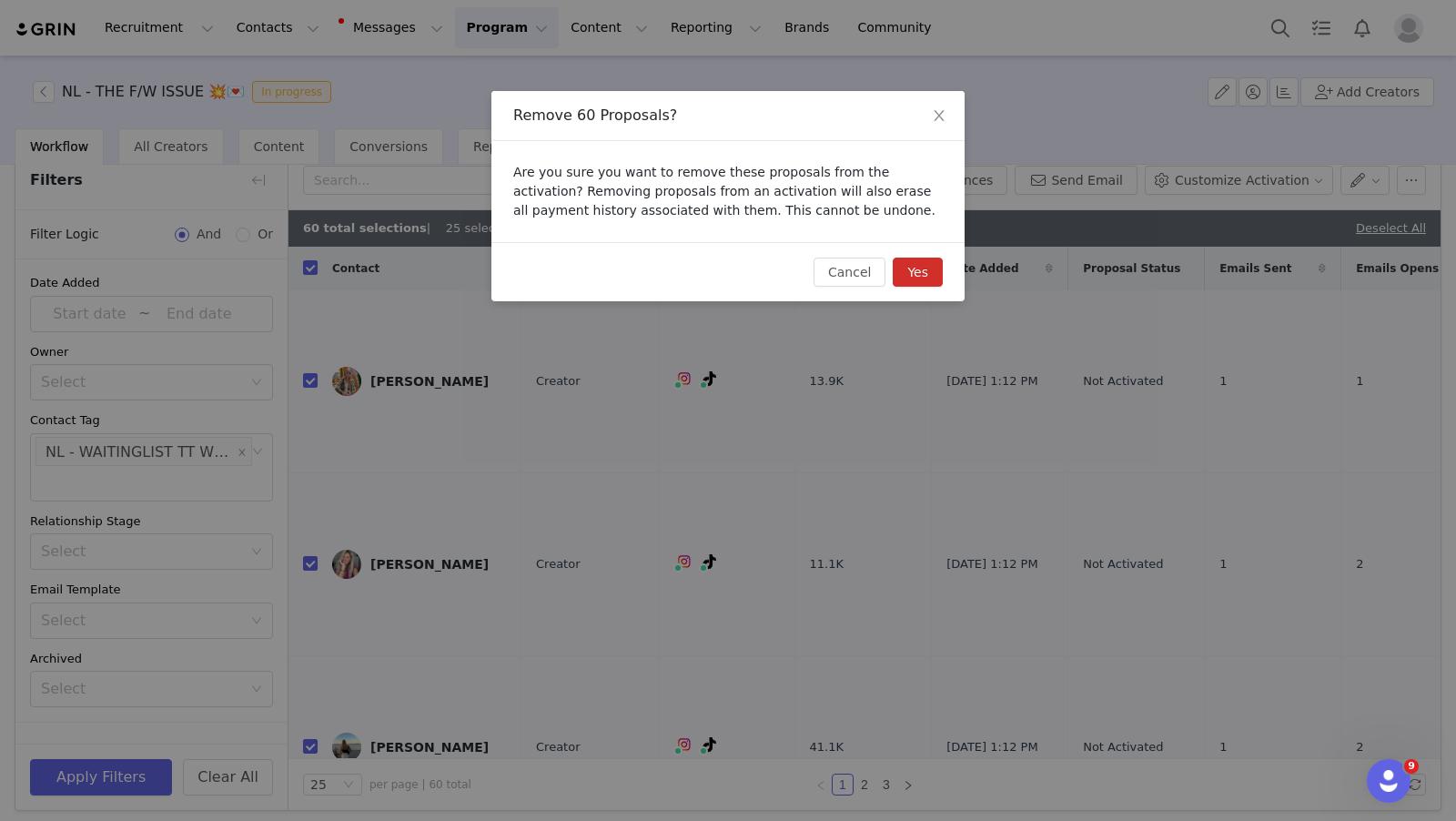
click at [911, 272] on button "Yes" at bounding box center [918, 272] width 50 height 29
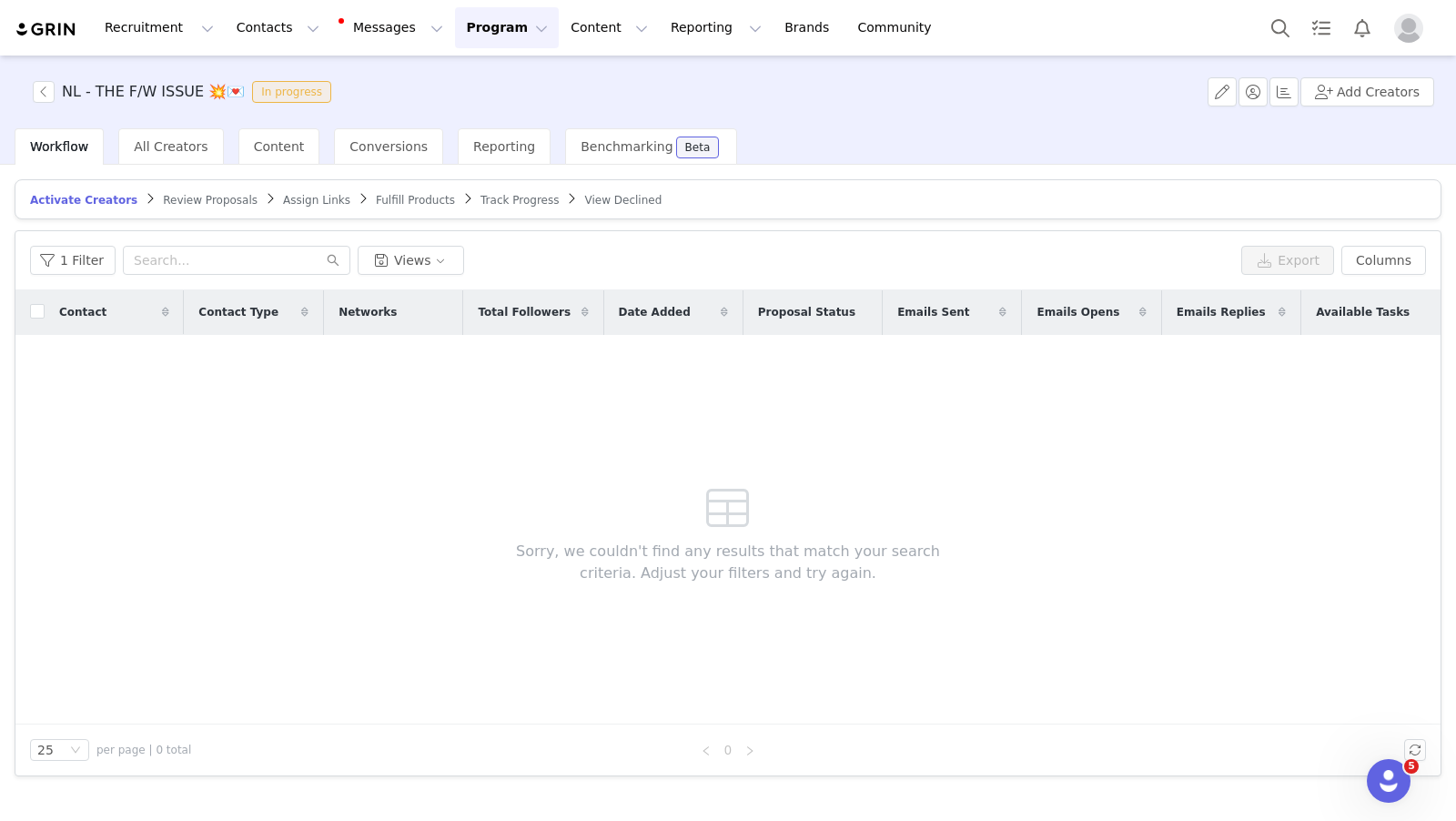
drag, startPoint x: 189, startPoint y: 198, endPoint x: 309, endPoint y: 343, distance: 188.2
click at [190, 198] on span "Review Proposals" at bounding box center [210, 200] width 95 height 13
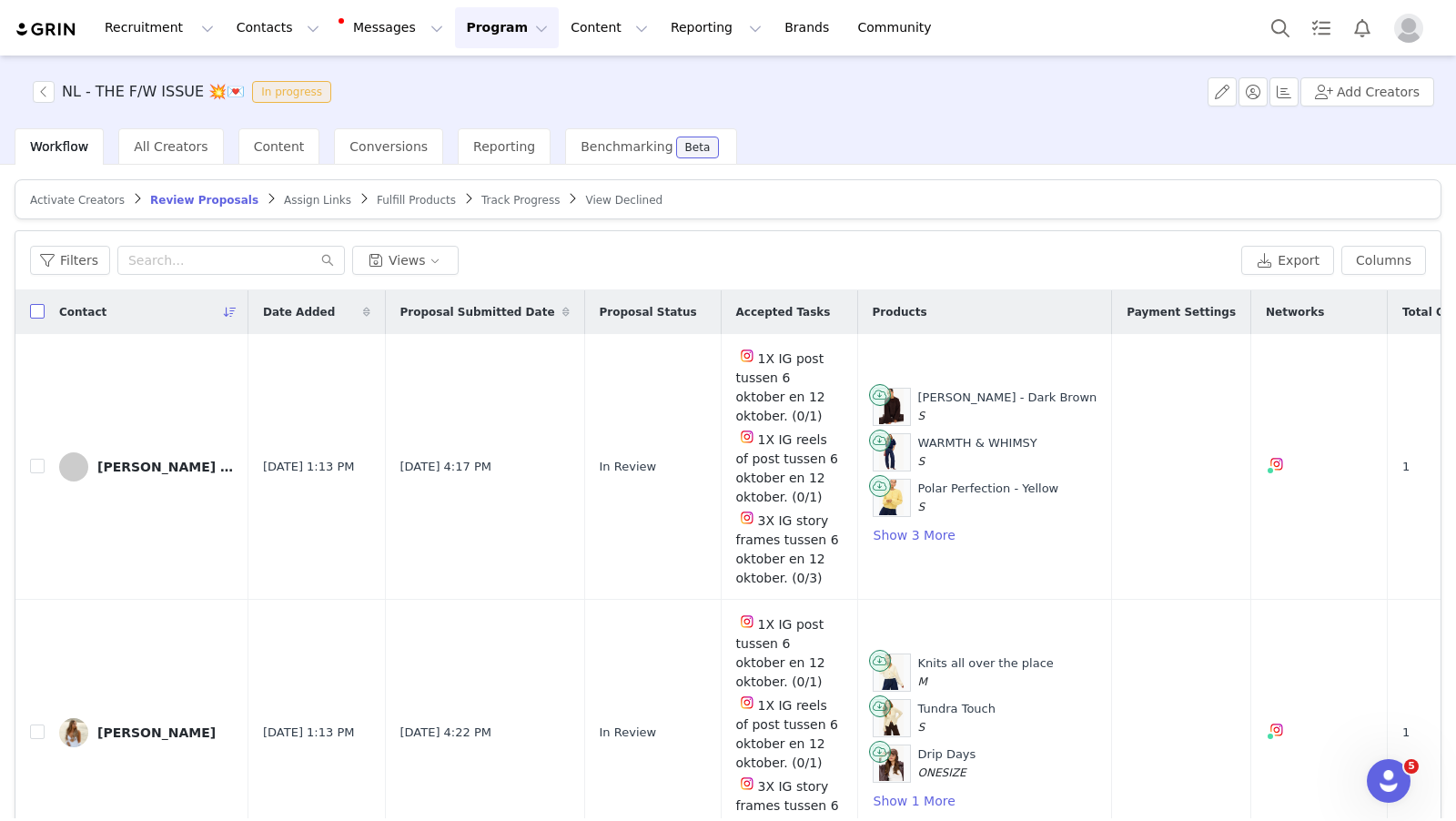
click at [39, 307] on input "checkbox" at bounding box center [37, 312] width 15 height 15
checkbox input "true"
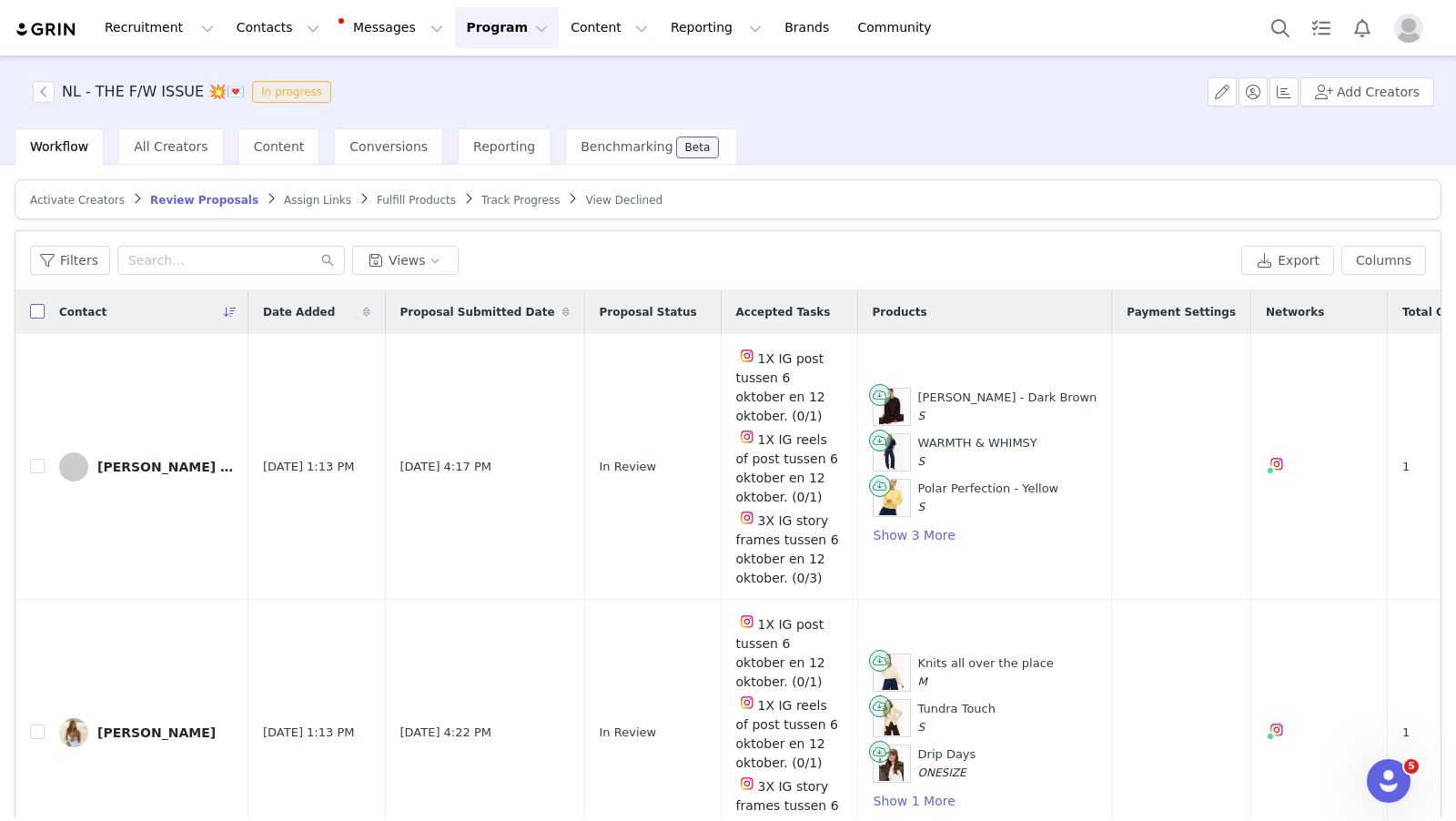
checkbox input "true"
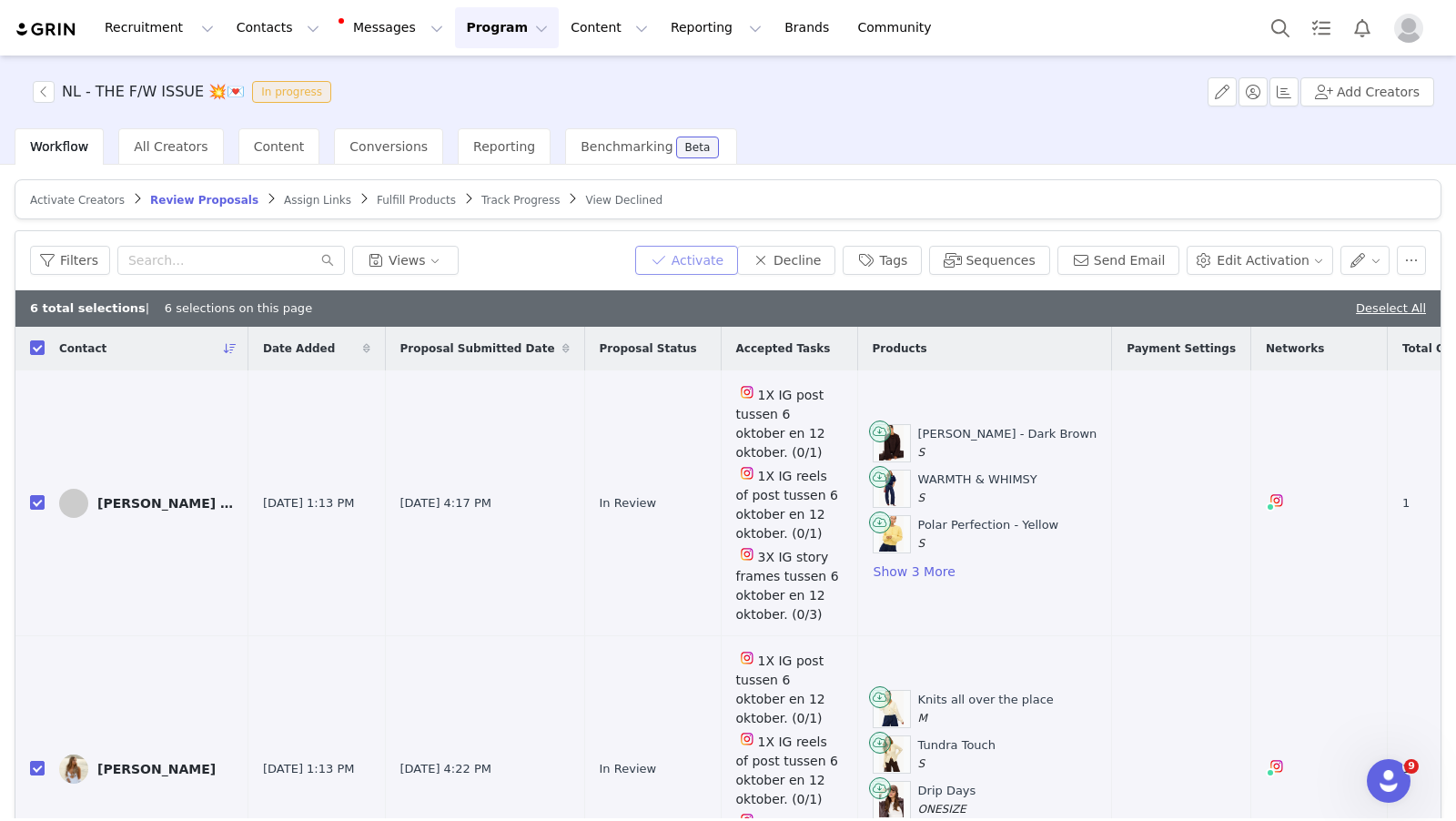
click at [718, 260] on button "Activate" at bounding box center [686, 260] width 102 height 29
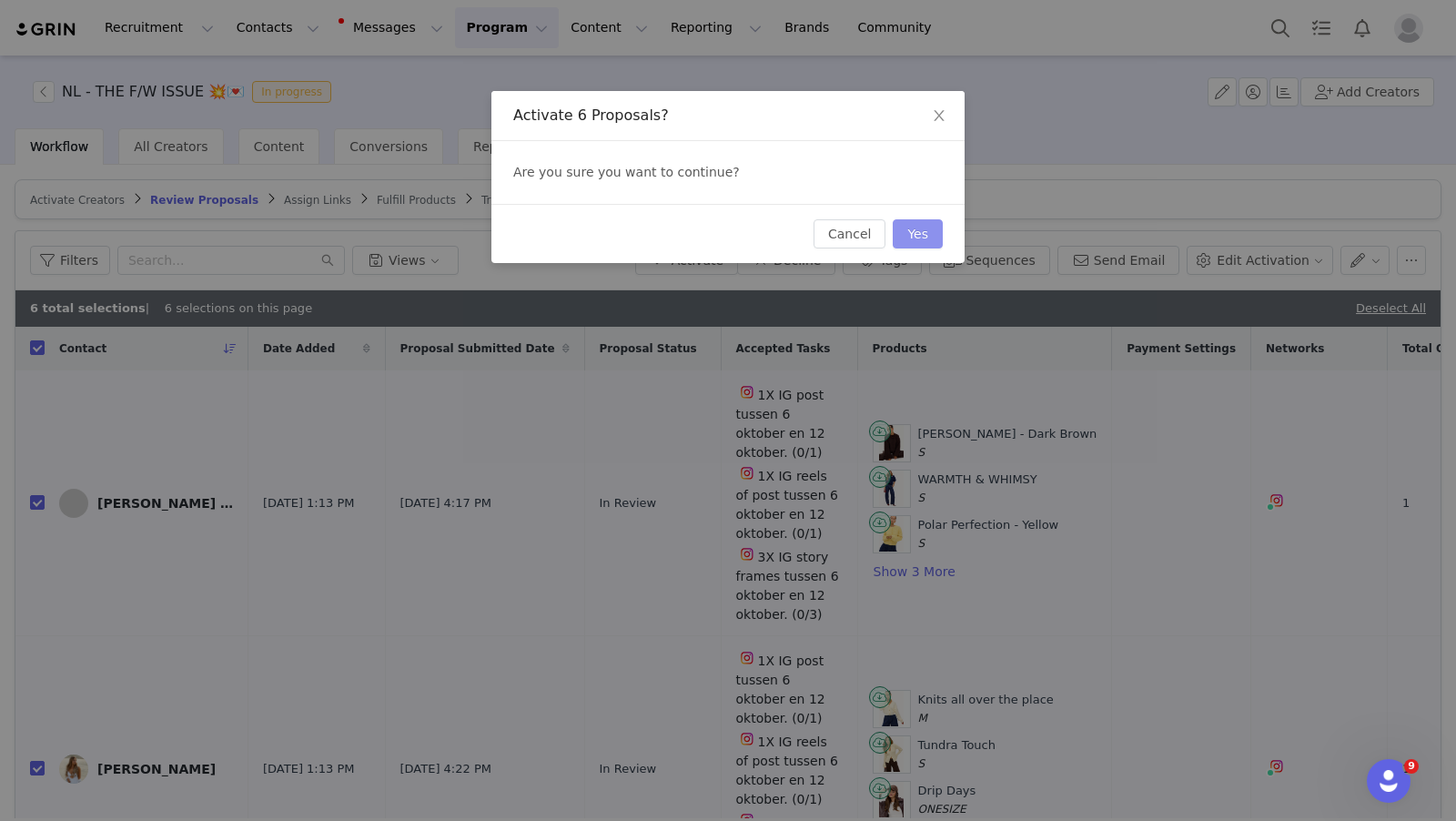
click at [918, 233] on button "Yes" at bounding box center [918, 234] width 50 height 29
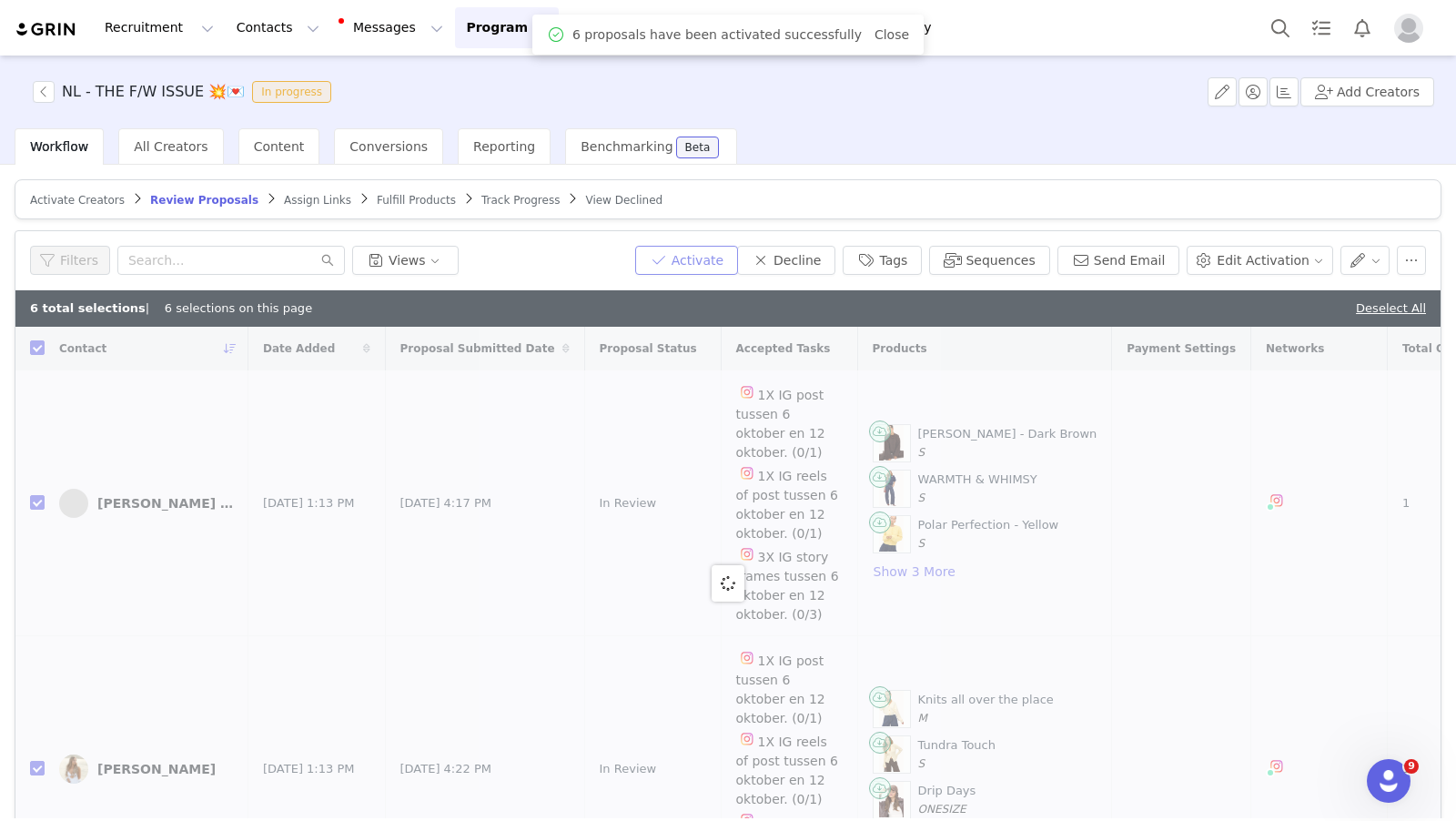
checkbox input "false"
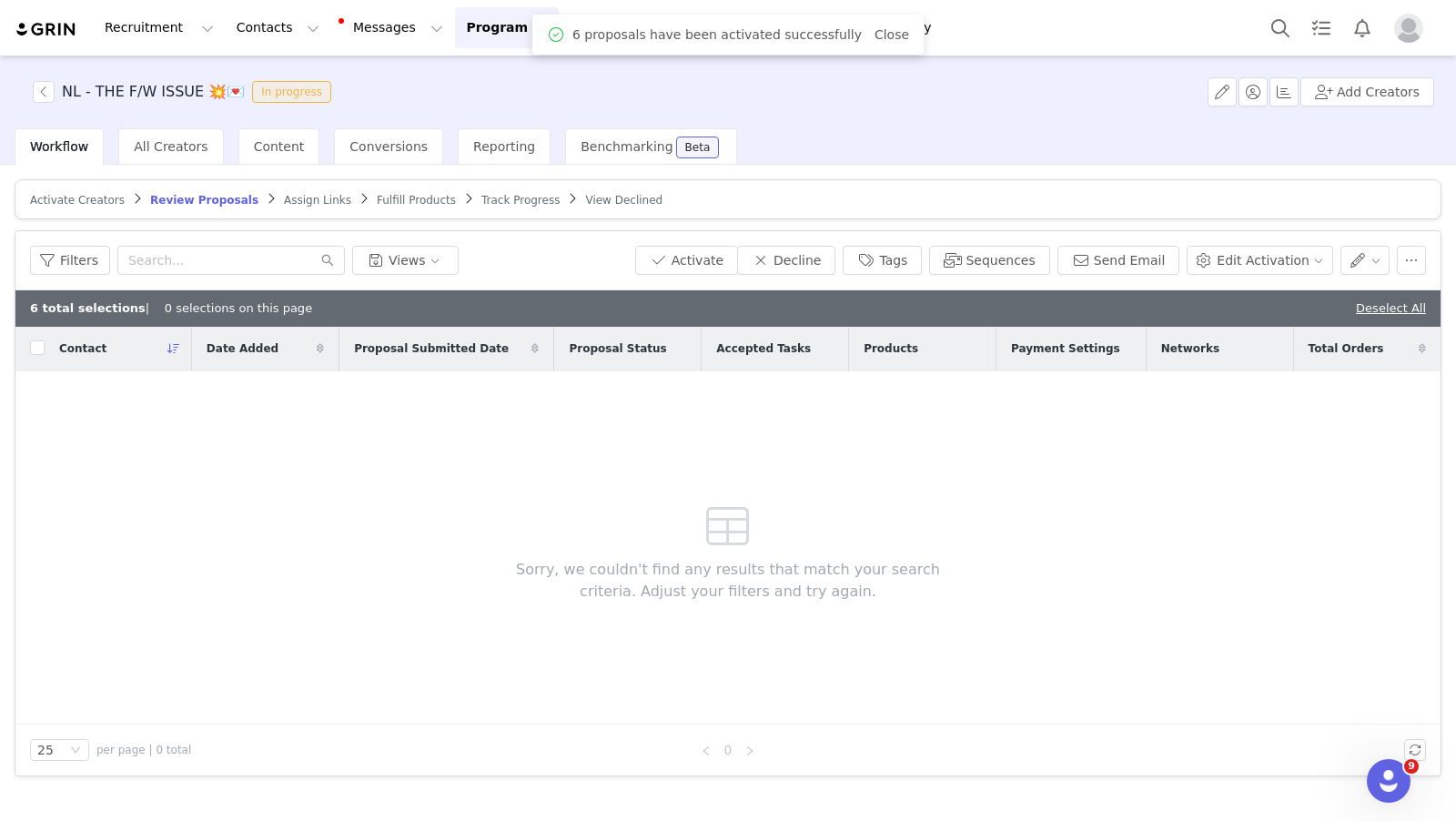
click at [297, 201] on span "Assign Links" at bounding box center [317, 200] width 67 height 13
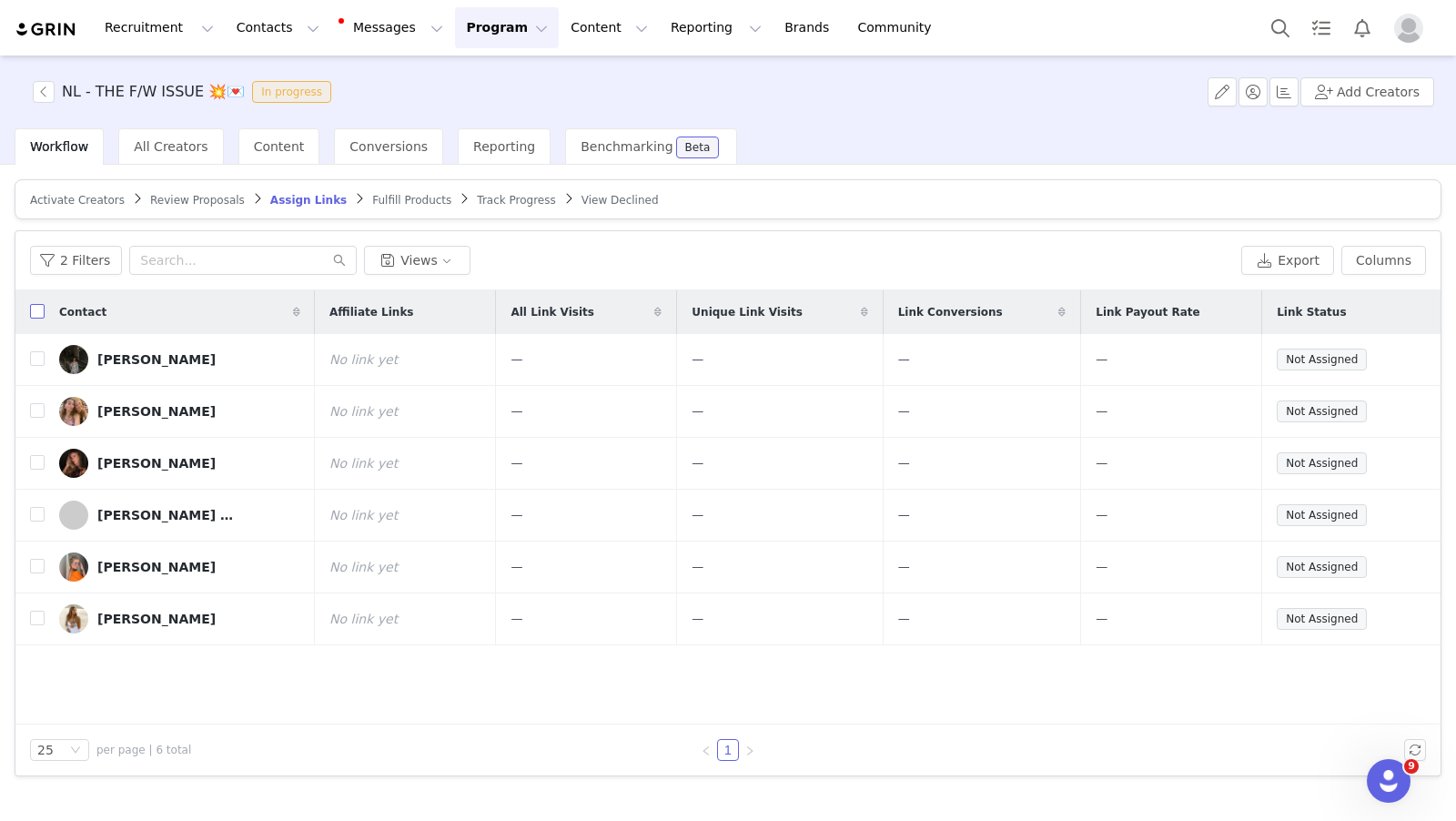
click at [39, 308] on input "checkbox" at bounding box center [37, 312] width 15 height 15
checkbox input "true"
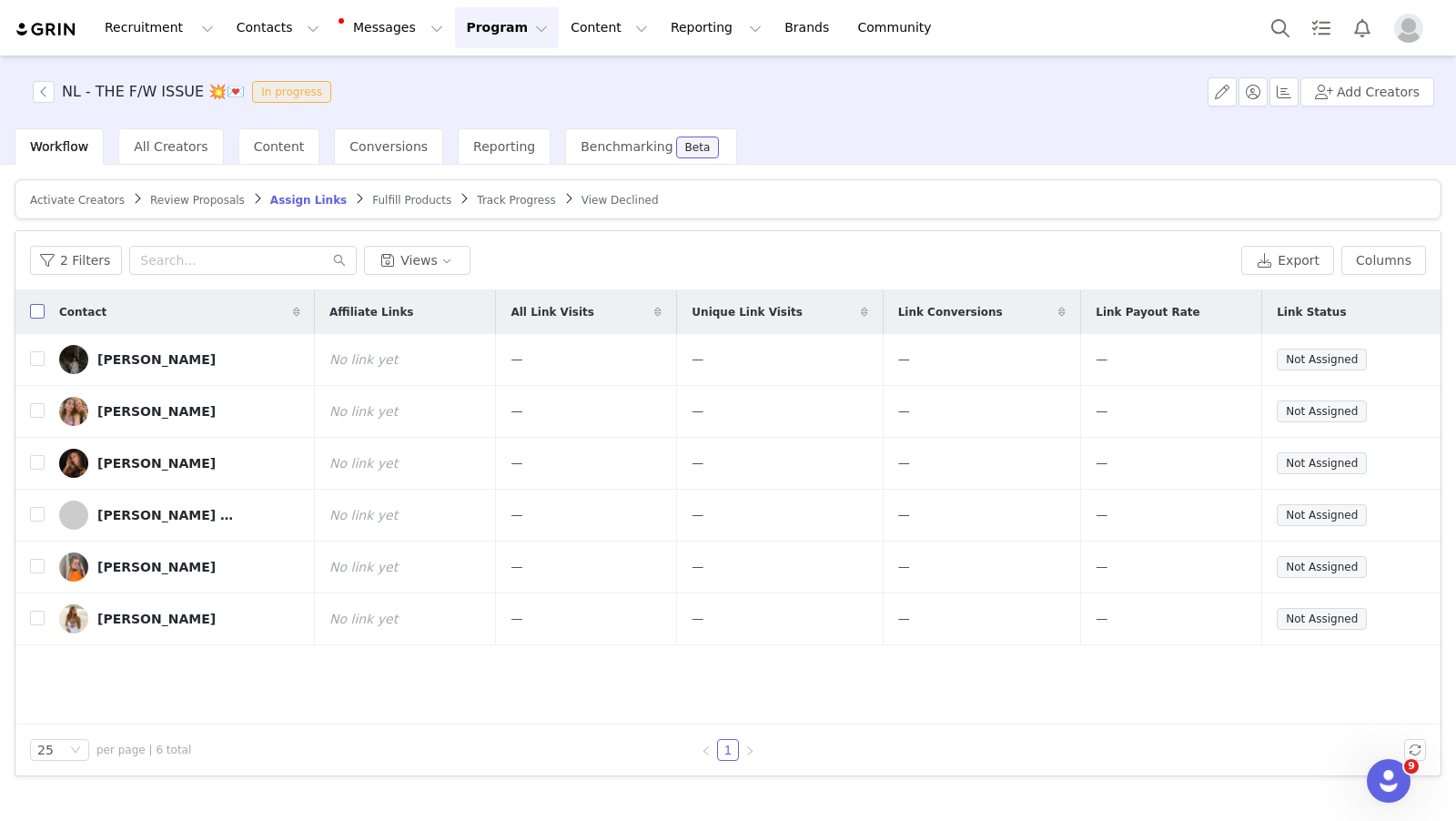
checkbox input "true"
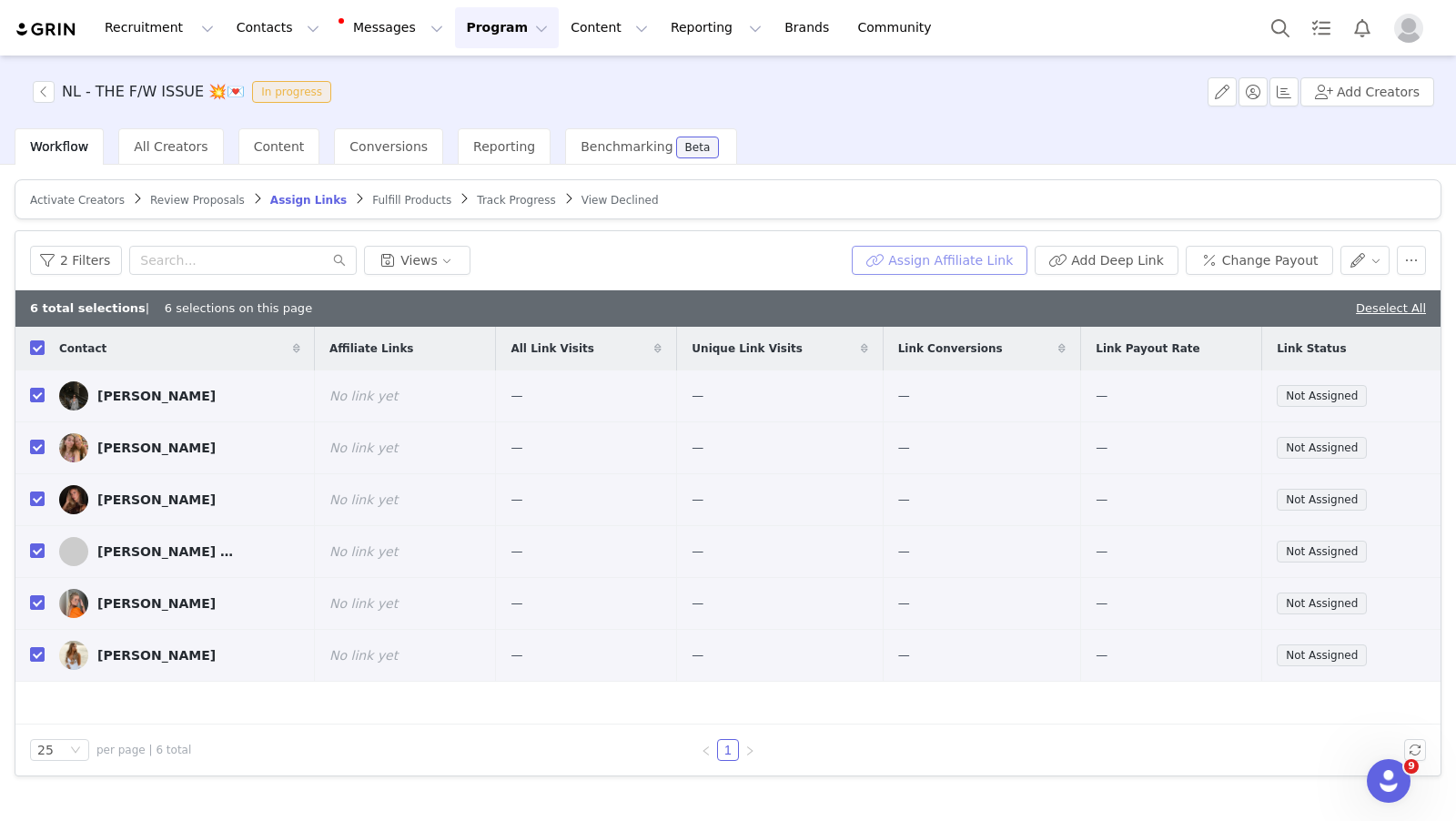
click at [972, 264] on button "Assign Affiliate Link" at bounding box center [939, 260] width 176 height 29
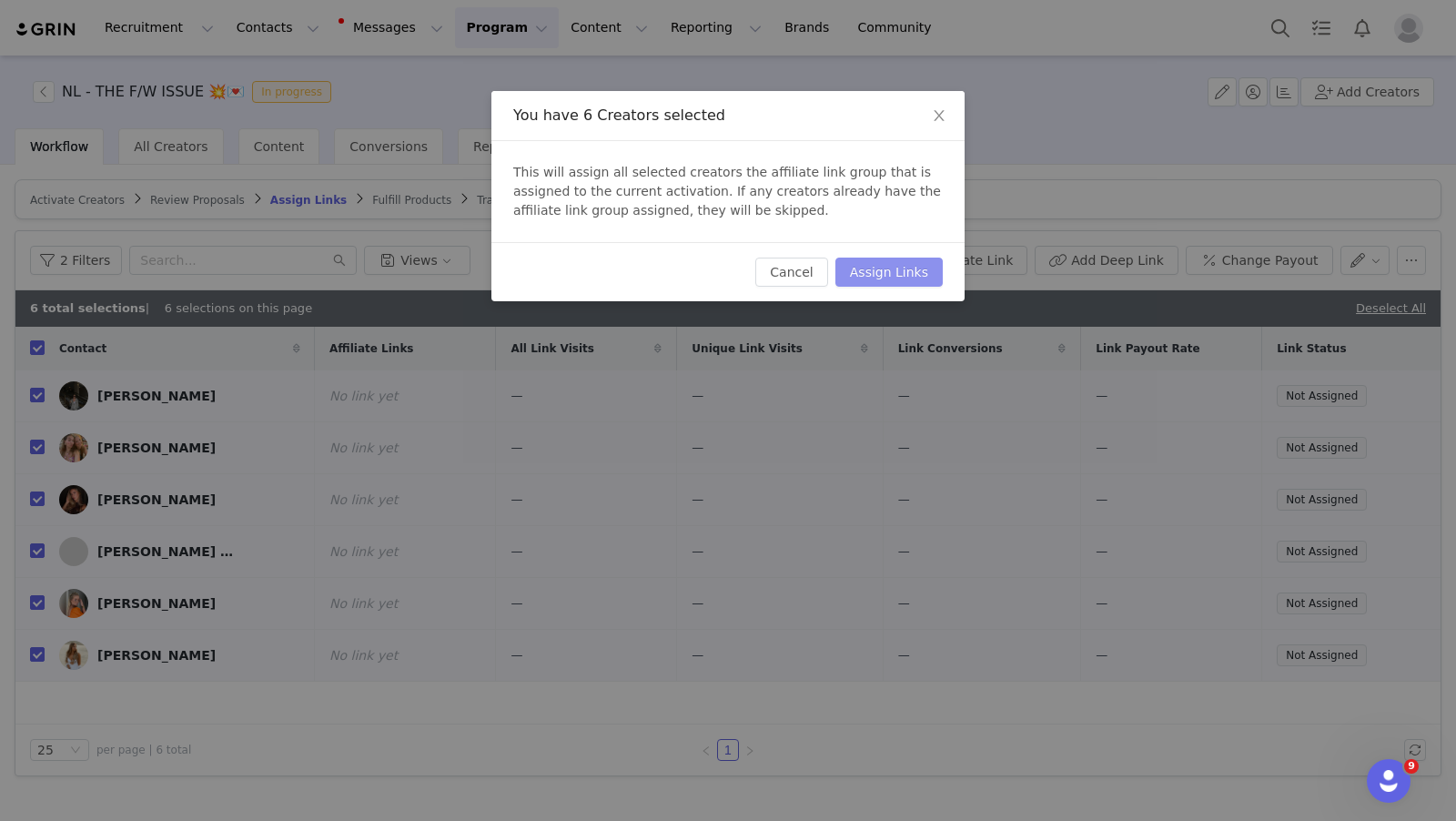
click at [897, 272] on button "Assign Links" at bounding box center [889, 272] width 107 height 29
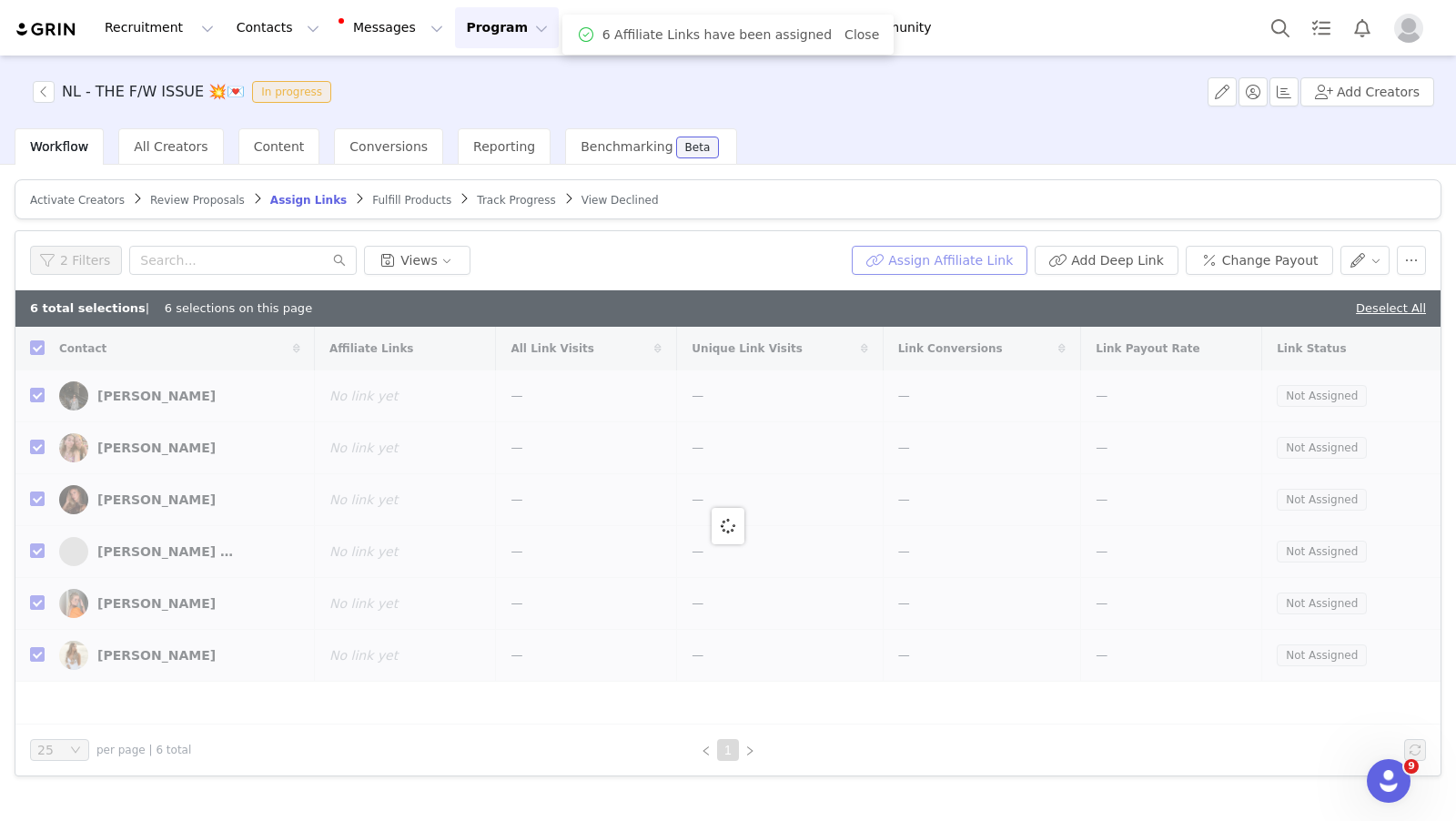
checkbox input "false"
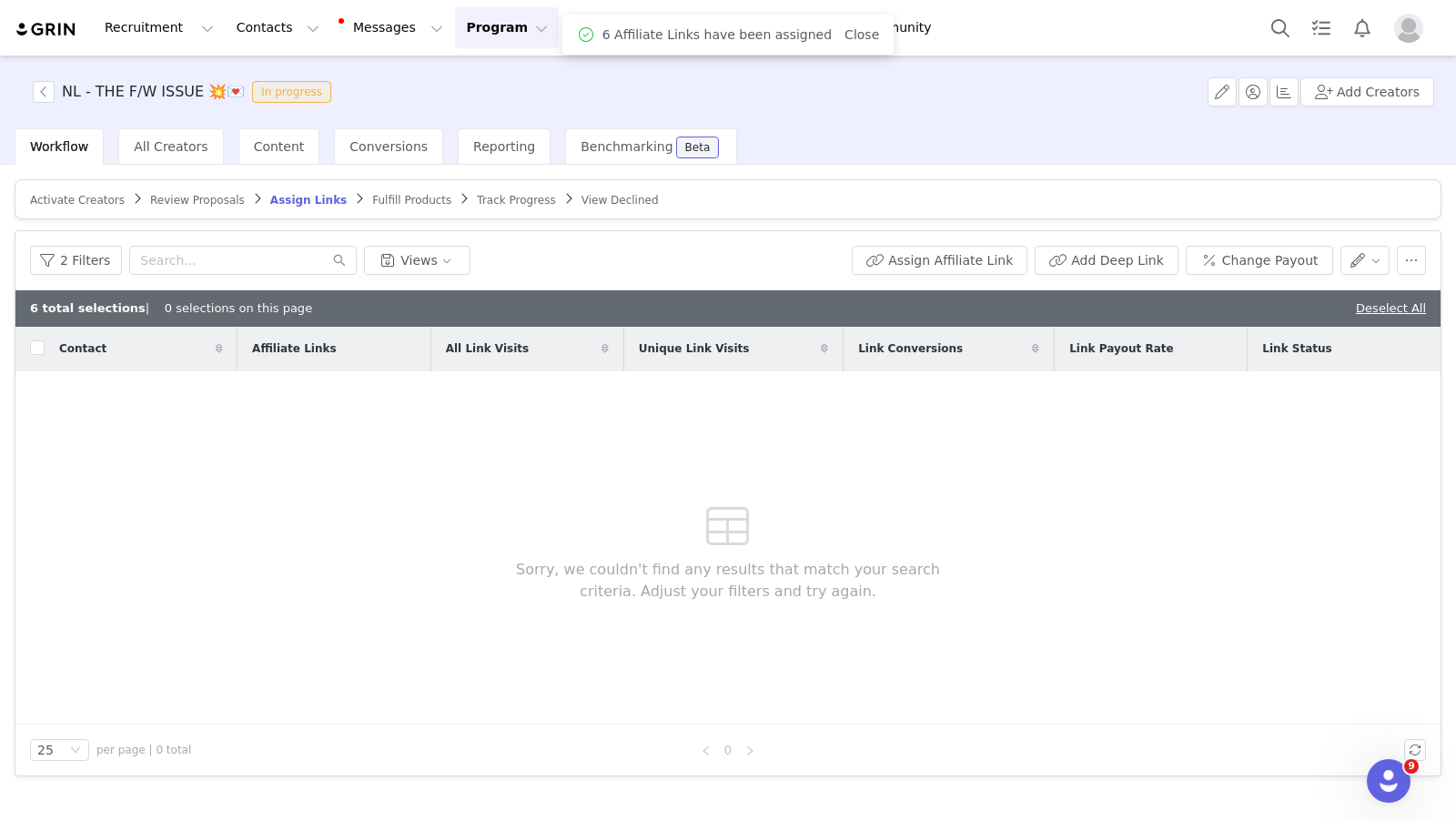
click at [386, 194] on span "Fulfill Products" at bounding box center [411, 200] width 79 height 13
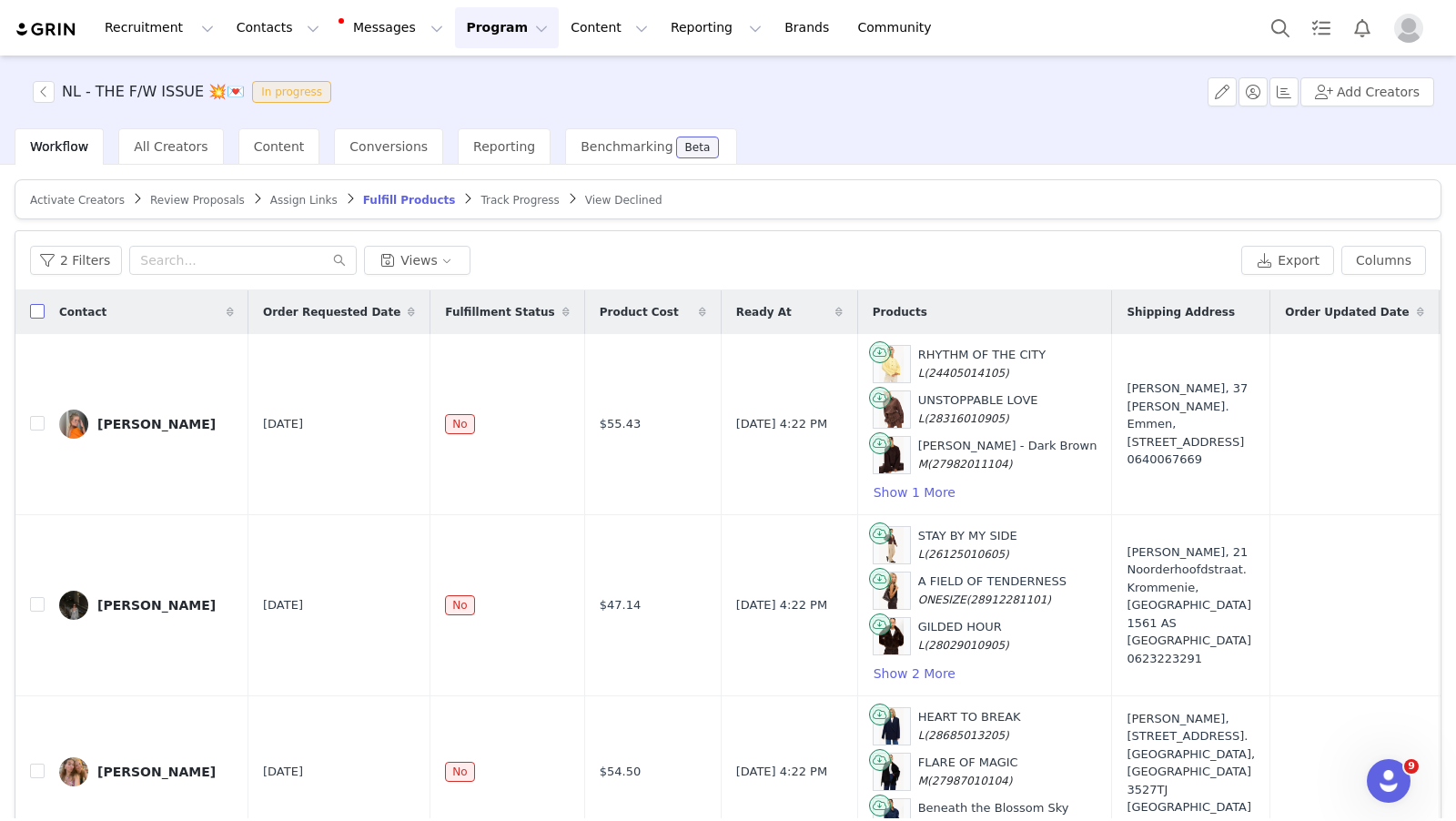
click at [40, 306] on input "checkbox" at bounding box center [37, 312] width 15 height 15
checkbox input "true"
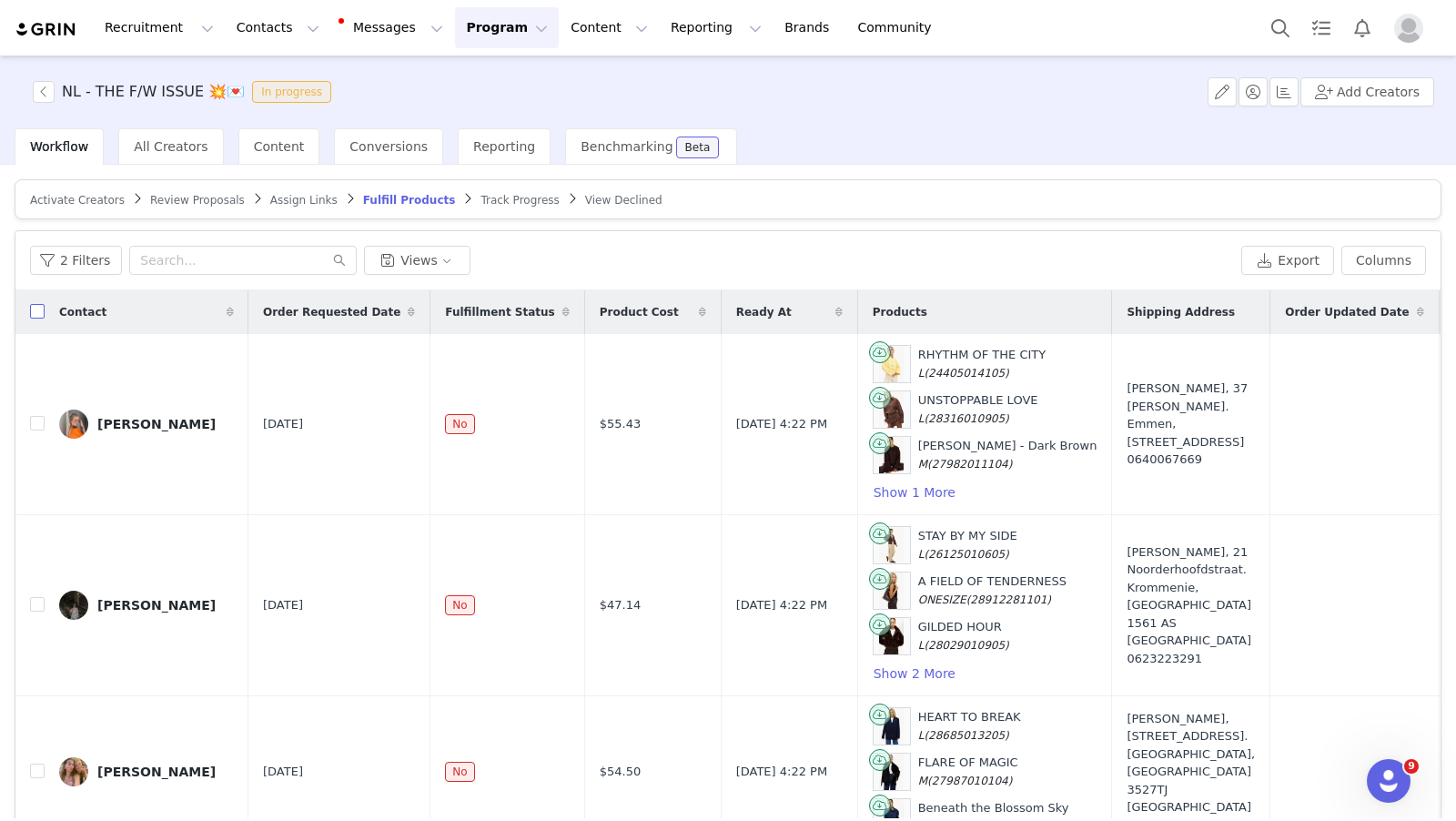
checkbox input "true"
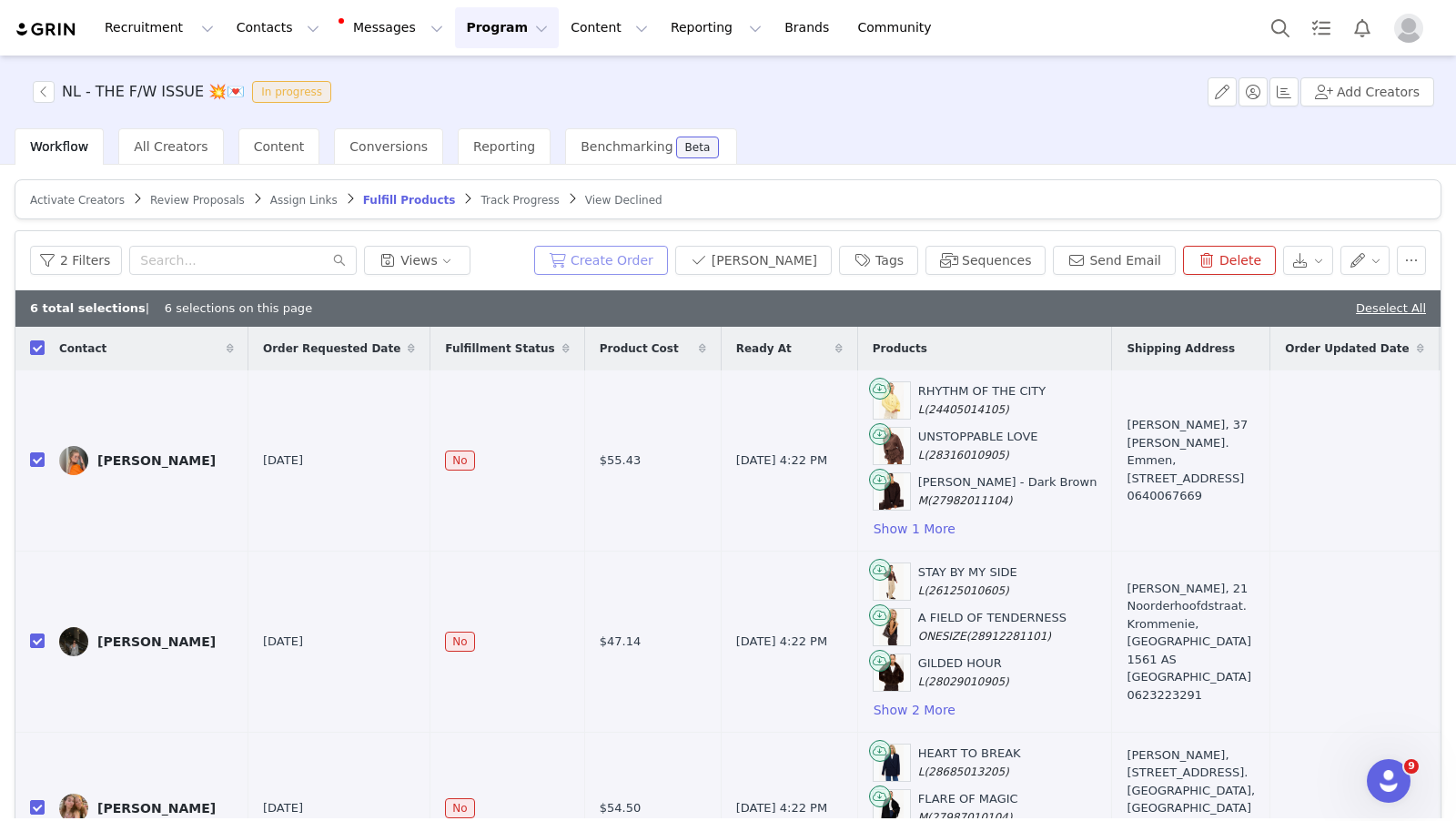
click at [668, 261] on button "Create Order" at bounding box center [601, 260] width 134 height 29
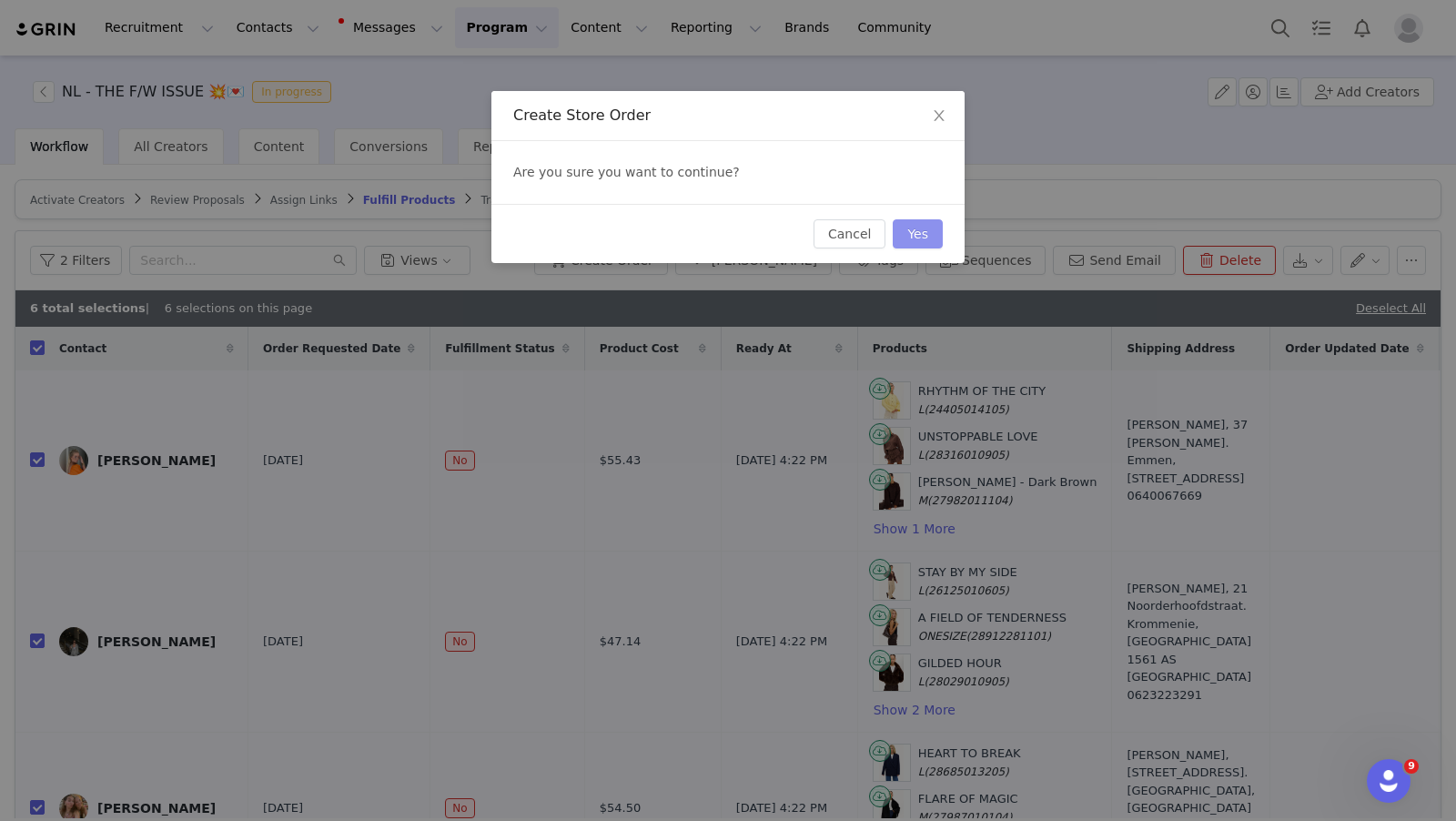
drag, startPoint x: 919, startPoint y: 236, endPoint x: 909, endPoint y: 260, distance: 26.0
click at [919, 236] on button "Yes" at bounding box center [918, 234] width 50 height 29
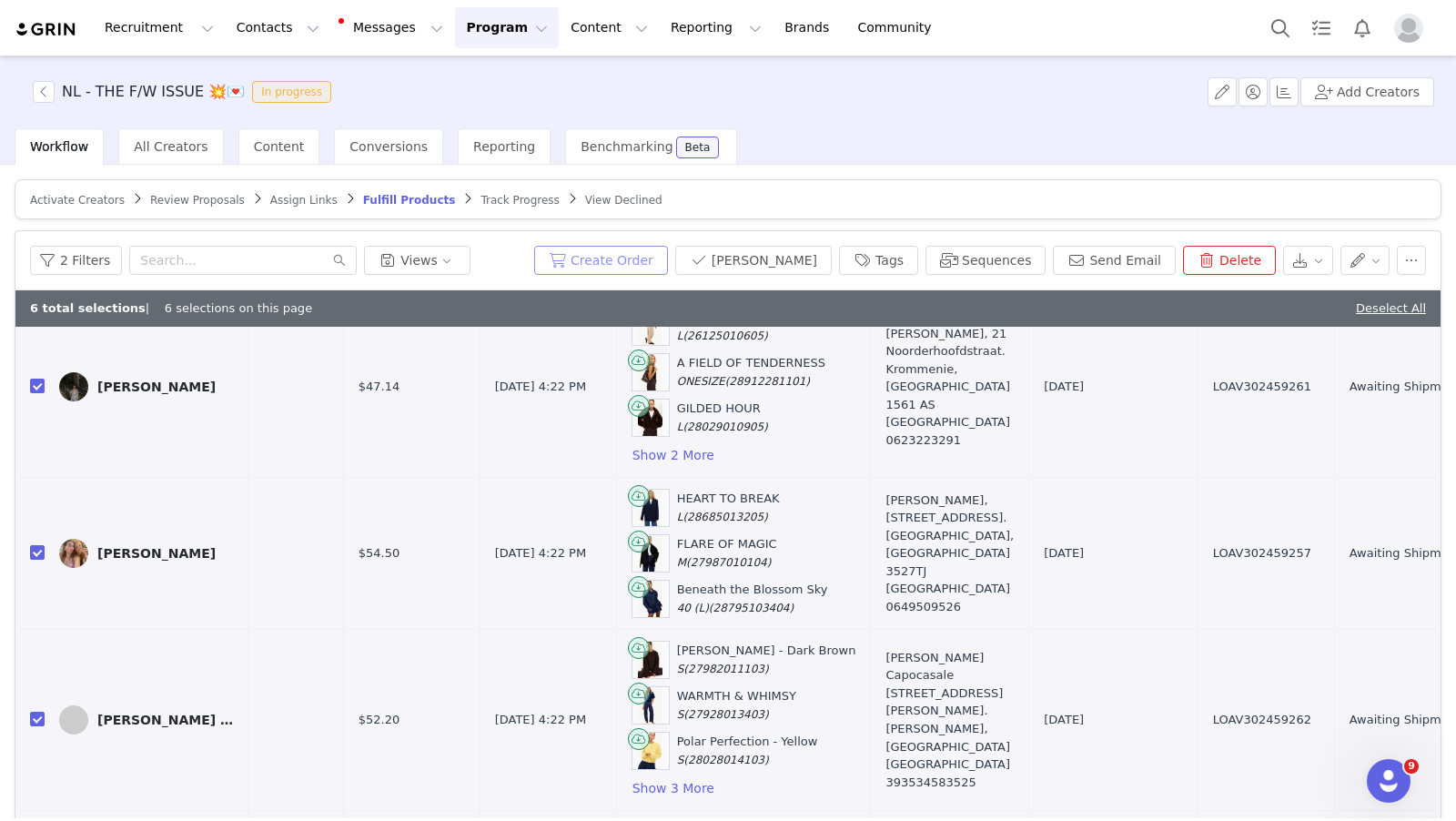
scroll to position [0, 241]
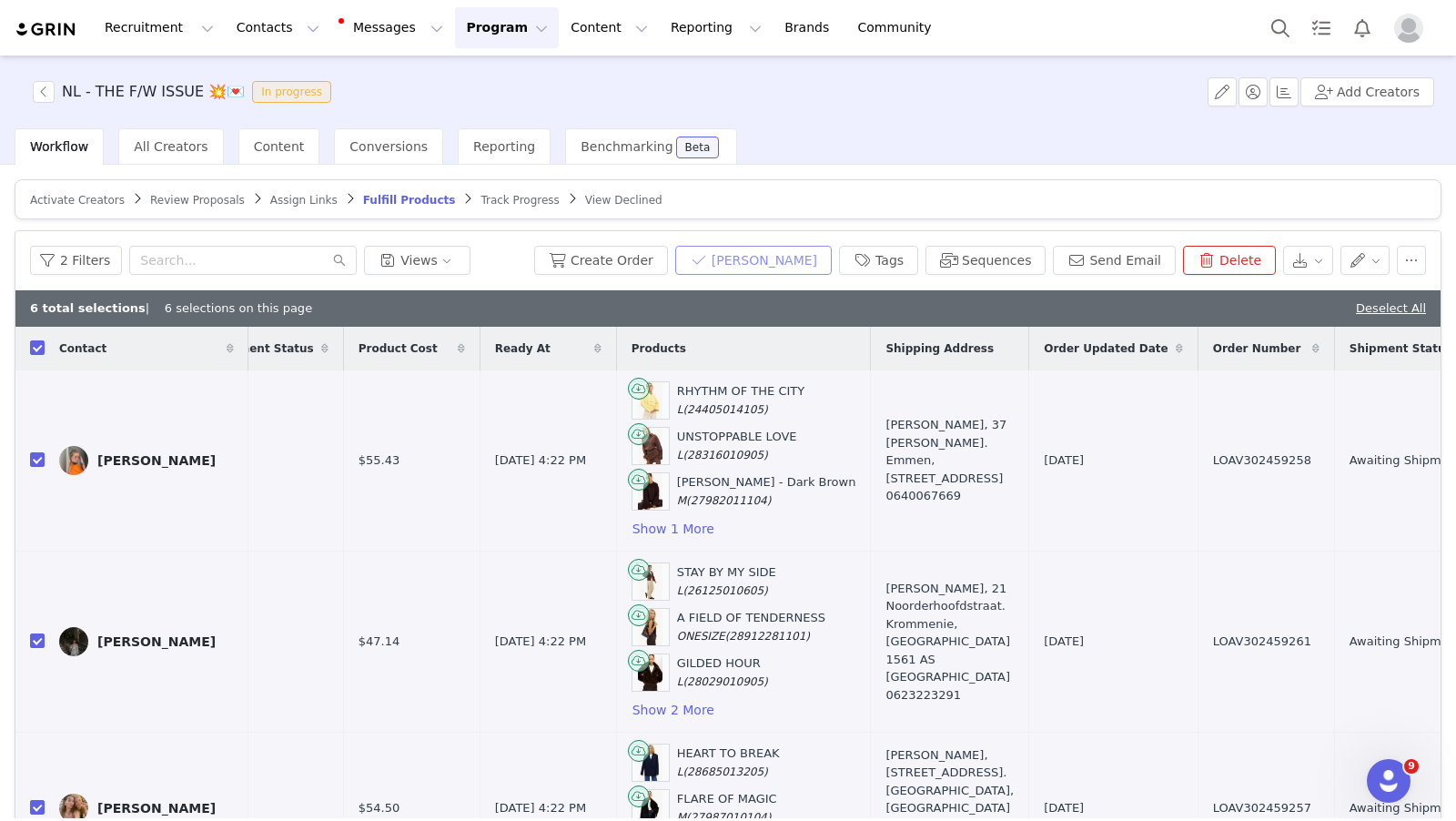
click at [811, 256] on button "[PERSON_NAME]" at bounding box center [753, 260] width 156 height 29
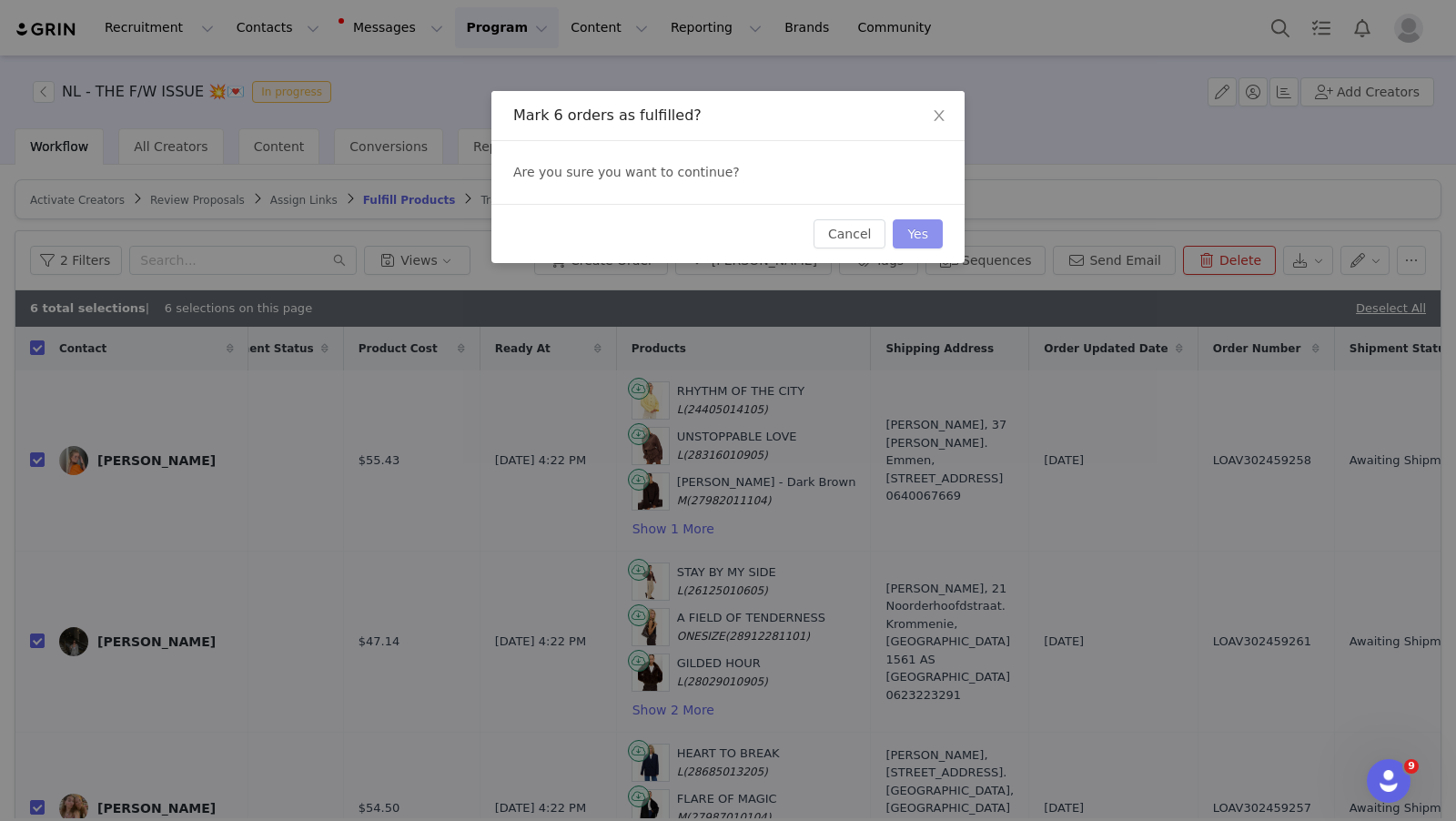
click at [926, 229] on button "Yes" at bounding box center [918, 234] width 50 height 29
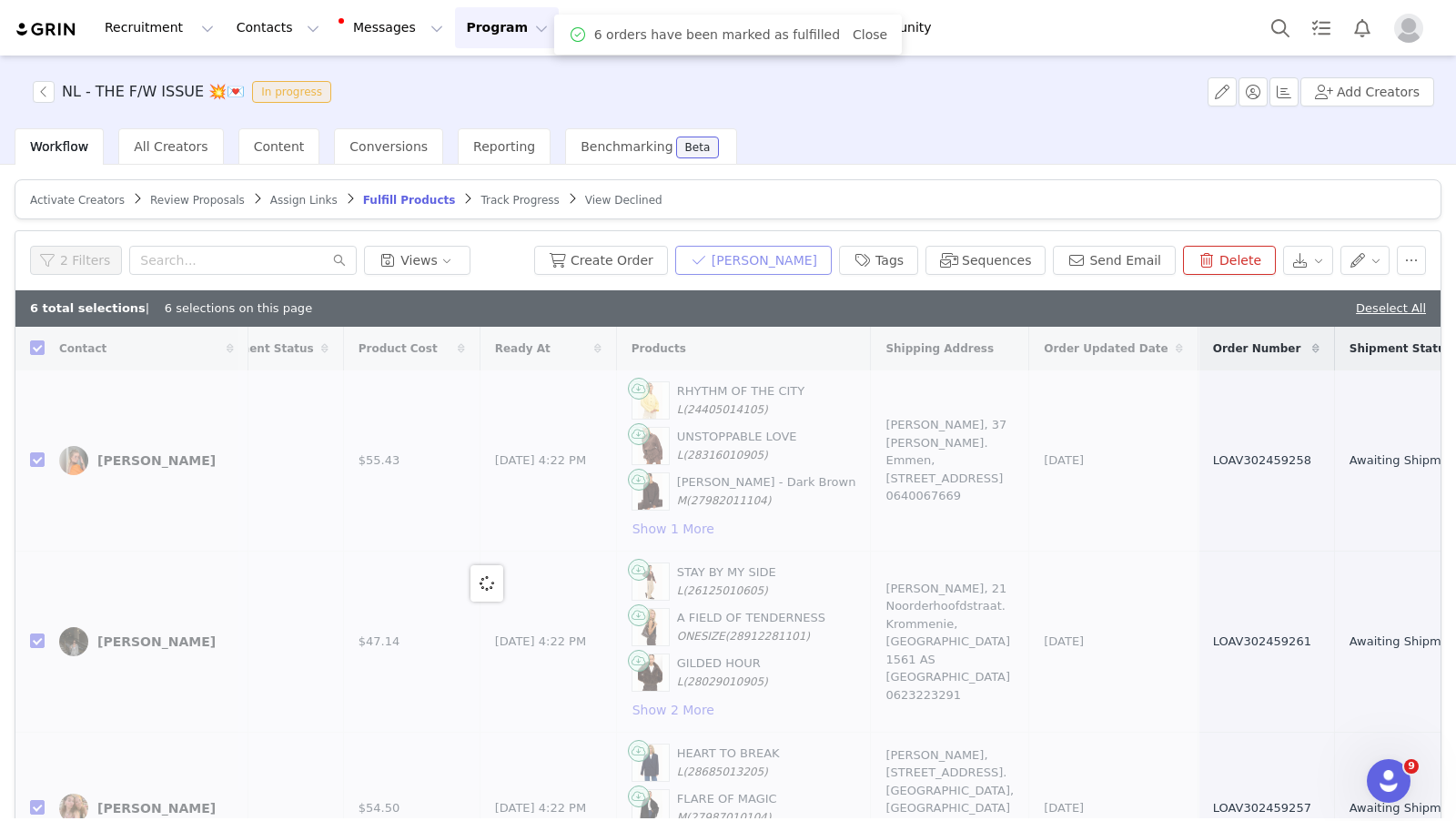
scroll to position [0, 0]
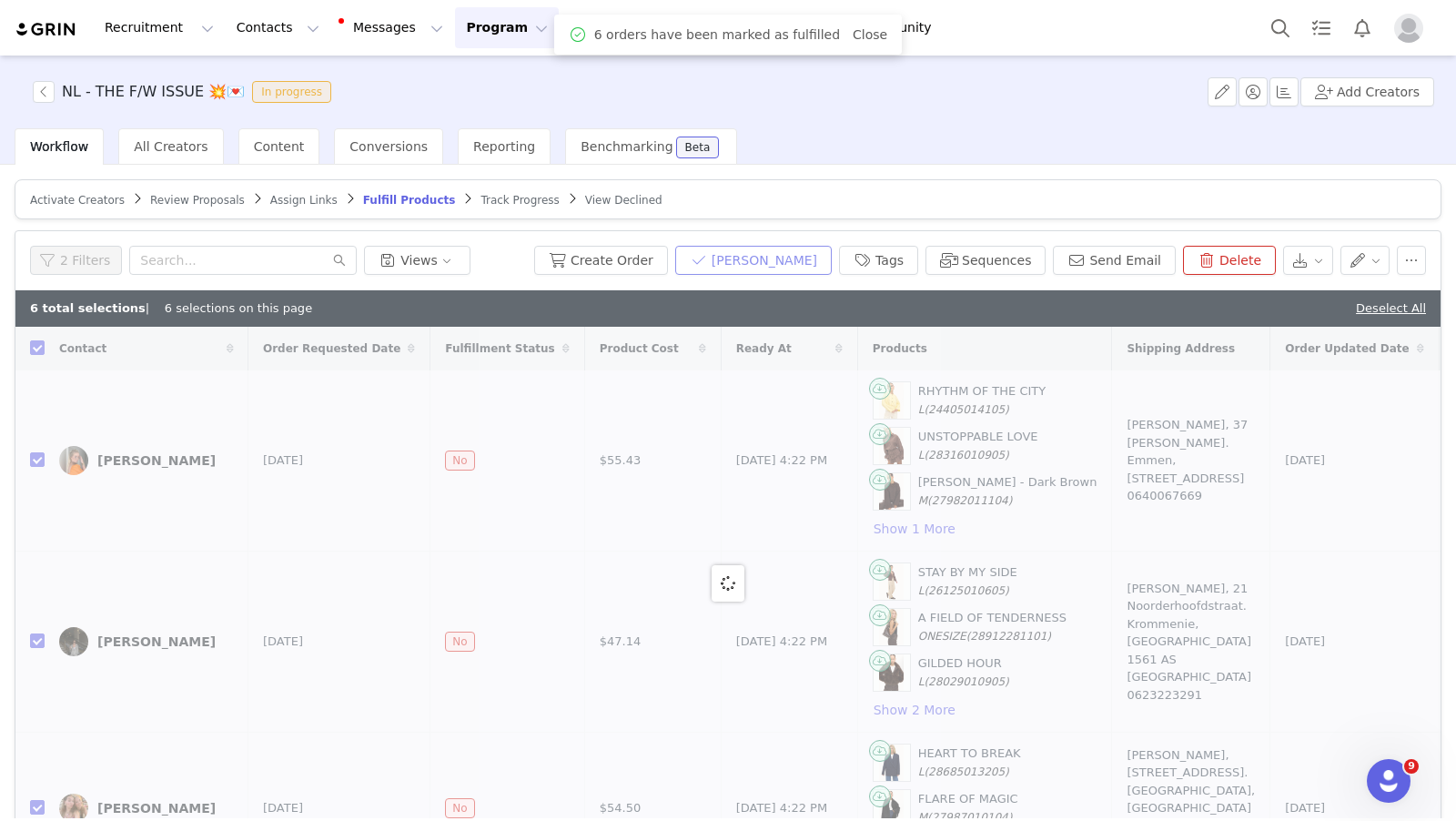
checkbox input "false"
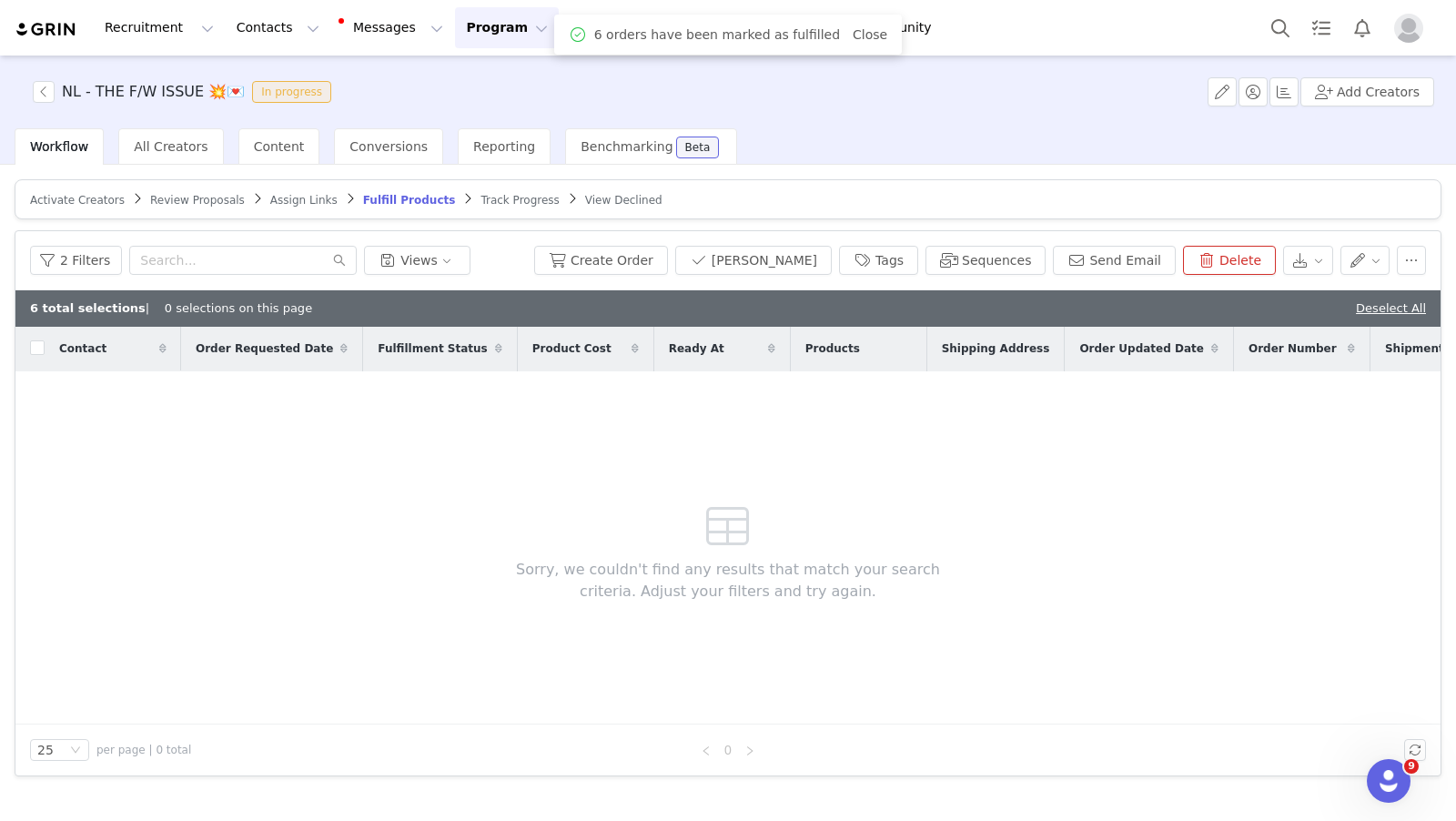
drag, startPoint x: 460, startPoint y: 31, endPoint x: 490, endPoint y: 51, distance: 36.1
click at [461, 32] on button "Program Program" at bounding box center [506, 28] width 103 height 41
click at [506, 77] on p "Activations" at bounding box center [476, 80] width 70 height 20
